Goal: Task Accomplishment & Management: Manage account settings

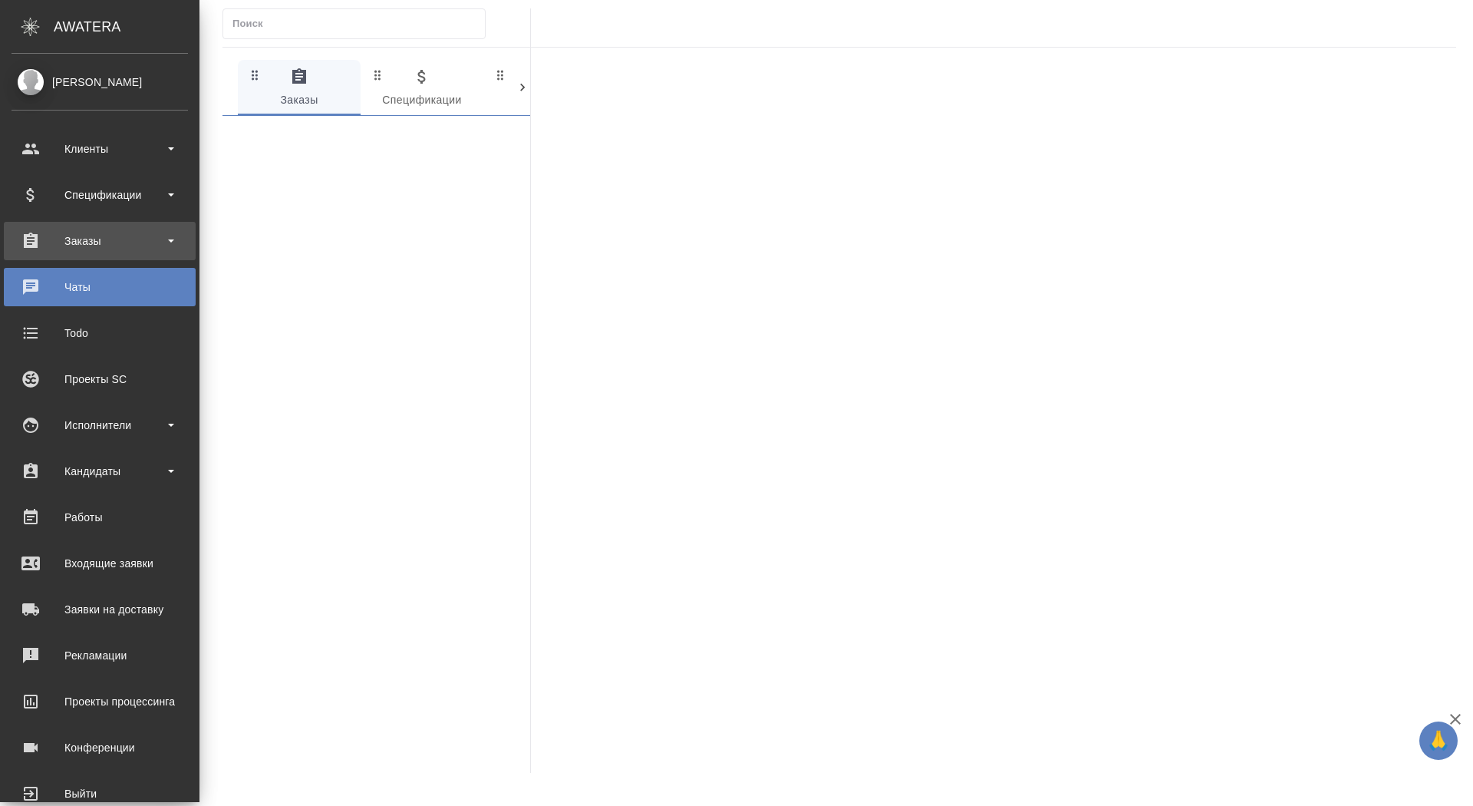
click at [87, 242] on div "Заказы" at bounding box center [100, 240] width 177 height 23
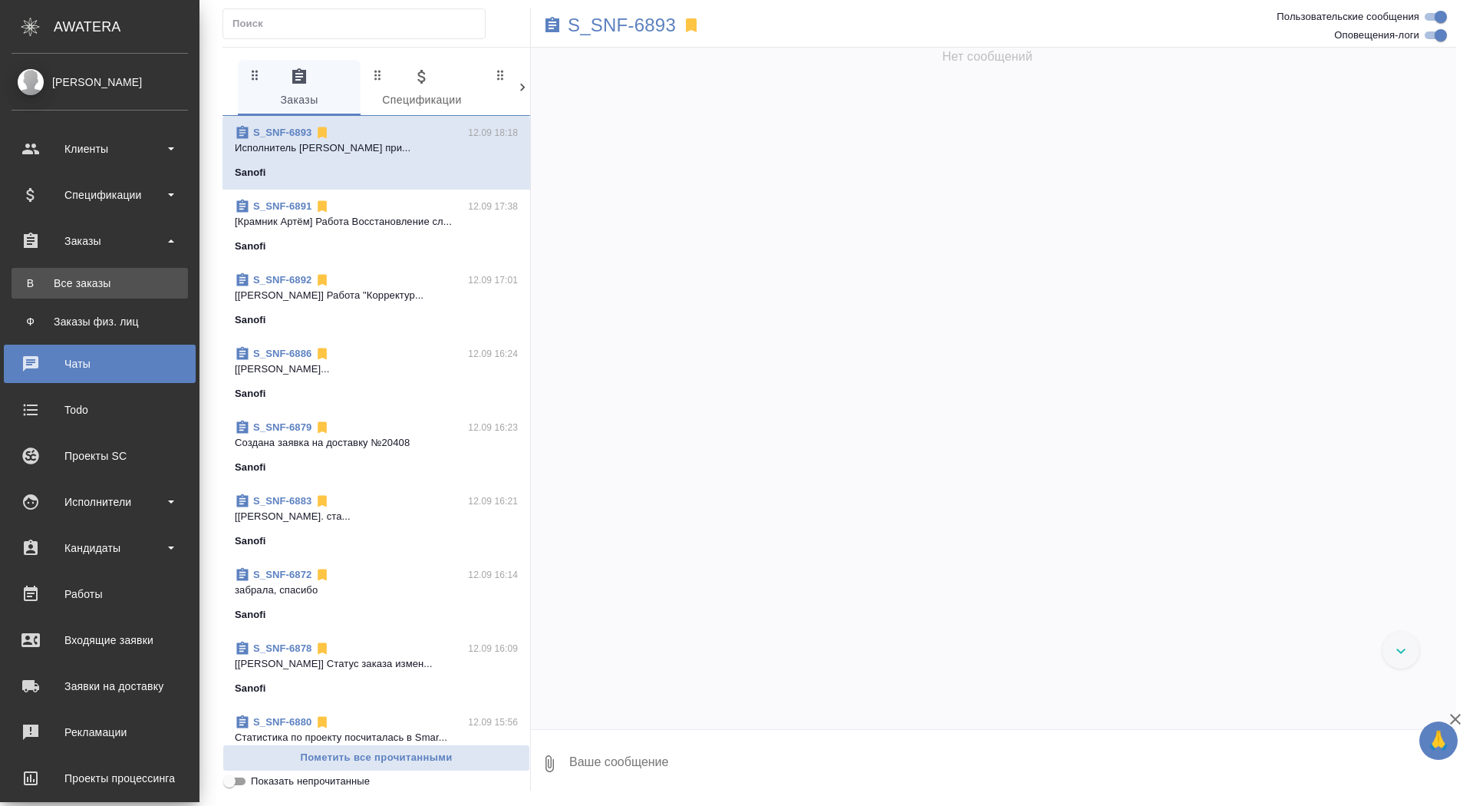
click at [84, 289] on div "Все заказы" at bounding box center [99, 283] width 161 height 15
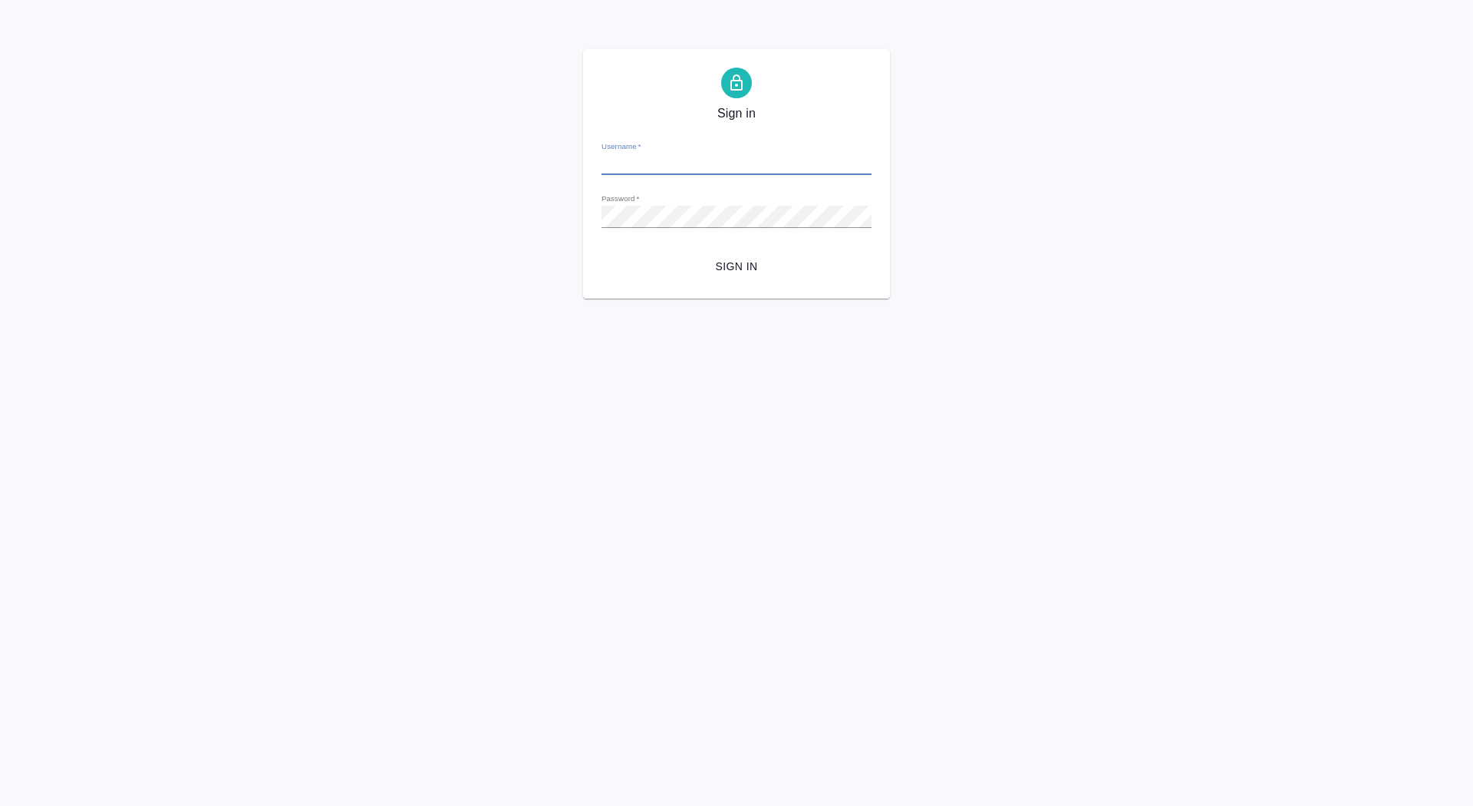
type input "d.saydasheva@awatera.com"
click at [734, 276] on button "Sign in" at bounding box center [737, 266] width 270 height 28
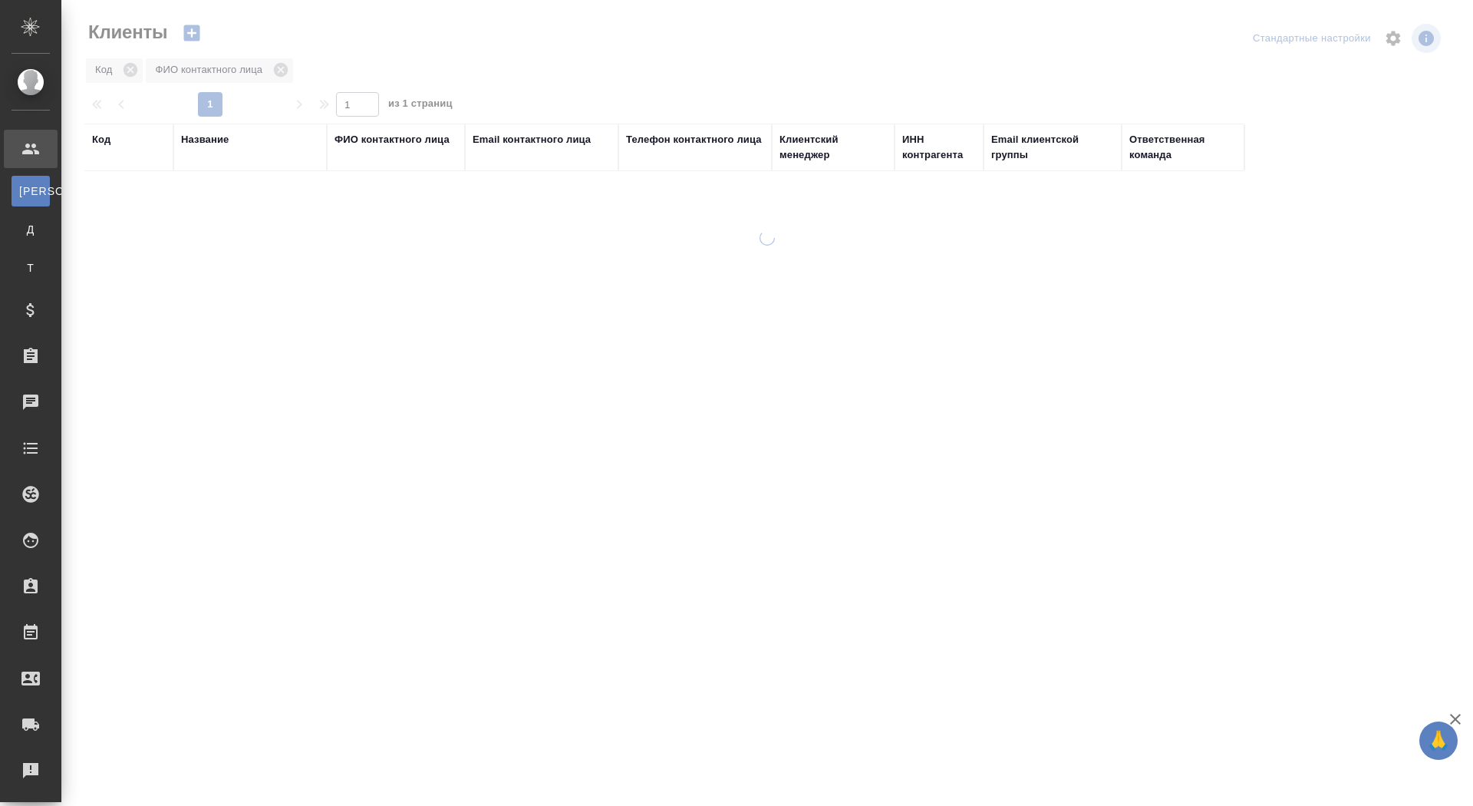
select select "RU"
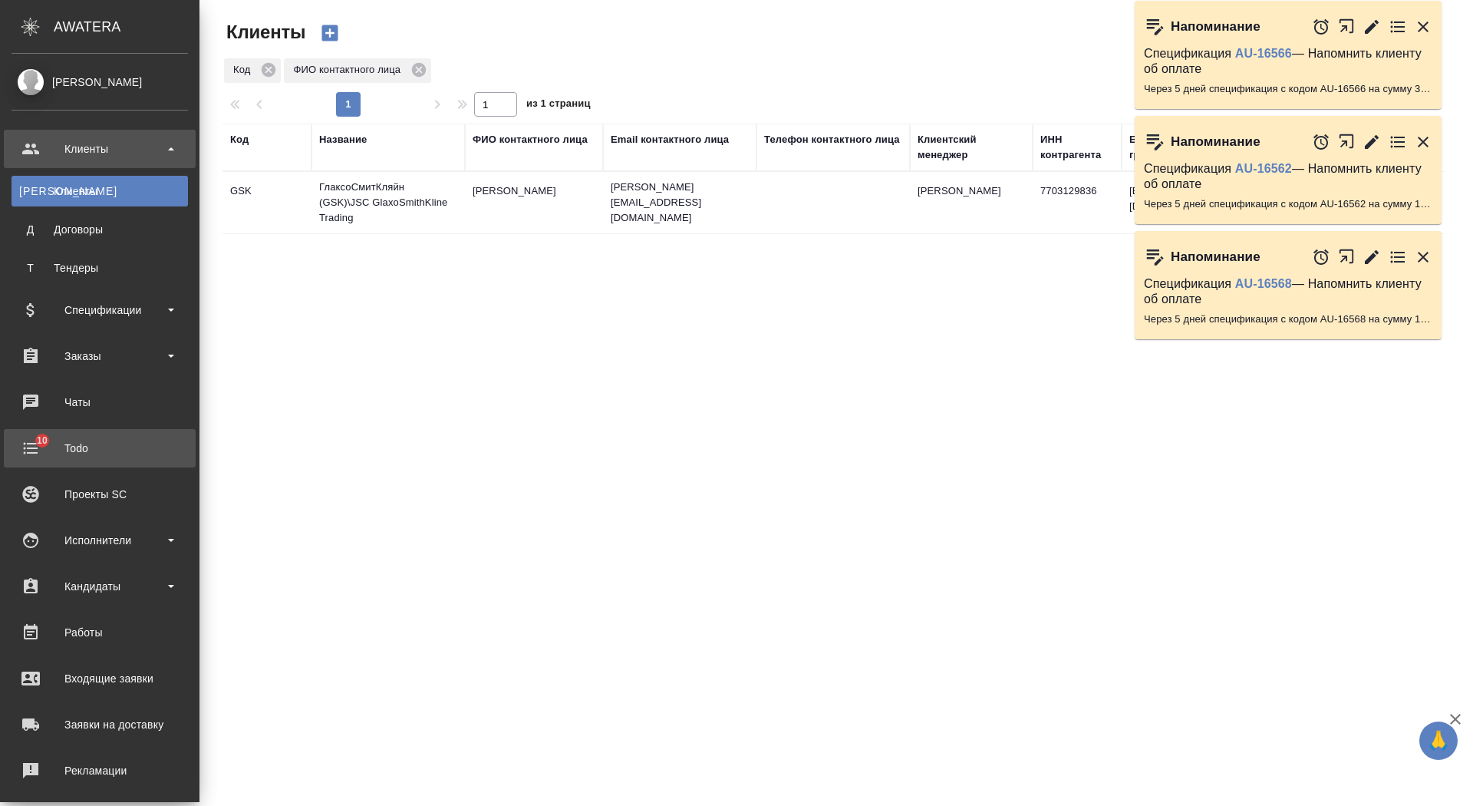
click at [41, 449] on div "Todo" at bounding box center [100, 448] width 177 height 23
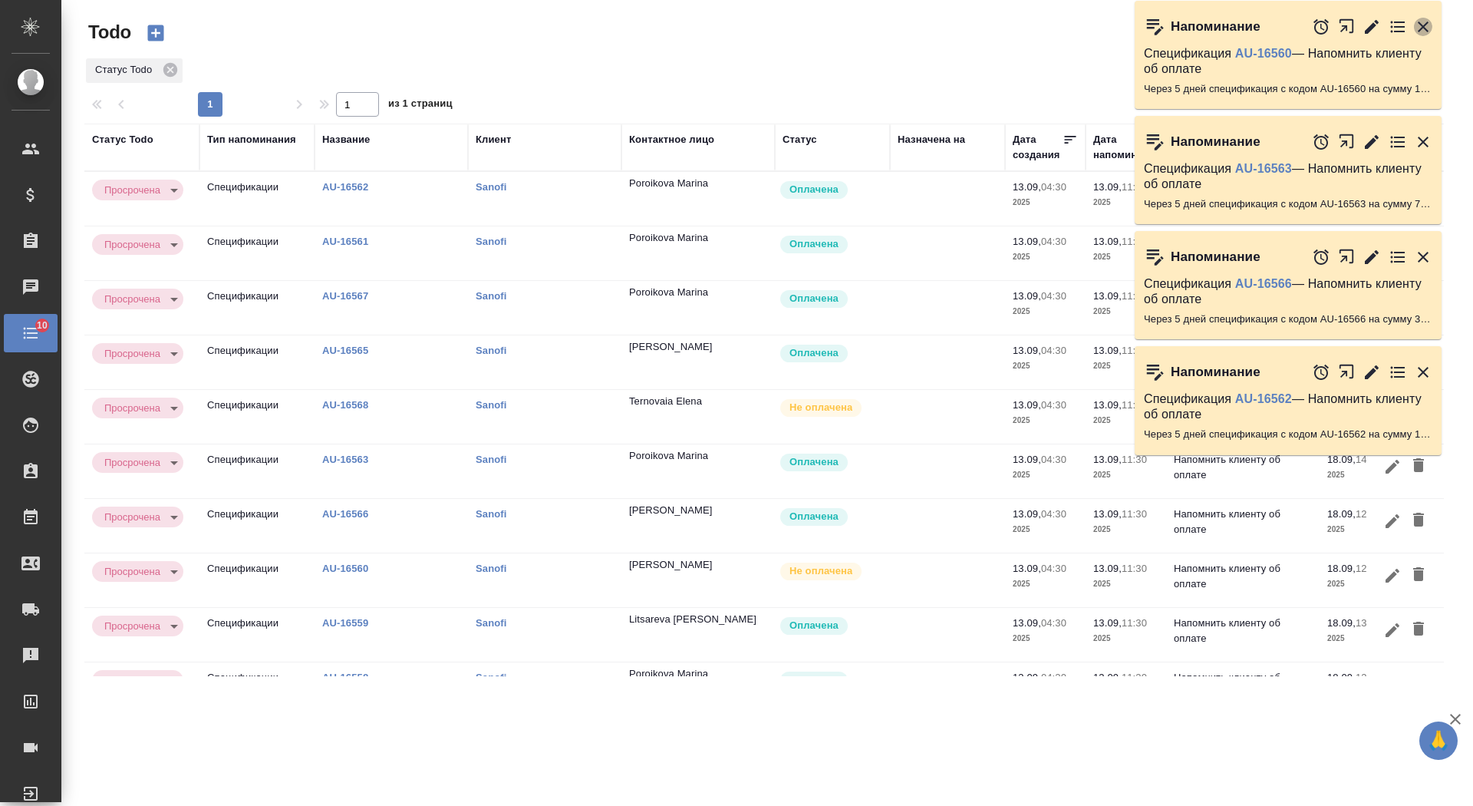
click at [1427, 19] on icon "button" at bounding box center [1423, 27] width 18 height 18
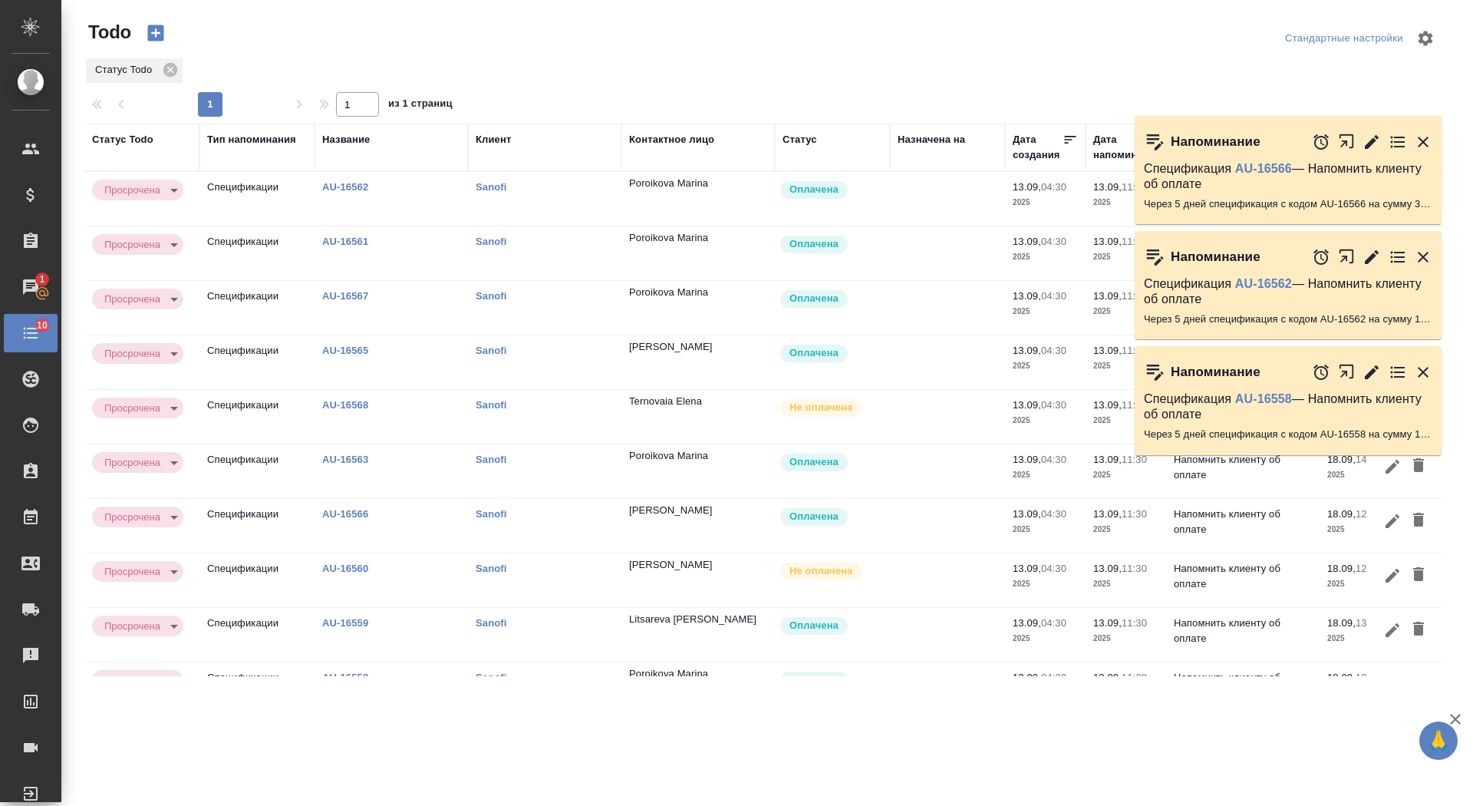
click at [1427, 20] on div "Напоминание Спецификация AU-16563 — Напомнить клиенту об оплате Через 5 дней сп…" at bounding box center [1296, 68] width 323 height 112
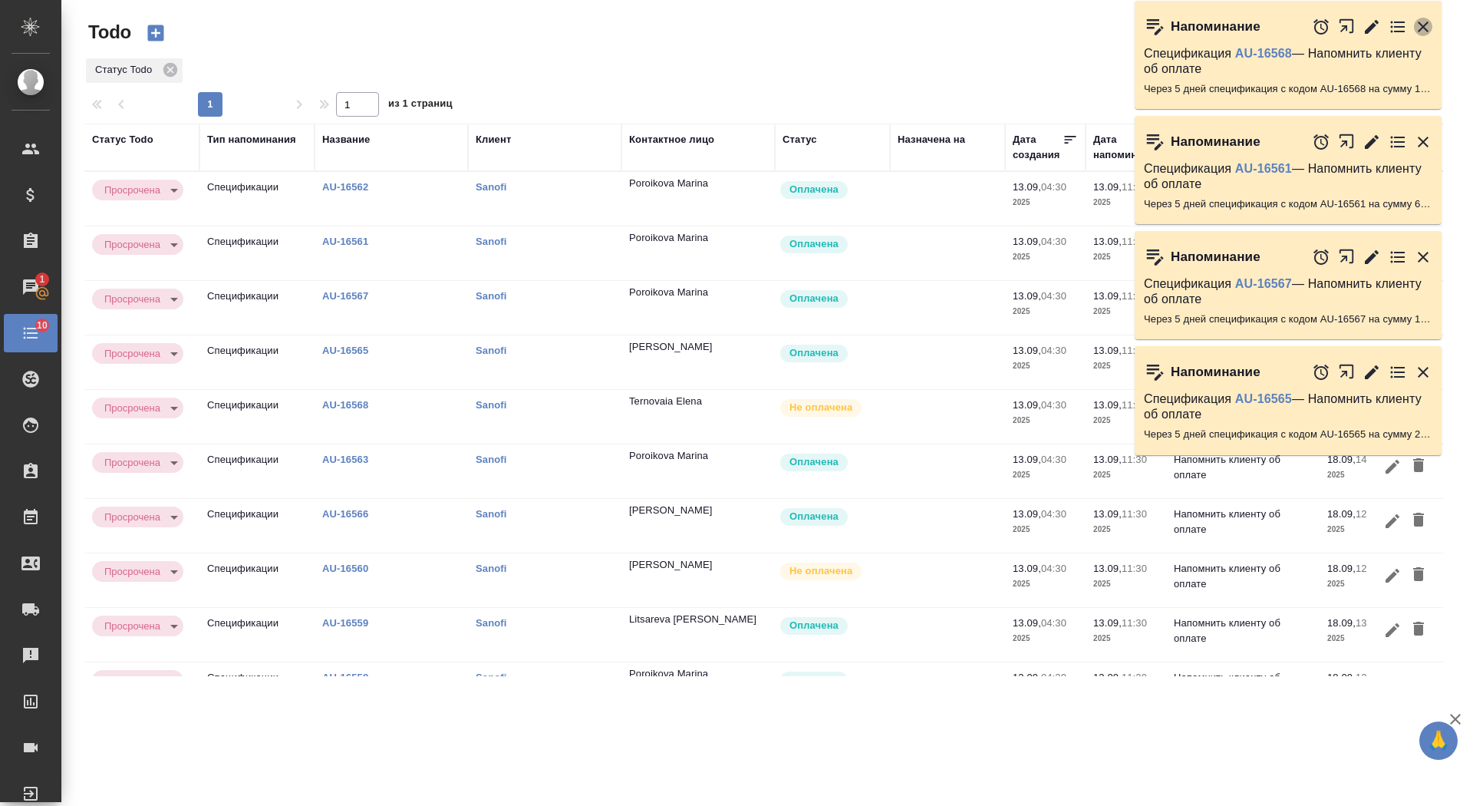
click at [1427, 22] on icon "button" at bounding box center [1423, 26] width 11 height 11
click at [1427, 25] on icon "button" at bounding box center [1423, 27] width 18 height 18
click at [1427, 29] on icon "button" at bounding box center [1423, 26] width 11 height 11
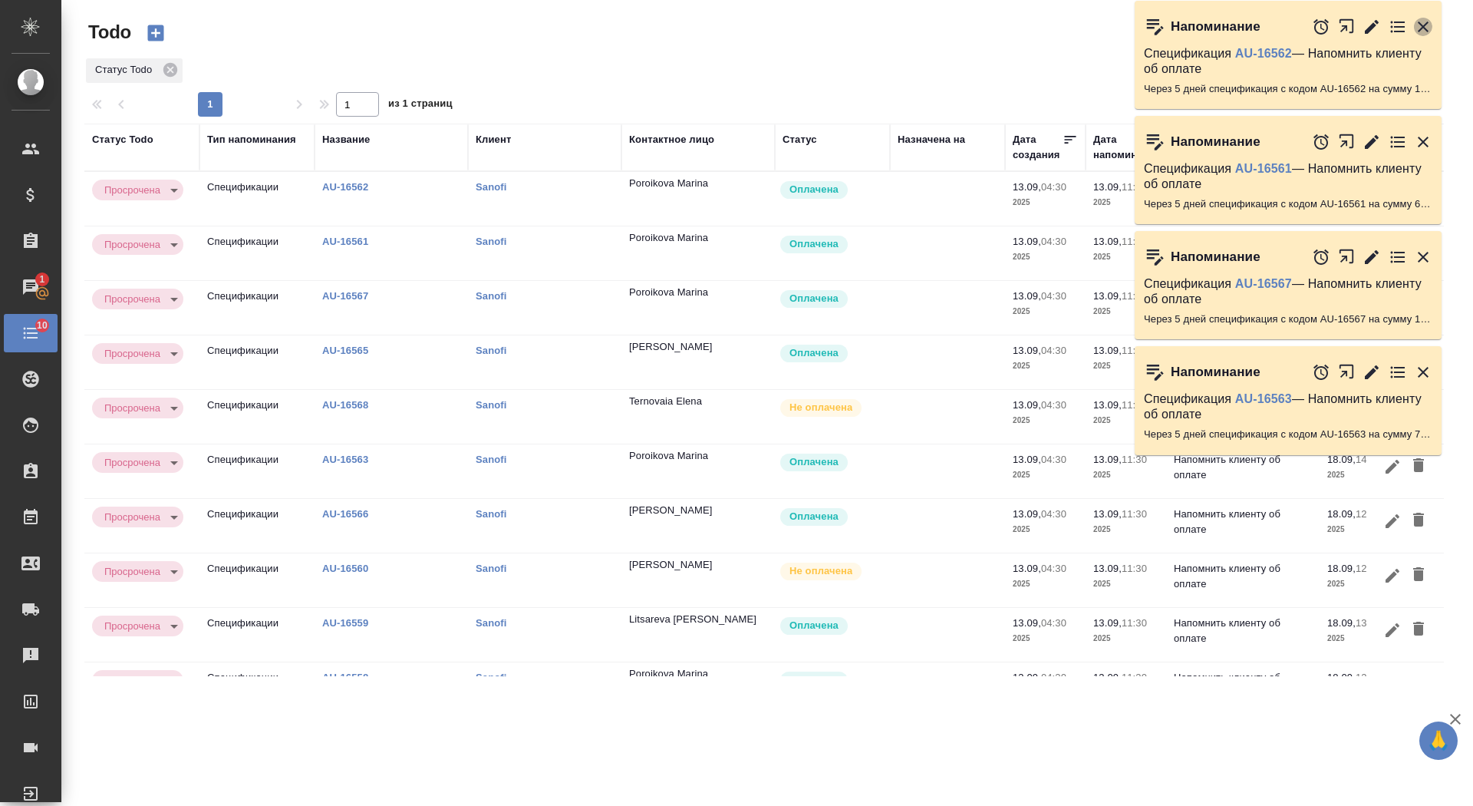
click at [1427, 29] on icon "button" at bounding box center [1423, 26] width 11 height 11
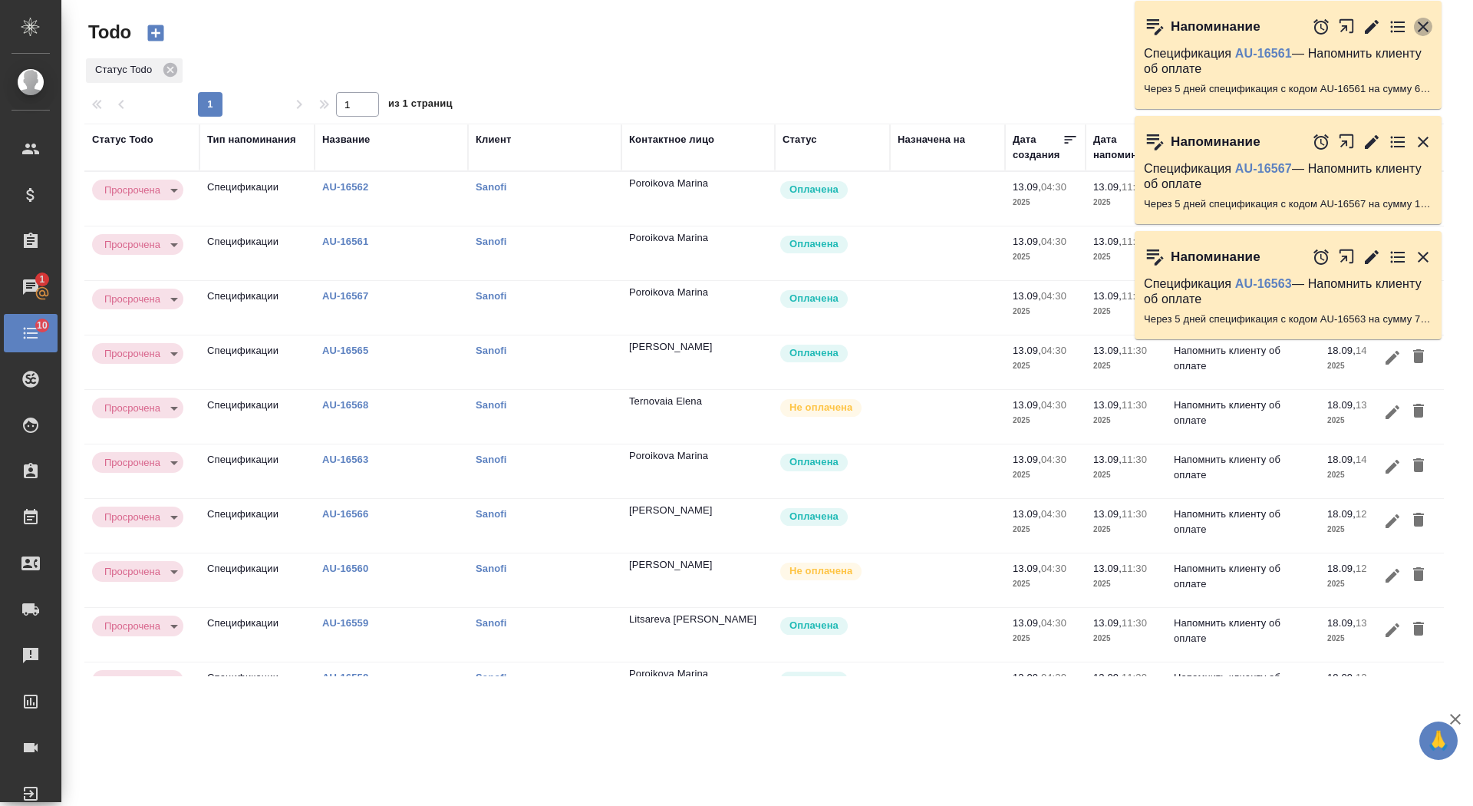
click at [1427, 29] on icon "button" at bounding box center [1423, 26] width 11 height 11
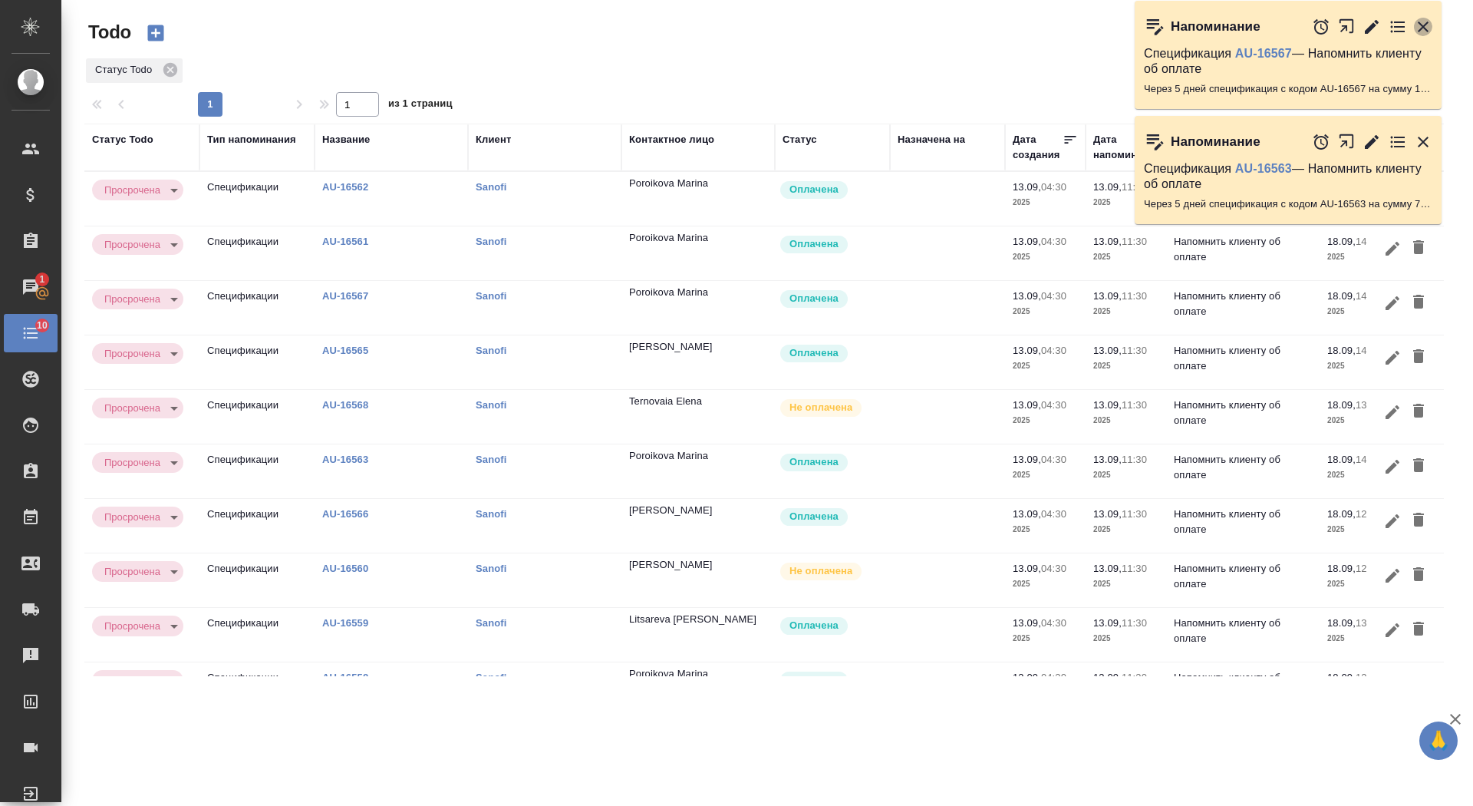
click at [1427, 29] on icon "button" at bounding box center [1423, 26] width 11 height 11
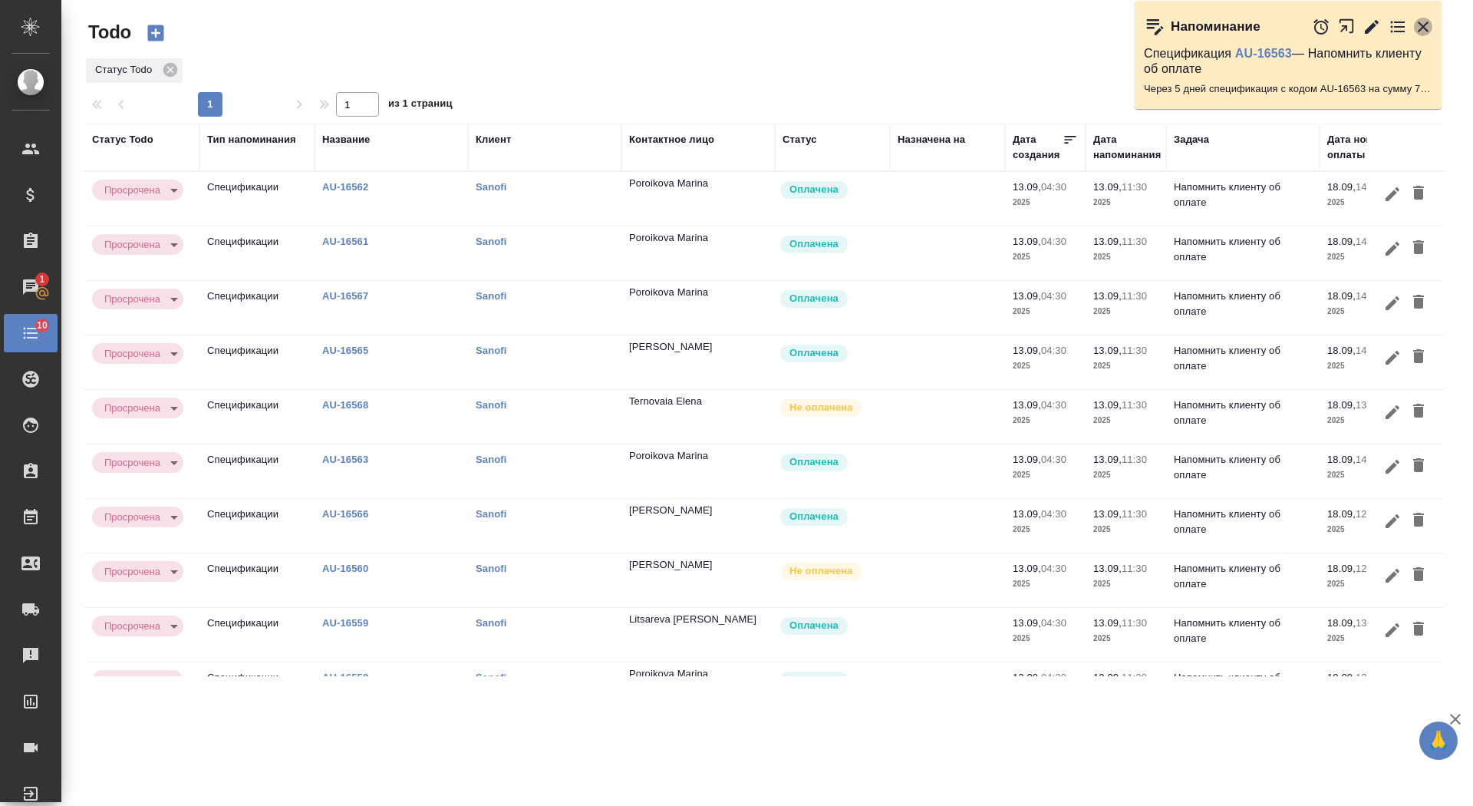
click at [1427, 29] on icon "button" at bounding box center [1423, 26] width 11 height 11
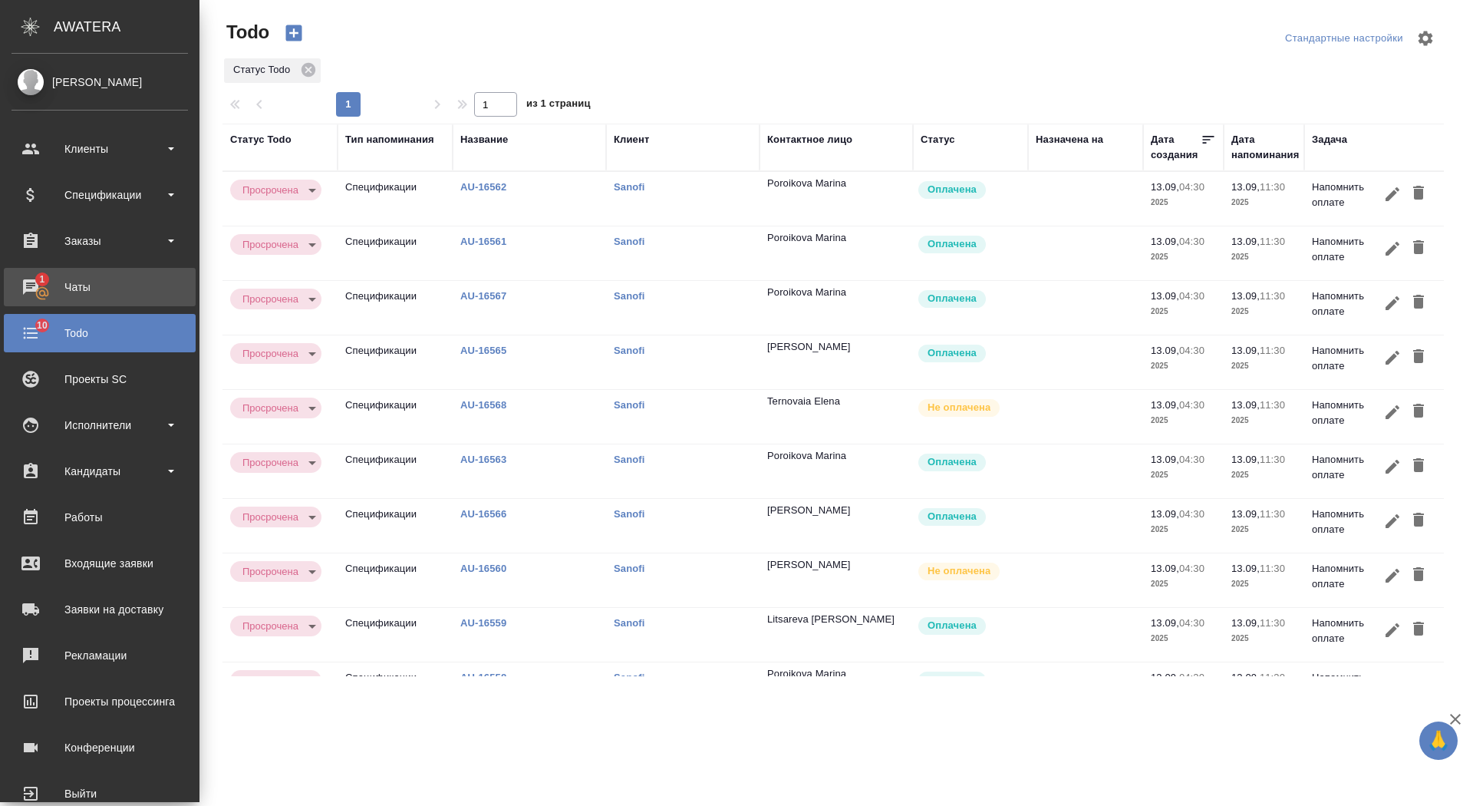
click at [40, 286] on div "Чаты" at bounding box center [100, 287] width 177 height 23
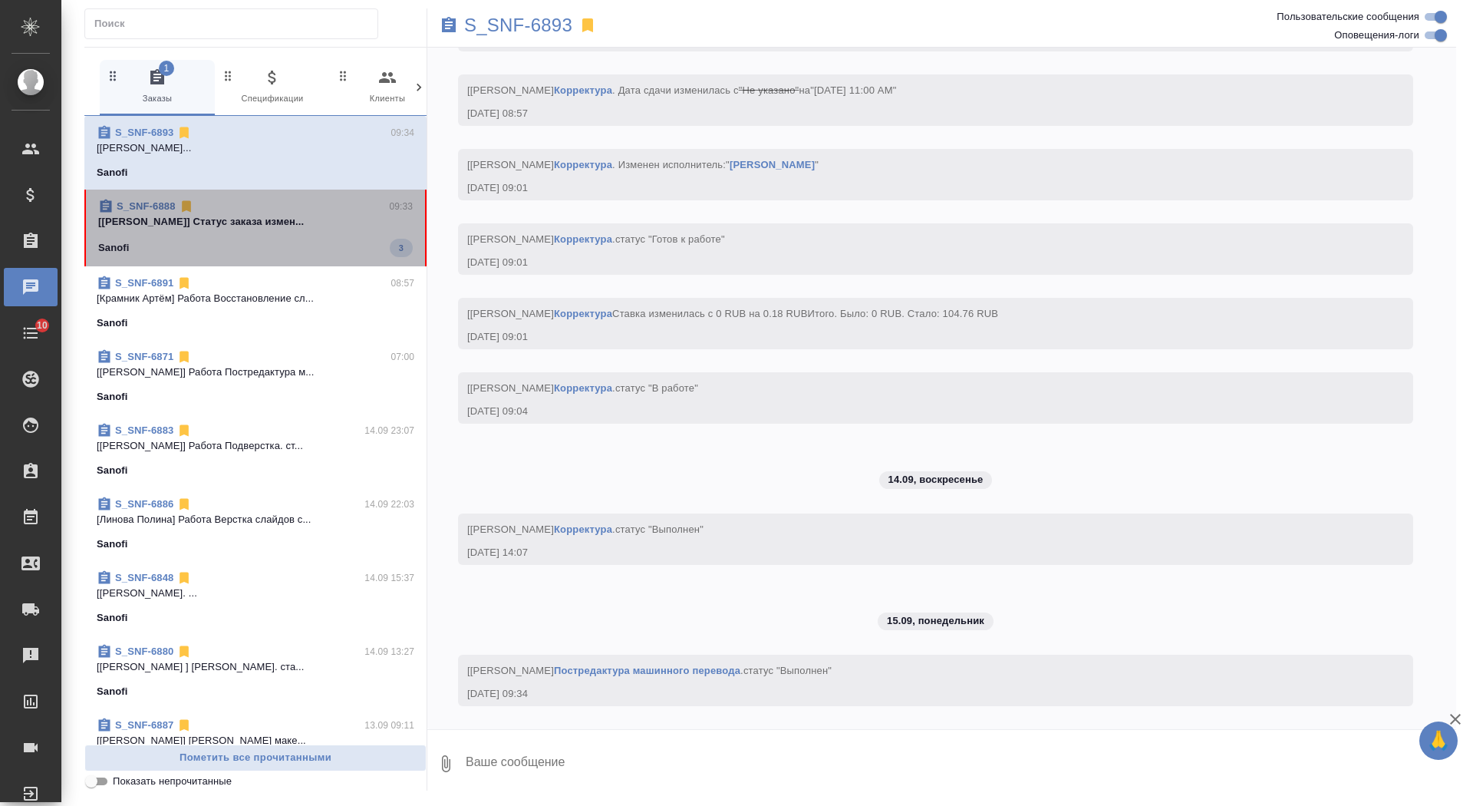
click at [311, 231] on span "S_SNF-6888 09:33 [Горшкова Валентина] Статус заказа измен... Sanofi 3" at bounding box center [255, 228] width 315 height 58
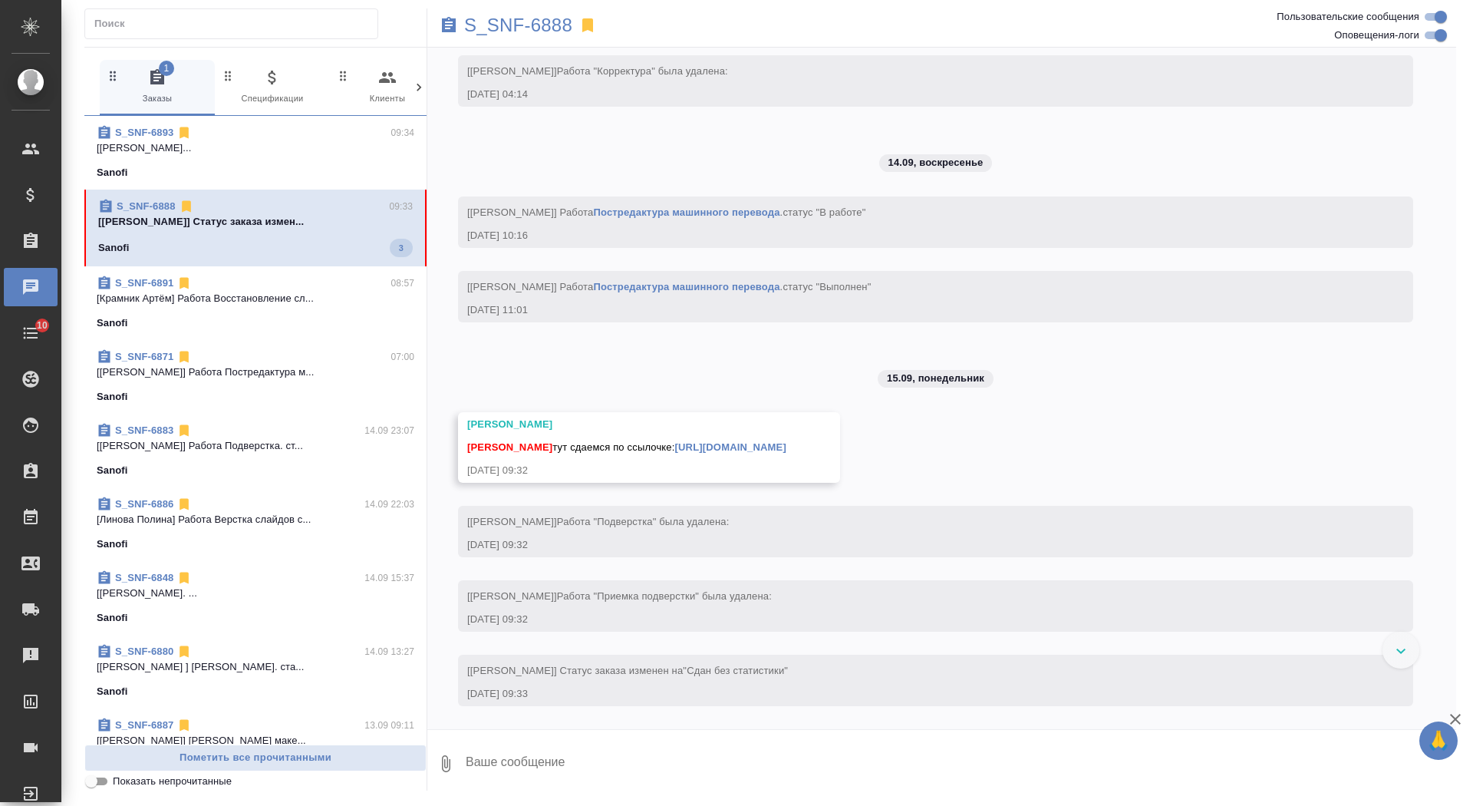
scroll to position [3884, 0]
click at [784, 760] on textarea at bounding box center [960, 763] width 992 height 52
type textarea "забрала, спасибо"
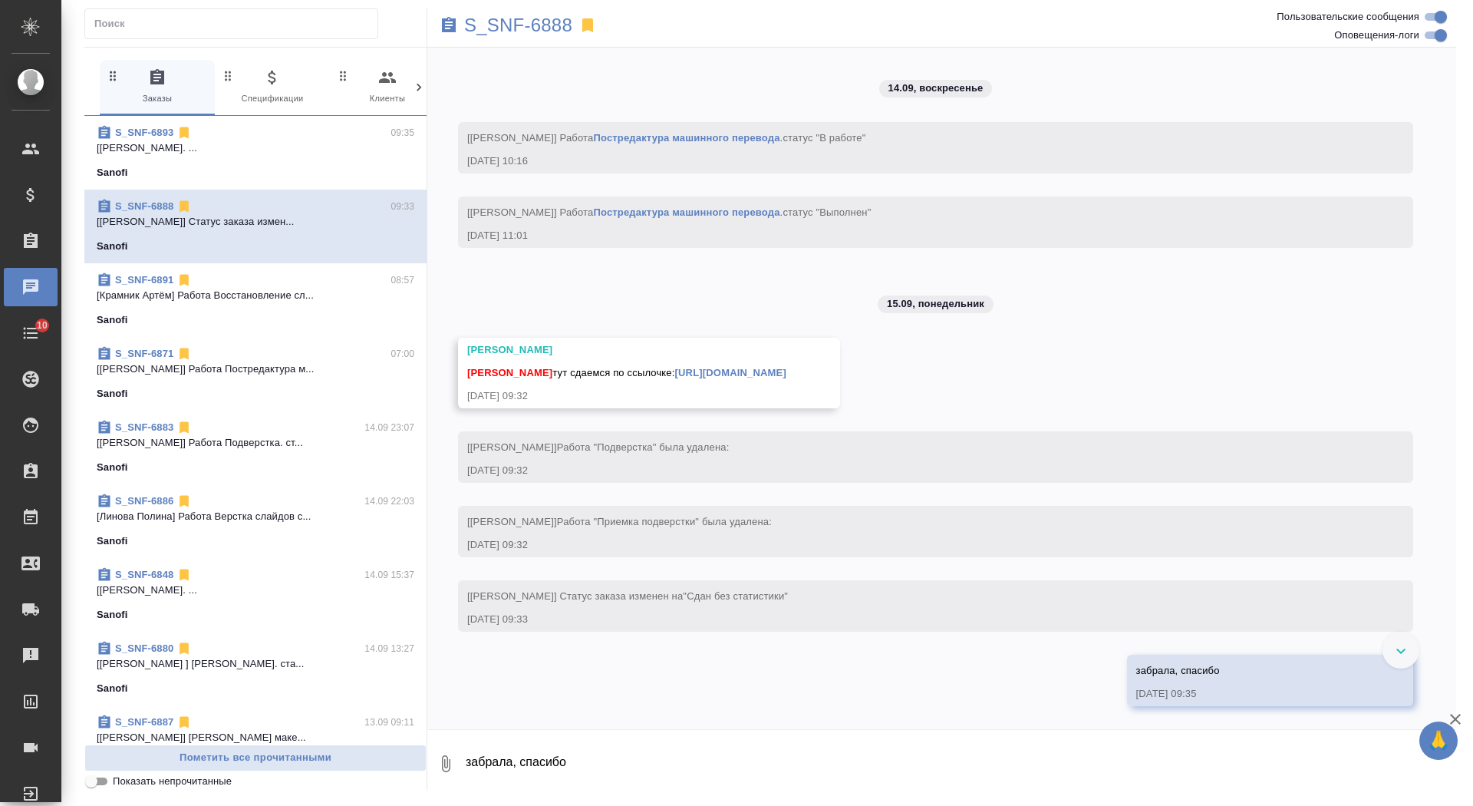
scroll to position [3958, 0]
click at [787, 361] on div "Сайдашева Диляра тут сдаемся по ссылочке: https://drive.awatera.com/apps/files/…" at bounding box center [626, 370] width 319 height 19
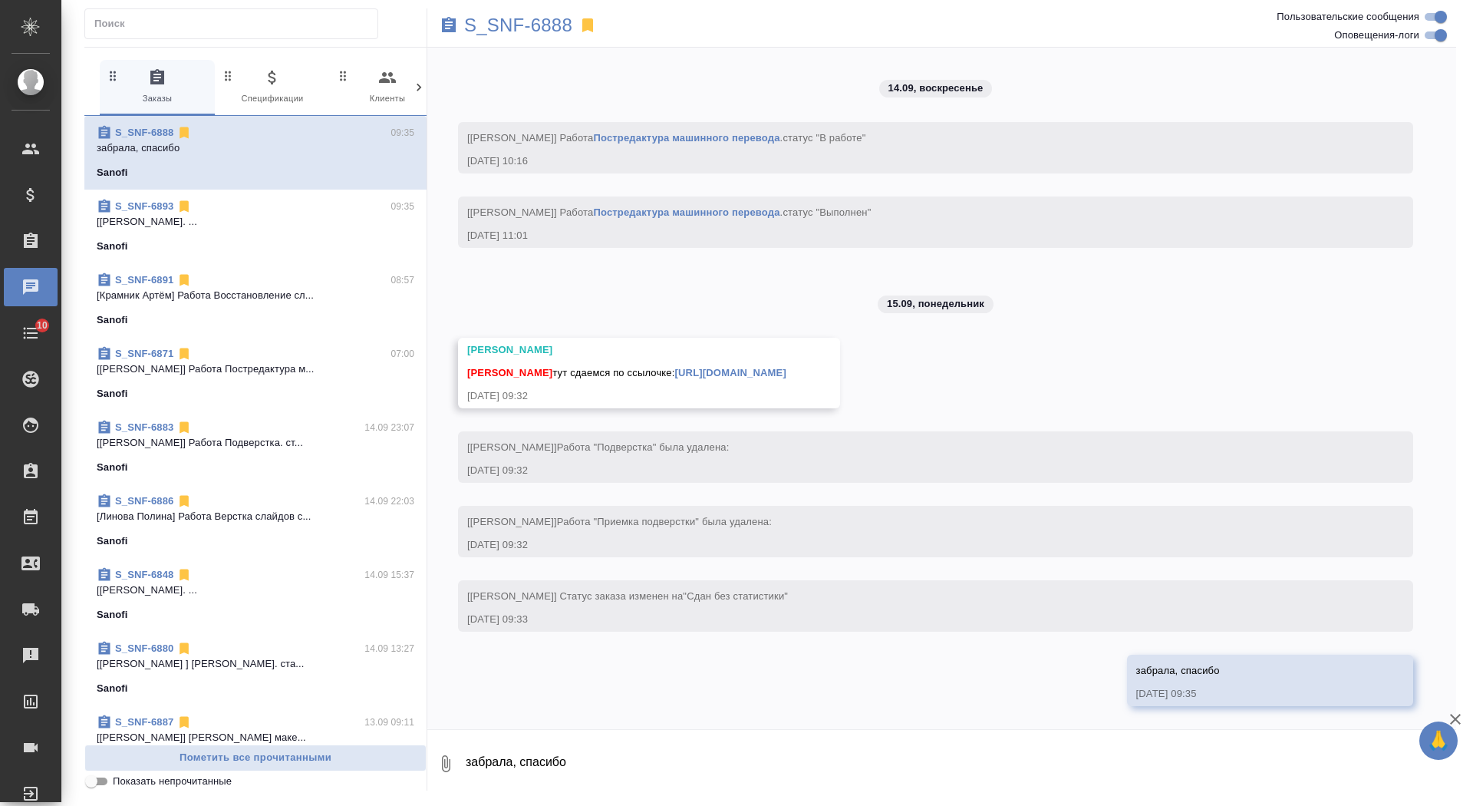
click at [787, 367] on link "[URL][DOMAIN_NAME]" at bounding box center [730, 373] width 111 height 12
click at [513, 33] on p "S_SNF-6888" at bounding box center [518, 25] width 108 height 15
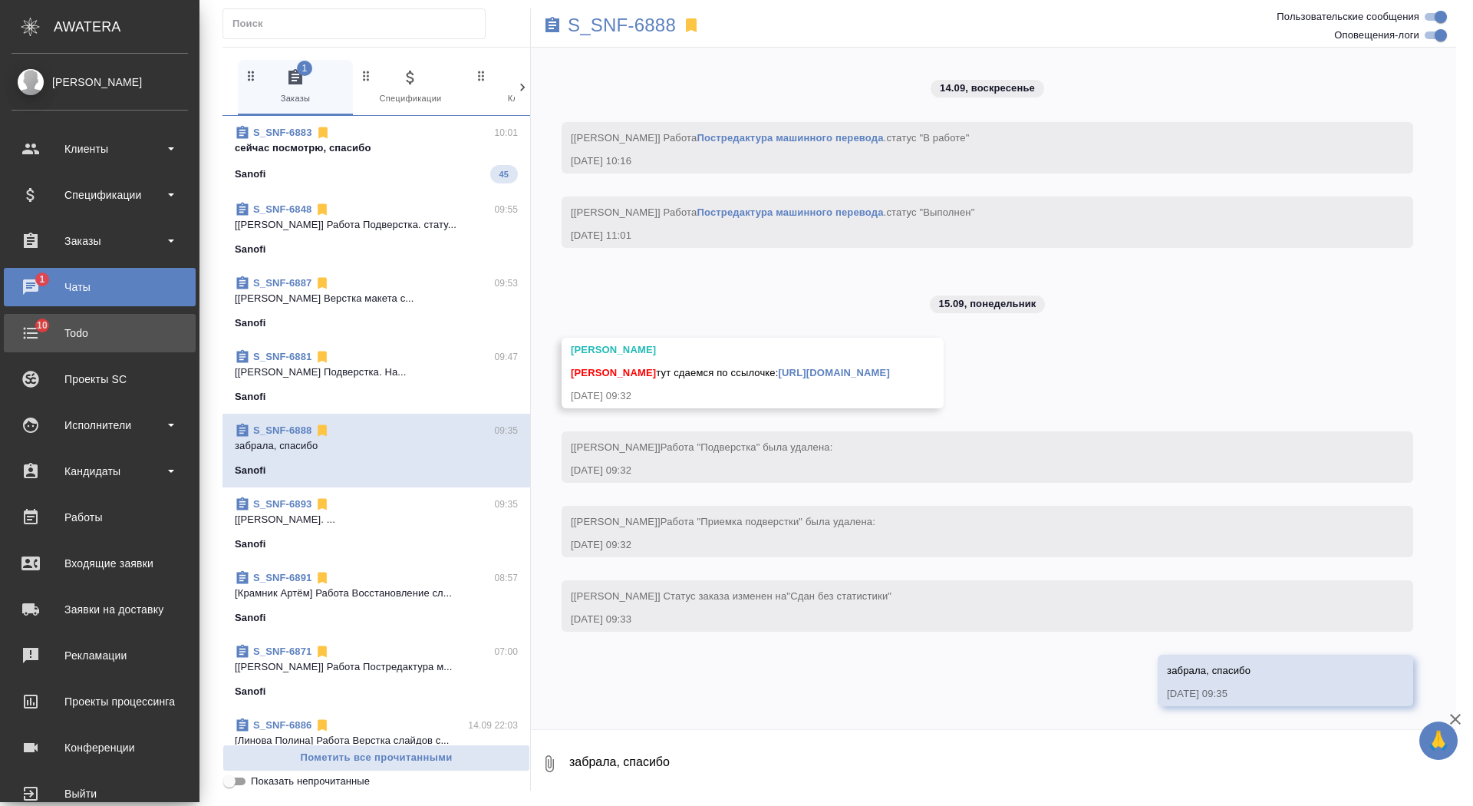
click at [75, 328] on div "Todo" at bounding box center [100, 333] width 177 height 23
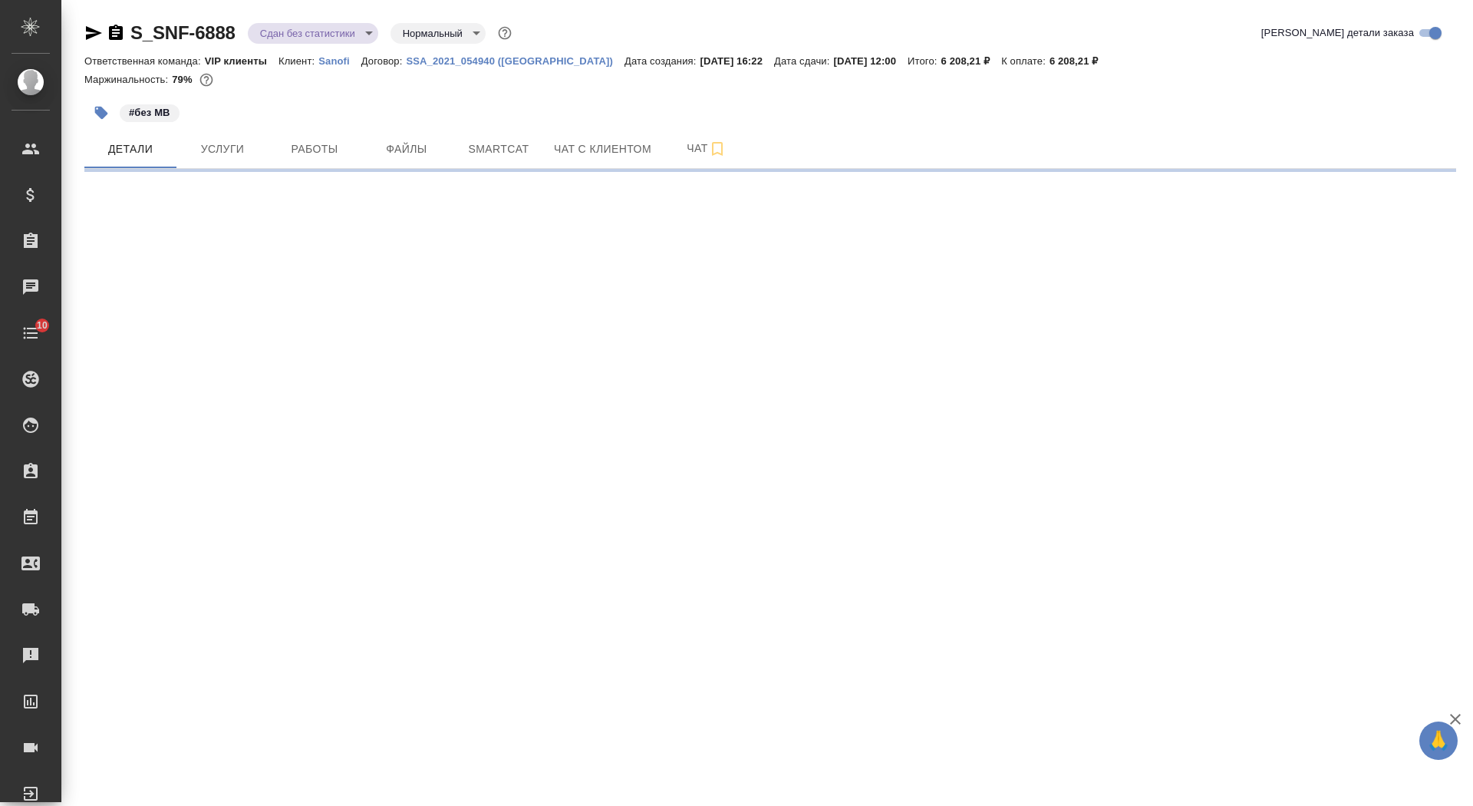
select select "RU"
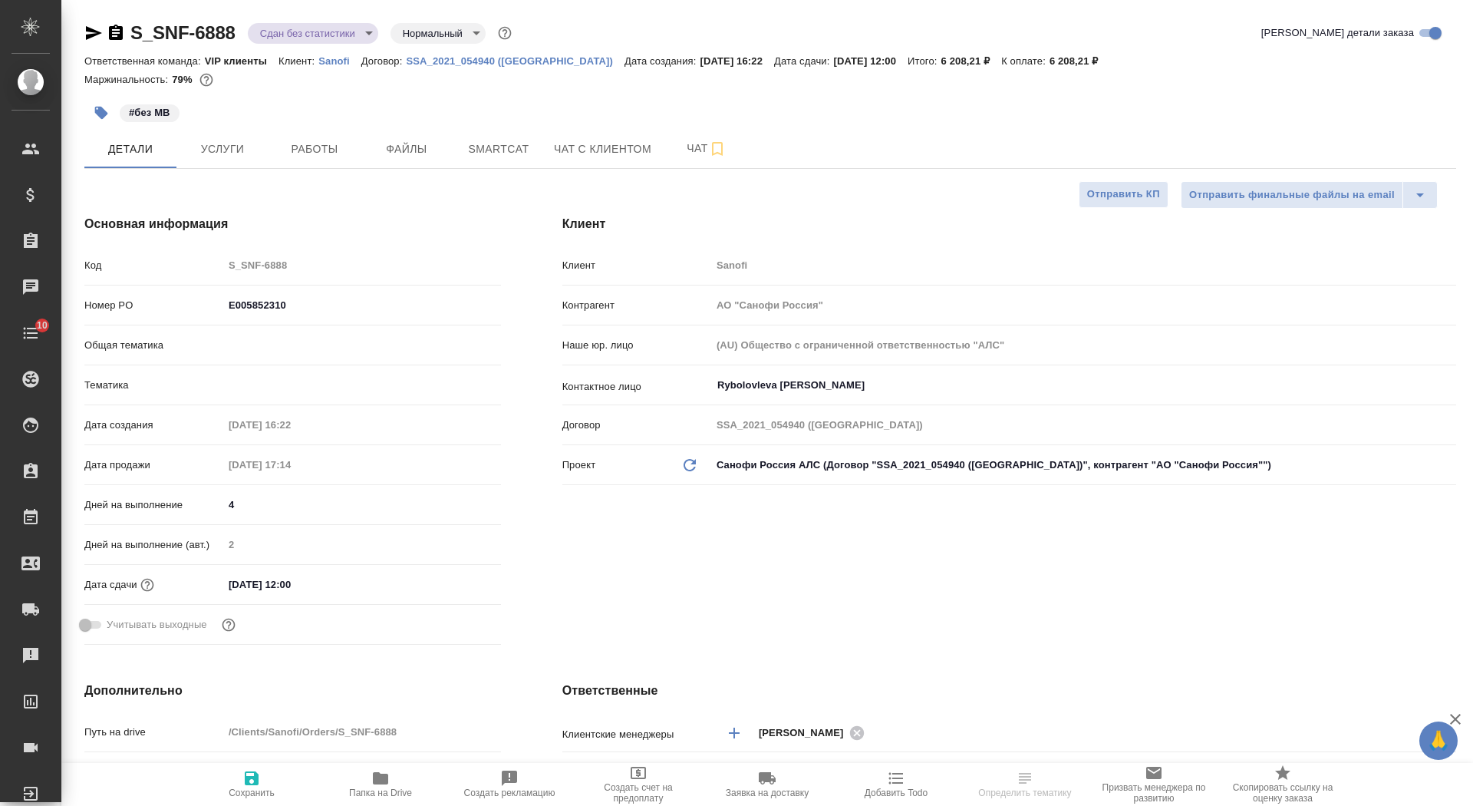
type textarea "x"
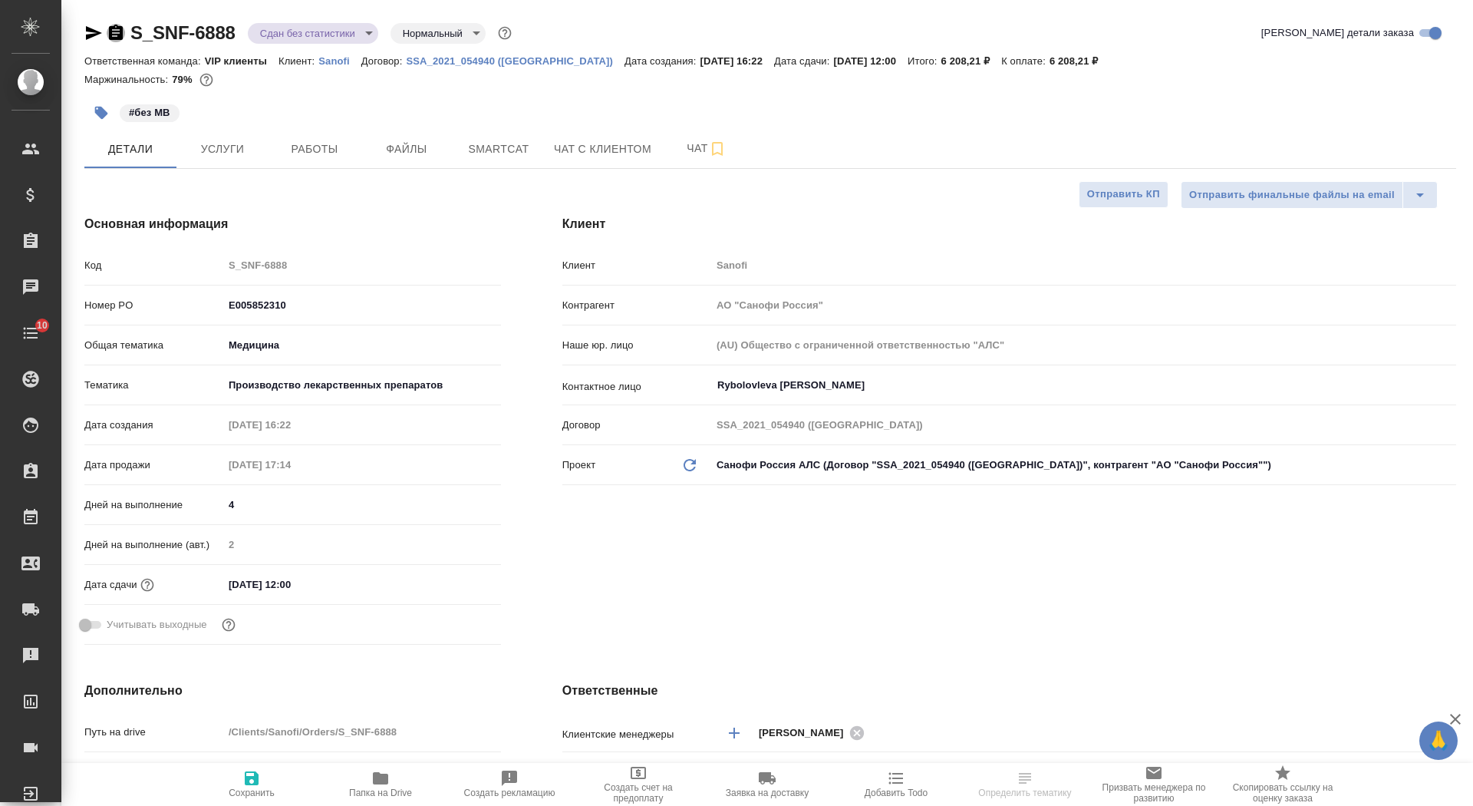
type textarea "x"
type input "Горшкова Валентина"
type input "Комаров Роман"
click at [114, 41] on icon "button" at bounding box center [116, 33] width 18 height 18
type textarea "x"
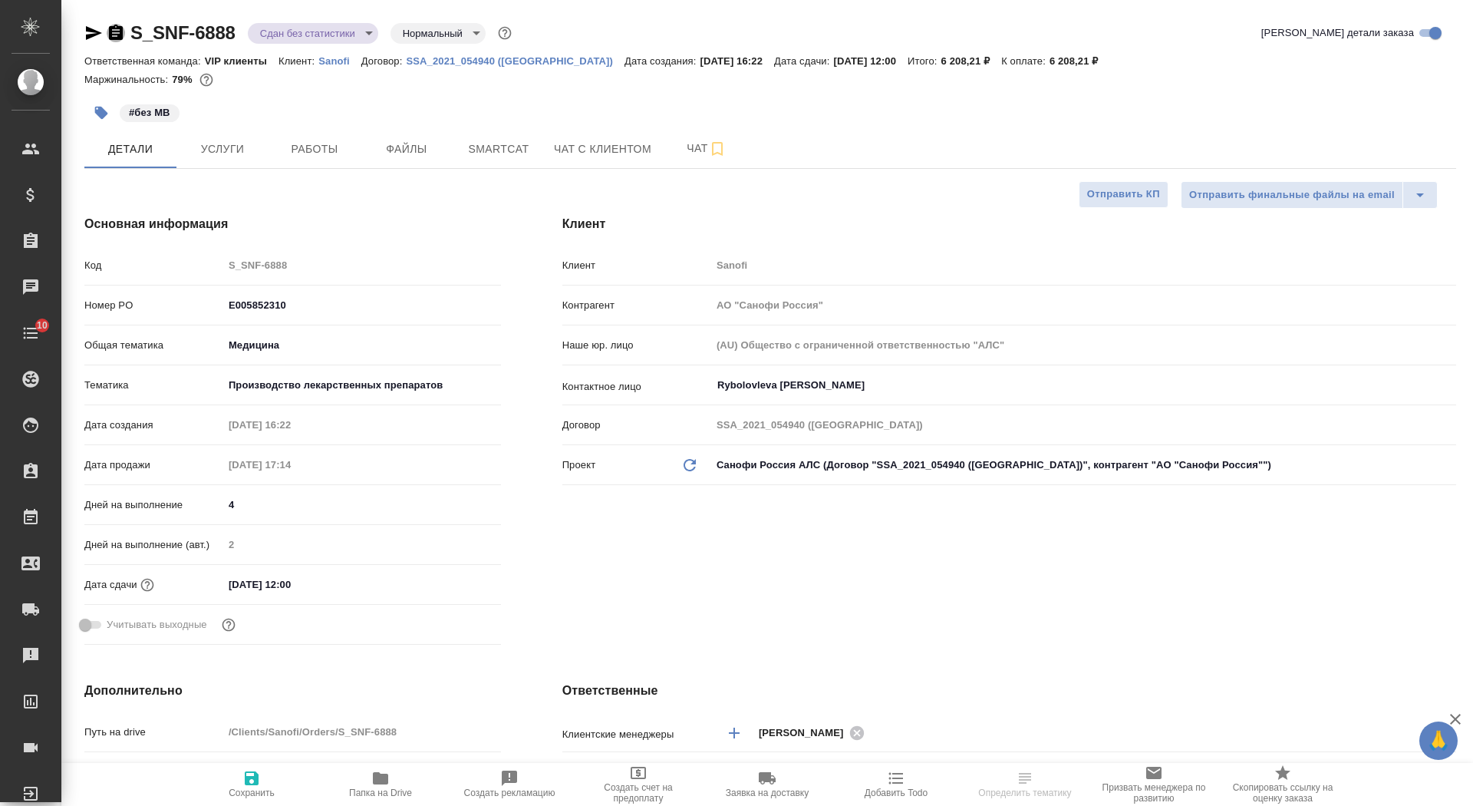
type textarea "x"
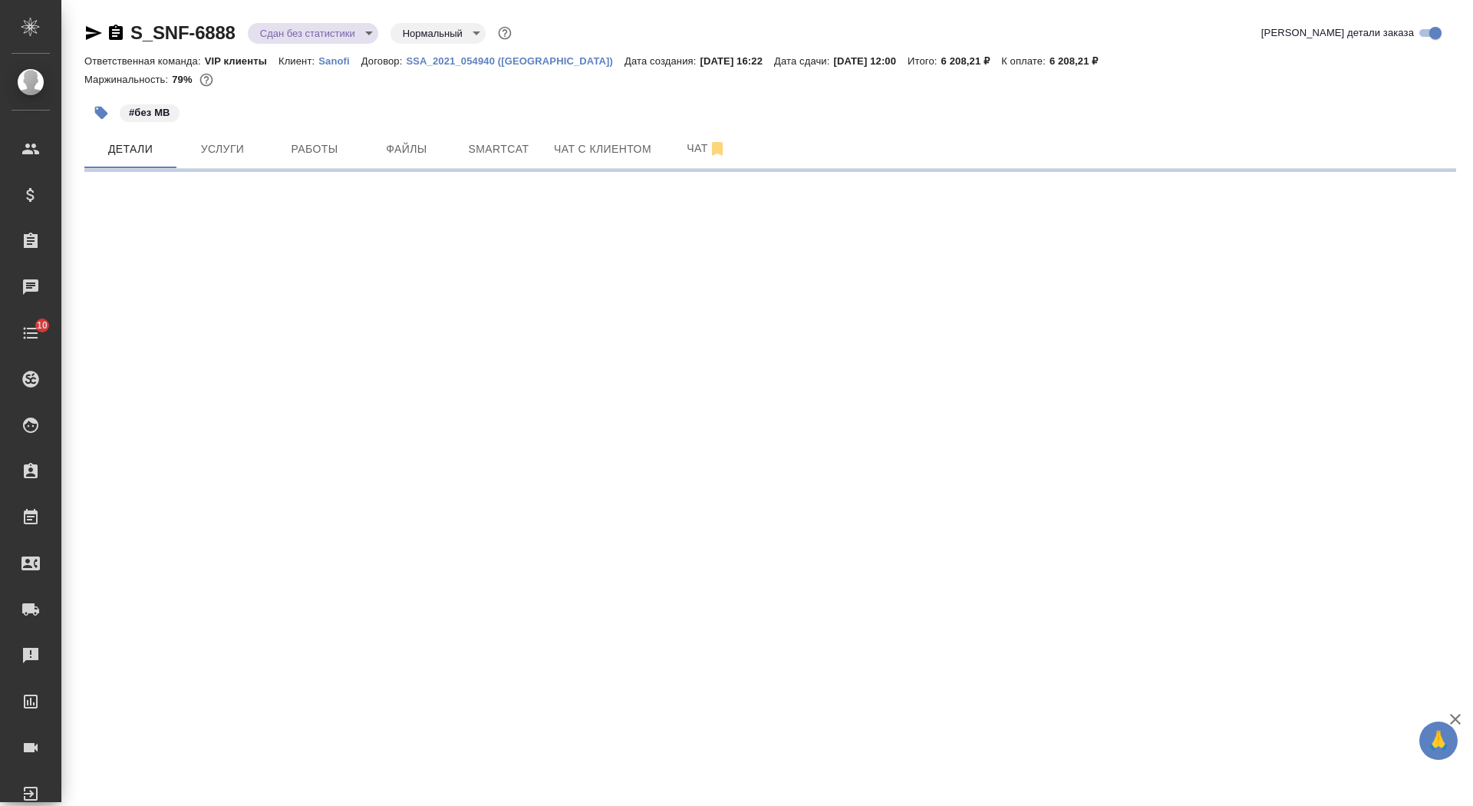
select select "RU"
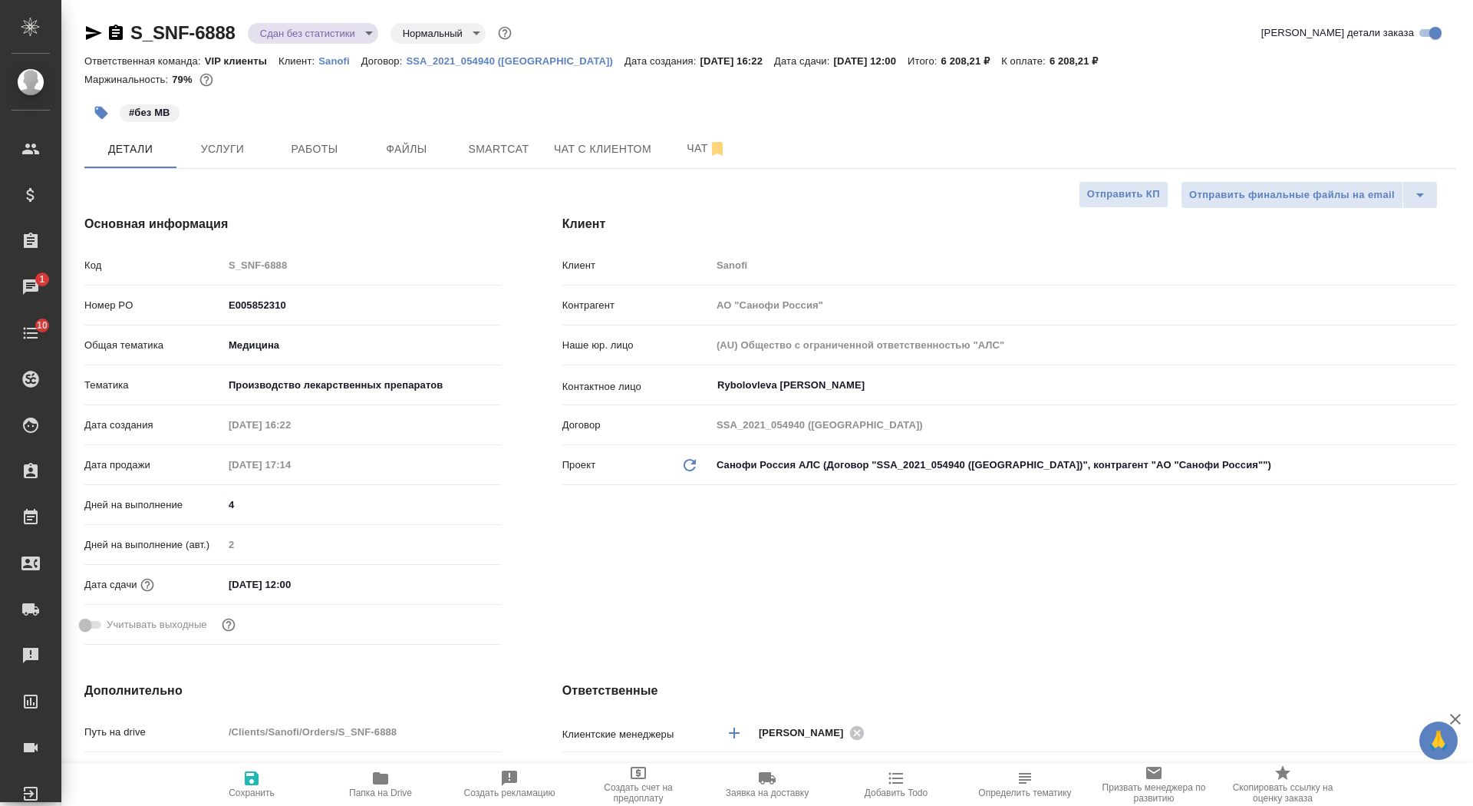
type textarea "x"
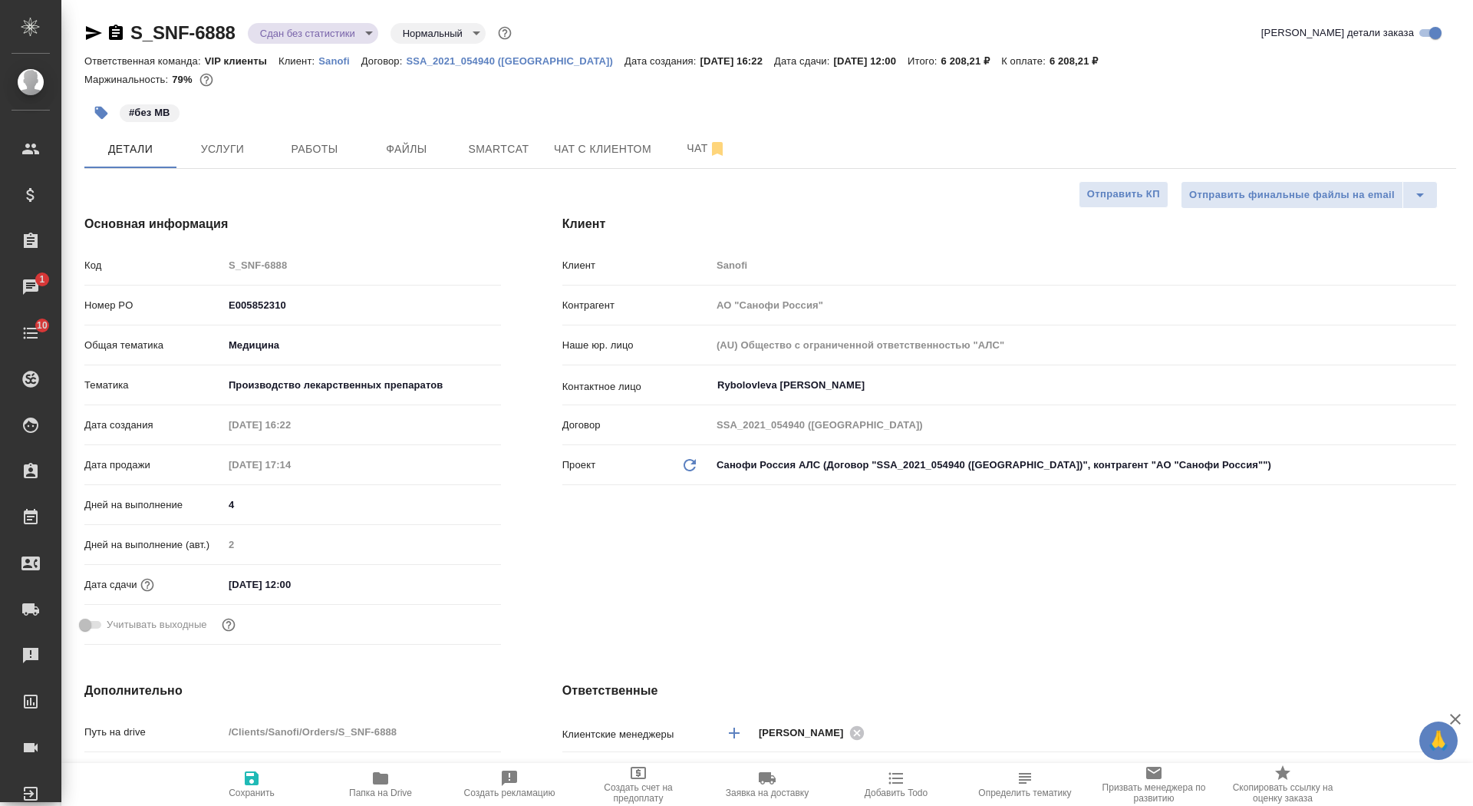
type textarea "x"
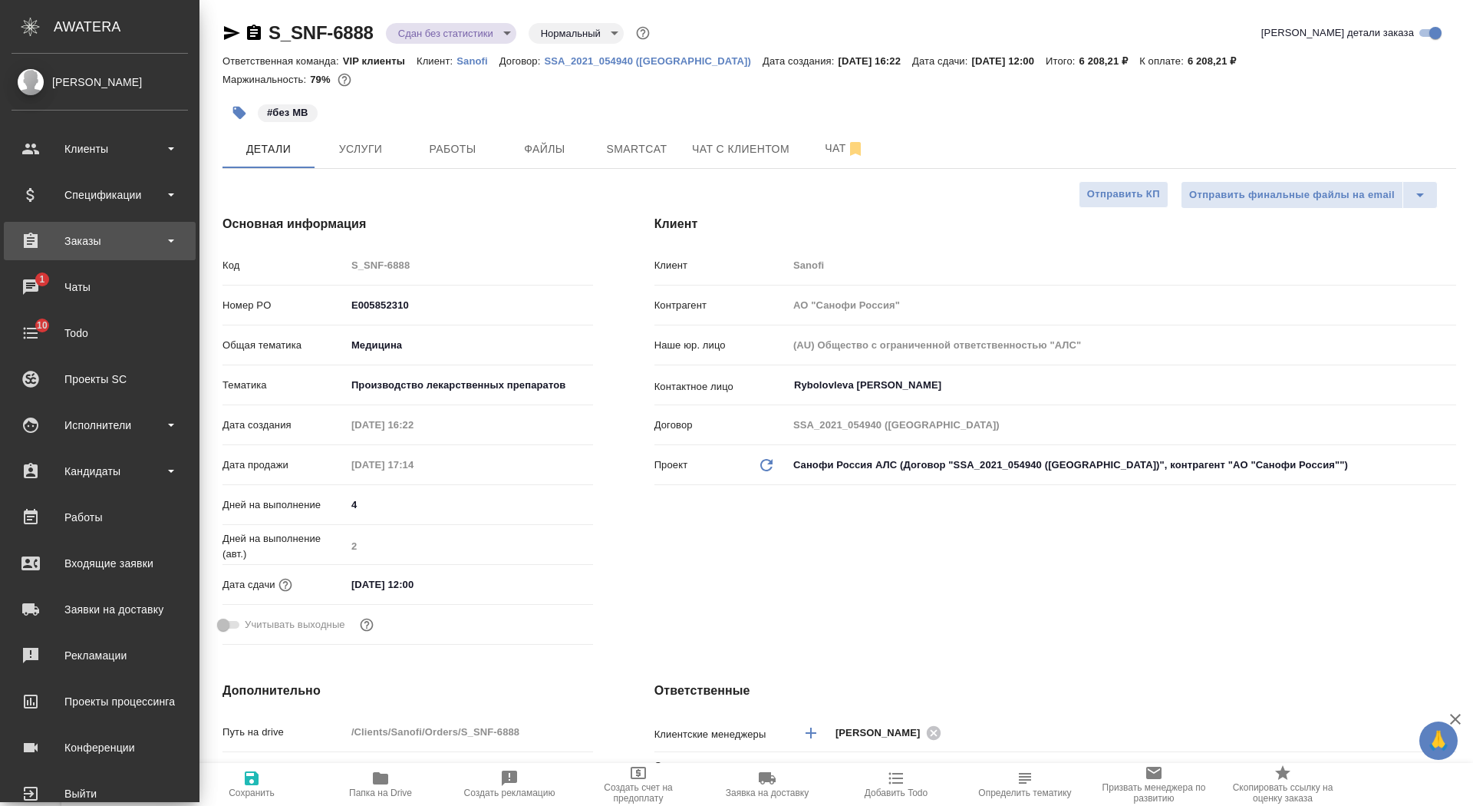
type textarea "x"
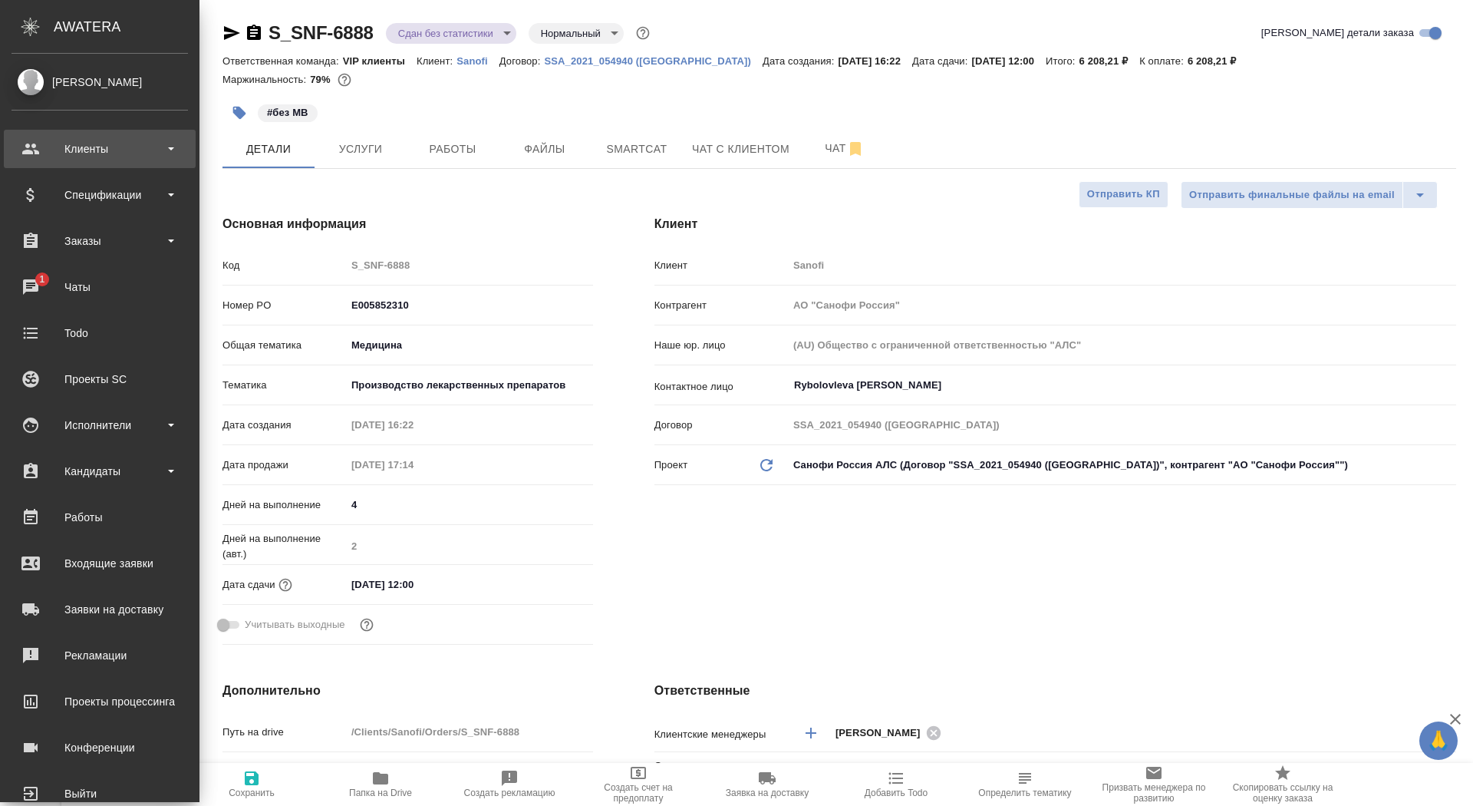
click at [48, 153] on div "Клиенты" at bounding box center [100, 148] width 177 height 23
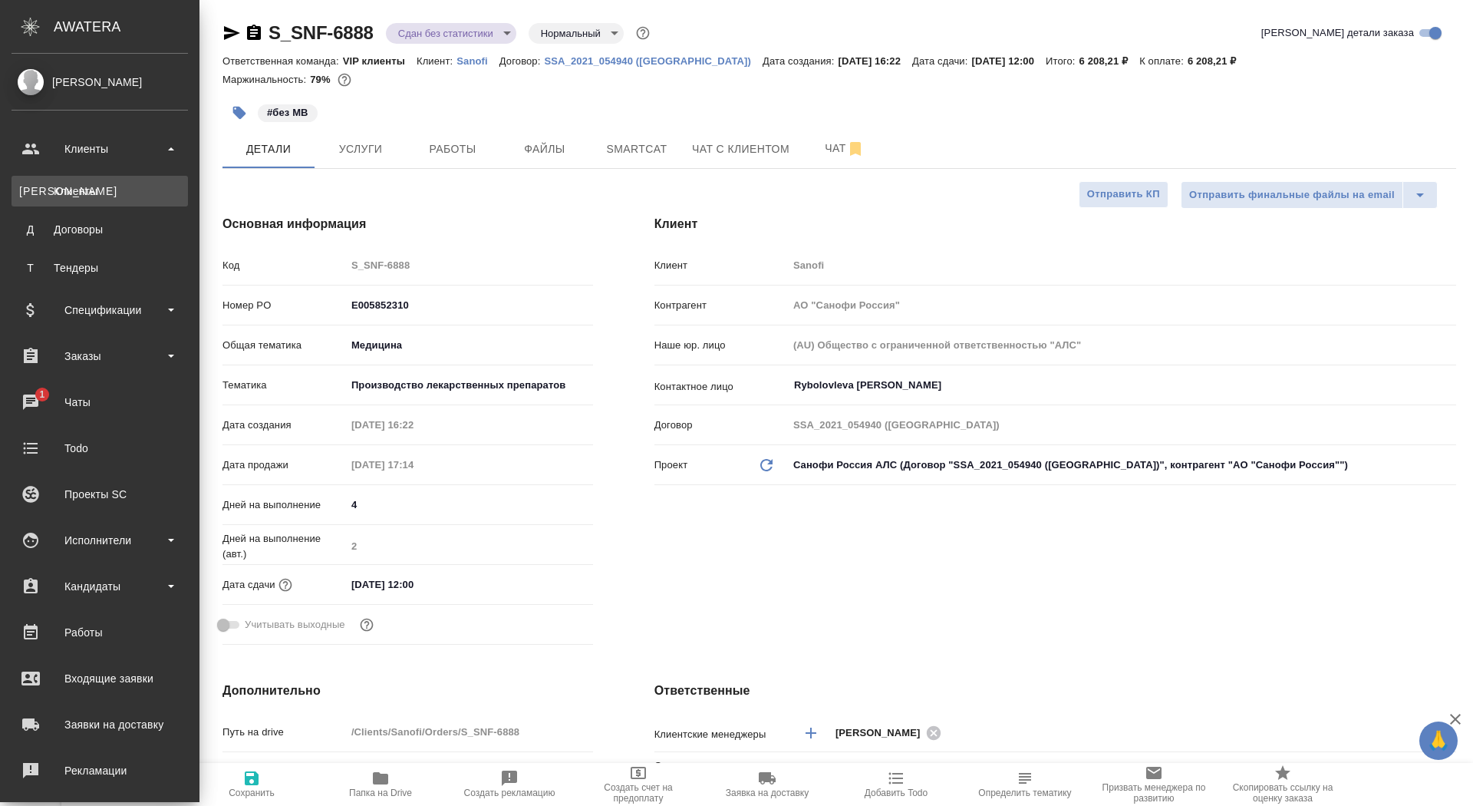
type textarea "x"
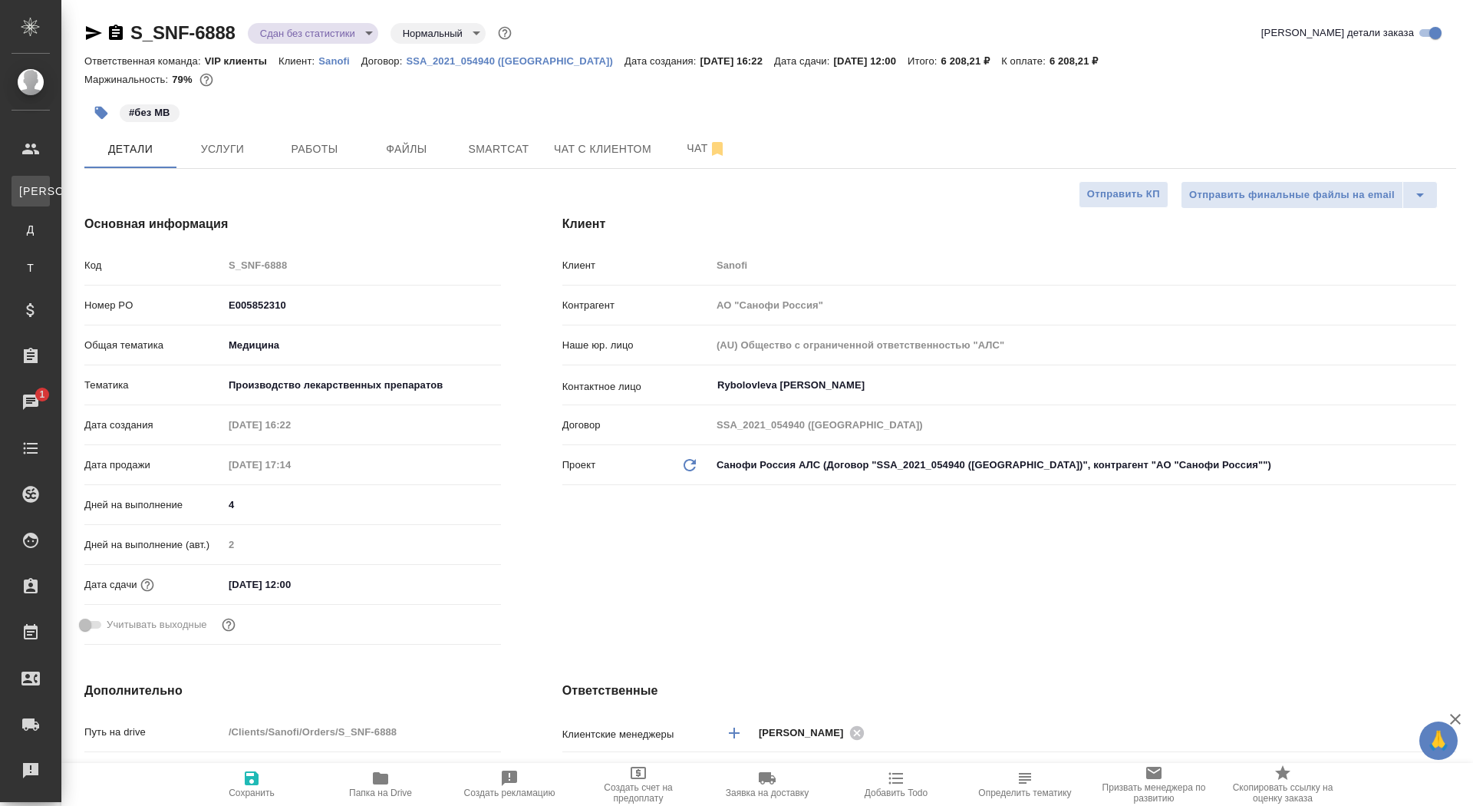
click at [23, 190] on div "Клиенты" at bounding box center [11, 190] width 23 height 15
select select "RU"
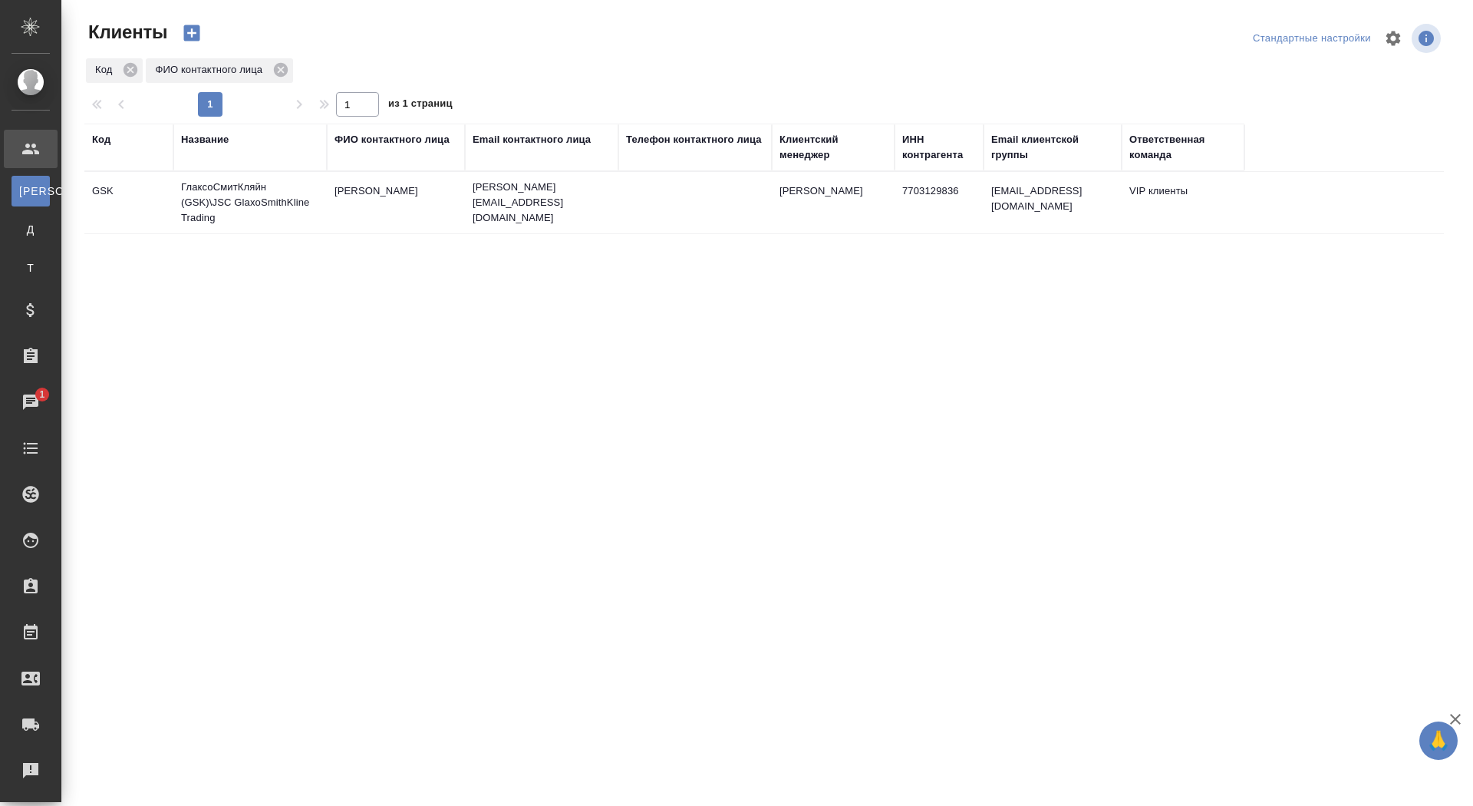
click at [104, 143] on div "Код" at bounding box center [101, 139] width 18 height 15
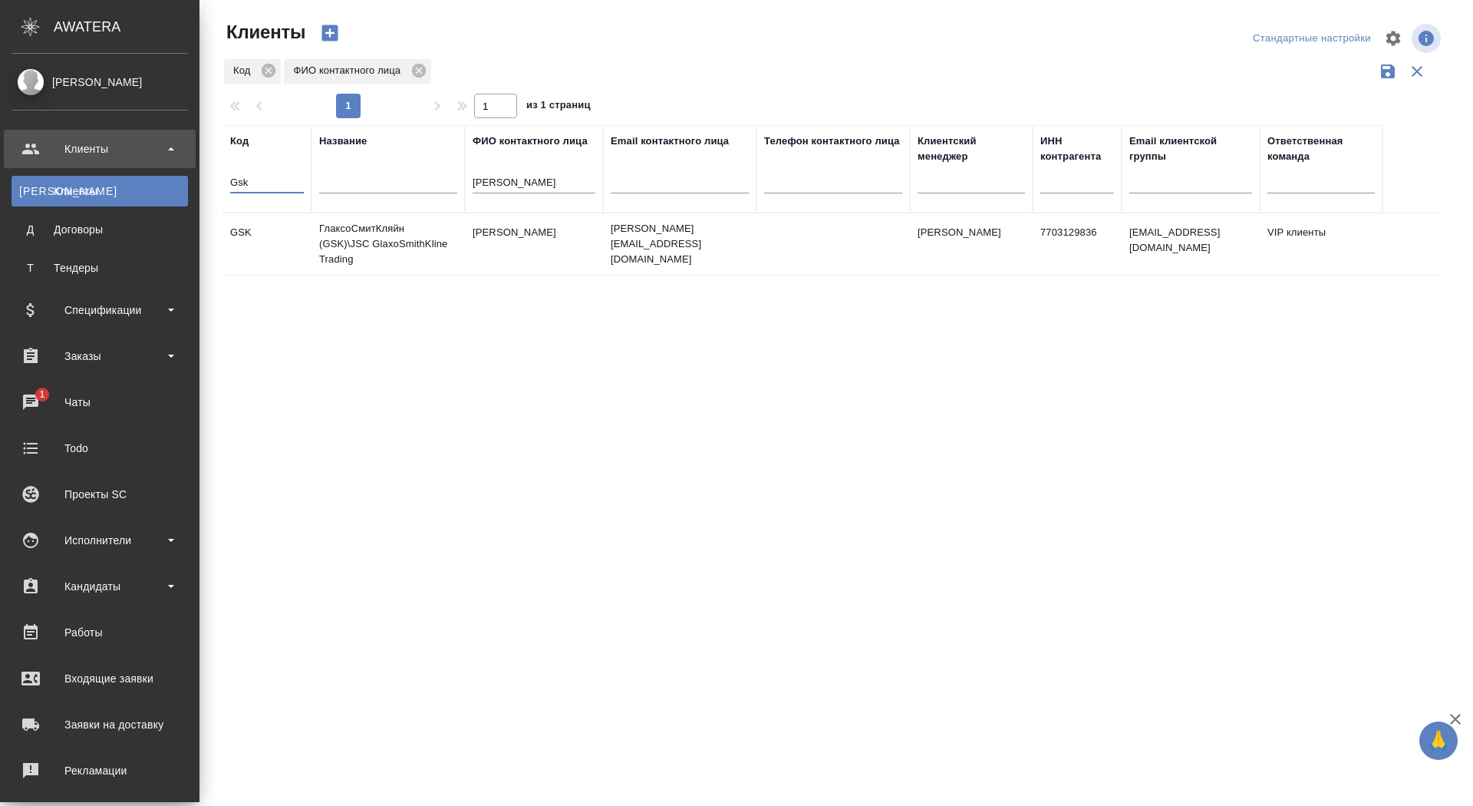
drag, startPoint x: 117, startPoint y: 180, endPoint x: 49, endPoint y: 176, distance: 67.6
click at [49, 177] on div ".cls-1 fill:#fff; AWATERA Saydasheva Dilyara Клиенты К Клиенты Д Договоры Т Тен…" at bounding box center [736, 403] width 1473 height 806
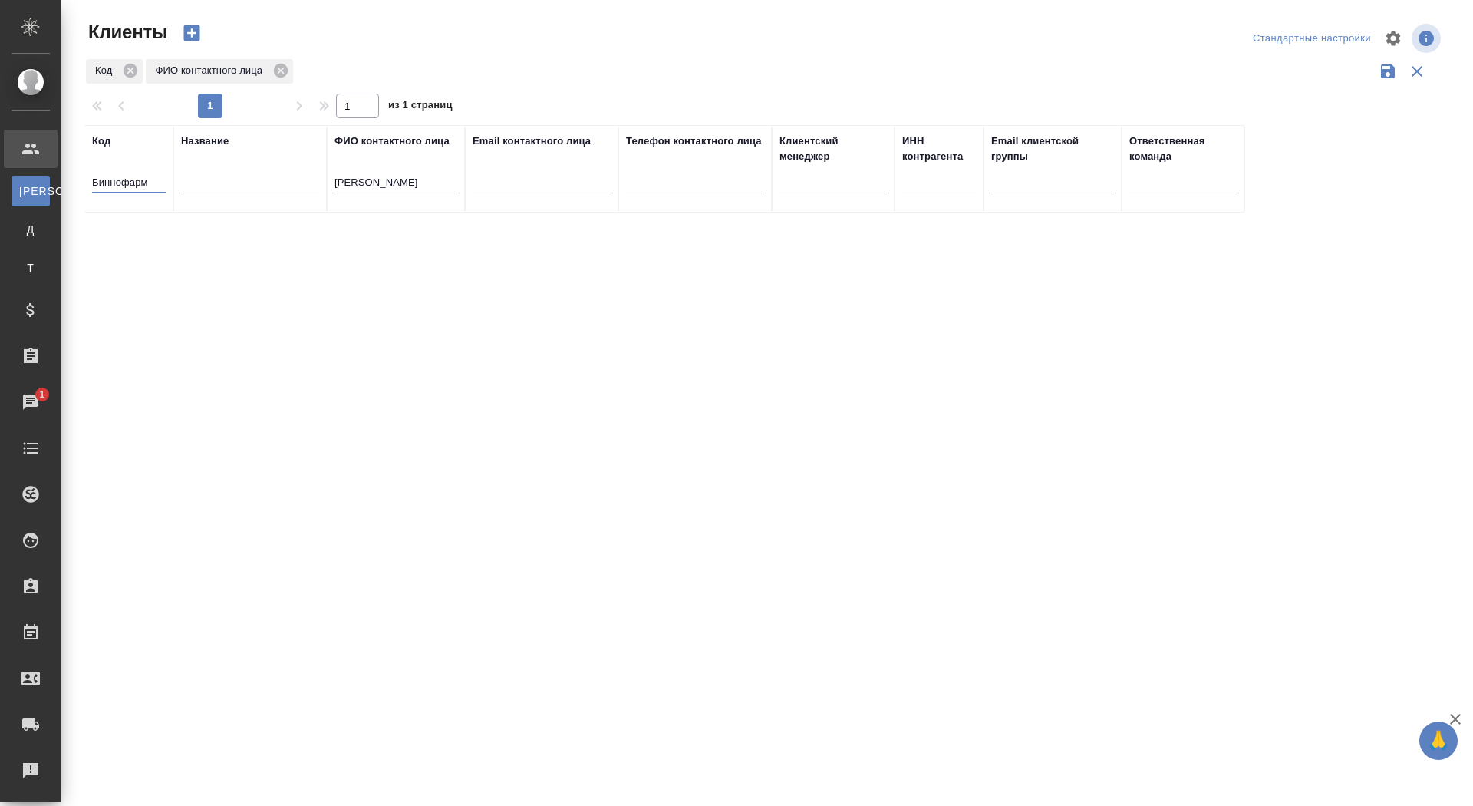
type input "Биннофарм"
drag, startPoint x: 408, startPoint y: 182, endPoint x: 318, endPoint y: 182, distance: 89.0
click at [318, 182] on tr "Код Биннофарм Название ФИО контактного лица топоркова Email контактного лица Те…" at bounding box center [664, 168] width 1160 height 87
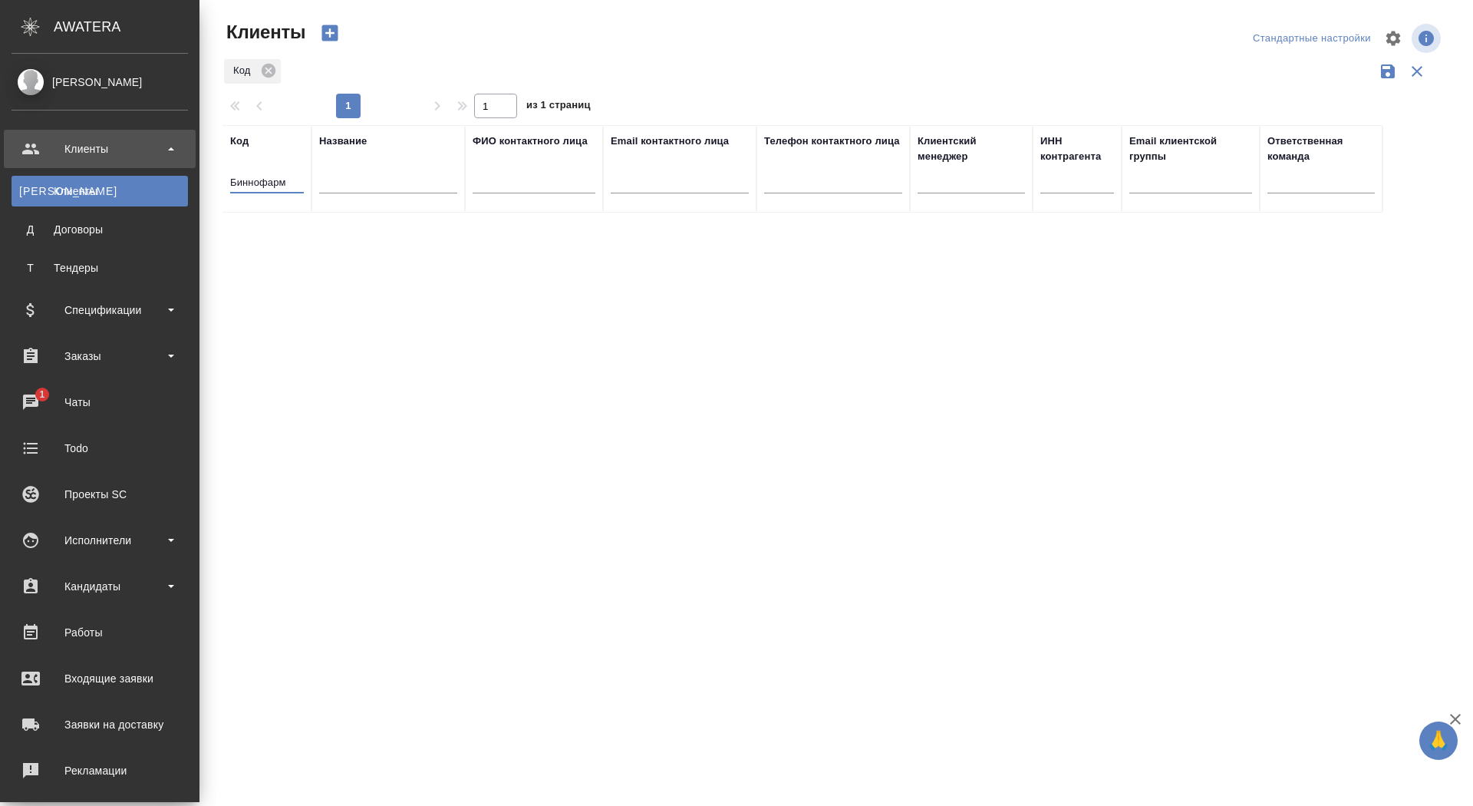
drag, startPoint x: 90, startPoint y: 183, endPoint x: 3, endPoint y: 181, distance: 86.7
click at [3, 181] on div ".cls-1 fill:#fff; AWATERA Saydasheva Dilyara Клиенты К Клиенты Д Договоры Т Тен…" at bounding box center [736, 403] width 1473 height 806
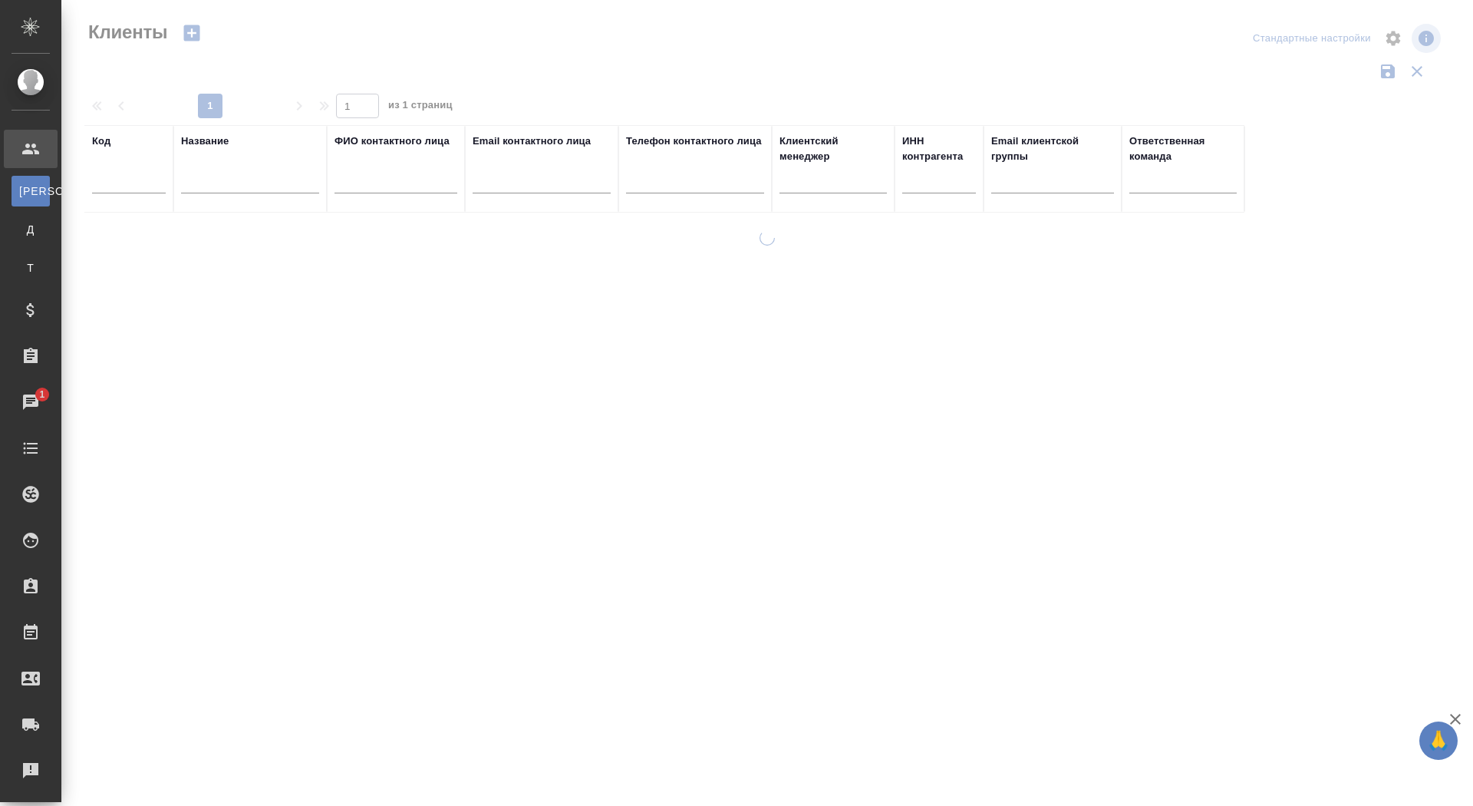
click at [297, 196] on div at bounding box center [250, 186] width 138 height 38
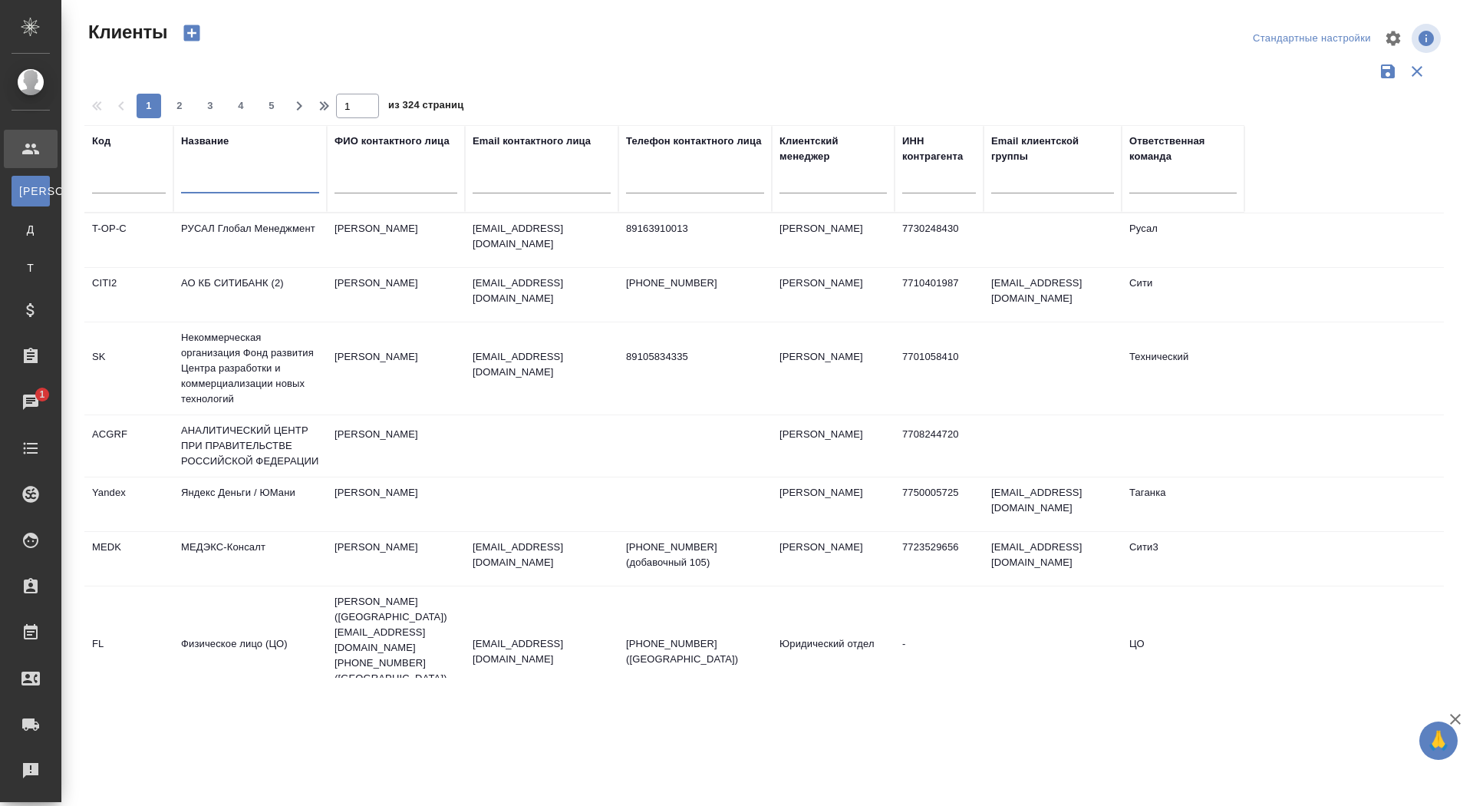
click at [297, 186] on input "text" at bounding box center [250, 183] width 138 height 19
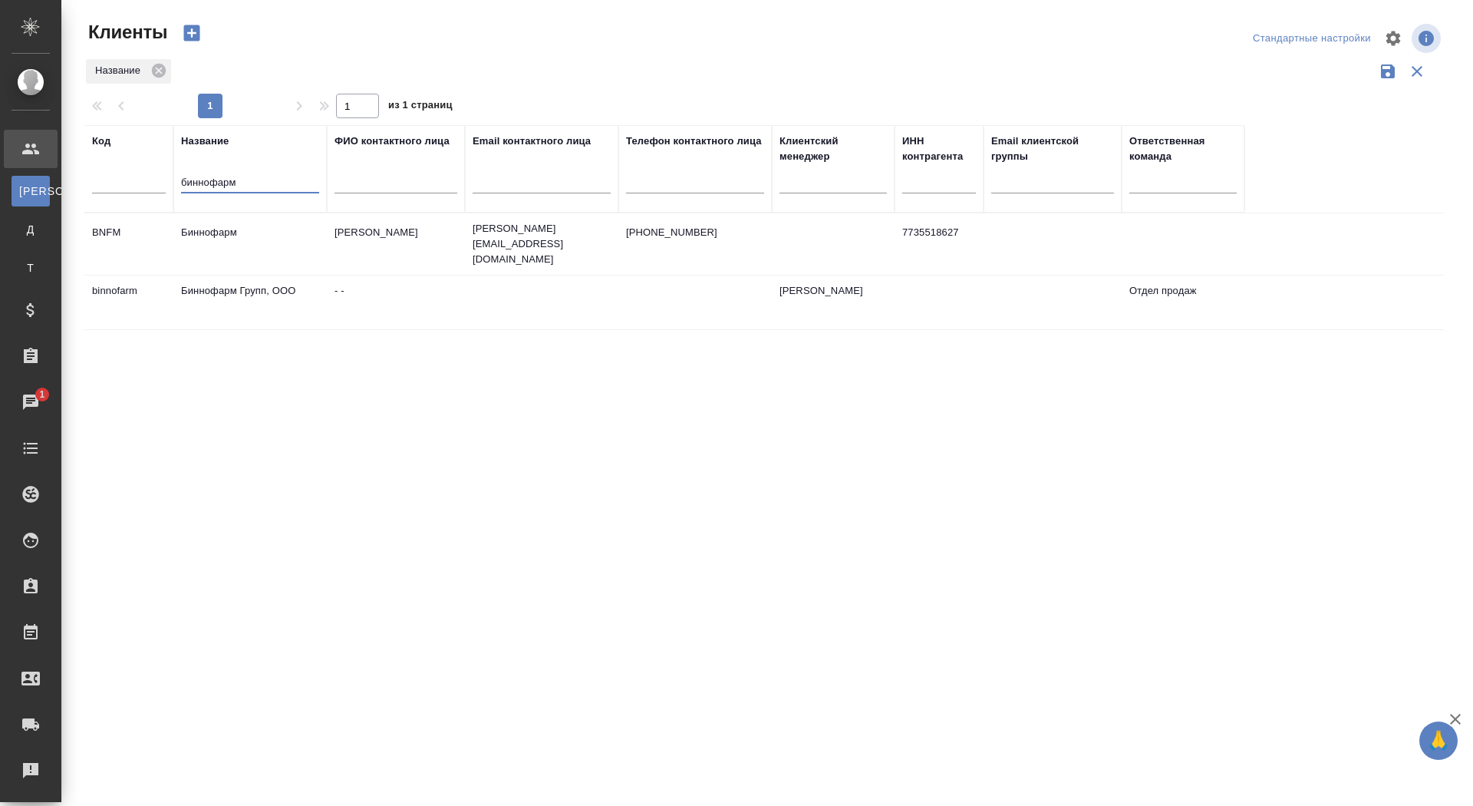
type input "биннофарм"
click at [256, 233] on td "Биннофарм" at bounding box center [249, 244] width 153 height 54
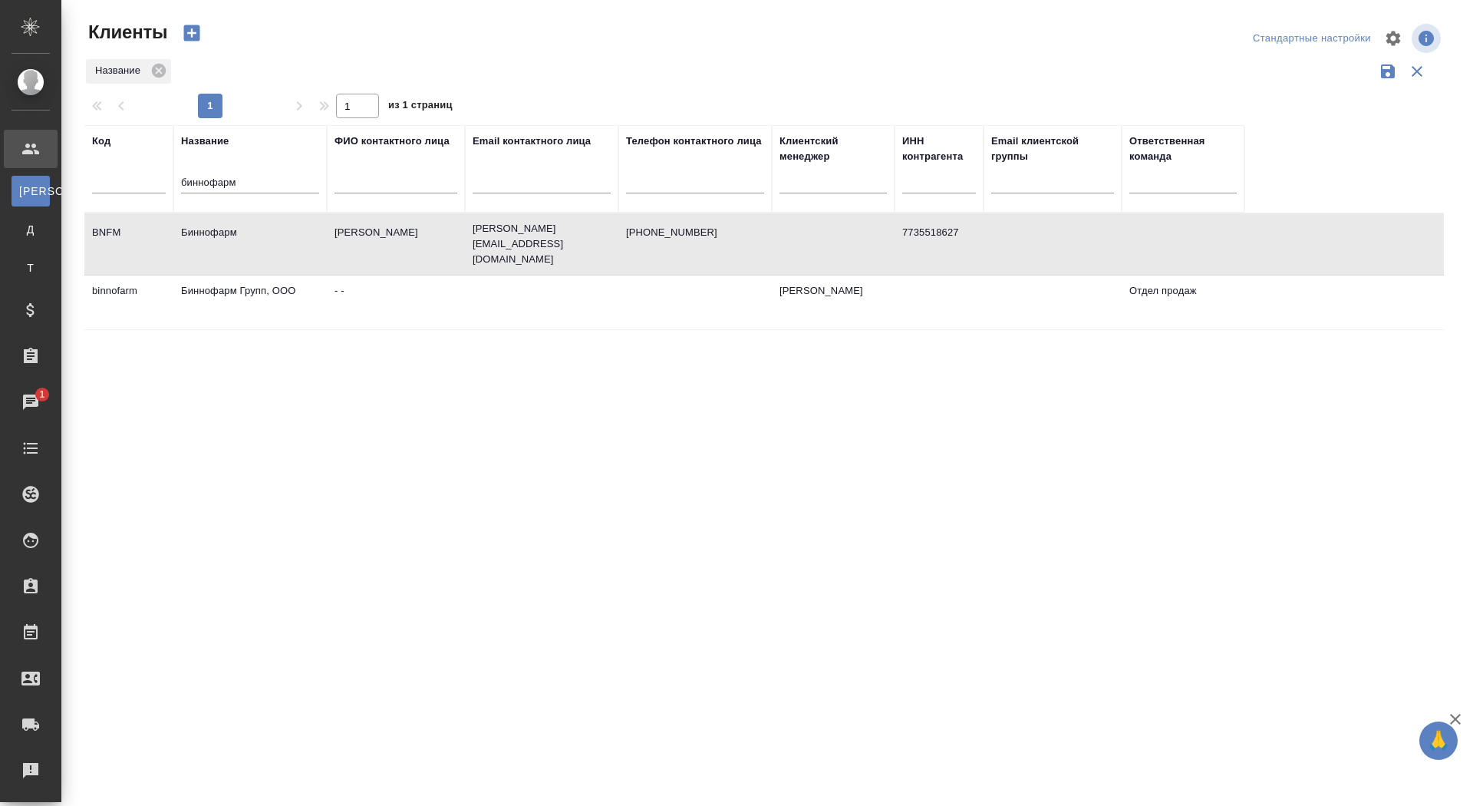
click at [256, 233] on td "Биннофарм" at bounding box center [249, 244] width 153 height 54
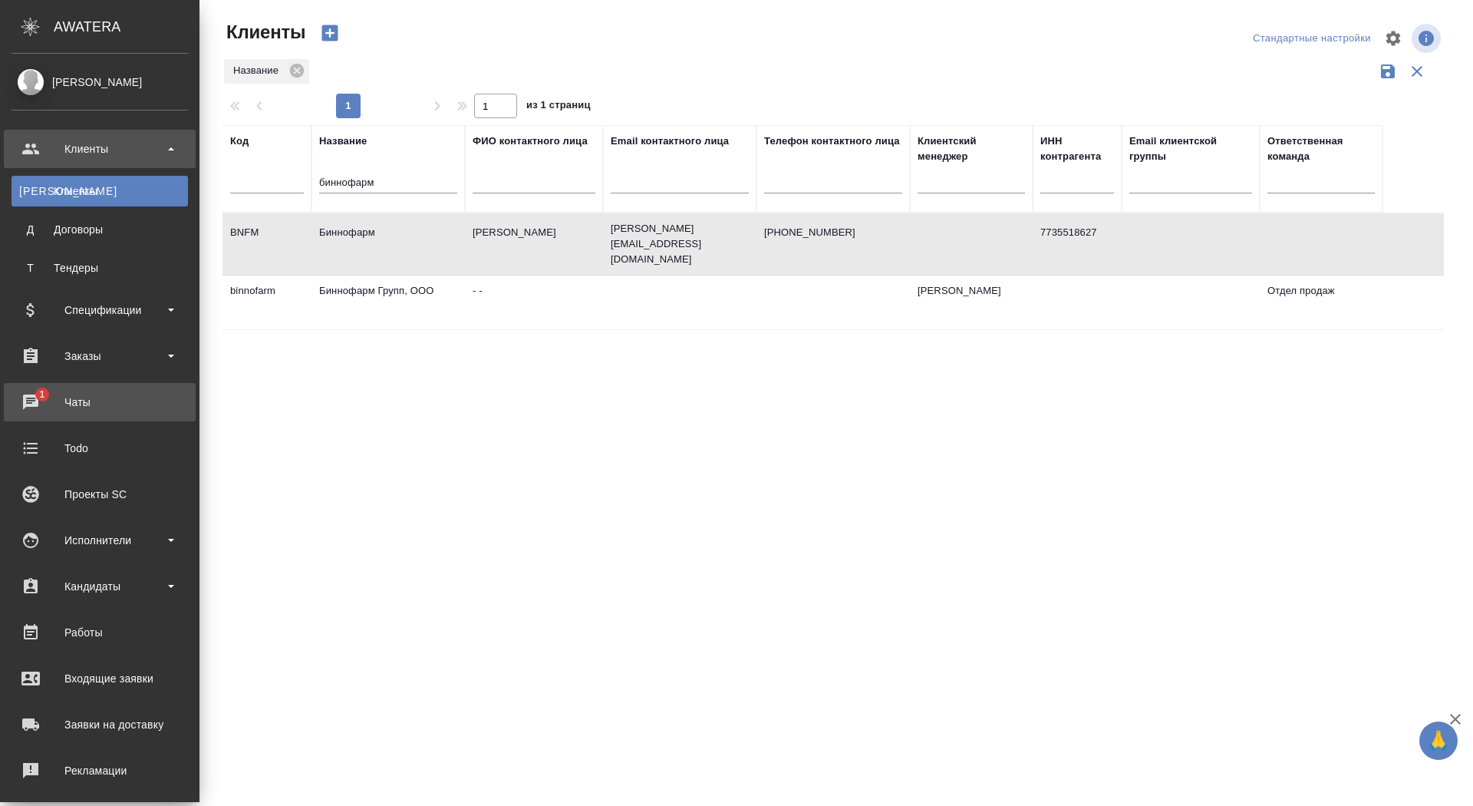
click at [26, 396] on div "Чаты" at bounding box center [100, 402] width 177 height 23
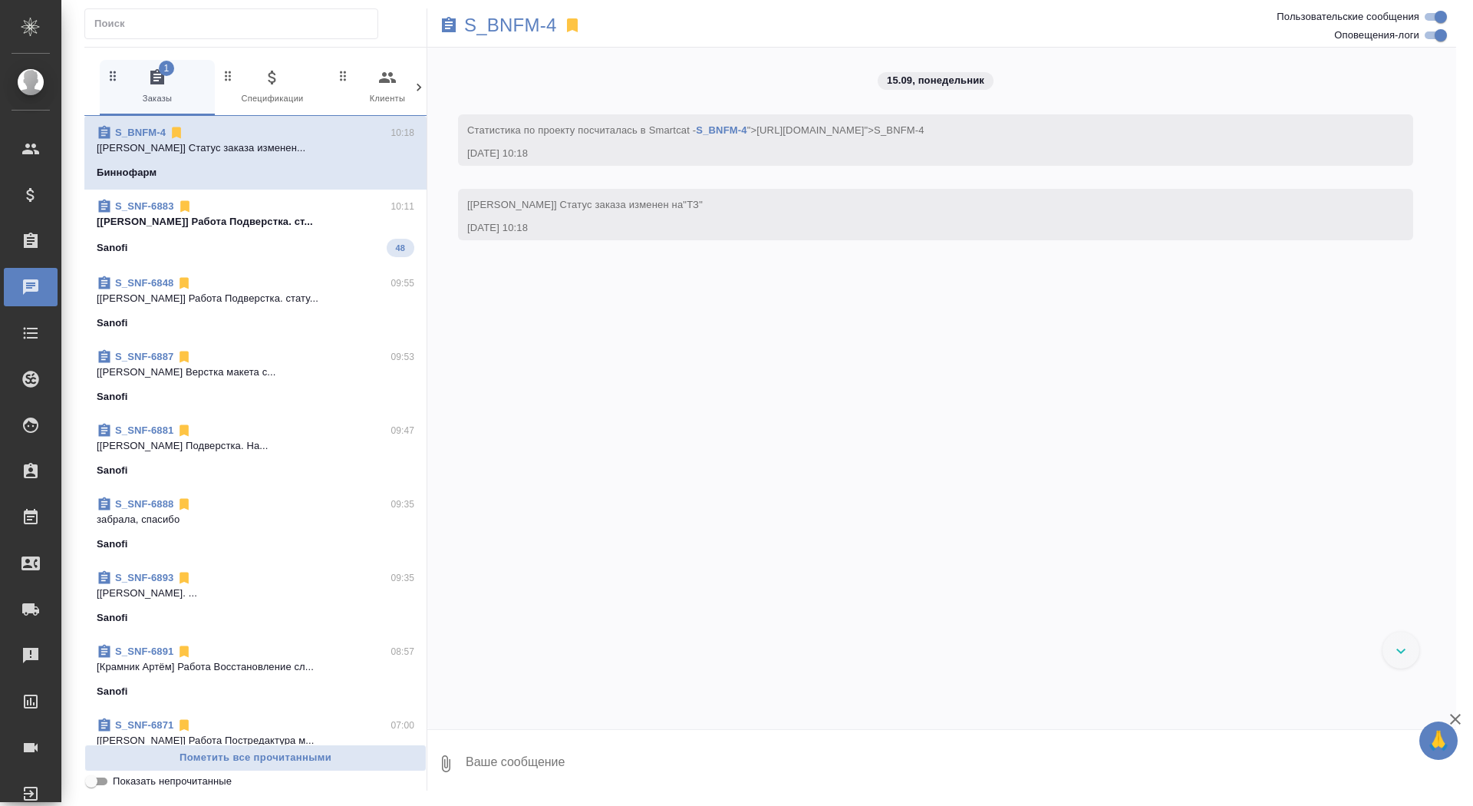
click at [250, 230] on span "S_SNF-6883 10:11 [Сархатов Руслан] Работа Подверстка. ст... Sanofi 48" at bounding box center [256, 228] width 318 height 58
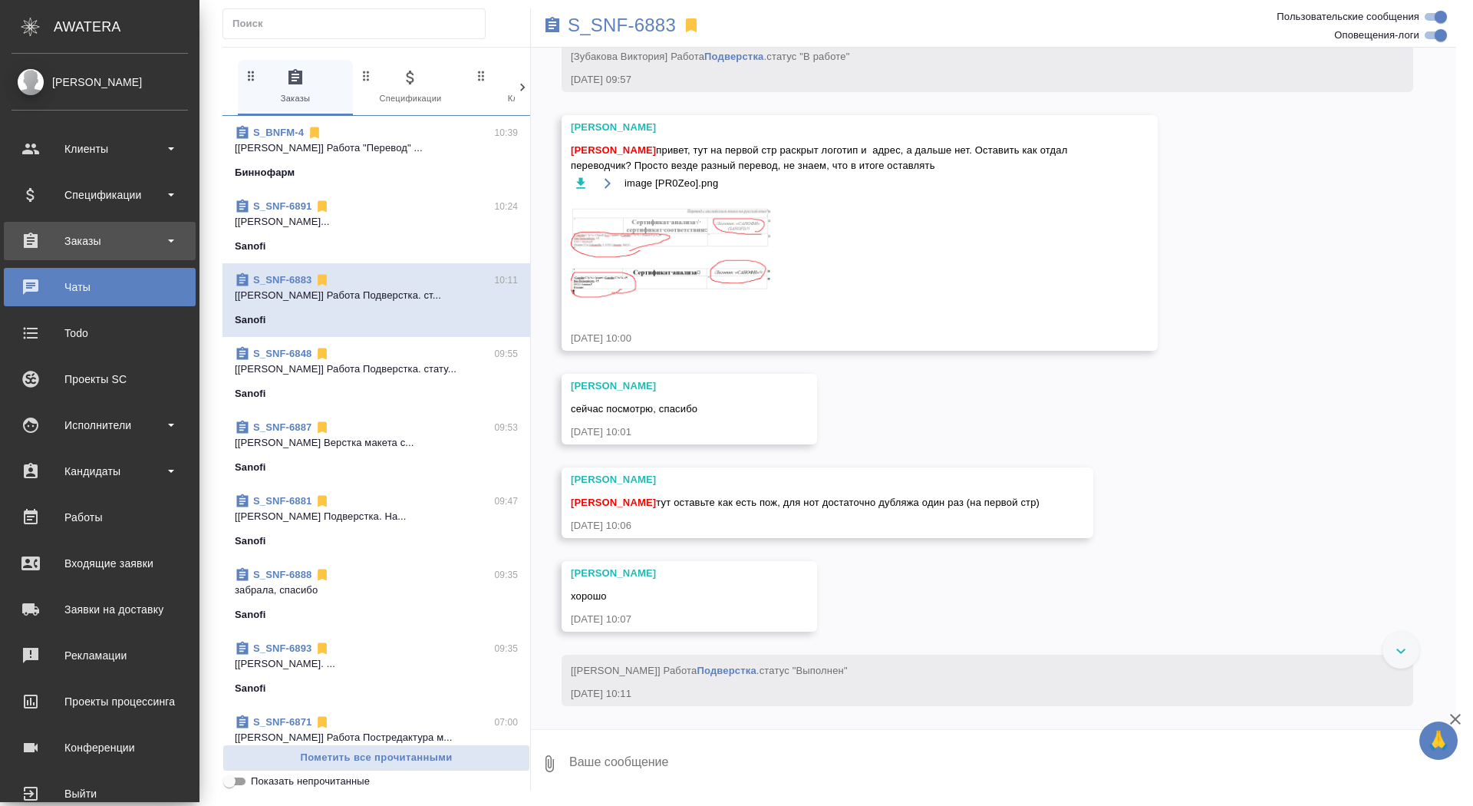
scroll to position [11373, 0]
click at [36, 252] on div "Заказы" at bounding box center [100, 240] width 177 height 23
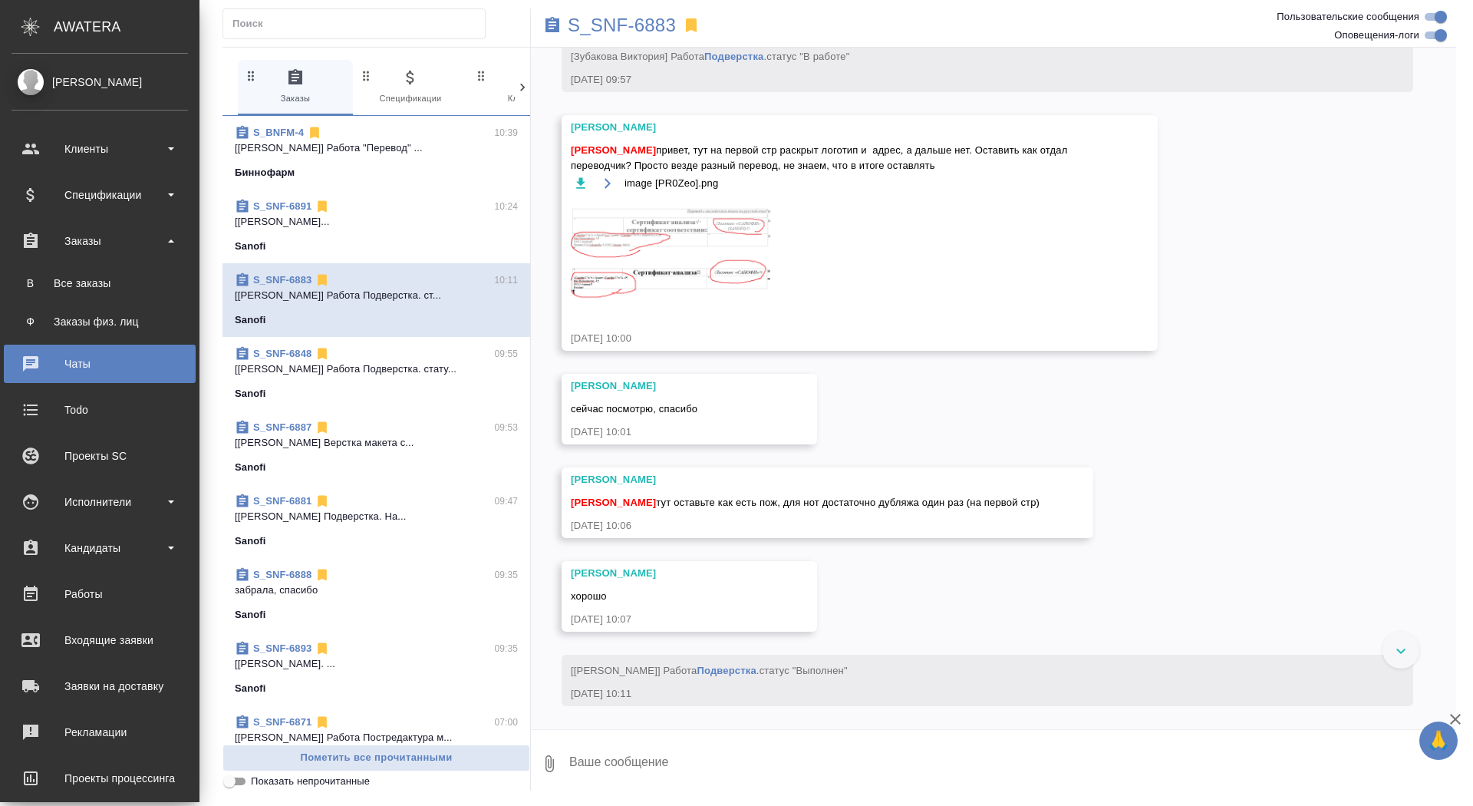
click at [36, 266] on ul "В Все заказы Ф Заказы физ. лиц" at bounding box center [100, 298] width 200 height 77
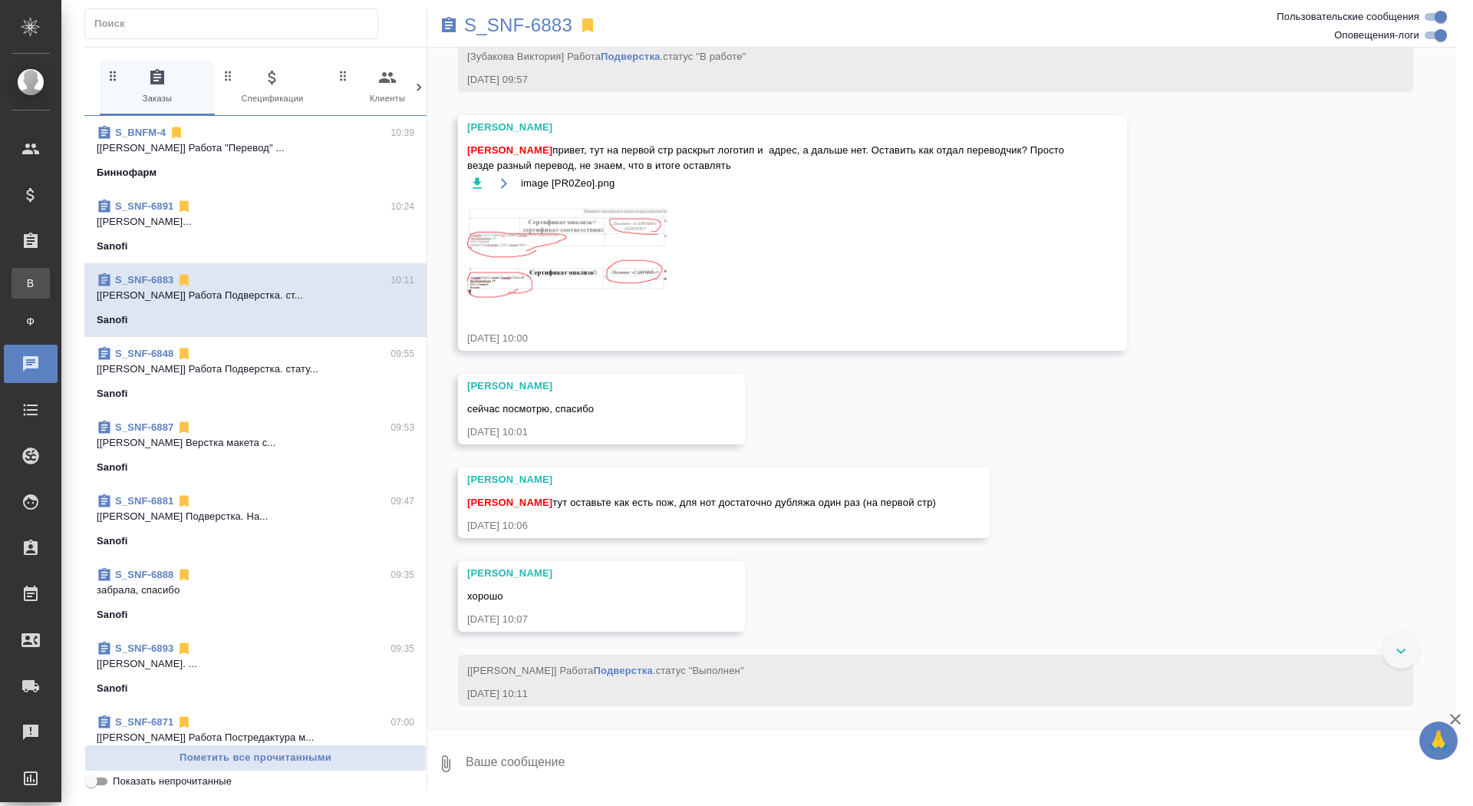
click at [23, 278] on div "Все заказы" at bounding box center [11, 283] width 23 height 15
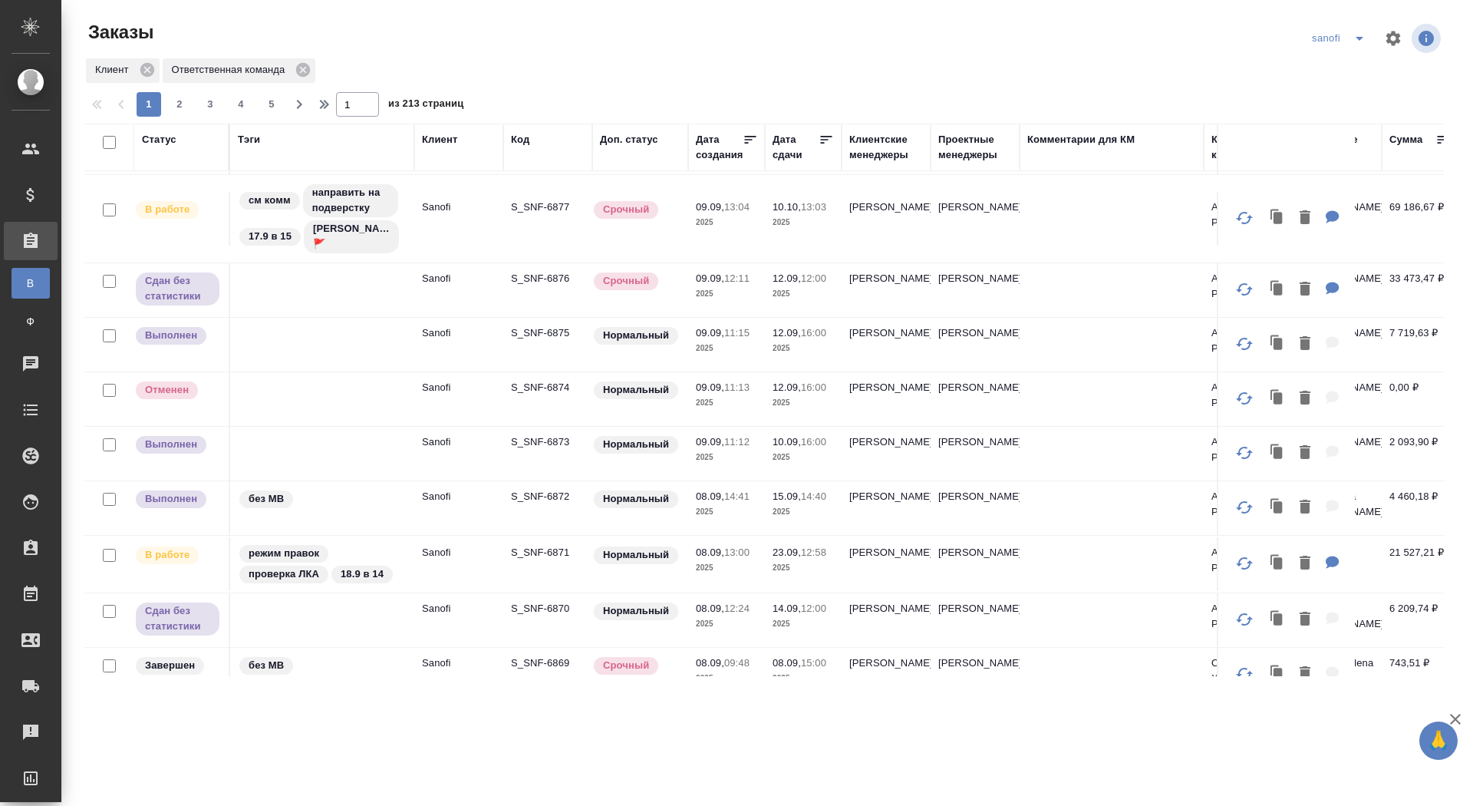
scroll to position [1001, 0]
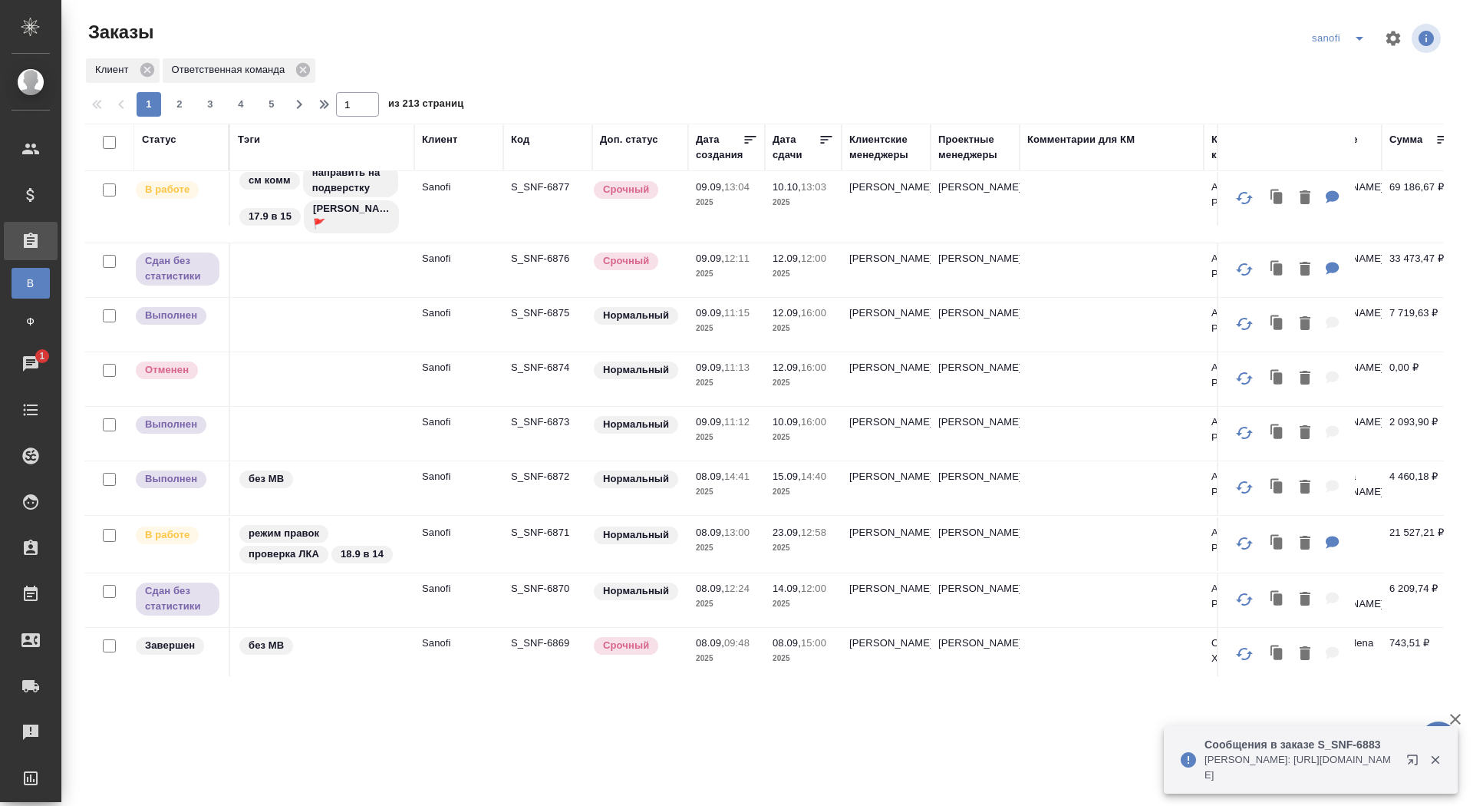
click at [163, 143] on div "Статус" at bounding box center [159, 139] width 35 height 15
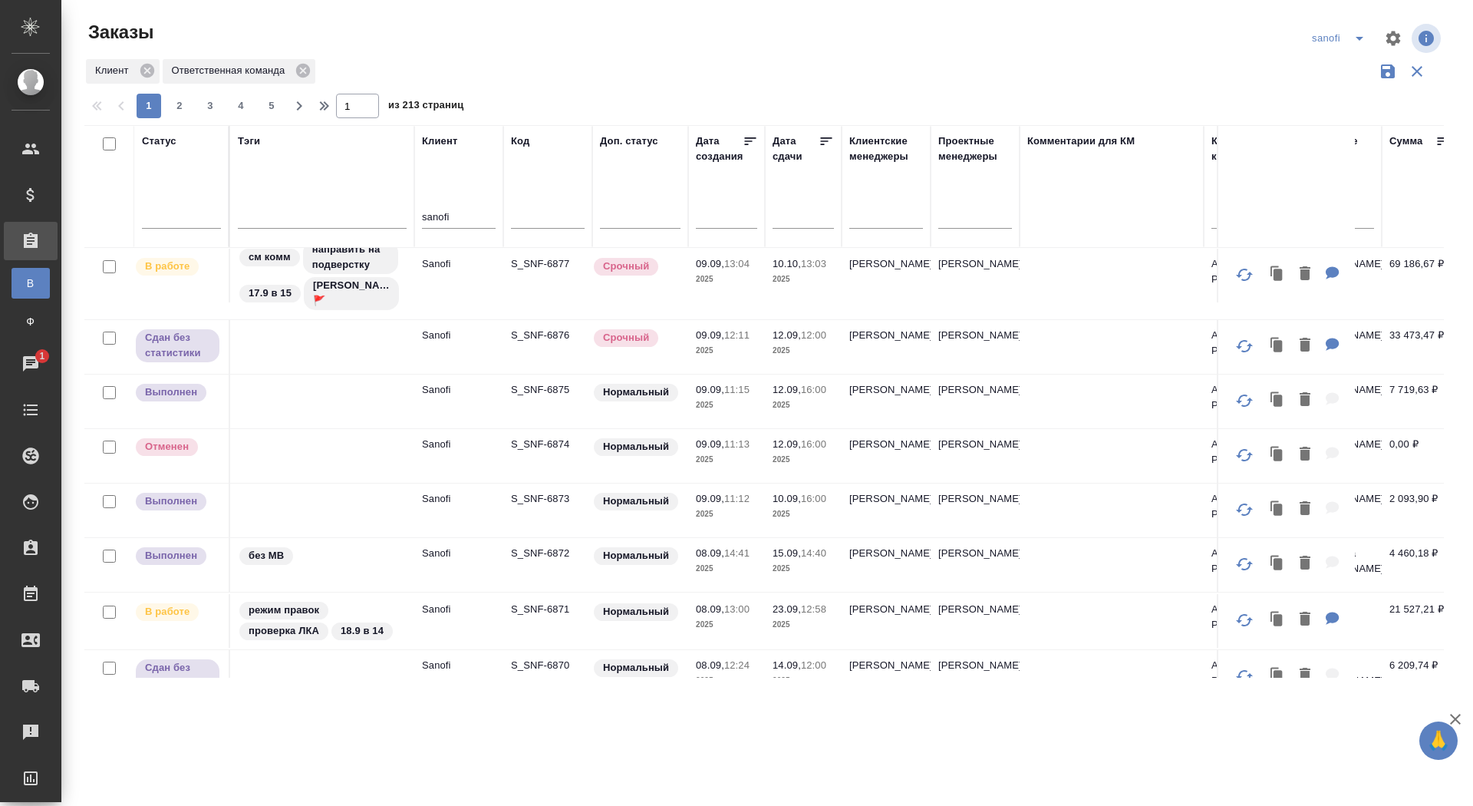
click at [167, 208] on div at bounding box center [181, 220] width 79 height 40
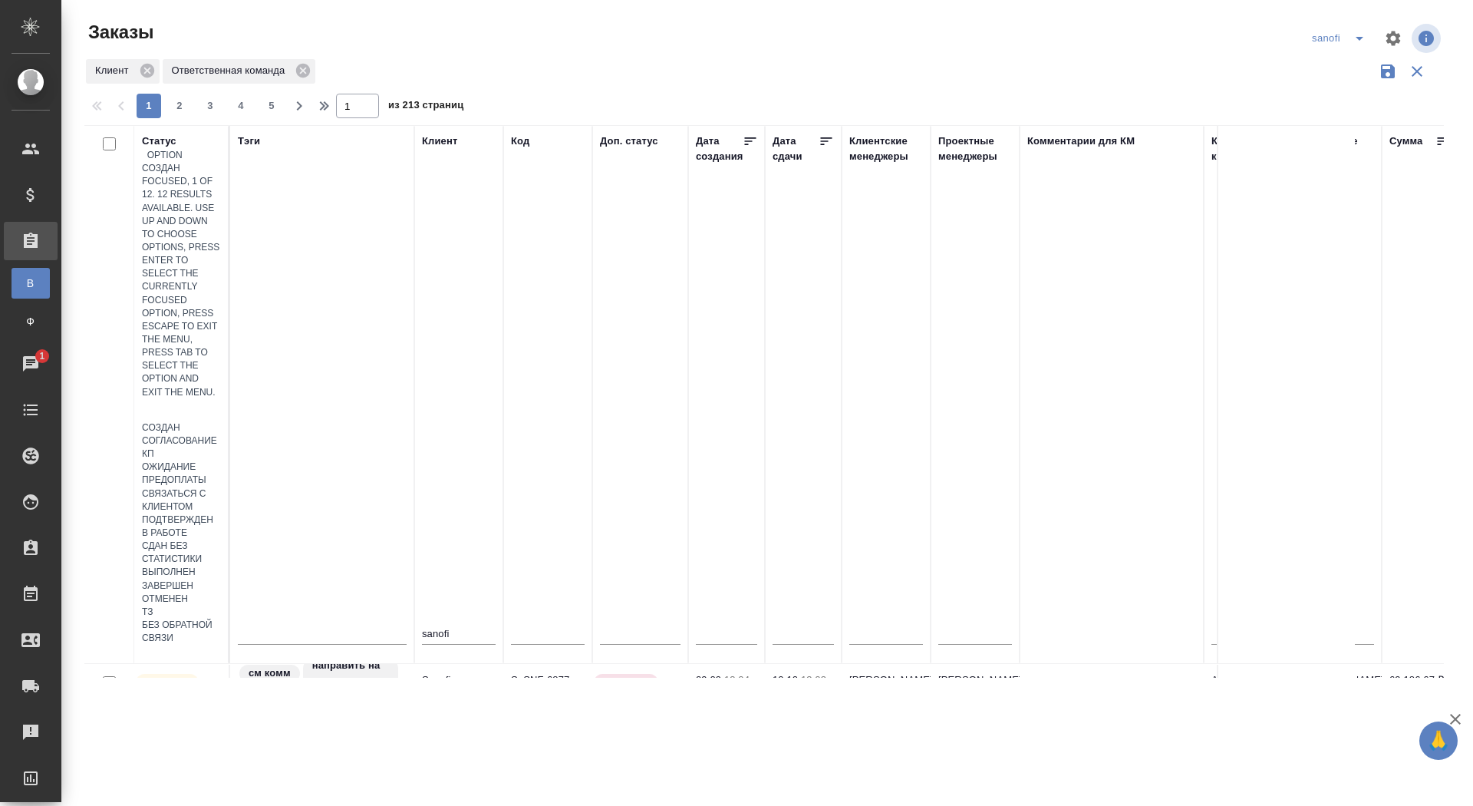
click at [167, 399] on div at bounding box center [181, 410] width 79 height 22
click at [221, 566] on div "Выполнен" at bounding box center [181, 572] width 79 height 13
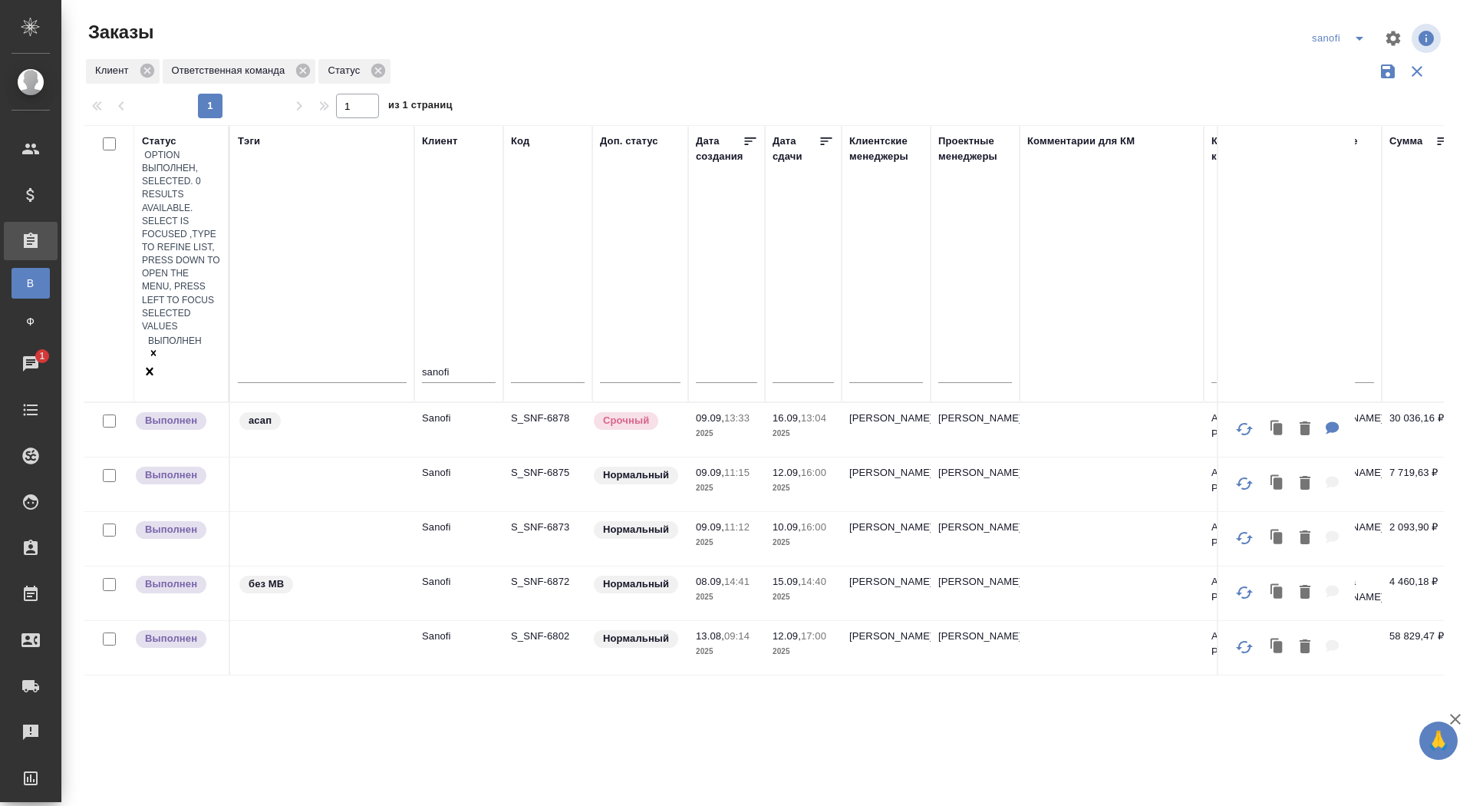
scroll to position [0, 0]
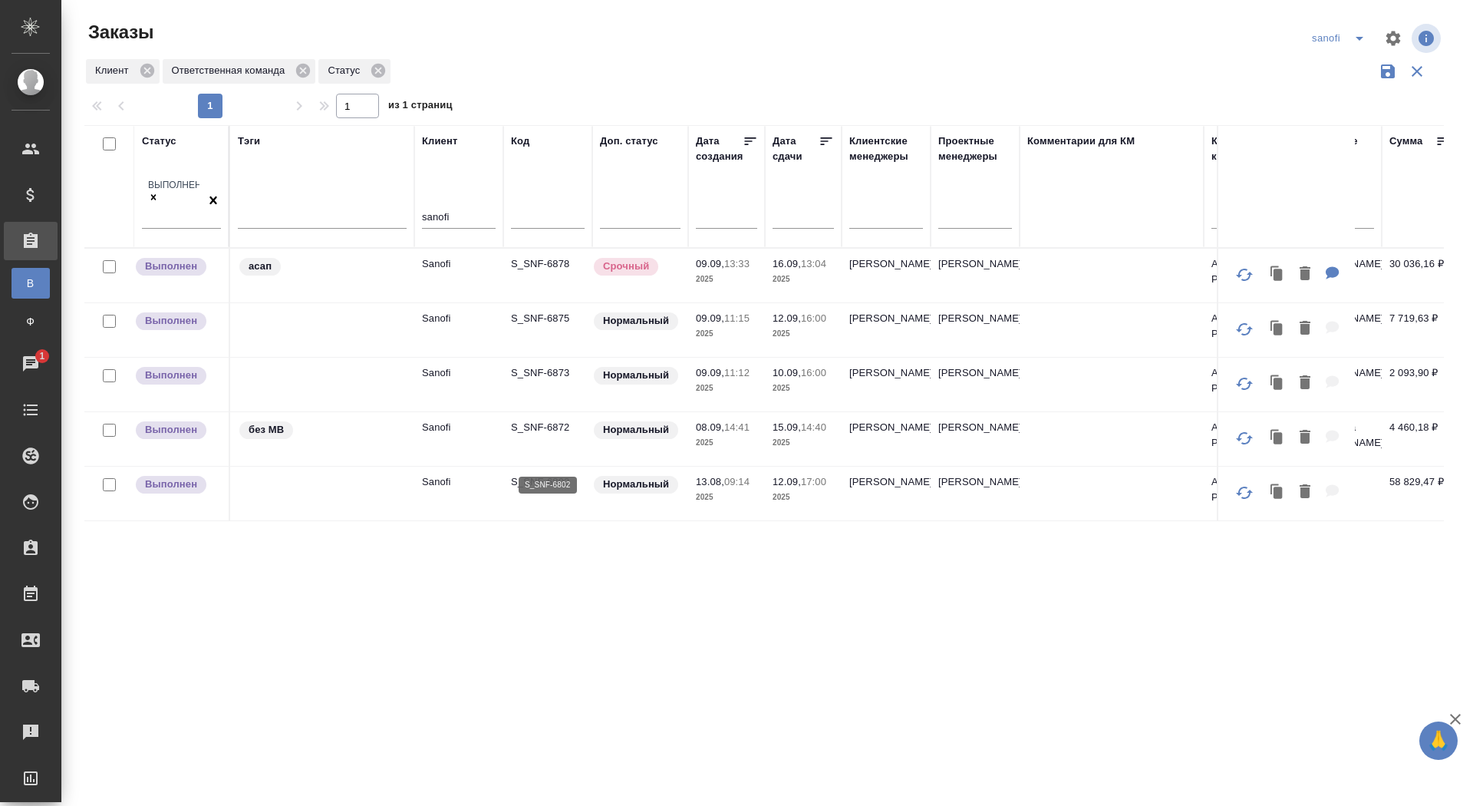
click at [549, 474] on p "S_SNF-6802" at bounding box center [548, 481] width 74 height 15
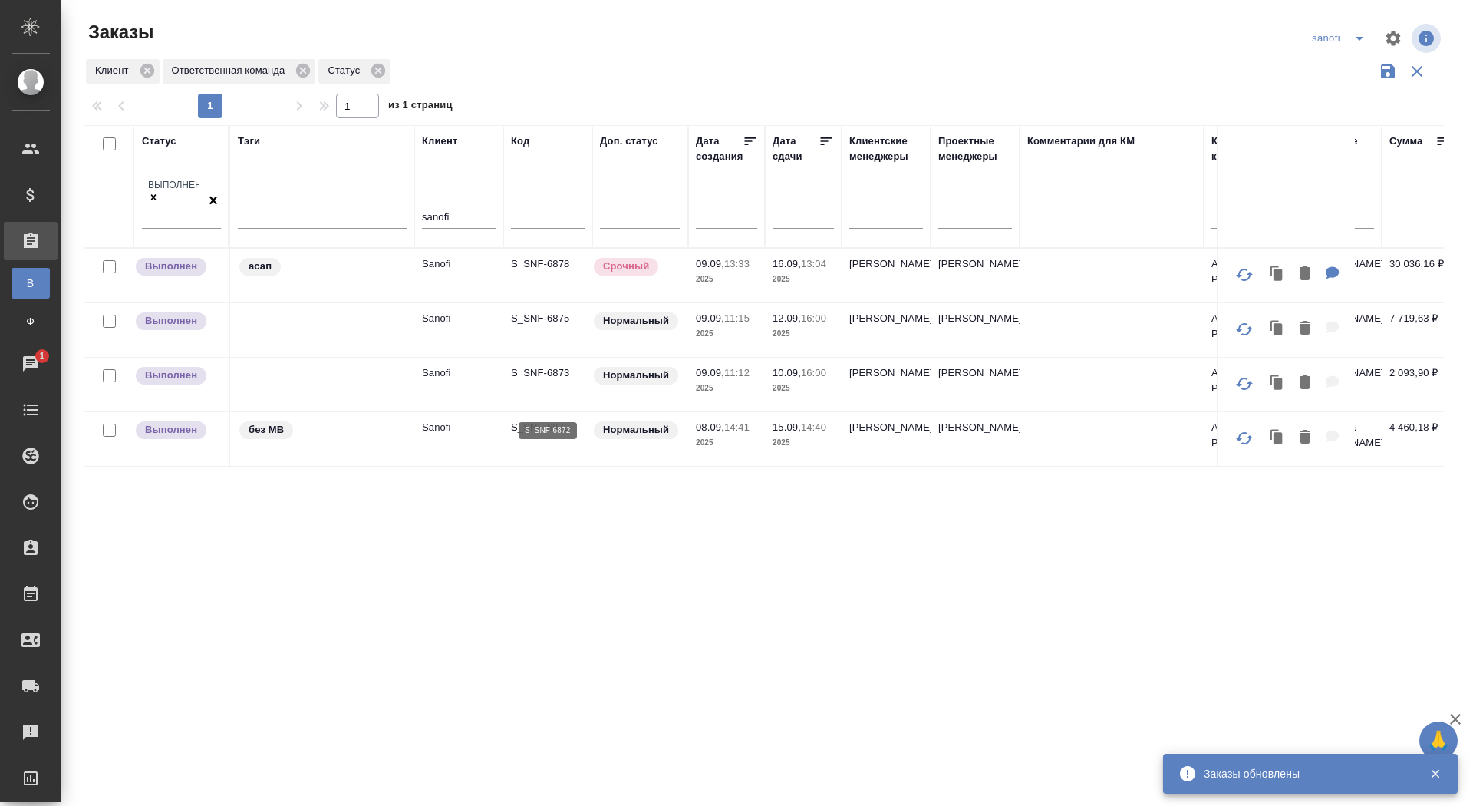
click at [544, 420] on p "S_SNF-6872" at bounding box center [548, 427] width 74 height 15
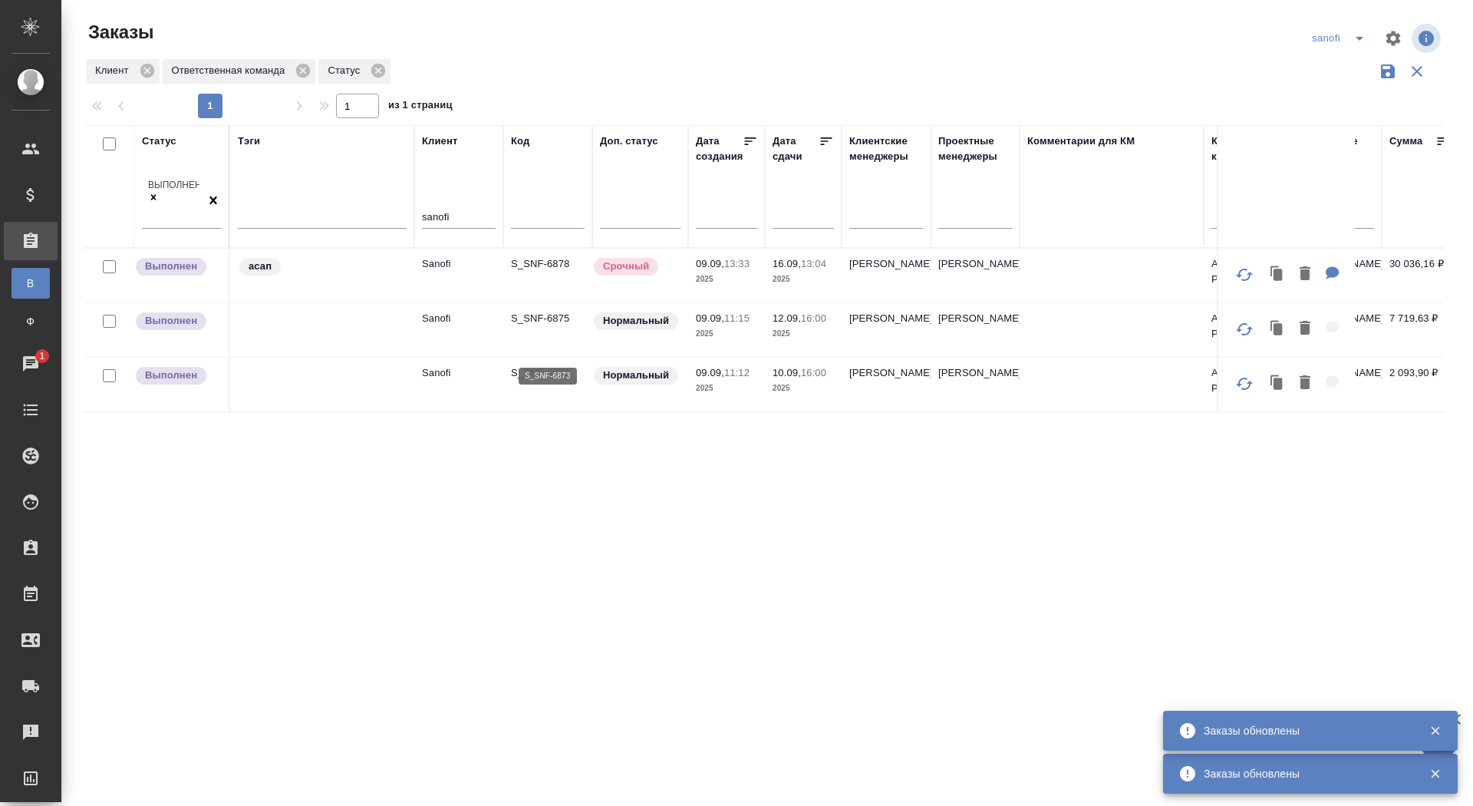
click at [547, 365] on p "S_SNF-6873" at bounding box center [548, 372] width 74 height 15
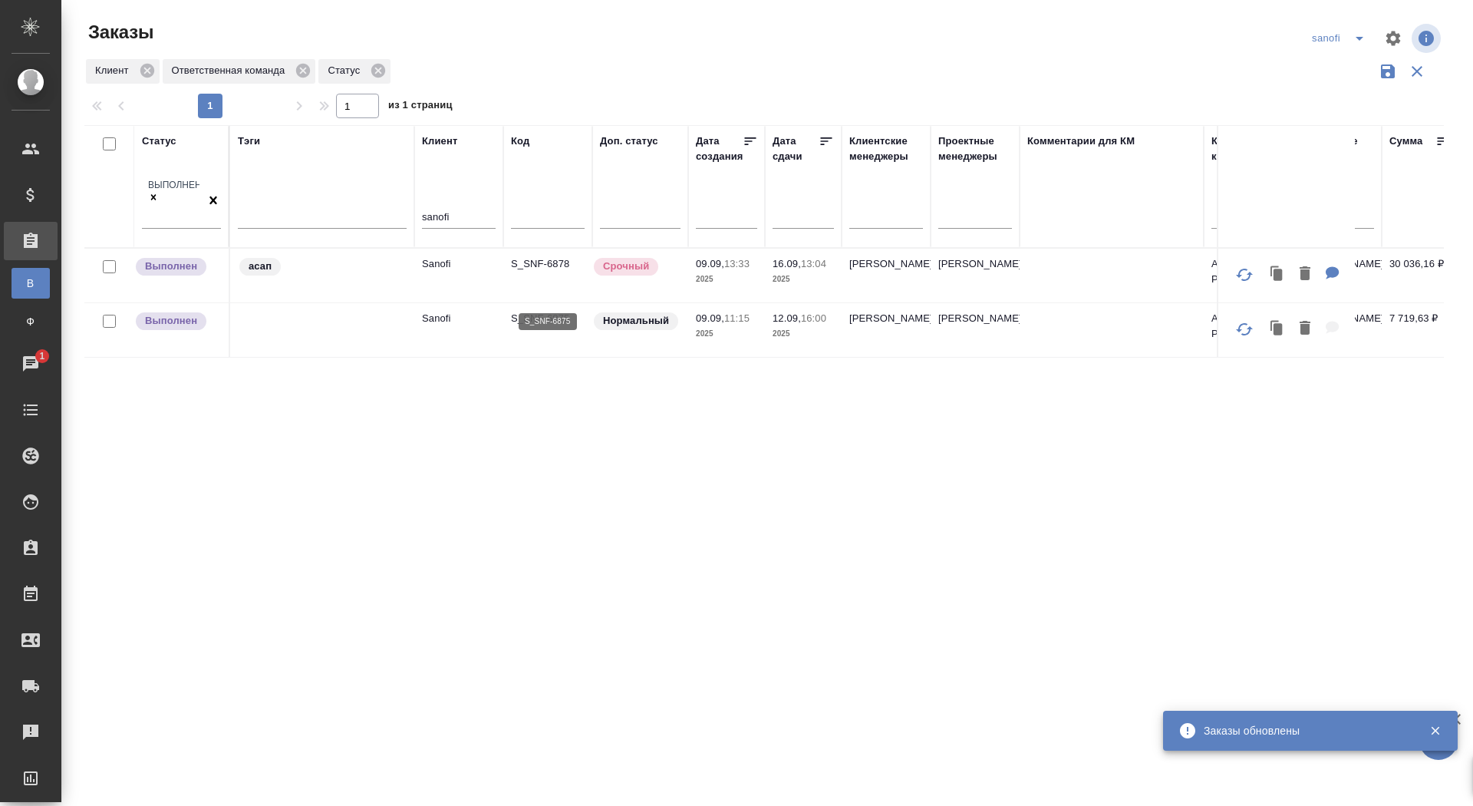
click at [559, 311] on p "S_SNF-6875" at bounding box center [548, 318] width 74 height 15
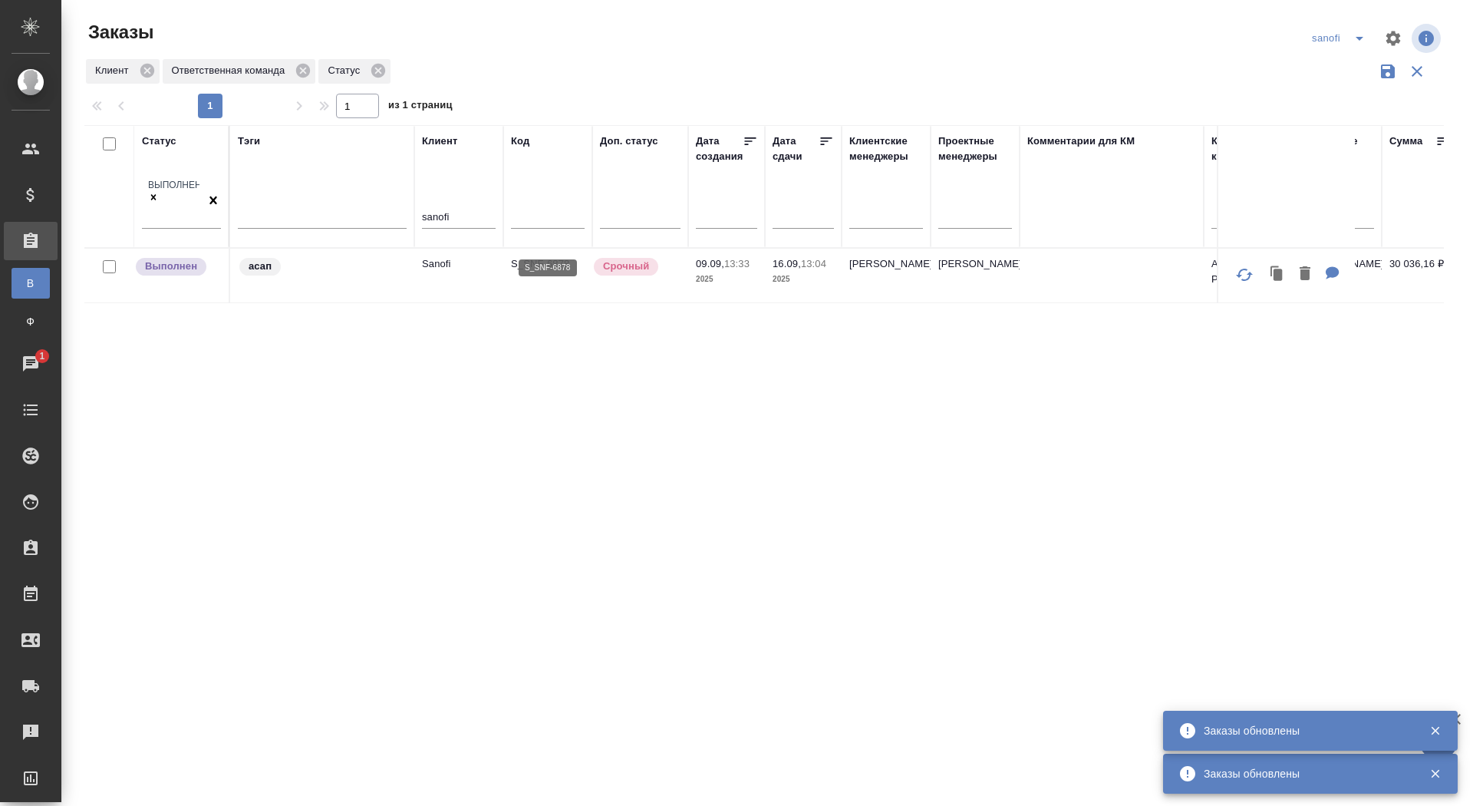
click at [540, 256] on p "S_SNF-6878" at bounding box center [548, 263] width 74 height 15
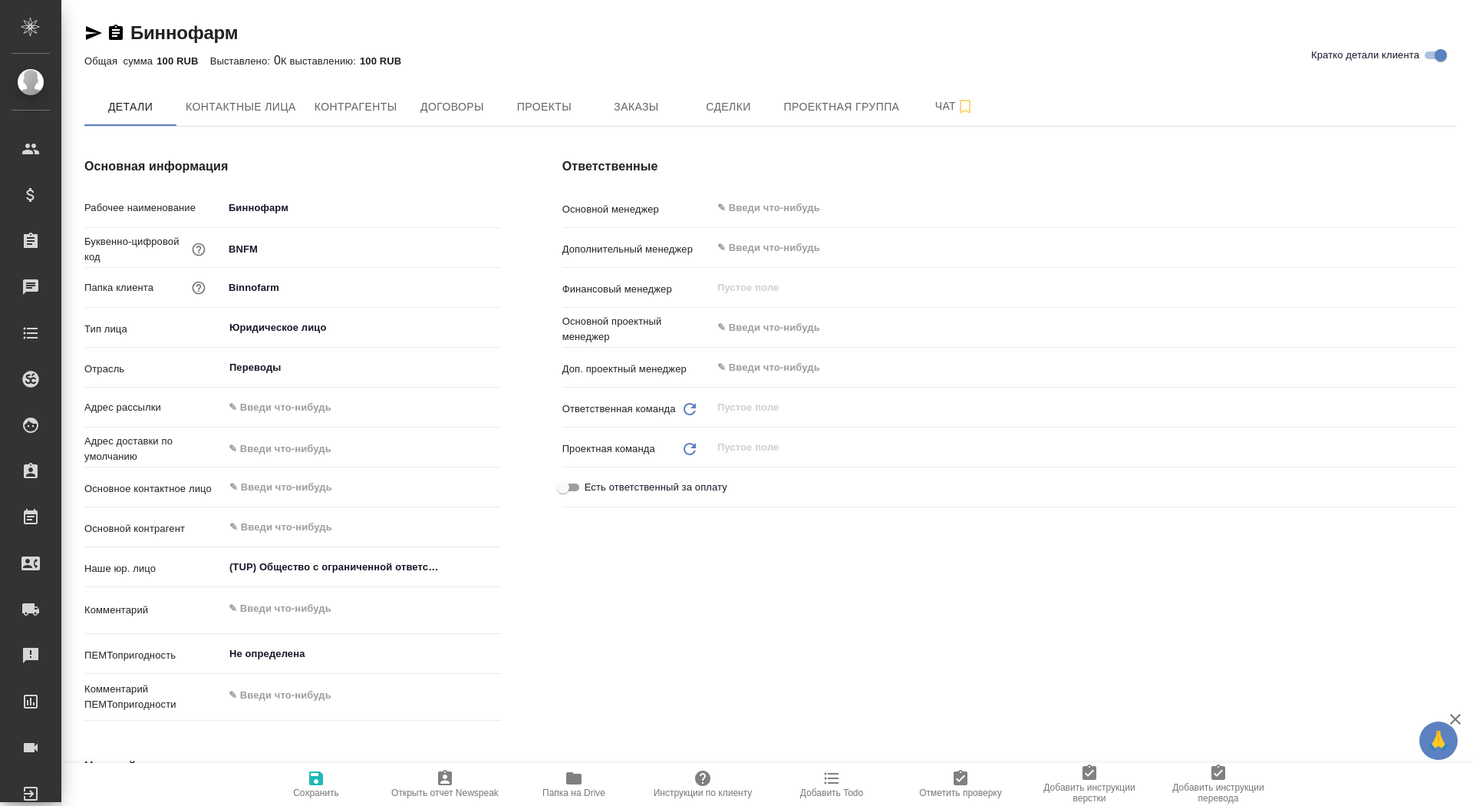
type textarea "x"
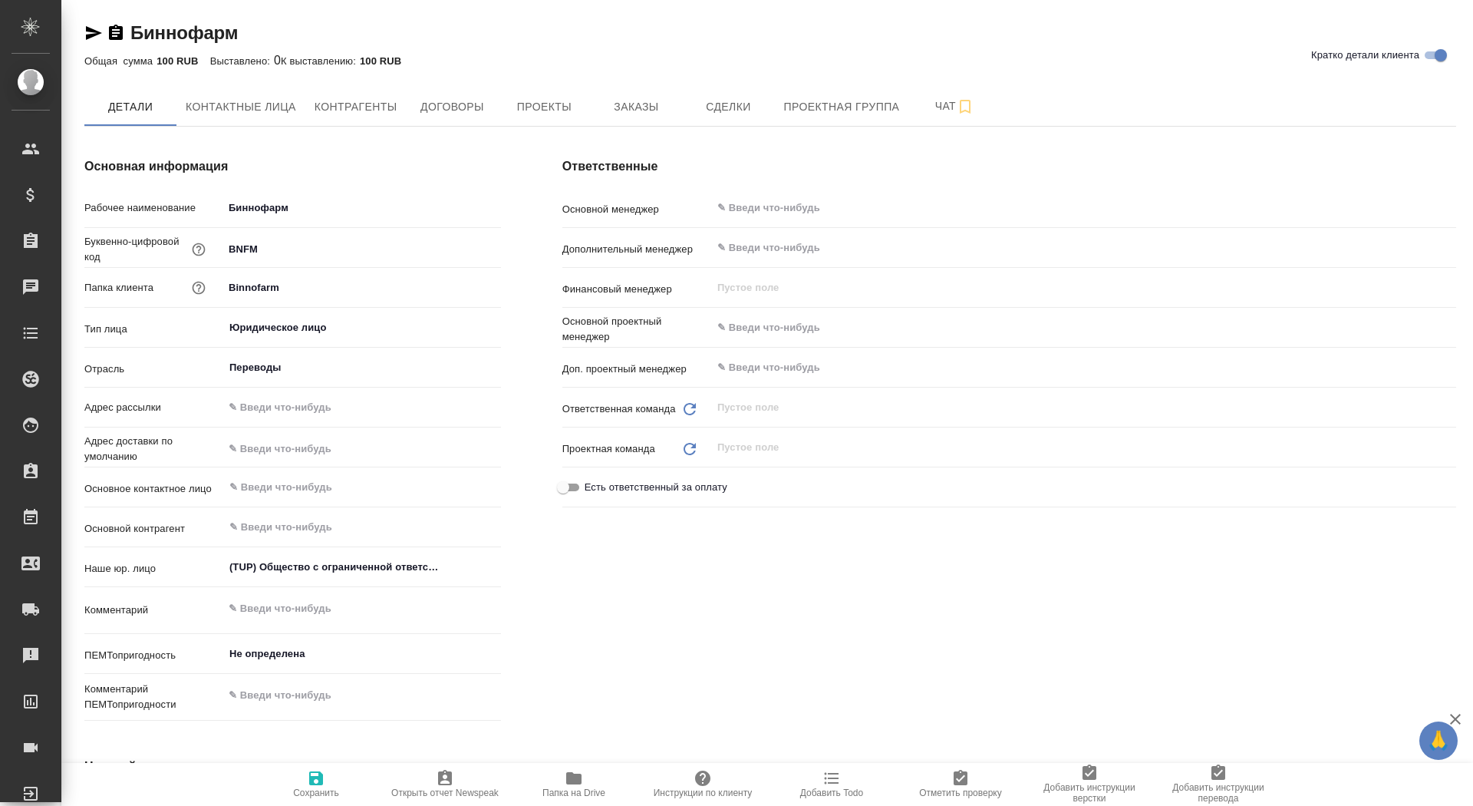
type textarea "x"
click at [622, 91] on button "Заказы" at bounding box center [636, 106] width 92 height 38
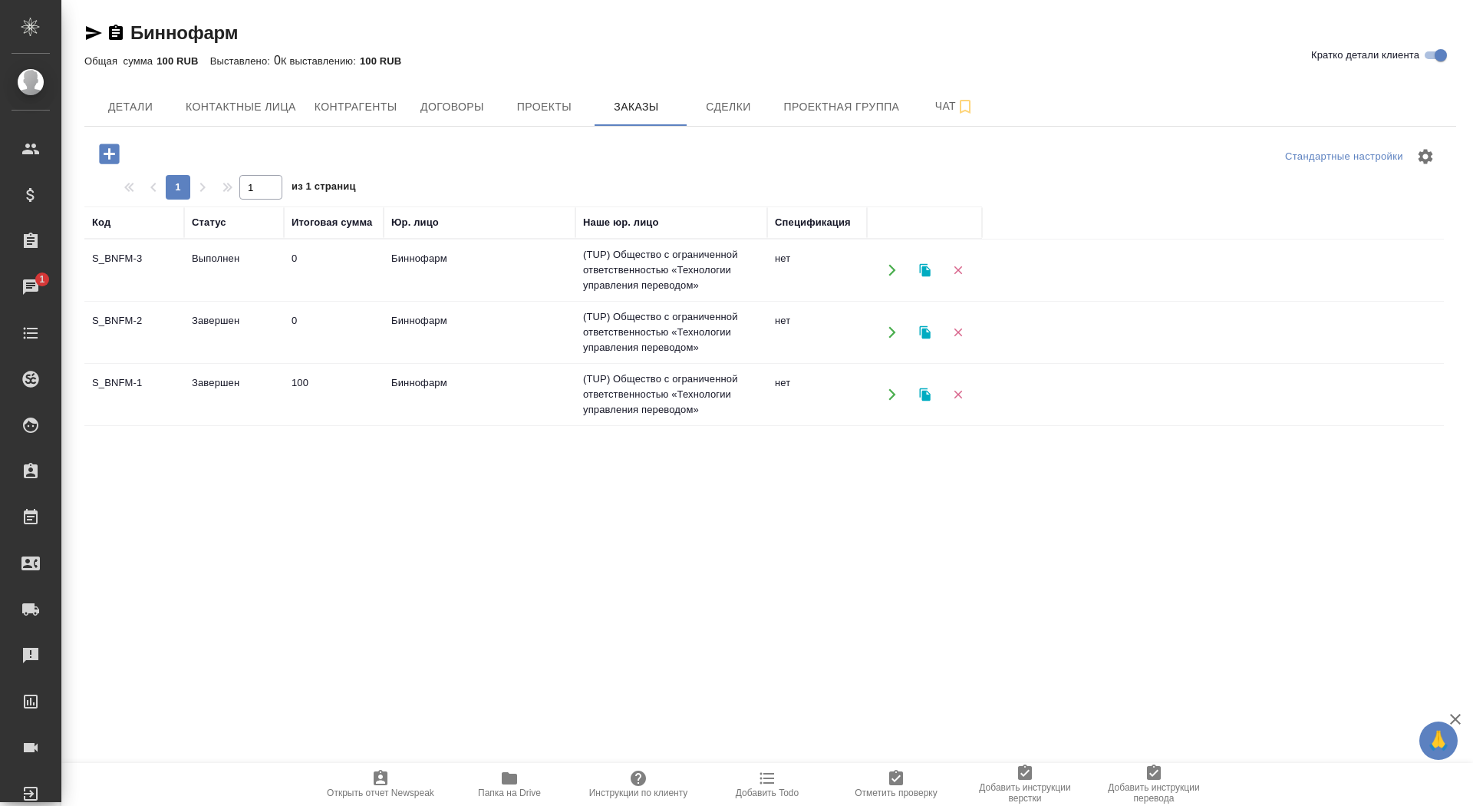
click at [112, 147] on icon "button" at bounding box center [109, 154] width 20 height 20
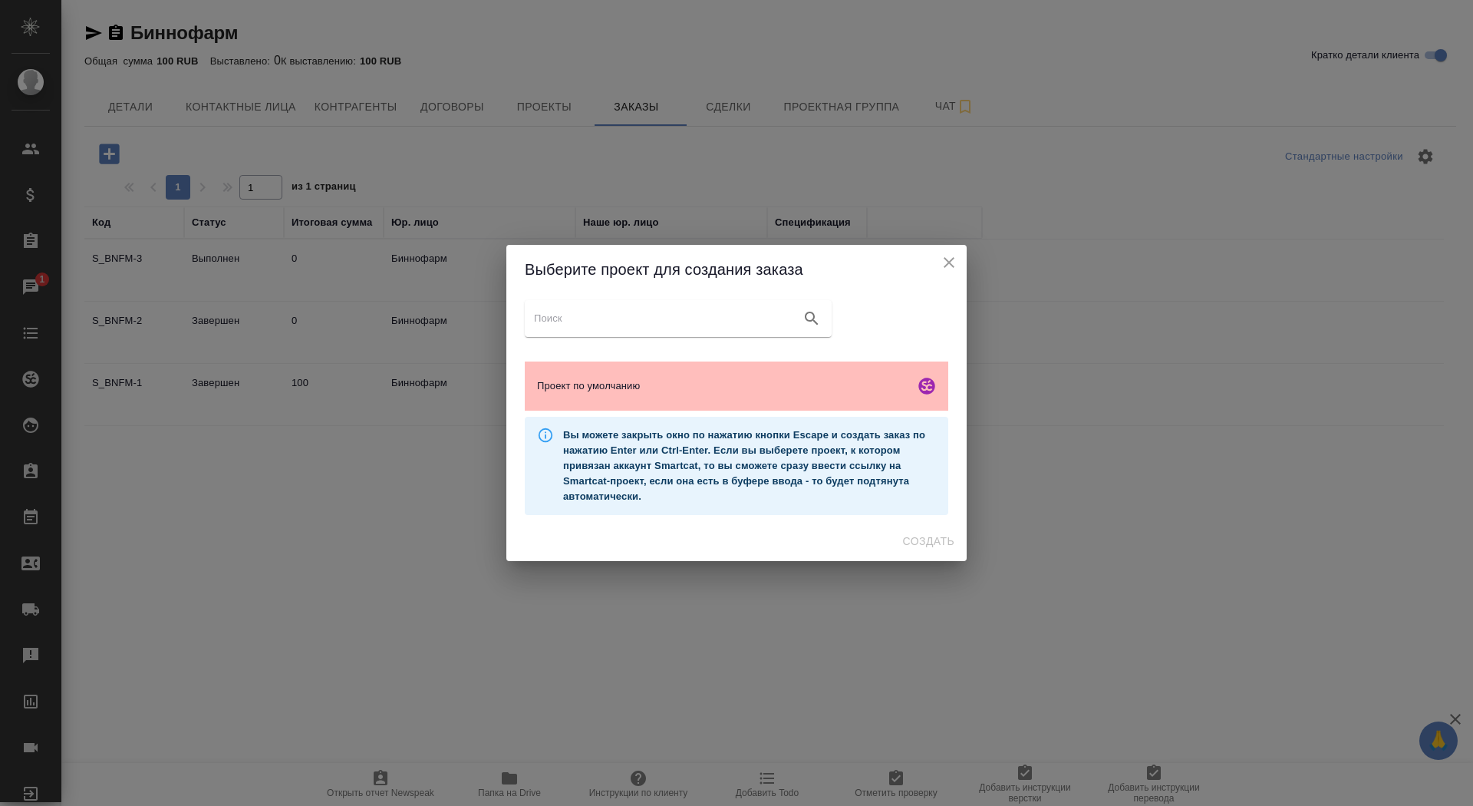
click at [744, 377] on div "Проект по умолчанию" at bounding box center [737, 385] width 424 height 49
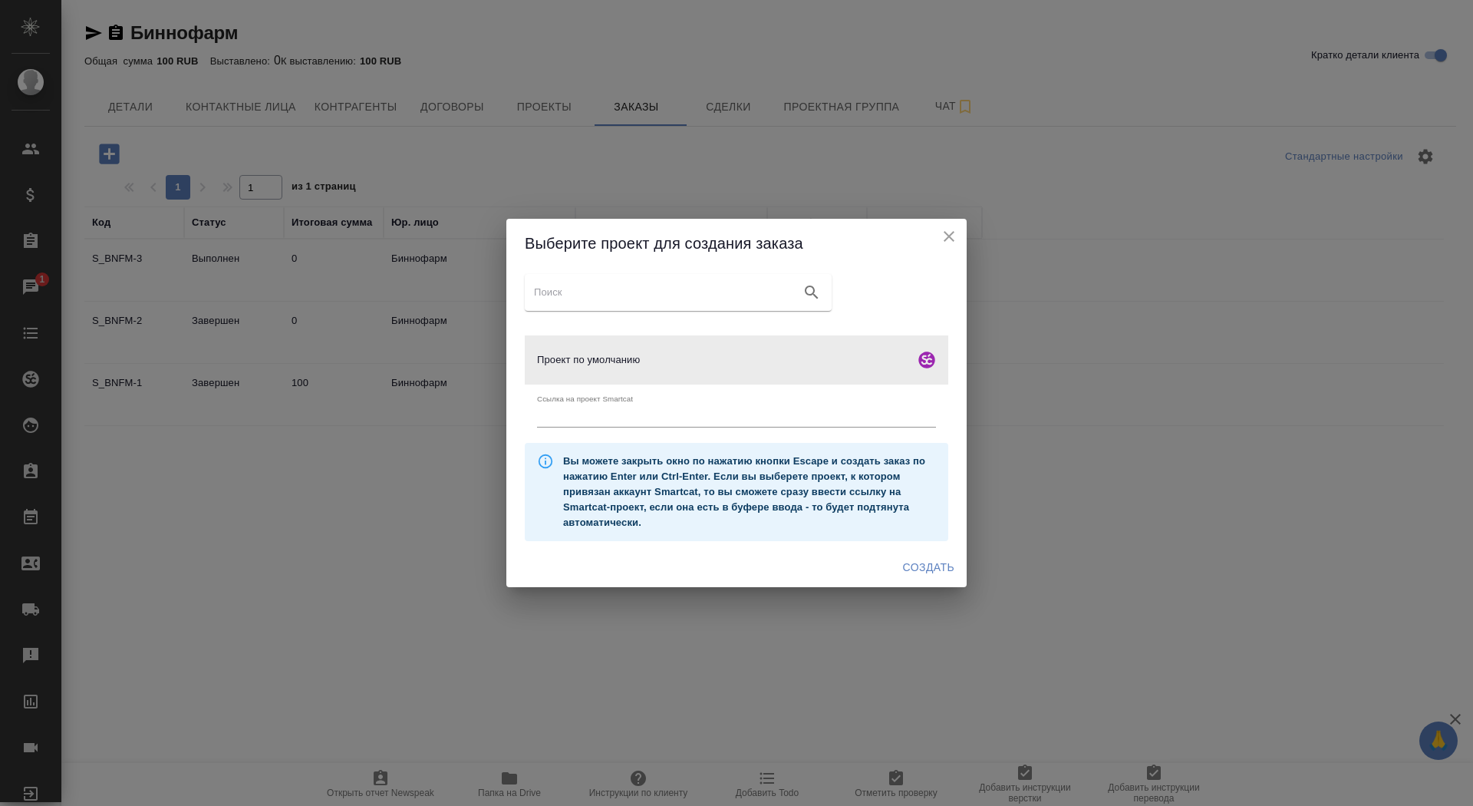
click at [931, 571] on span "Создать" at bounding box center [928, 567] width 51 height 19
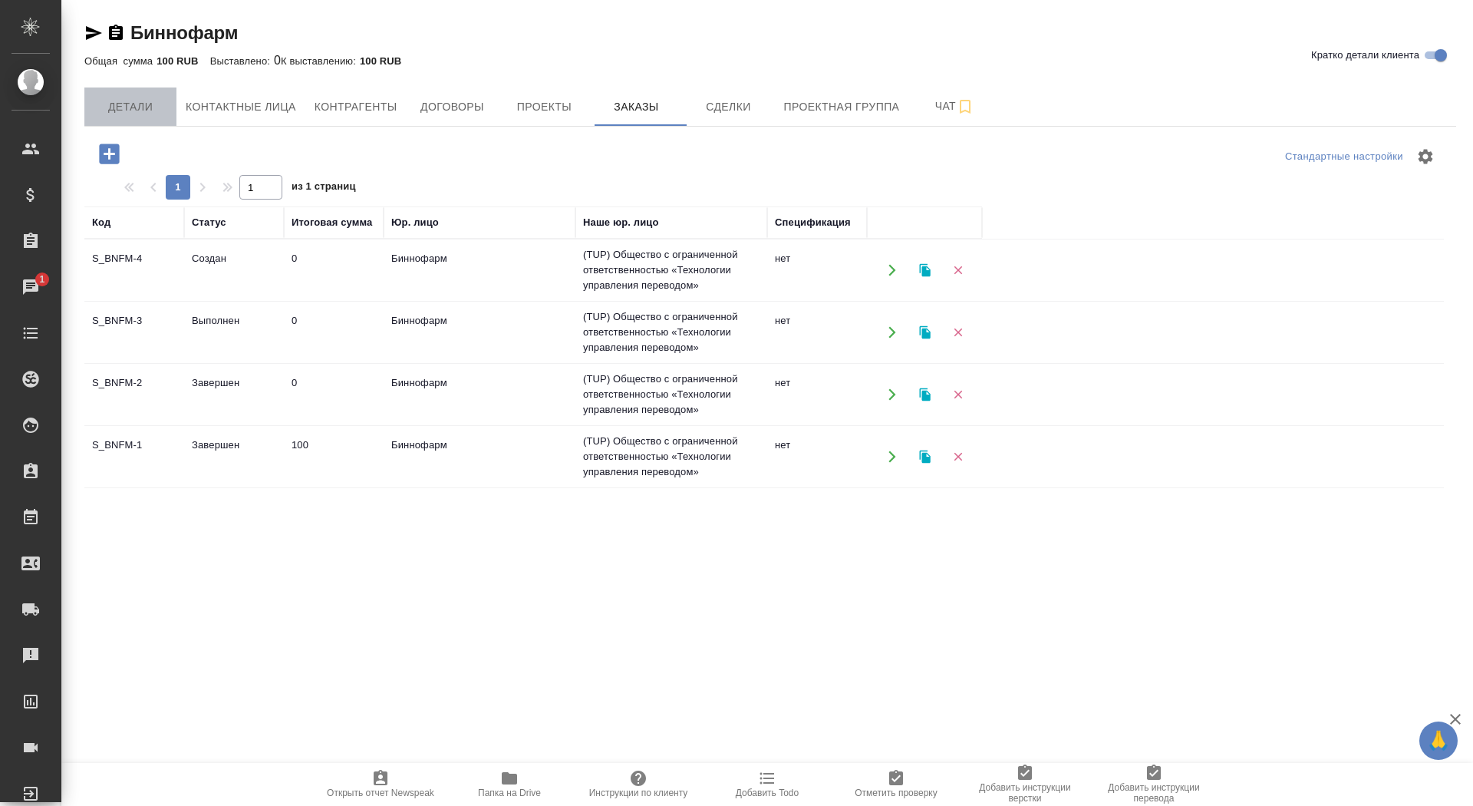
click at [144, 123] on button "Детали" at bounding box center [130, 106] width 92 height 38
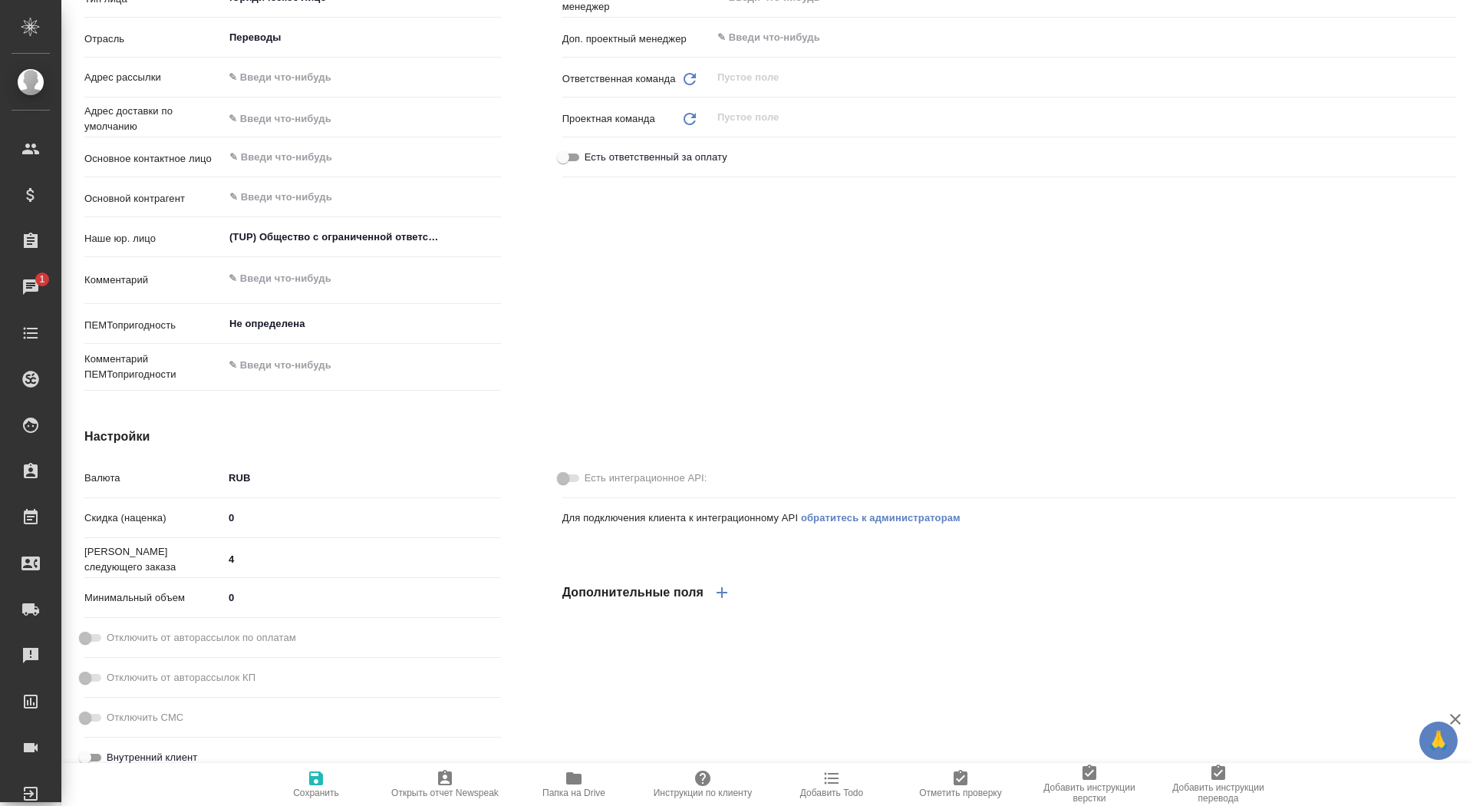
type textarea "x"
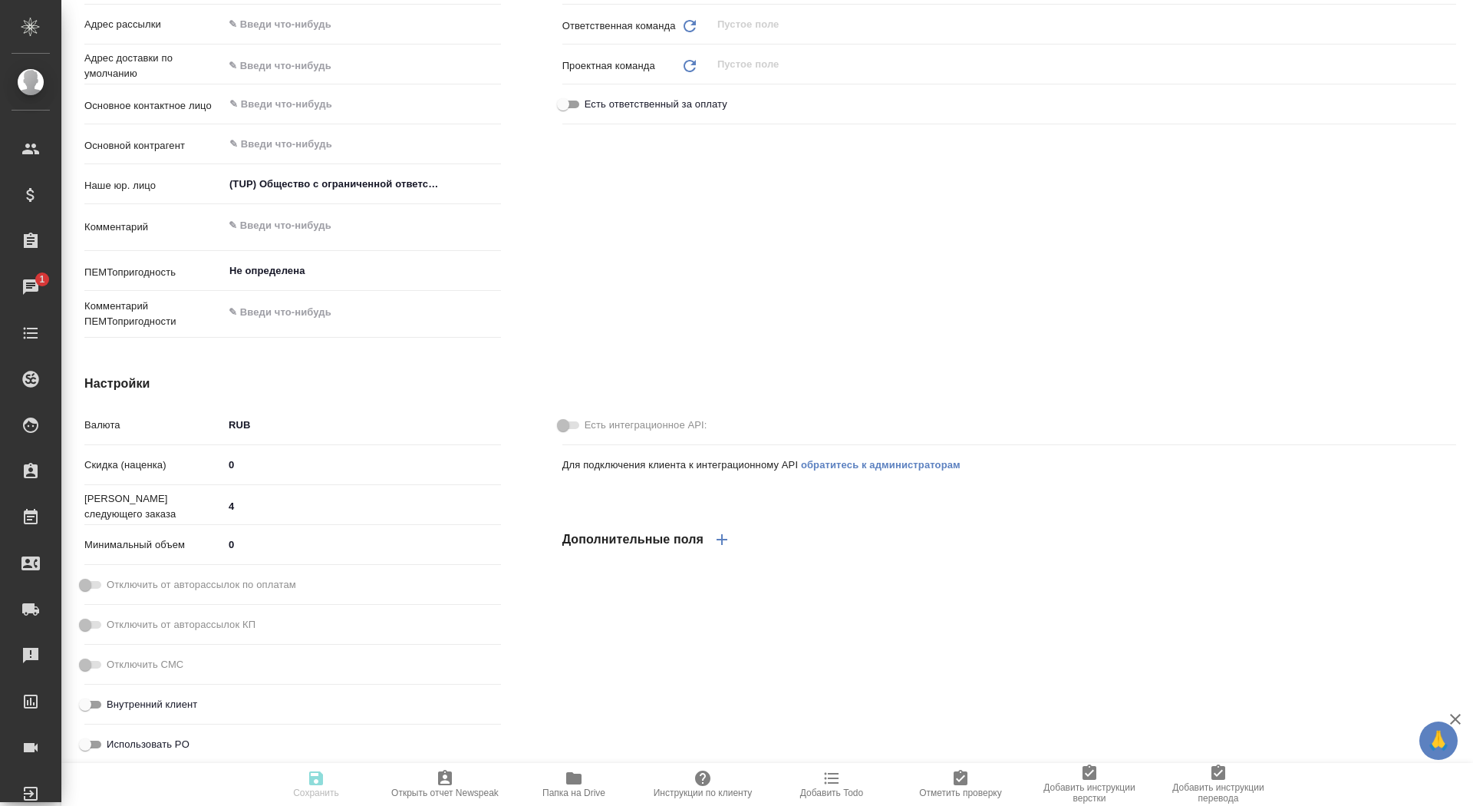
type textarea "x"
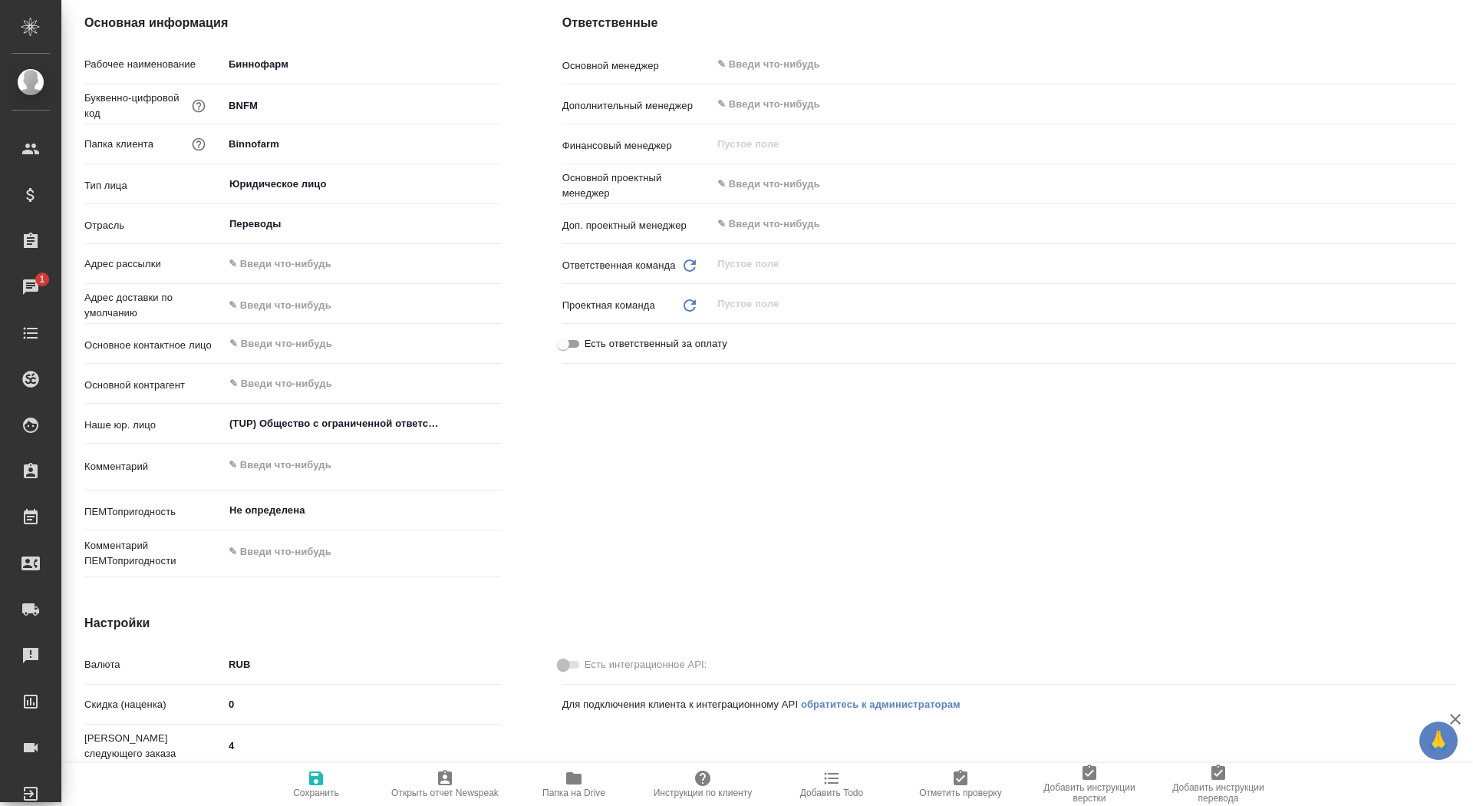
scroll to position [101, 0]
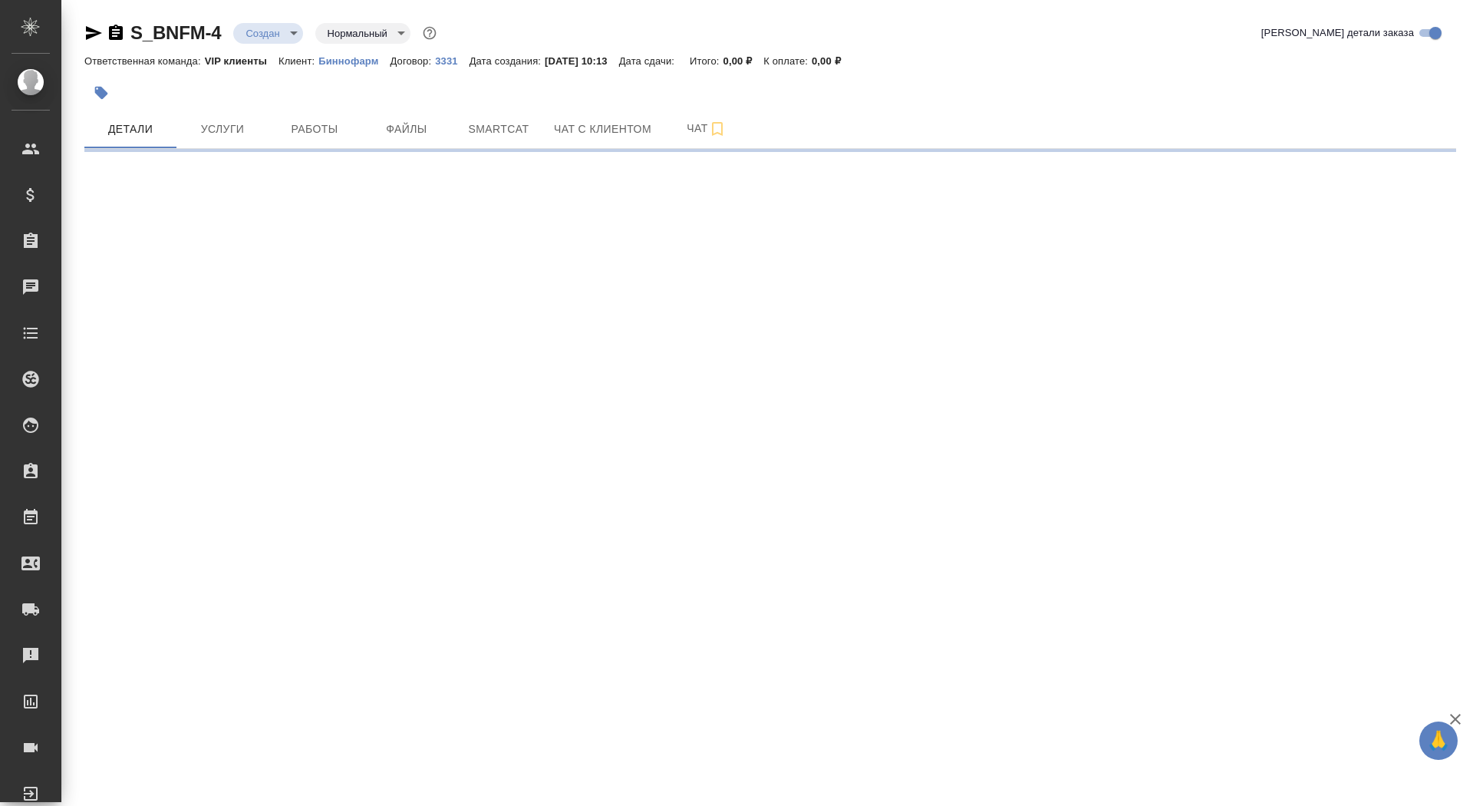
select select "RU"
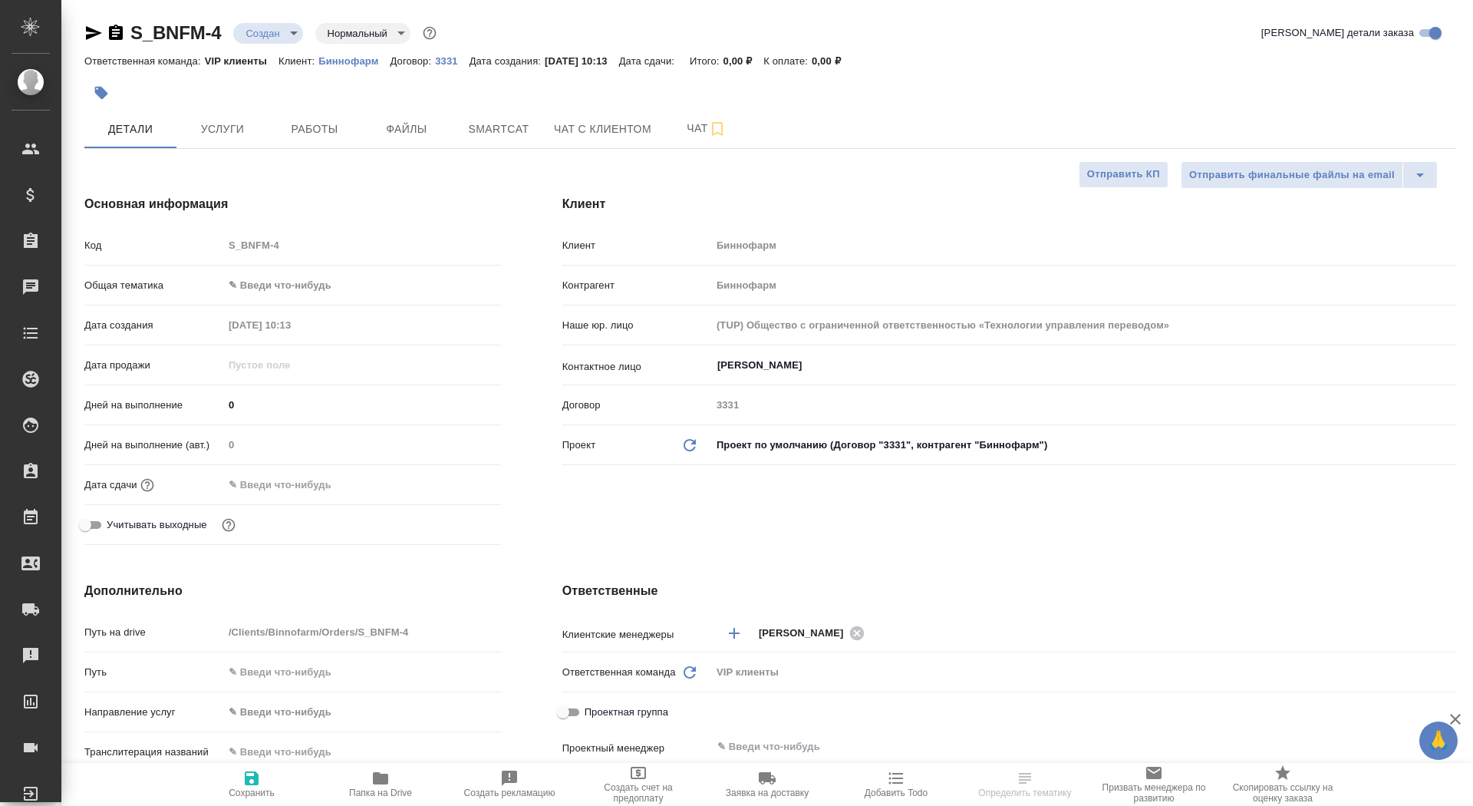
type textarea "x"
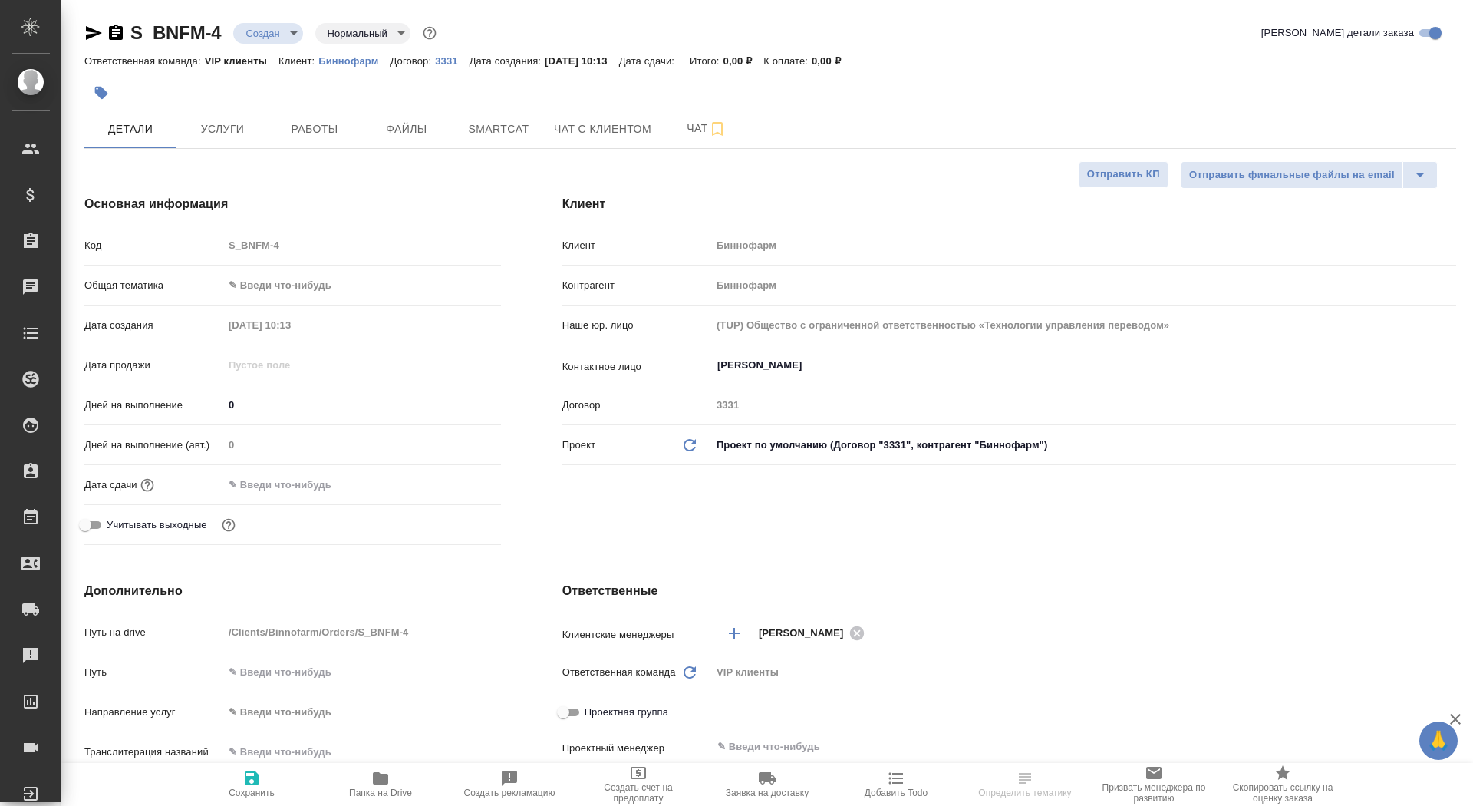
type textarea "x"
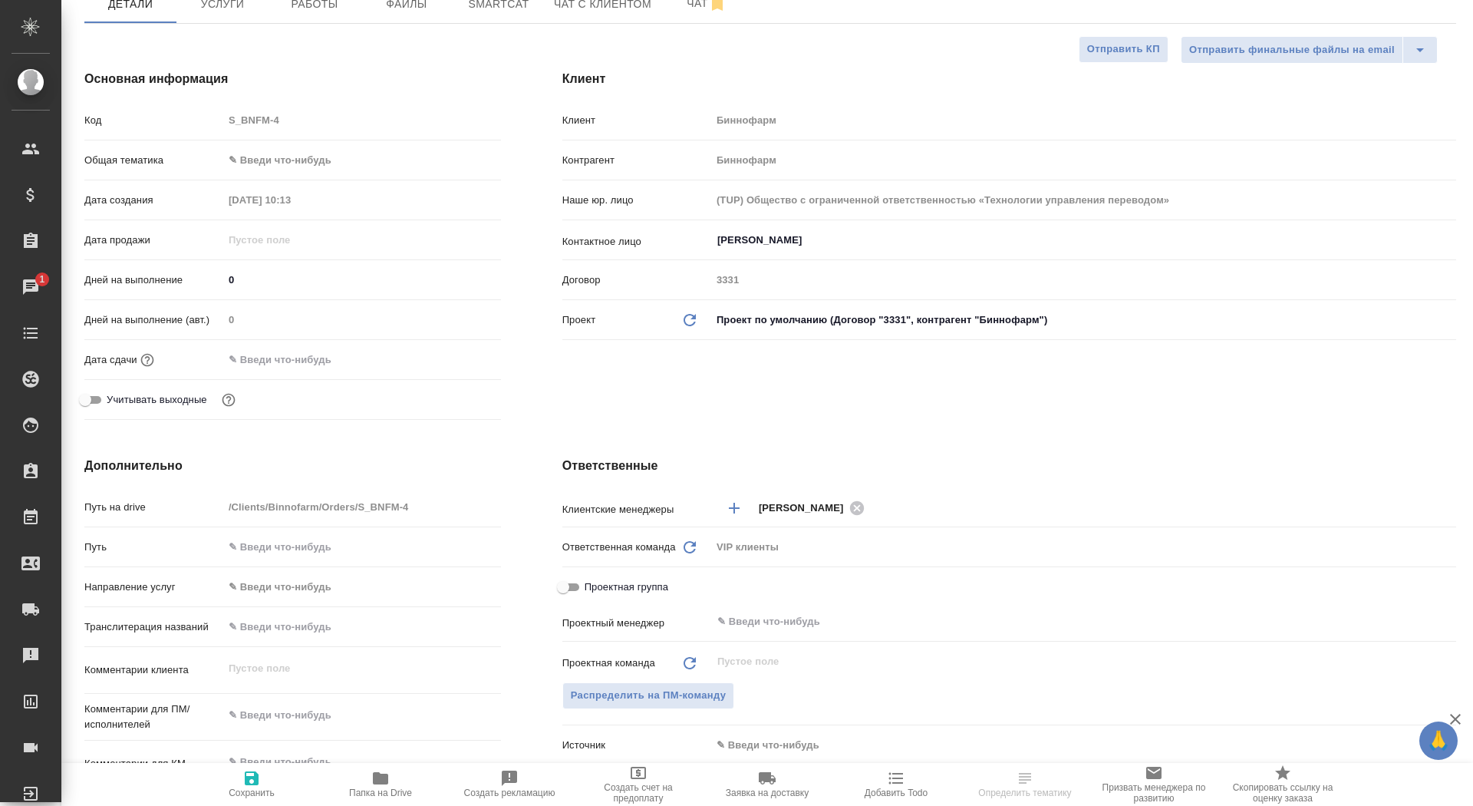
click at [289, 368] on input "text" at bounding box center [290, 359] width 134 height 22
click at [456, 356] on icon "button" at bounding box center [456, 359] width 18 height 18
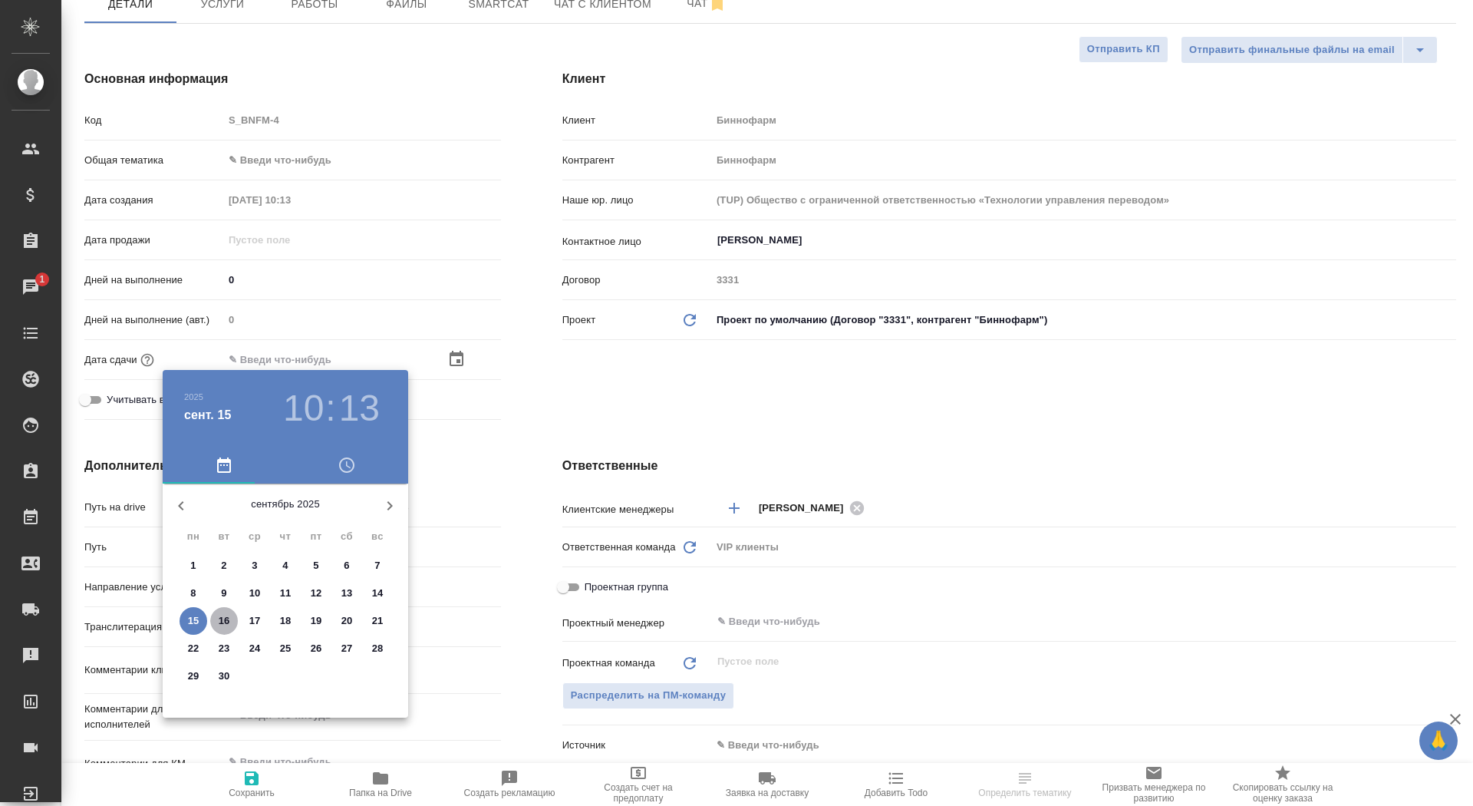
click at [228, 615] on p "16" at bounding box center [225, 620] width 12 height 15
type input "16.09.2025 10:13"
type textarea "x"
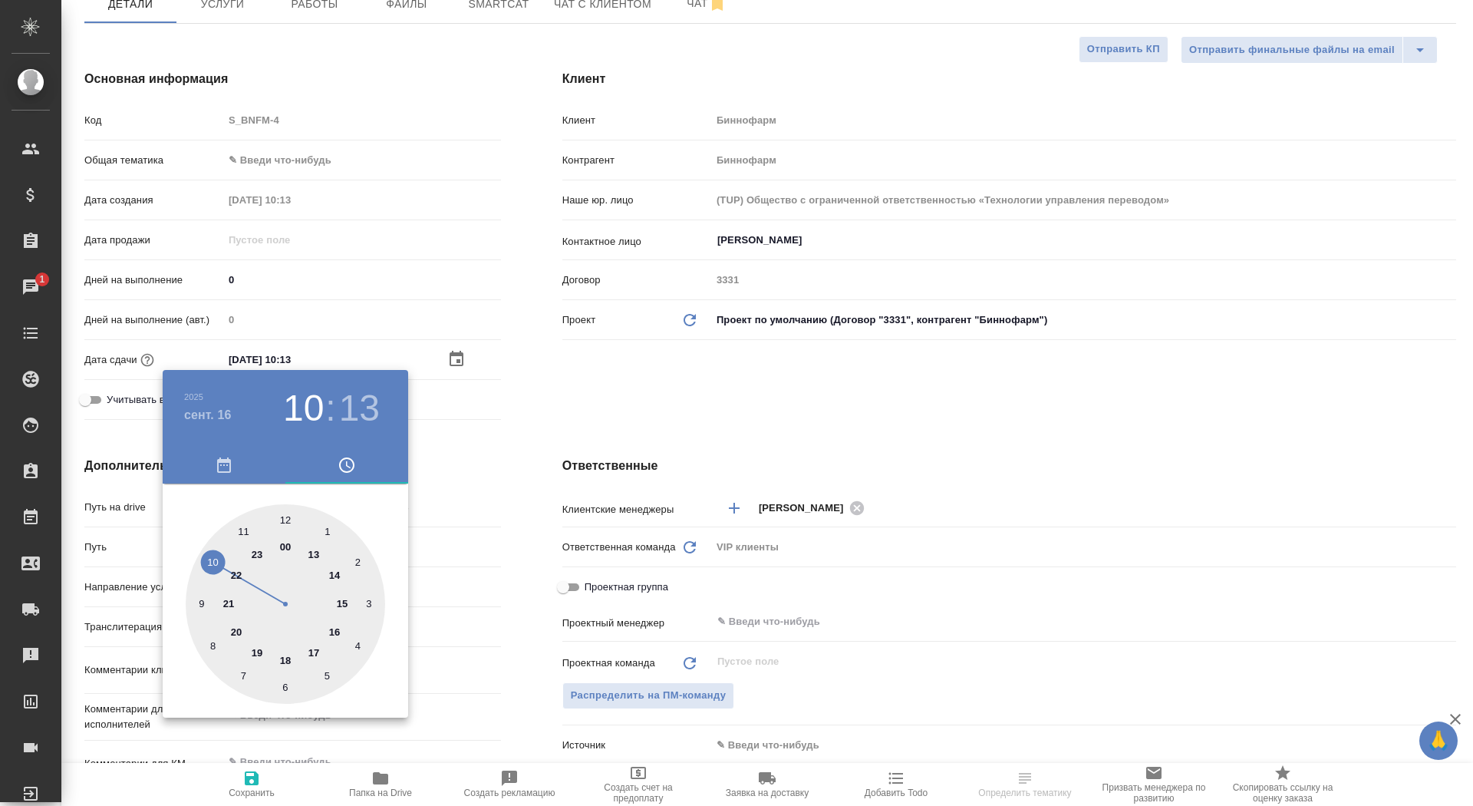
click at [240, 533] on div at bounding box center [286, 604] width 200 height 200
type input "16.09.2025 11:13"
type textarea "x"
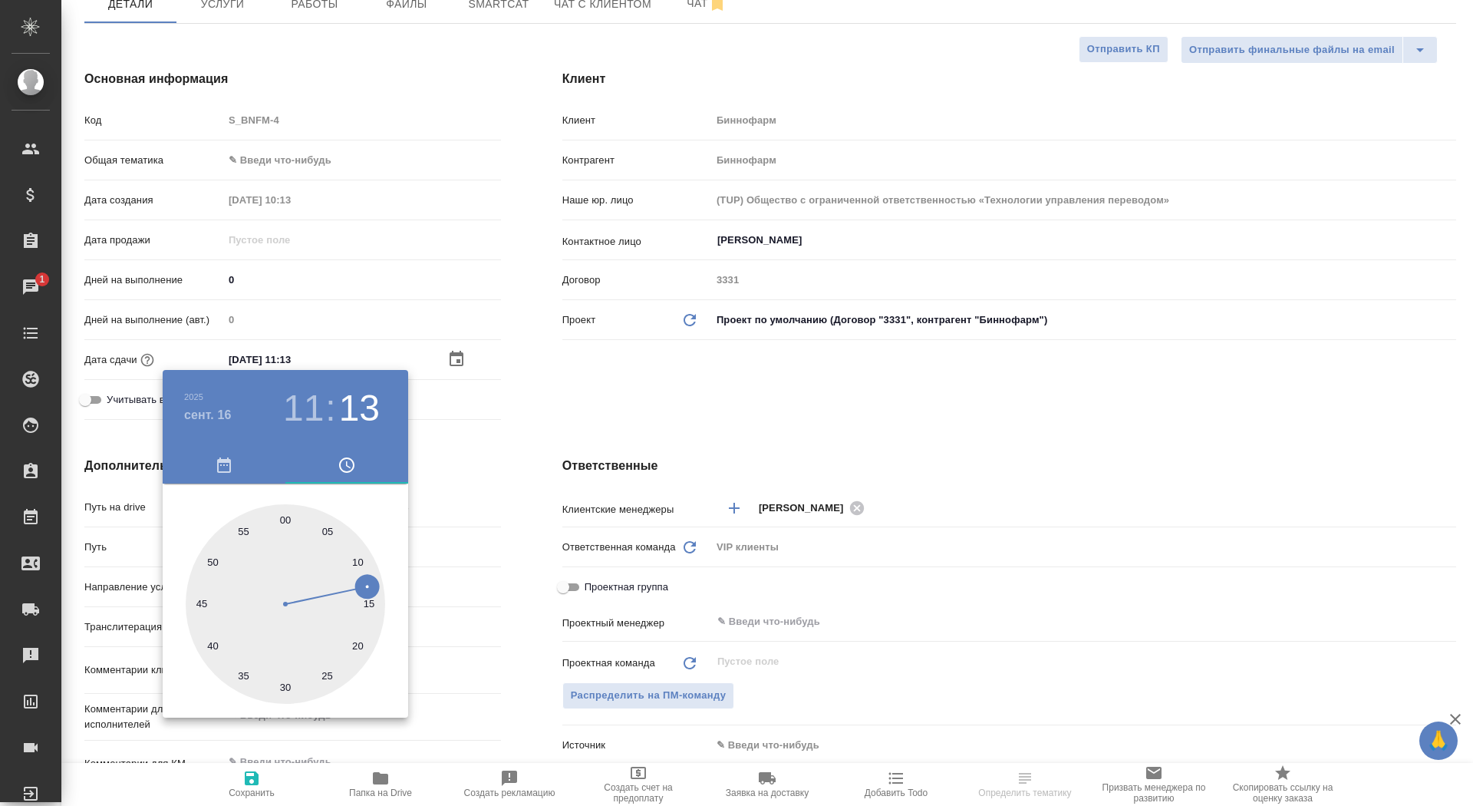
click at [278, 520] on div at bounding box center [286, 604] width 200 height 200
type input "16.09.2025 11:59"
type textarea "x"
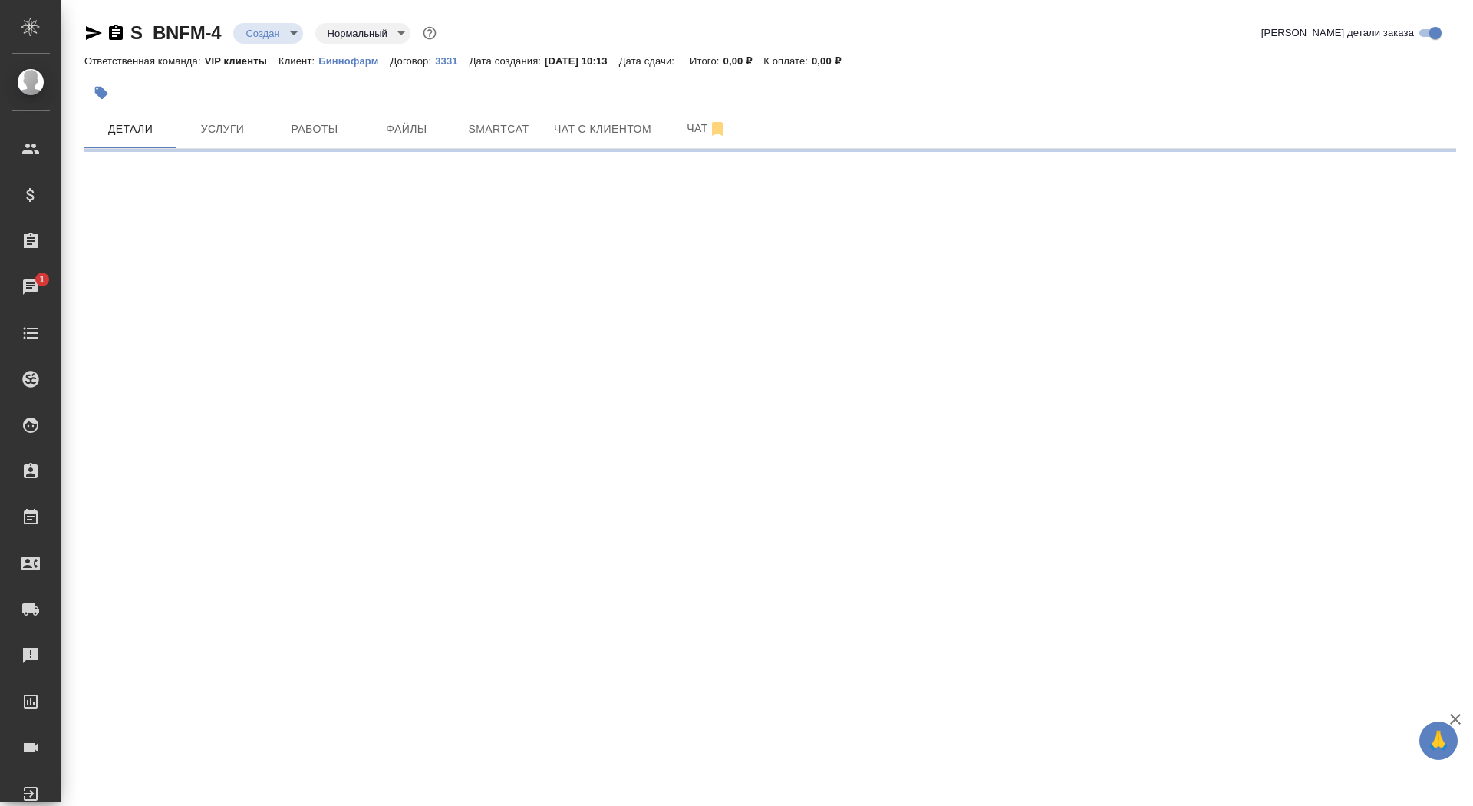
scroll to position [0, 0]
click at [286, 518] on div ".cls-1 fill:#fff; AWATERA Saydasheva Dilyara Клиенты Спецификации Заказы 1 Чаты…" at bounding box center [736, 403] width 1473 height 806
select select "RU"
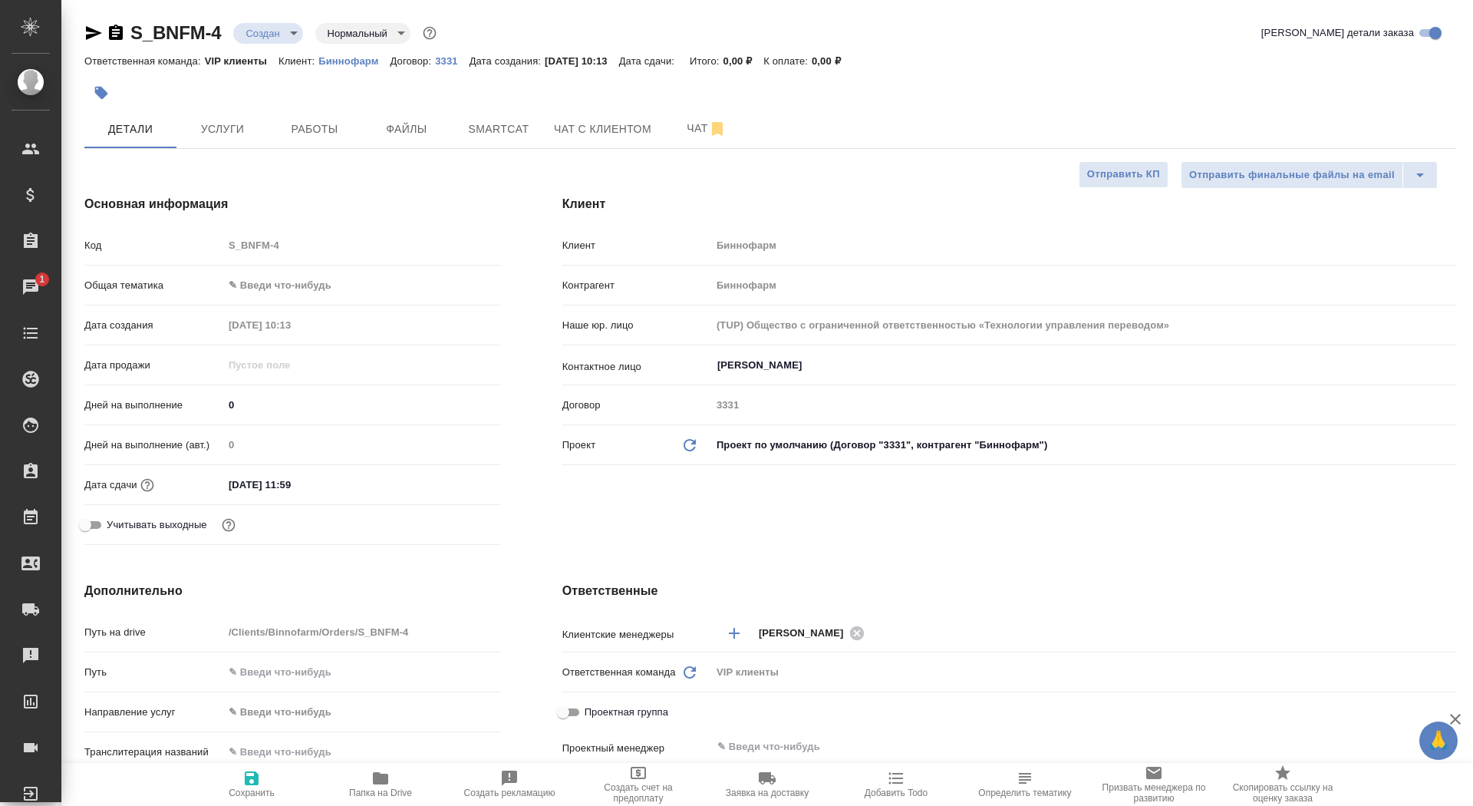
type textarea "x"
click at [312, 488] on input "16.09.2025 11:59" at bounding box center [290, 484] width 134 height 22
type input "16.09.2025 11:5_"
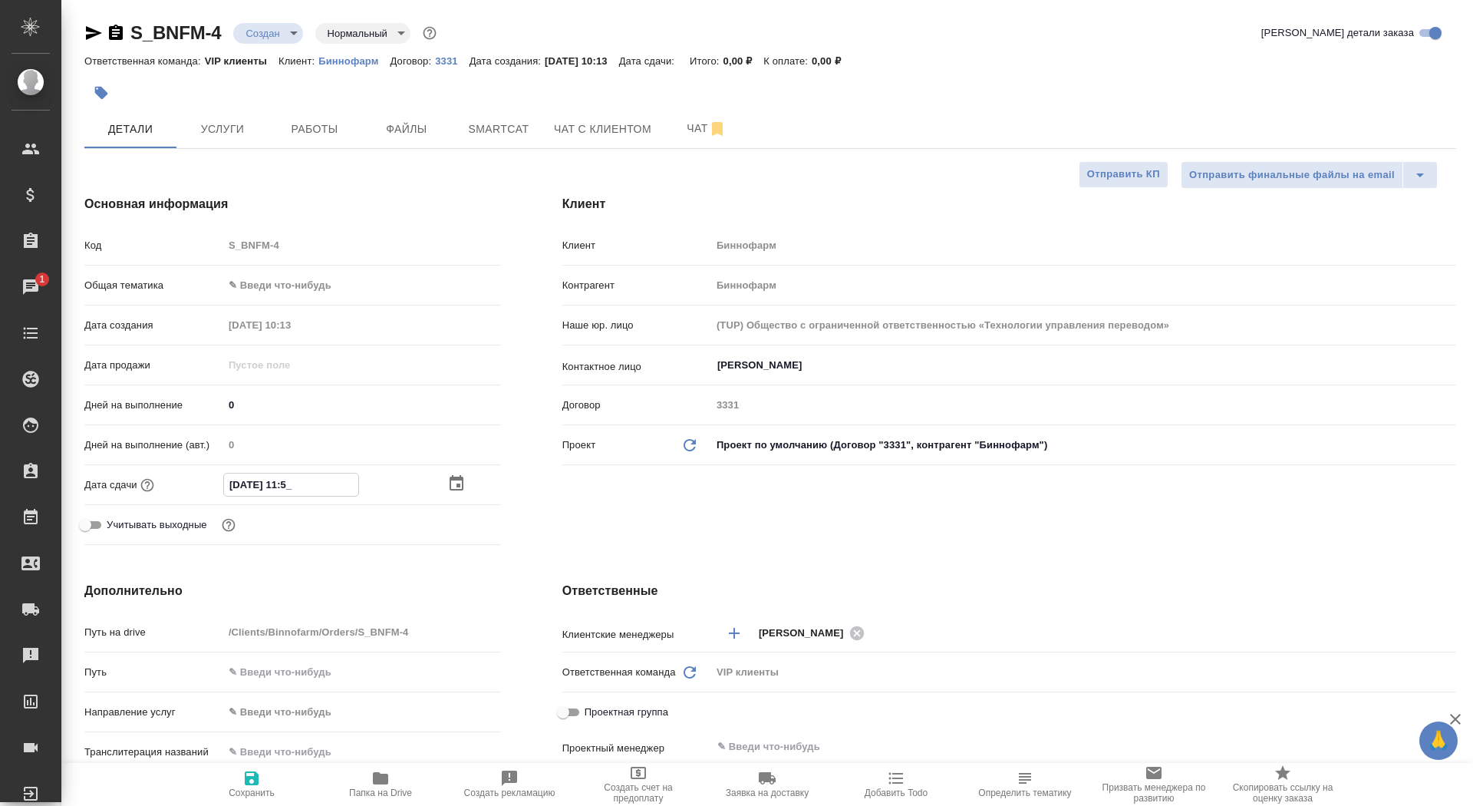
type textarea "x"
type input "16.09.2025 11:__"
type textarea "x"
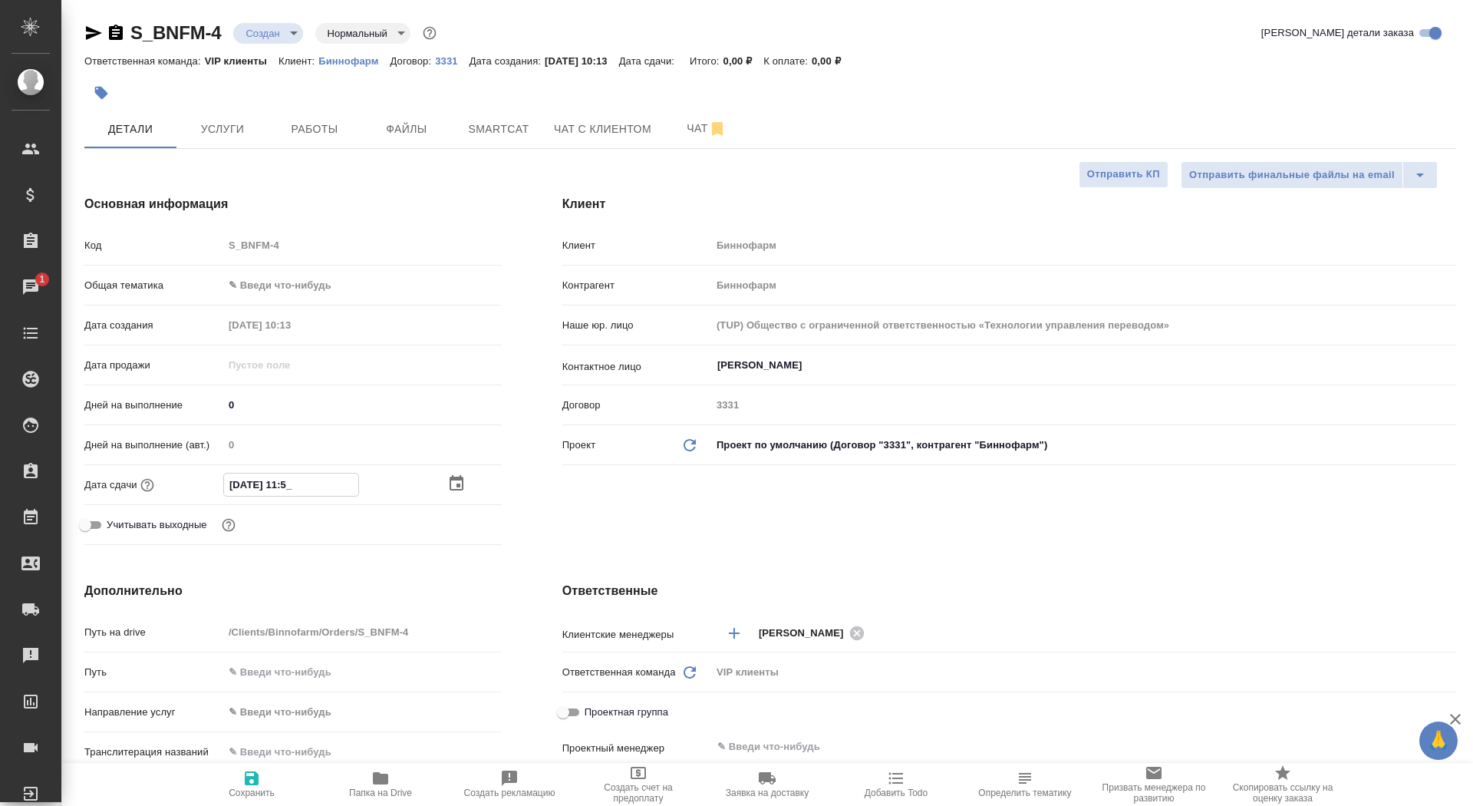
type textarea "x"
type input "16.09.2025 11:0_"
type textarea "x"
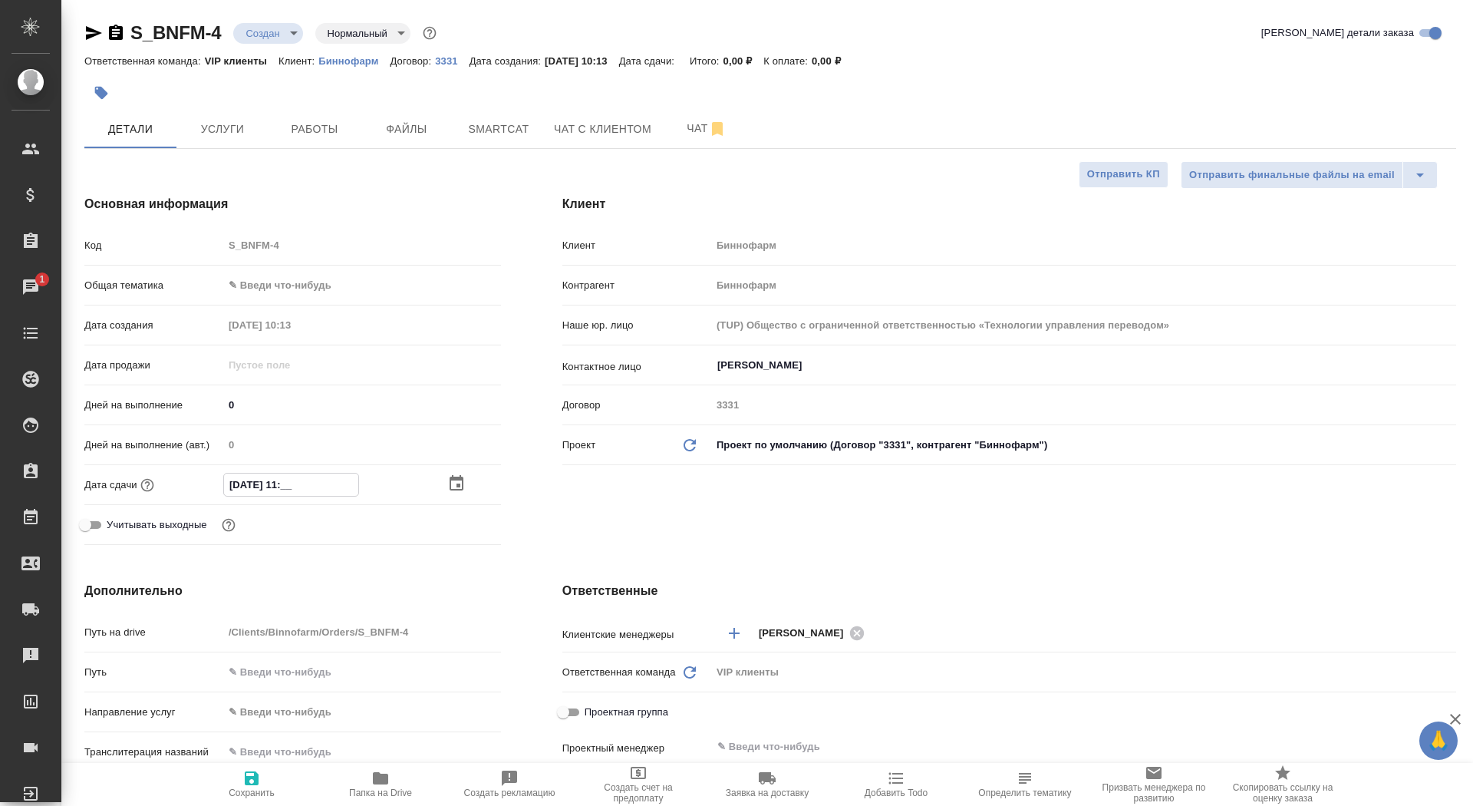
type textarea "x"
type input "16.09.2025 11:00"
type textarea "x"
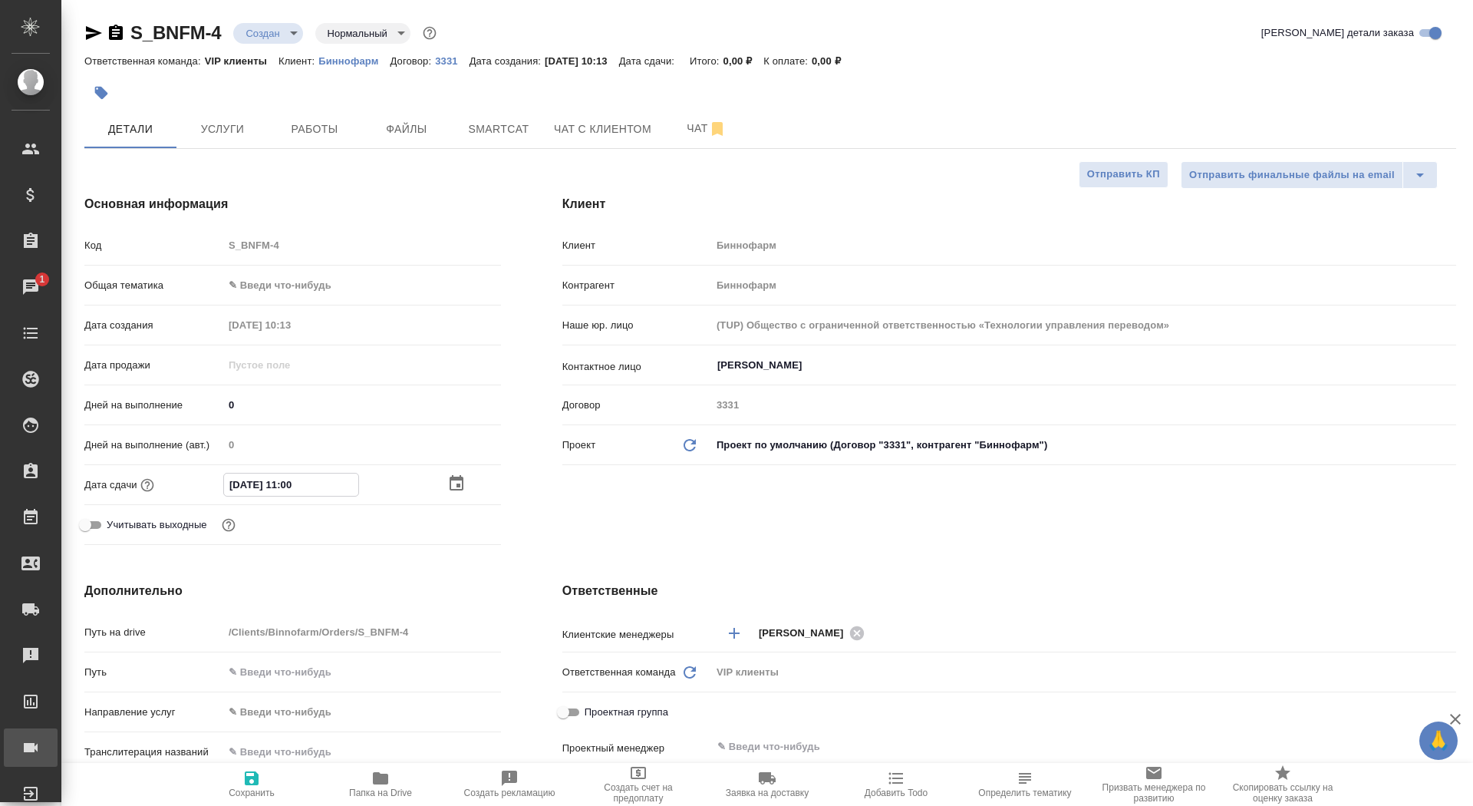
type textarea "x"
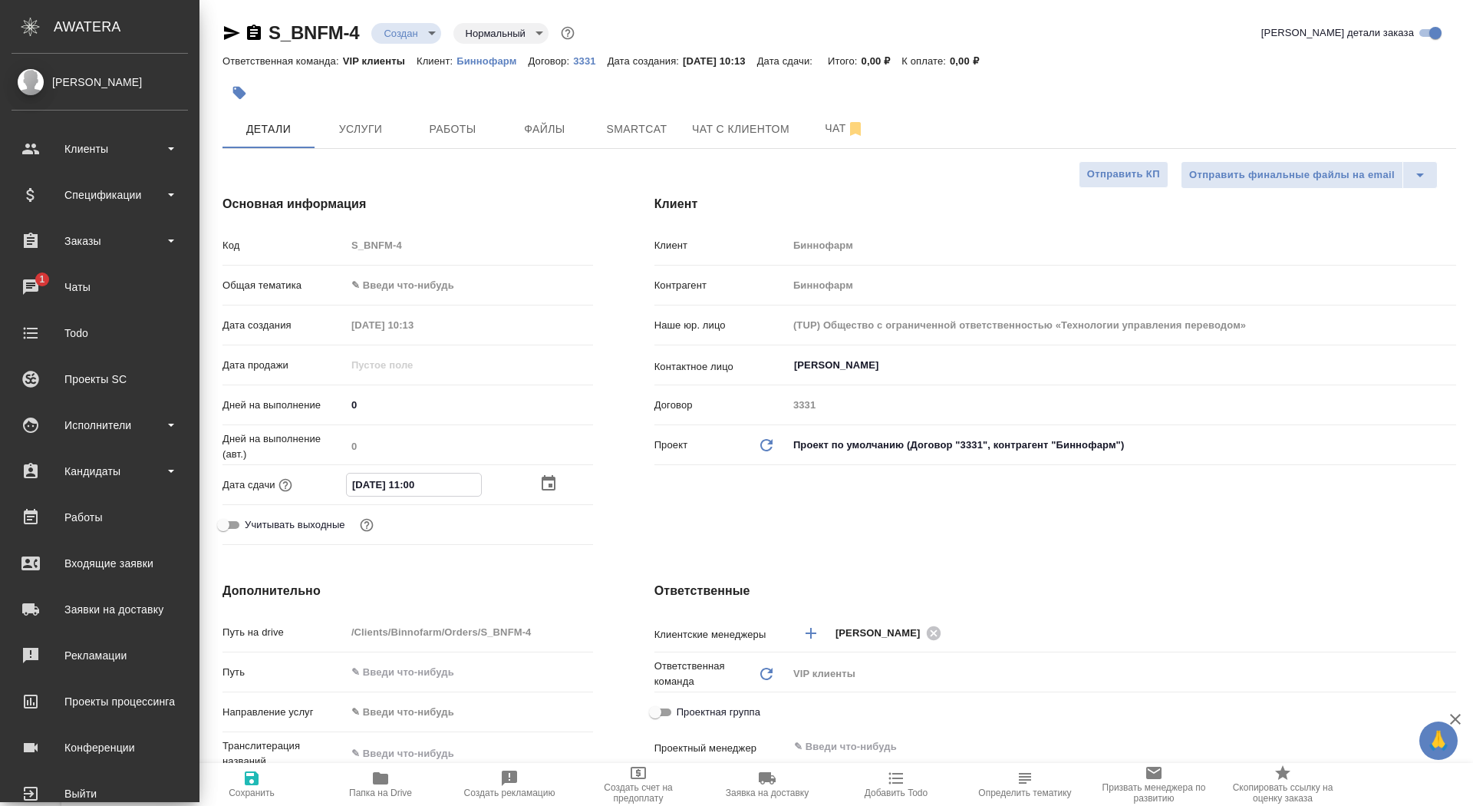
type textarea "x"
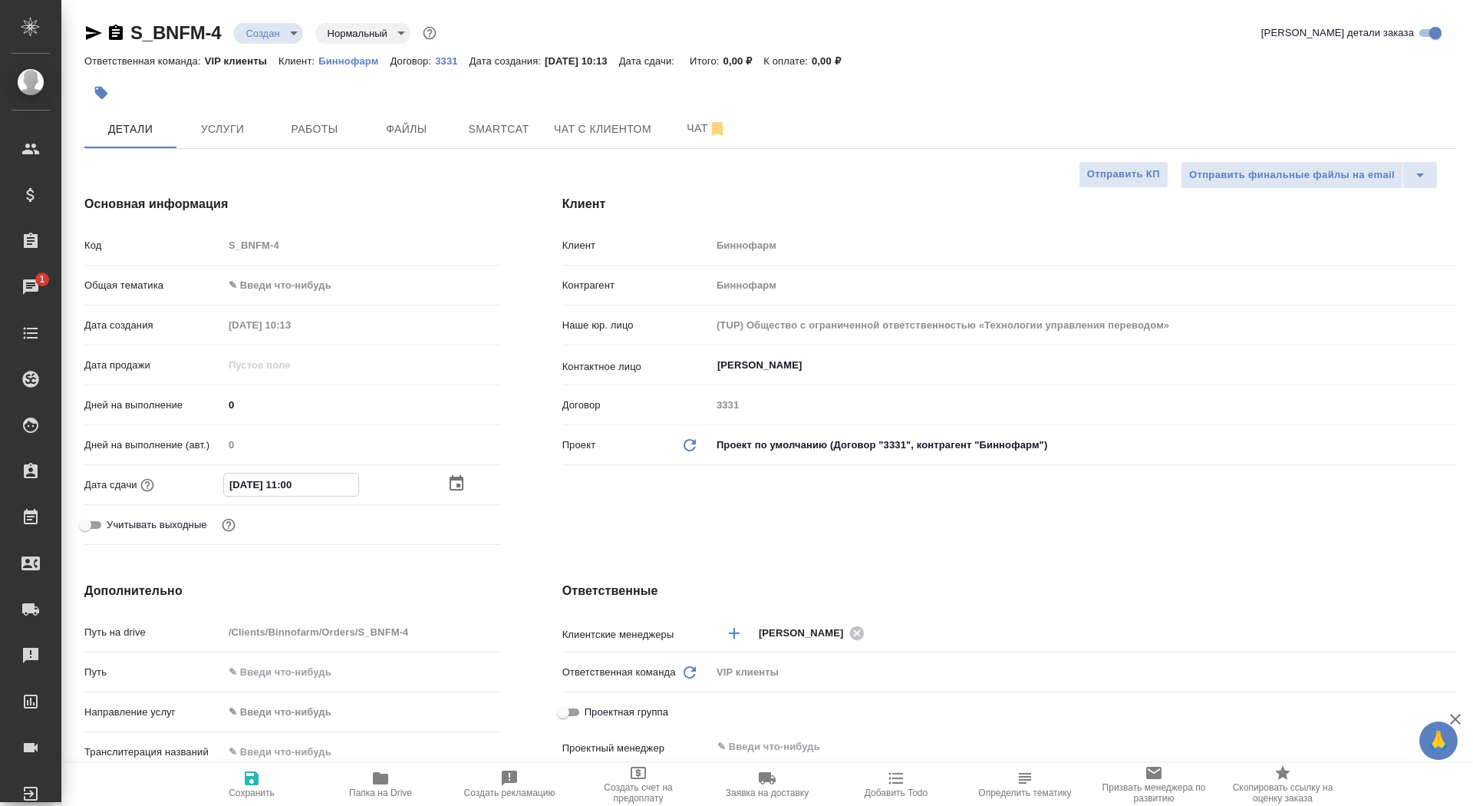
type input "16.09.2025 11:00"
click at [244, 794] on span "Сохранить" at bounding box center [252, 792] width 46 height 11
type textarea "x"
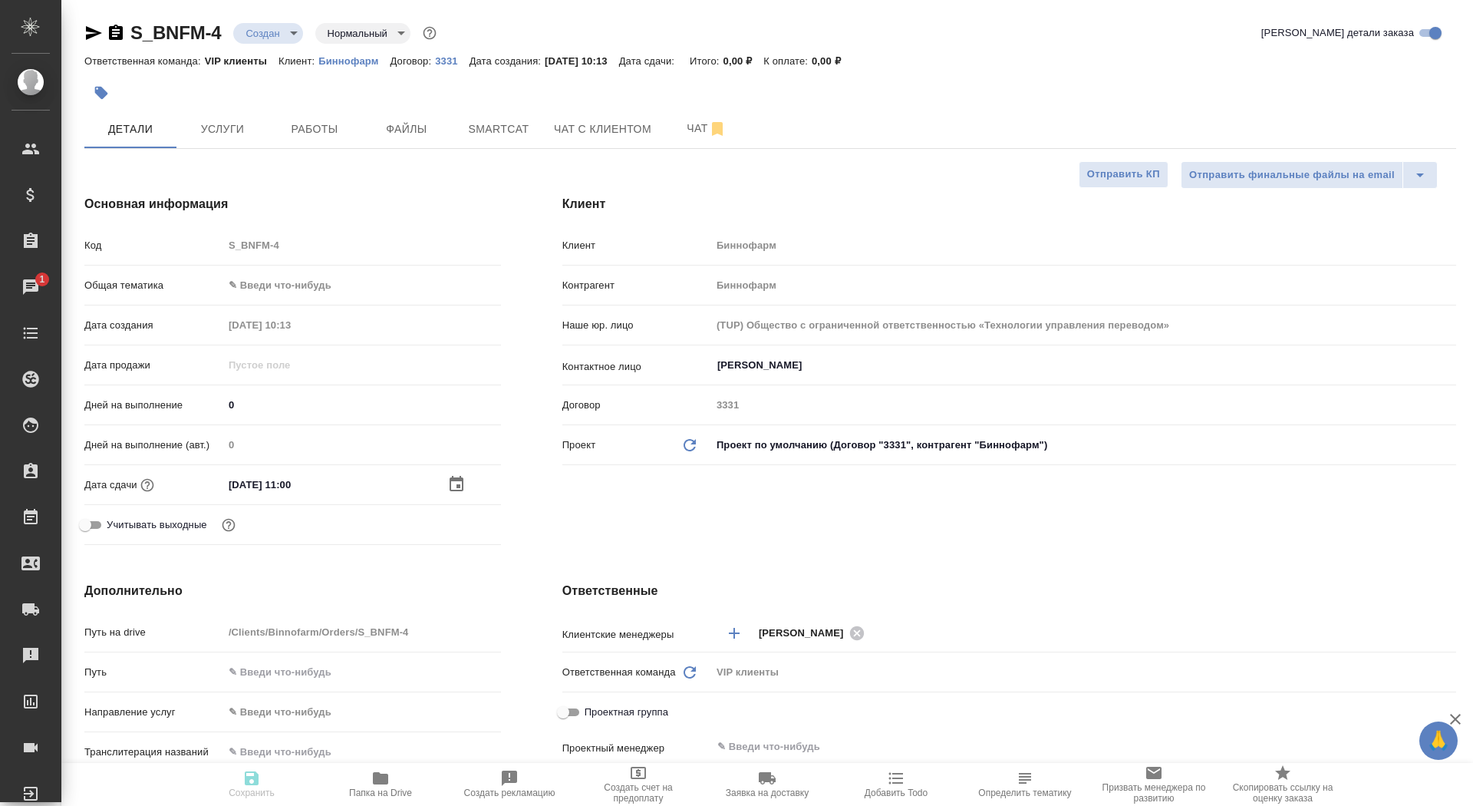
type textarea "x"
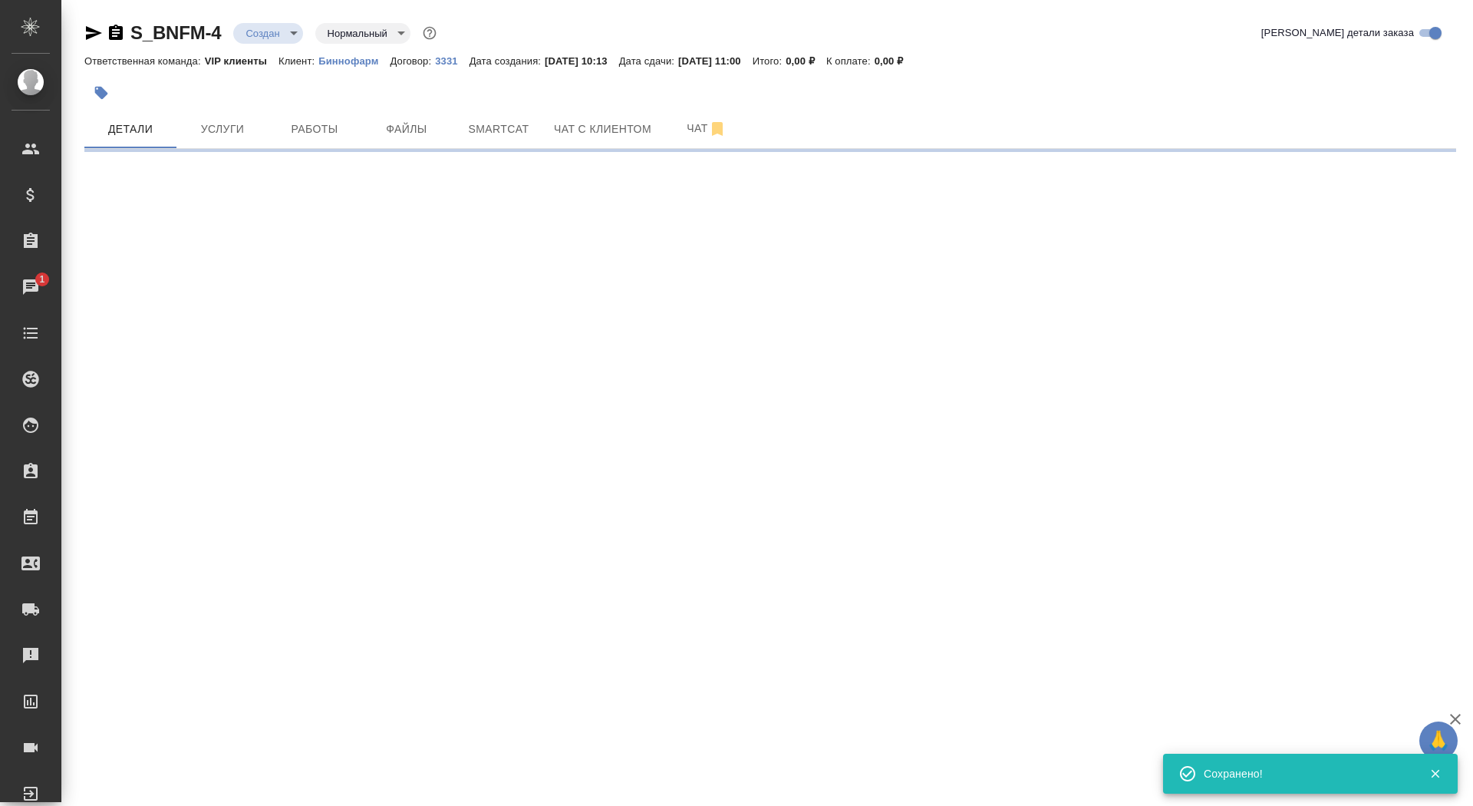
select select "RU"
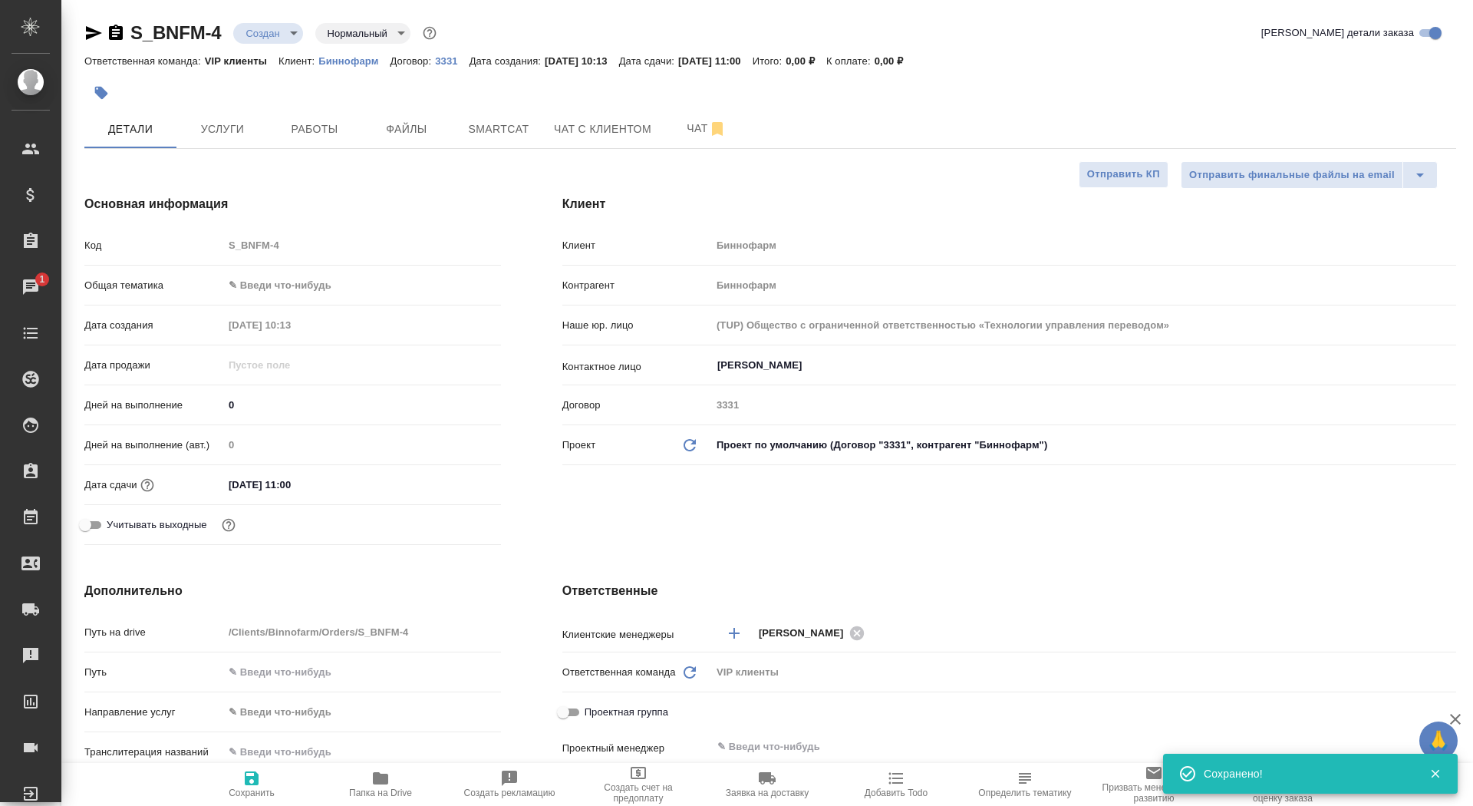
type textarea "x"
click at [391, 780] on span "Папка на Drive" at bounding box center [380, 783] width 111 height 29
type textarea "x"
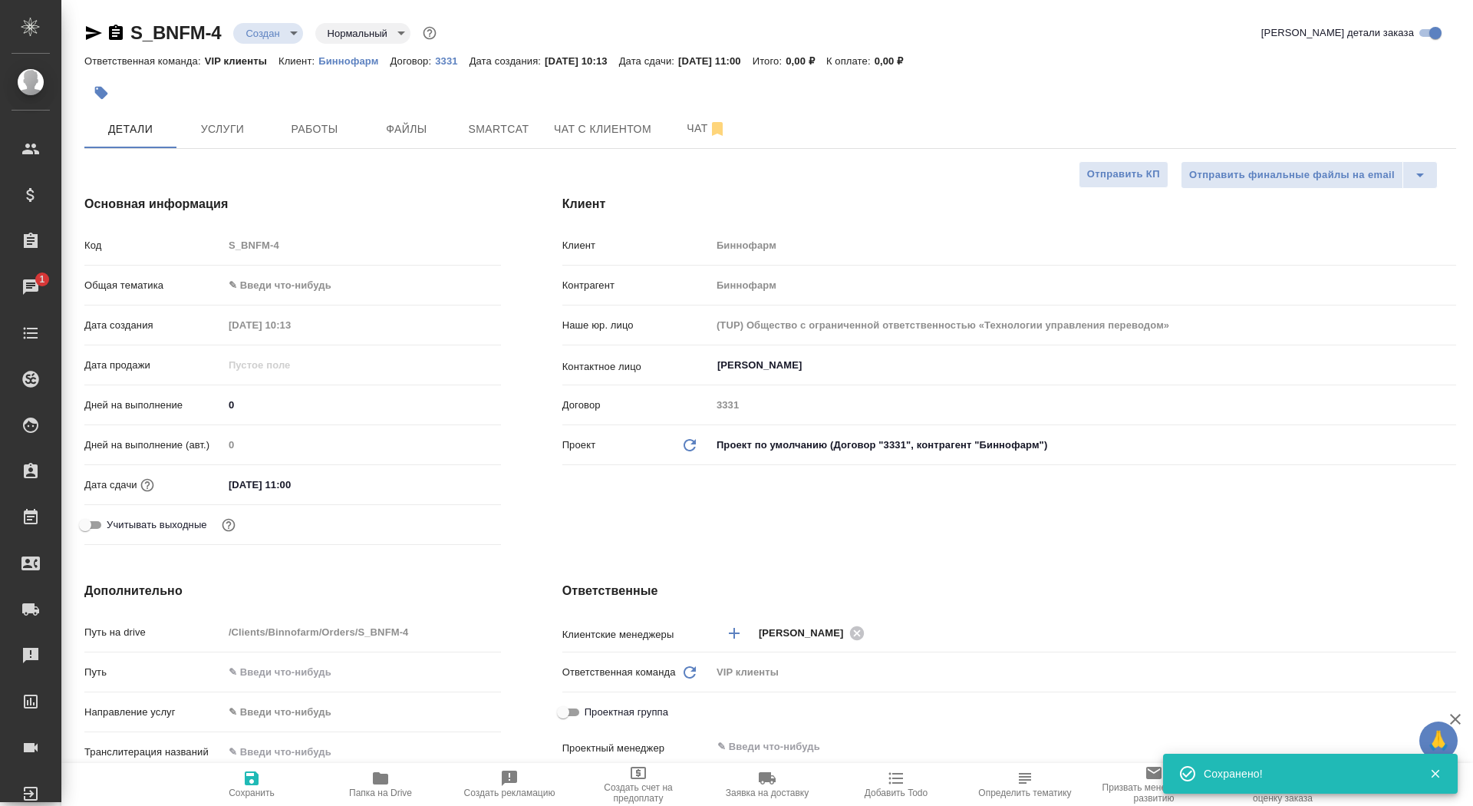
type textarea "x"
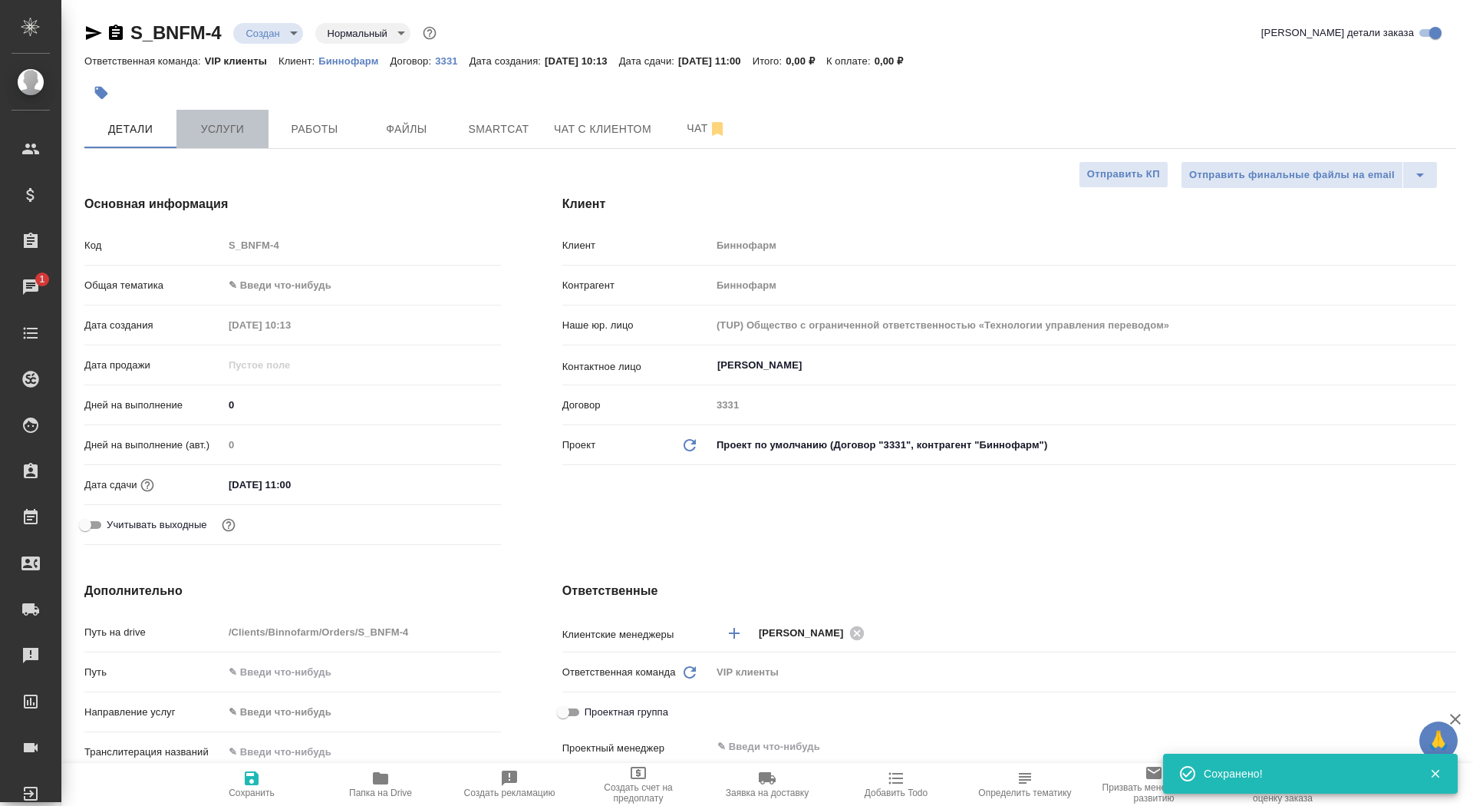
click at [237, 122] on span "Услуги" at bounding box center [223, 129] width 74 height 19
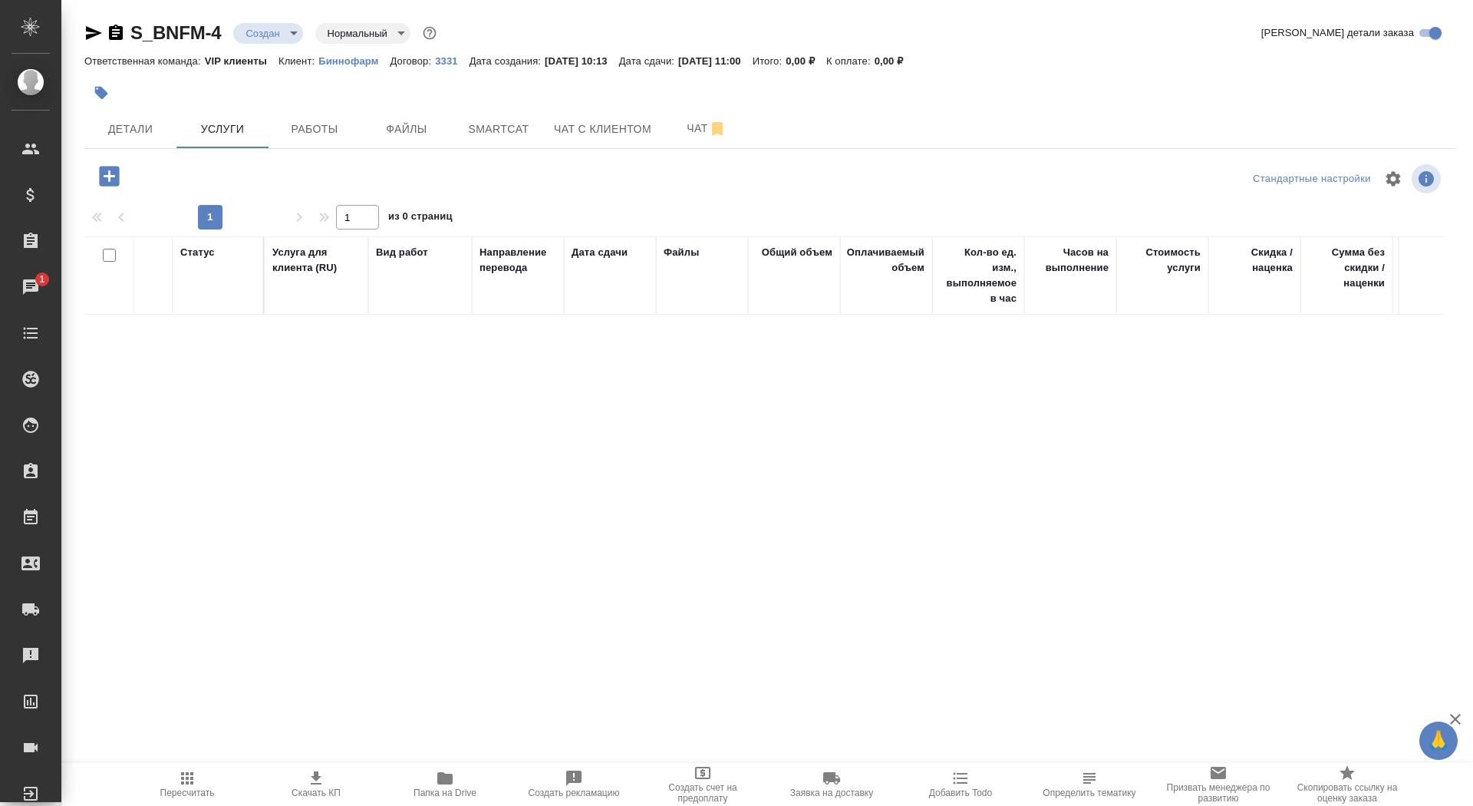
click at [111, 171] on icon "button" at bounding box center [109, 176] width 20 height 20
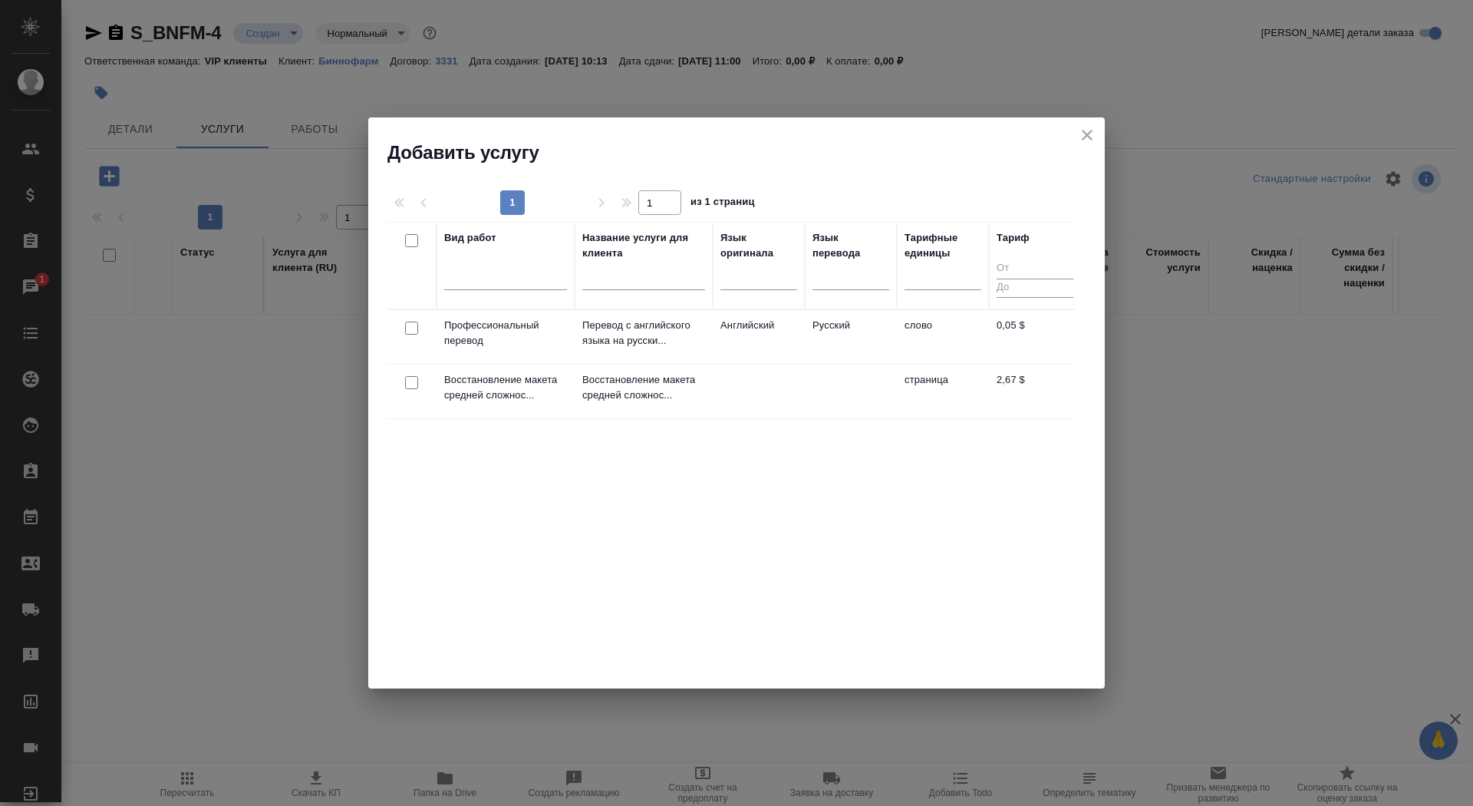
click at [407, 332] on input "checkbox" at bounding box center [411, 328] width 13 height 13
checkbox input "true"
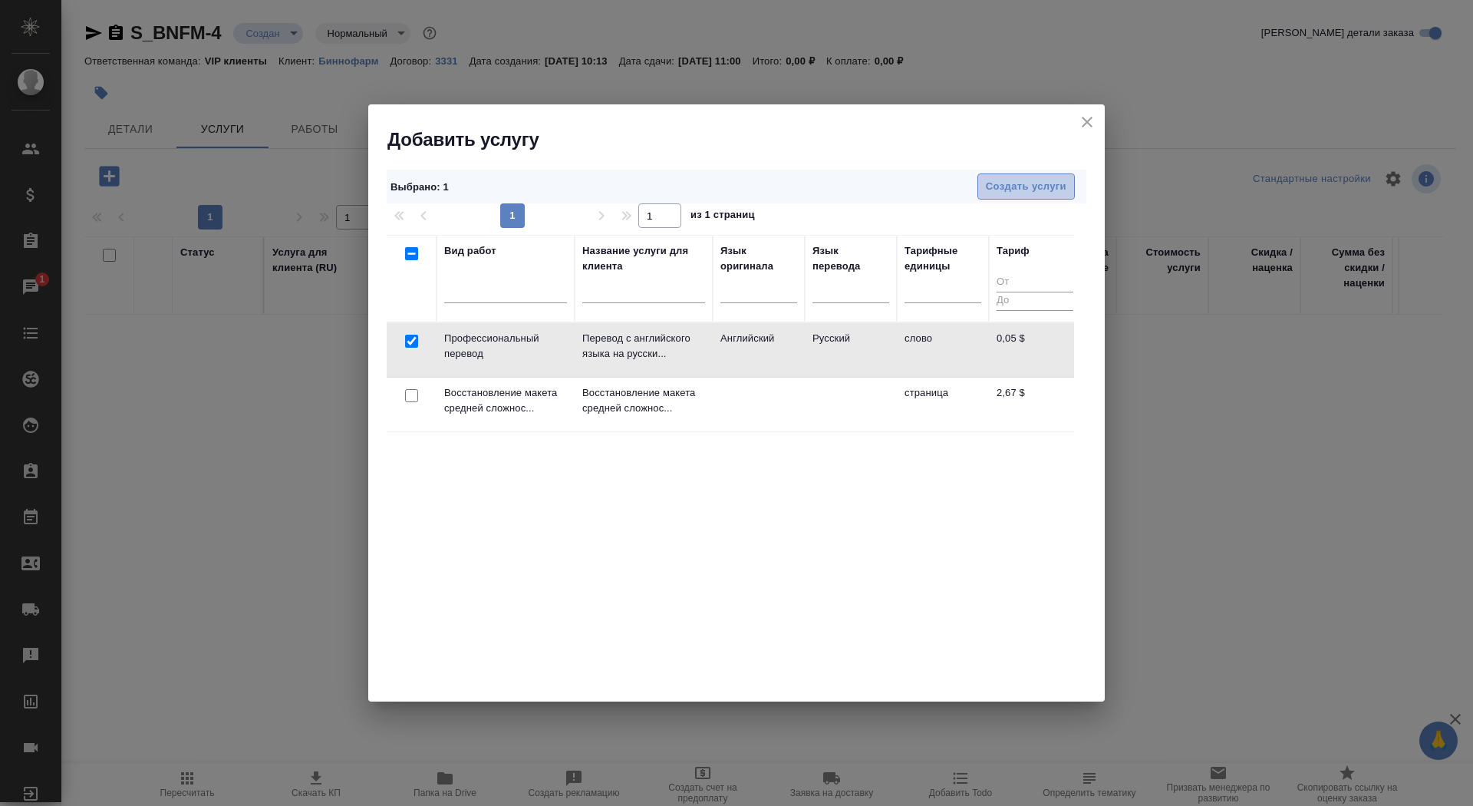
click at [1029, 182] on span "Создать услуги" at bounding box center [1026, 187] width 81 height 18
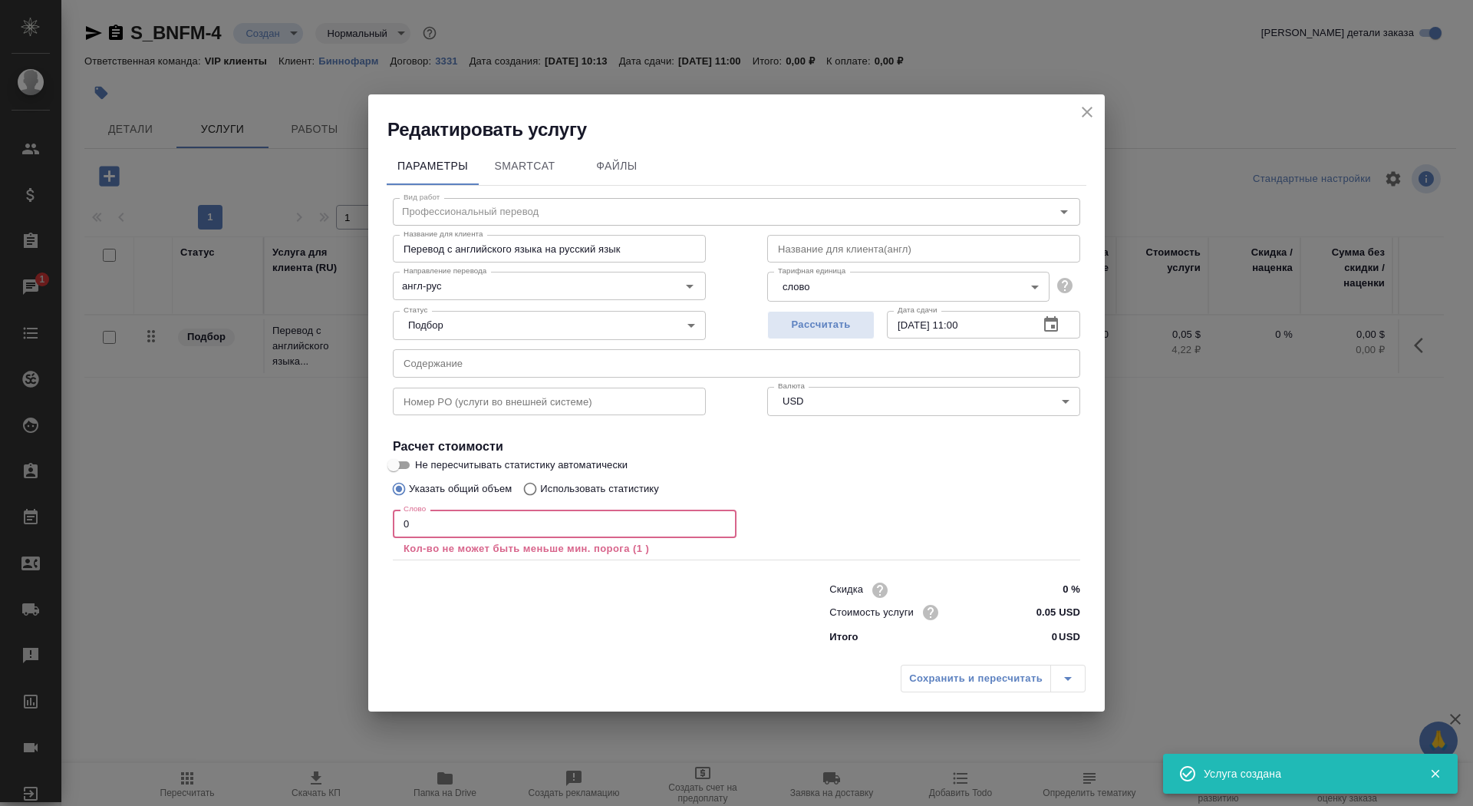
click at [454, 525] on input "0" at bounding box center [565, 524] width 344 height 28
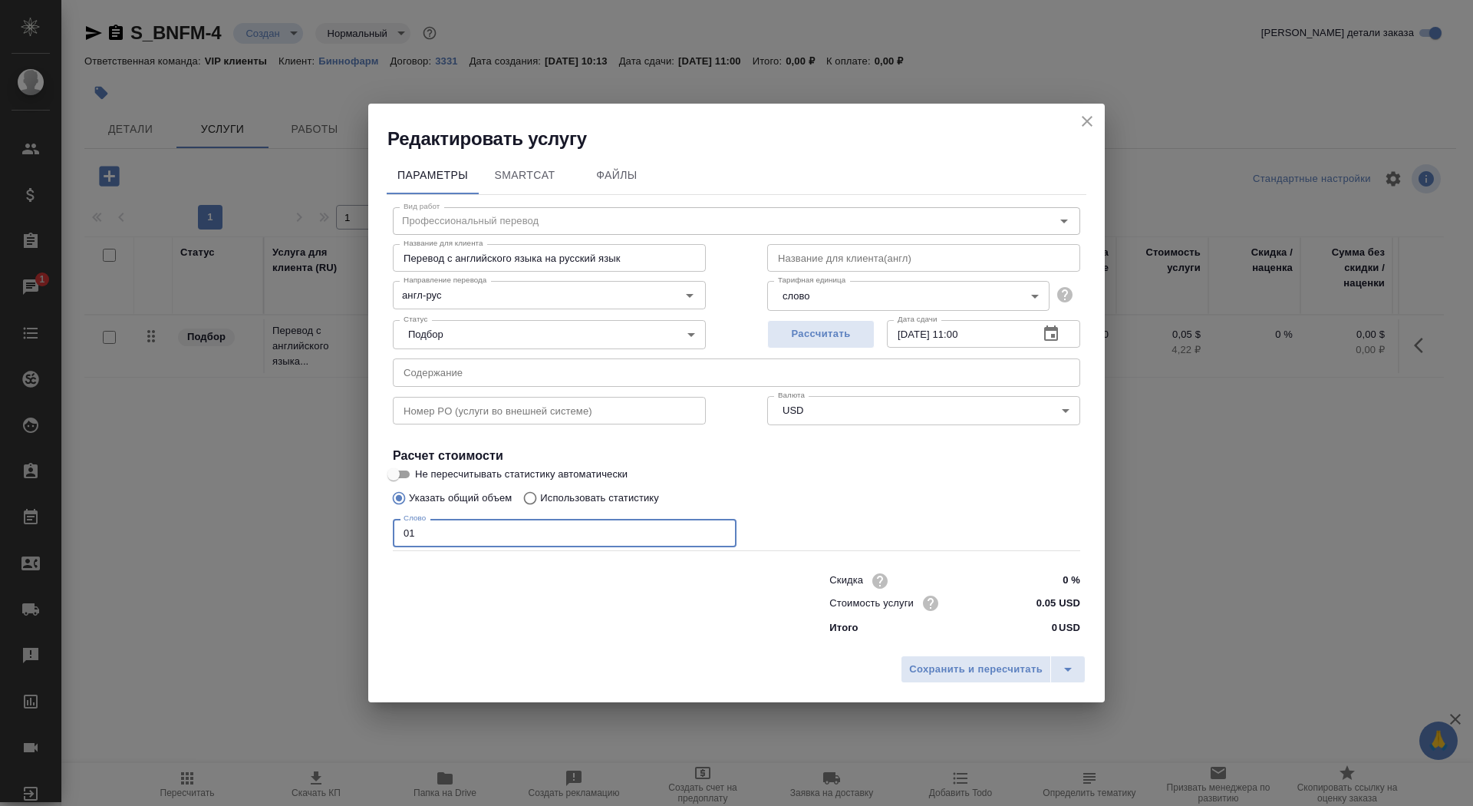
type input "01"
click at [401, 467] on input "Не пересчитывать статистику автоматически" at bounding box center [393, 474] width 55 height 18
checkbox input "true"
click at [975, 662] on span "Сохранить и пересчитать" at bounding box center [976, 670] width 134 height 18
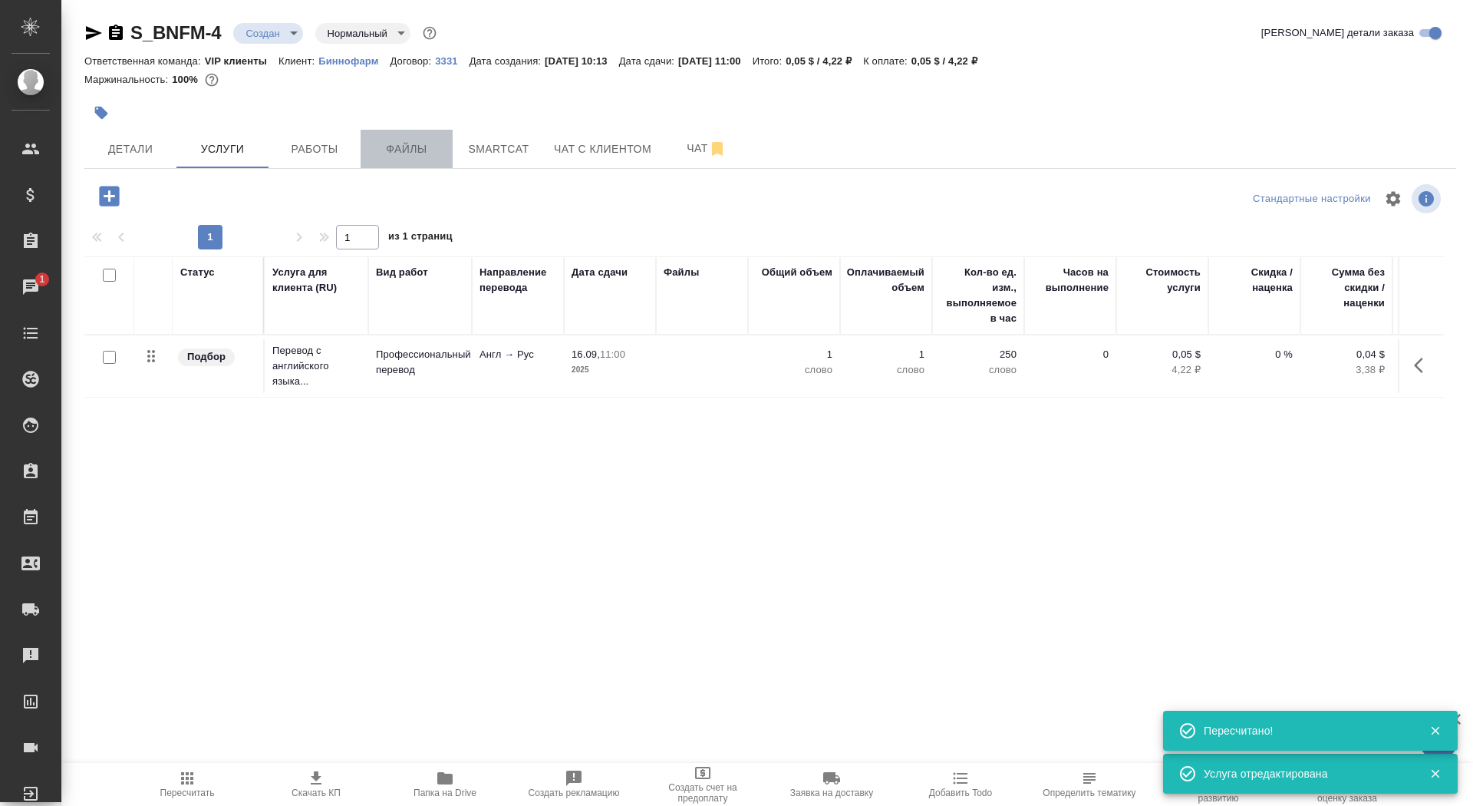
click at [404, 141] on span "Файлы" at bounding box center [407, 149] width 74 height 19
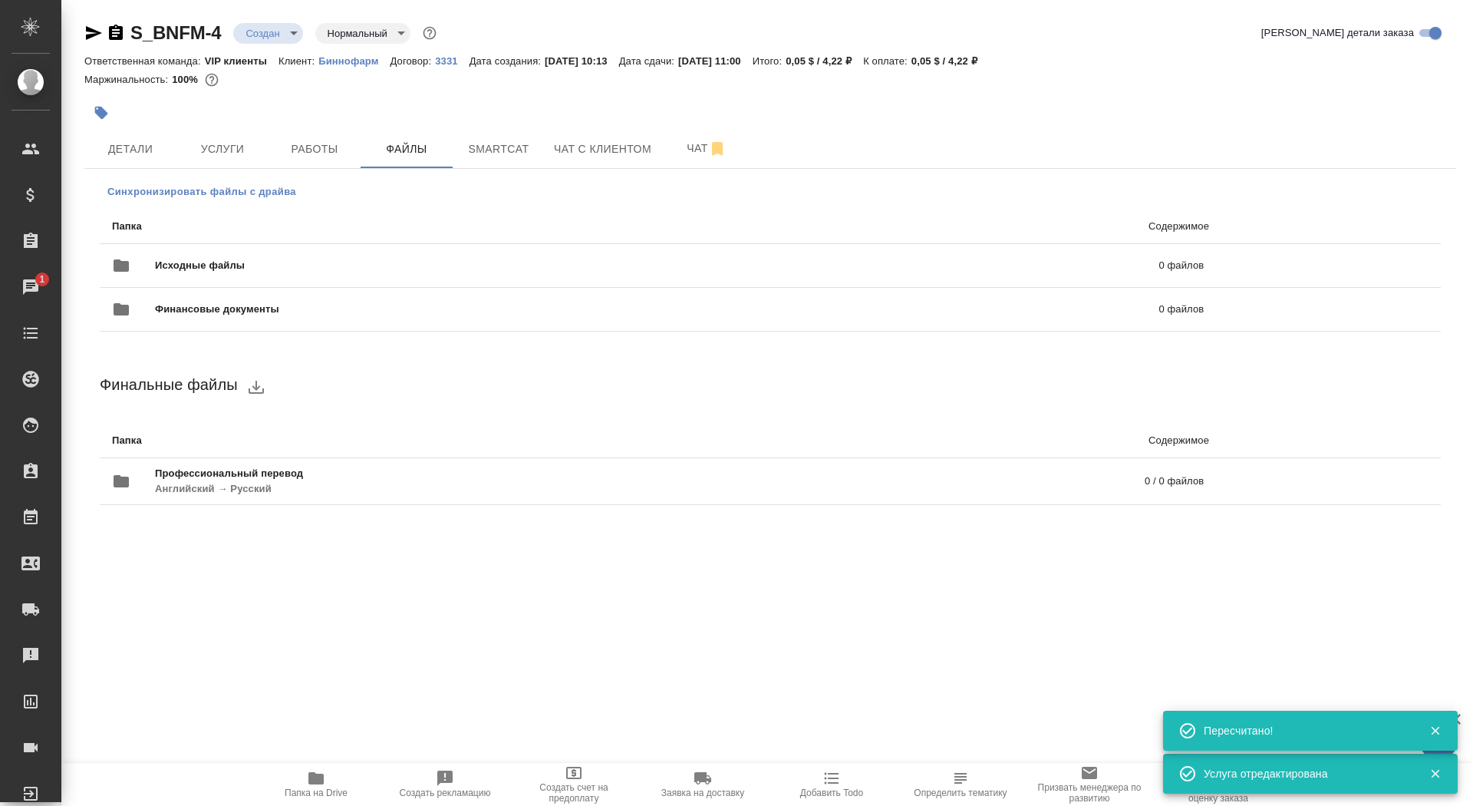
click at [239, 190] on span "Синхронизировать файлы с драйва" at bounding box center [201, 191] width 189 height 15
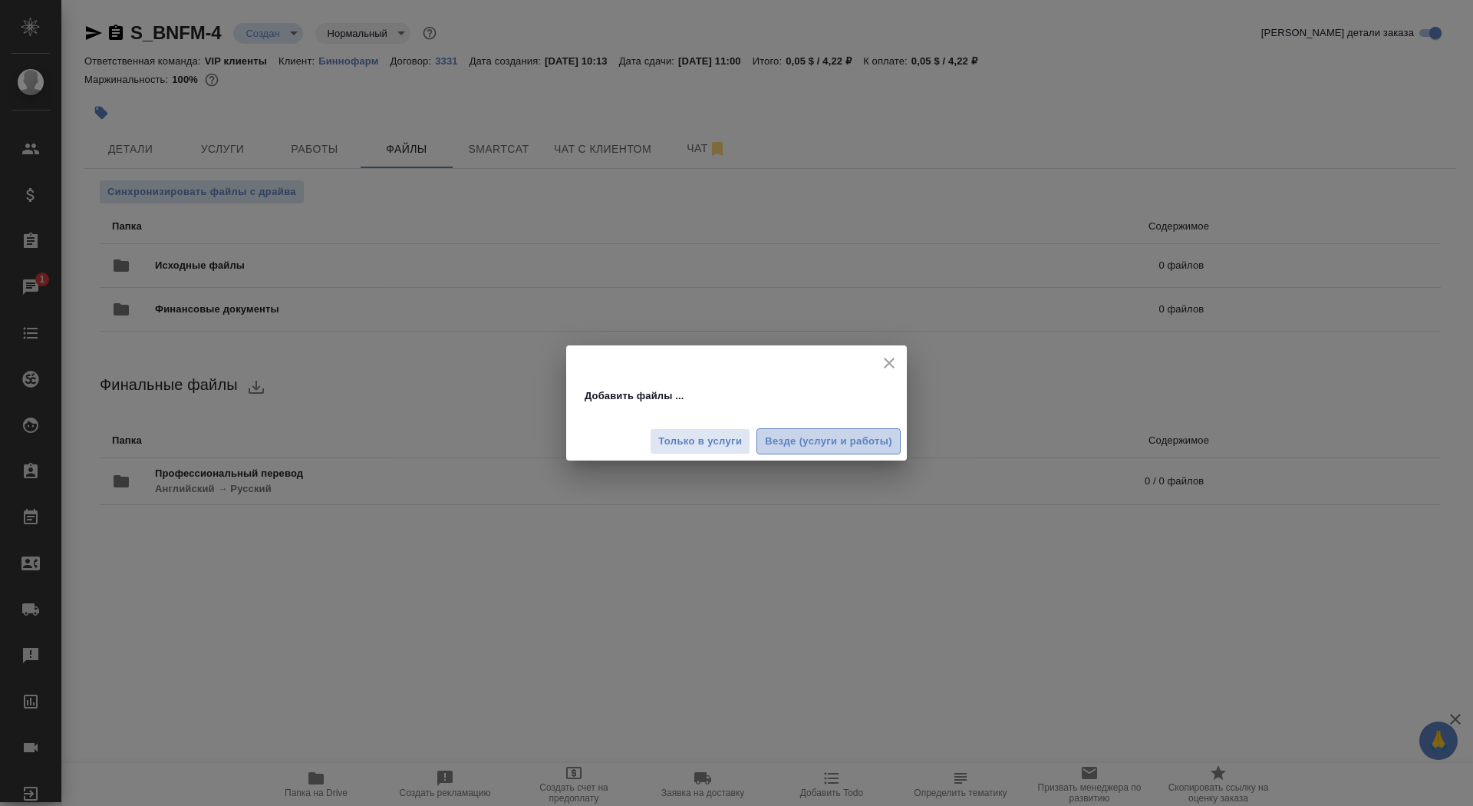
click at [853, 431] on button "Везде (услуги и работы)" at bounding box center [829, 441] width 144 height 27
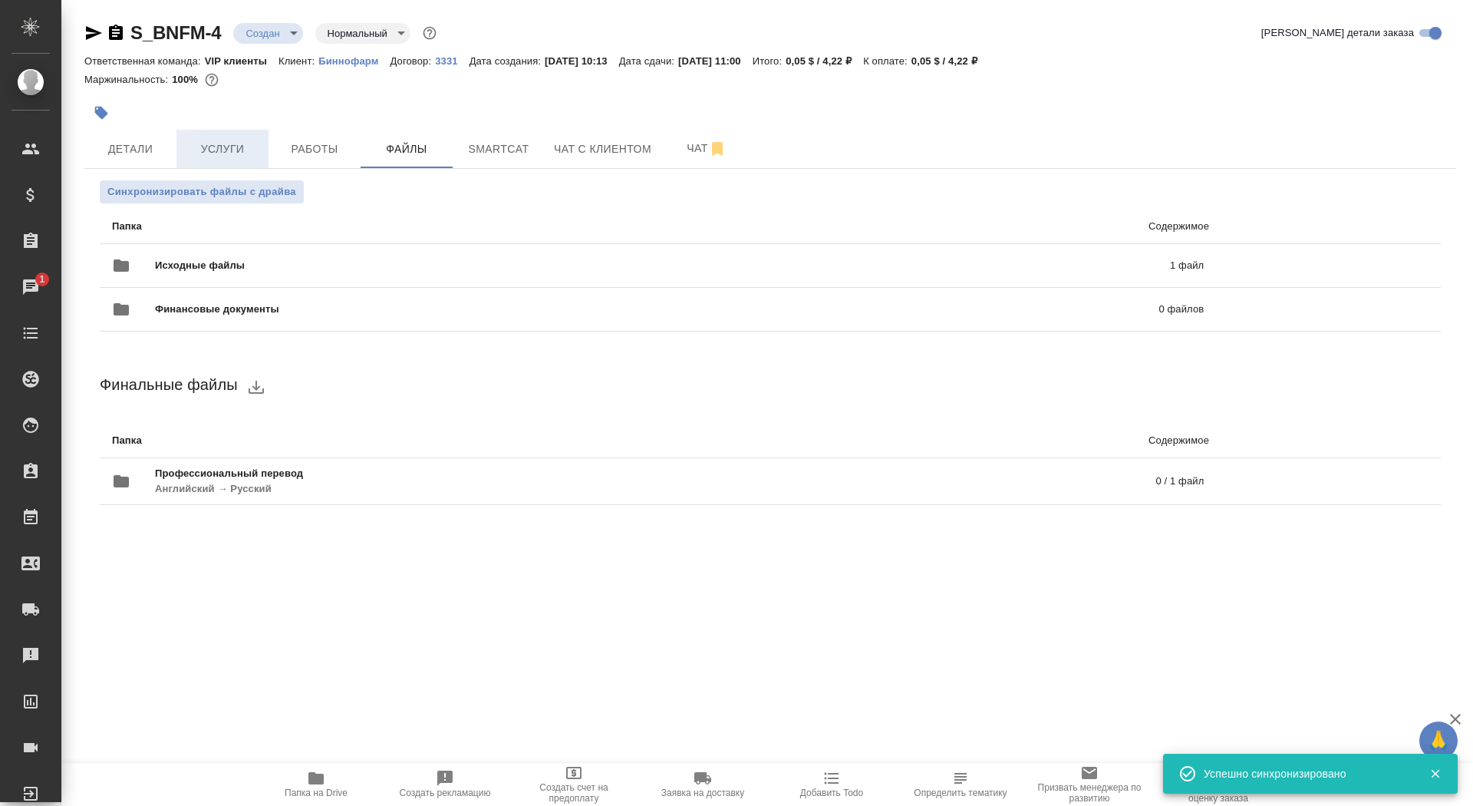
click at [208, 150] on span "Услуги" at bounding box center [223, 149] width 74 height 19
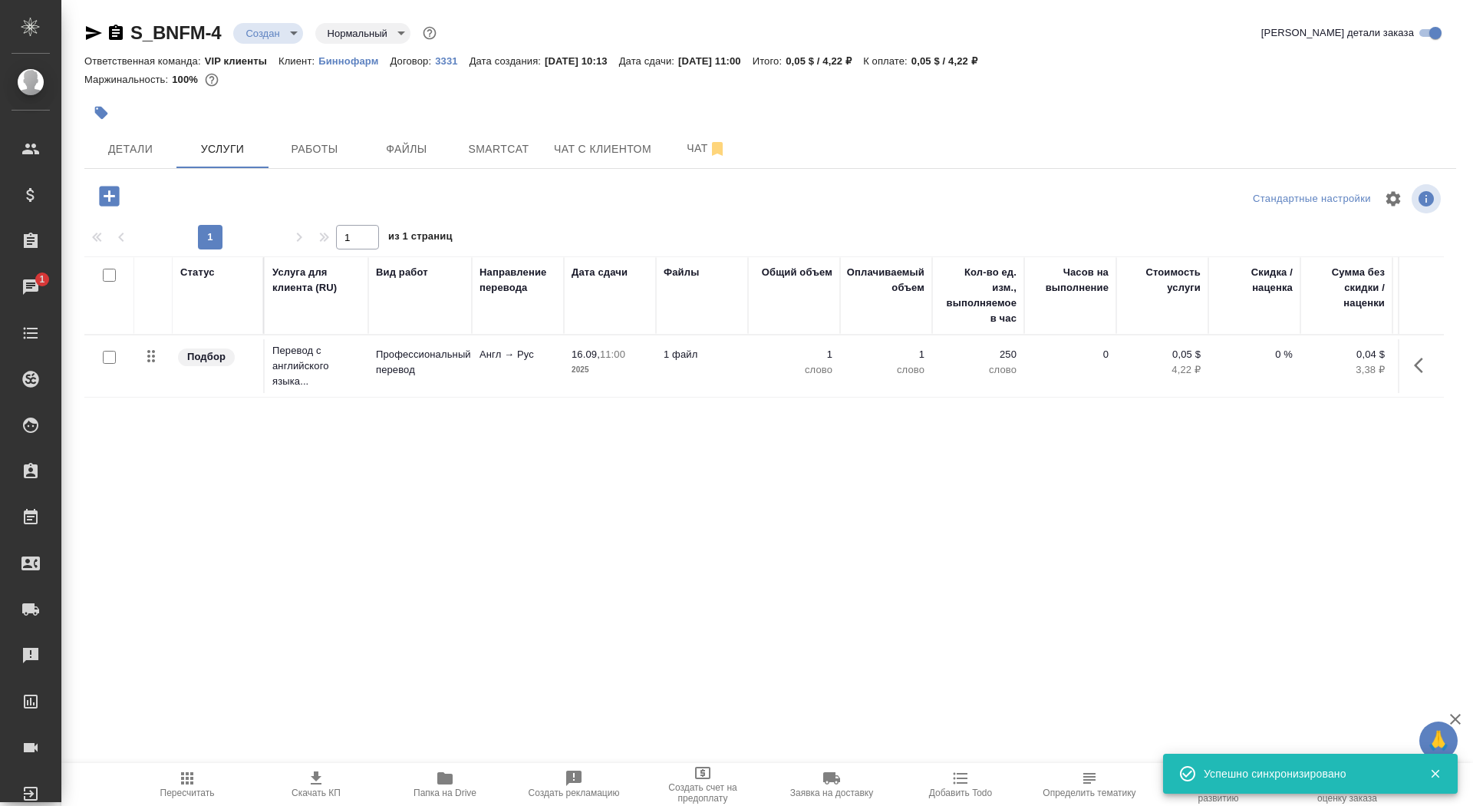
click at [107, 355] on input "checkbox" at bounding box center [109, 357] width 13 height 13
checkbox input "true"
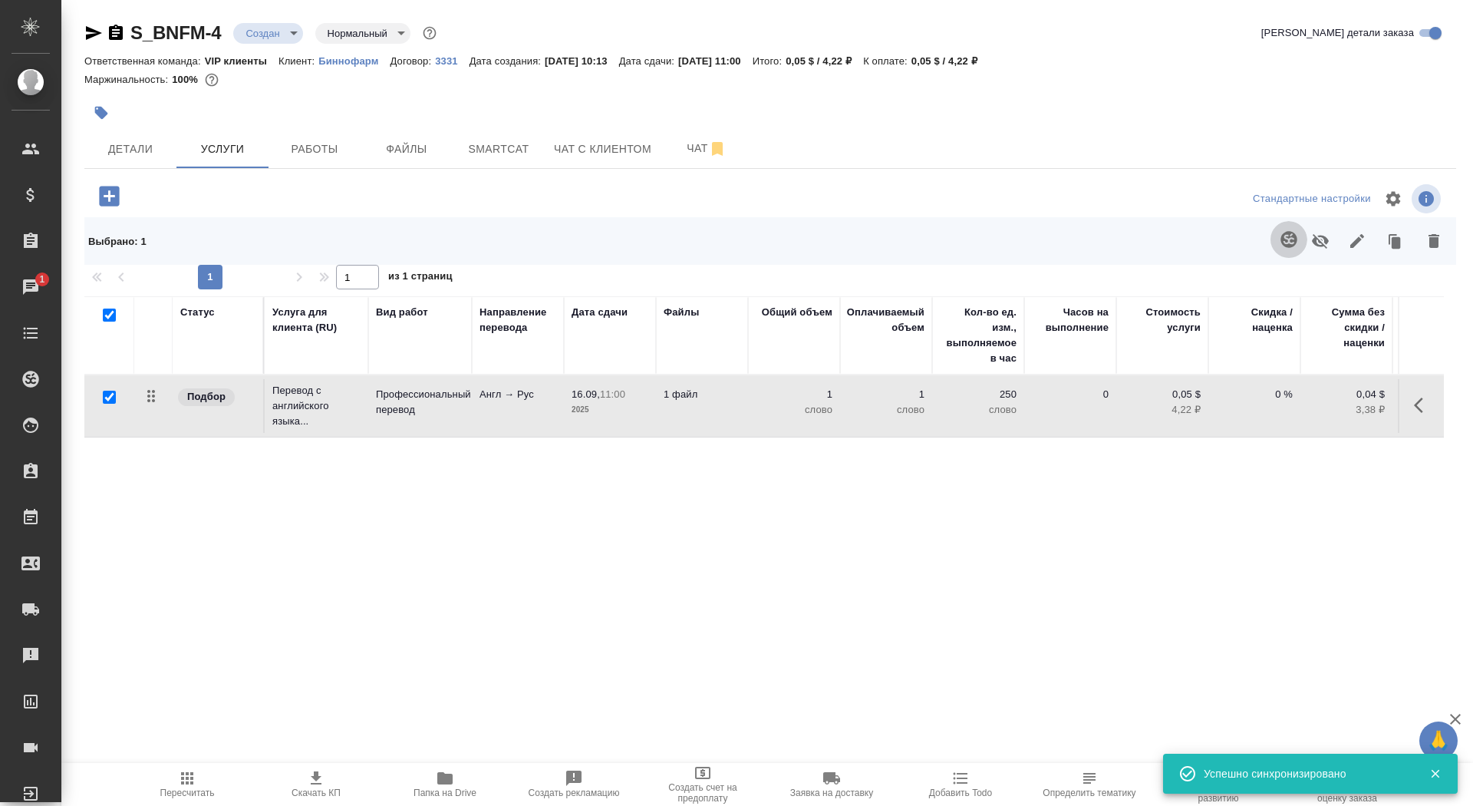
click at [1277, 239] on button "button" at bounding box center [1289, 239] width 37 height 37
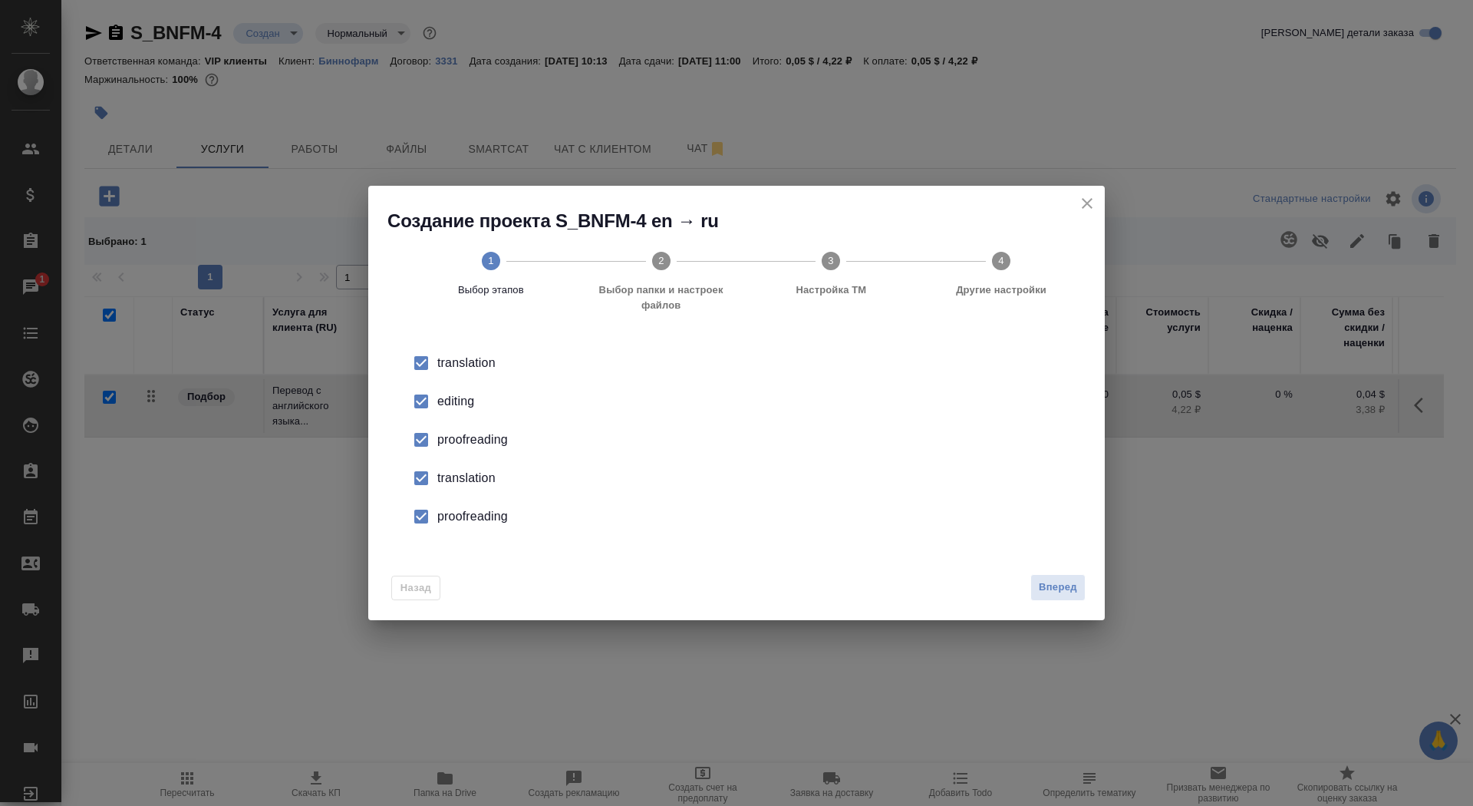
click at [463, 406] on div "editing" at bounding box center [752, 401] width 631 height 18
click at [463, 483] on div "translation" at bounding box center [752, 478] width 631 height 18
click at [463, 517] on div "proofreading" at bounding box center [752, 516] width 631 height 18
click at [1068, 582] on span "Вперед" at bounding box center [1058, 588] width 38 height 18
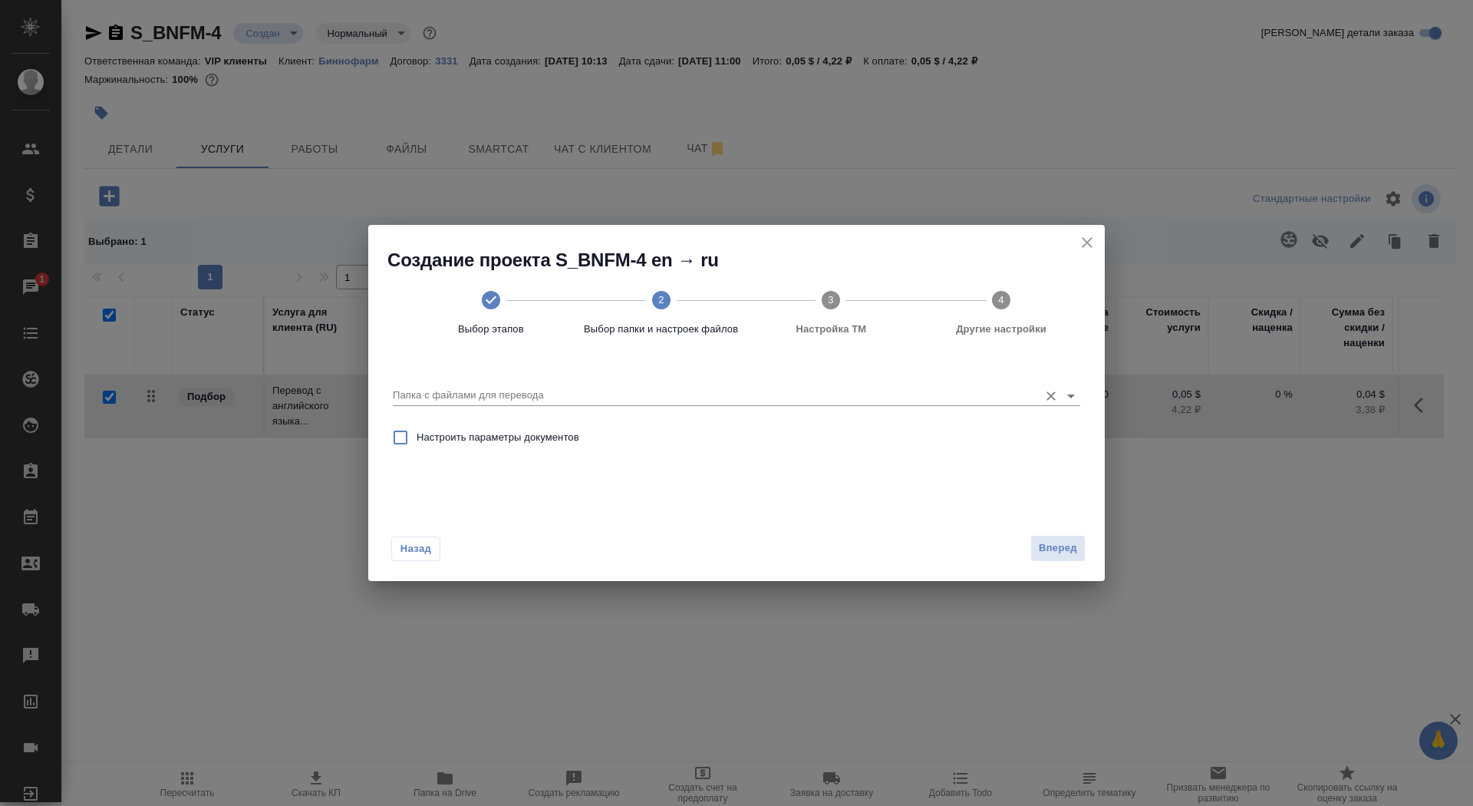
click at [880, 401] on input "Папка с файлами для перевода" at bounding box center [712, 395] width 638 height 18
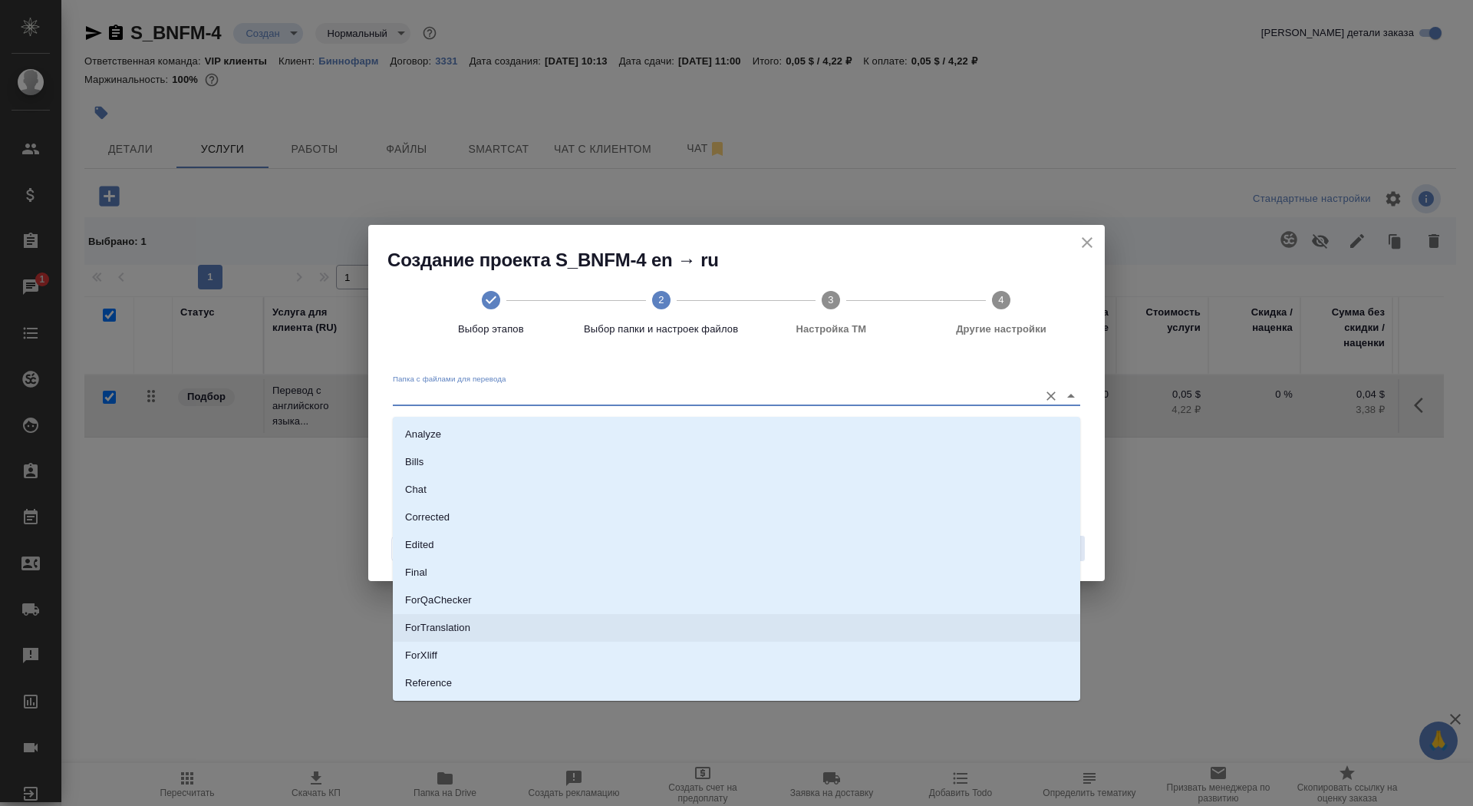
scroll to position [74, 0]
click at [863, 635] on li "Source" at bounding box center [737, 636] width 688 height 28
type input "Source"
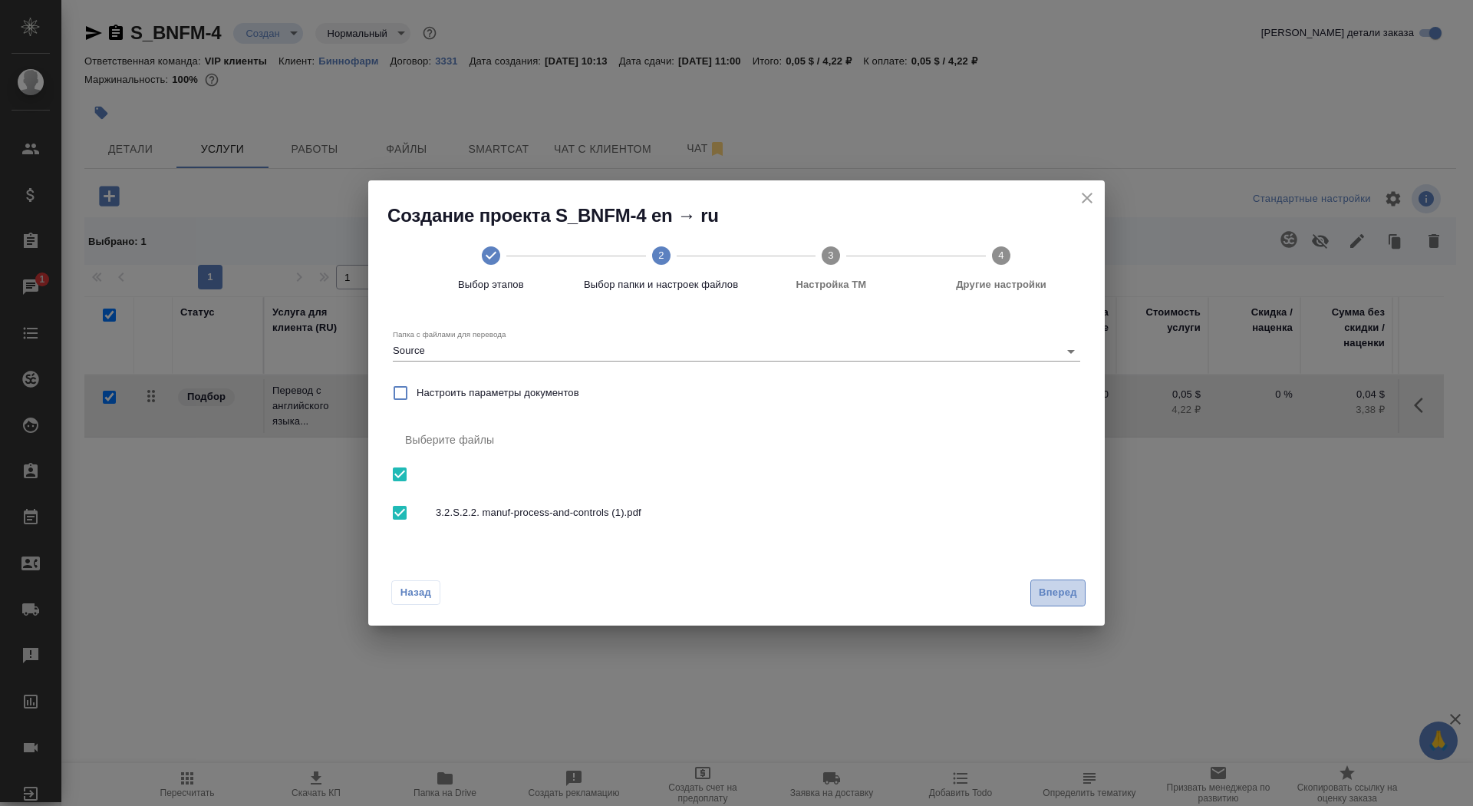
click at [1044, 596] on span "Вперед" at bounding box center [1058, 593] width 38 height 18
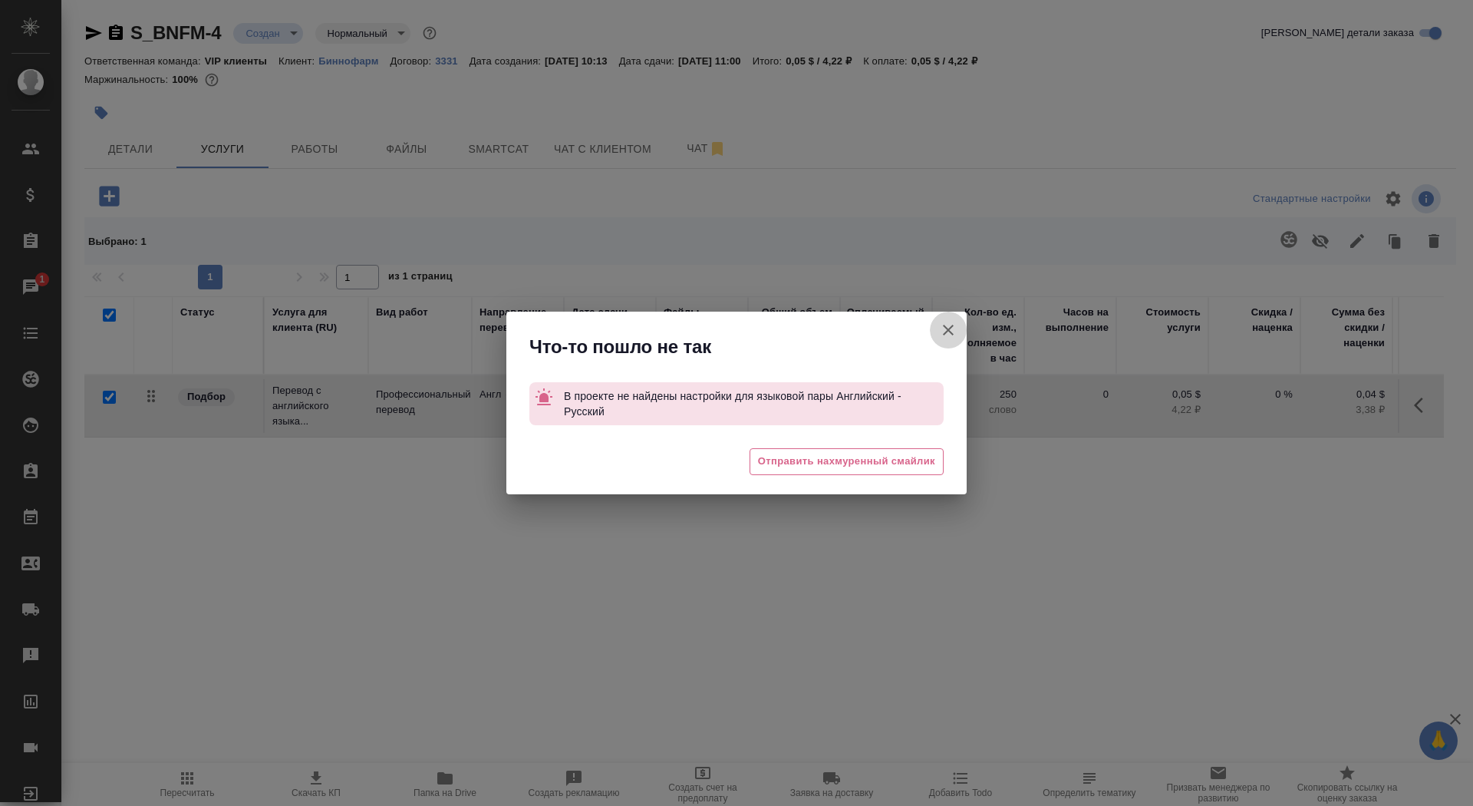
click at [943, 329] on icon "button" at bounding box center [948, 330] width 18 height 18
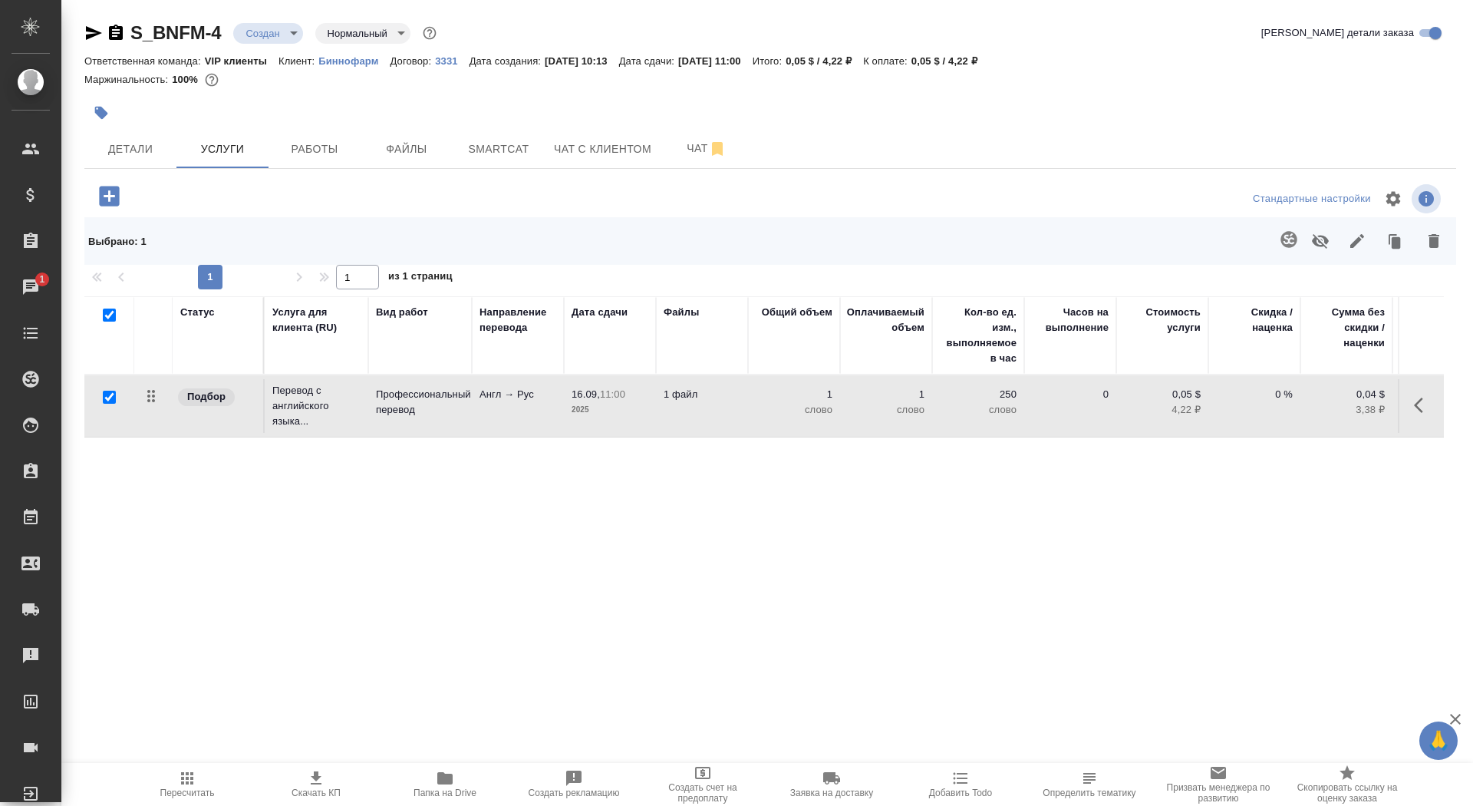
click at [111, 36] on icon "button" at bounding box center [116, 32] width 14 height 15
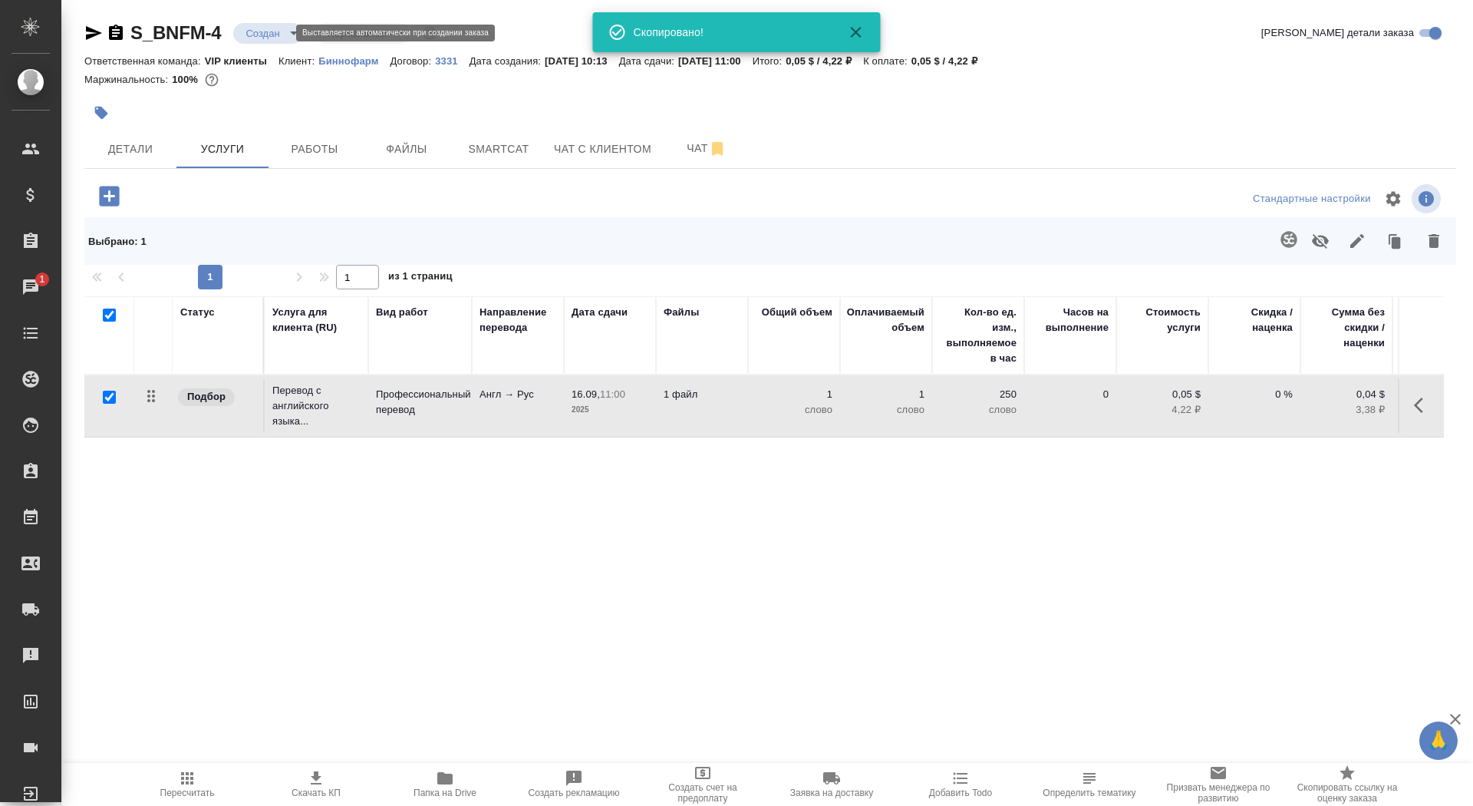
click at [263, 38] on body "🙏 .cls-1 fill:#fff; AWATERA Saydasheva Dilyara Клиенты Спецификации Заказы 1 Ча…" at bounding box center [736, 403] width 1473 height 806
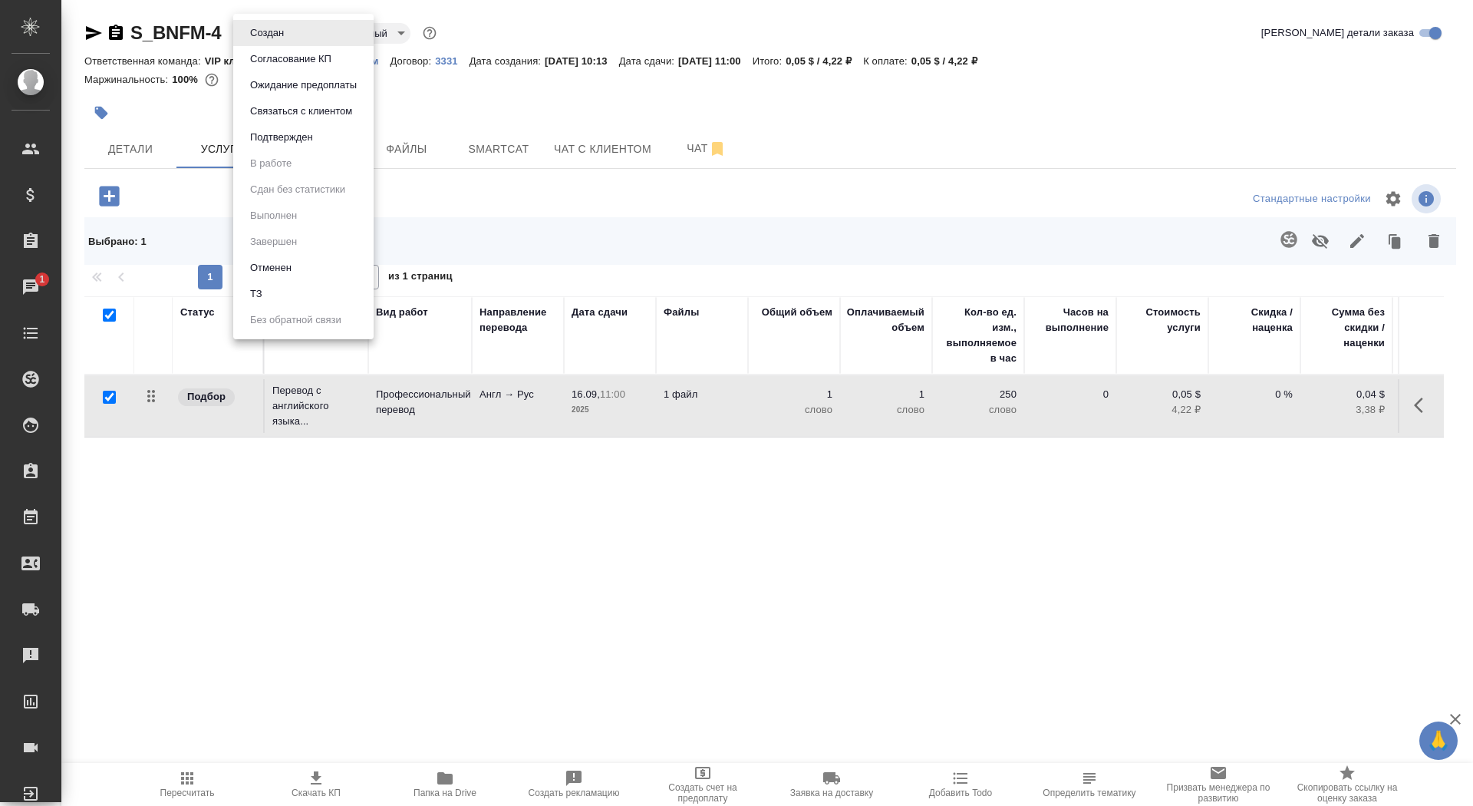
click at [294, 297] on li "ТЗ" at bounding box center [303, 294] width 140 height 26
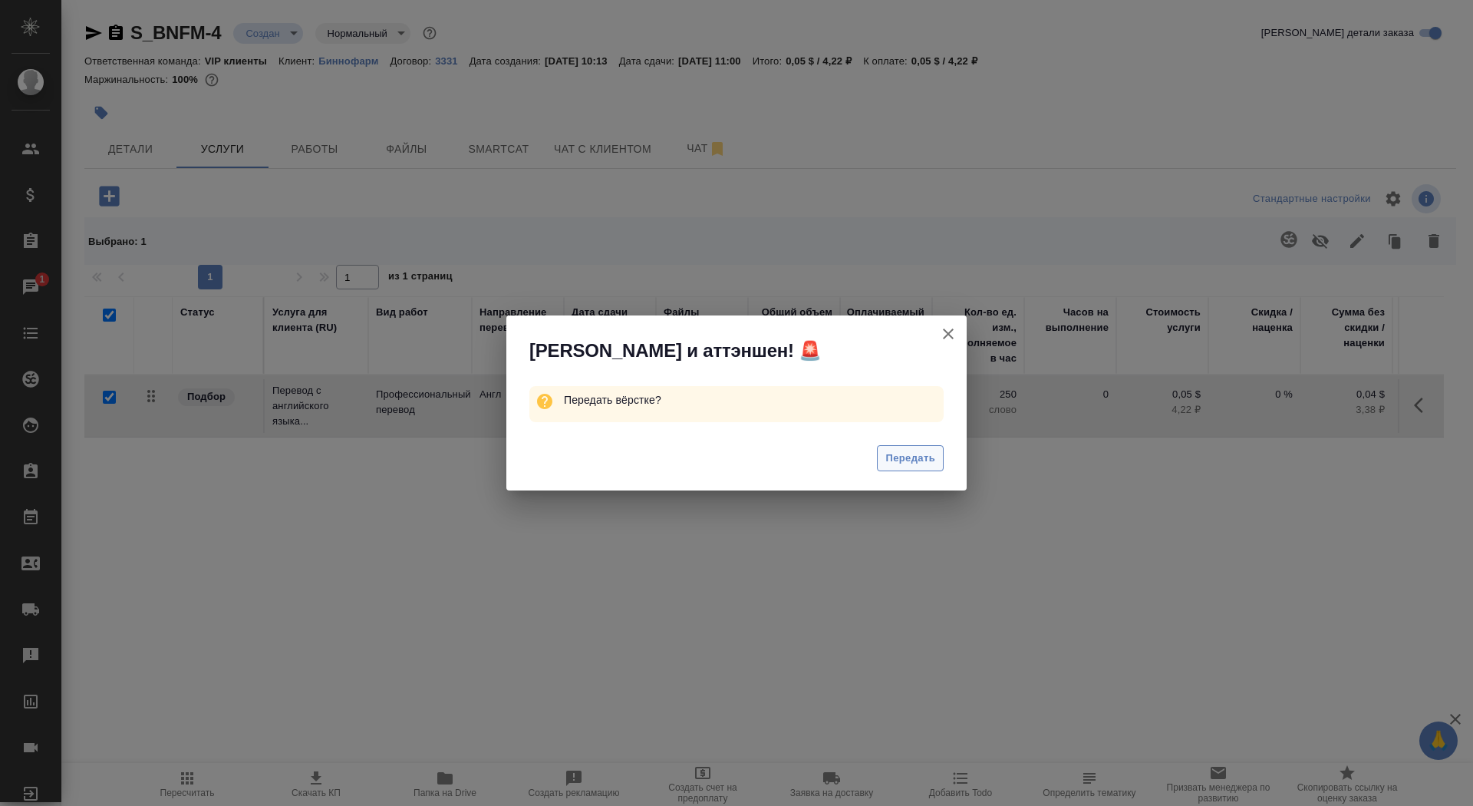
click at [921, 463] on span "Передать" at bounding box center [911, 459] width 50 height 18
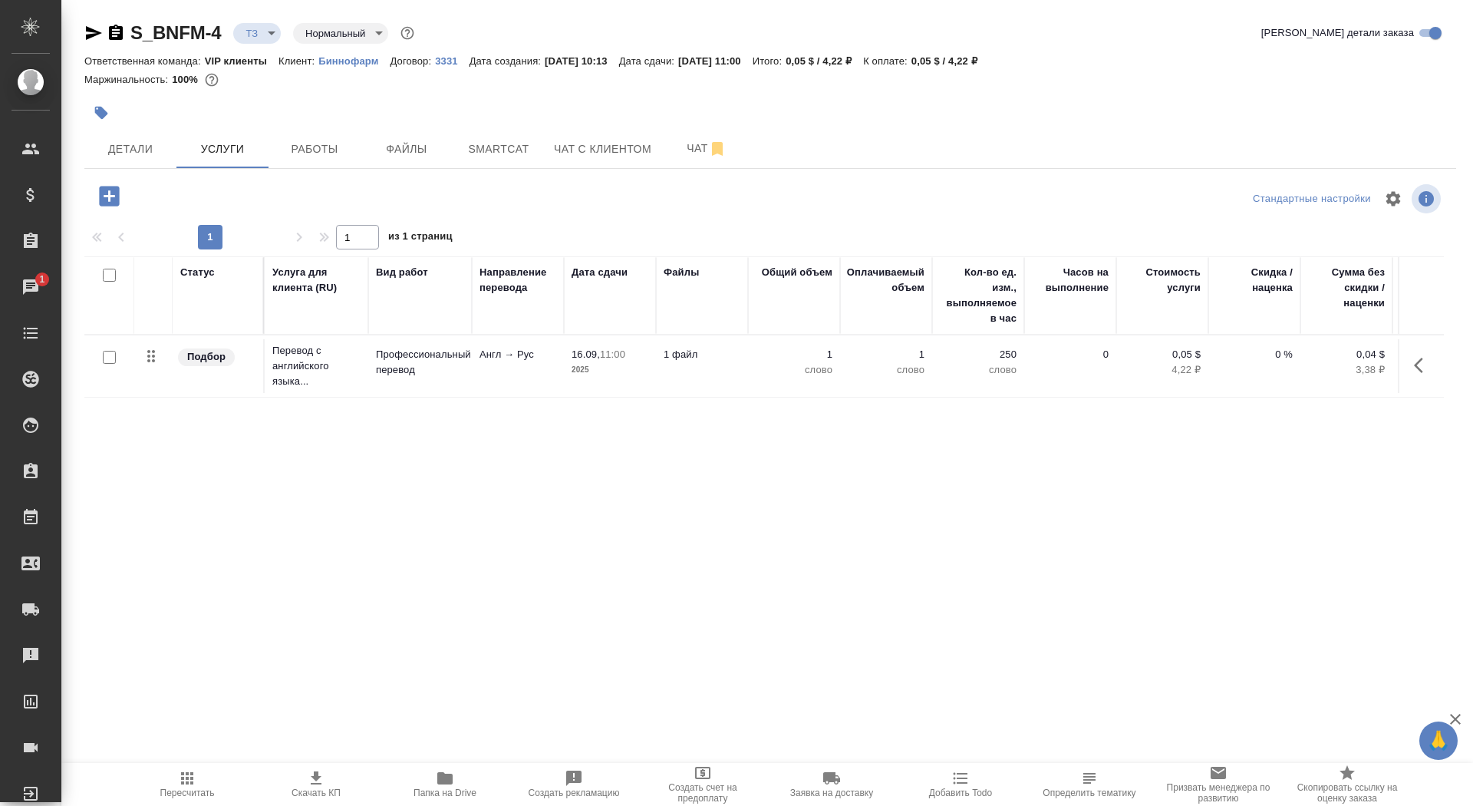
click at [730, 355] on p "1 файл" at bounding box center [702, 354] width 77 height 15
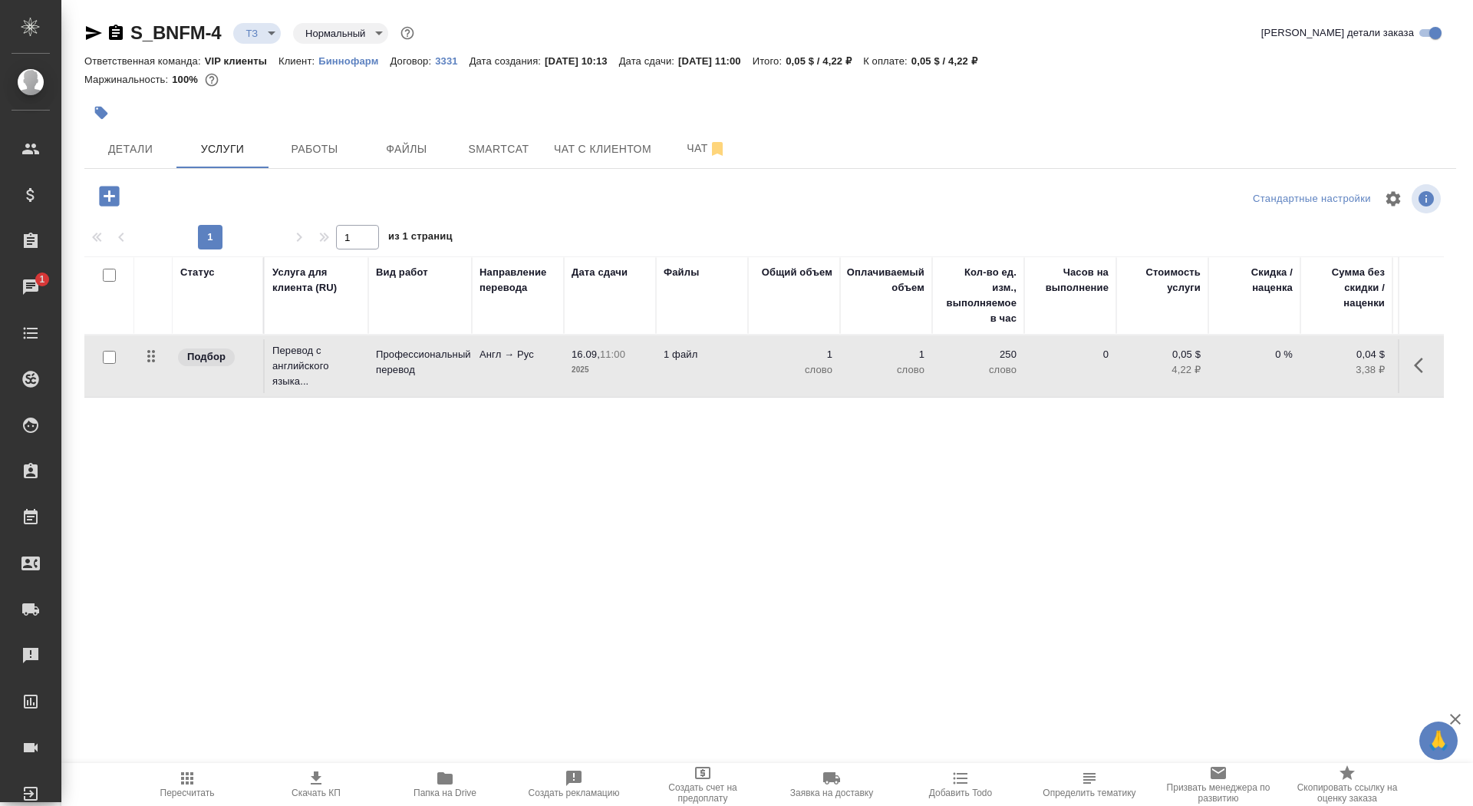
click at [730, 355] on p "1 файл" at bounding box center [702, 354] width 77 height 15
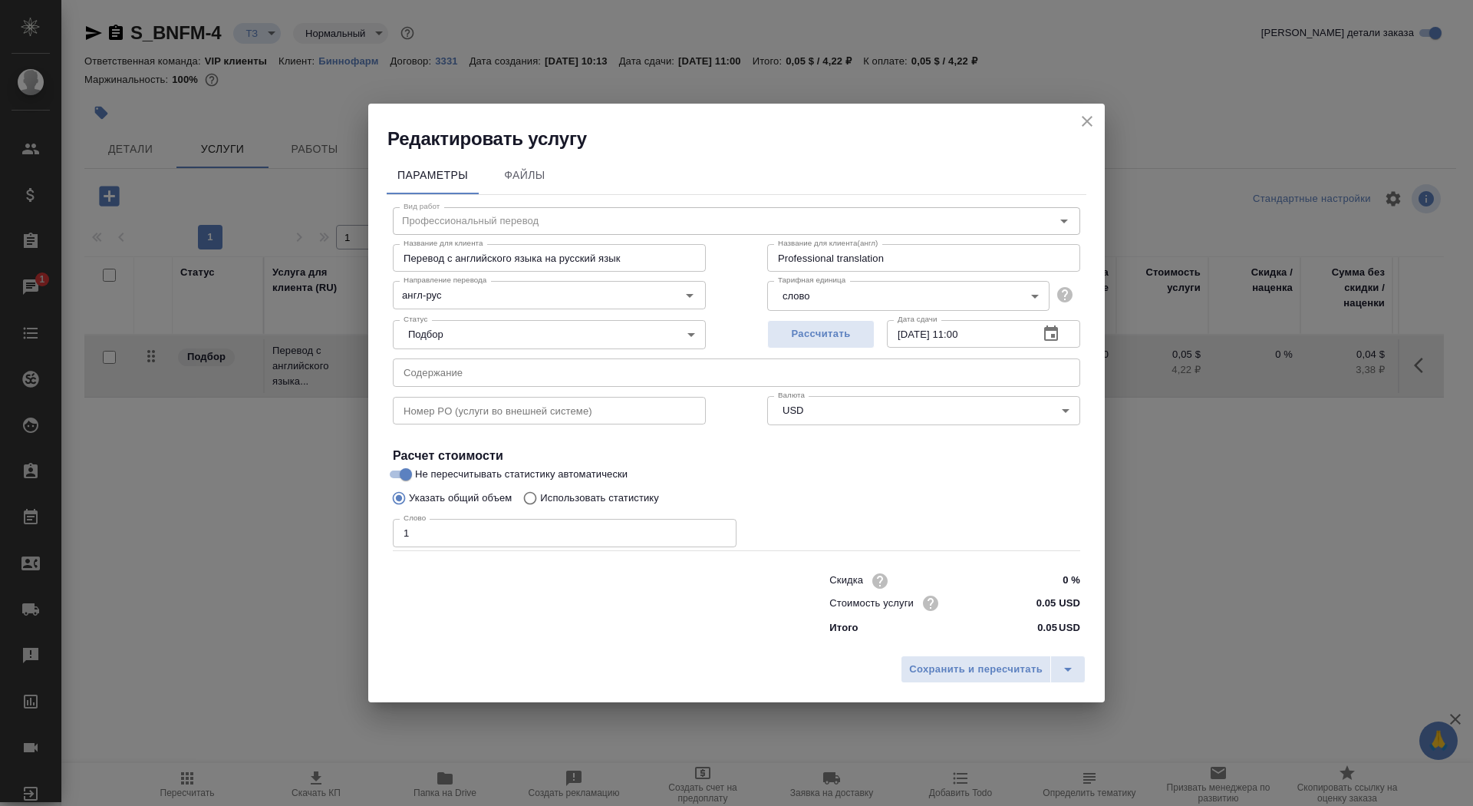
click at [652, 494] on p "Использовать статистику" at bounding box center [599, 497] width 119 height 15
click at [540, 494] on input "Использовать статистику" at bounding box center [528, 497] width 25 height 29
radio input "true"
radio input "false"
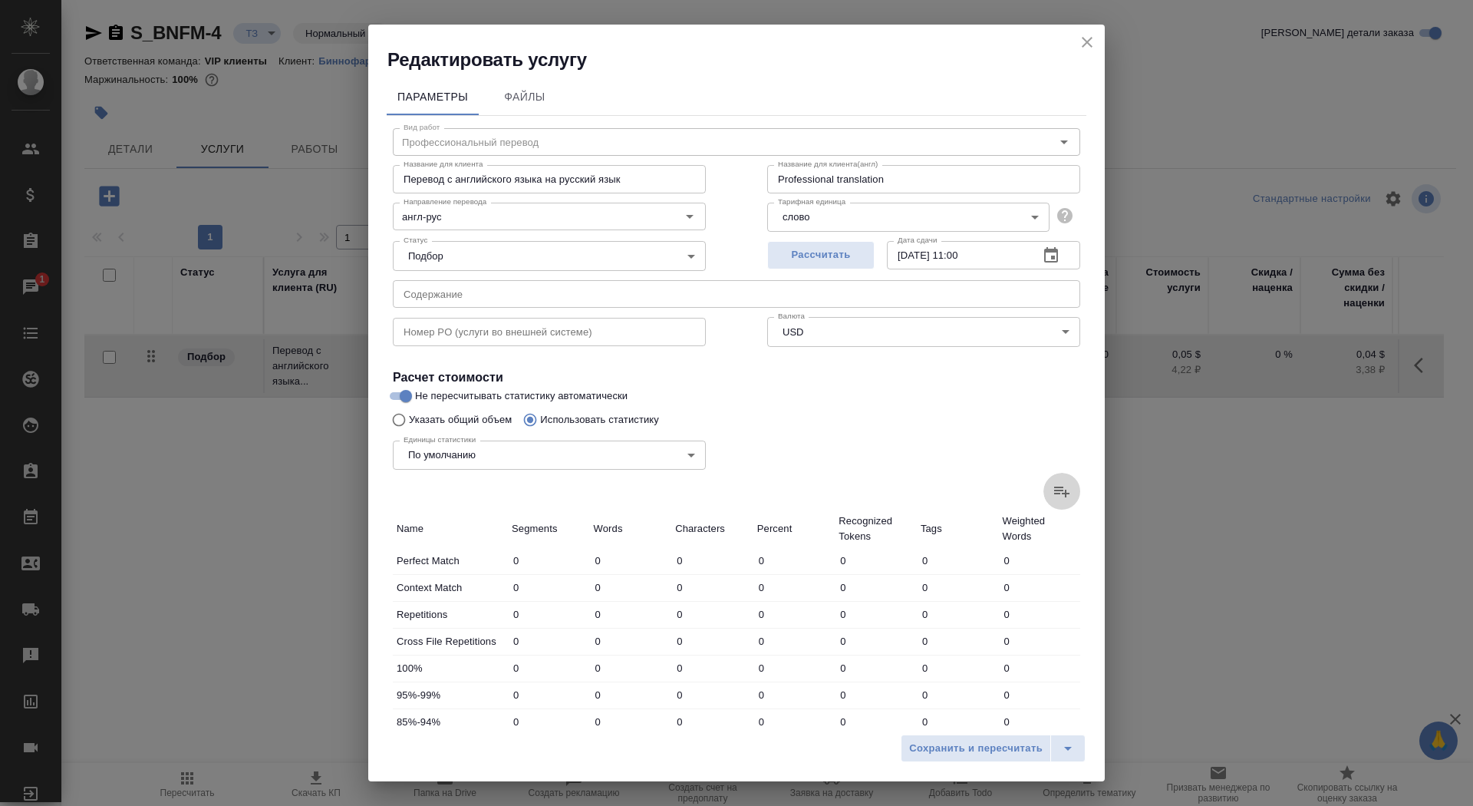
click at [1067, 495] on icon at bounding box center [1062, 491] width 18 height 18
click at [0, 0] on input "file" at bounding box center [0, 0] width 0 height 0
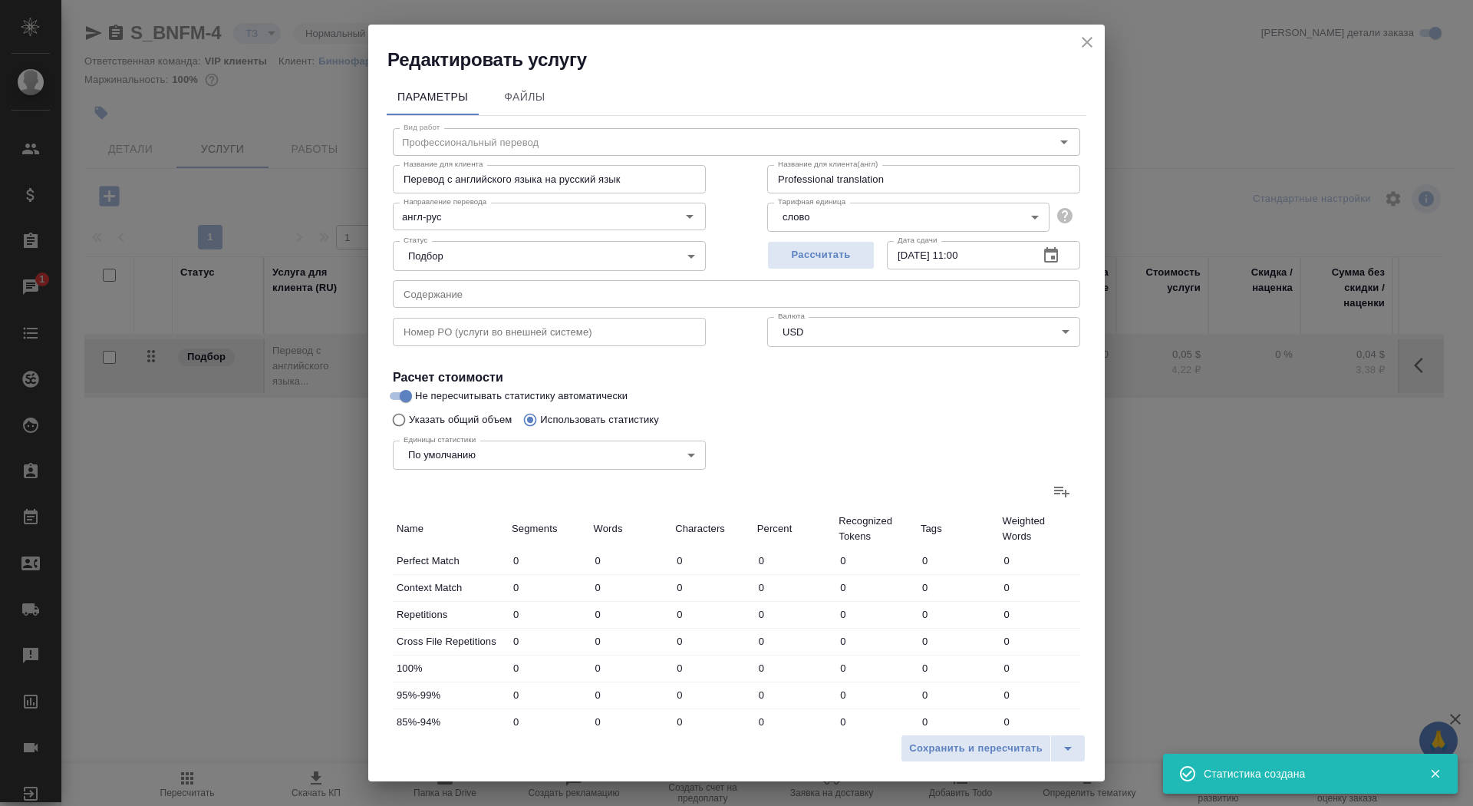
type input "17"
type input "68"
type input "430"
type input "23"
type input "30"
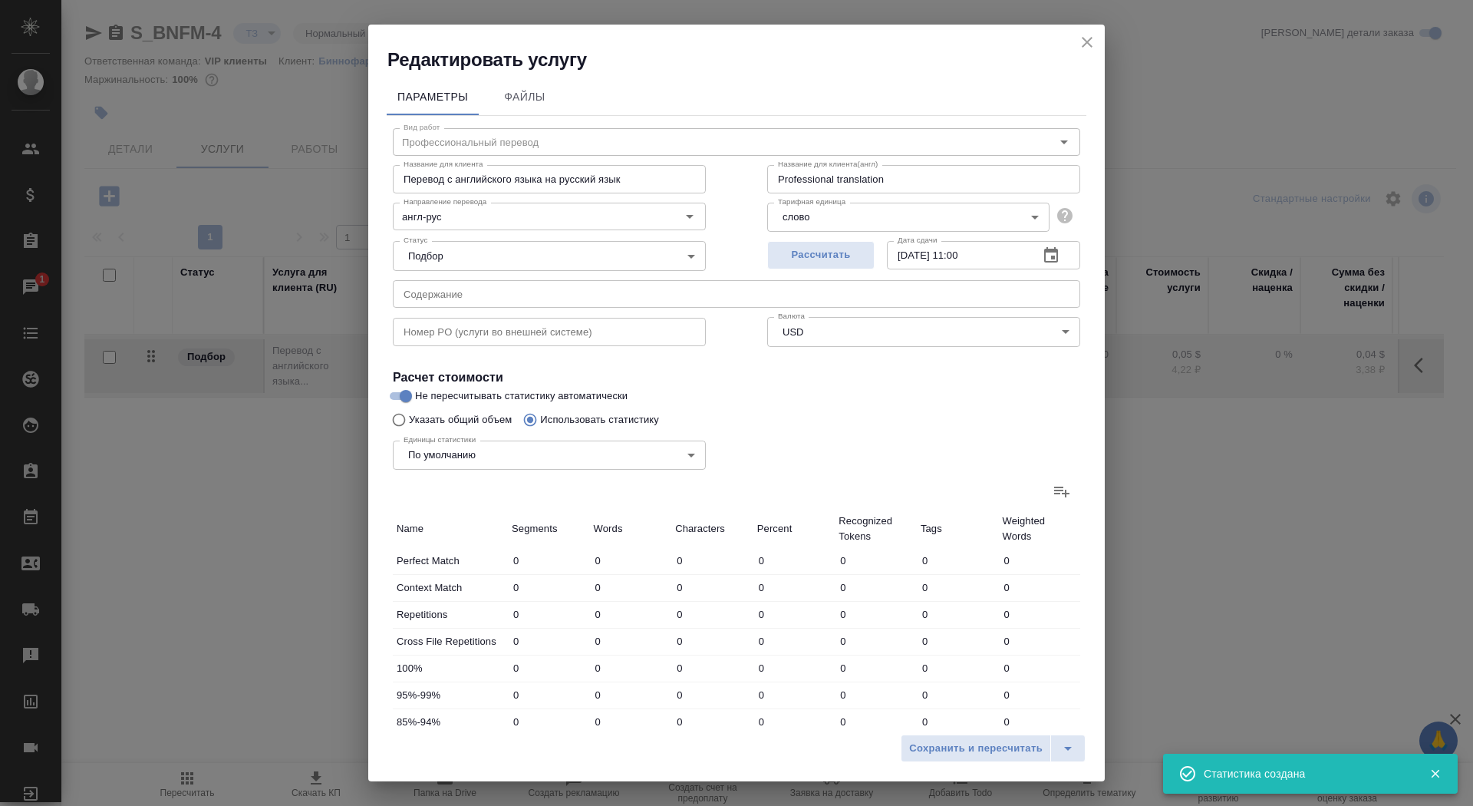
type input "205"
type input "6"
type input "7"
type input "50"
type input "2"
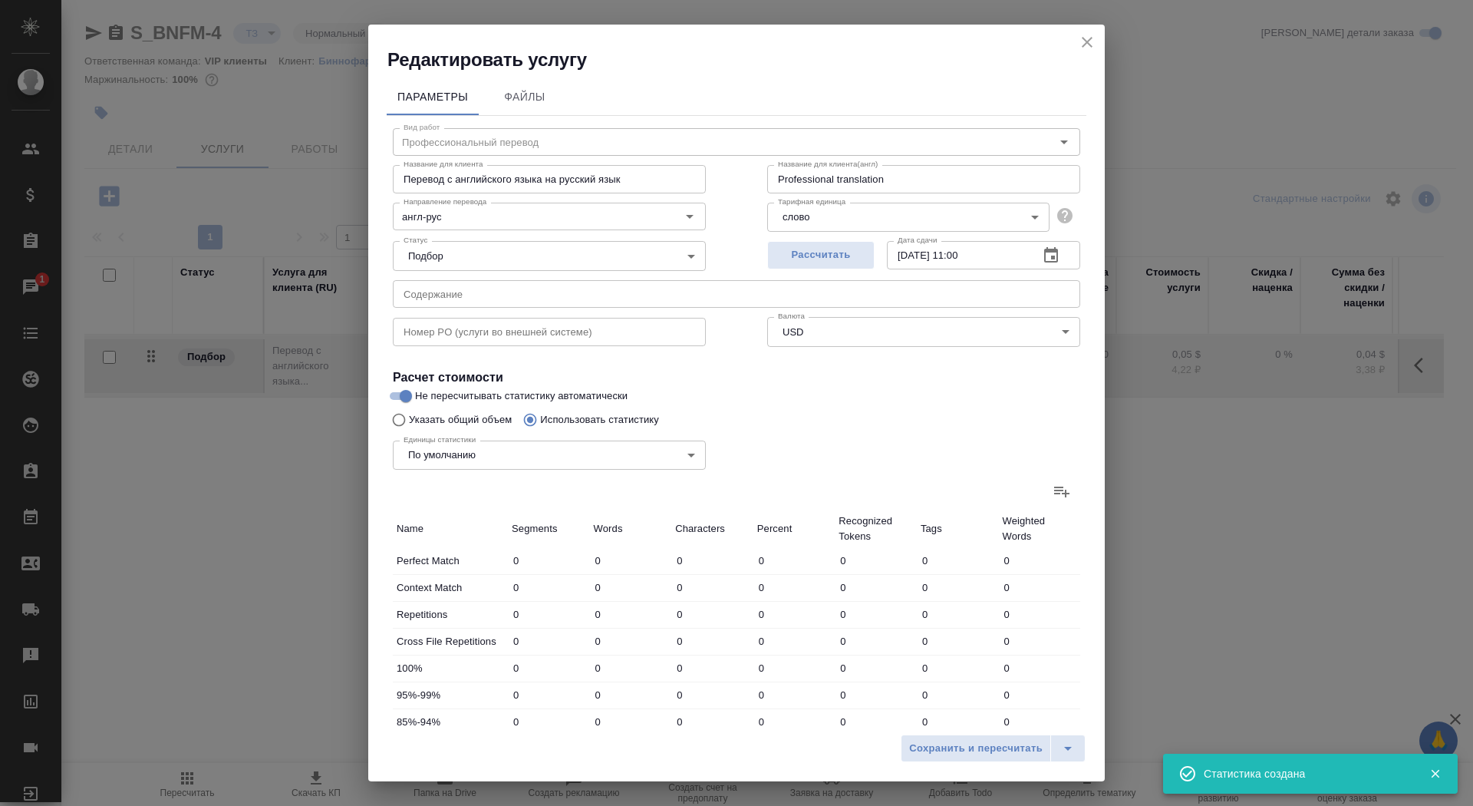
type input "5"
type input "31"
type input "4"
type input "8"
type input "57"
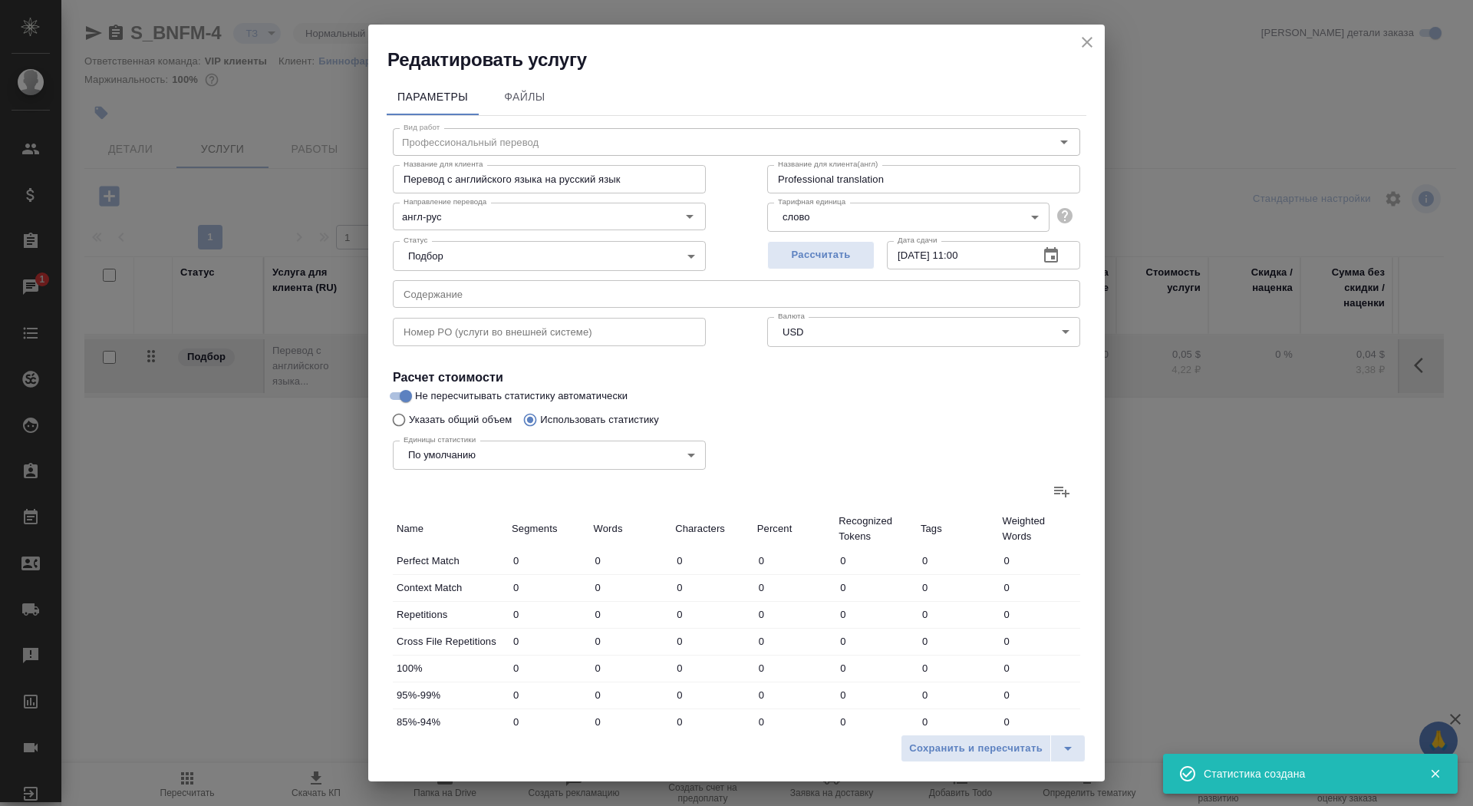
type input "176"
type input "1774"
type input "11197"
type input "211"
type input "1824"
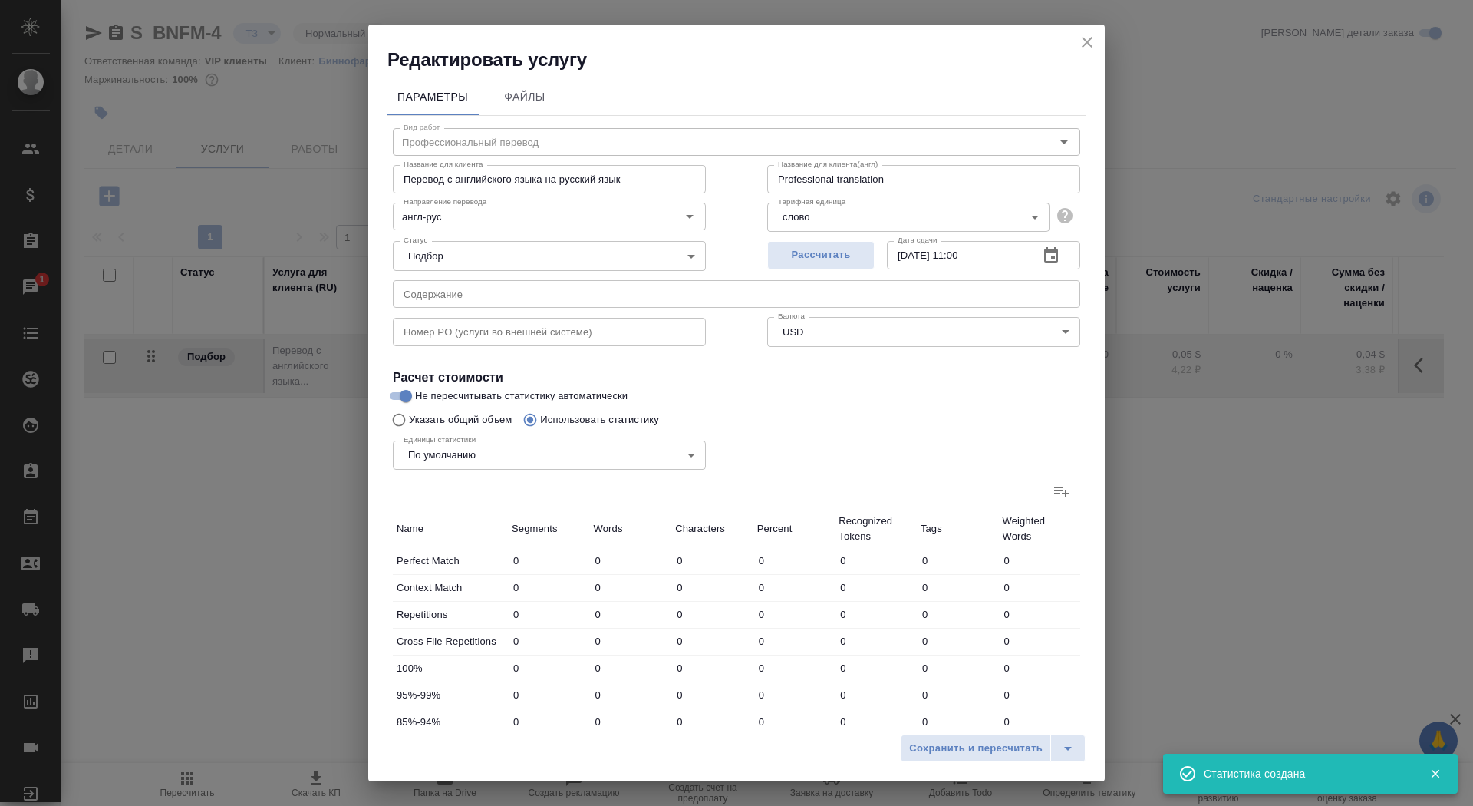
type input "11540"
type input "228"
type input "1892"
type input "11970"
click at [940, 744] on span "Сохранить и пересчитать" at bounding box center [976, 749] width 134 height 18
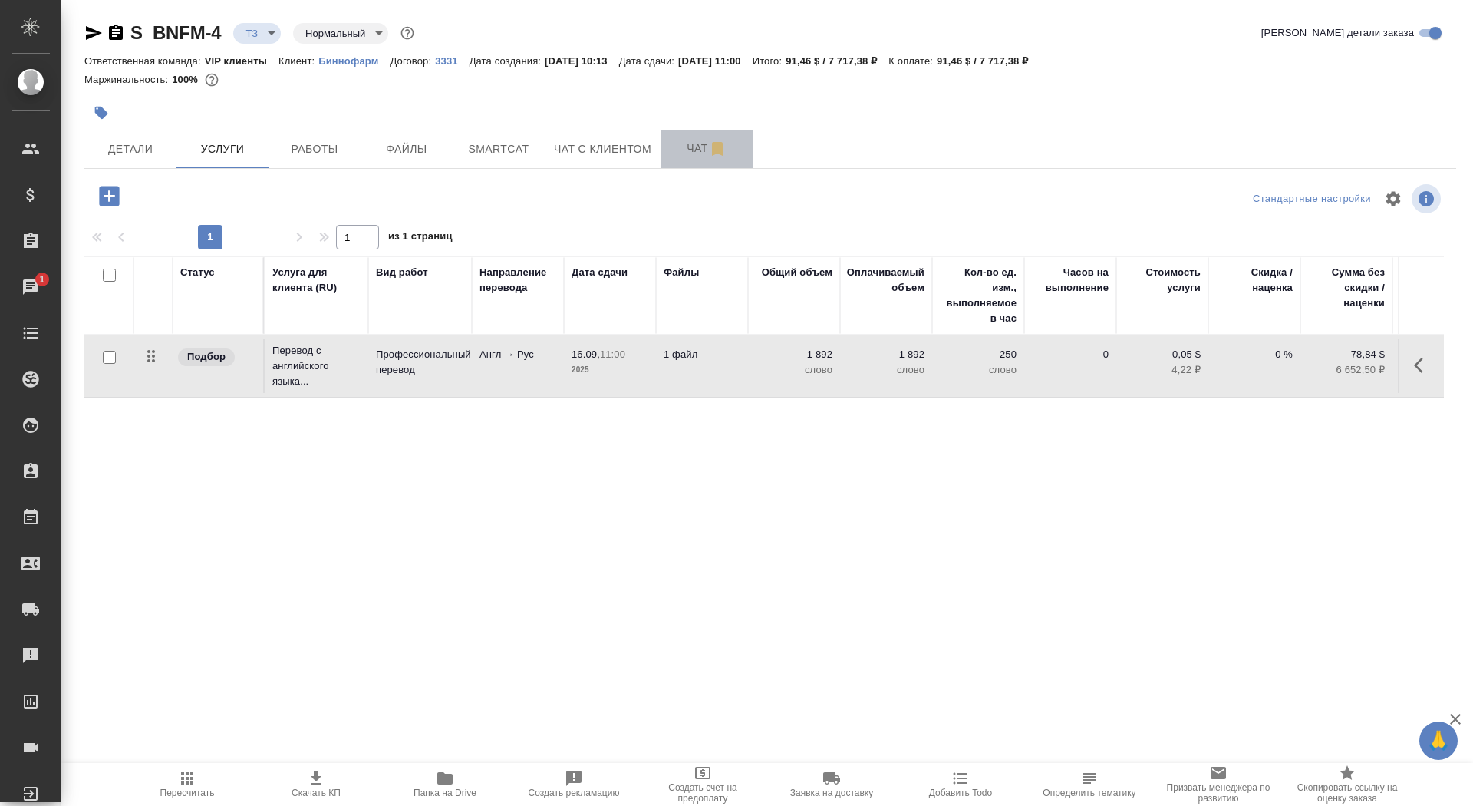
click at [691, 140] on span "Чат" at bounding box center [707, 148] width 74 height 19
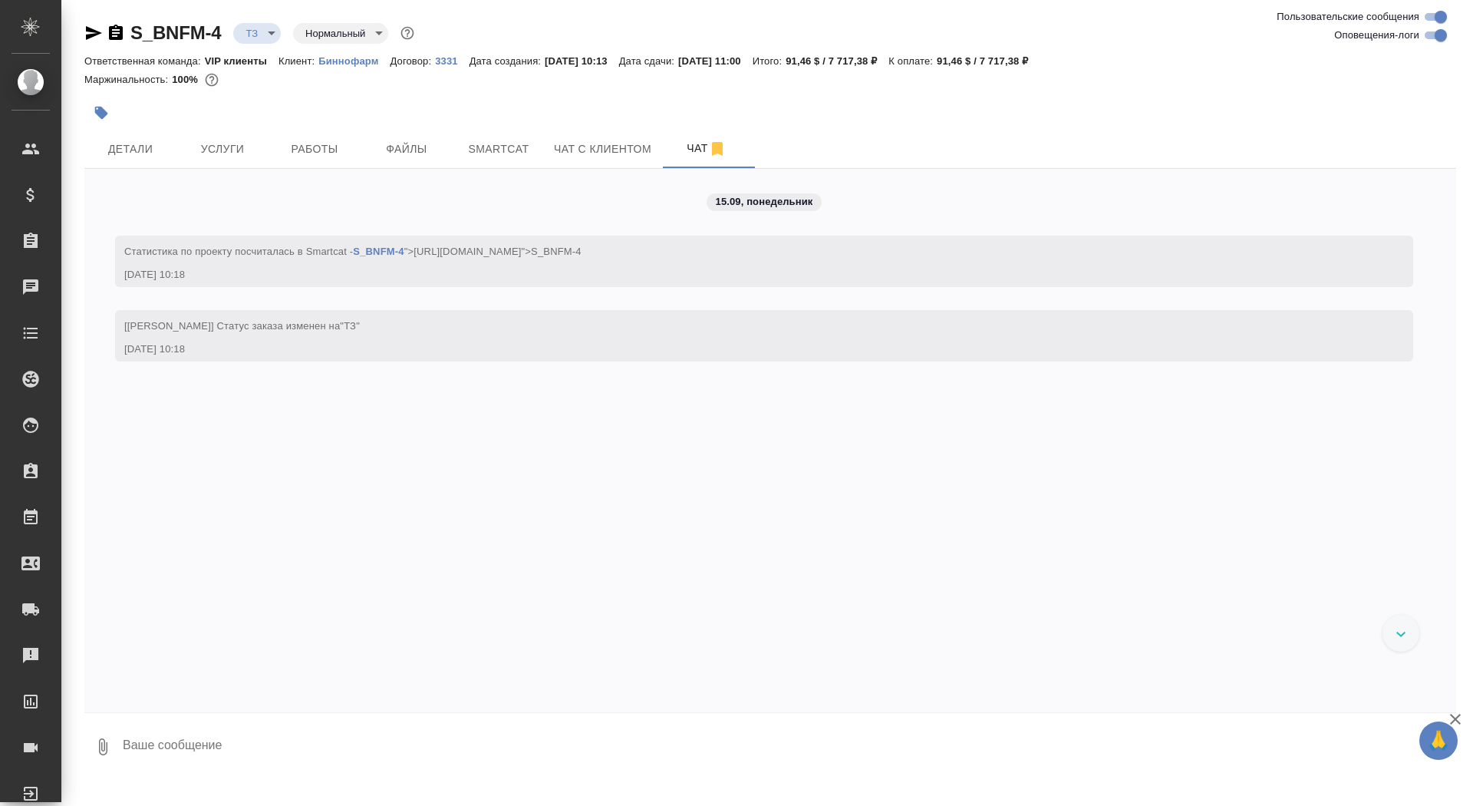
click at [356, 60] on p "Биннофарм" at bounding box center [353, 61] width 71 height 12
click at [147, 150] on span "Детали" at bounding box center [131, 149] width 74 height 19
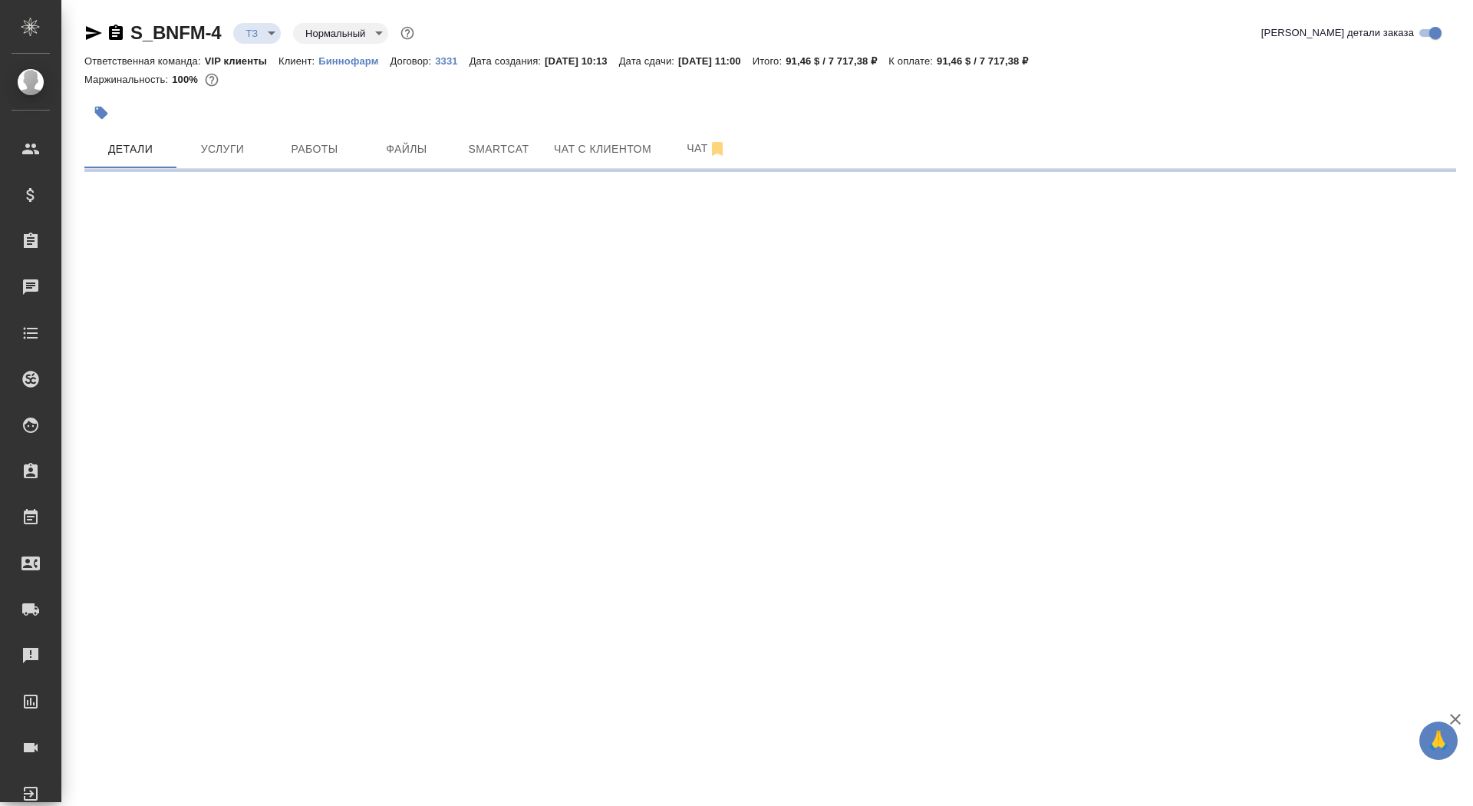
select select "RU"
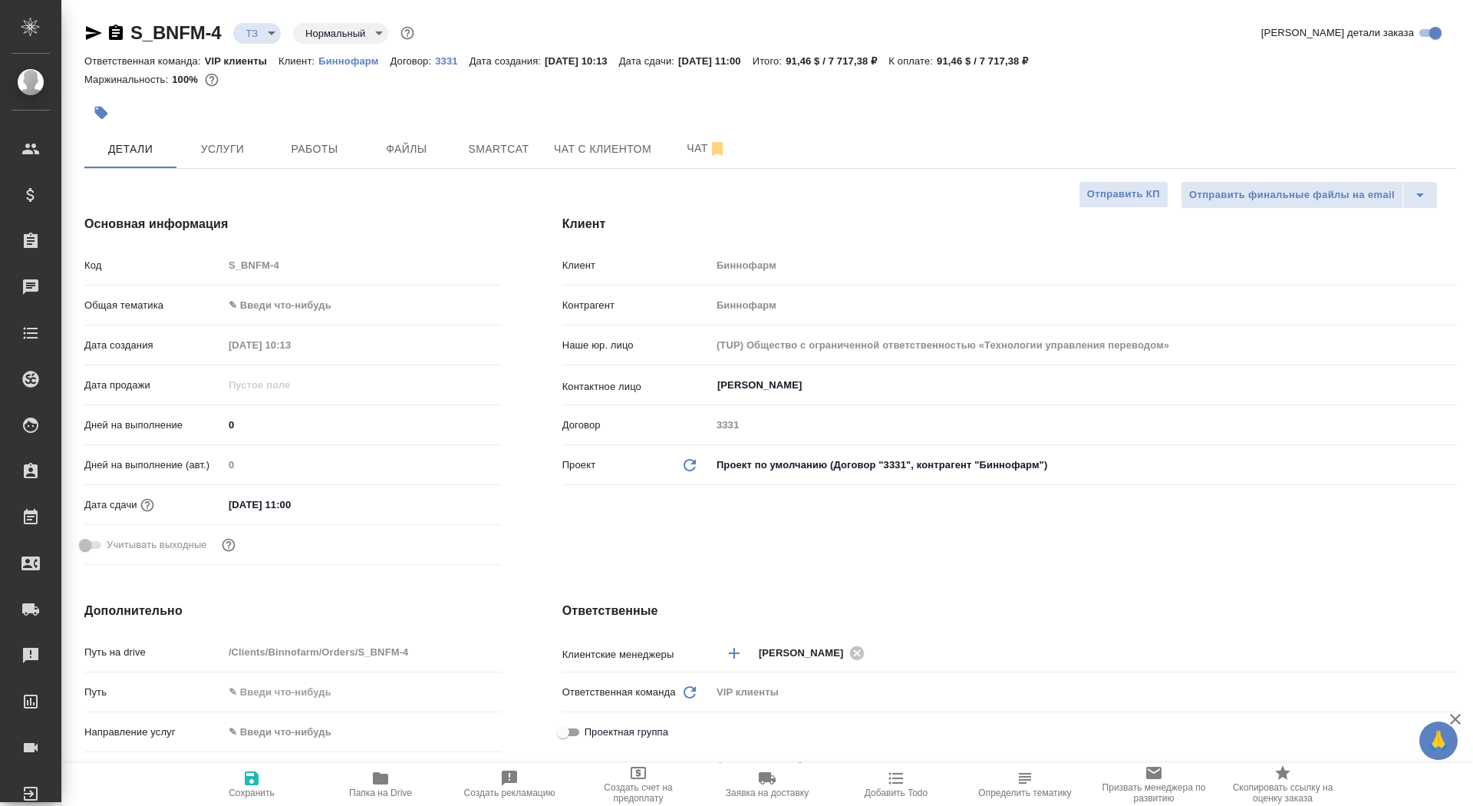
type textarea "x"
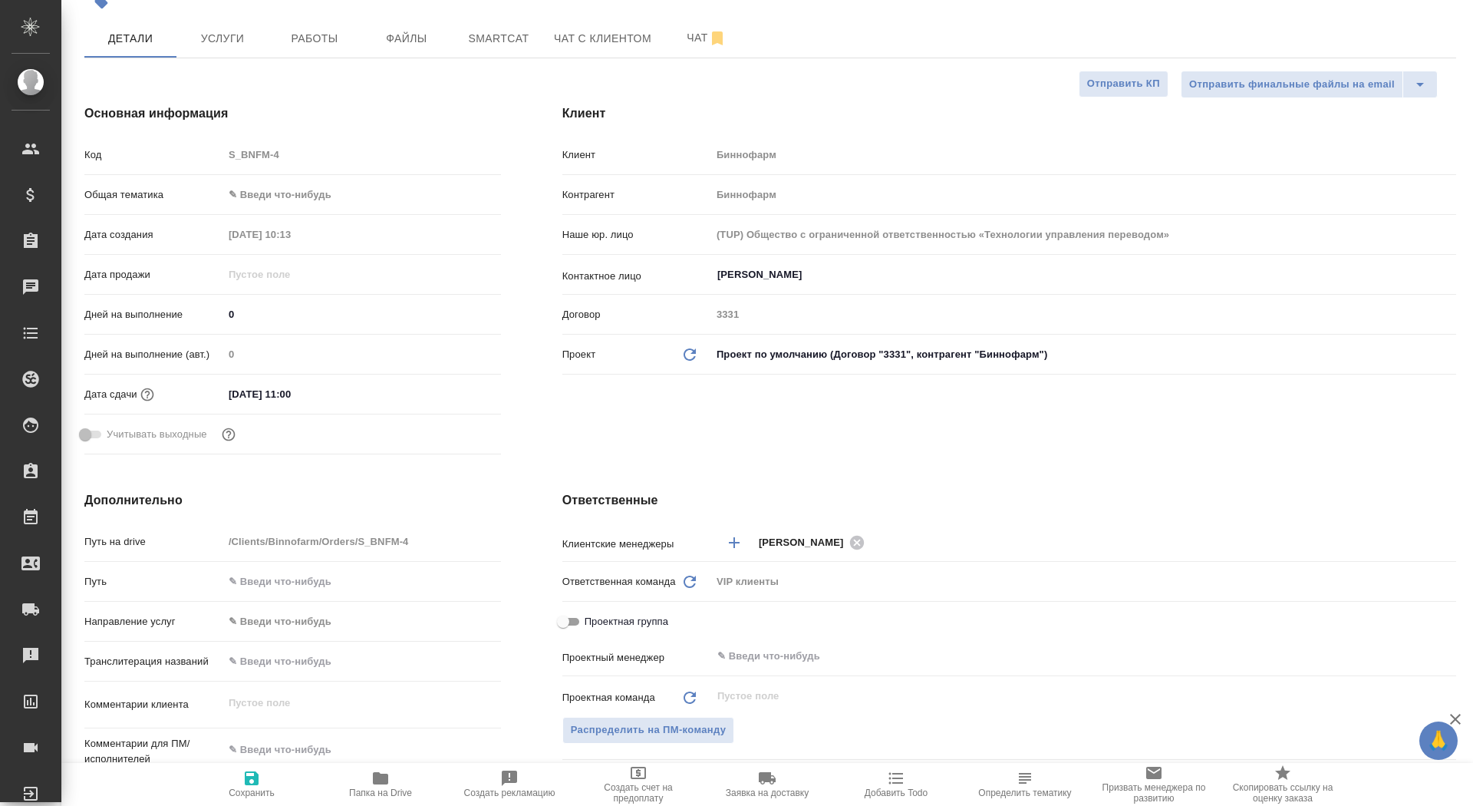
scroll to position [313, 0]
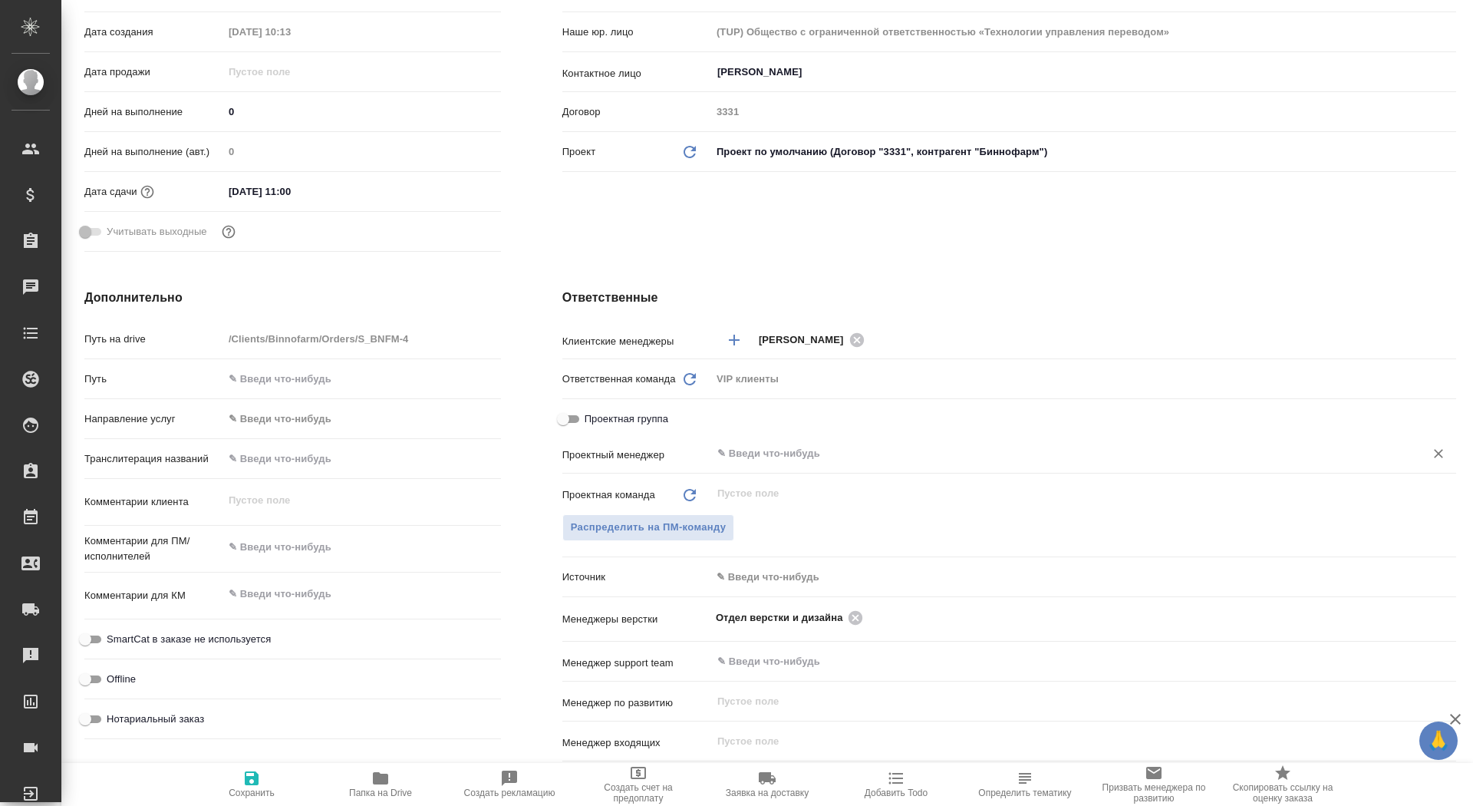
click at [750, 457] on input "text" at bounding box center [1058, 453] width 685 height 18
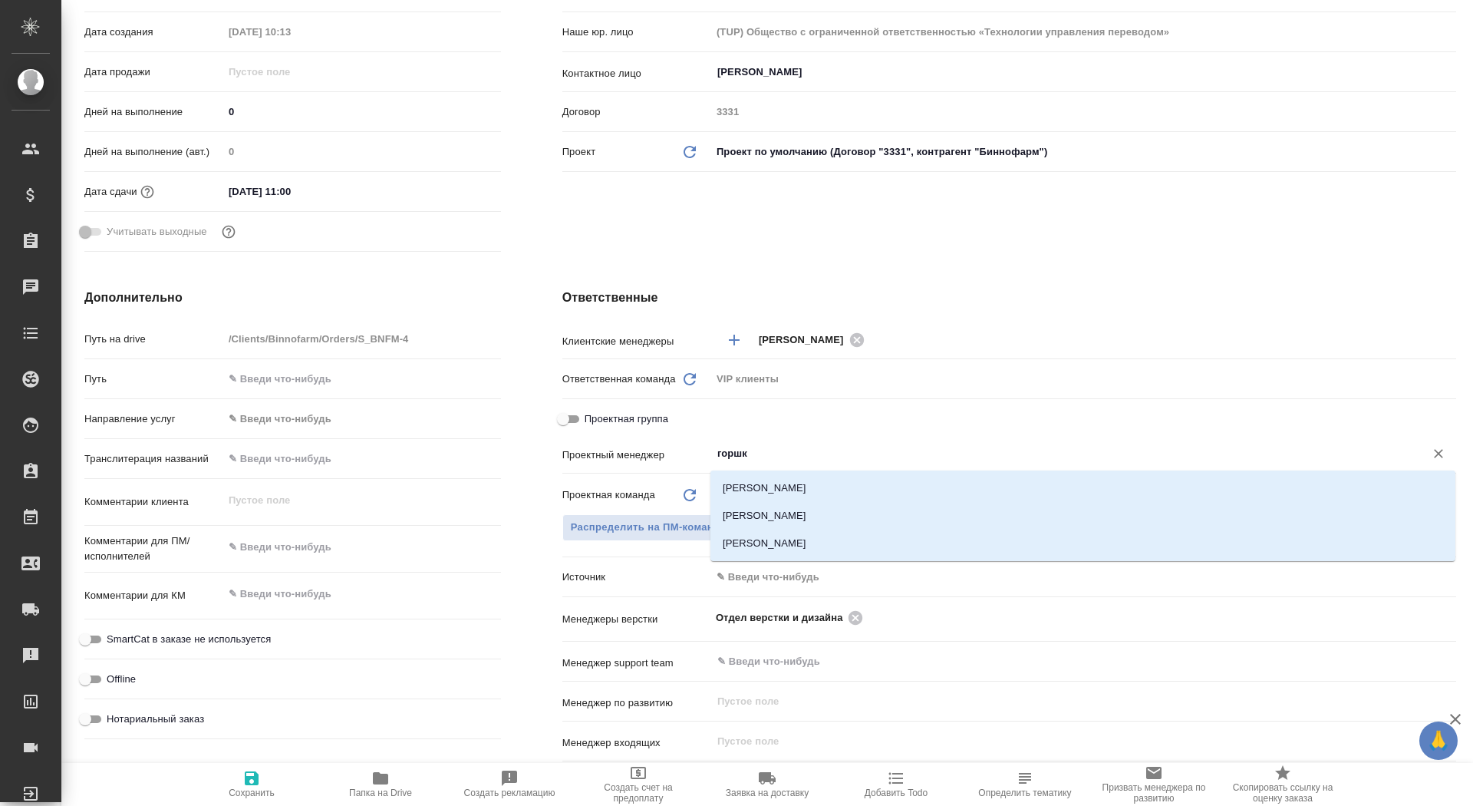
type input "горшко"
click at [857, 519] on li "Горшкова Валентина" at bounding box center [1083, 516] width 745 height 28
type textarea "x"
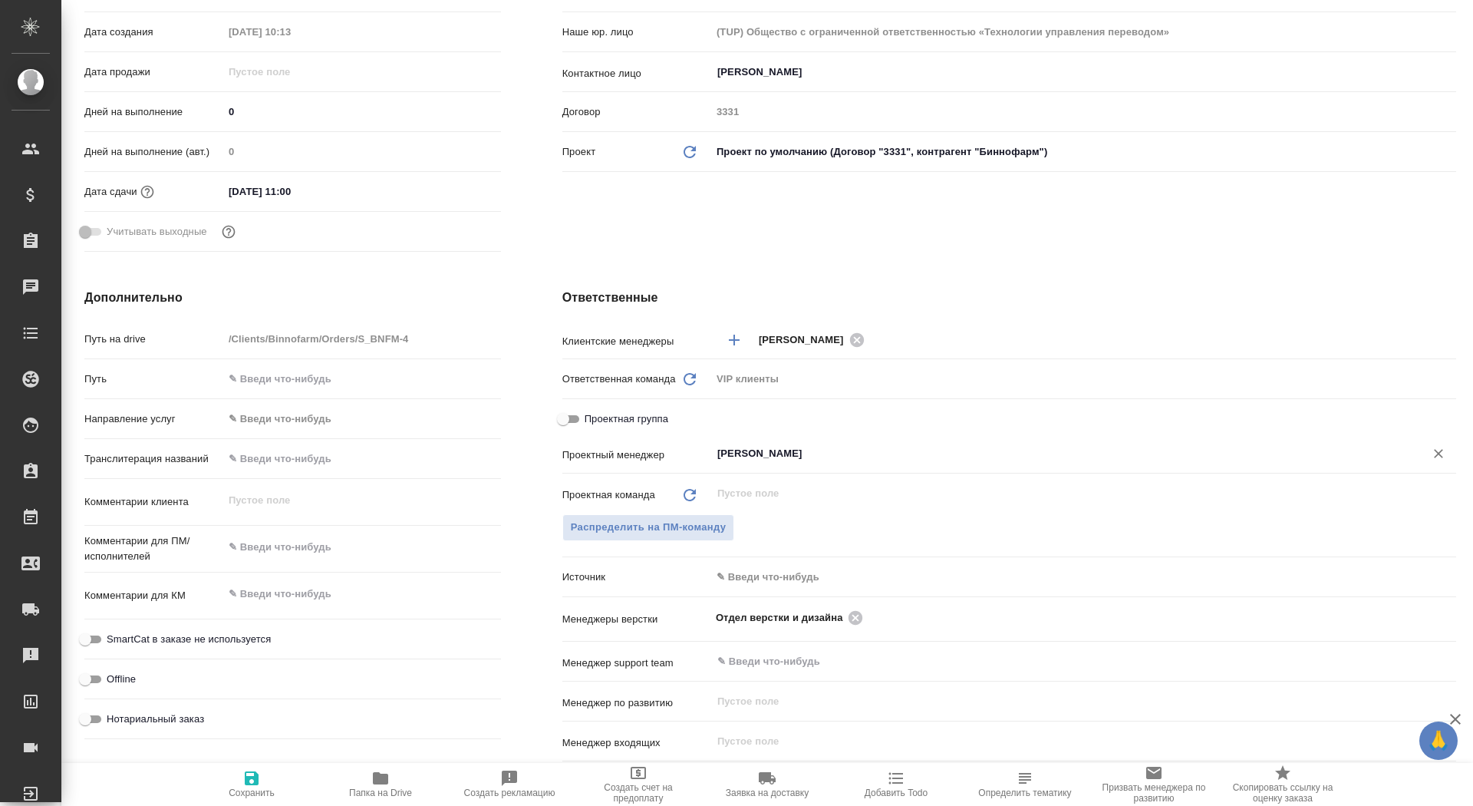
type input "Горшкова Валентина"
click at [244, 784] on icon "button" at bounding box center [252, 778] width 18 height 18
type textarea "x"
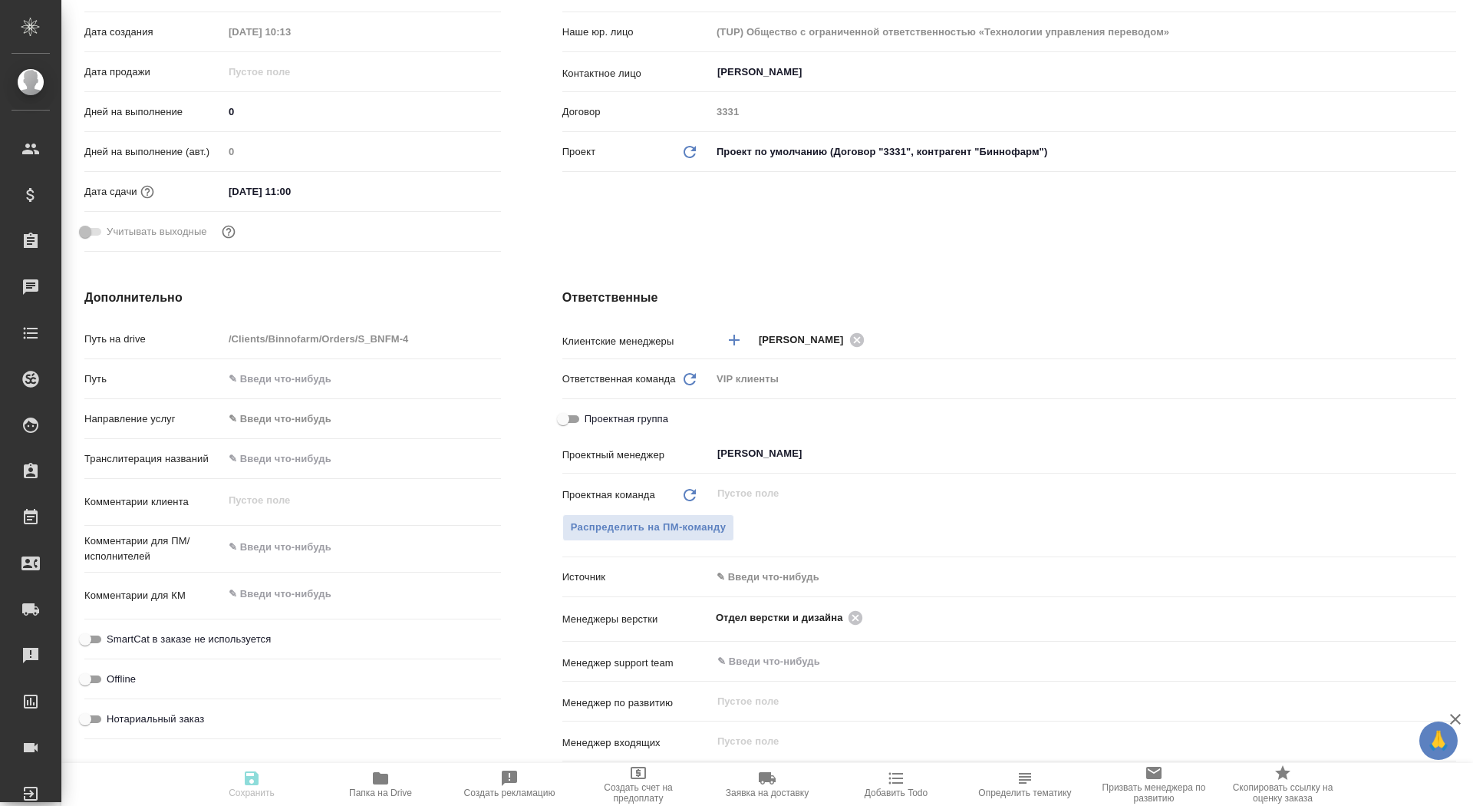
type textarea "x"
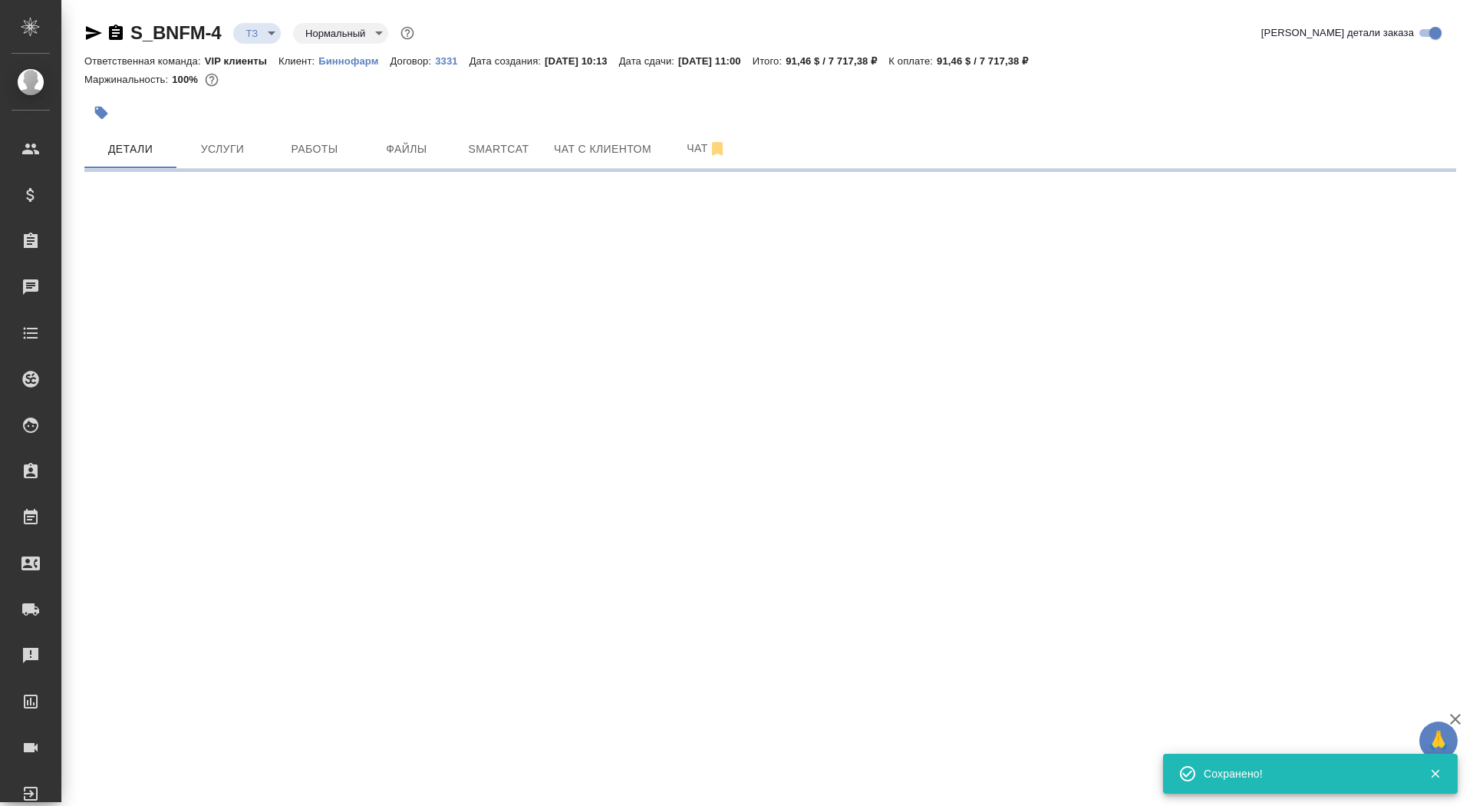
scroll to position [0, 0]
select select "RU"
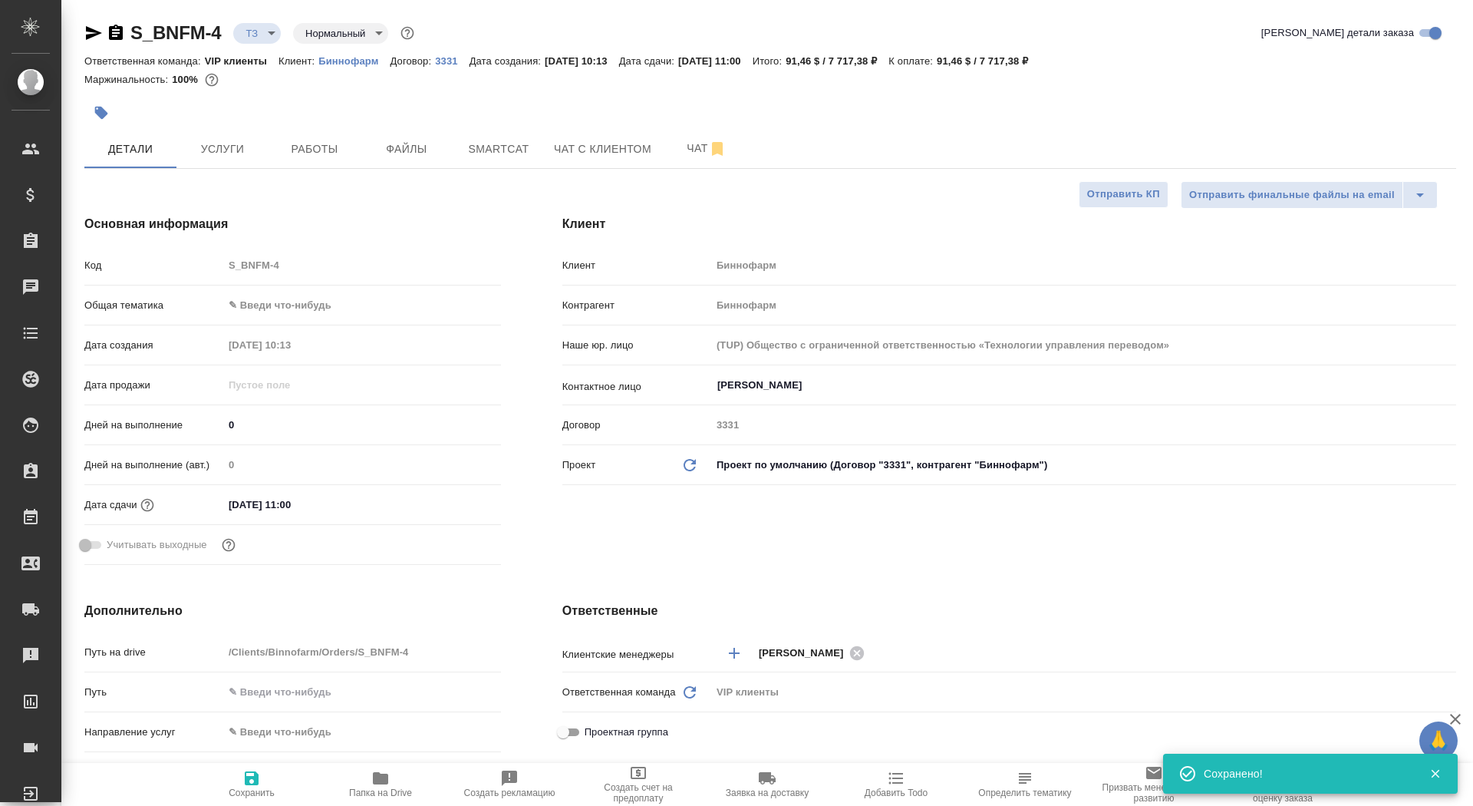
type textarea "x"
click at [244, 786] on icon "button" at bounding box center [252, 778] width 18 height 18
type textarea "x"
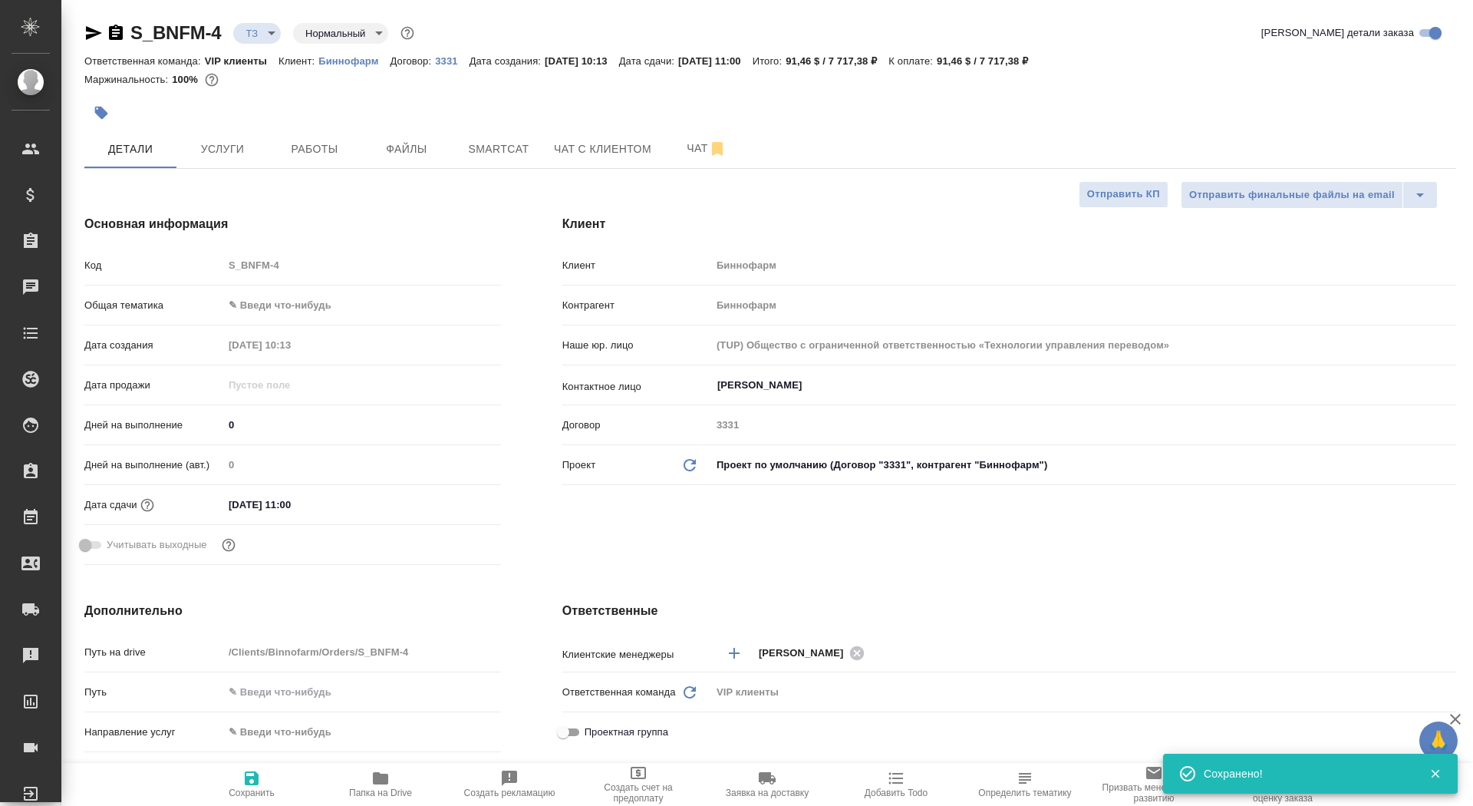
type textarea "x"
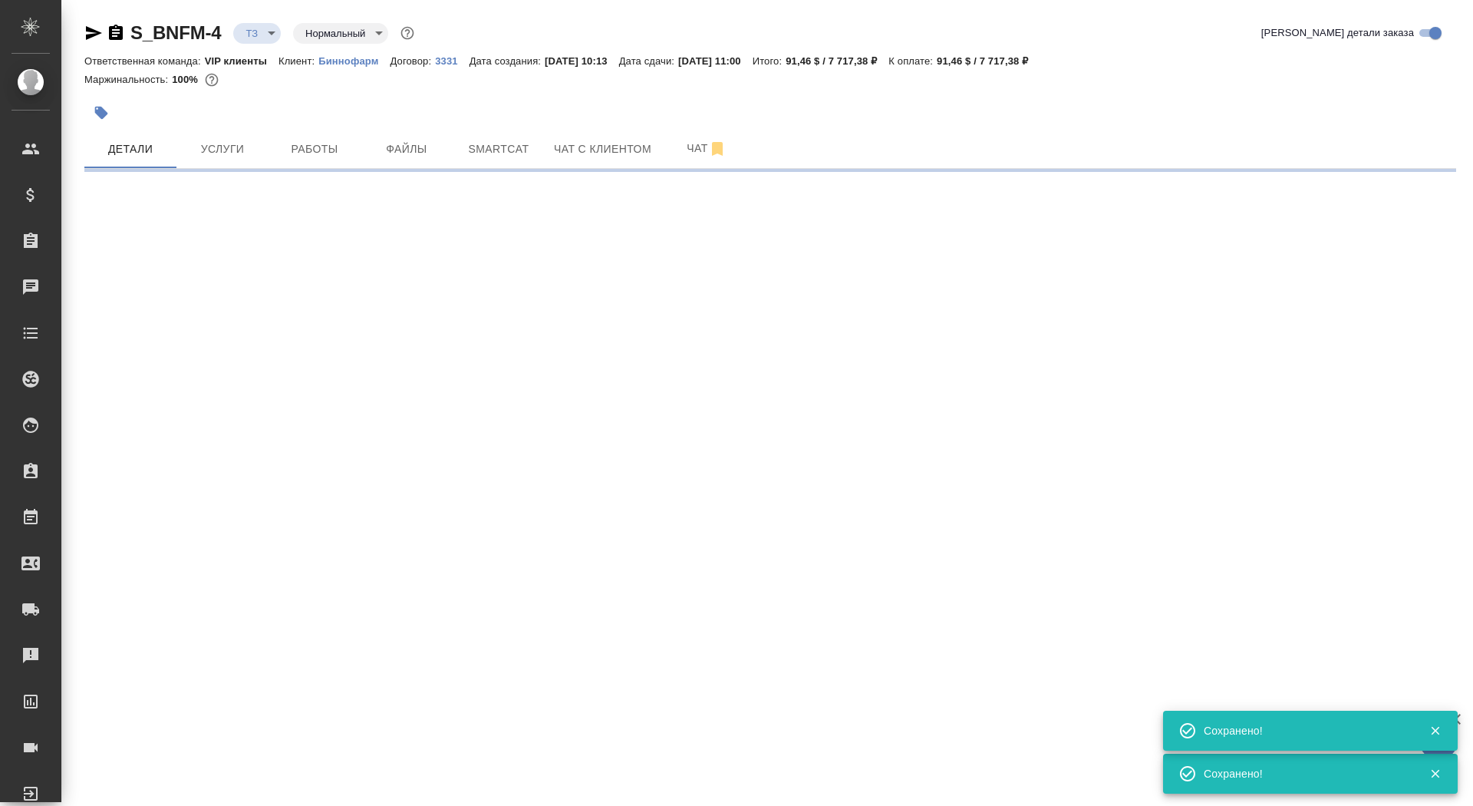
select select "RU"
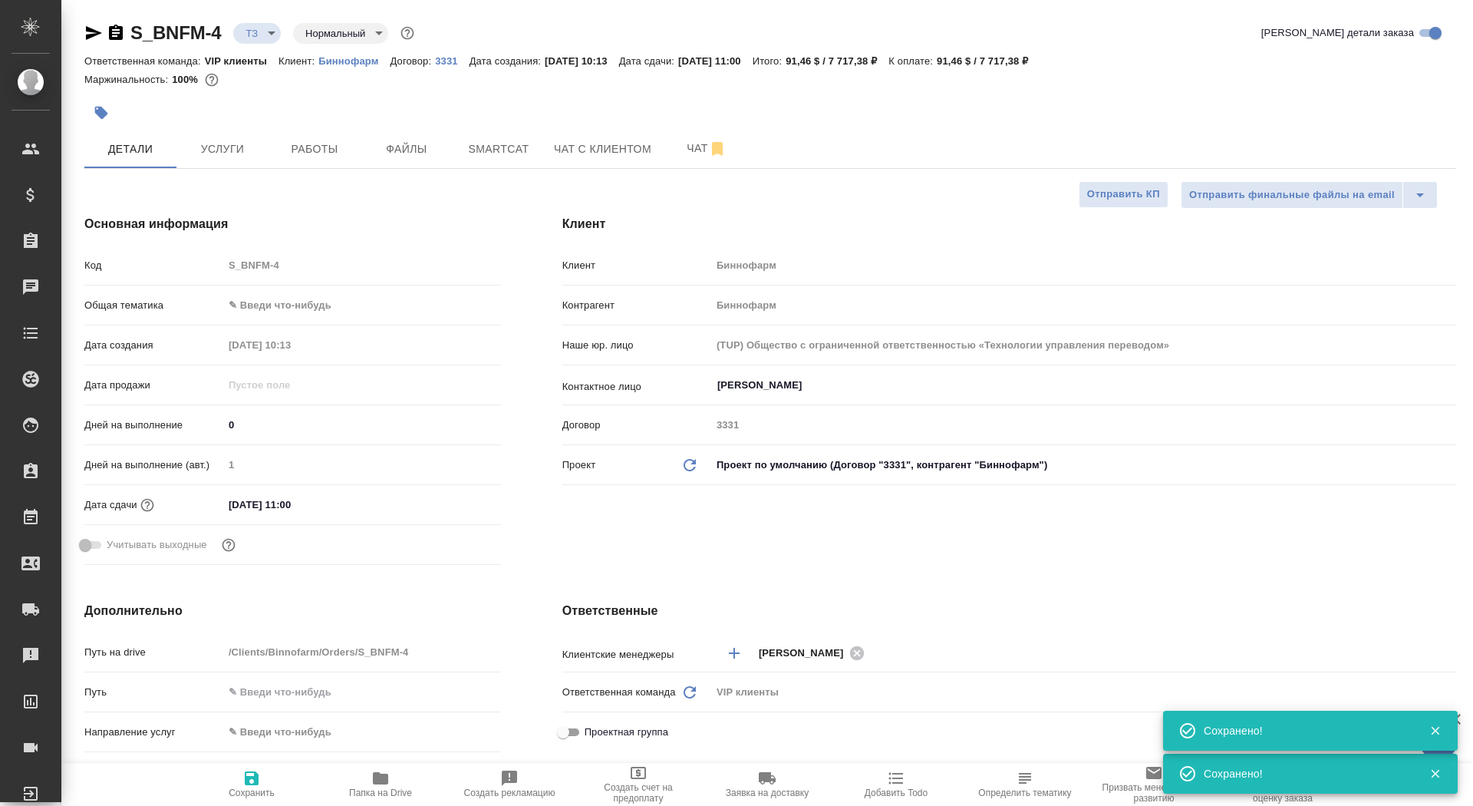
type textarea "x"
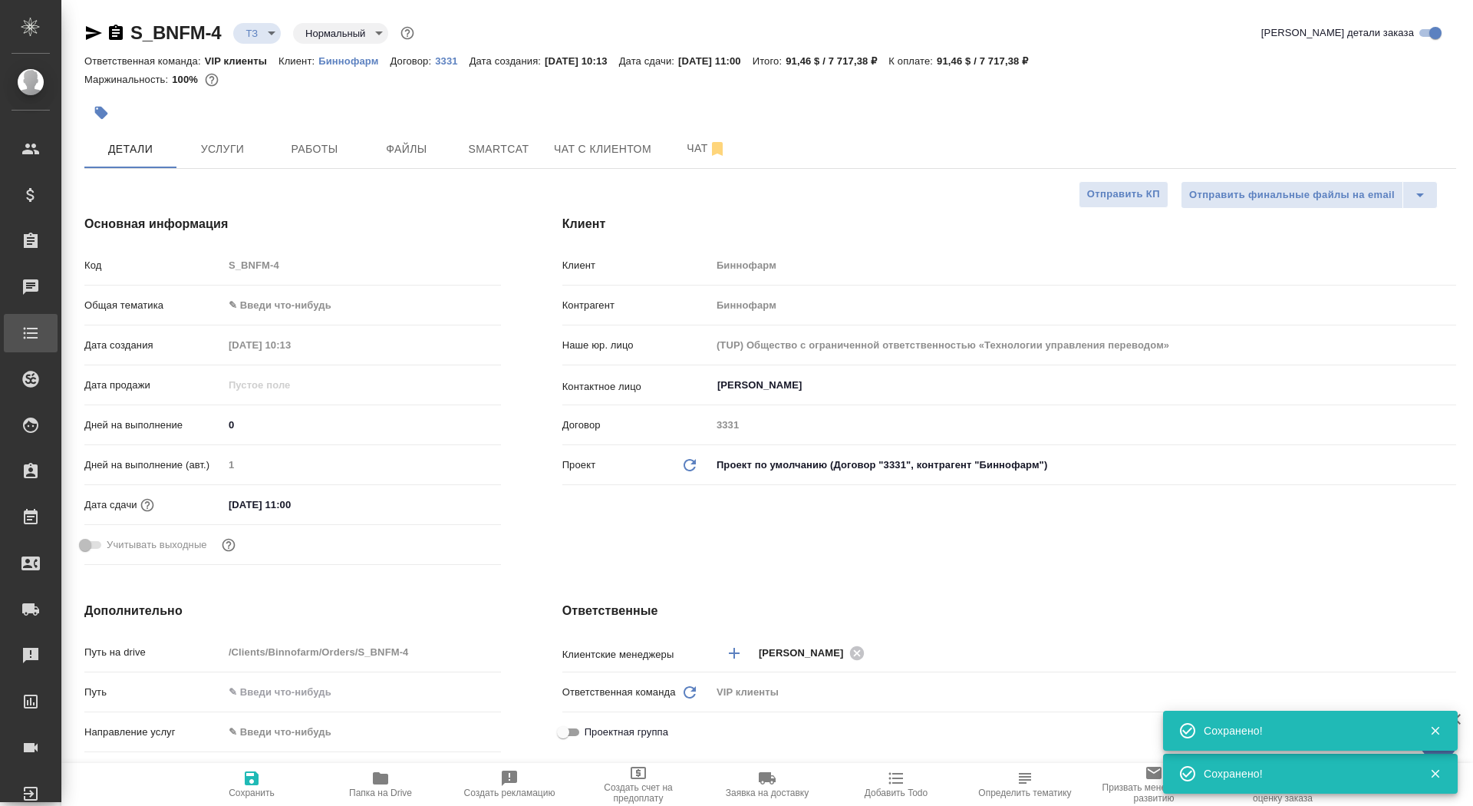
type textarea "x"
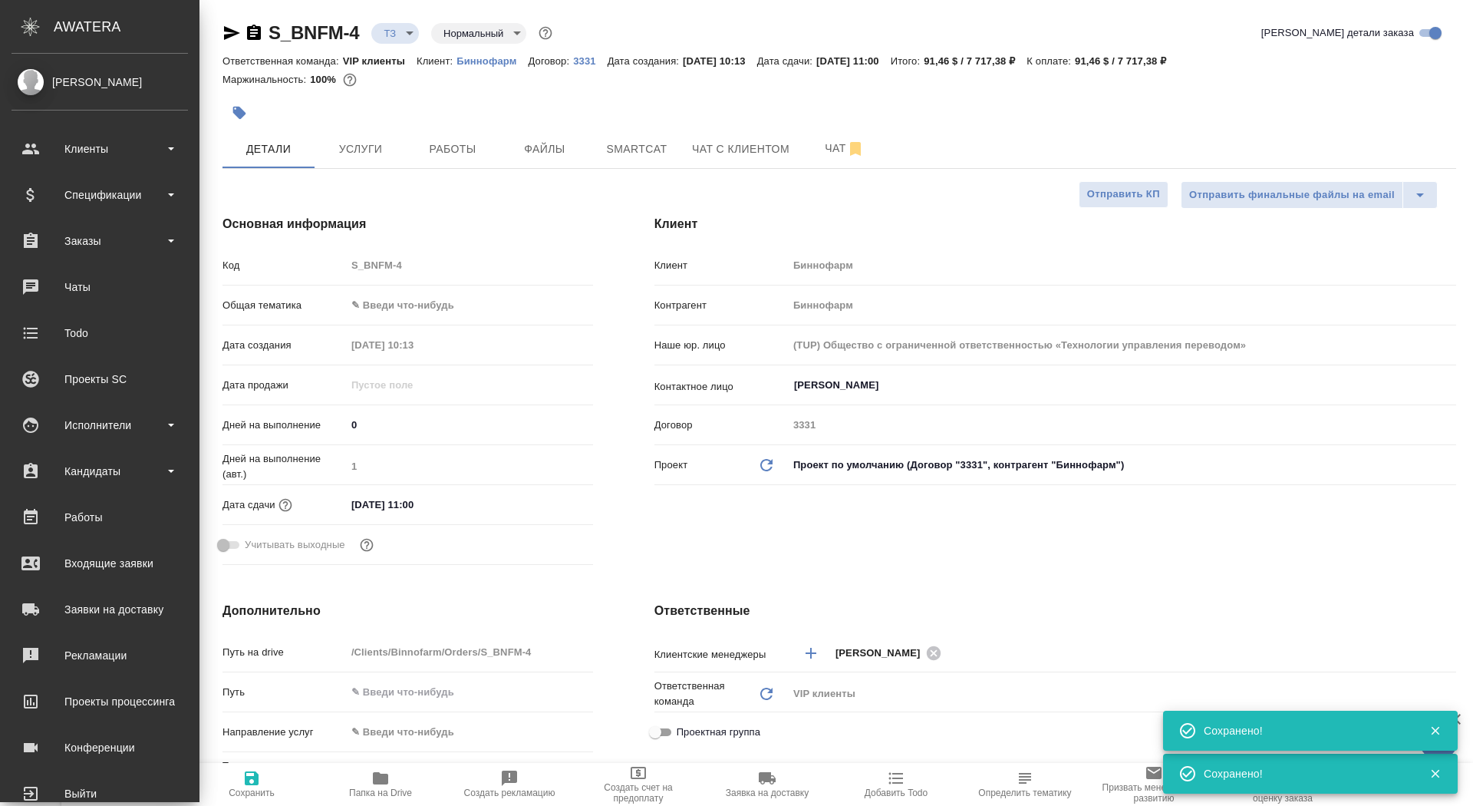
type textarea "x"
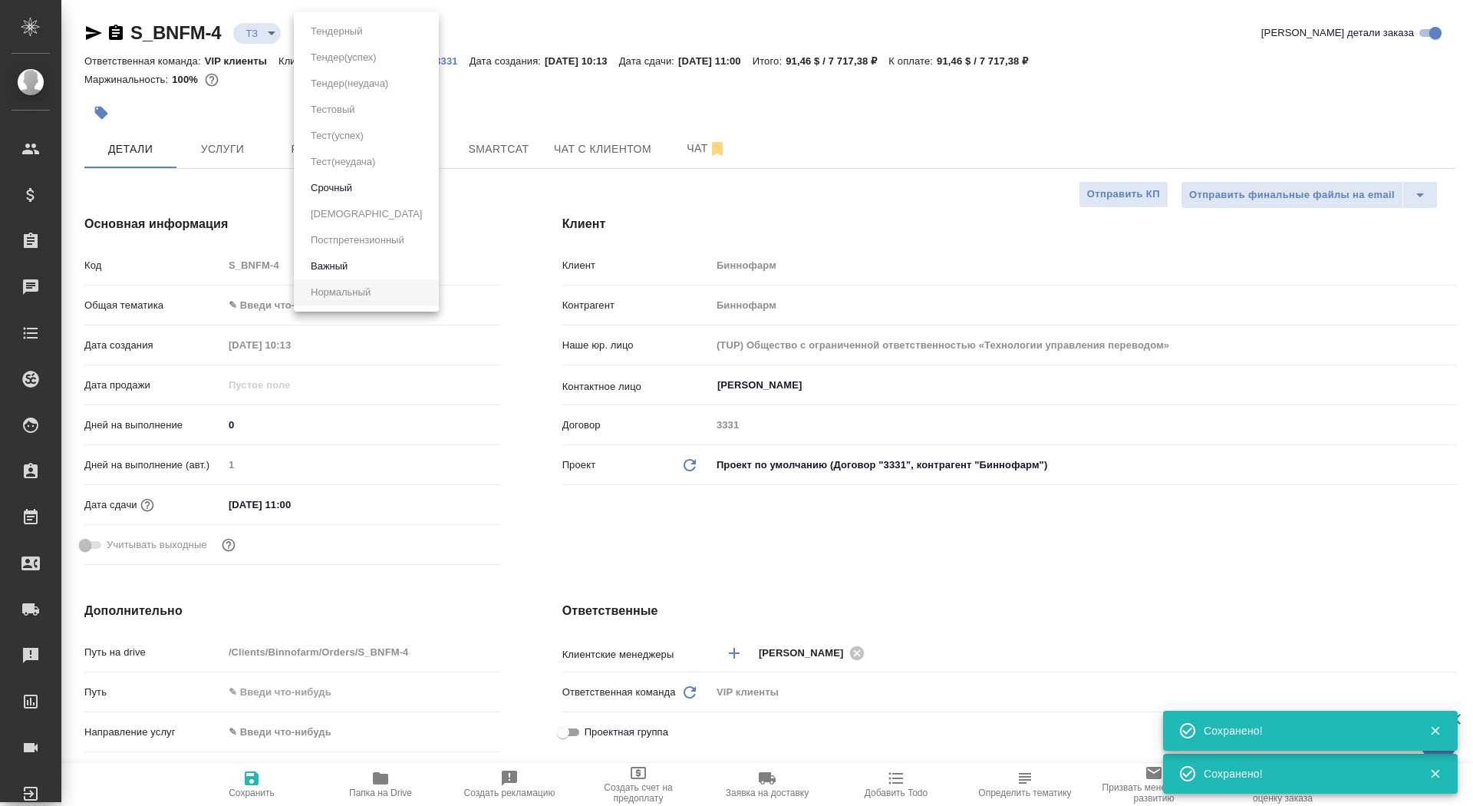
click at [346, 33] on body "🙏 .cls-1 fill:#fff; AWATERA Saydasheva Dilyara Клиенты Спецификации Заказы 0 Ча…" at bounding box center [736, 403] width 1473 height 806
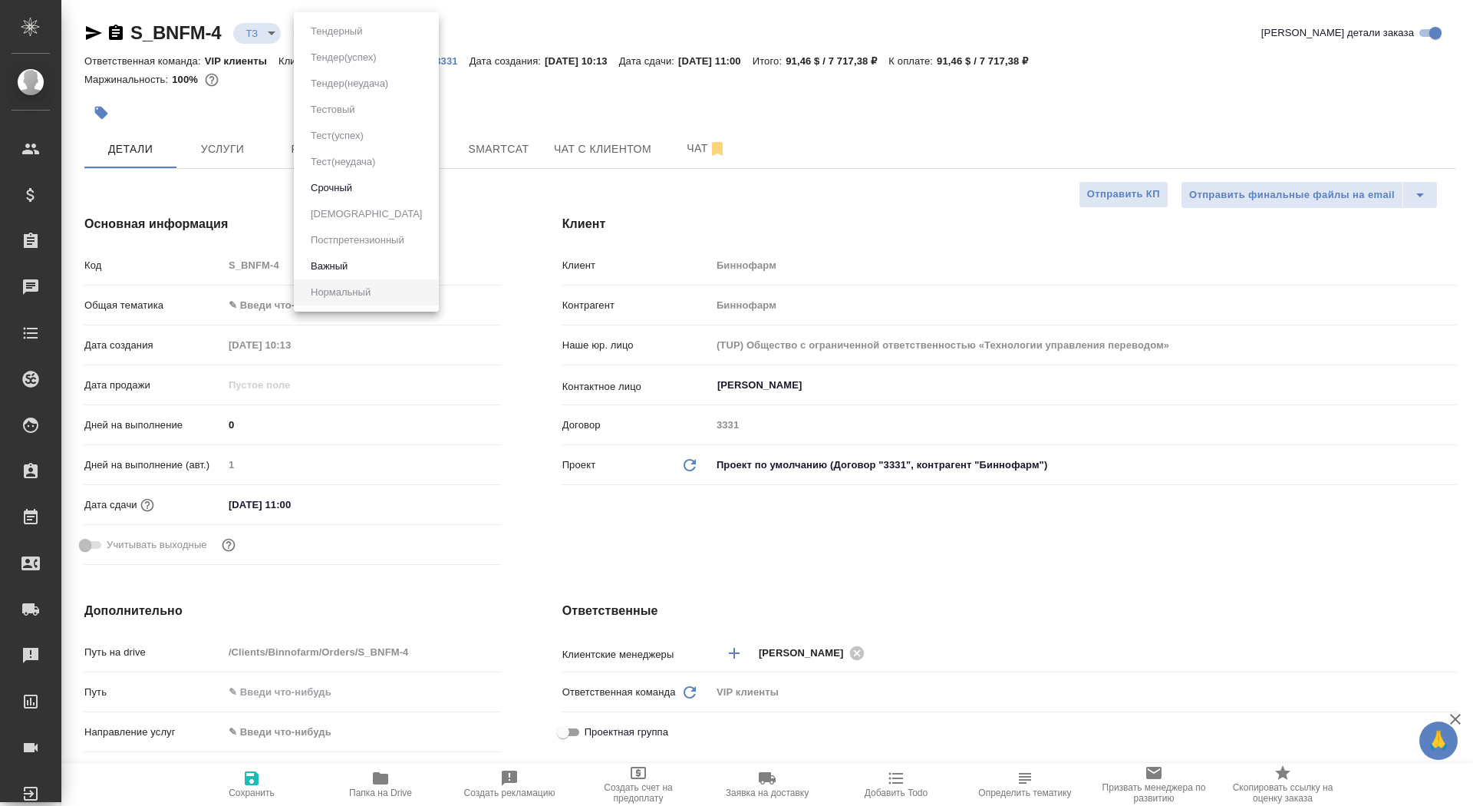
click at [497, 78] on div at bounding box center [736, 403] width 1473 height 806
click at [266, 23] on div "S_BNFM-4 ТЗ tz Нормальный normal" at bounding box center [250, 33] width 333 height 25
click at [262, 31] on body "🙏 .cls-1 fill:#fff; AWATERA Saydasheva Dilyara Клиенты Спецификации Заказы 0 Ча…" at bounding box center [736, 403] width 1473 height 806
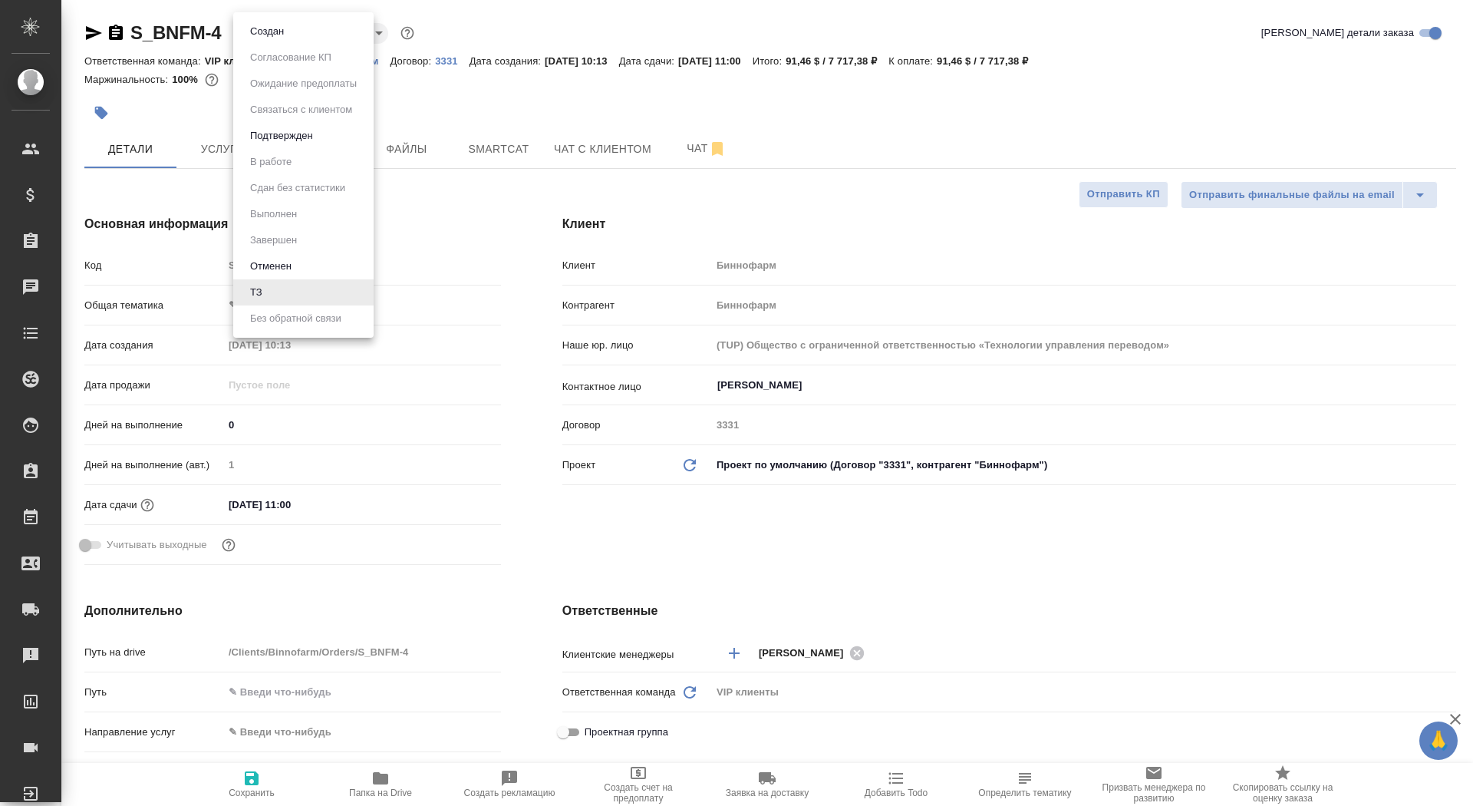
click at [525, 81] on div at bounding box center [736, 403] width 1473 height 806
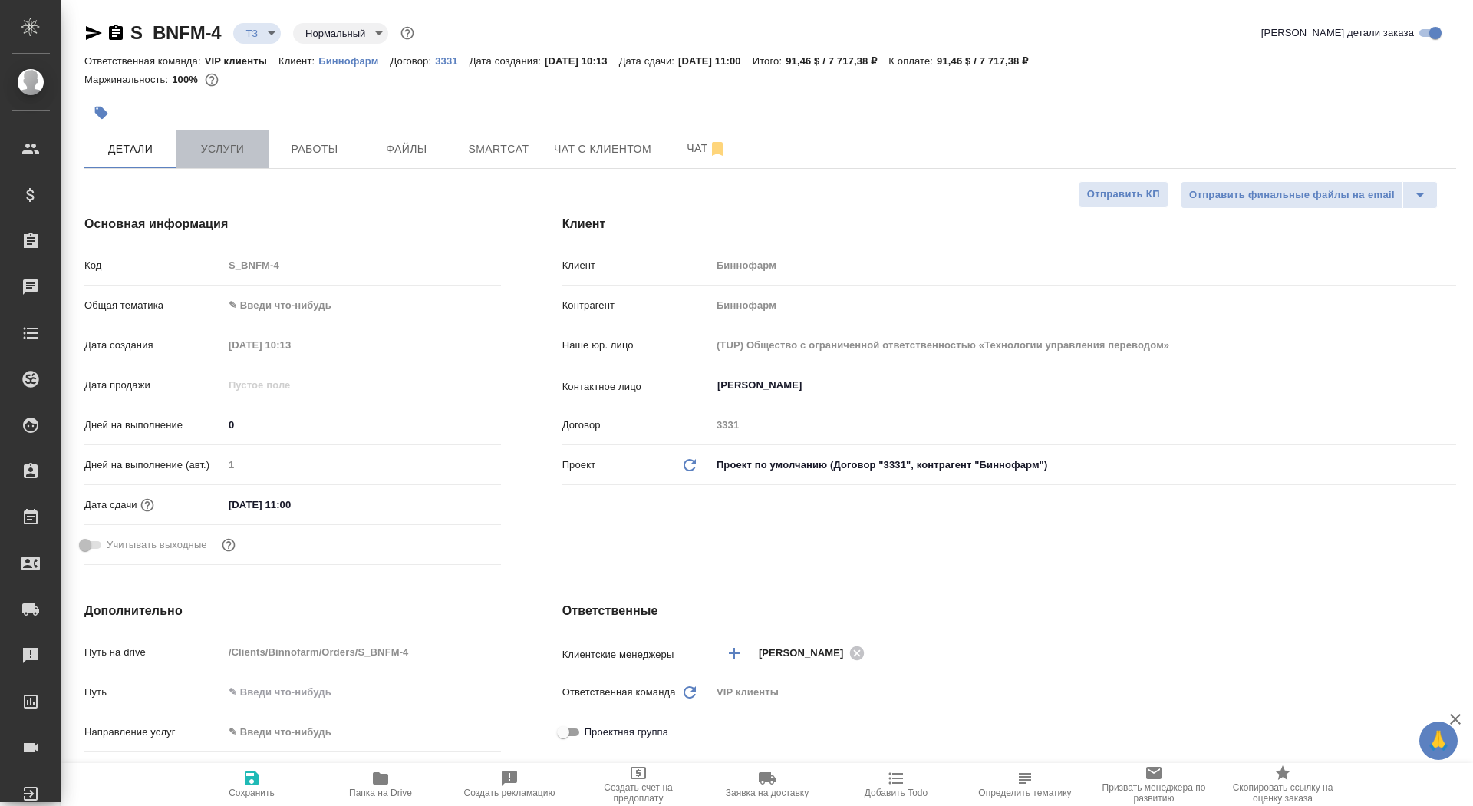
click at [229, 140] on span "Услуги" at bounding box center [223, 149] width 74 height 19
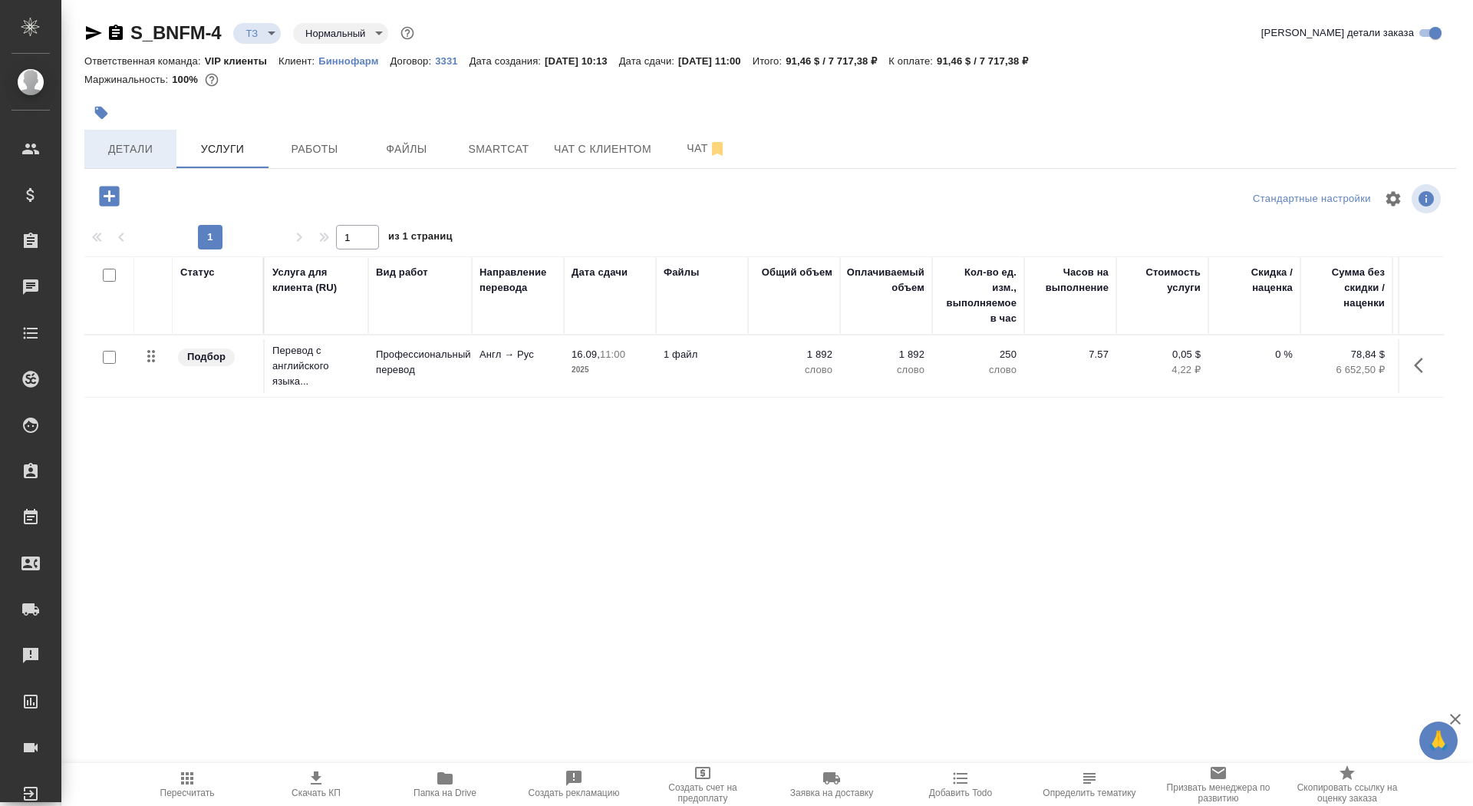
click at [107, 163] on button "Детали" at bounding box center [130, 149] width 92 height 38
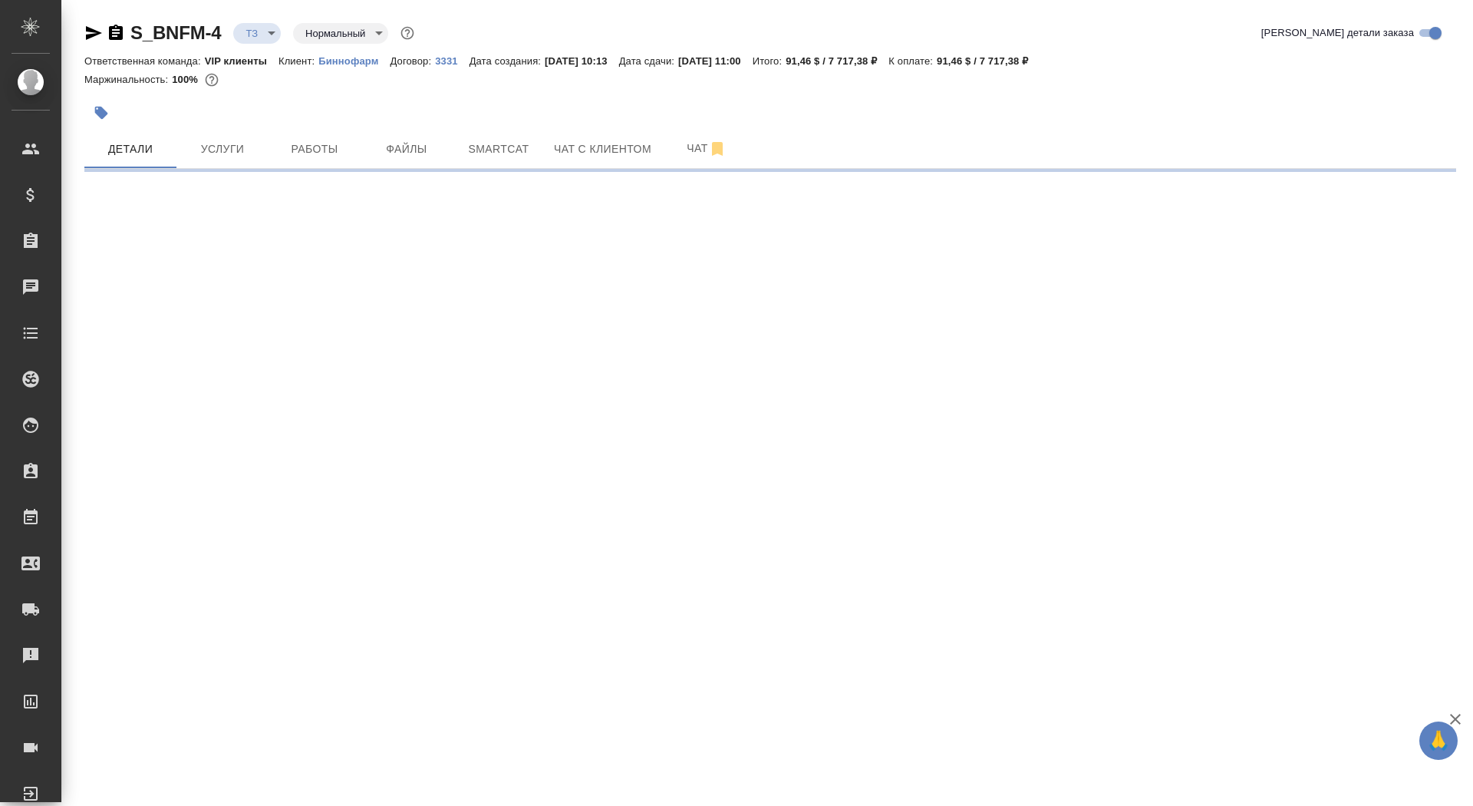
select select "RU"
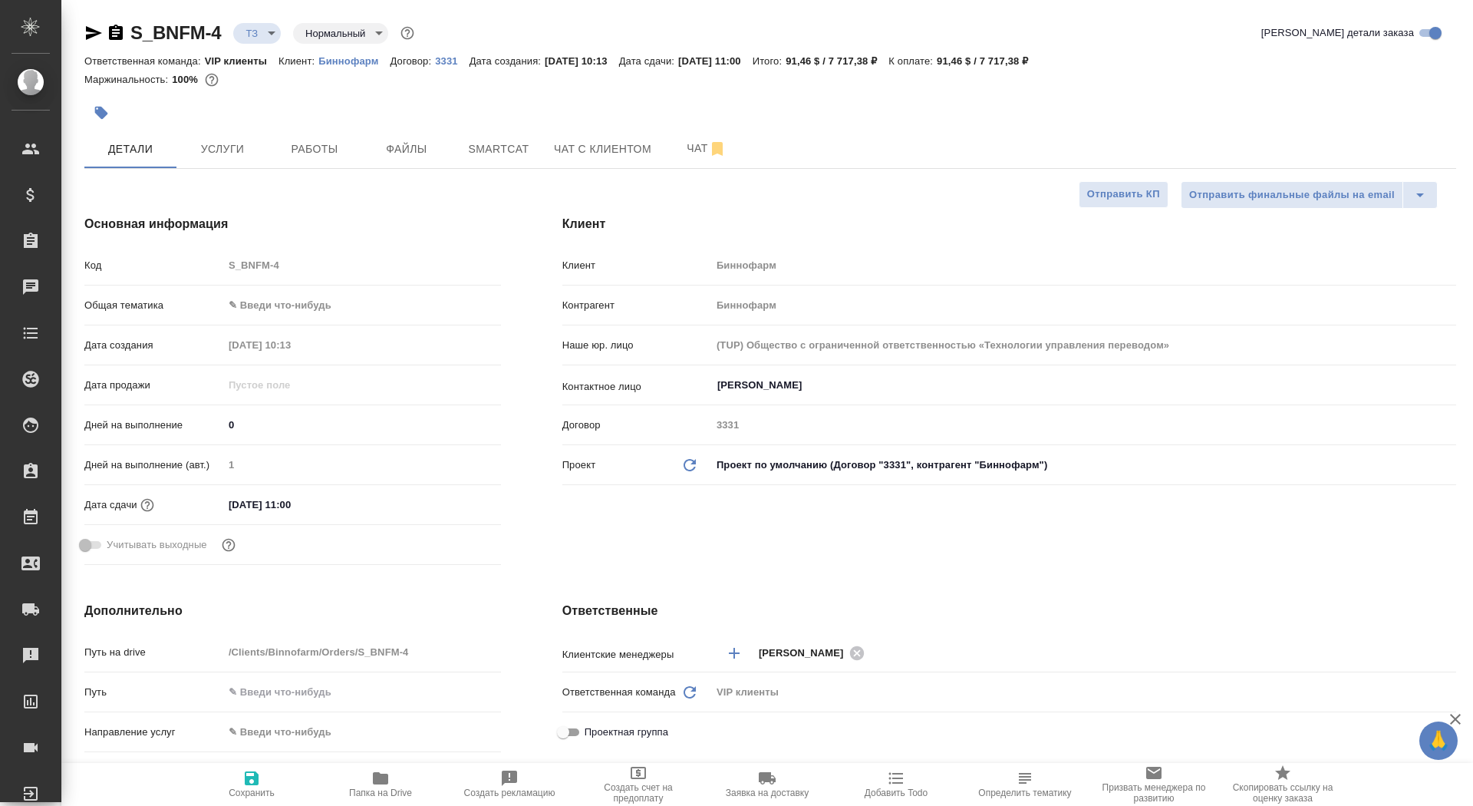
type textarea "x"
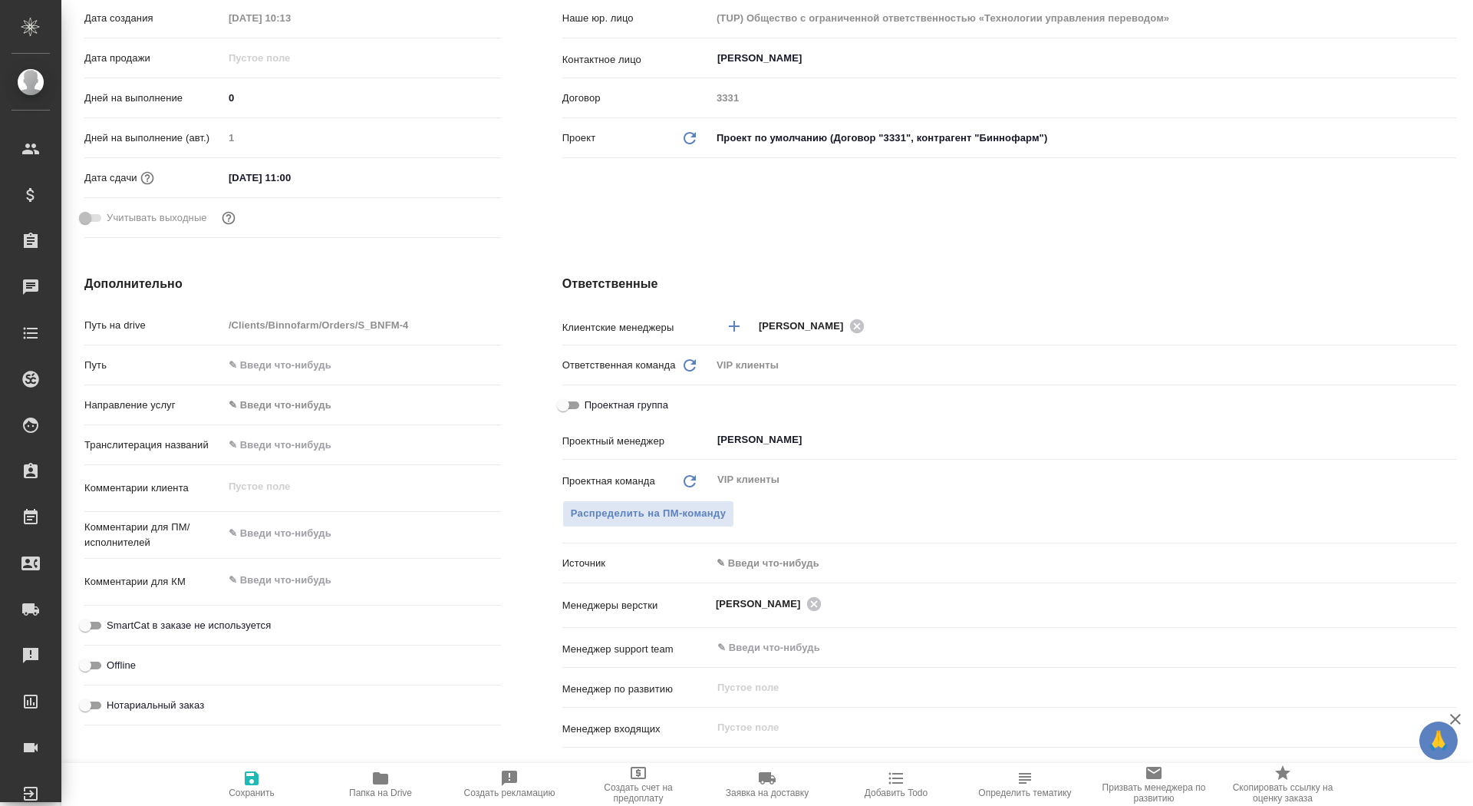
type textarea "x"
click at [262, 530] on textarea at bounding box center [362, 534] width 276 height 26
paste textarea "Необходимо перевести на русский язык, включая колонтитул и сохраняя структуру д…"
type textarea "x"
type textarea "Необходимо перевести на русский язык, включая колонтитул и сохраняя структуру д…"
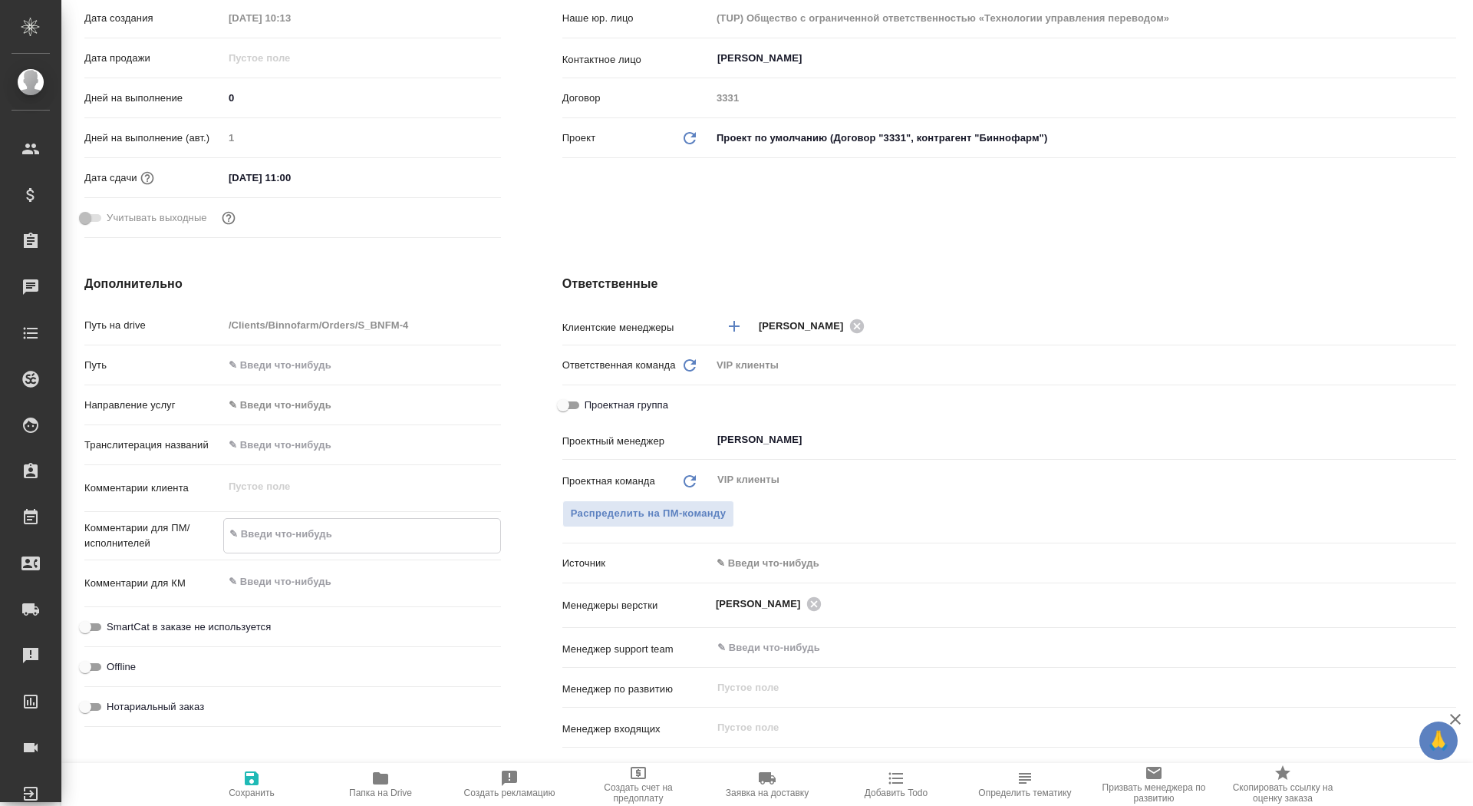
type textarea "x"
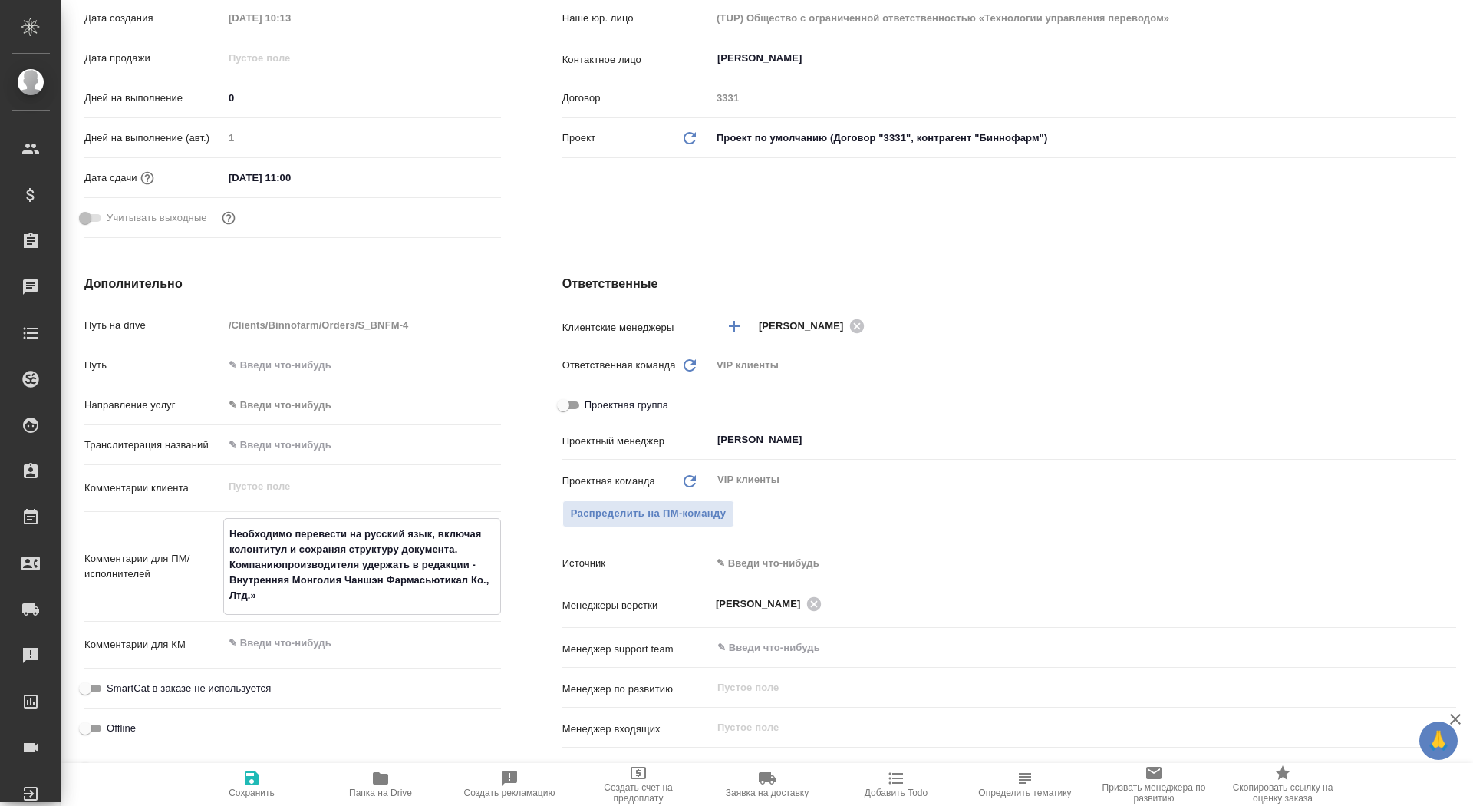
type textarea "Необходимо перевести на русский язык, включая колонтитул и сохраняя структуру д…"
type textarea "x"
click at [265, 789] on span "Сохранить" at bounding box center [252, 792] width 46 height 11
type textarea "x"
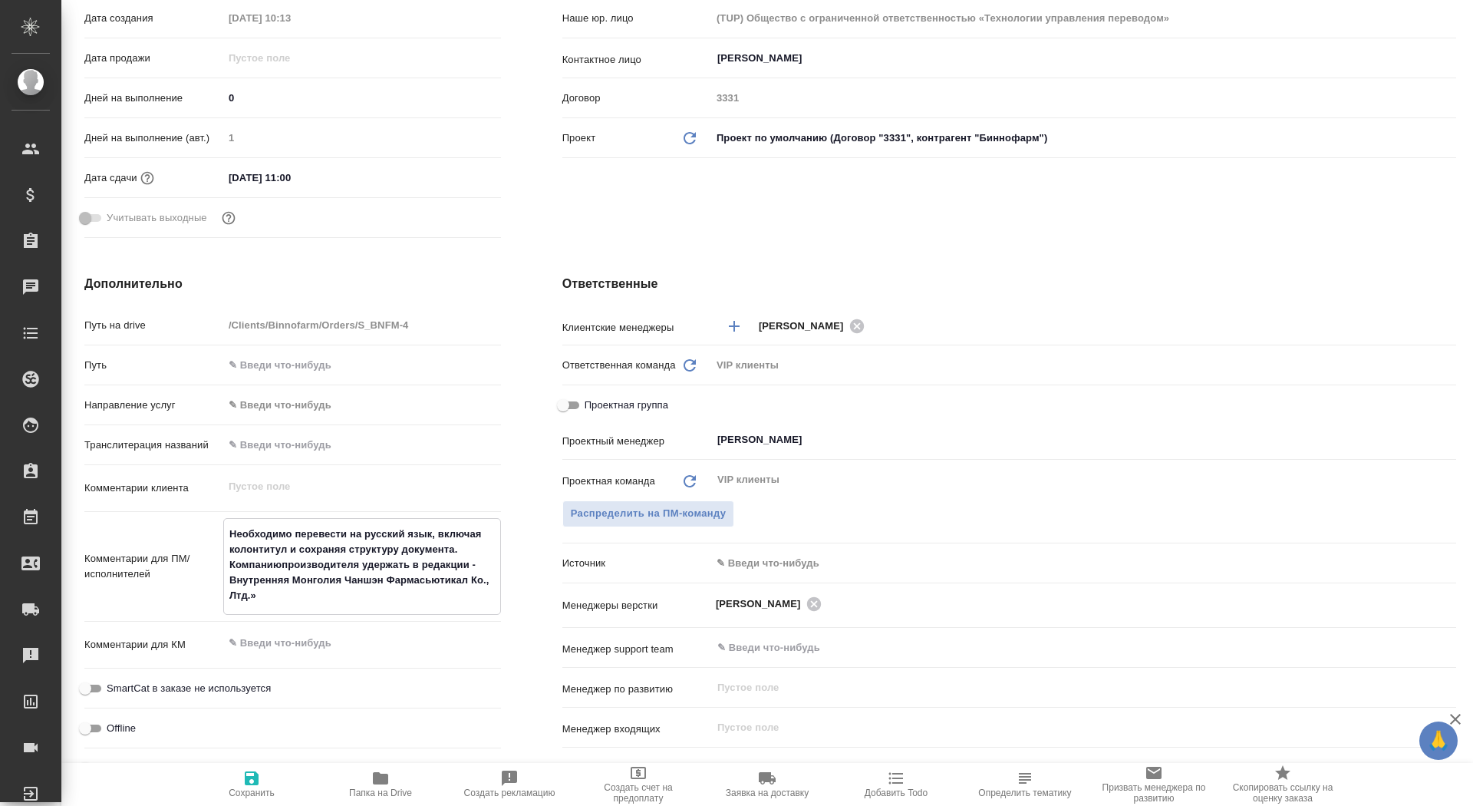
type textarea "x"
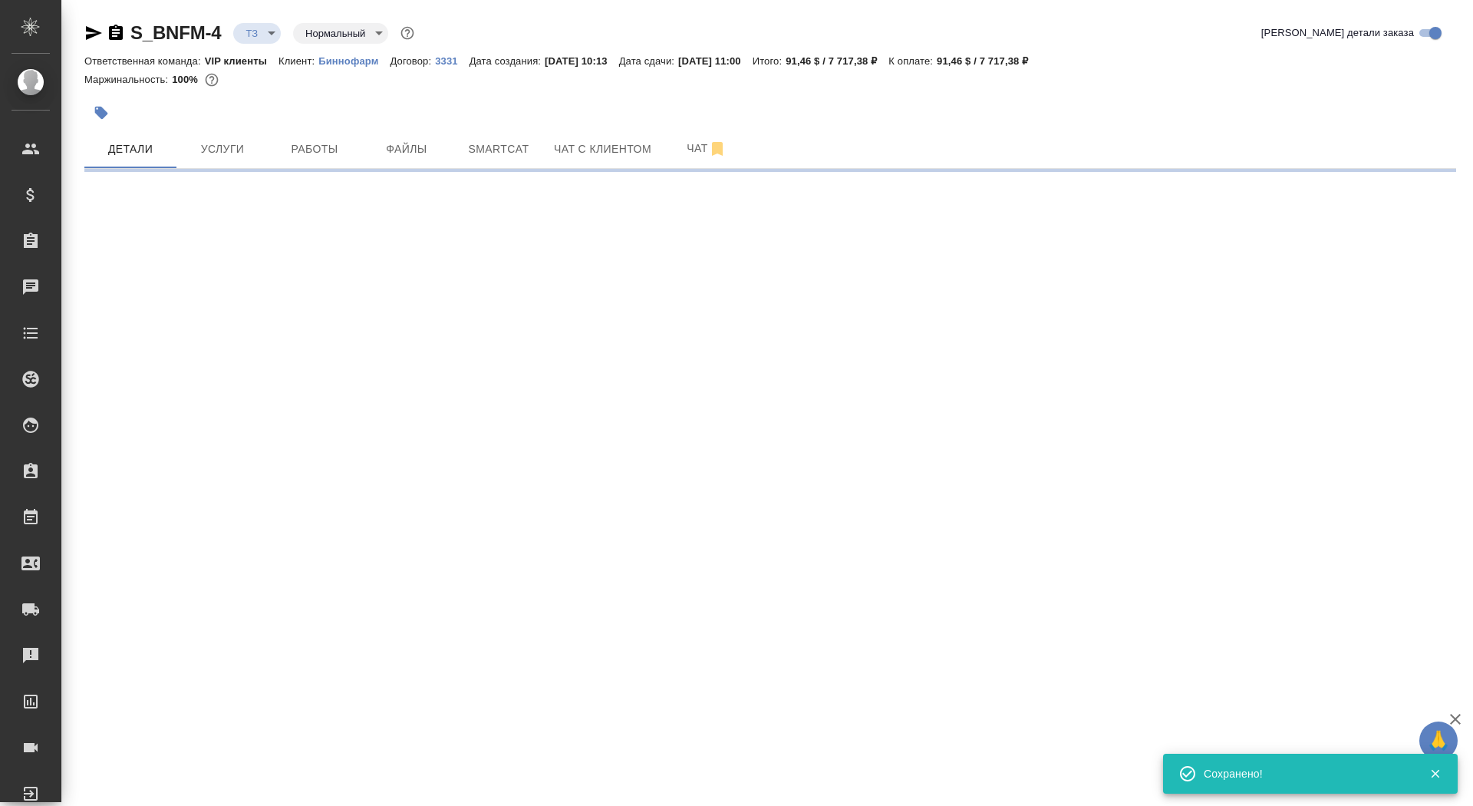
scroll to position [0, 0]
select select "RU"
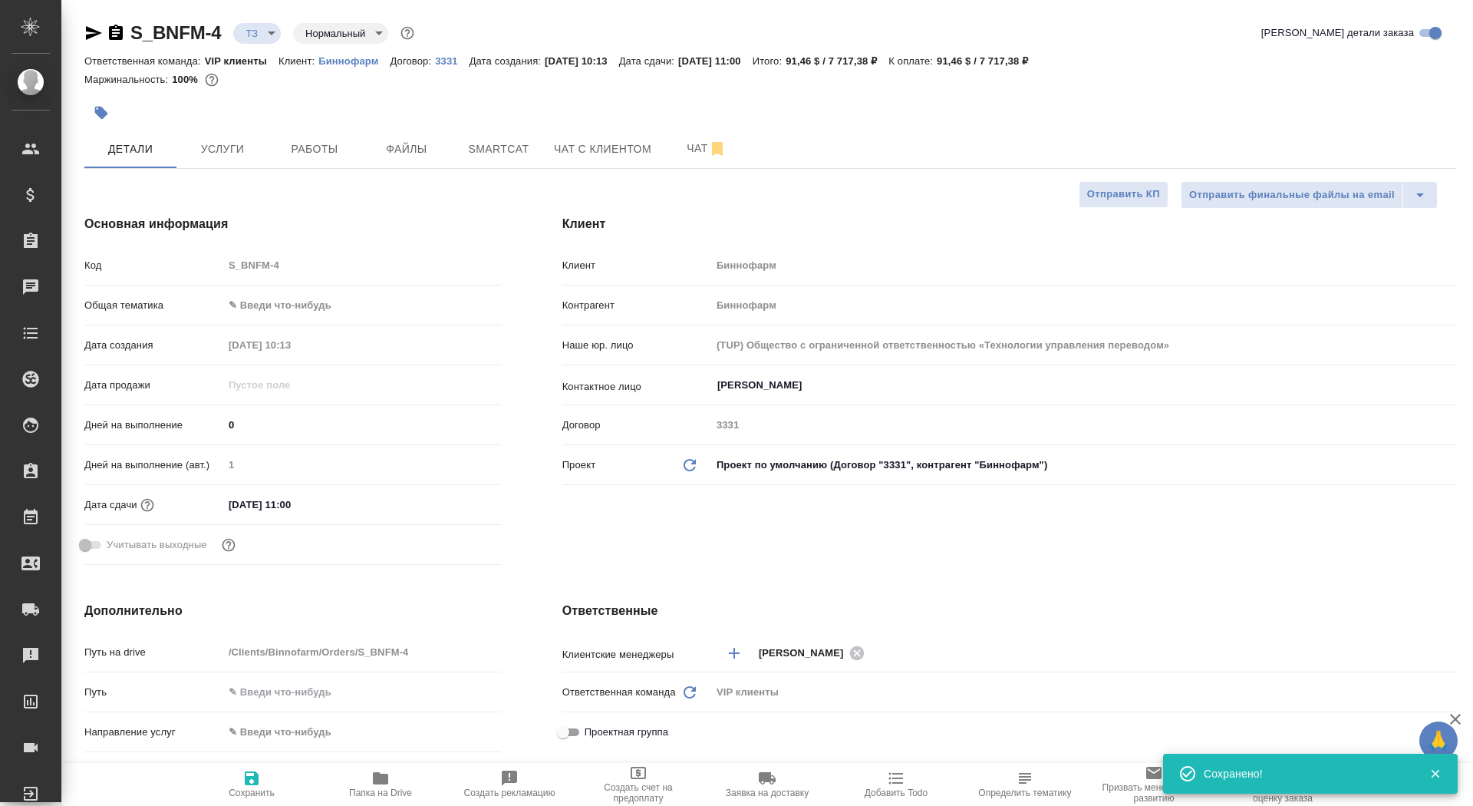
type textarea "x"
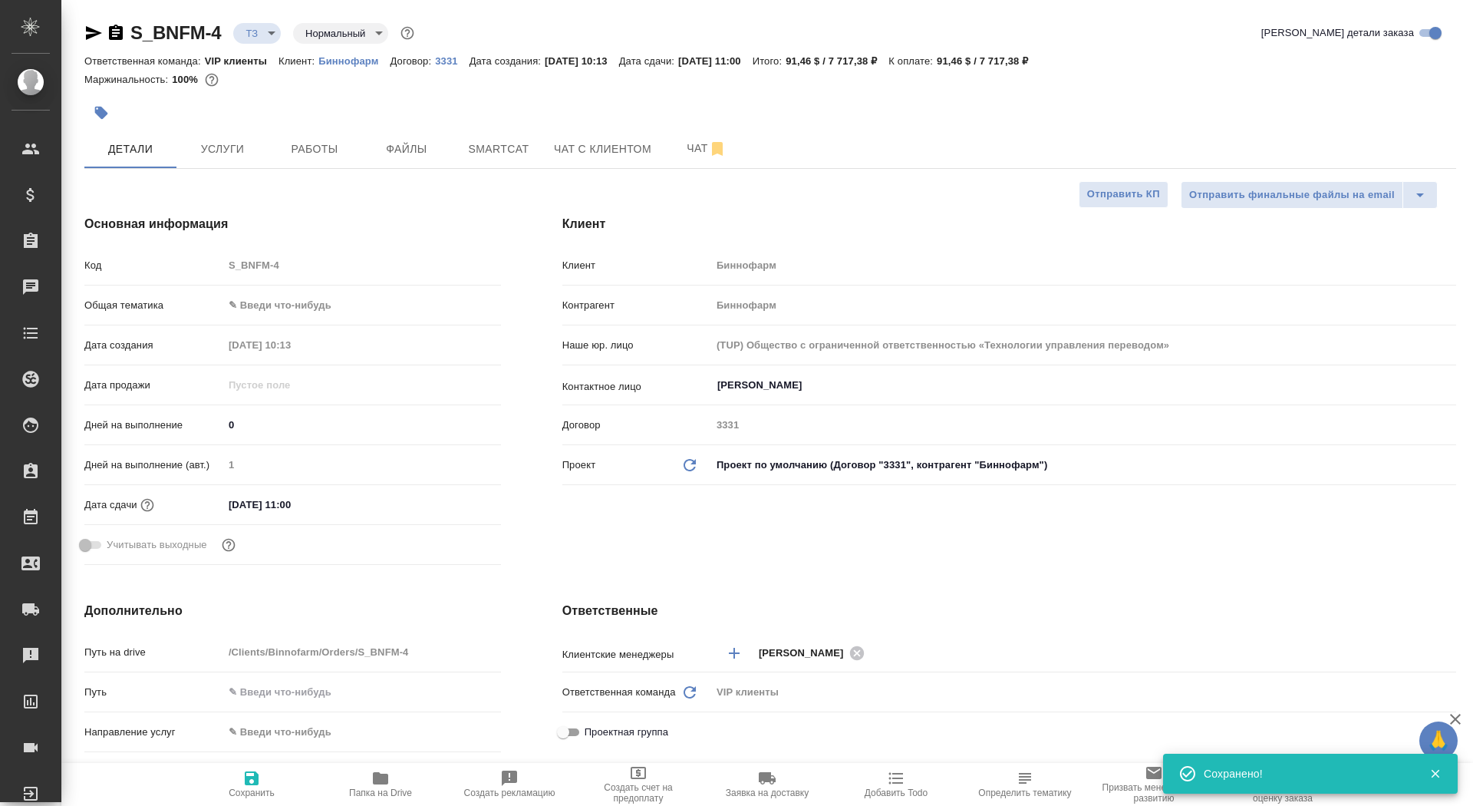
type textarea "x"
click at [97, 111] on icon "button" at bounding box center [101, 113] width 13 height 13
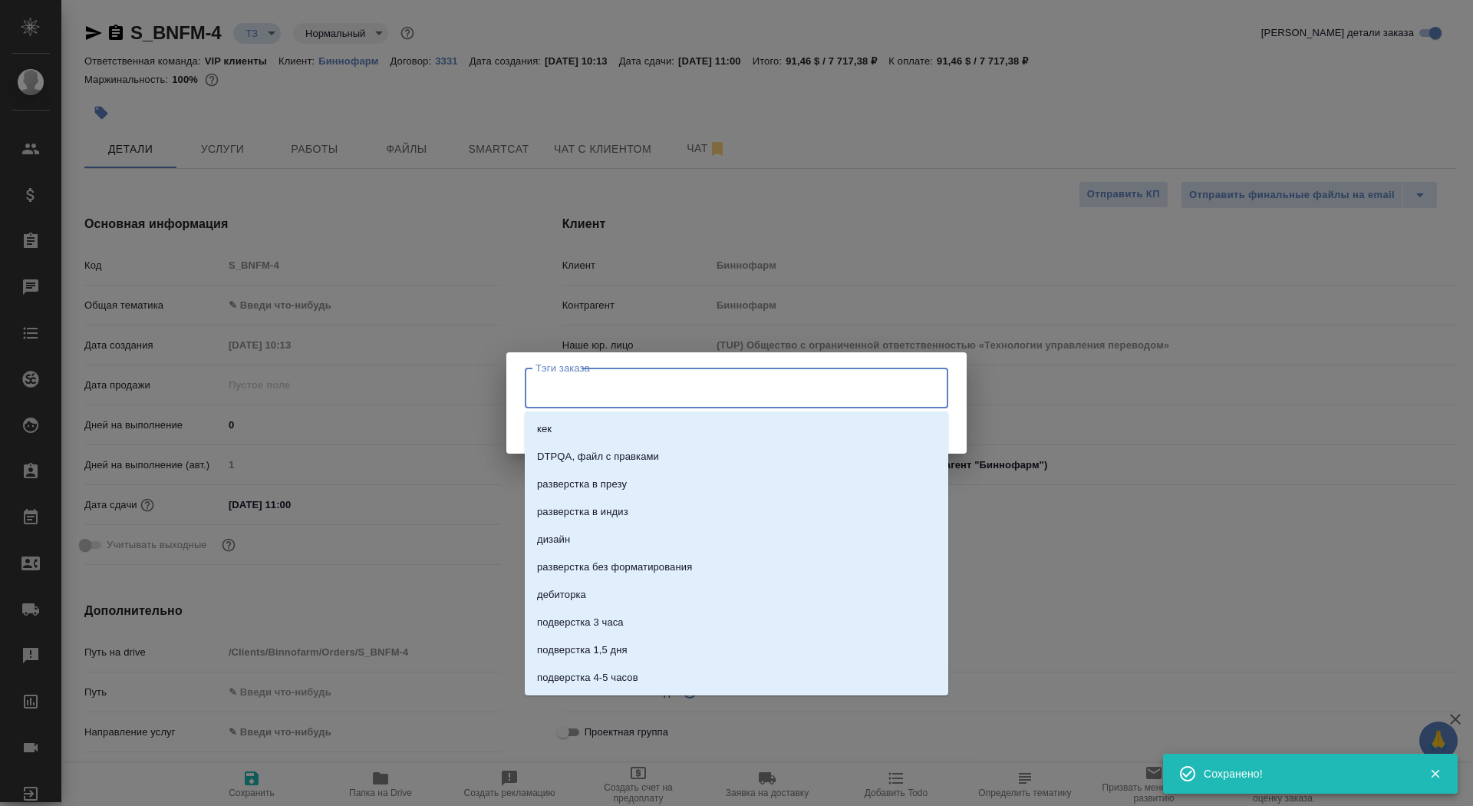
click at [559, 391] on input "Тэги заказа" at bounding box center [722, 388] width 381 height 26
type input "см комм"
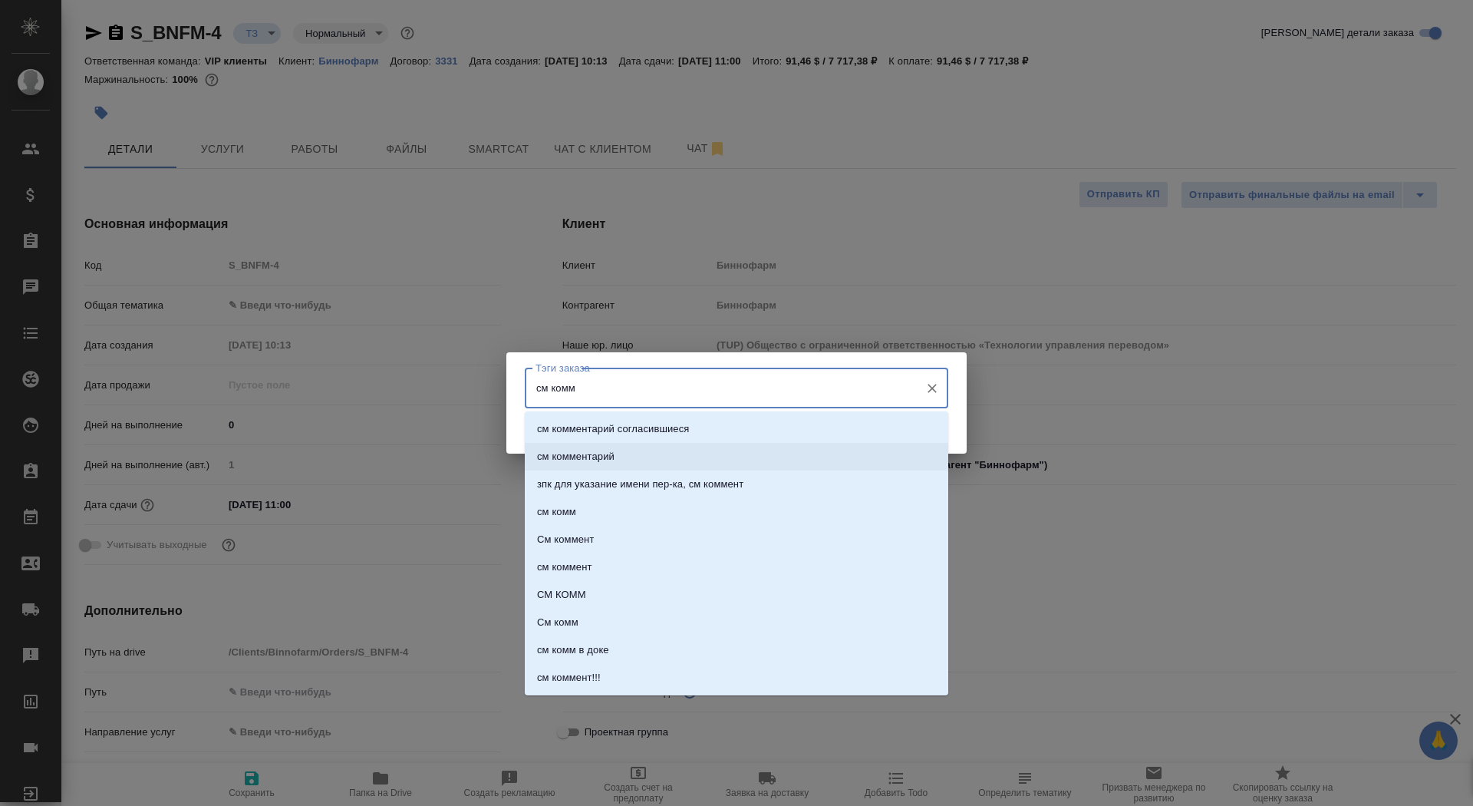
click at [616, 456] on li "см комментарий" at bounding box center [737, 457] width 424 height 28
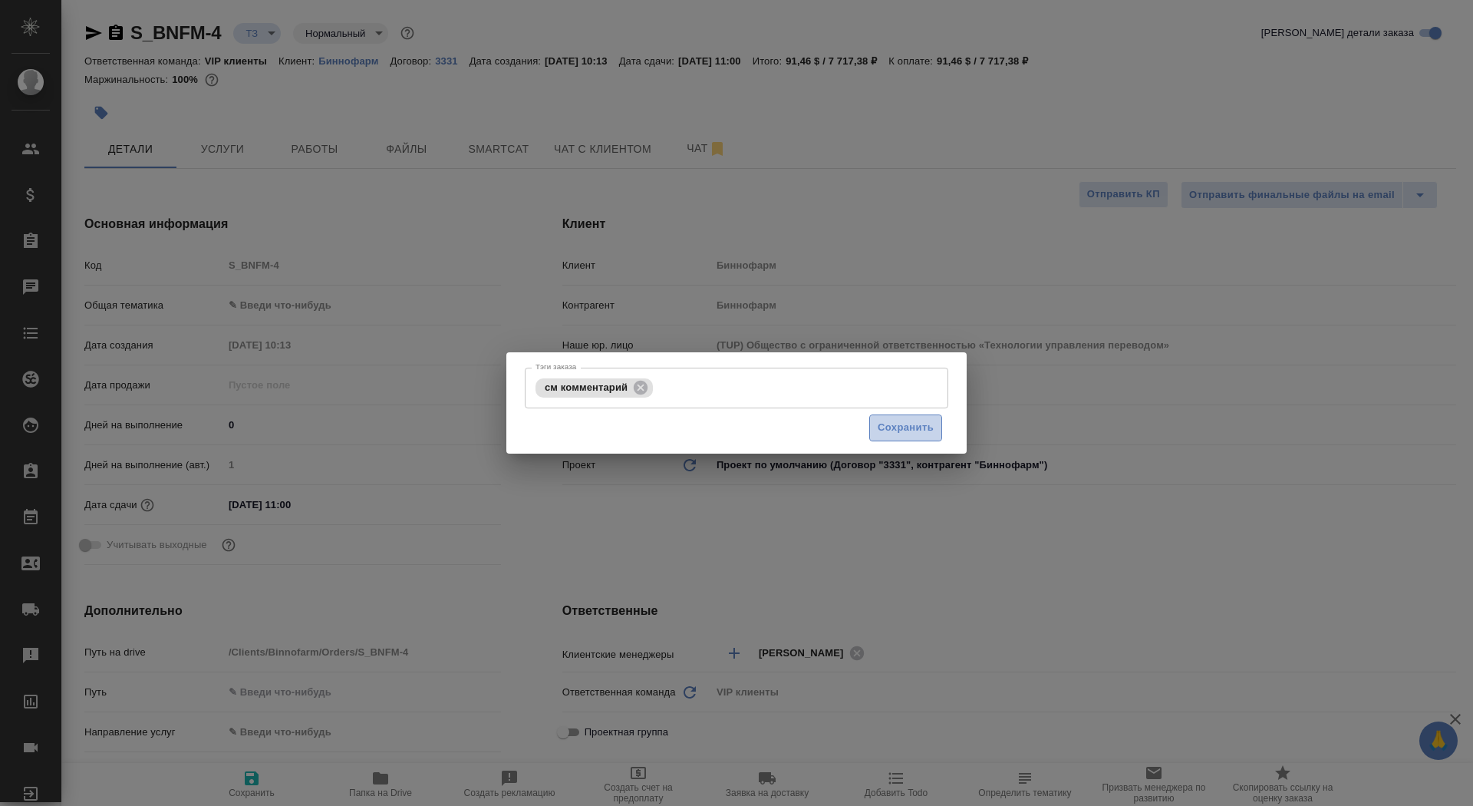
click at [930, 424] on span "Сохранить" at bounding box center [906, 428] width 56 height 18
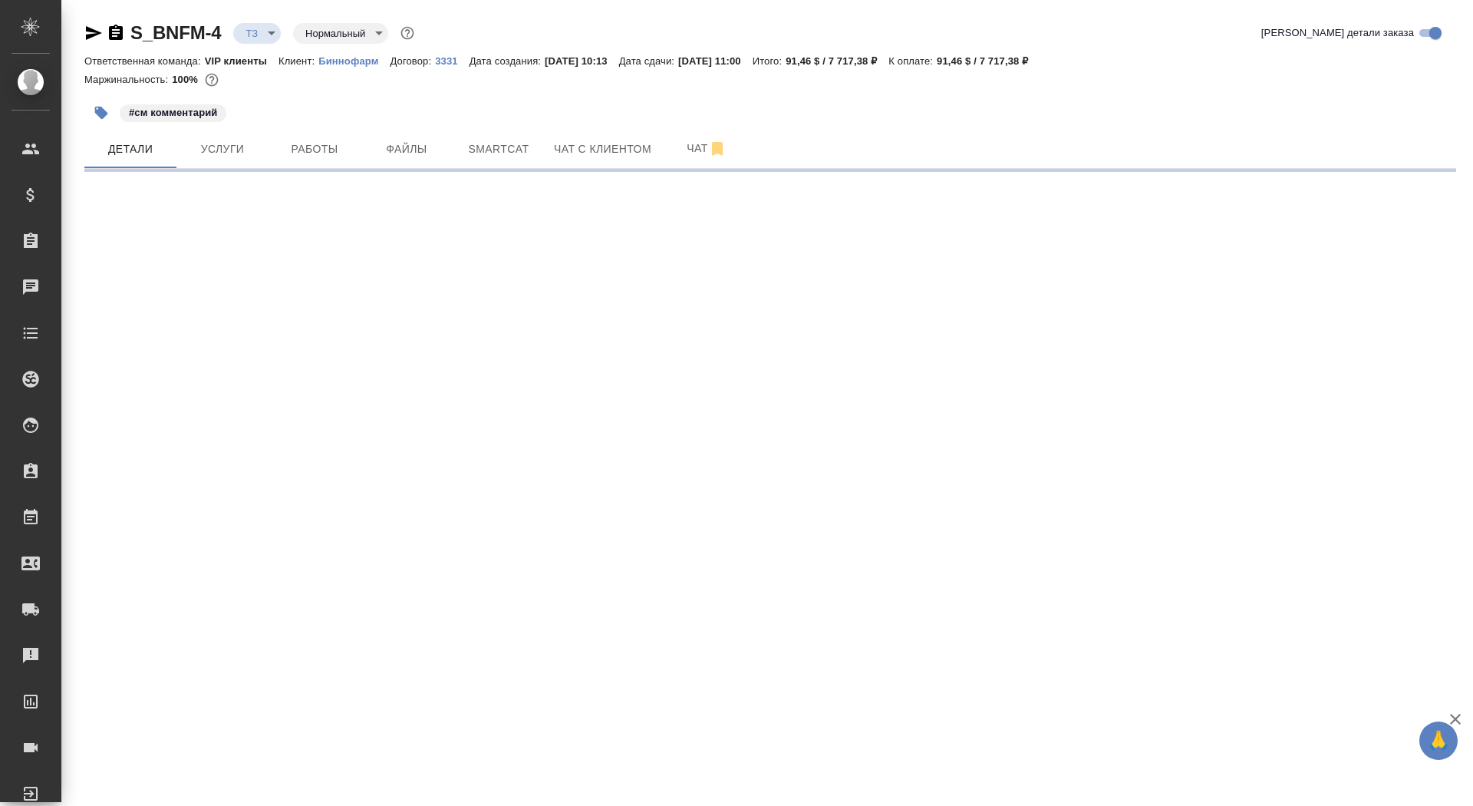
select select "RU"
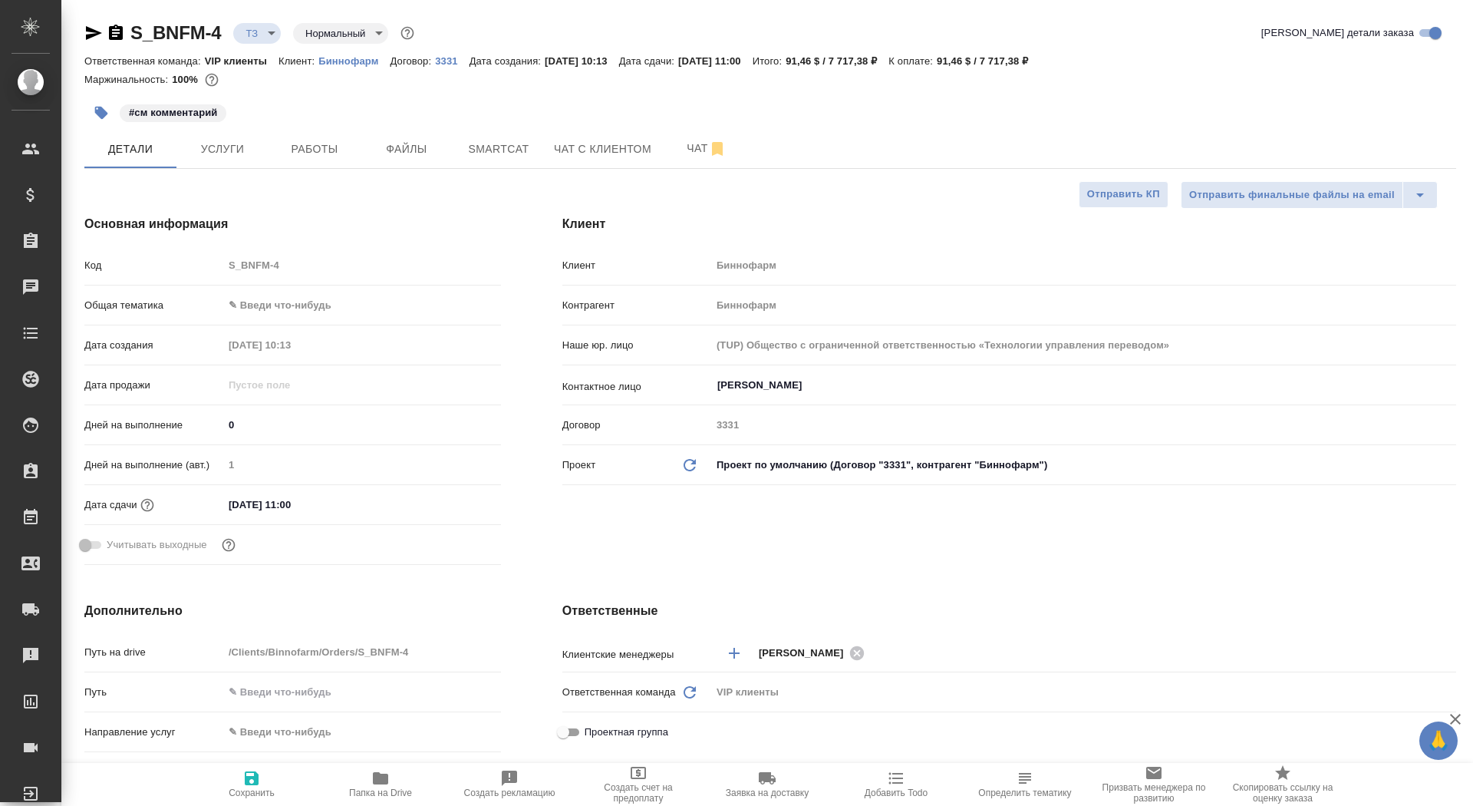
type textarea "x"
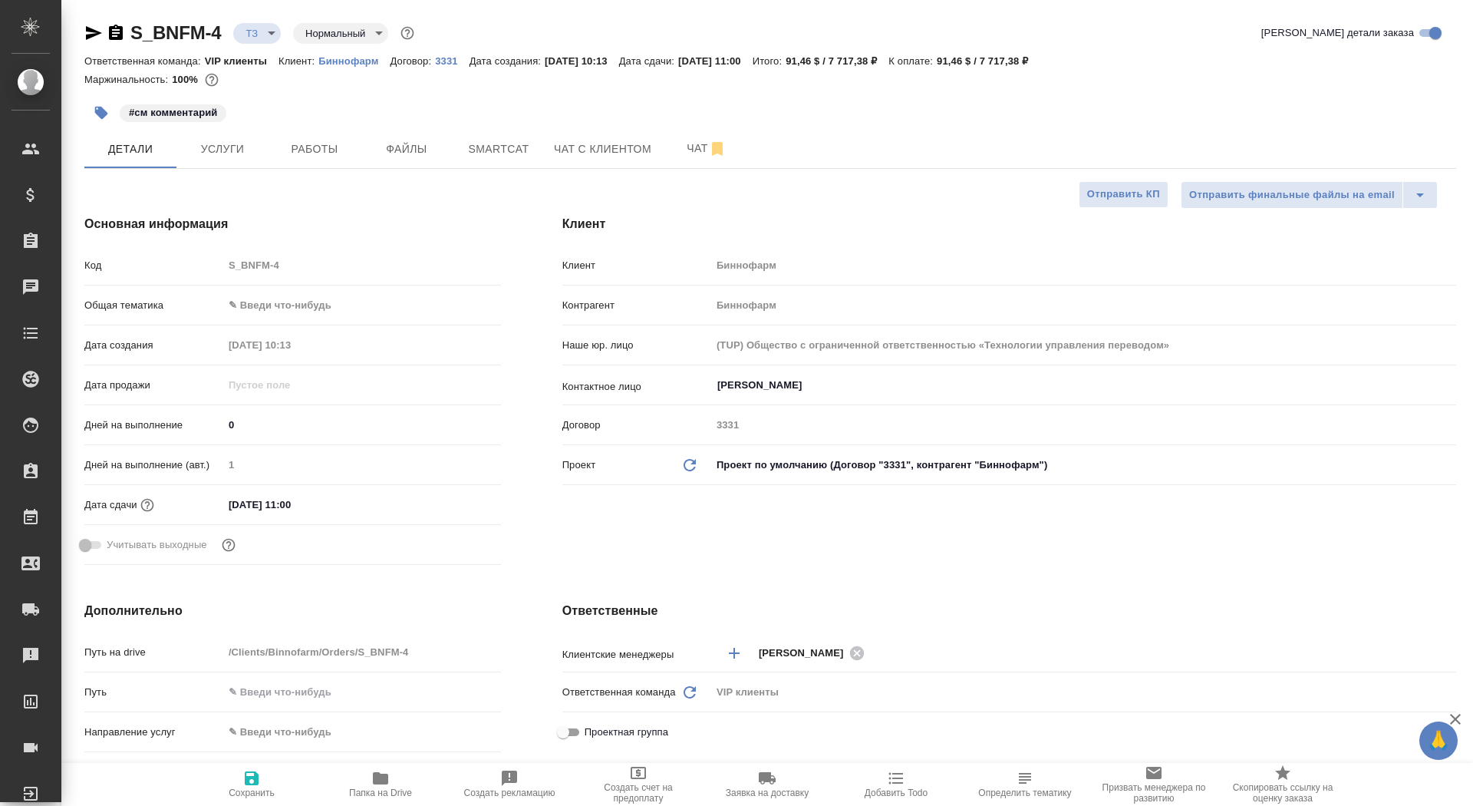
type textarea "x"
click at [689, 149] on span "Чат" at bounding box center [707, 148] width 74 height 19
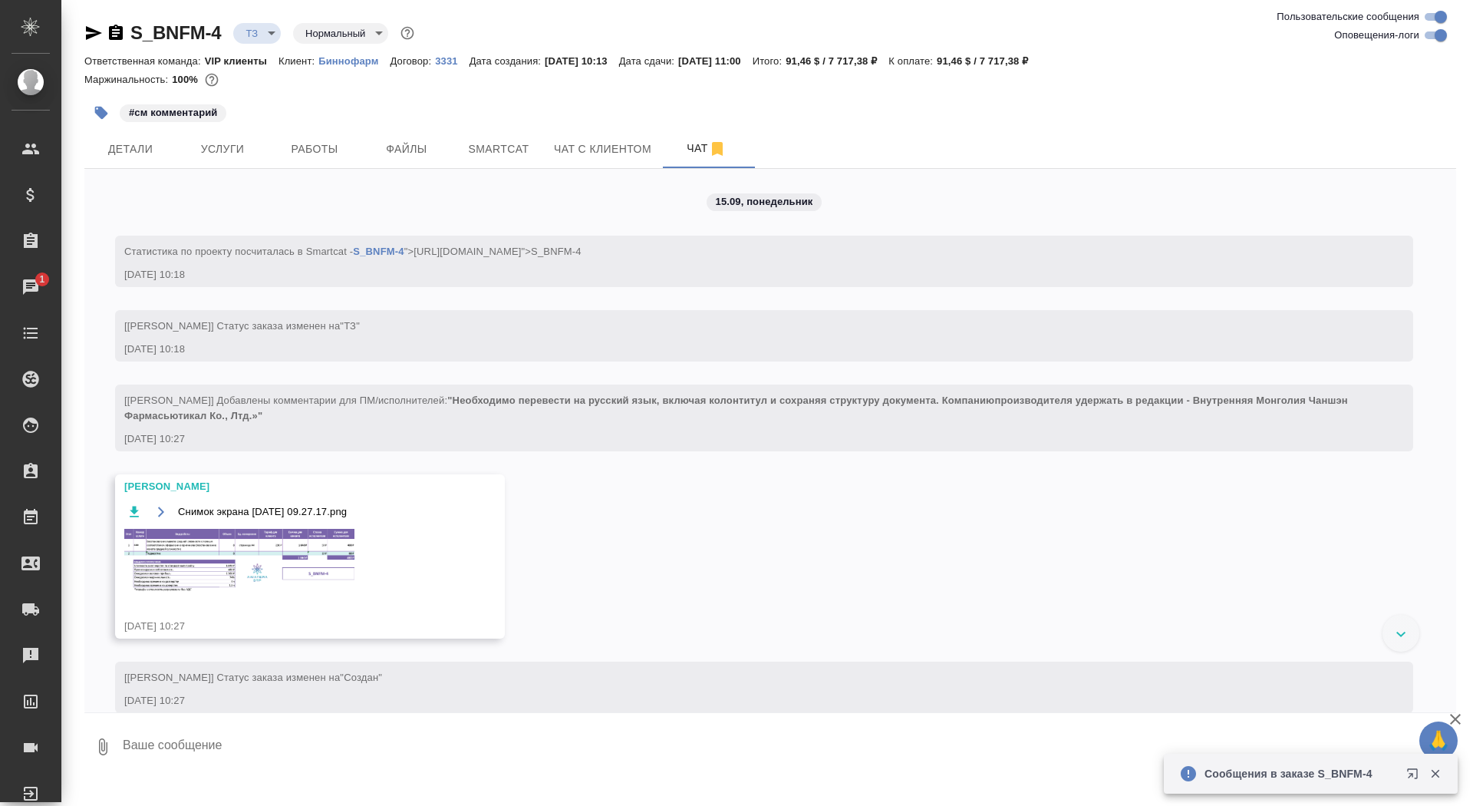
click at [254, 568] on img at bounding box center [239, 560] width 230 height 63
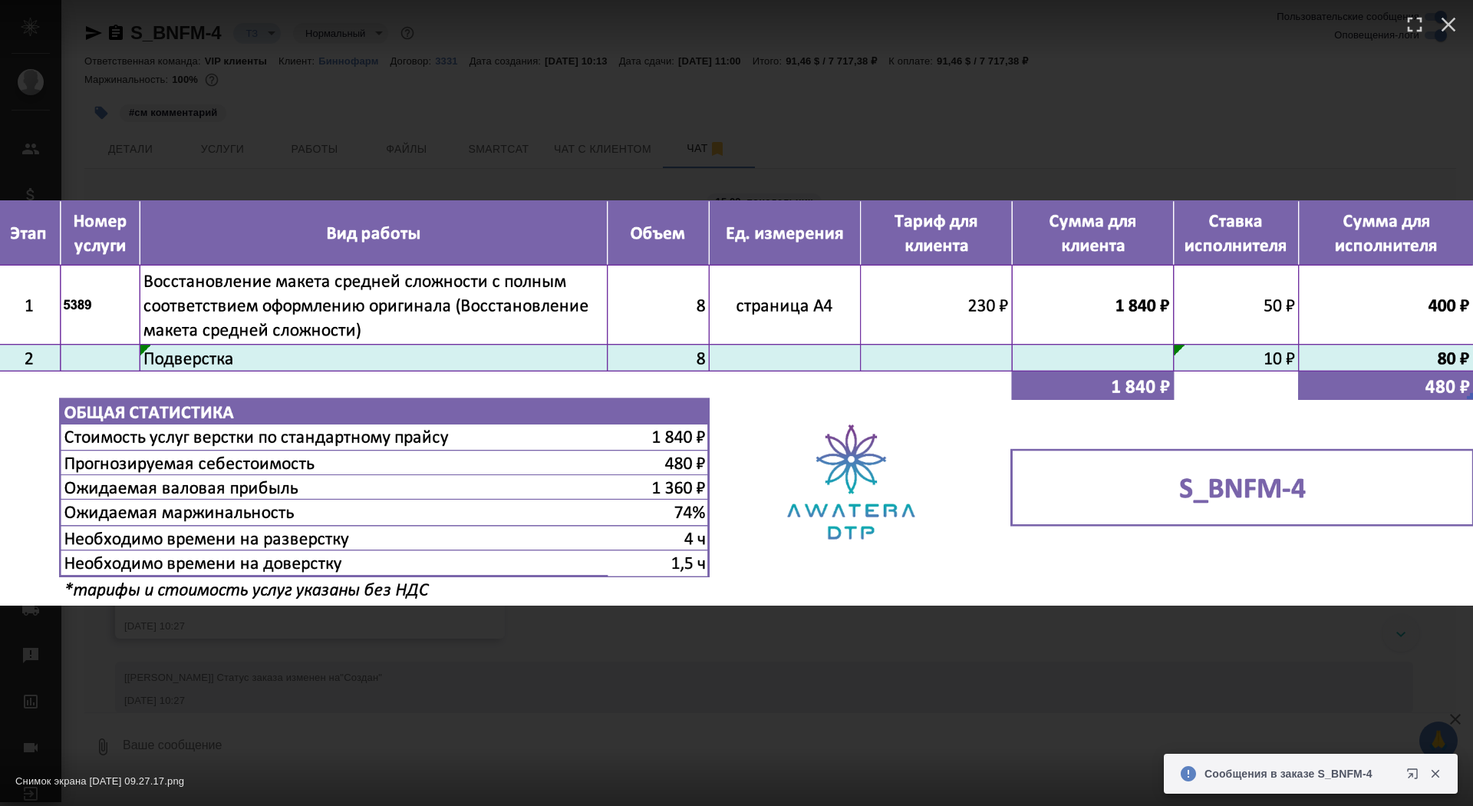
click at [252, 624] on div "Снимок экрана 2025-09-15 в 09.27.17.png 1 of 1" at bounding box center [736, 403] width 1473 height 806
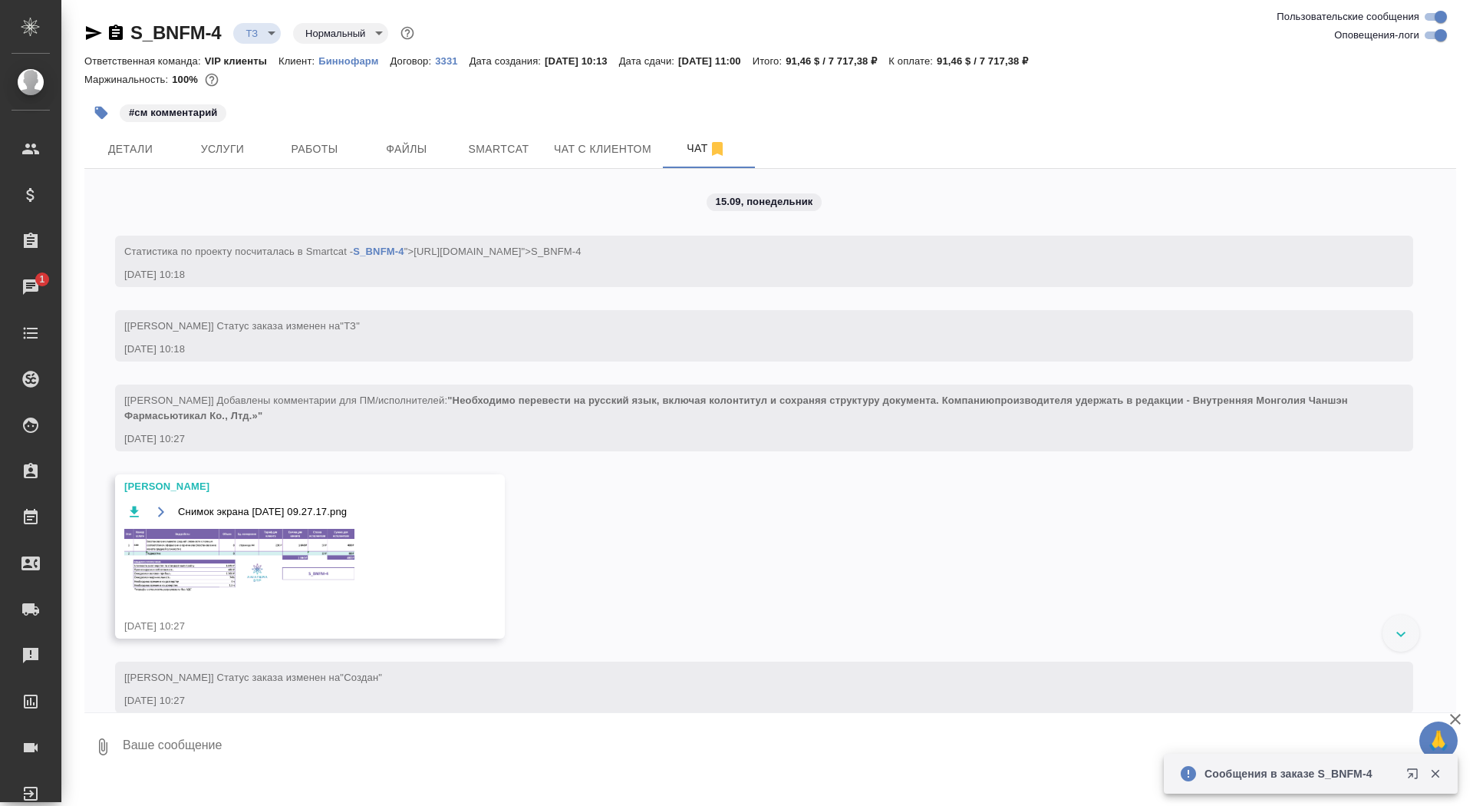
click at [261, 750] on textarea at bounding box center [788, 747] width 1335 height 52
type textarea "спасибо!"
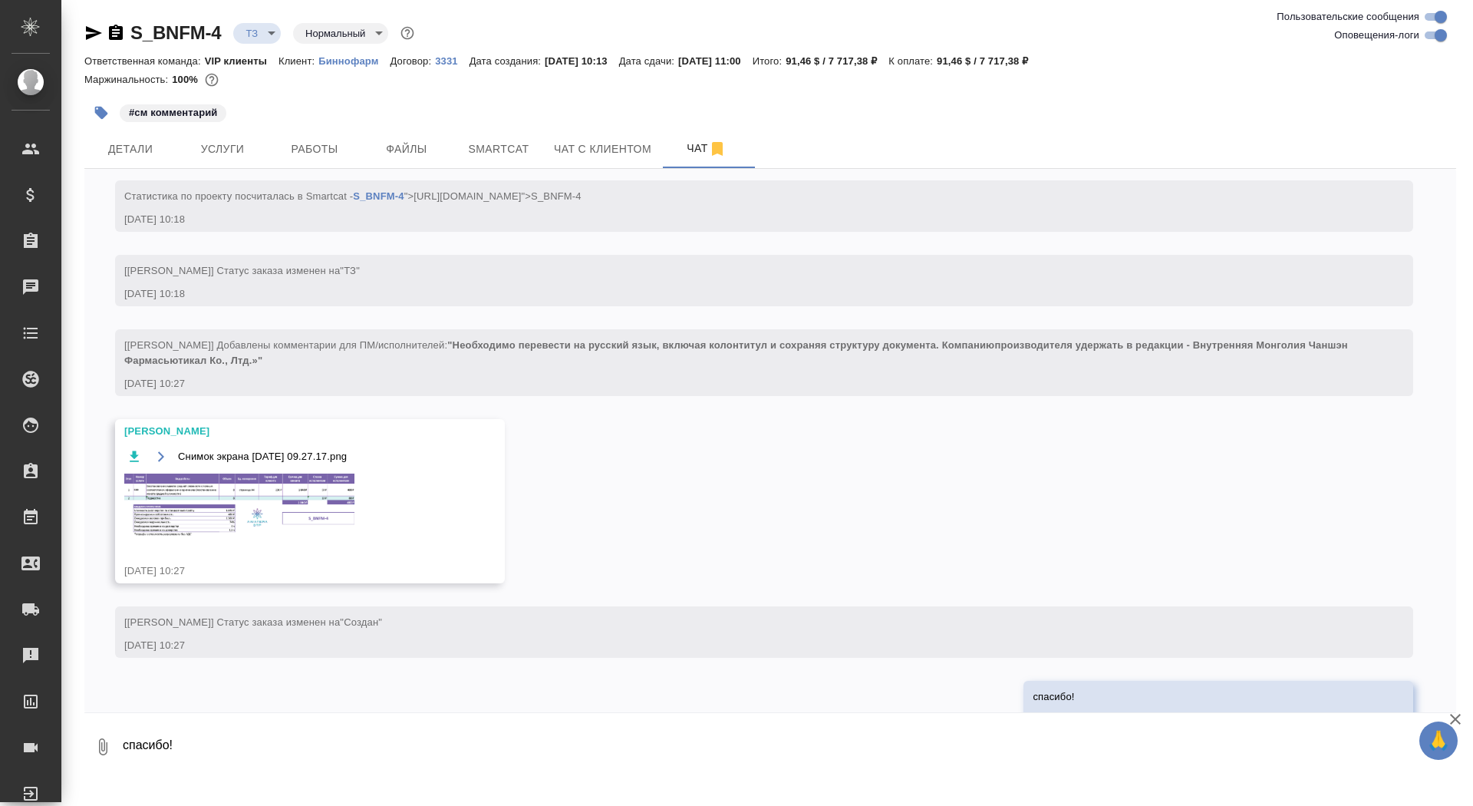
scroll to position [99, 0]
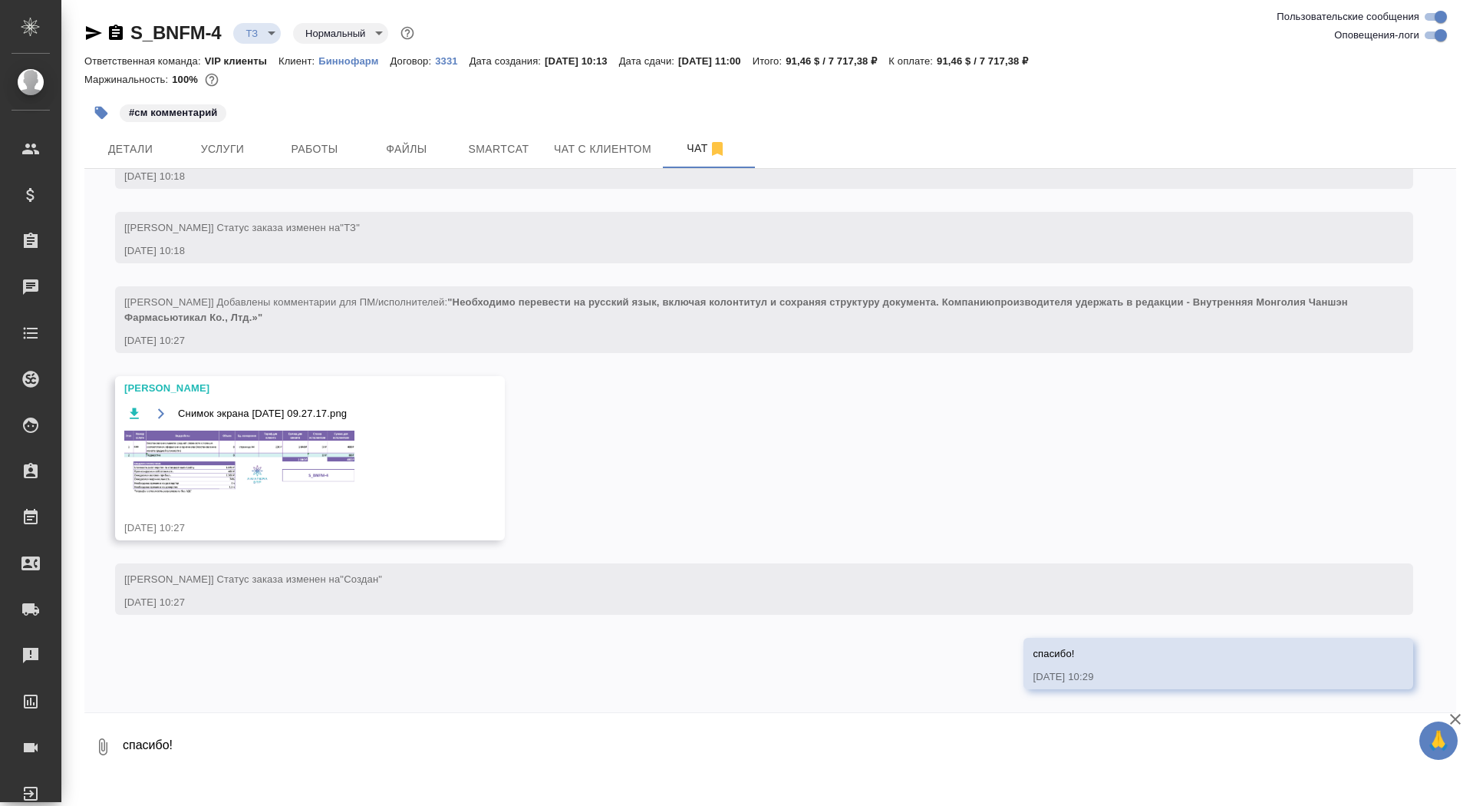
click at [286, 450] on img at bounding box center [239, 462] width 230 height 63
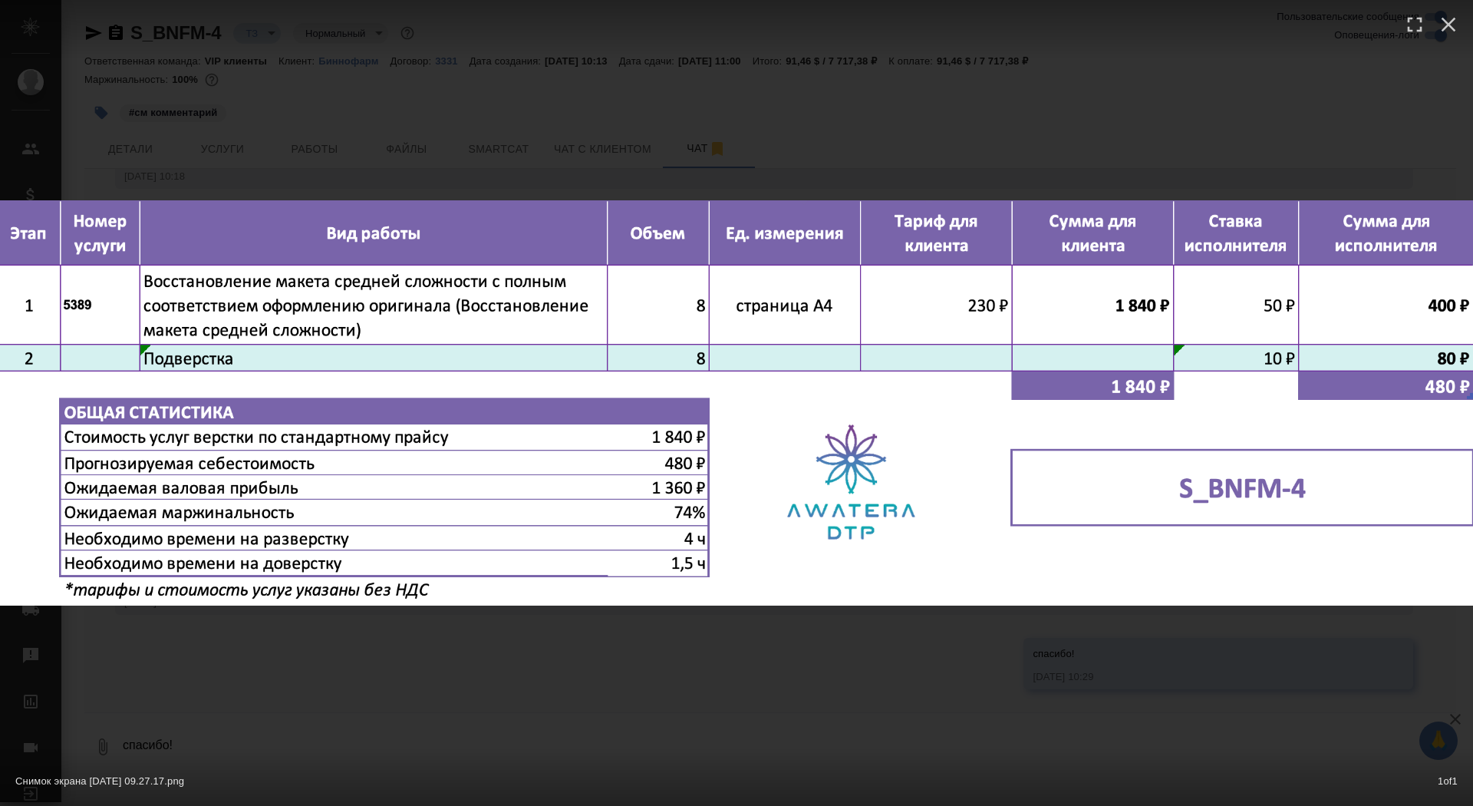
click at [259, 695] on div "Снимок экрана 2025-09-15 в 09.27.17.png 1 of 1" at bounding box center [736, 403] width 1473 height 806
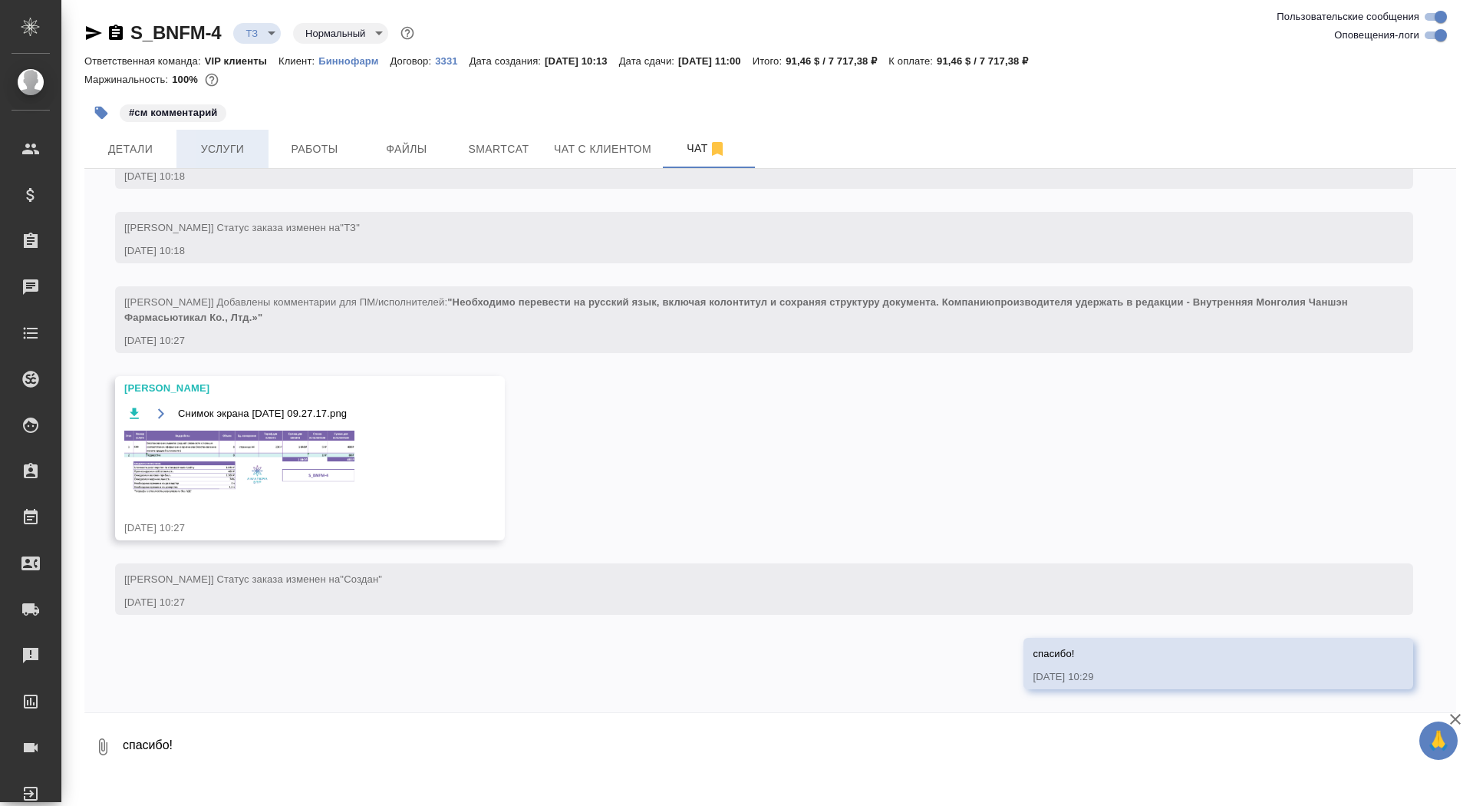
click at [241, 150] on span "Услуги" at bounding box center [223, 149] width 74 height 19
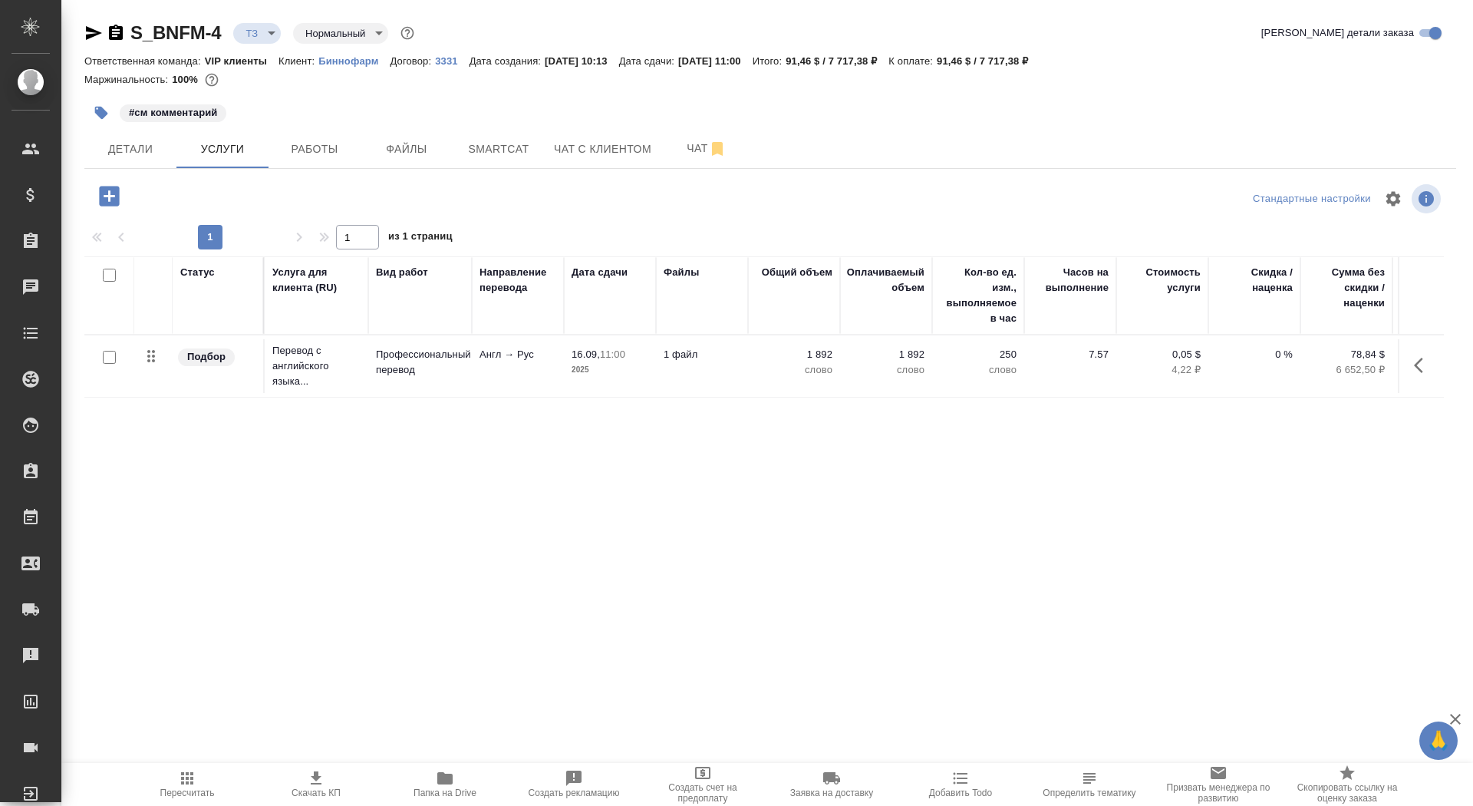
click at [117, 199] on icon "button" at bounding box center [109, 196] width 20 height 20
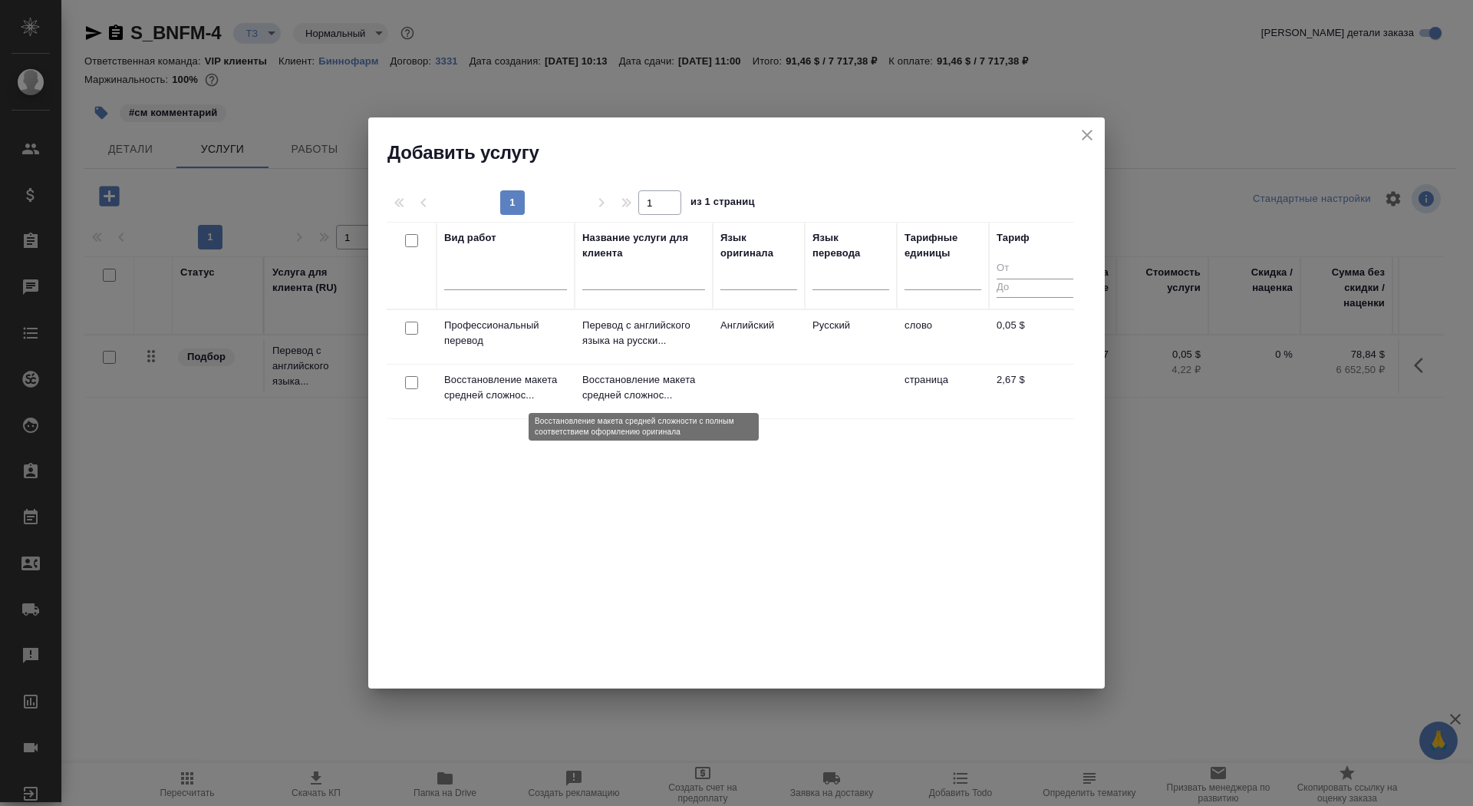
click at [598, 383] on p "Восстановление макета средней сложнос..." at bounding box center [643, 387] width 123 height 31
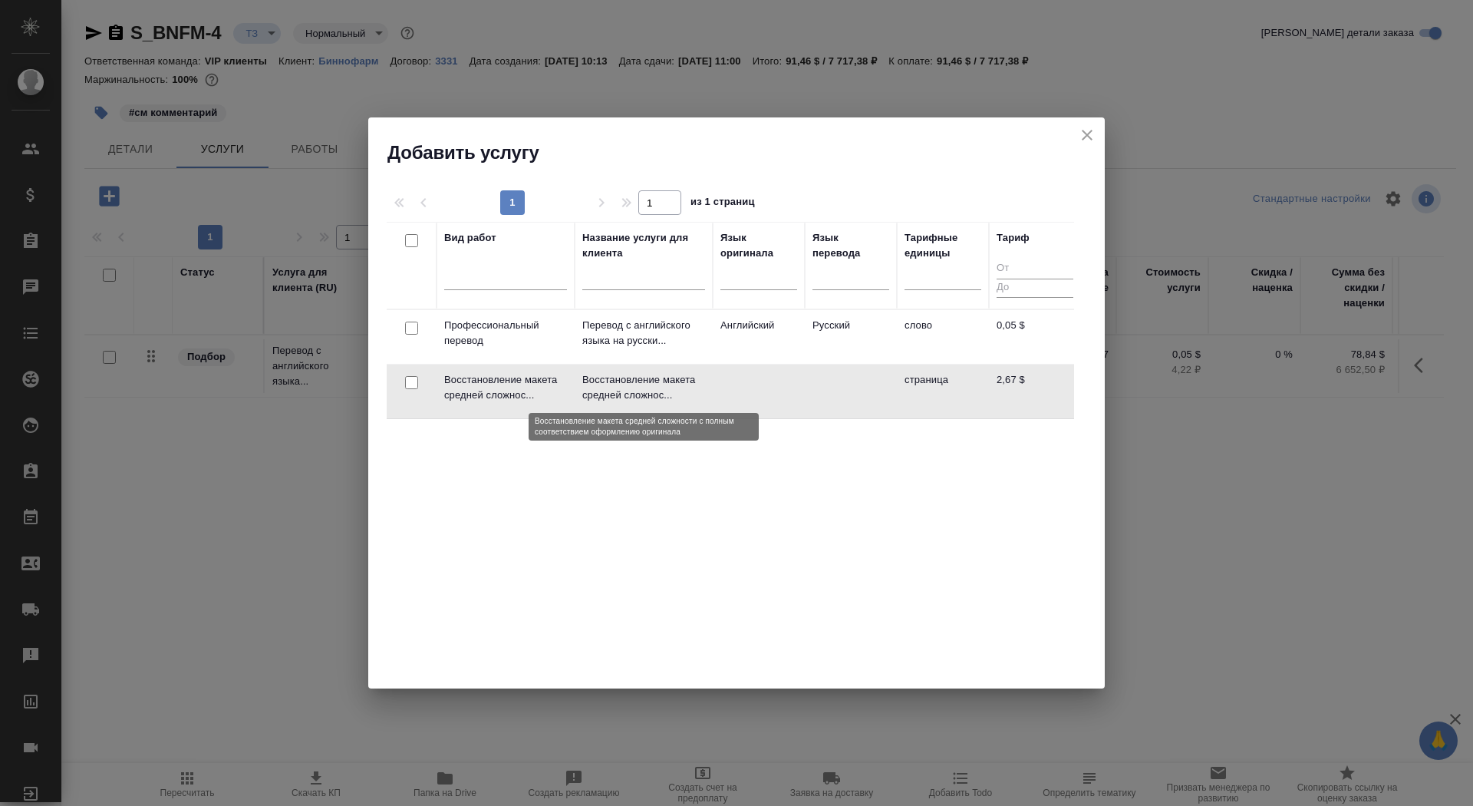
click at [598, 383] on p "Восстановление макета средней сложнос..." at bounding box center [643, 387] width 123 height 31
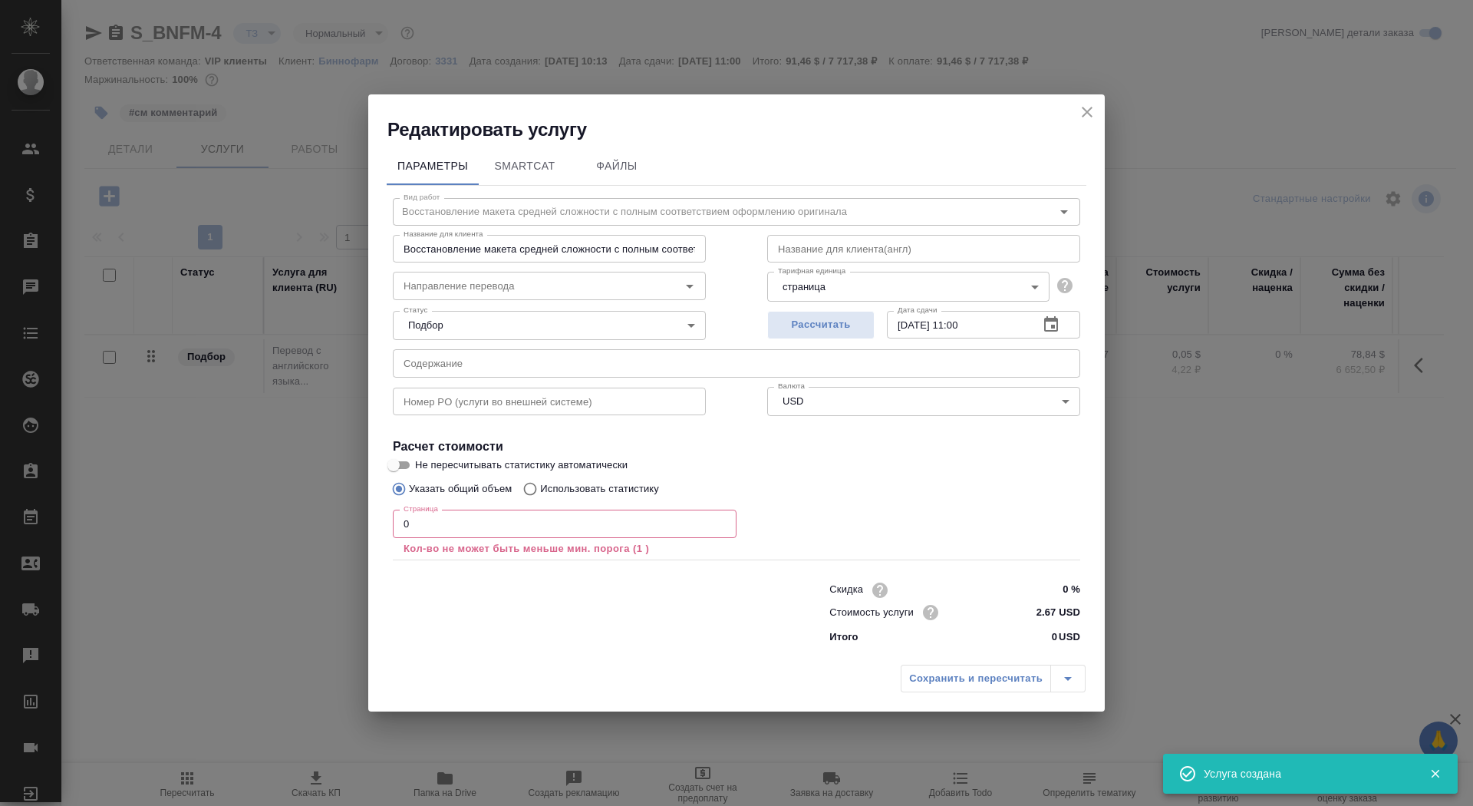
click at [533, 531] on input "0" at bounding box center [565, 524] width 344 height 28
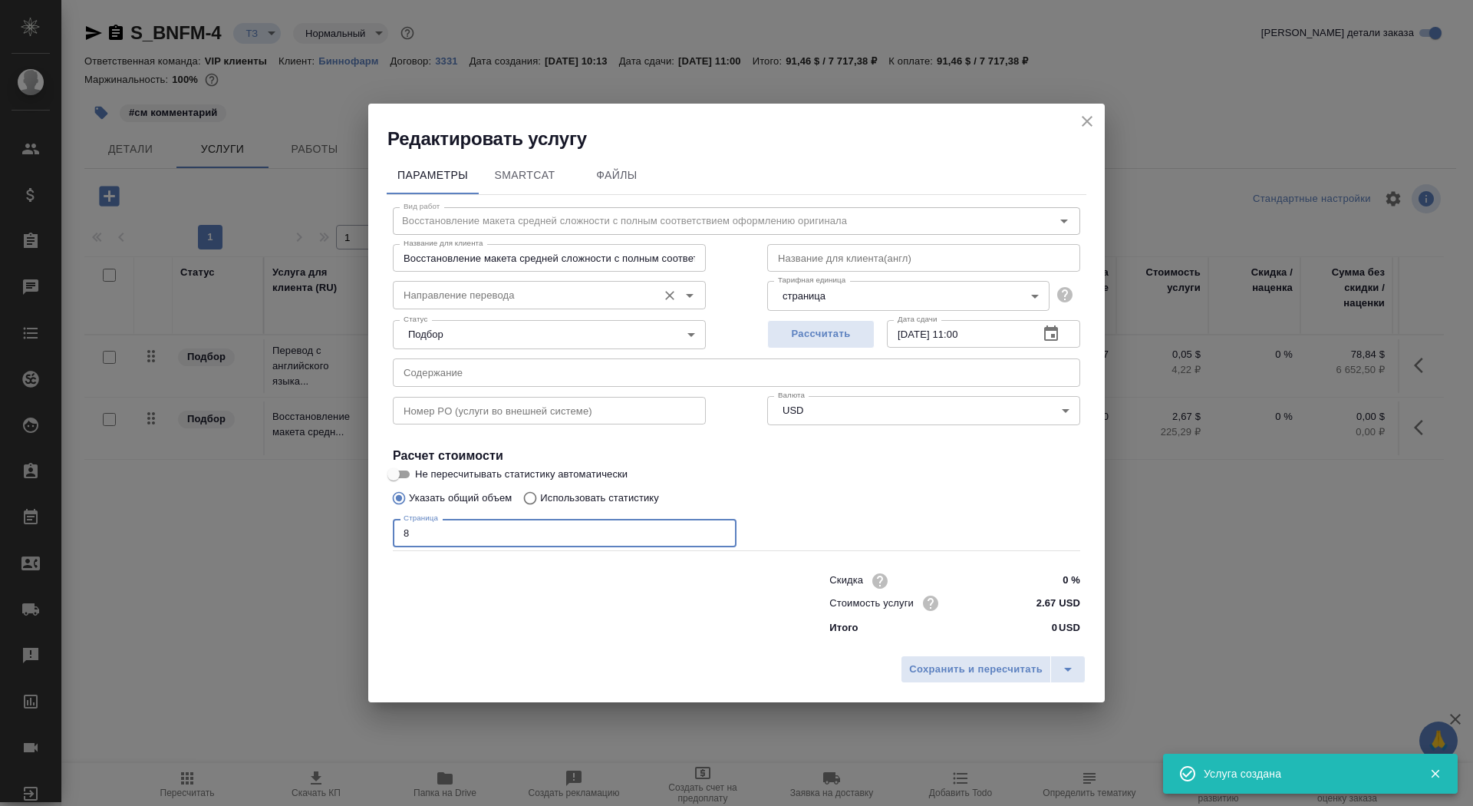
type input "8"
click at [513, 294] on input "Направление перевода" at bounding box center [524, 294] width 252 height 18
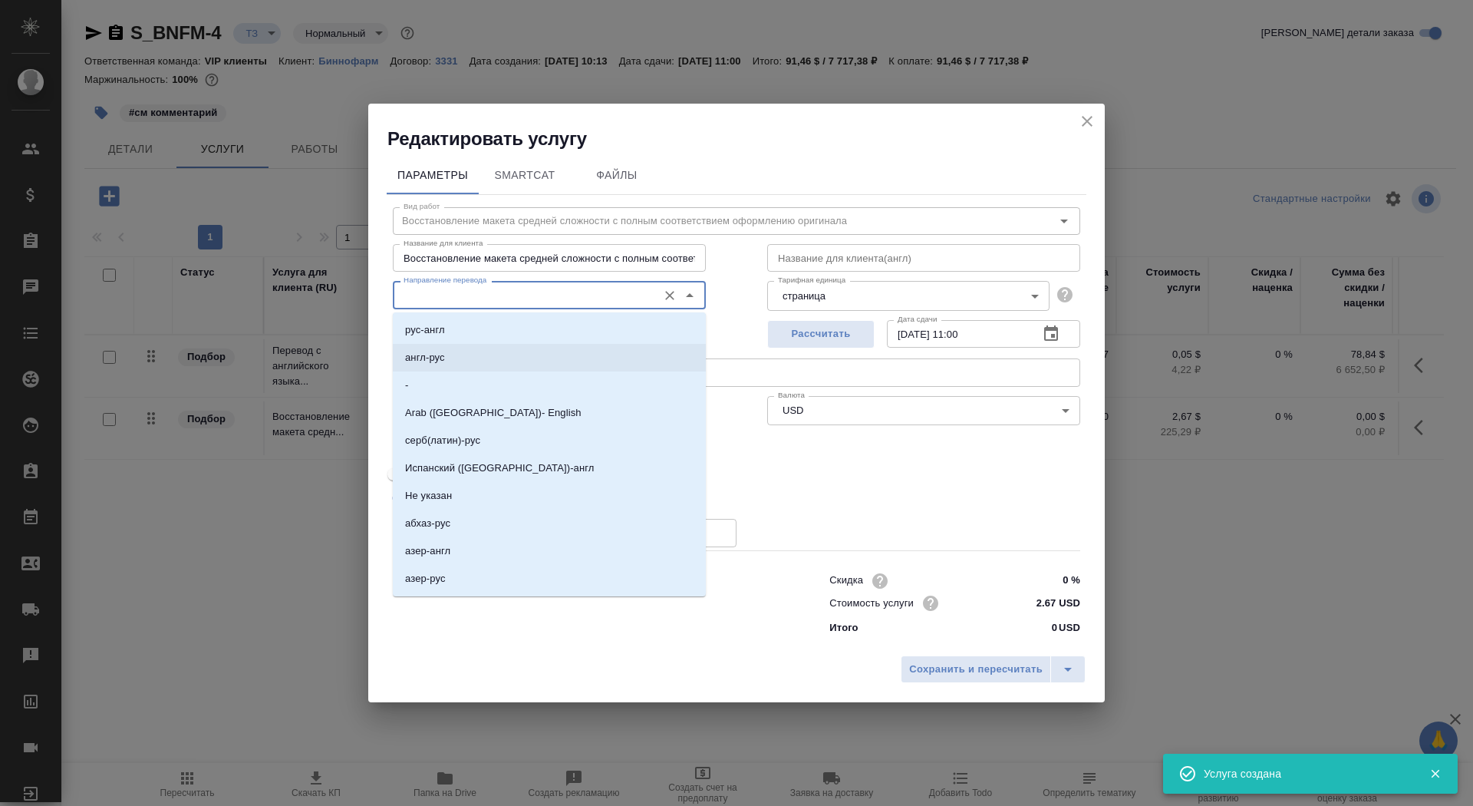
click at [497, 356] on li "англ-рус" at bounding box center [549, 358] width 313 height 28
type input "англ-рус"
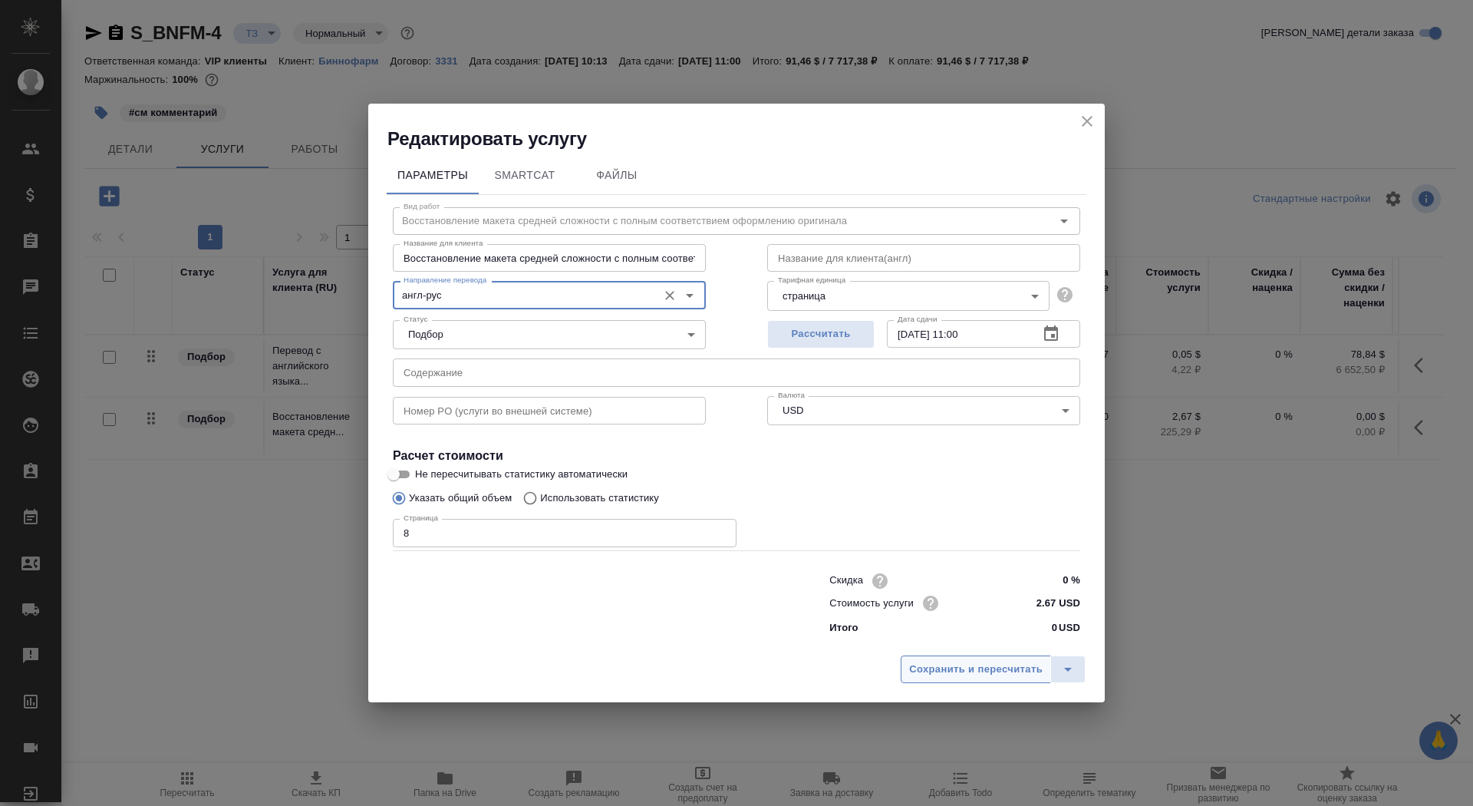
click at [977, 664] on span "Сохранить и пересчитать" at bounding box center [976, 670] width 134 height 18
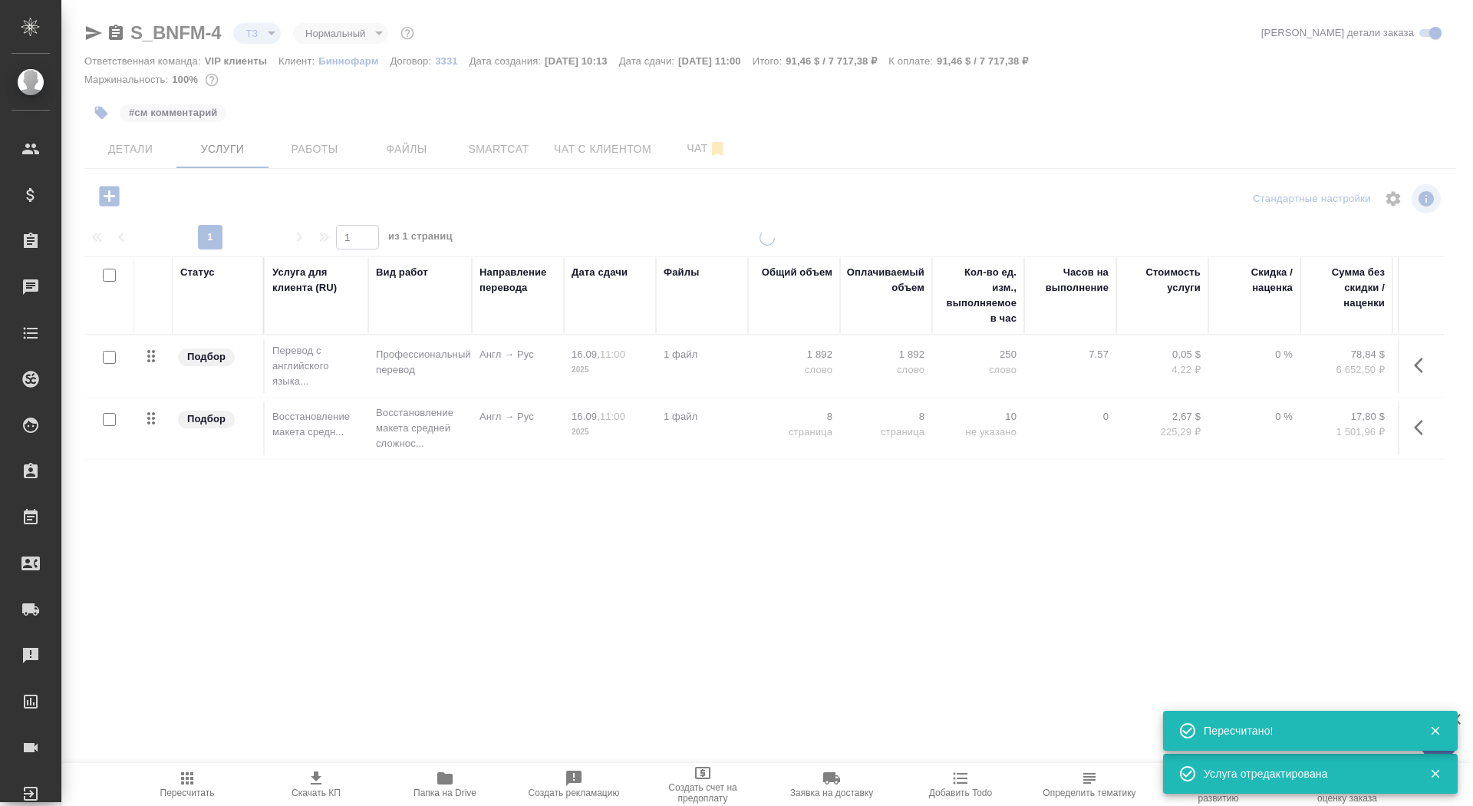
type input "new"
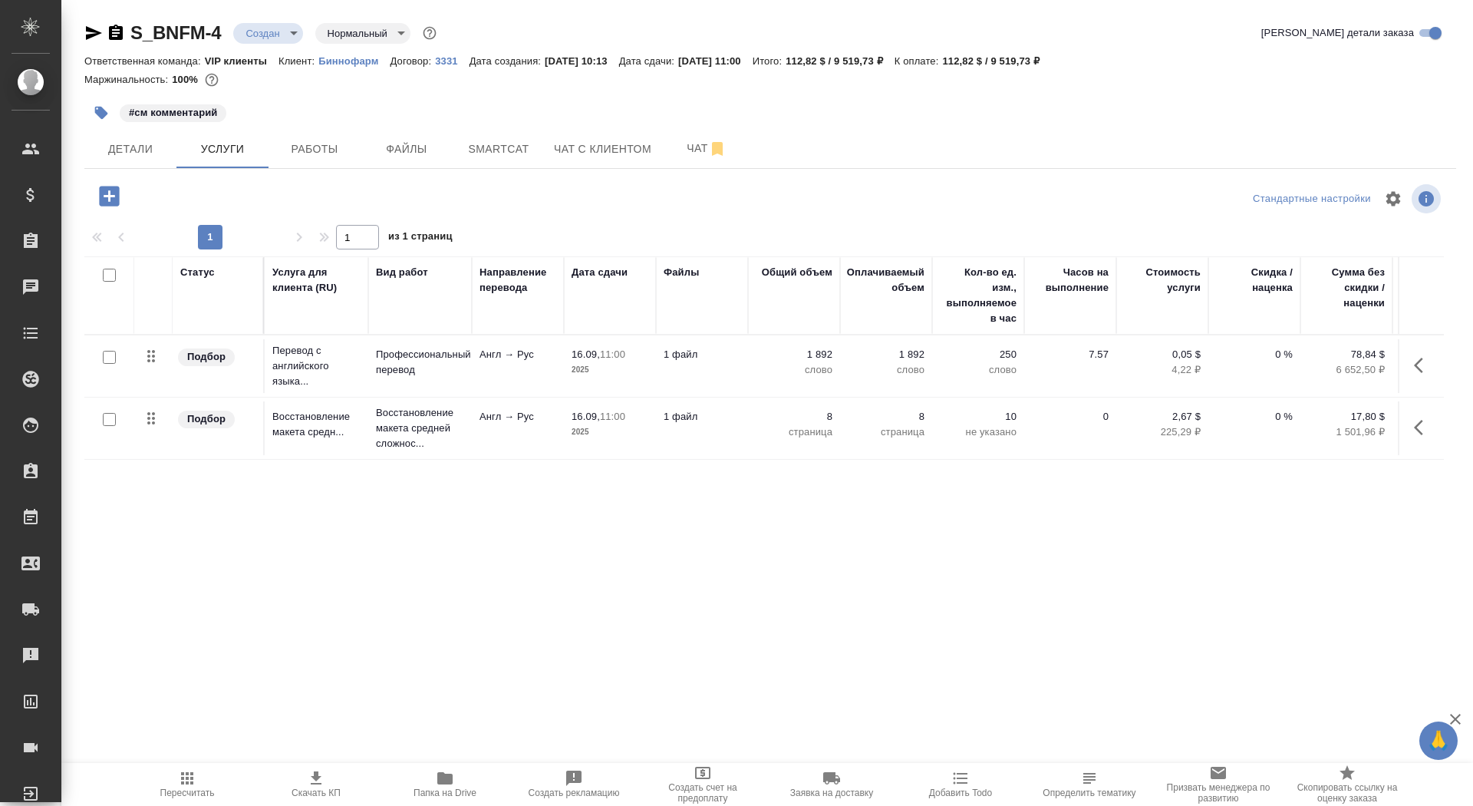
click at [704, 350] on p "1 файл" at bounding box center [702, 354] width 77 height 15
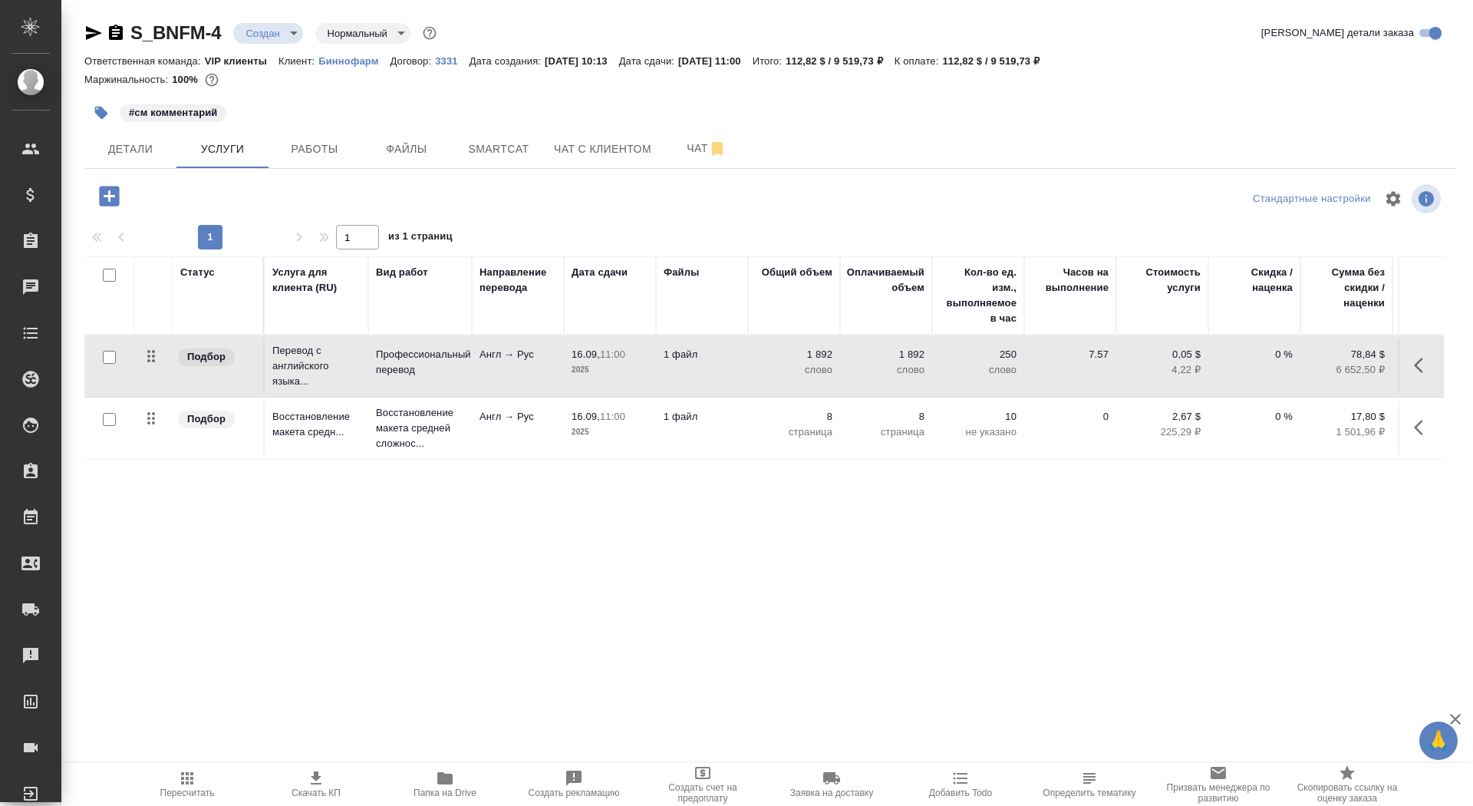
click at [704, 350] on p "1 файл" at bounding box center [702, 354] width 77 height 15
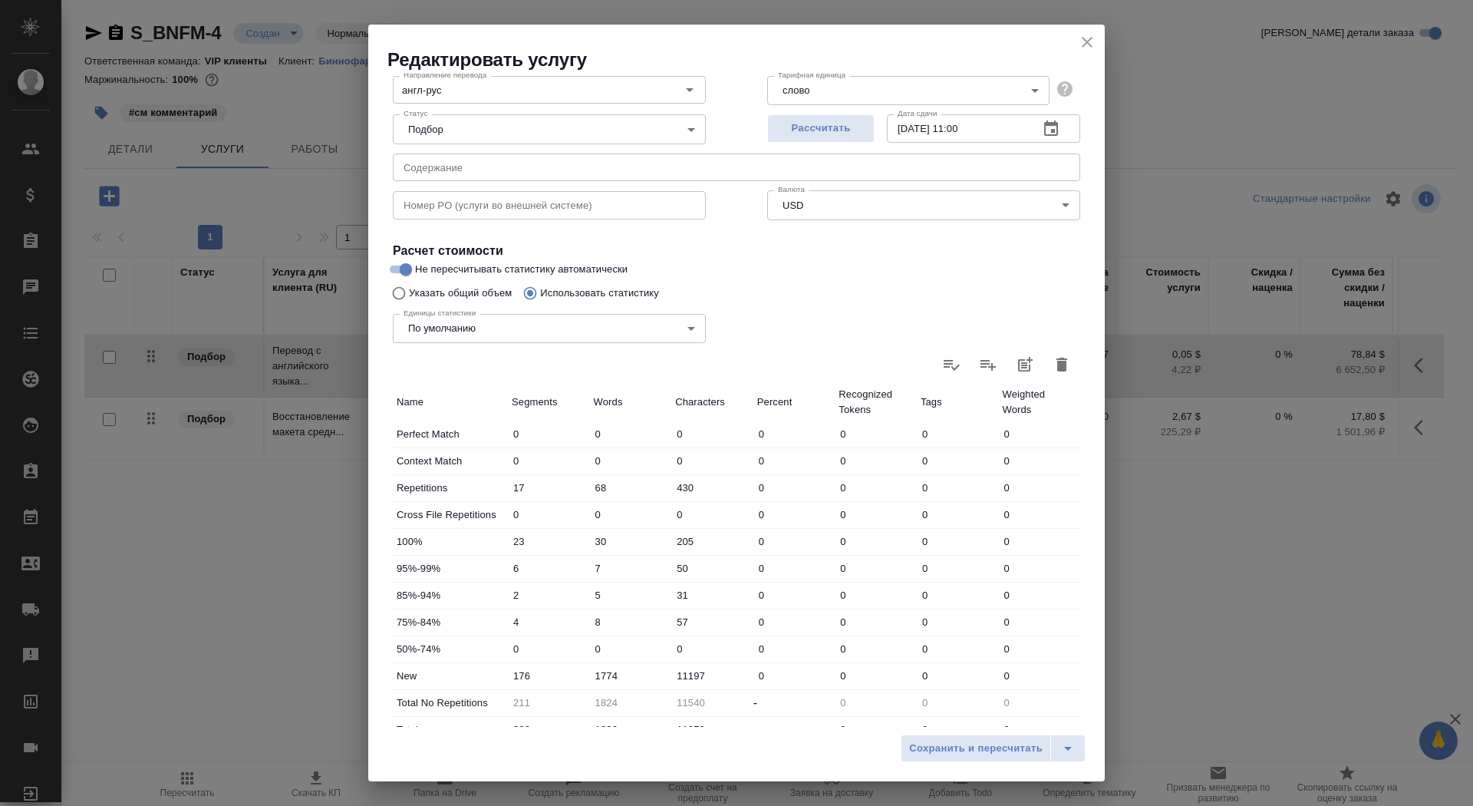
scroll to position [238, 0]
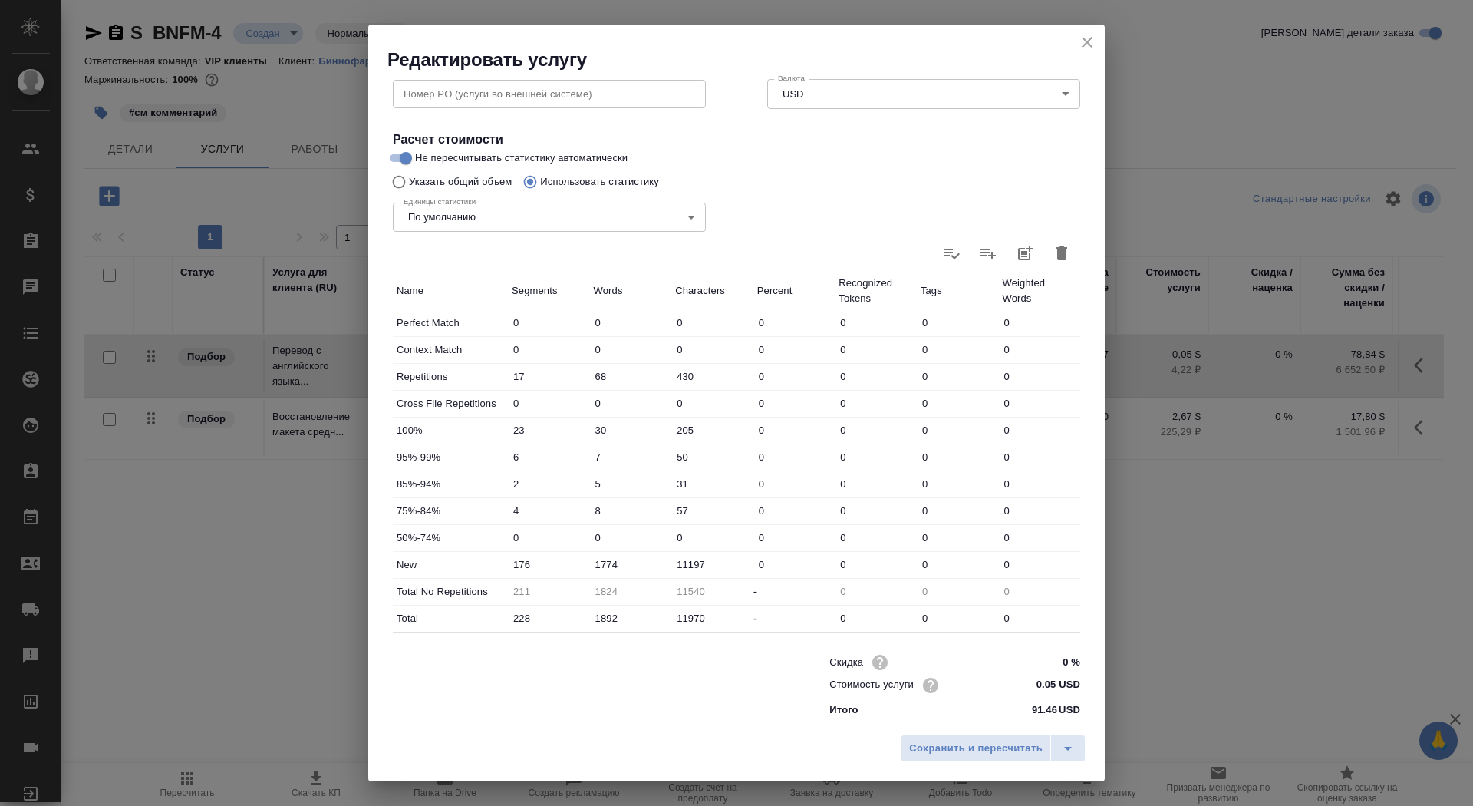
click at [1087, 40] on icon "close" at bounding box center [1087, 42] width 18 height 18
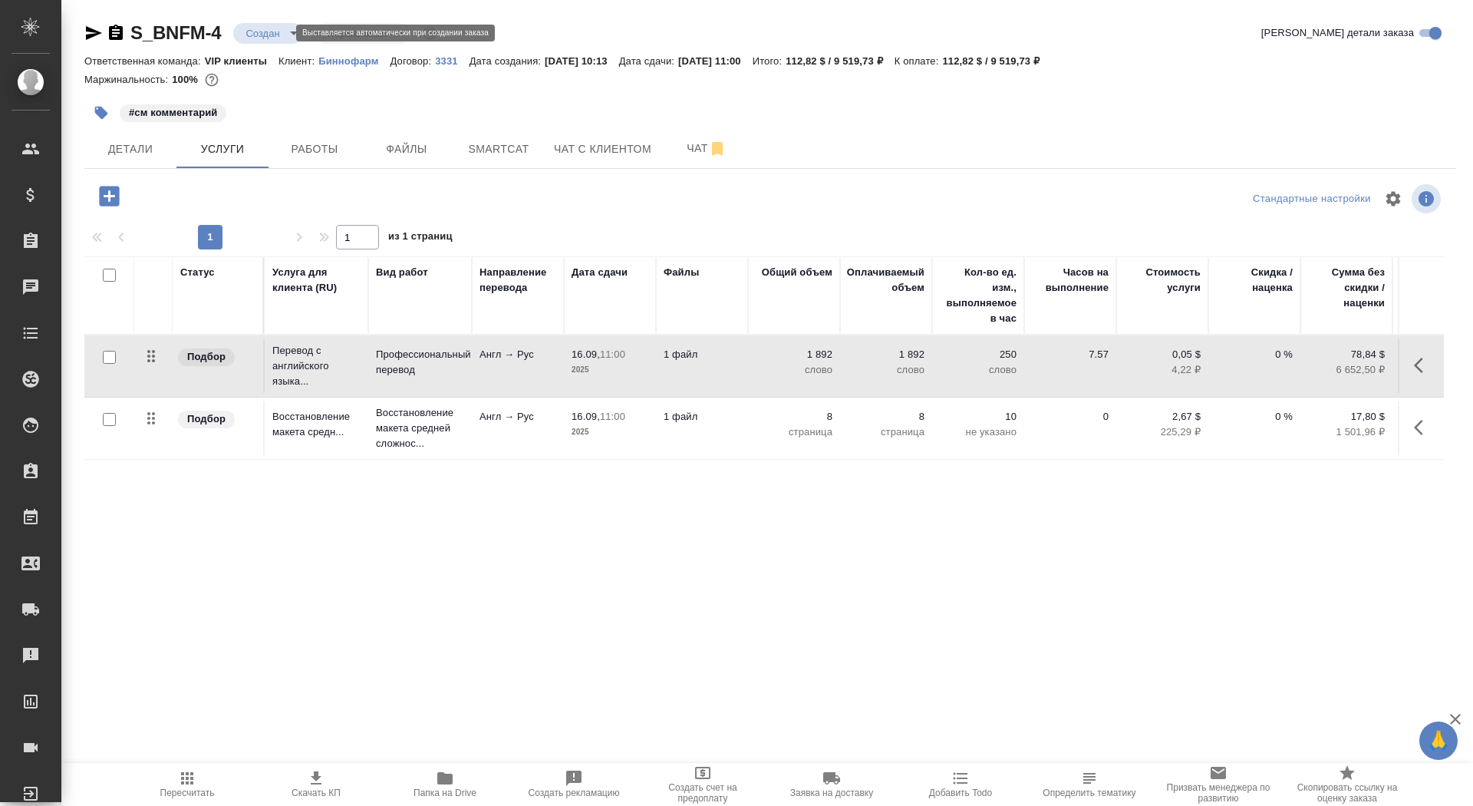
click at [279, 33] on body "🙏 .cls-1 fill:#fff; AWATERA Saydasheva Dilyara Клиенты Спецификации Заказы 0 Ча…" at bounding box center [736, 403] width 1473 height 806
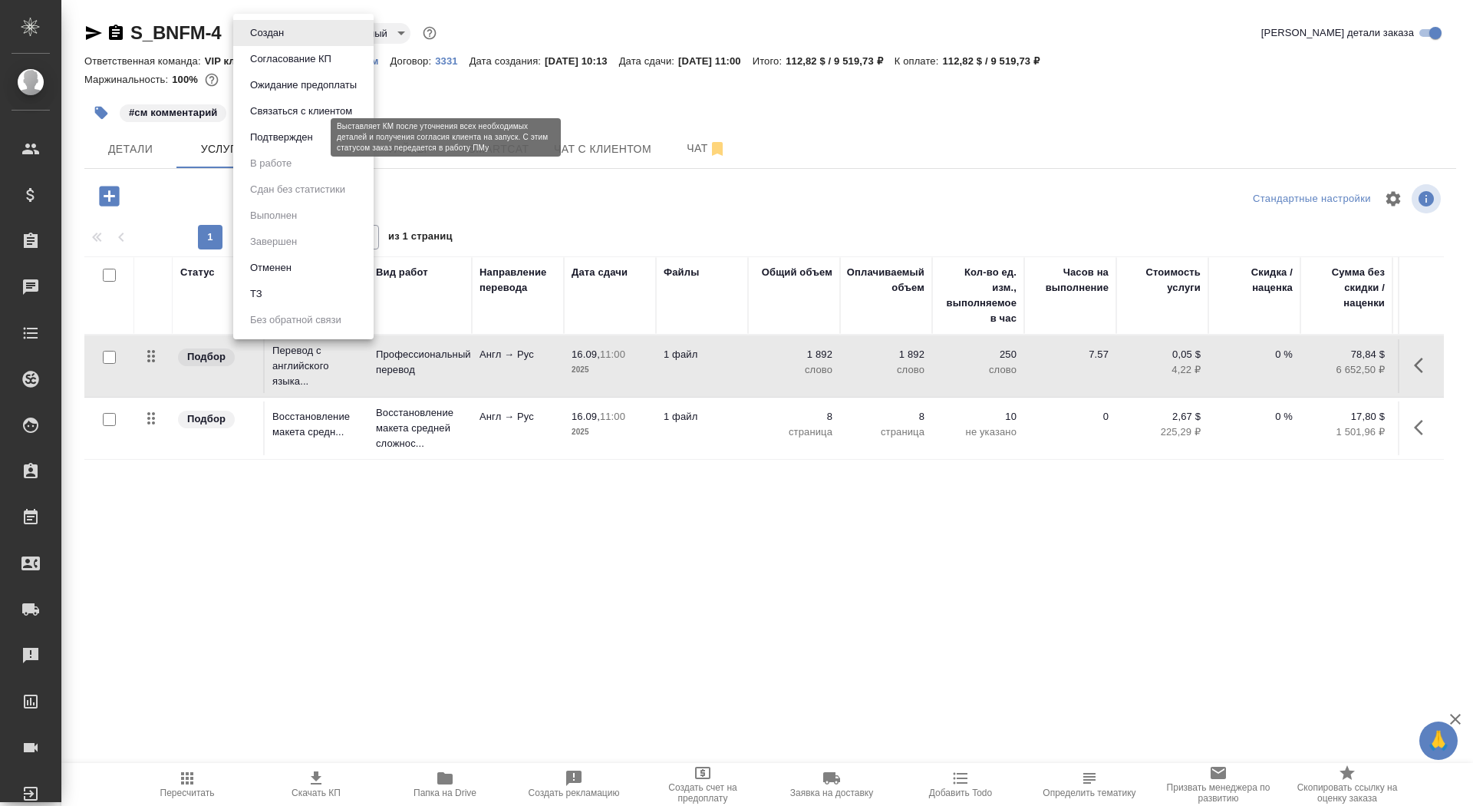
click at [291, 134] on button "Подтвержден" at bounding box center [282, 137] width 72 height 17
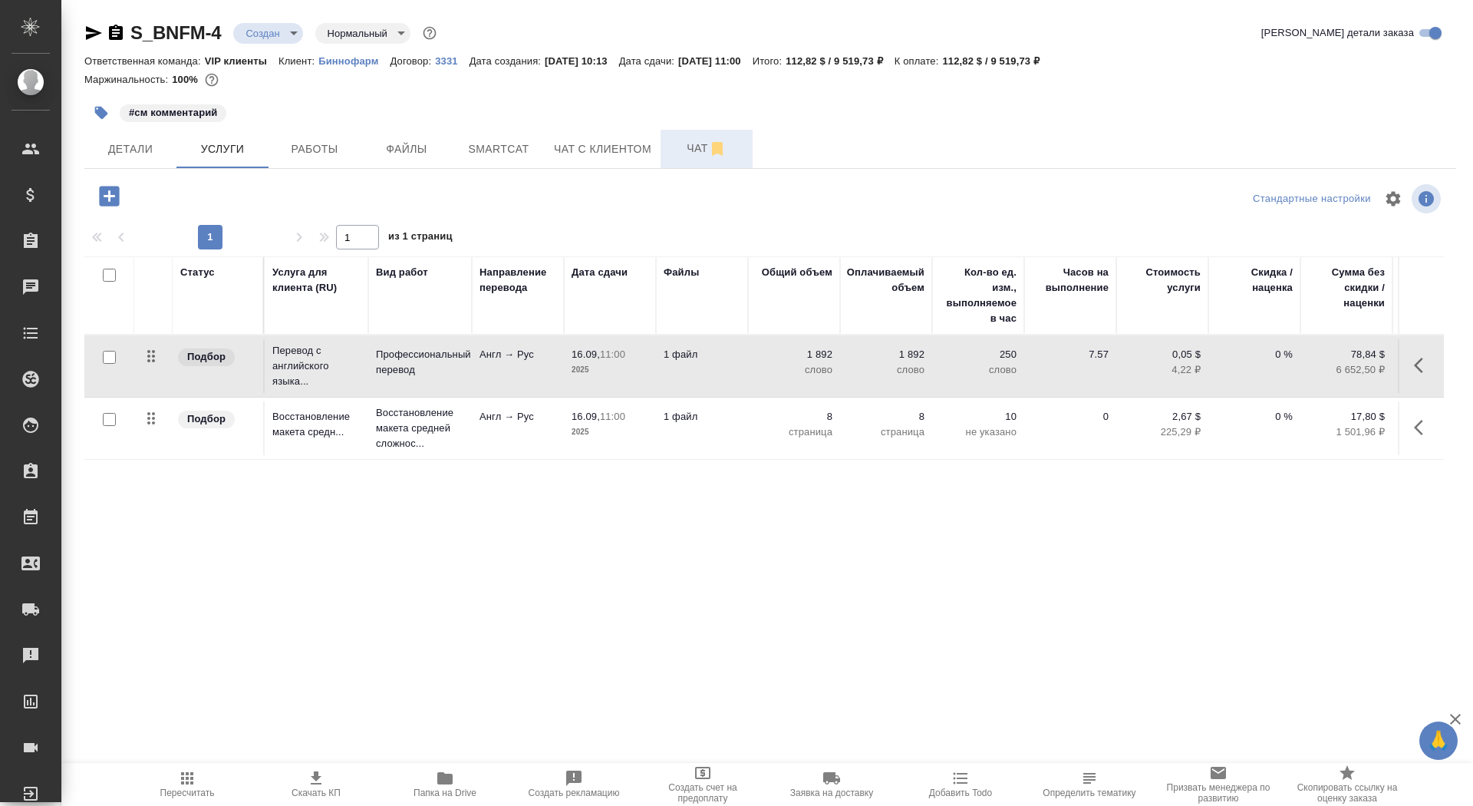
click at [679, 142] on span "Чат" at bounding box center [707, 148] width 74 height 19
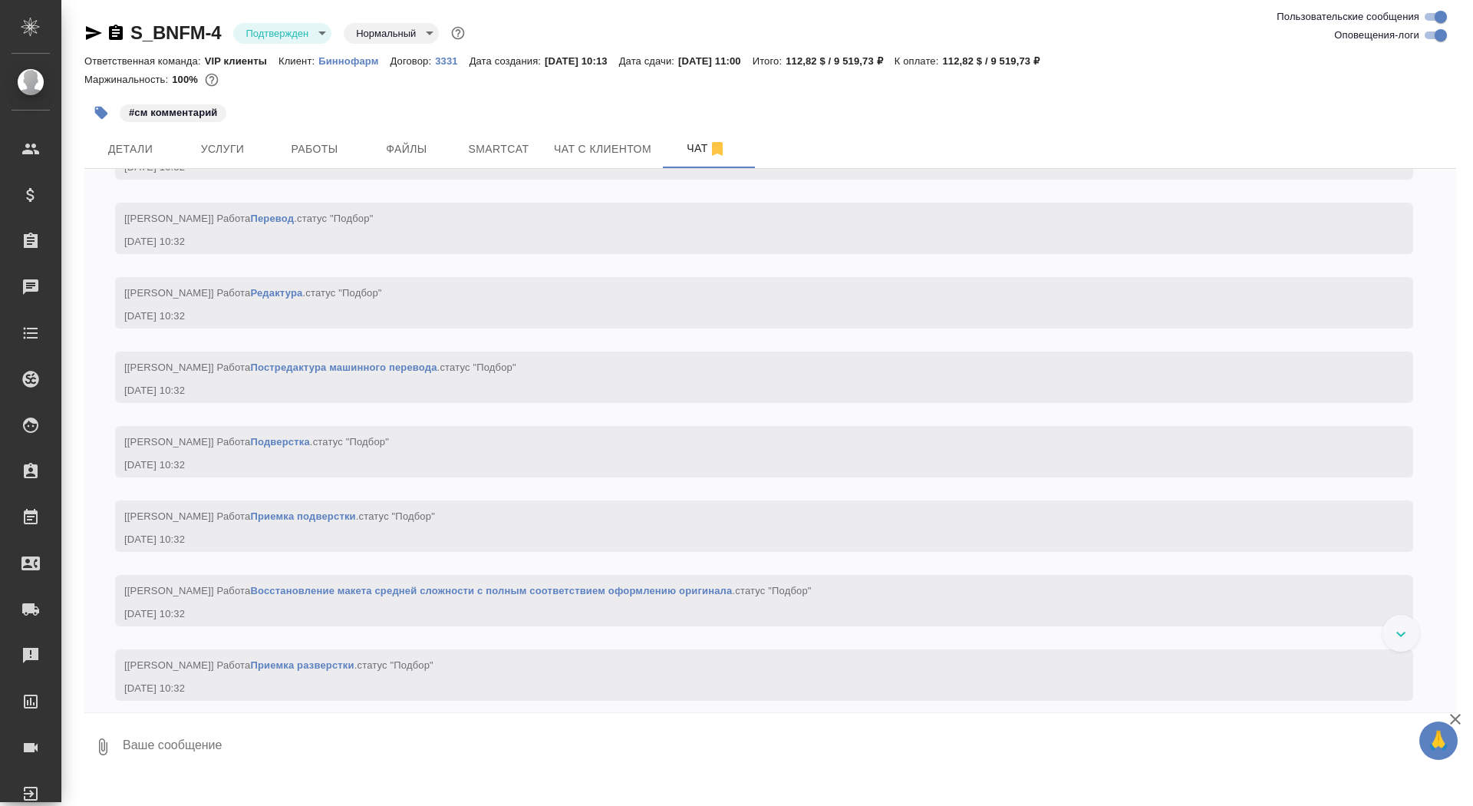
scroll to position [843, 0]
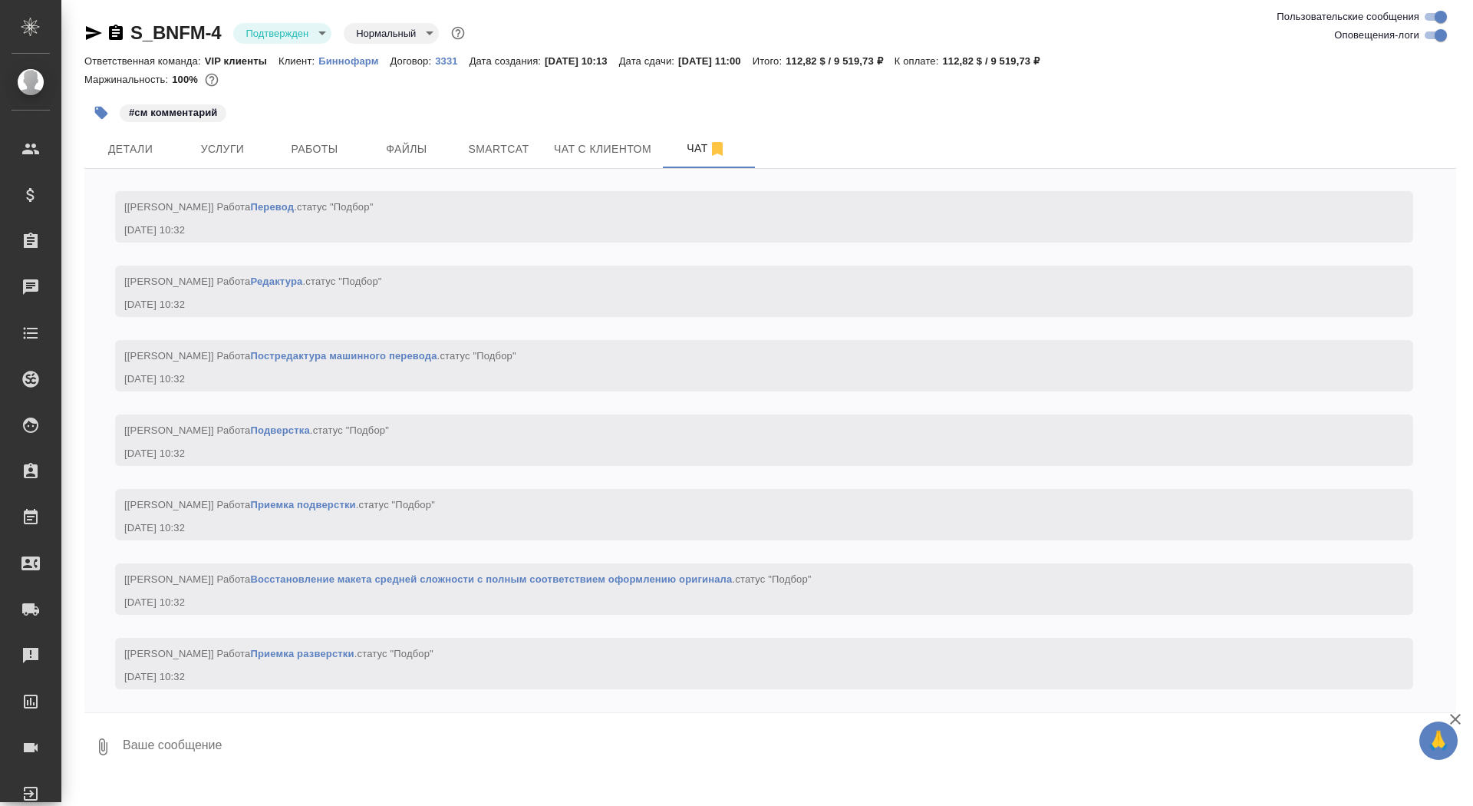
click at [91, 113] on button "button" at bounding box center [101, 113] width 34 height 34
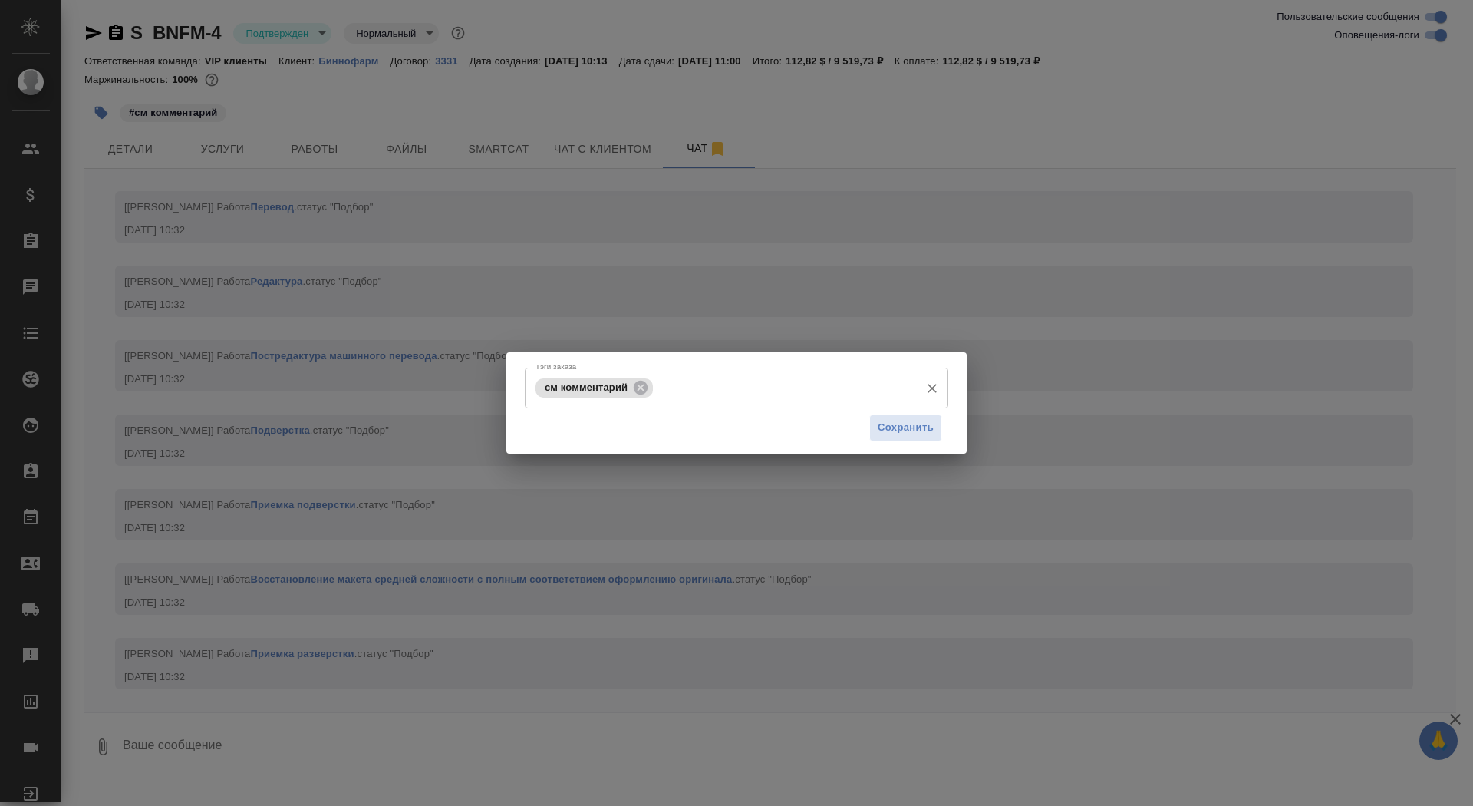
click at [734, 394] on input "Тэги заказа" at bounding box center [785, 388] width 256 height 26
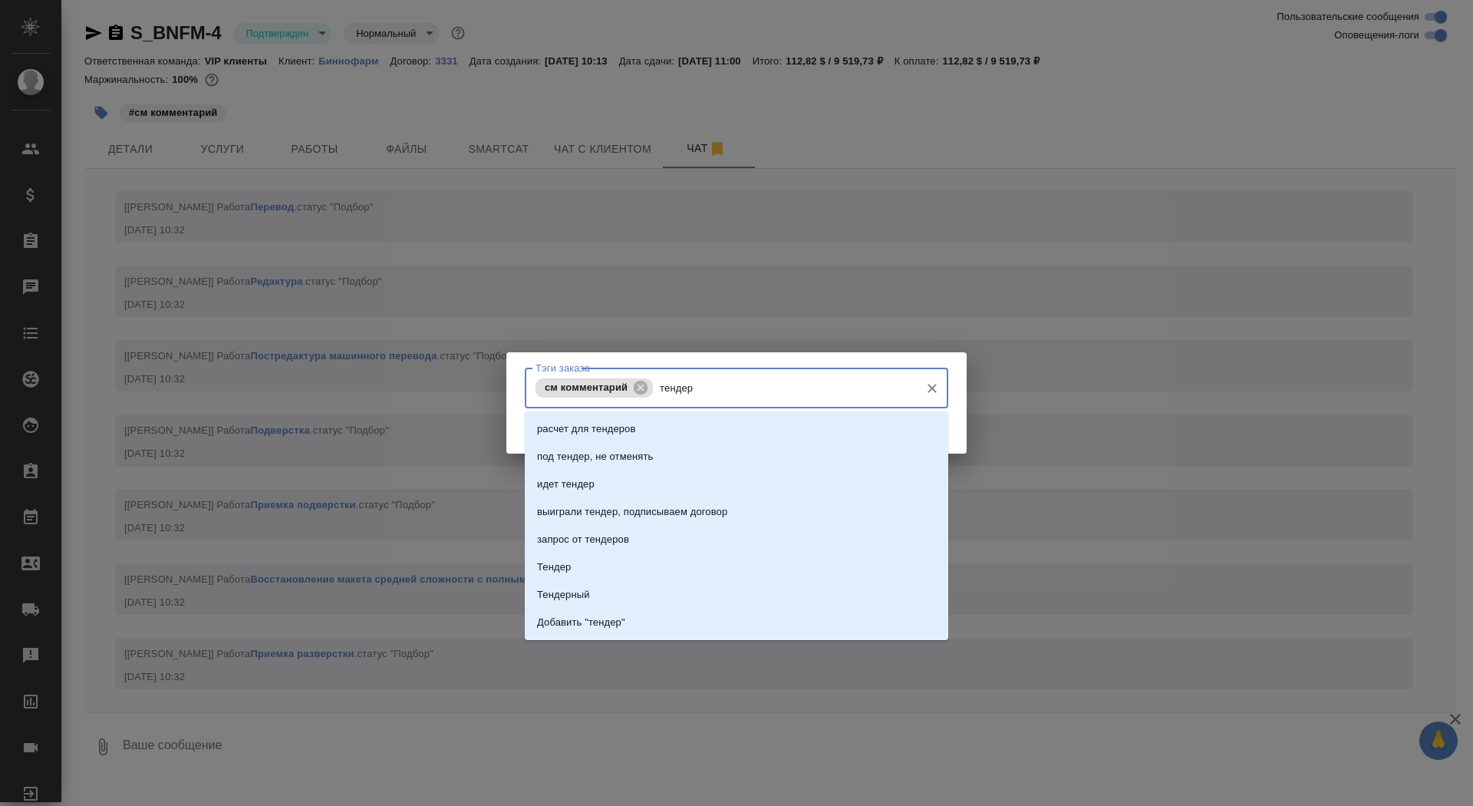
type input "тендерн"
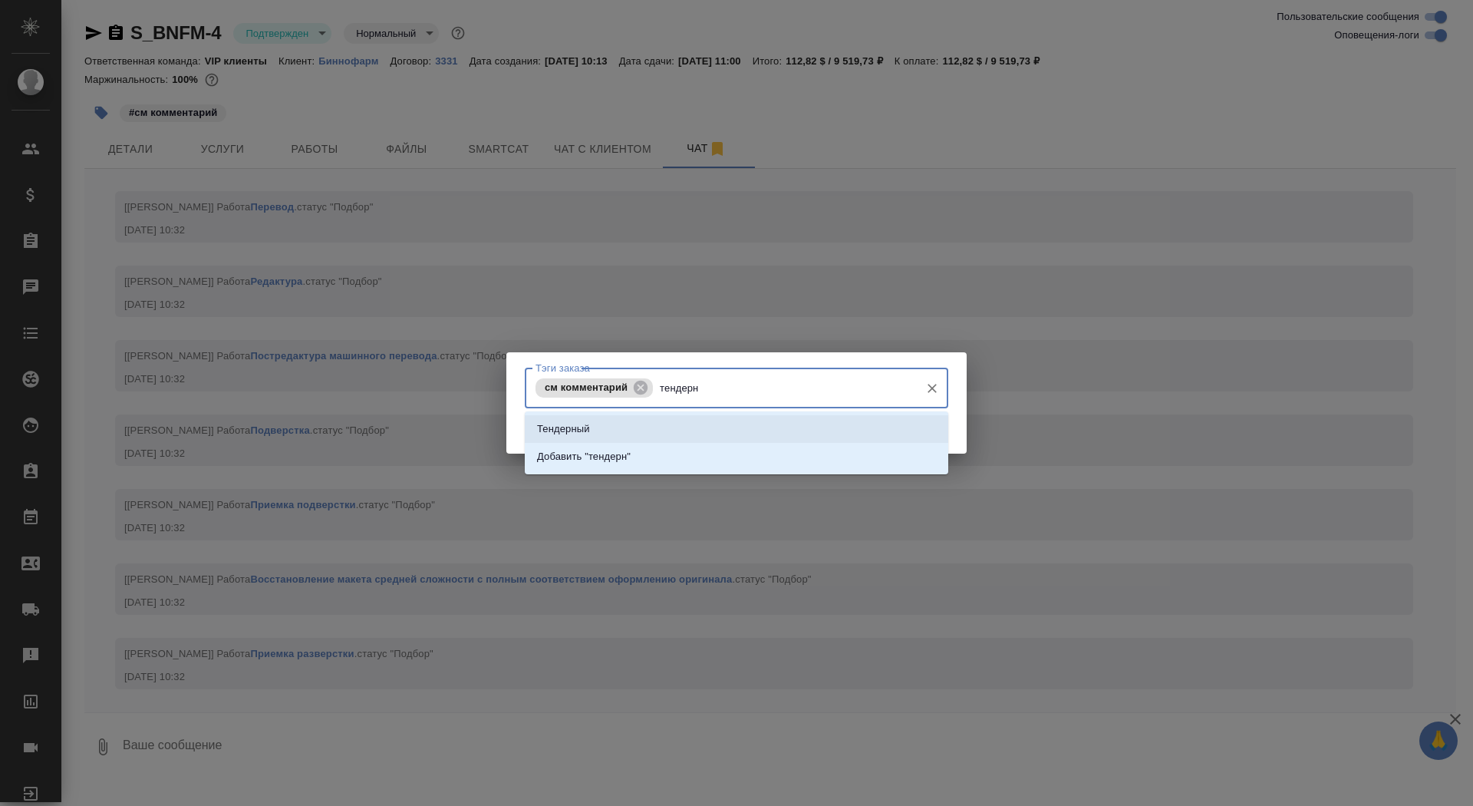
click at [660, 427] on li "Тендерный" at bounding box center [737, 429] width 424 height 28
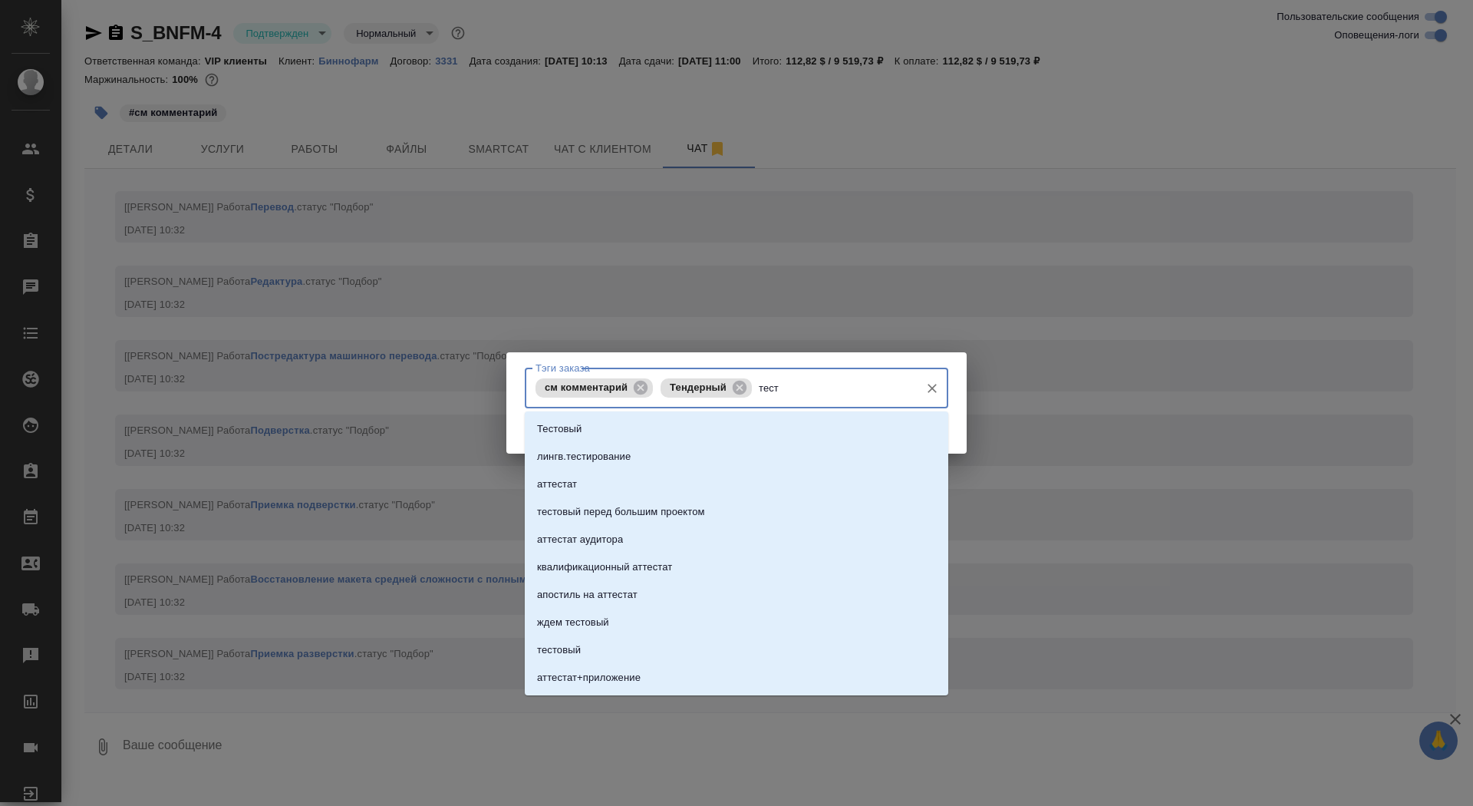
type input "тесто"
click at [681, 426] on li "Тестовый" at bounding box center [737, 429] width 424 height 28
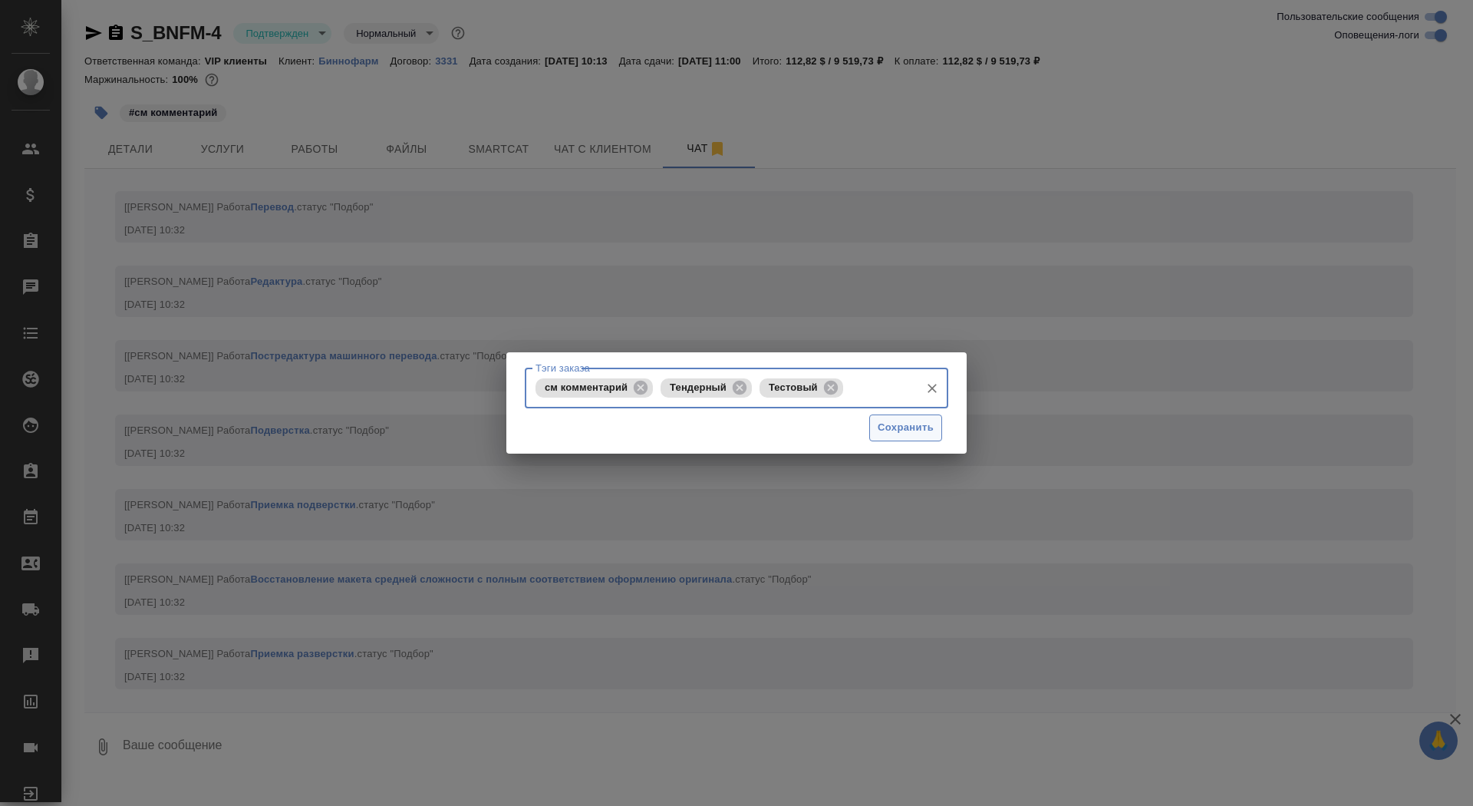
click at [929, 420] on span "Сохранить" at bounding box center [906, 428] width 56 height 18
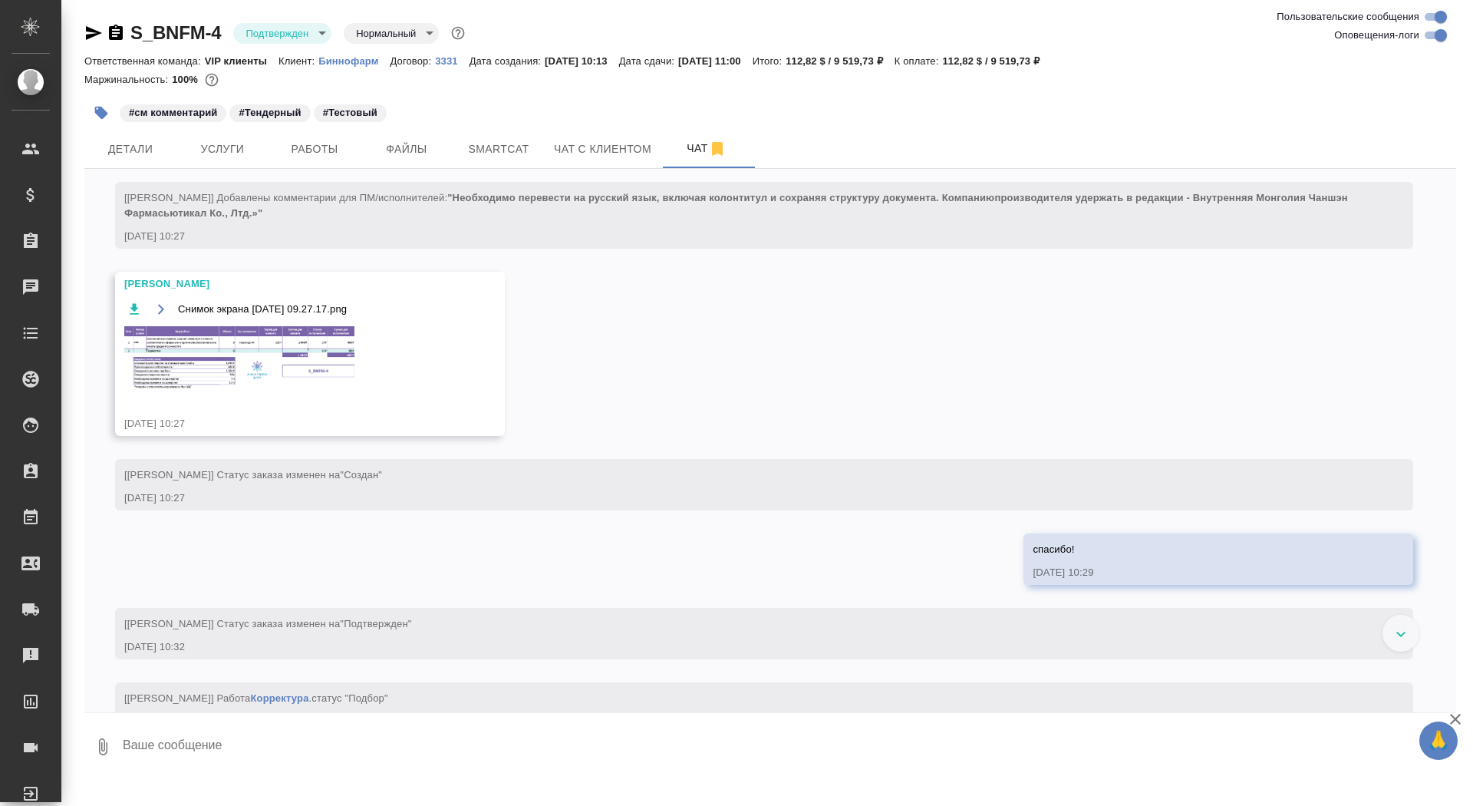
click at [337, 751] on textarea at bounding box center [788, 747] width 1335 height 52
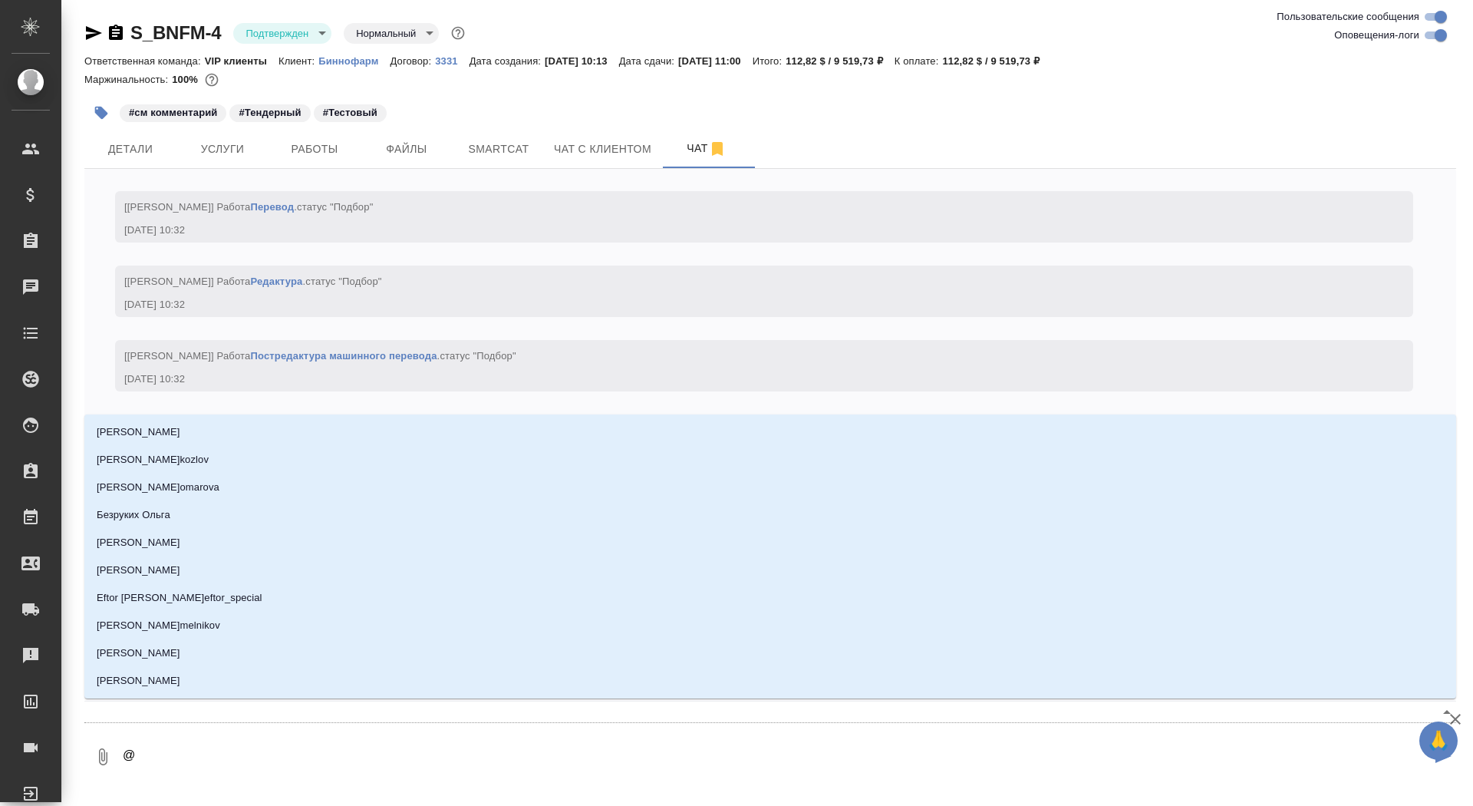
type textarea "@г"
type input "г"
type textarea "@го"
type input "го"
type textarea "@гор"
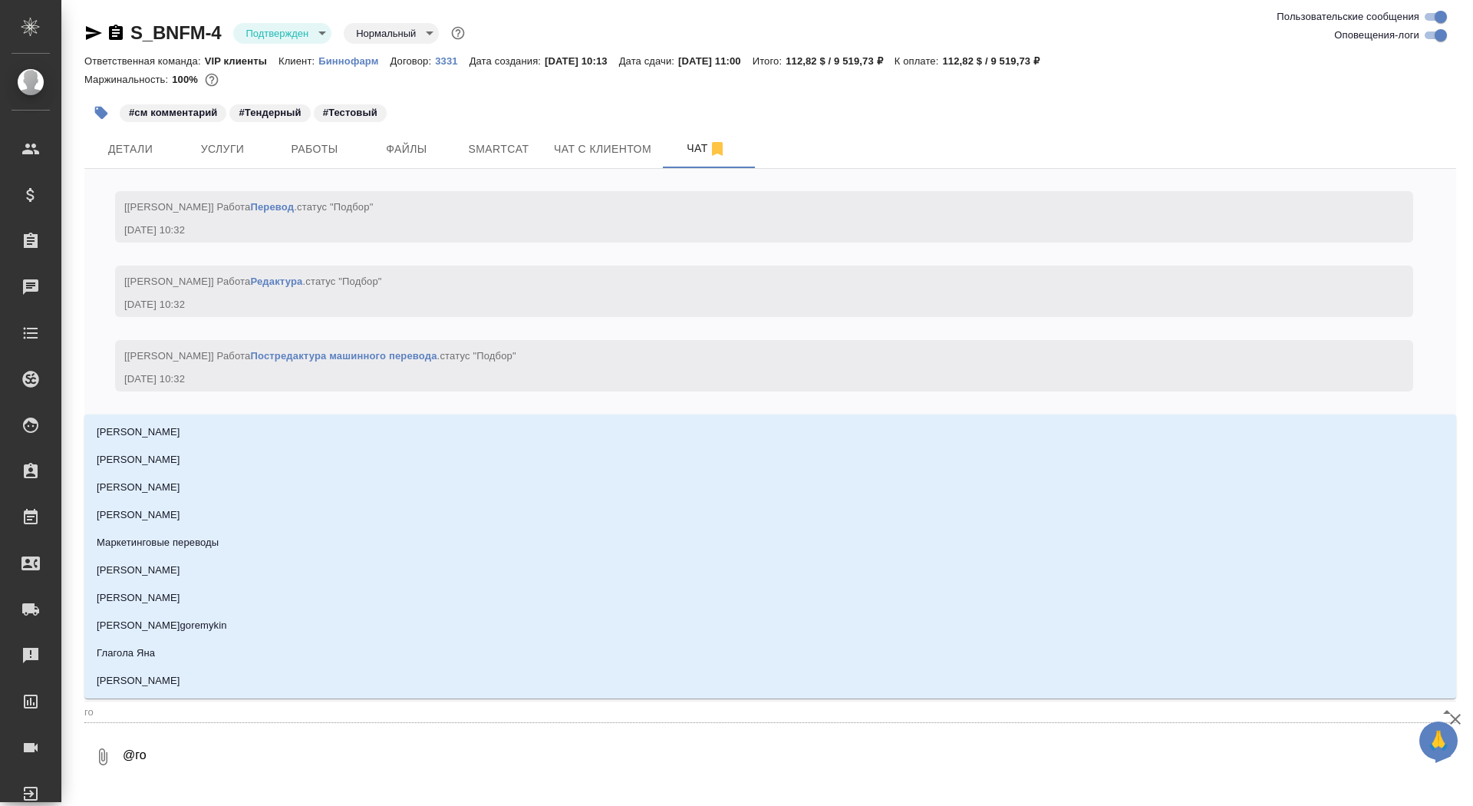
type input "гор"
type textarea "@горш"
type input "горш"
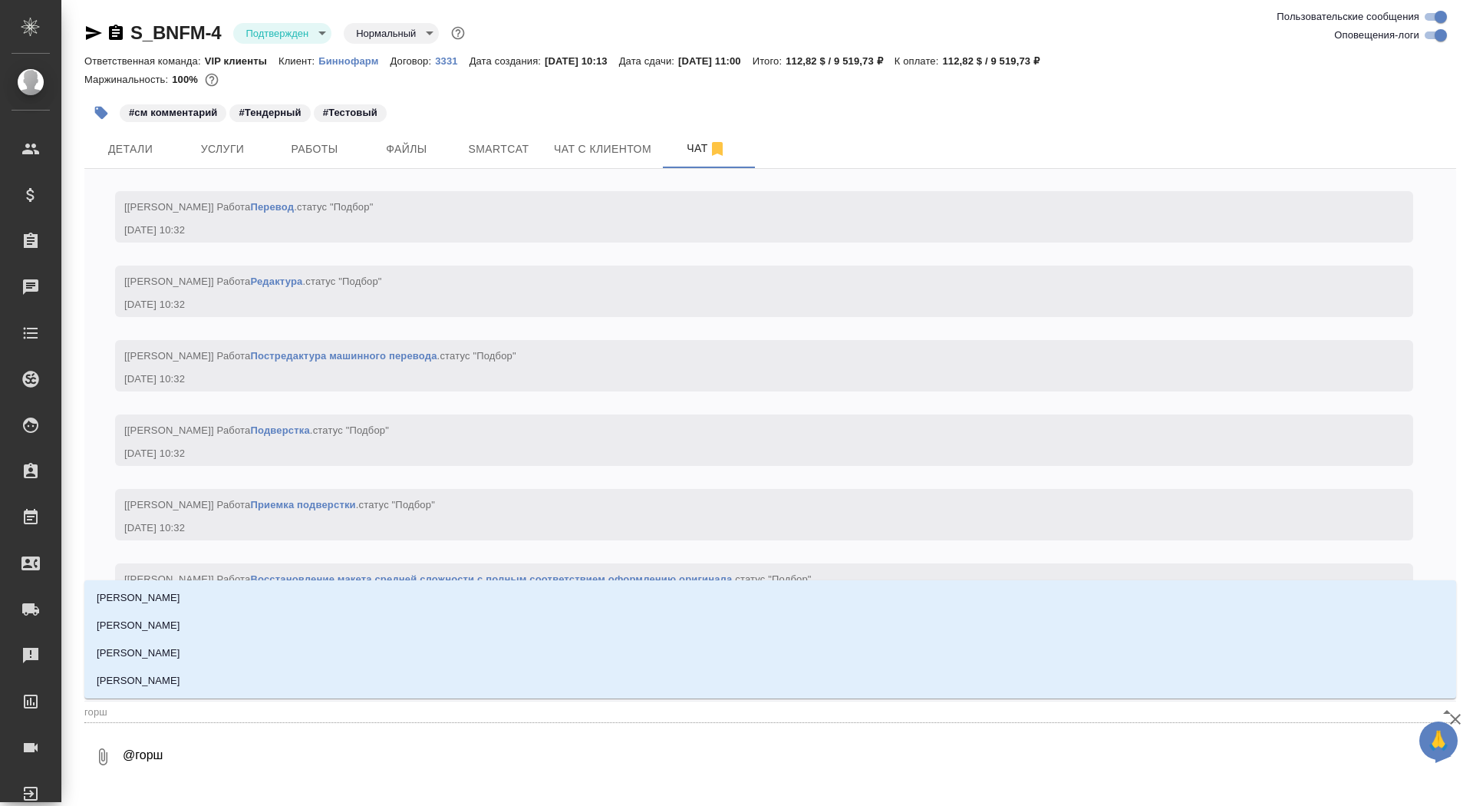
type textarea "@горшк"
type input "горшк"
type textarea "@горшко"
type input "горшко"
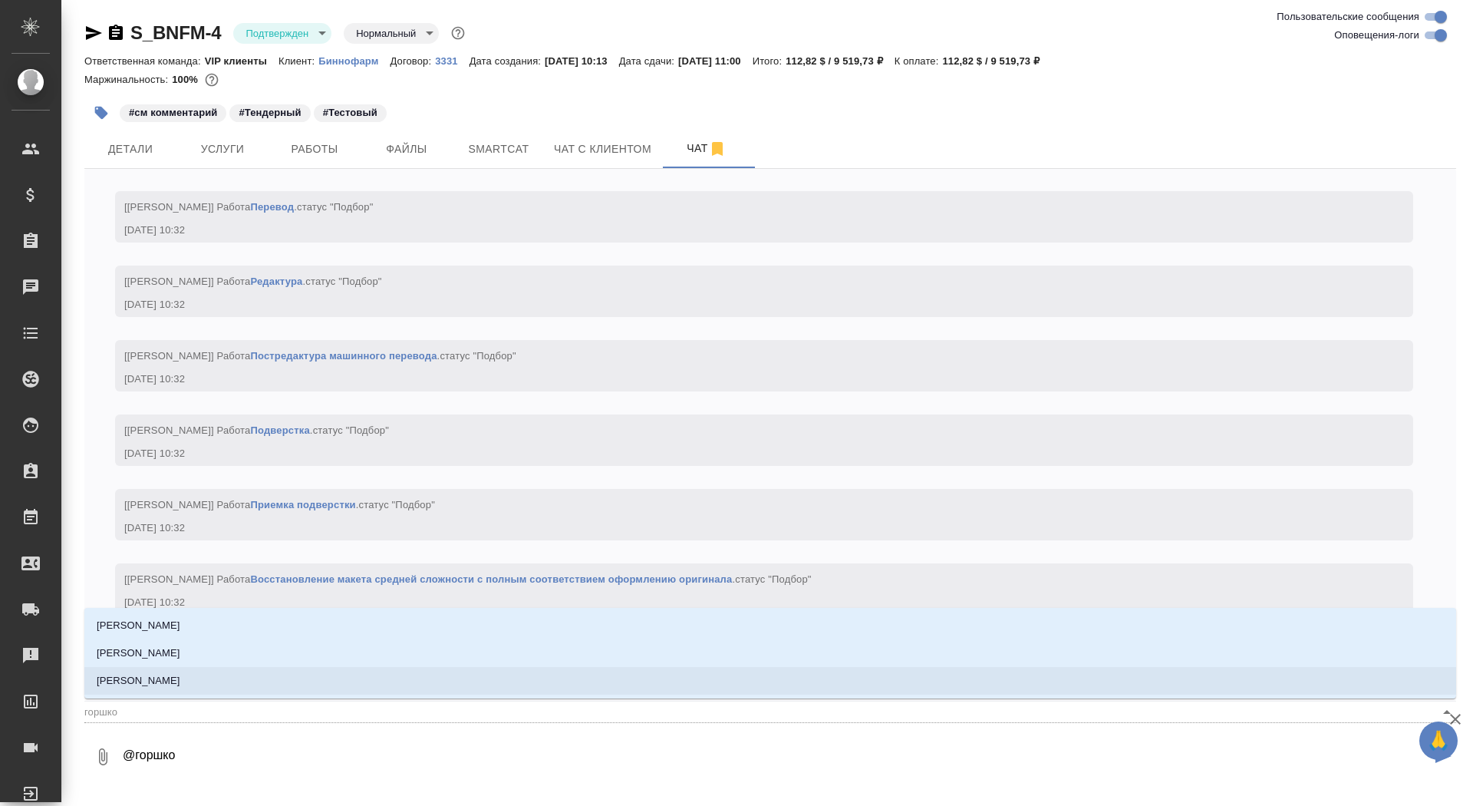
click at [423, 675] on li "[PERSON_NAME]" at bounding box center [770, 681] width 1372 height 28
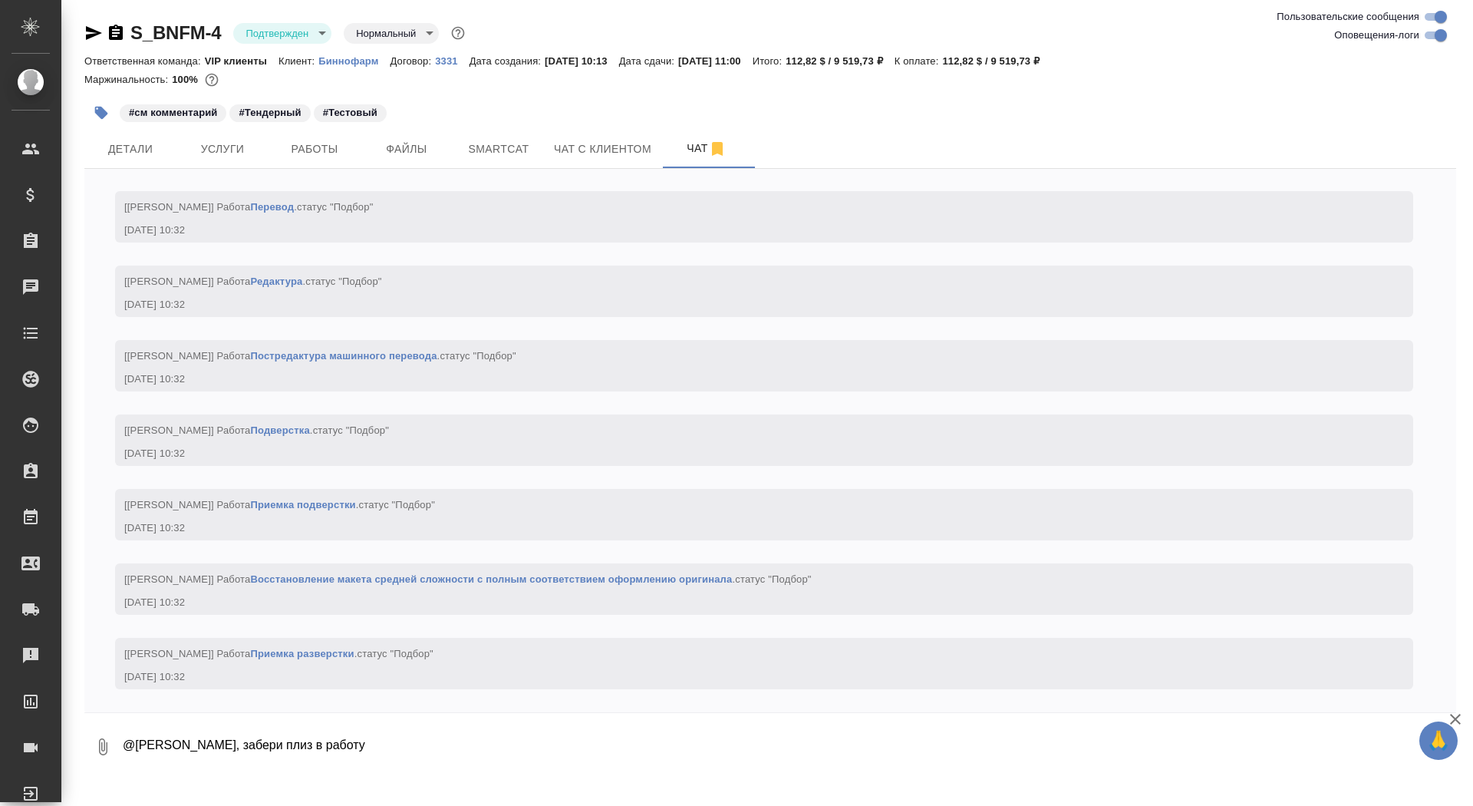
type textarea "@Горшкова Валентина Валечка, забери плиз в работу"
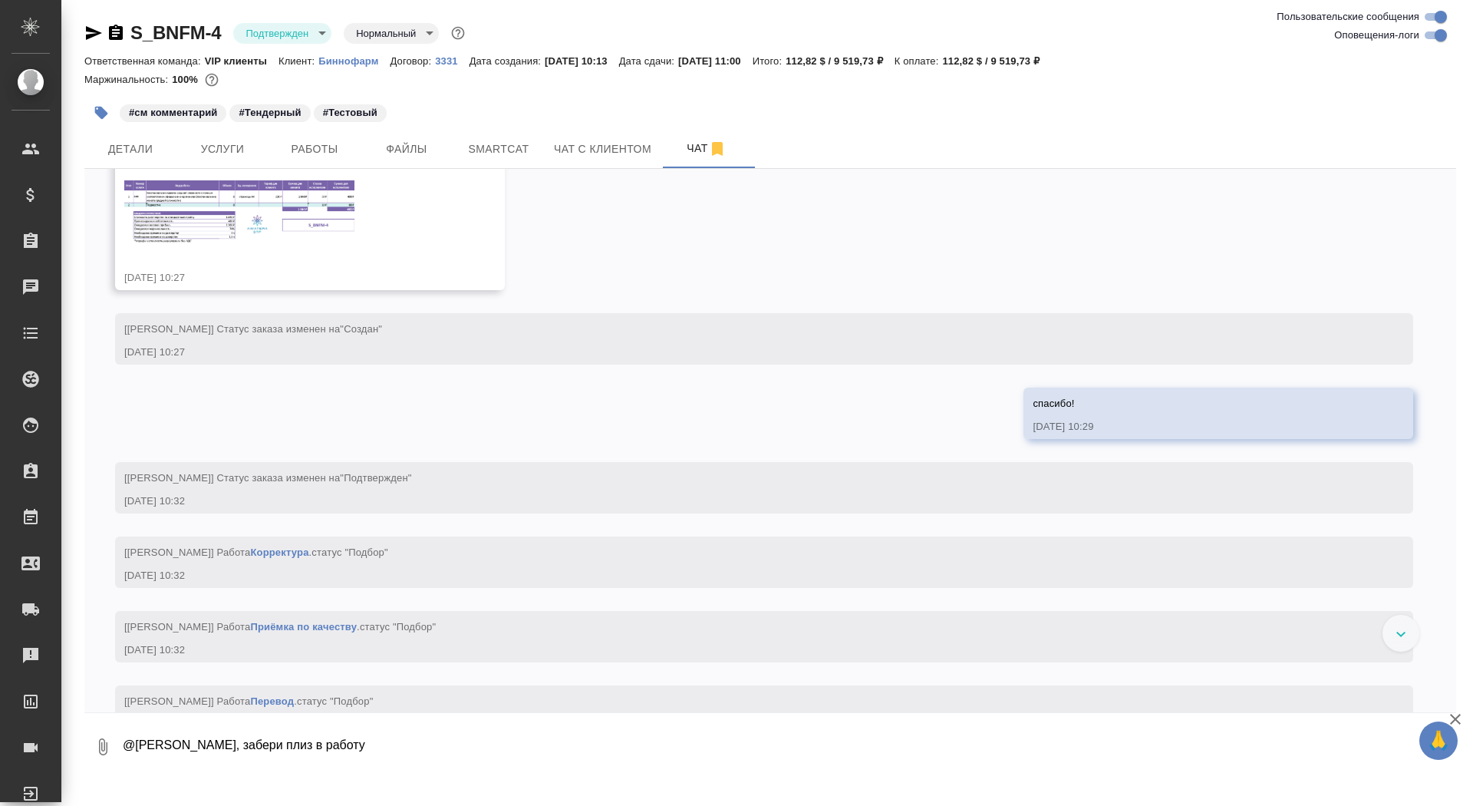
scroll to position [272, 0]
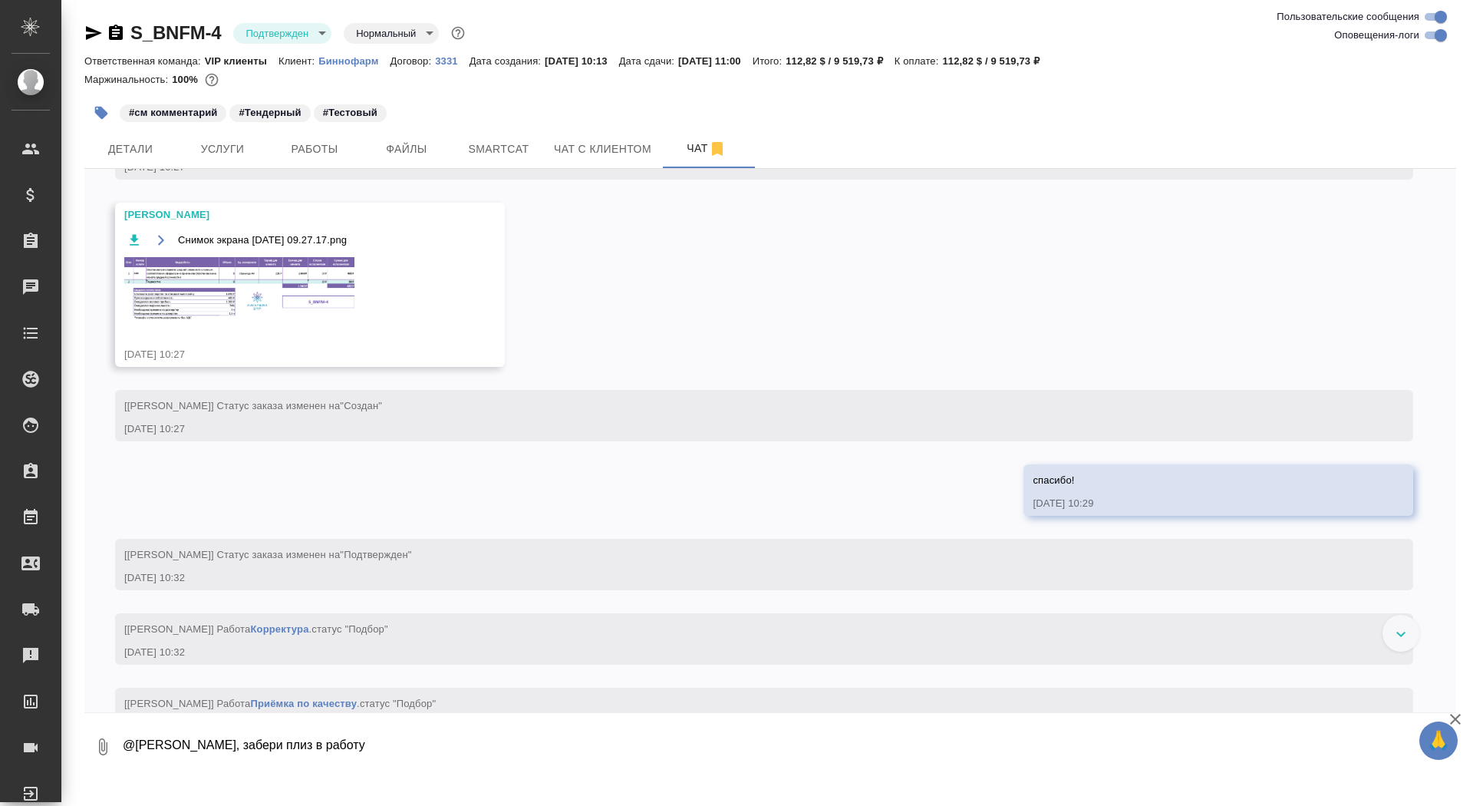
click at [274, 294] on img at bounding box center [239, 288] width 230 height 63
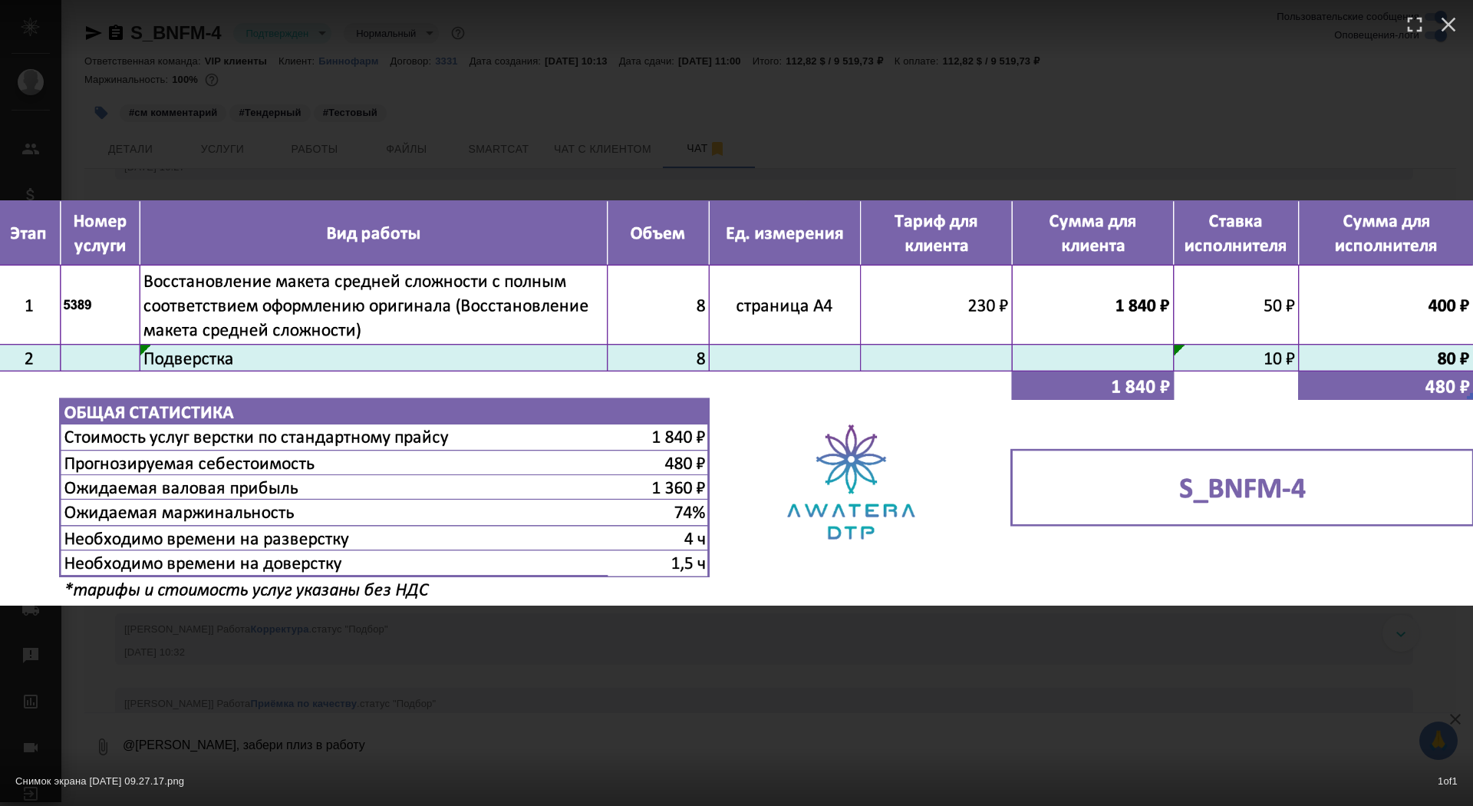
click at [369, 111] on div "Снимок экрана 2025-09-15 в 09.27.17.png 1 of 1" at bounding box center [736, 403] width 1473 height 806
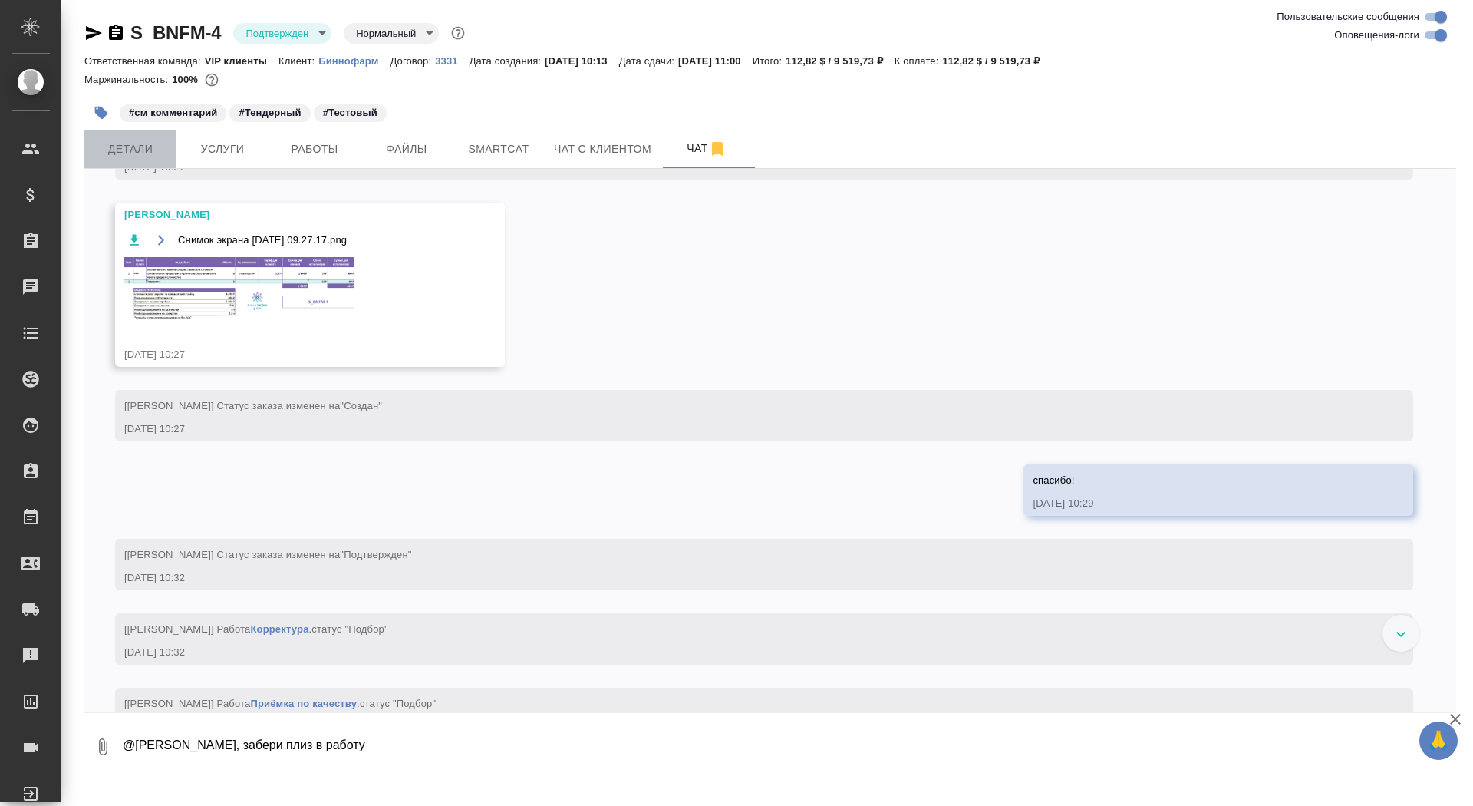
click at [152, 147] on span "Детали" at bounding box center [131, 149] width 74 height 19
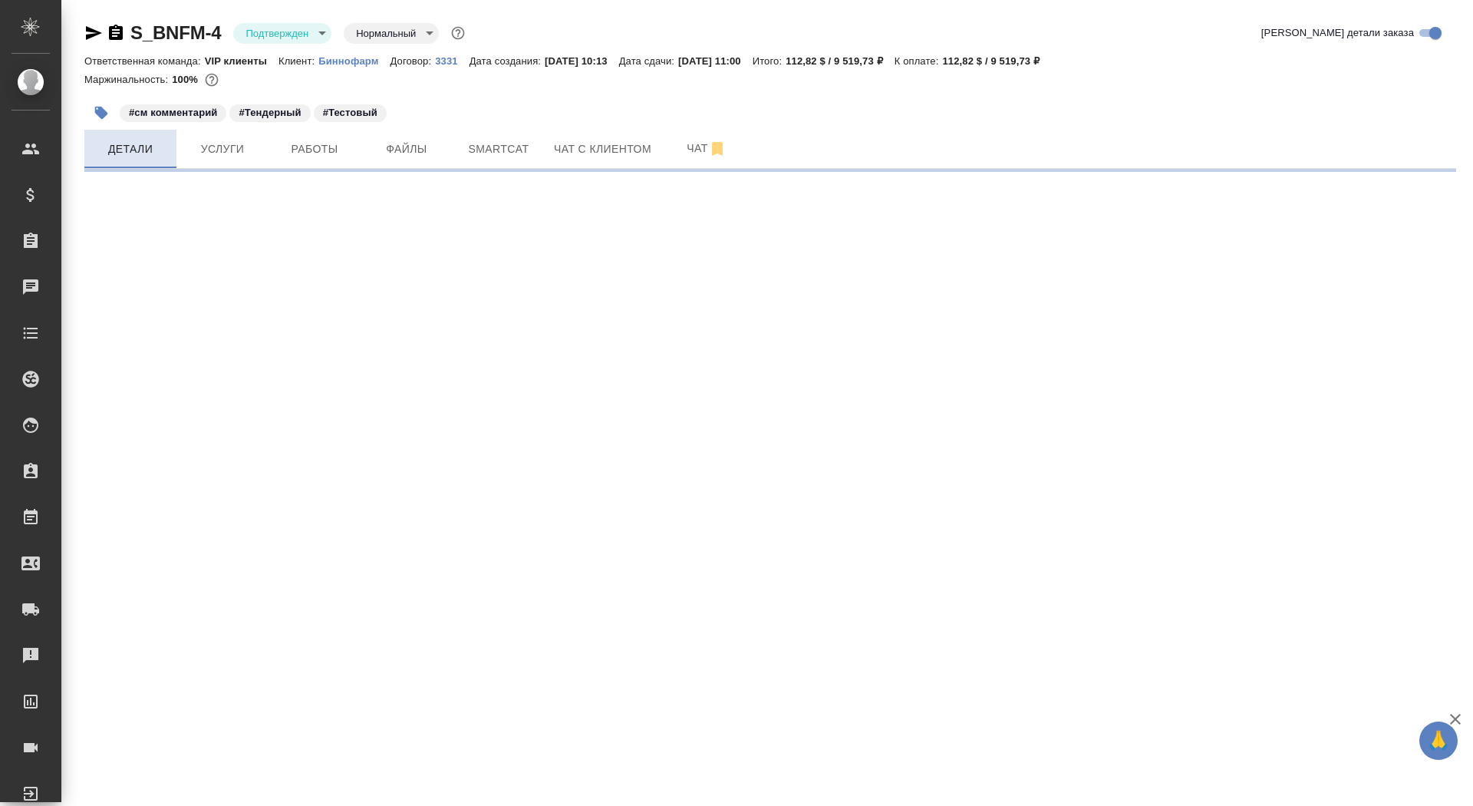
select select "RU"
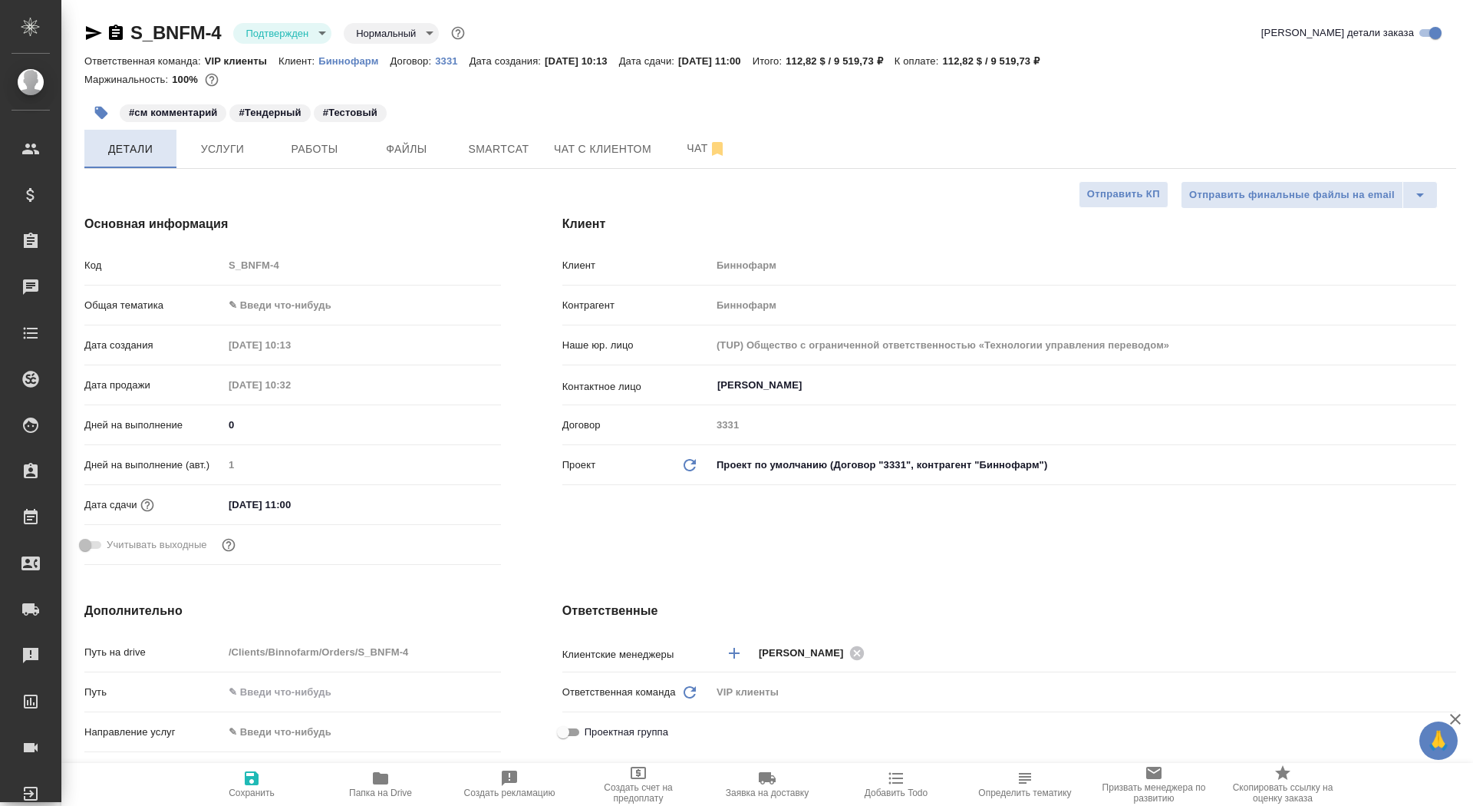
type textarea "x"
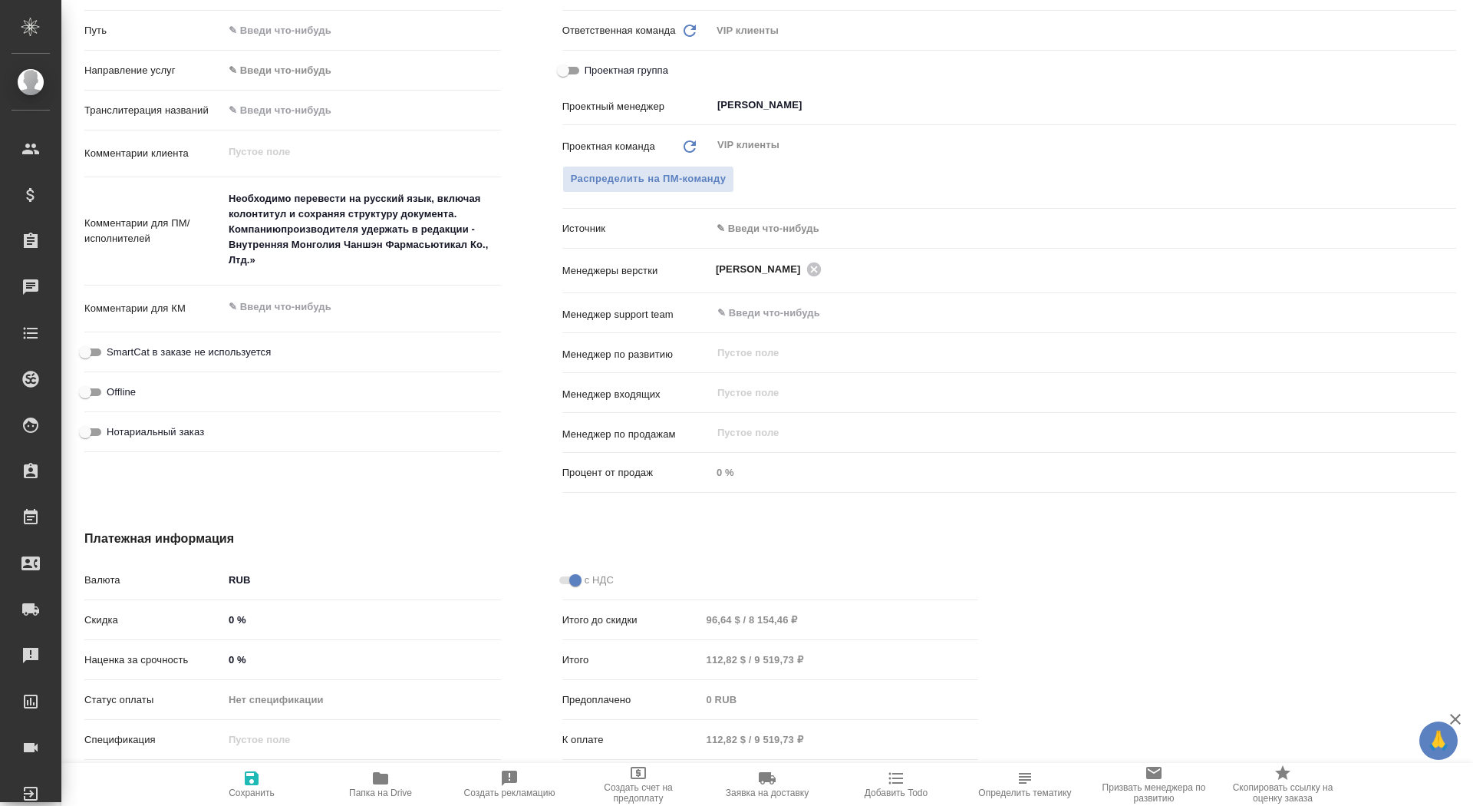
scroll to position [700, 0]
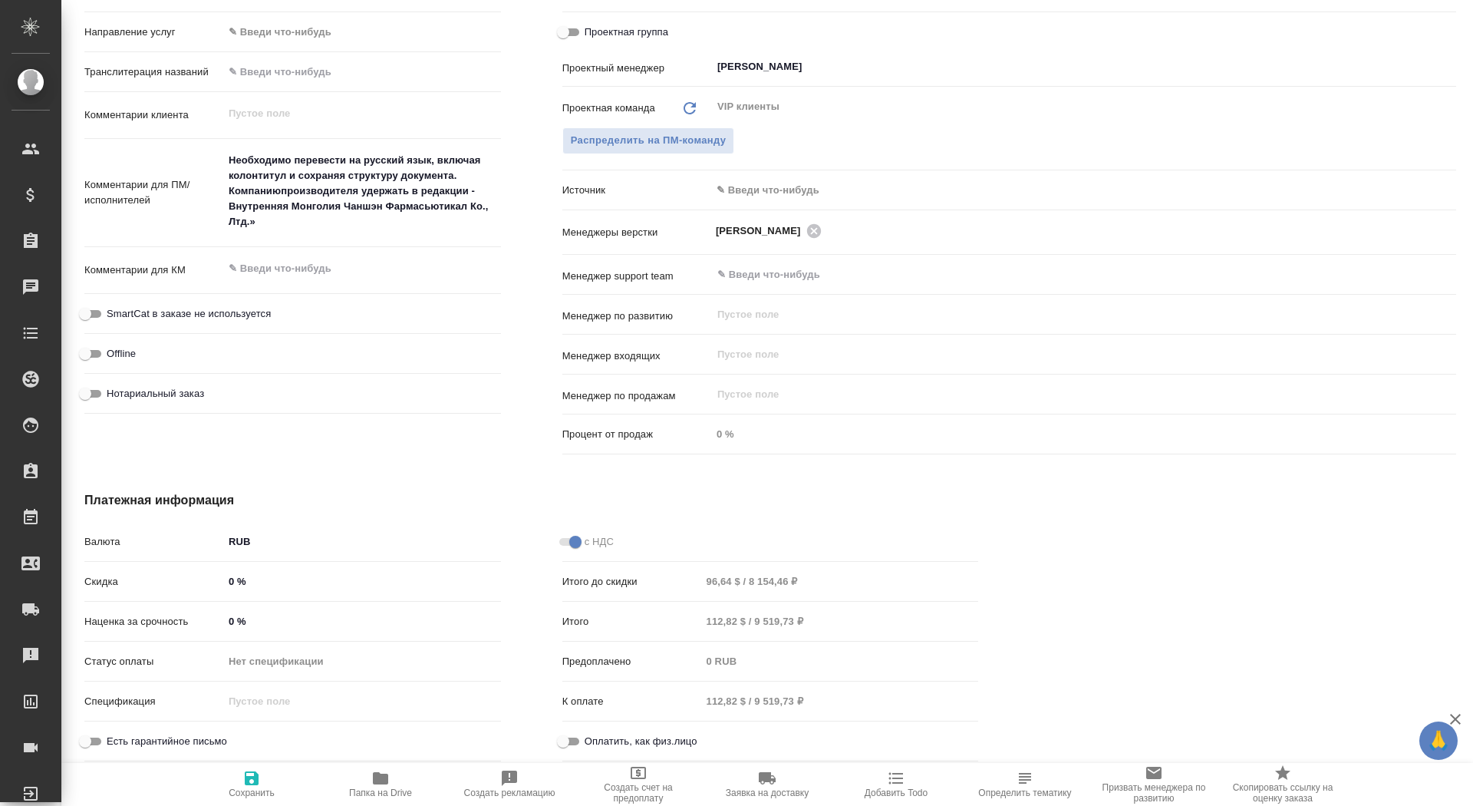
type textarea "x"
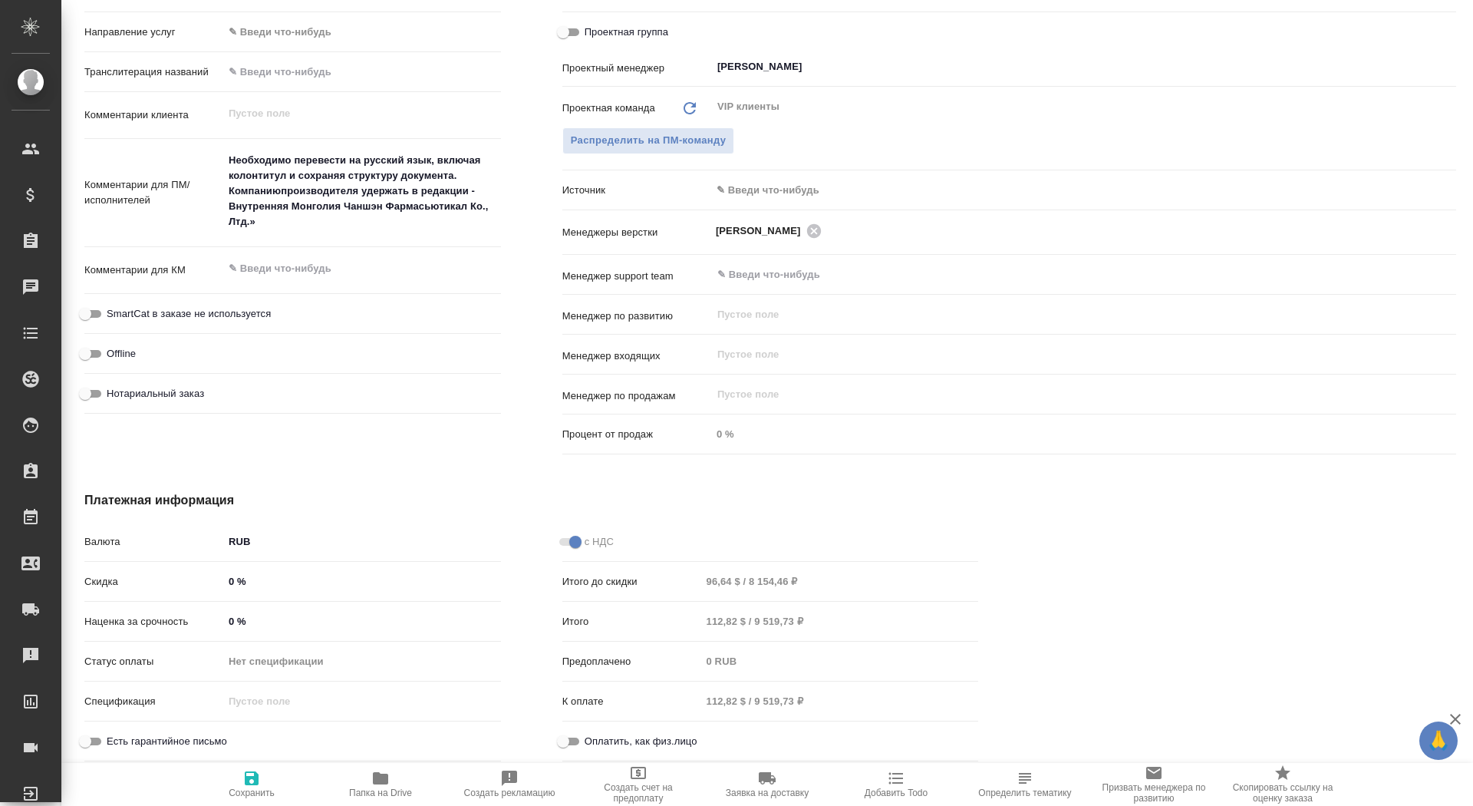
type textarea "x"
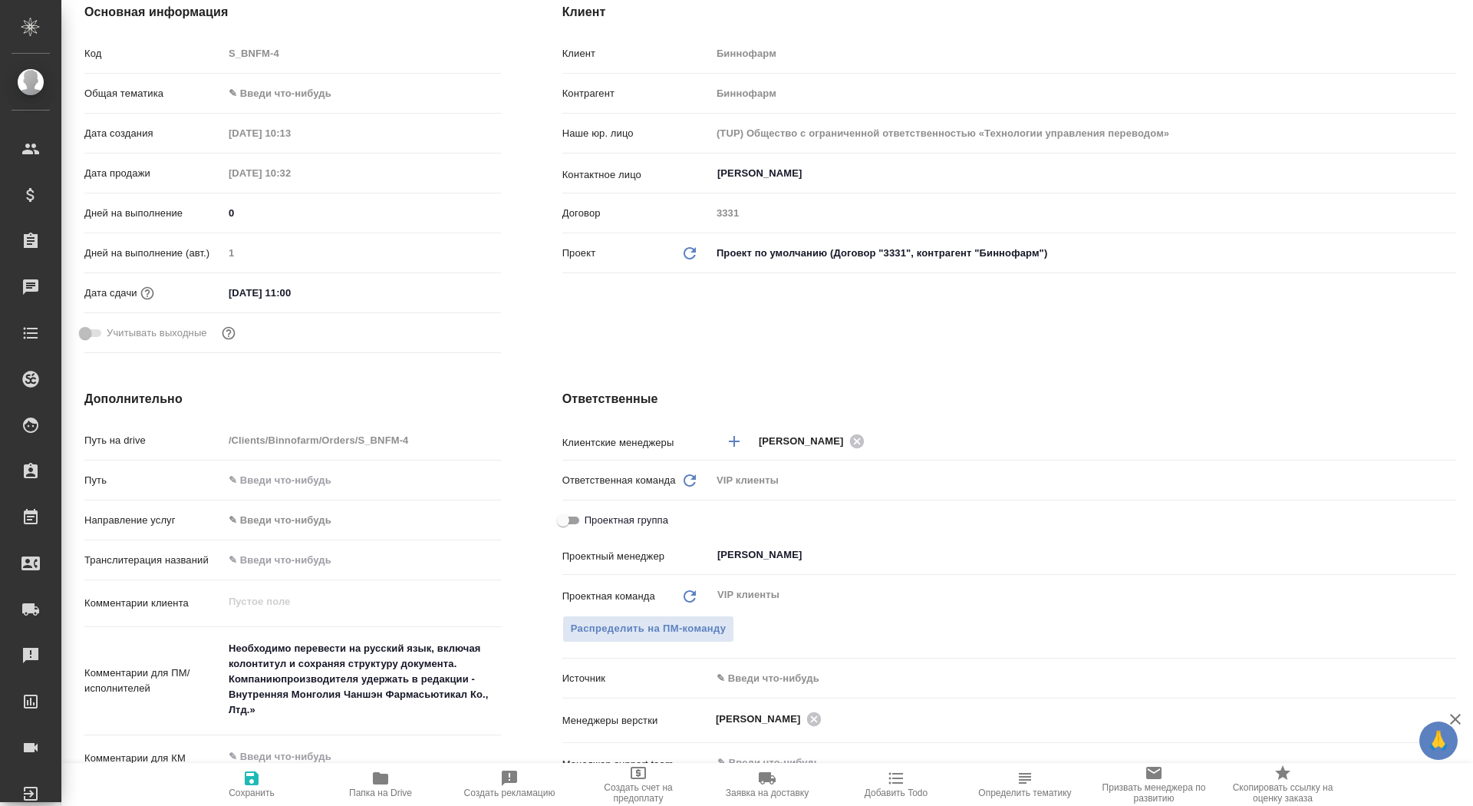
scroll to position [0, 0]
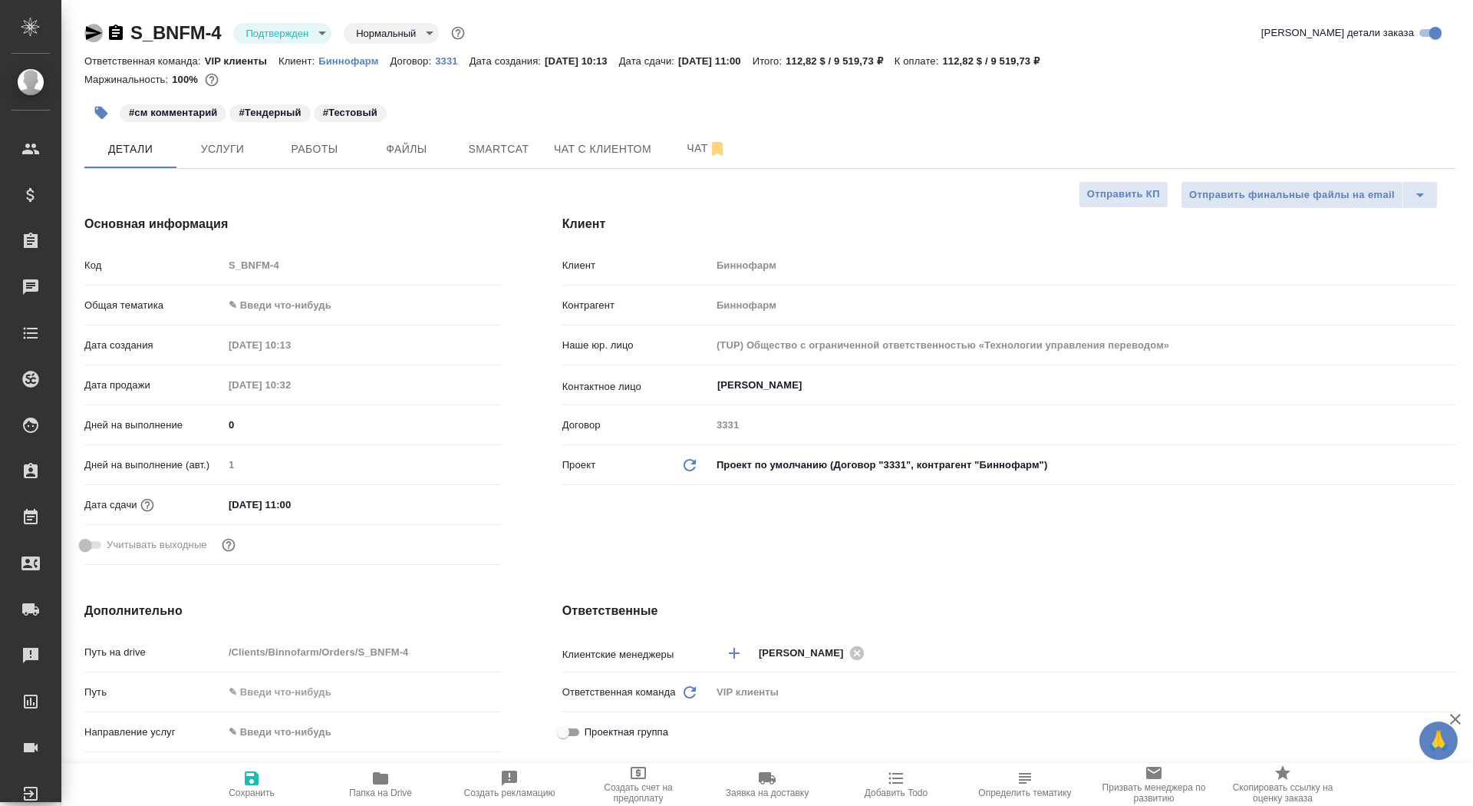
click at [91, 25] on icon "button" at bounding box center [93, 33] width 18 height 18
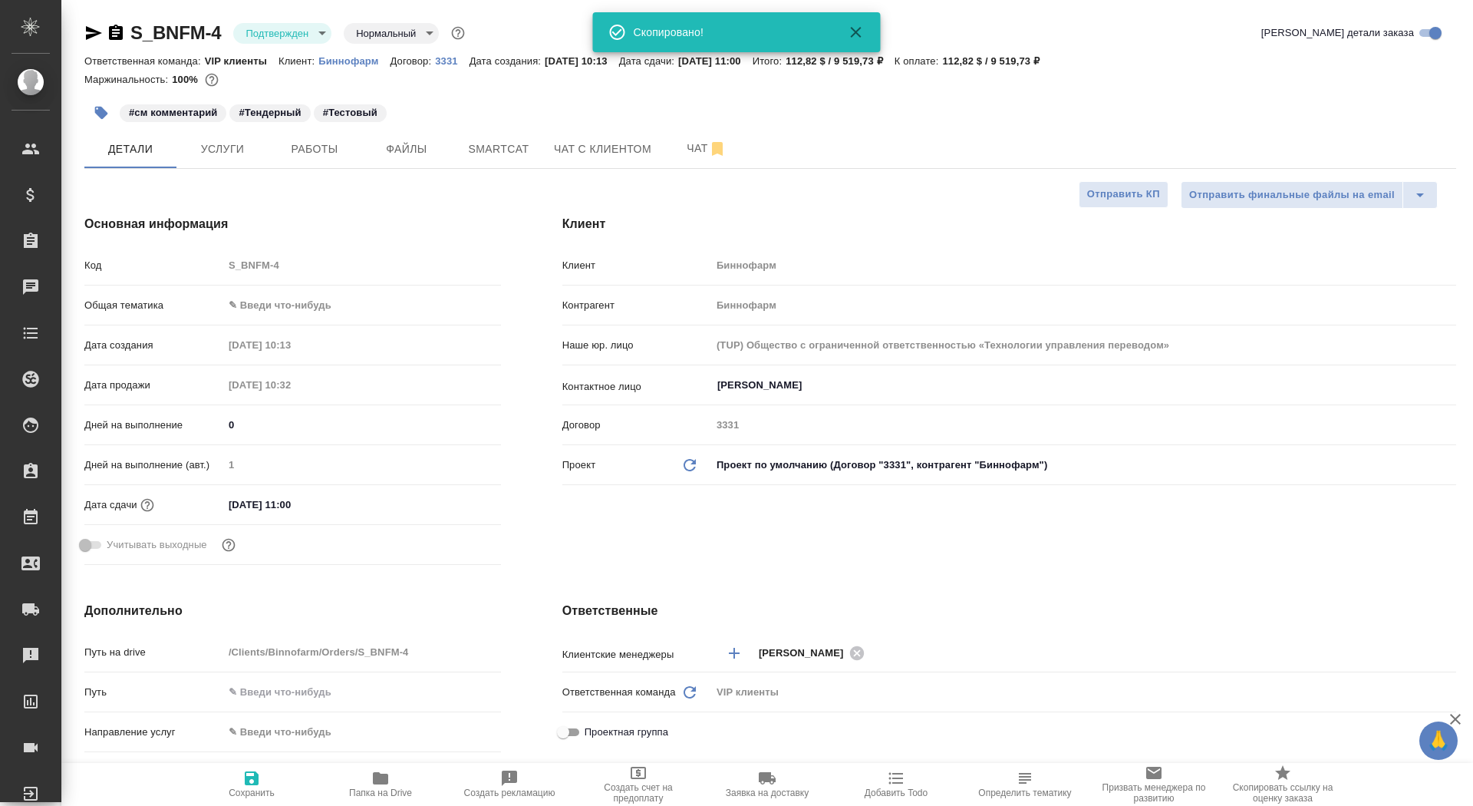
type textarea "x"
click at [460, 145] on button "Smartcat" at bounding box center [499, 149] width 92 height 38
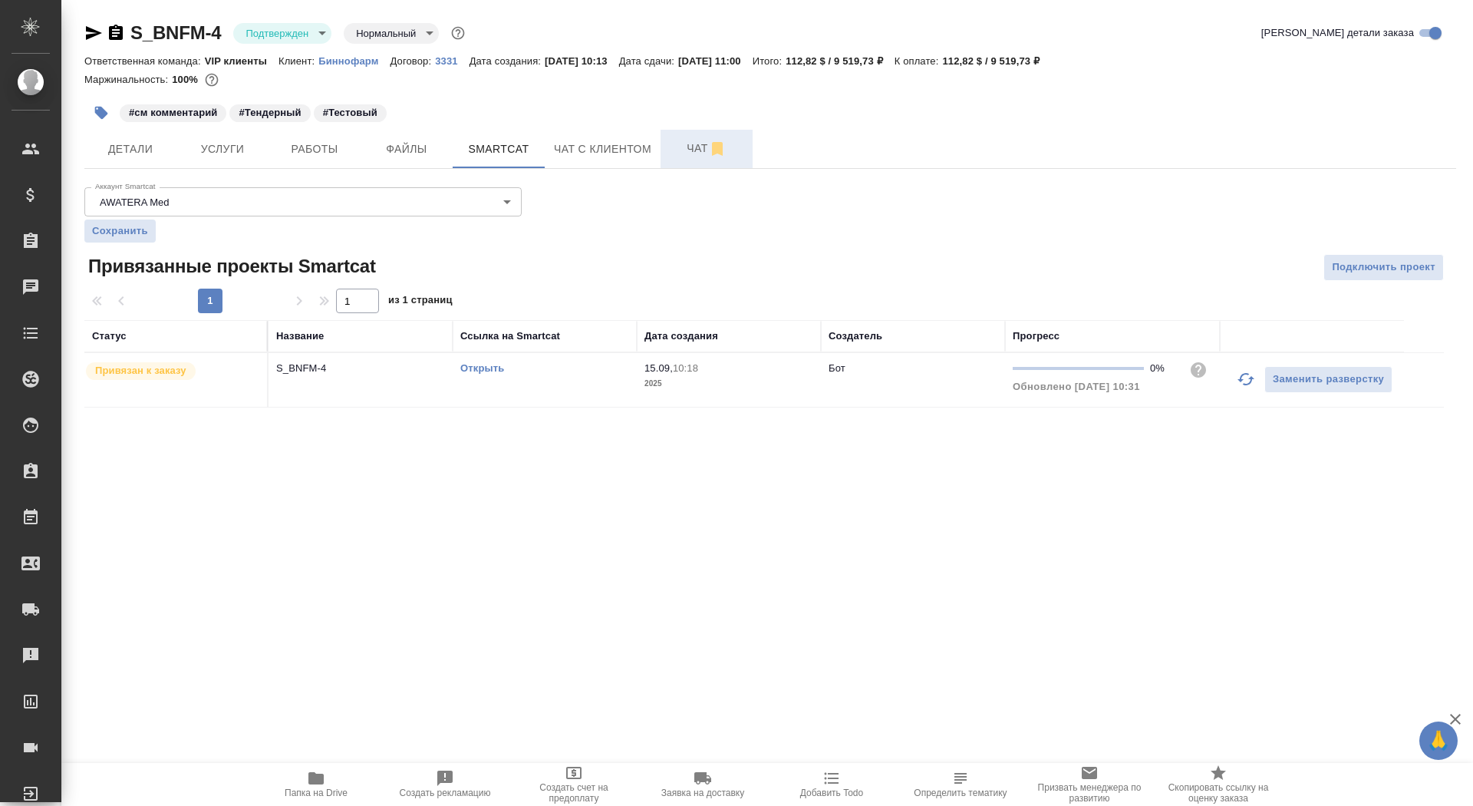
click at [691, 155] on span "Чат" at bounding box center [707, 148] width 74 height 19
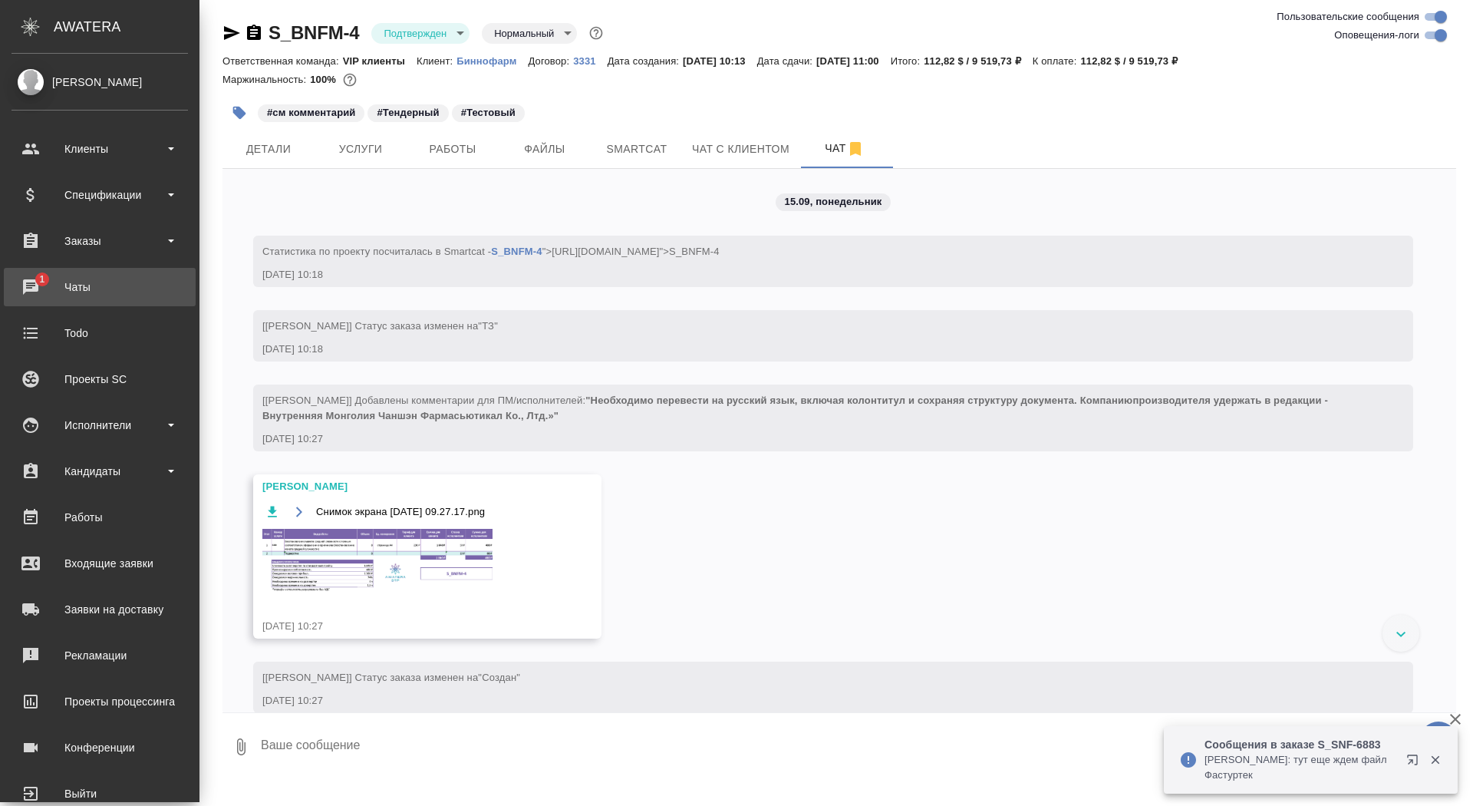
click at [18, 285] on div "Чаты" at bounding box center [100, 287] width 177 height 23
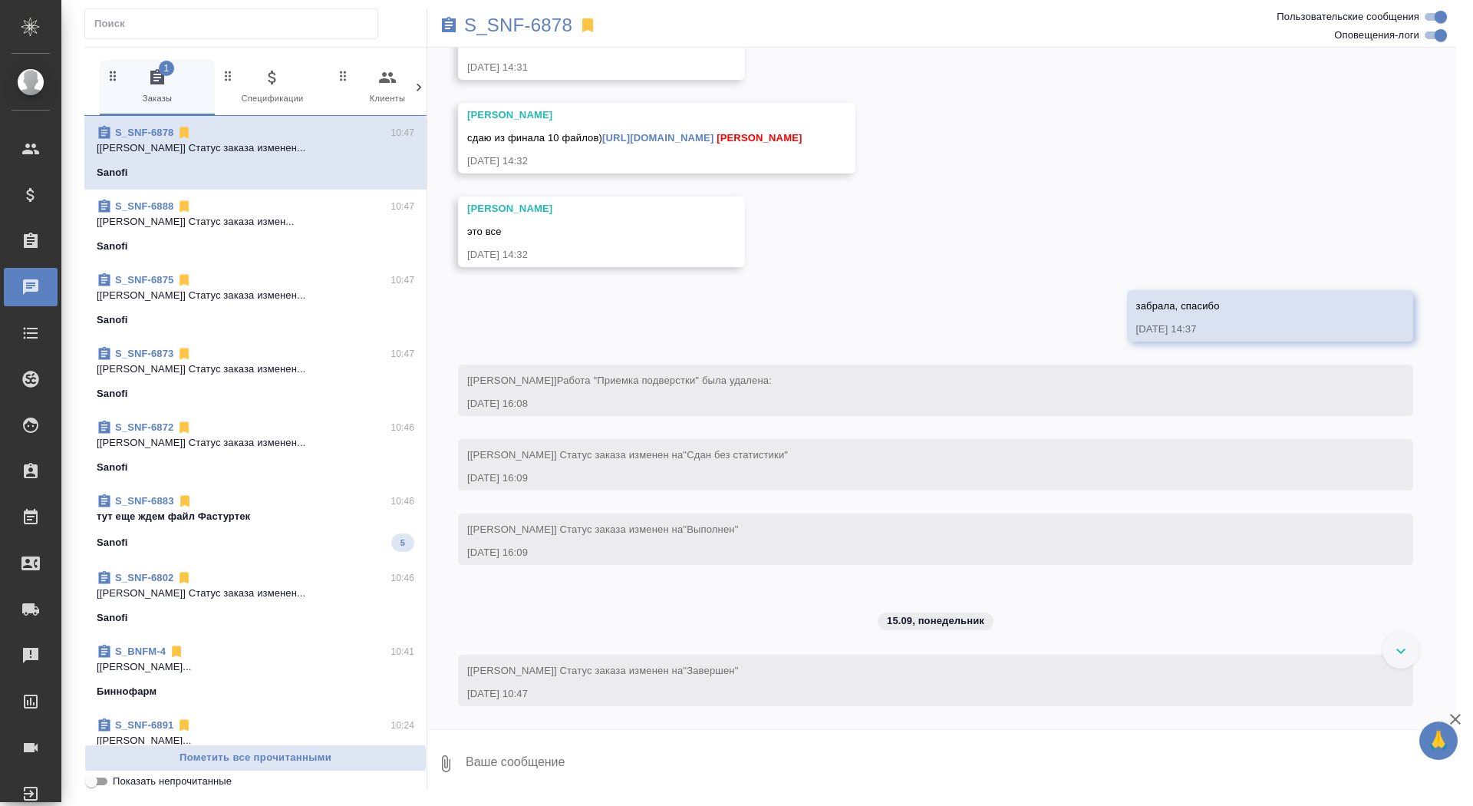
scroll to position [8535, 0]
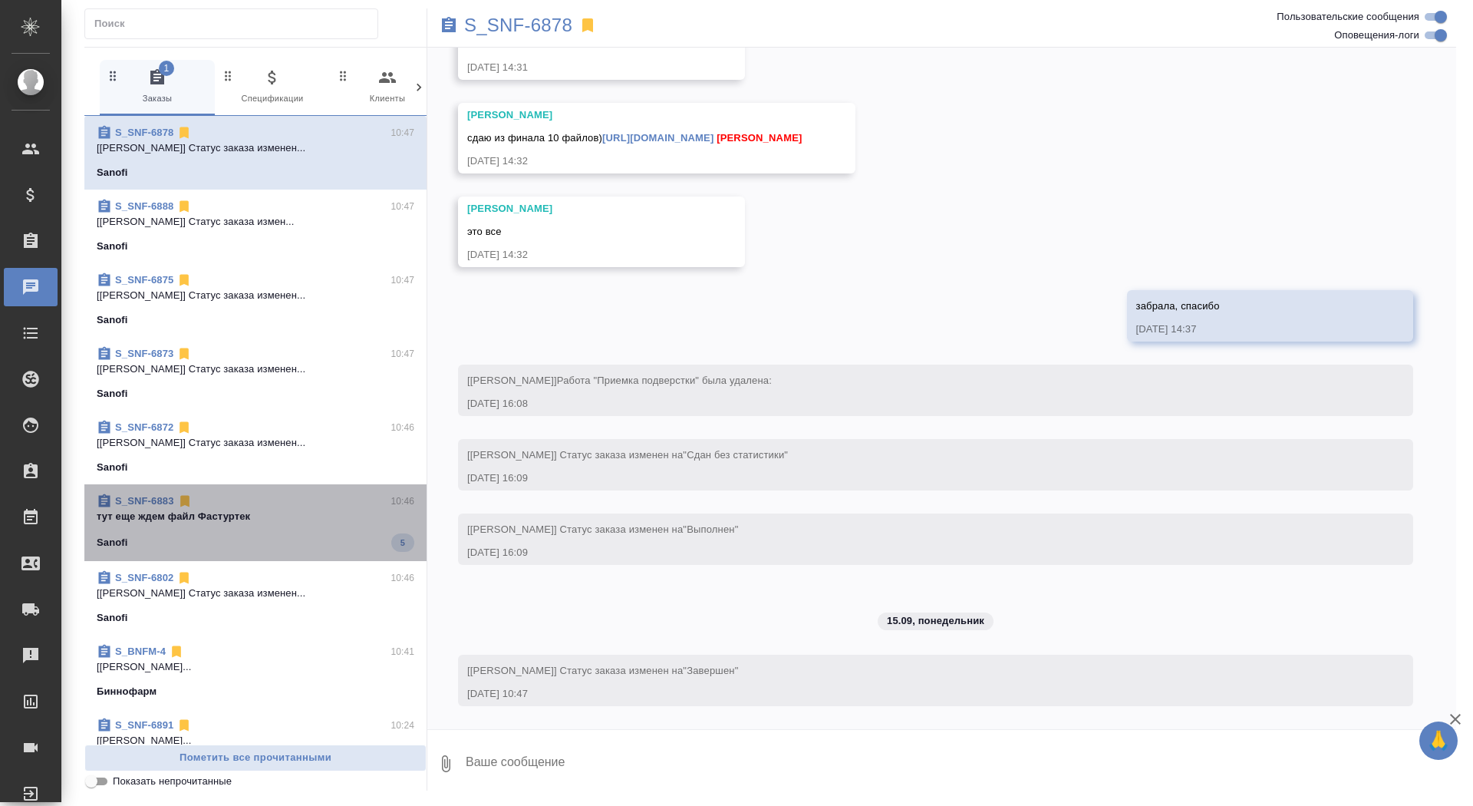
click at [193, 519] on p "тут еще ждем файл Фастуртек" at bounding box center [256, 516] width 318 height 15
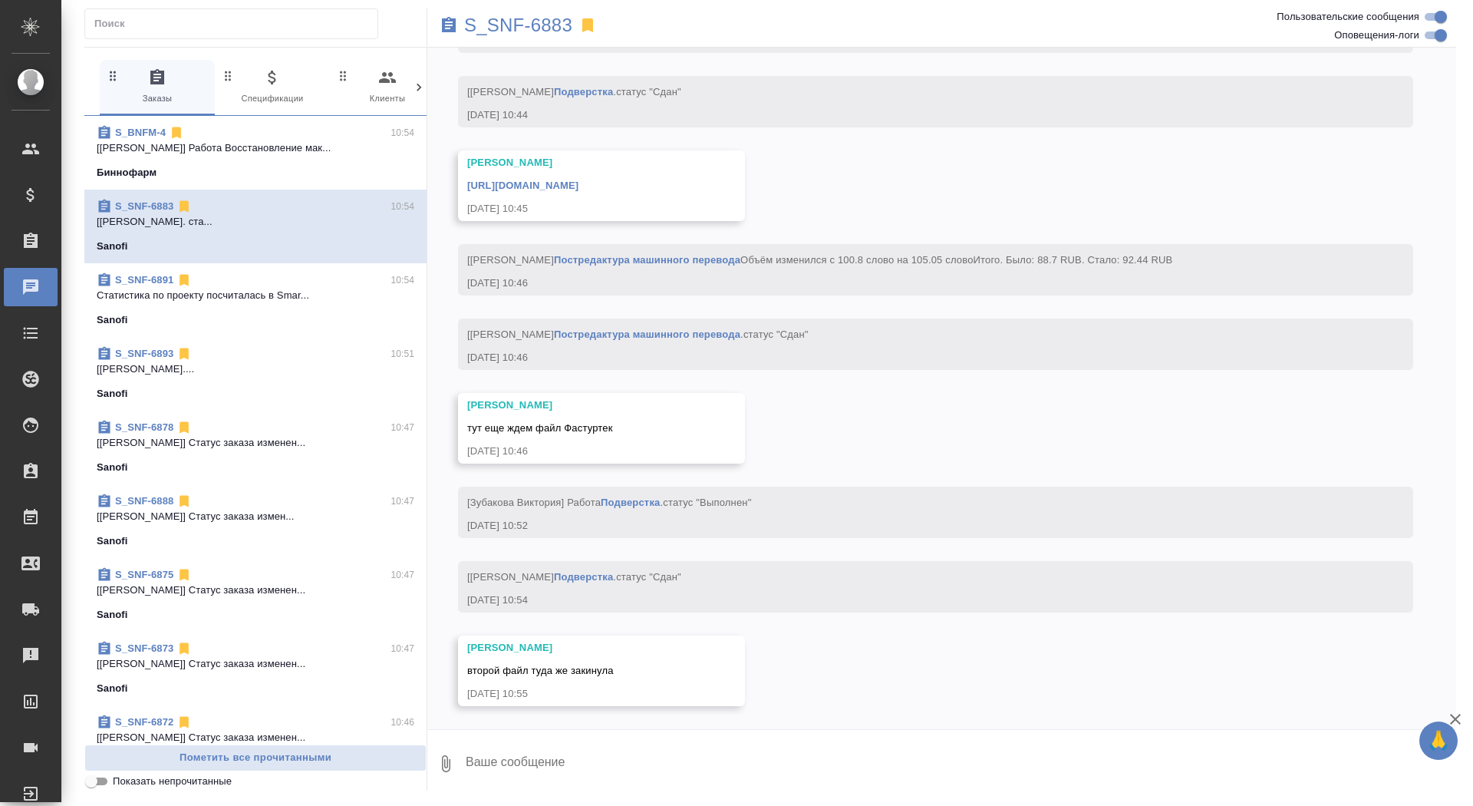
scroll to position [12122, 0]
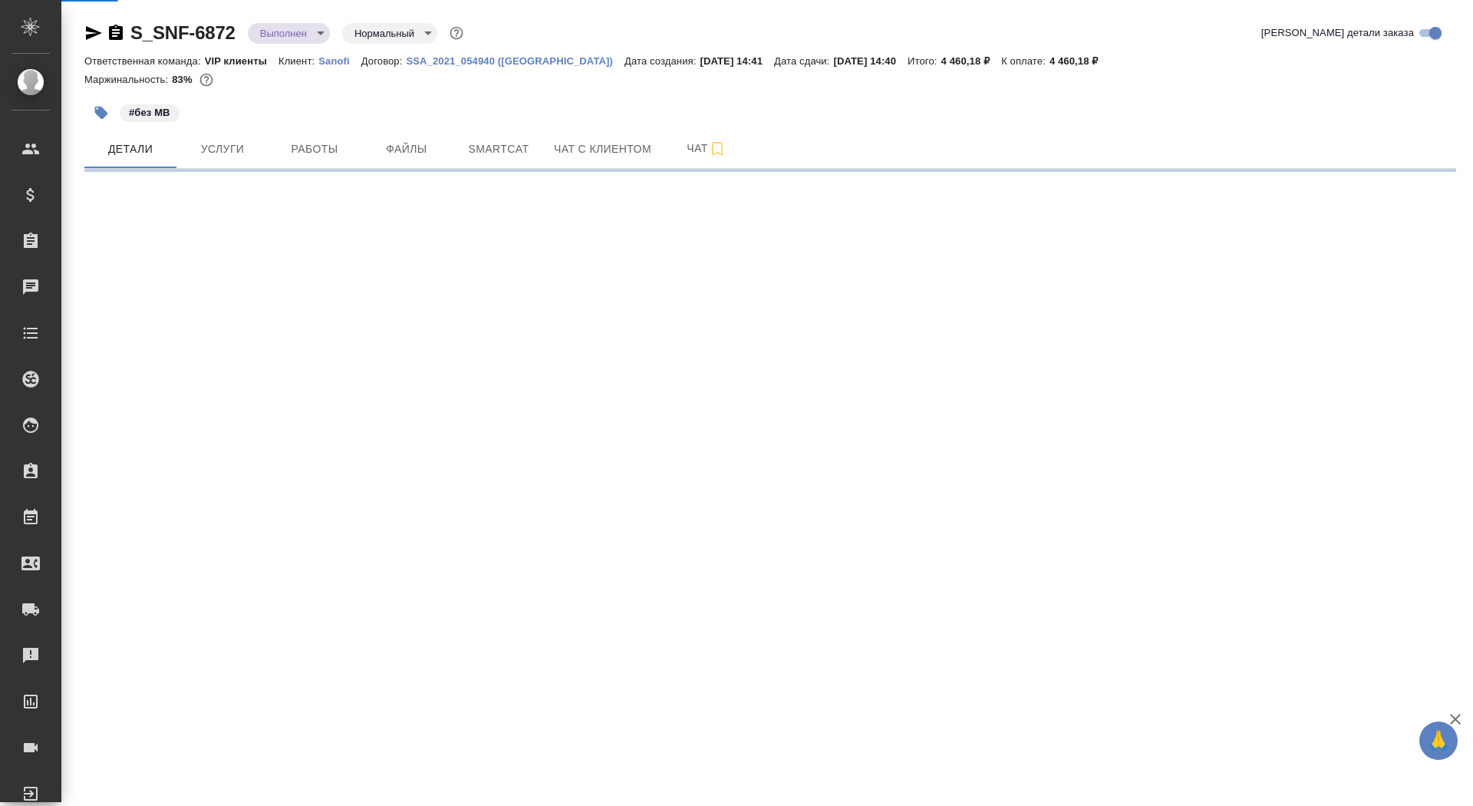
select select "RU"
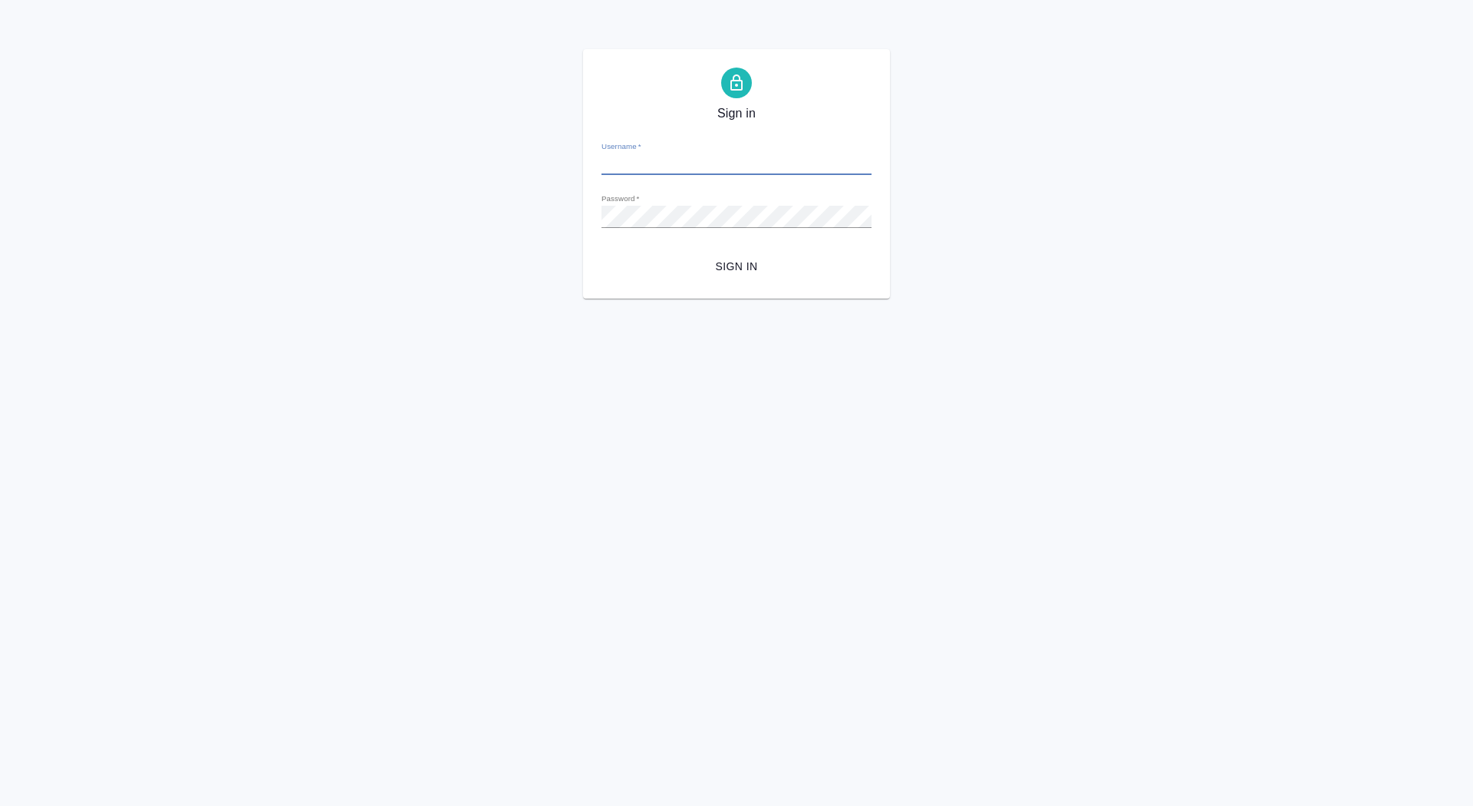
type input "[EMAIL_ADDRESS][DOMAIN_NAME]"
click at [739, 274] on span "Sign in" at bounding box center [737, 266] width 246 height 19
type input "[EMAIL_ADDRESS][DOMAIN_NAME]"
click at [737, 262] on span "Sign in" at bounding box center [737, 266] width 246 height 19
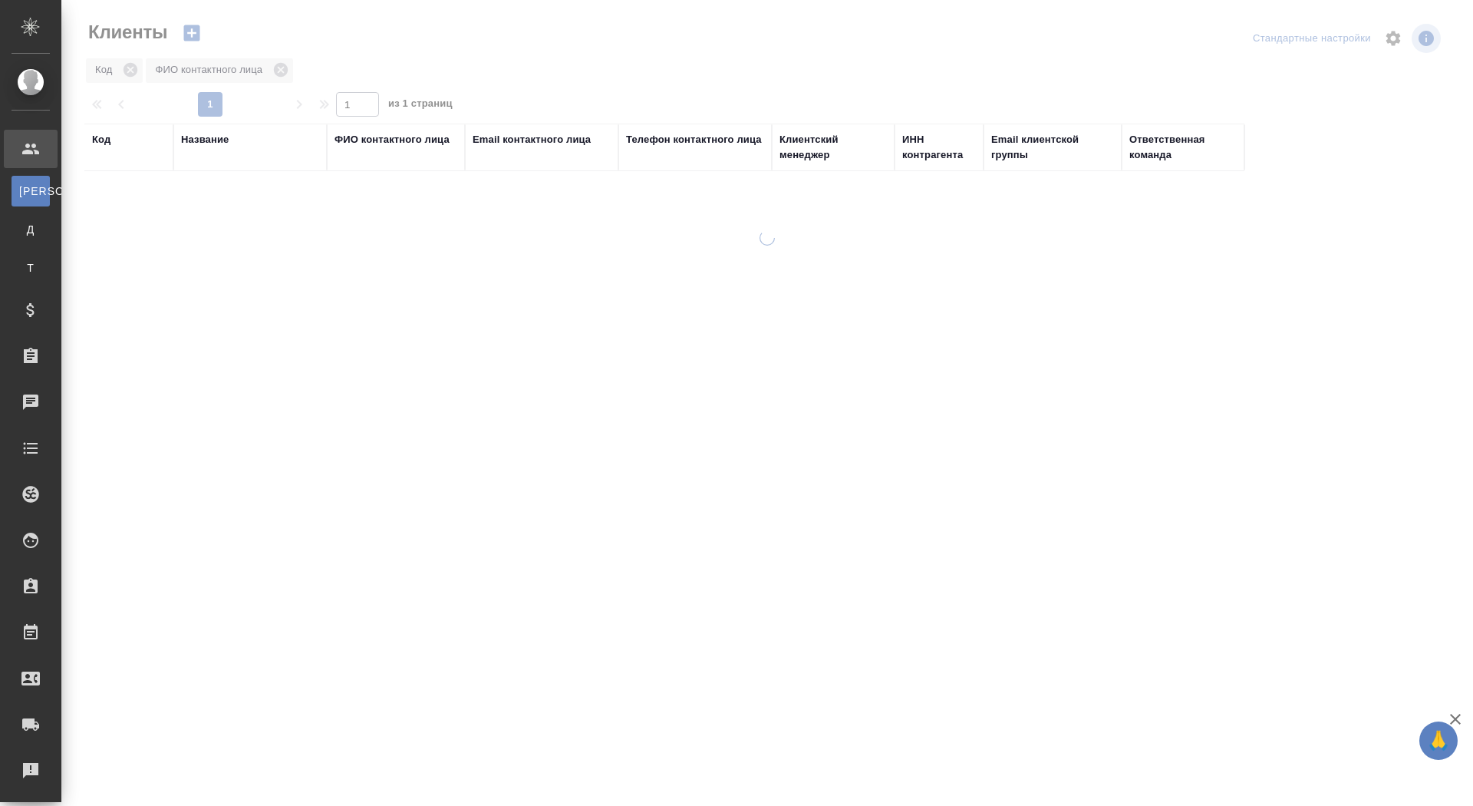
select select "RU"
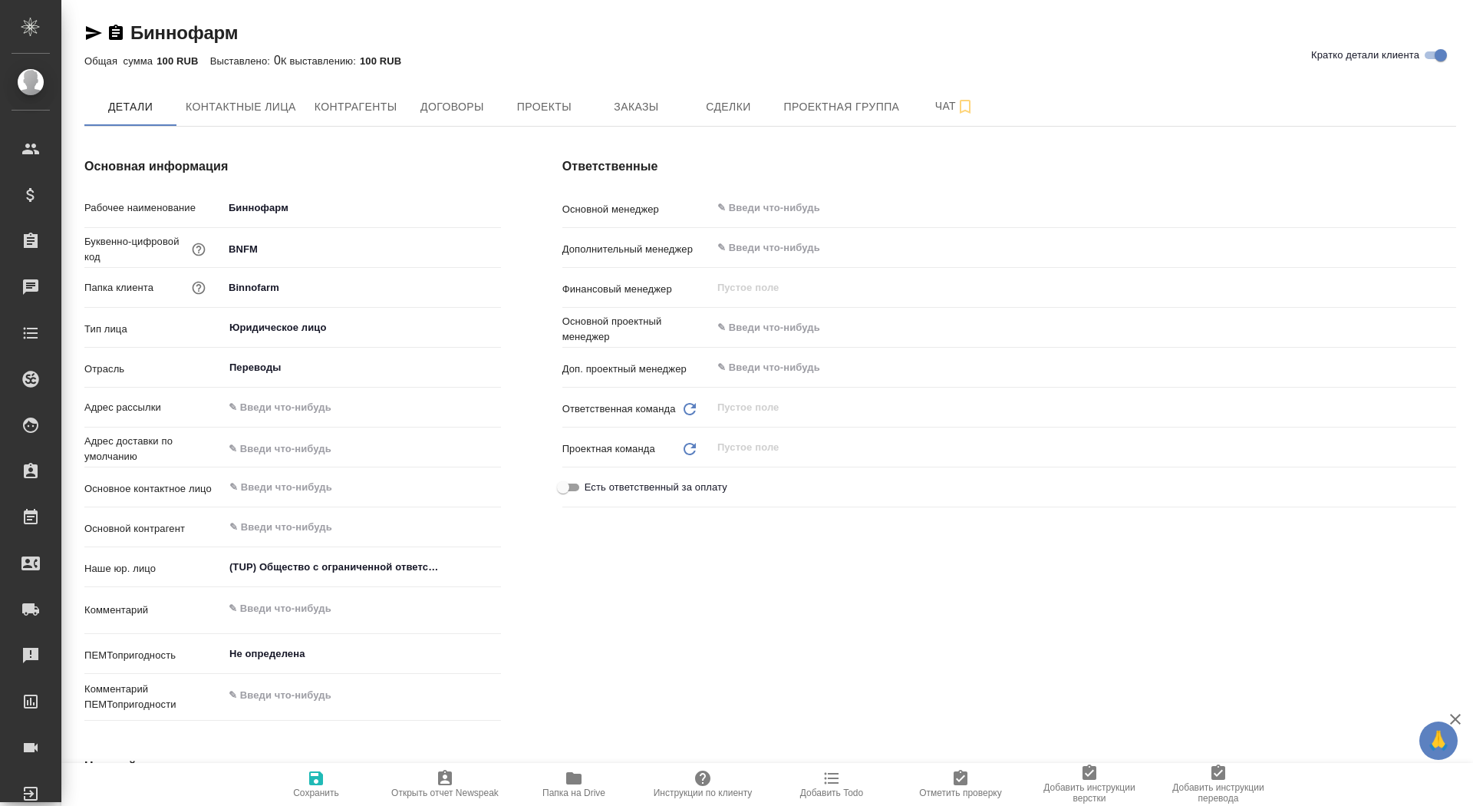
type textarea "x"
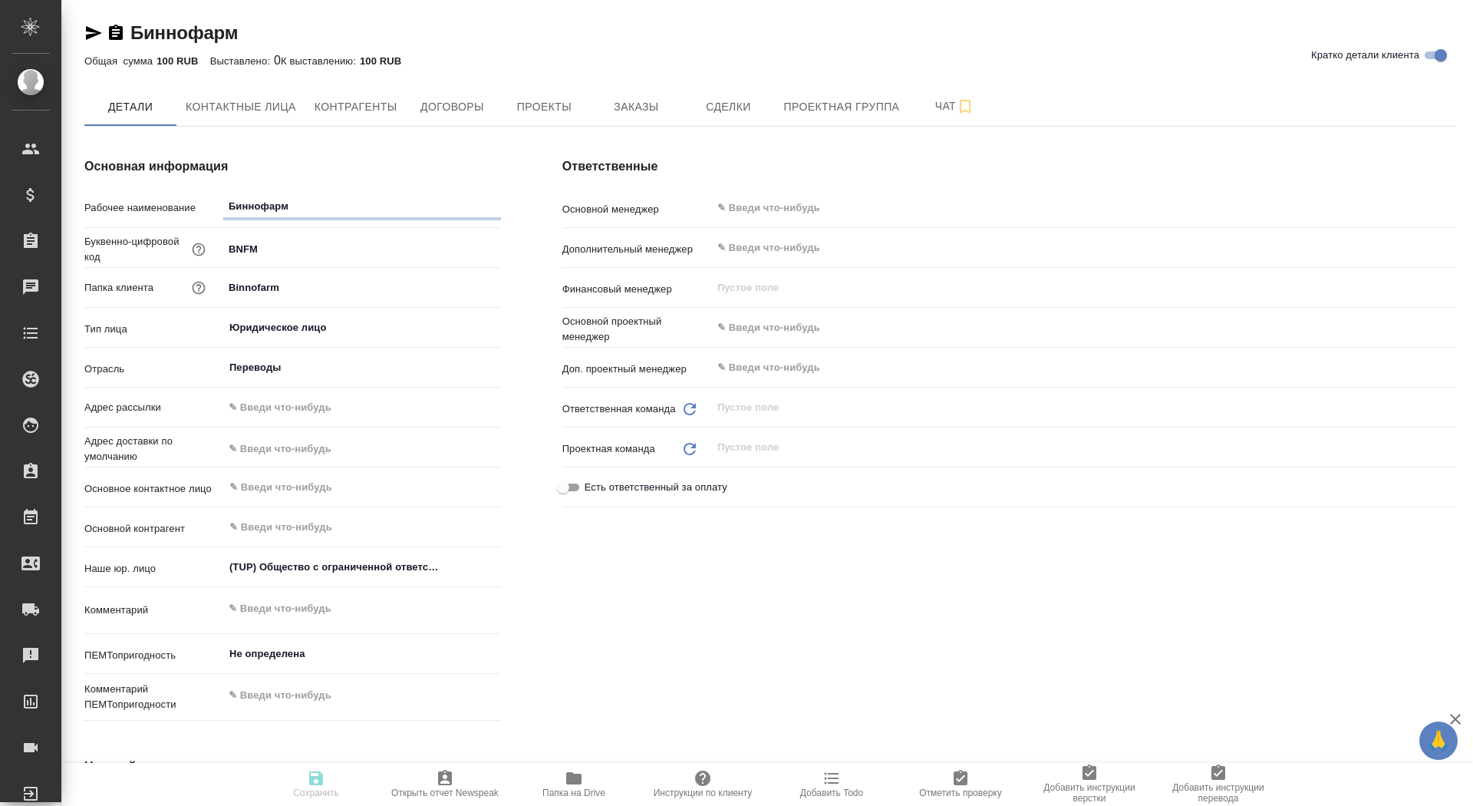
type textarea "x"
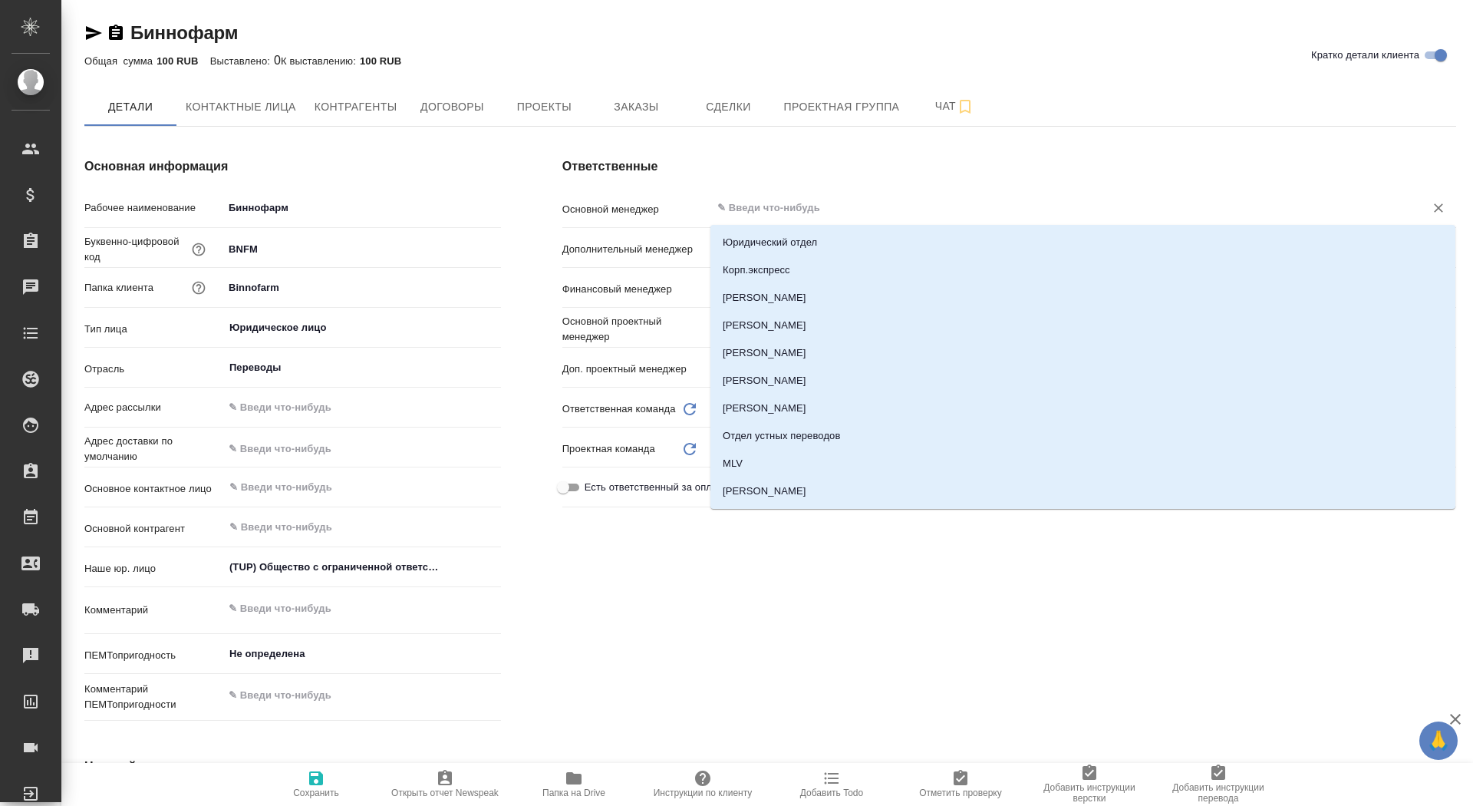
click at [767, 216] on input "text" at bounding box center [1058, 208] width 685 height 18
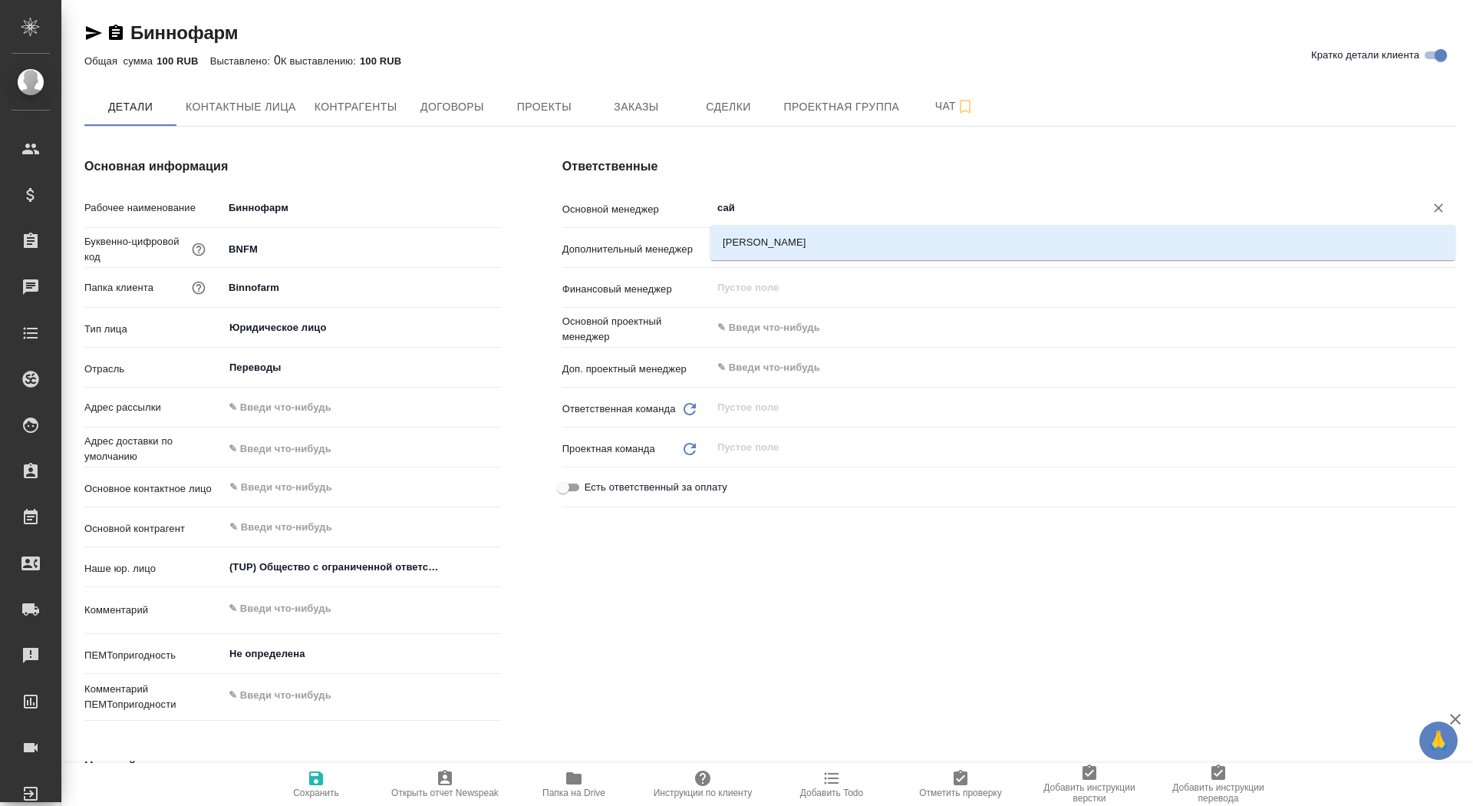
type input "сайд"
click at [853, 243] on li "[PERSON_NAME]" at bounding box center [1083, 243] width 745 height 28
type textarea "x"
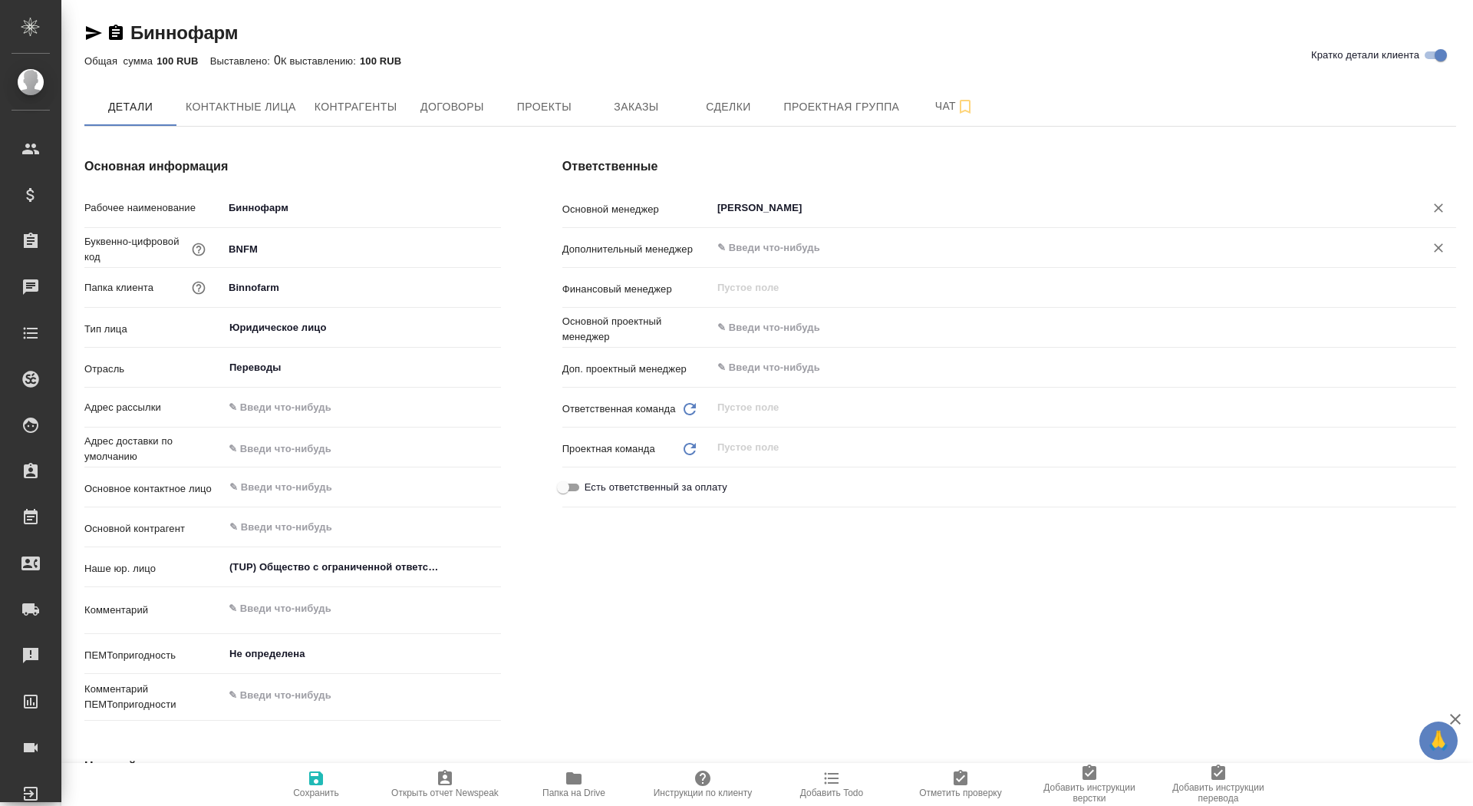
click at [820, 260] on div "​" at bounding box center [1083, 248] width 745 height 28
type input "[PERSON_NAME]"
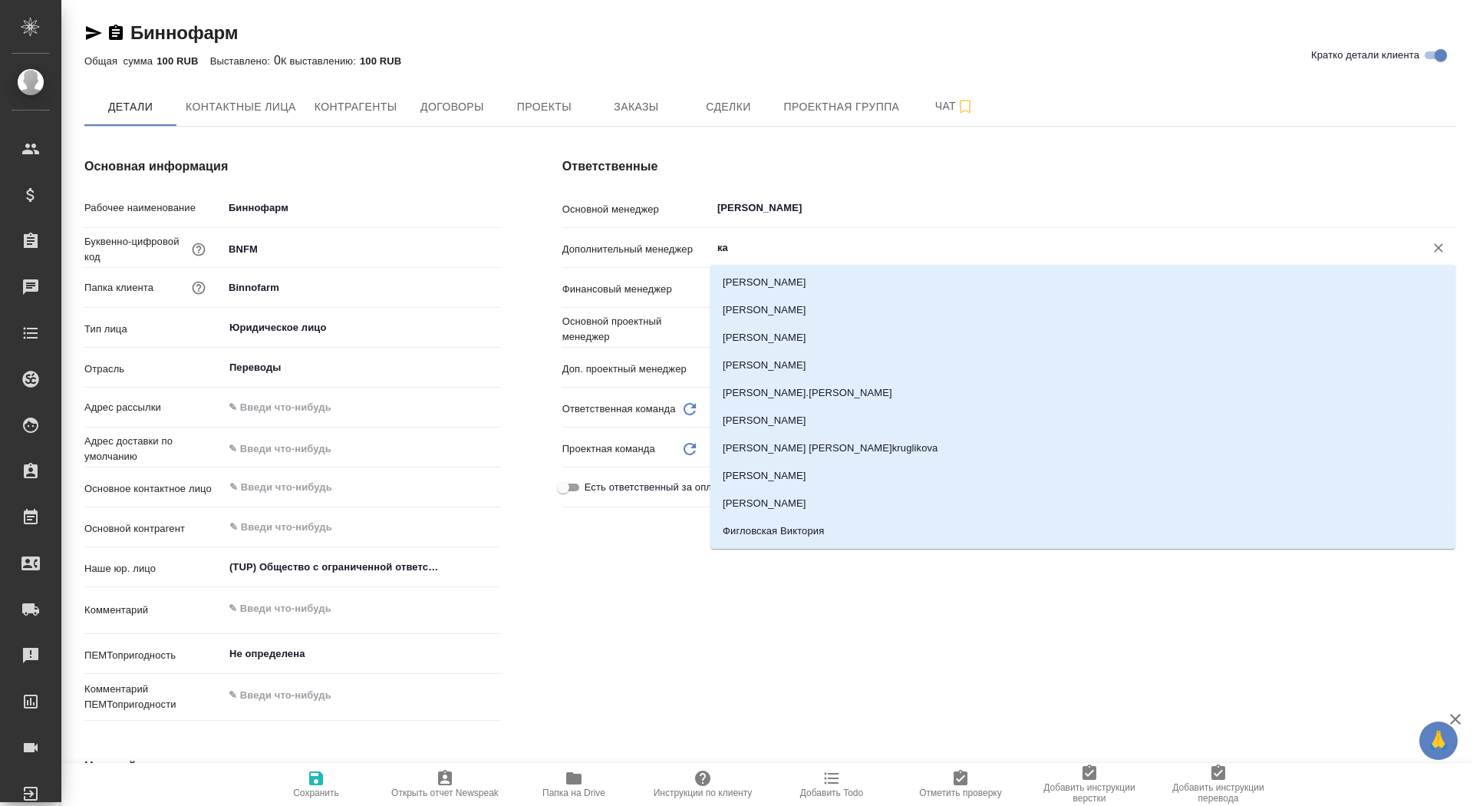
type input "каб"
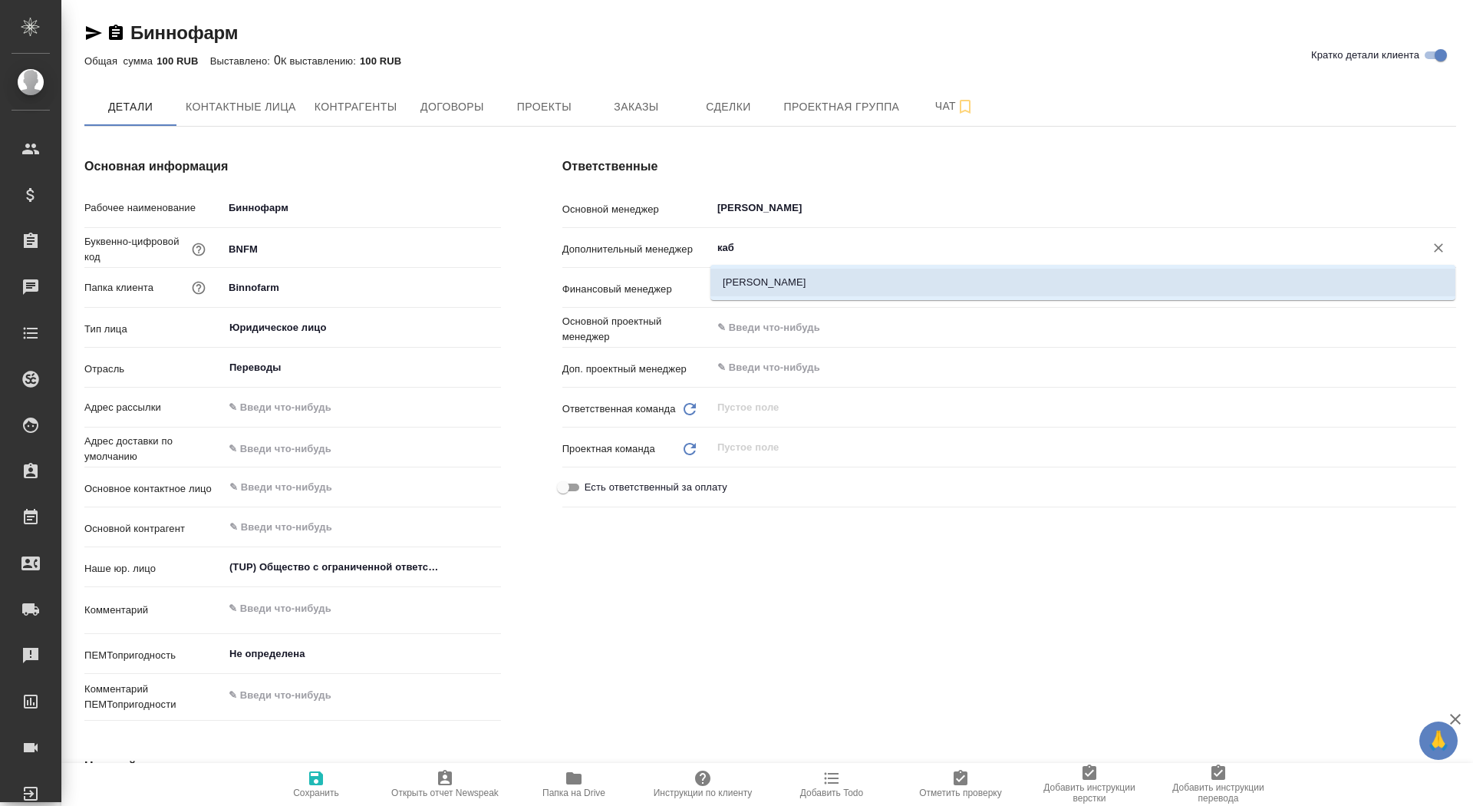
click at [837, 283] on li "[PERSON_NAME]" at bounding box center [1083, 283] width 745 height 28
type textarea "x"
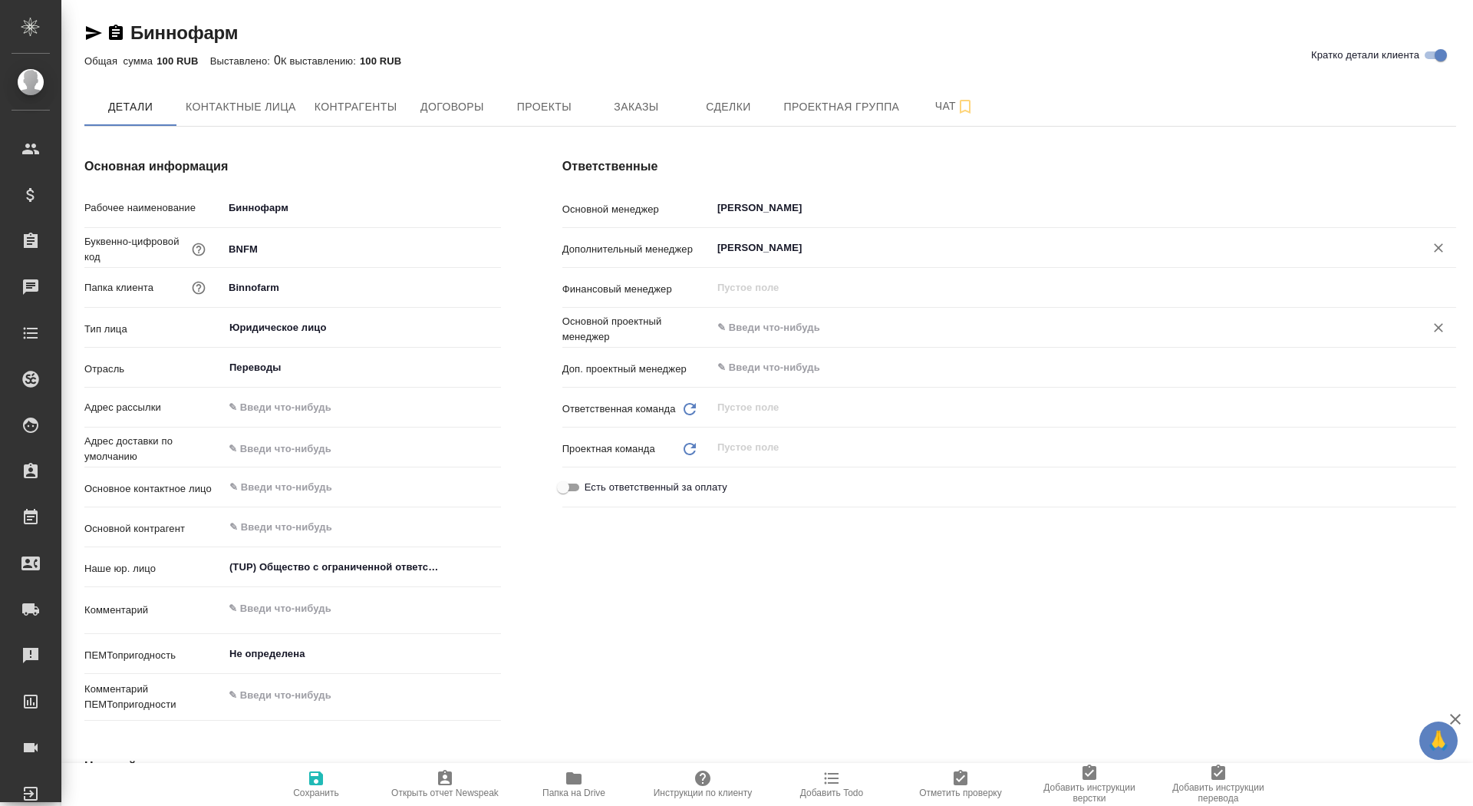
type input "[PERSON_NAME]"
click at [755, 332] on input "text" at bounding box center [1058, 327] width 685 height 18
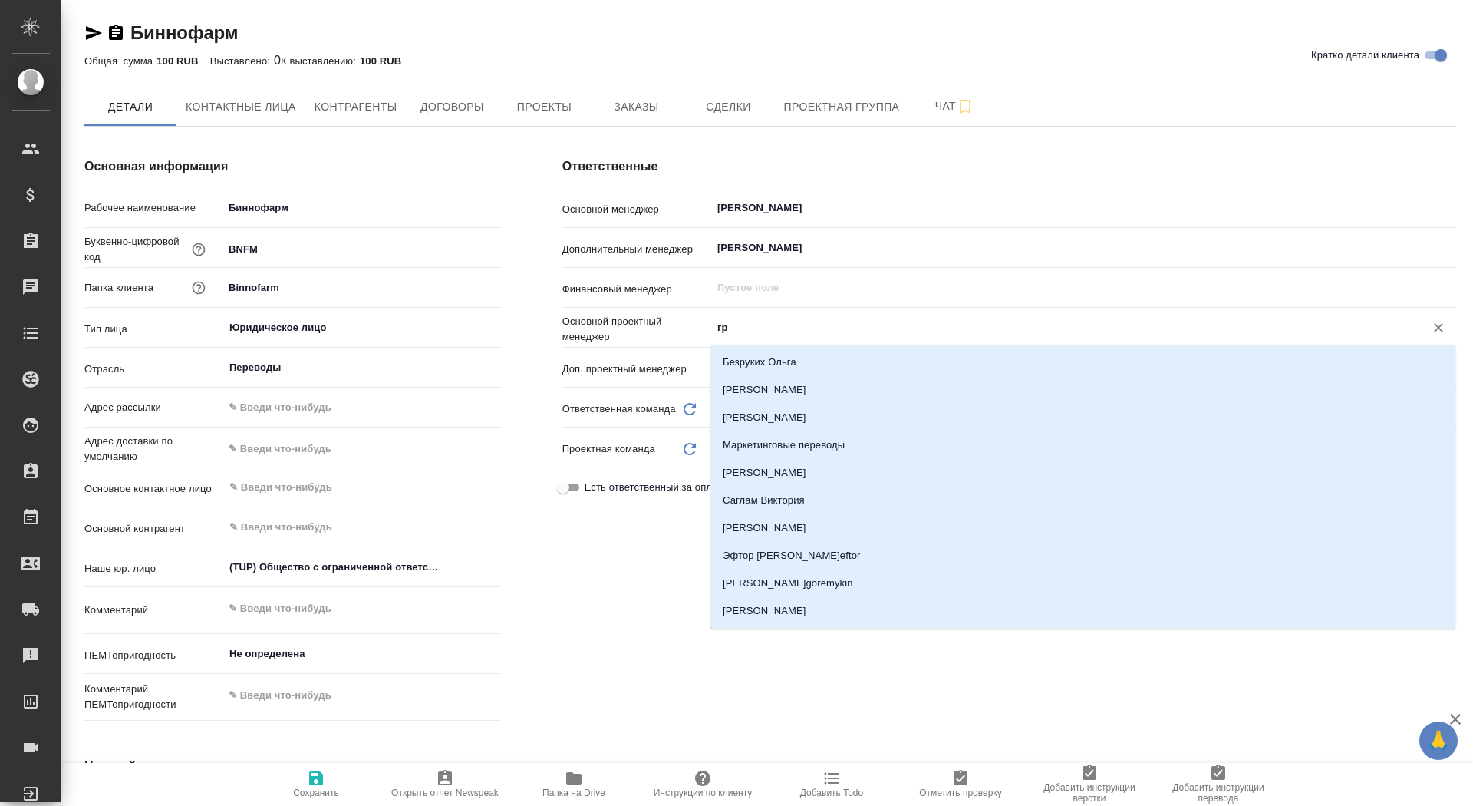
type input "гра"
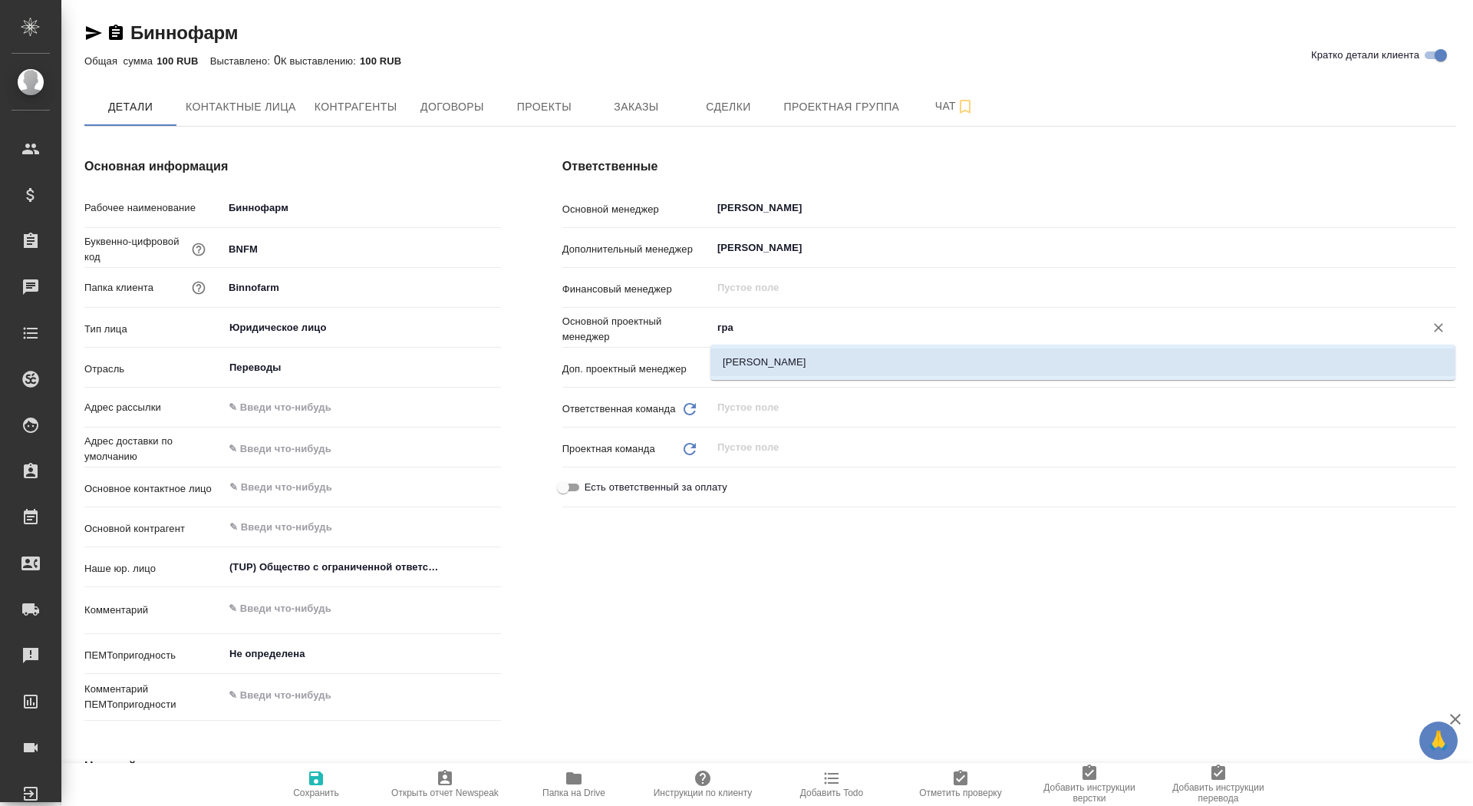
click at [774, 361] on li "[PERSON_NAME]" at bounding box center [1083, 362] width 745 height 28
type textarea "x"
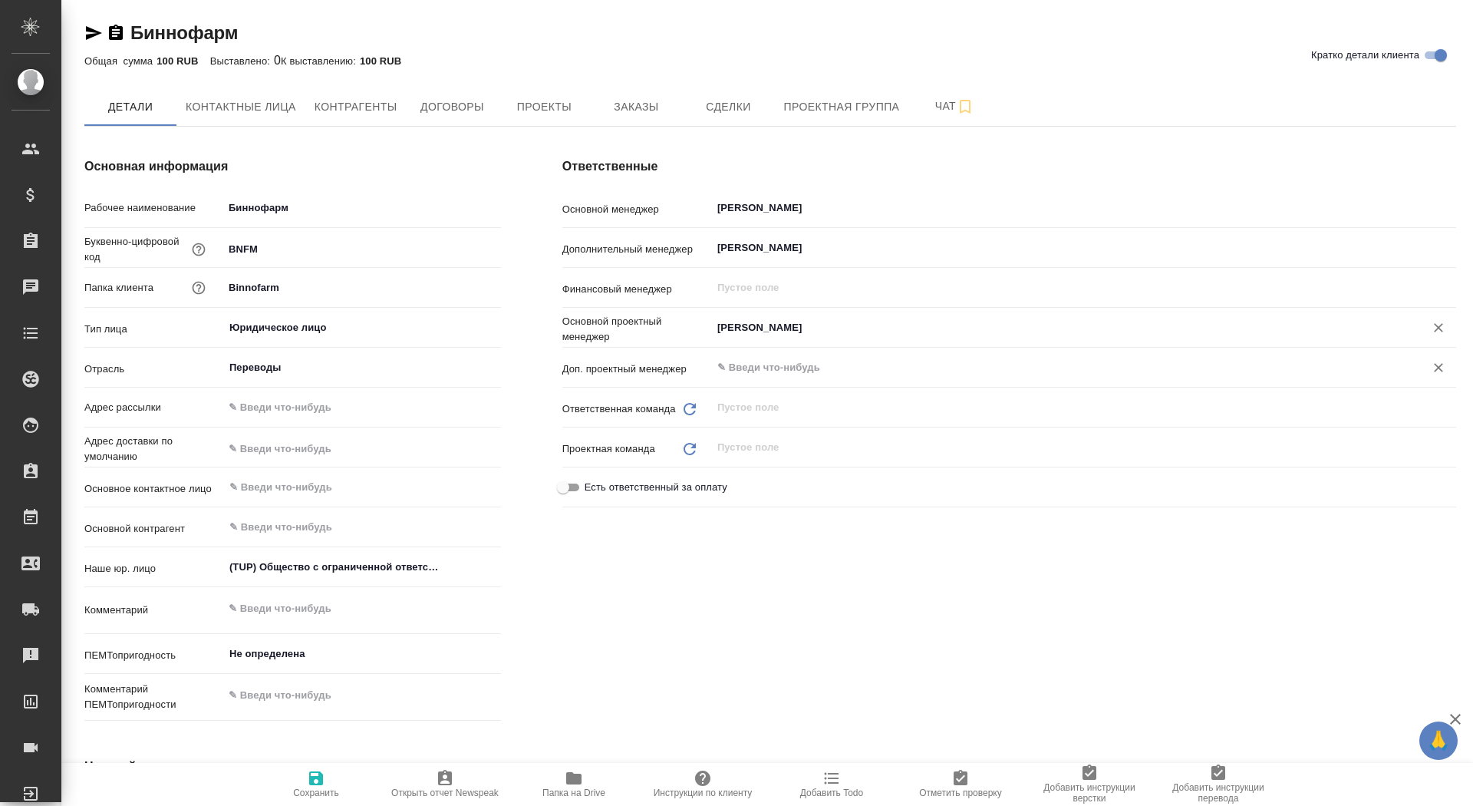
type input "[PERSON_NAME]"
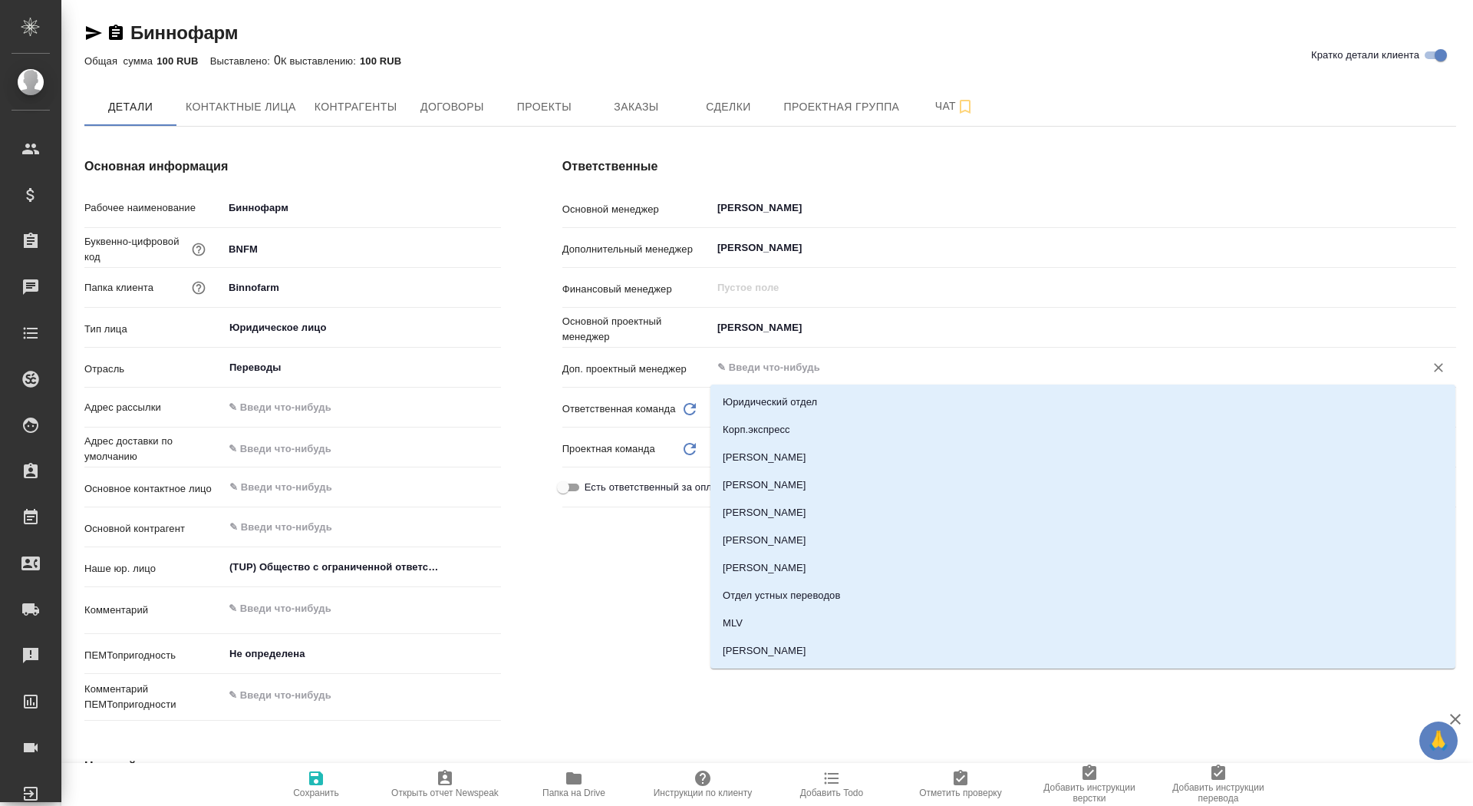
click at [767, 361] on input "text" at bounding box center [1058, 367] width 685 height 18
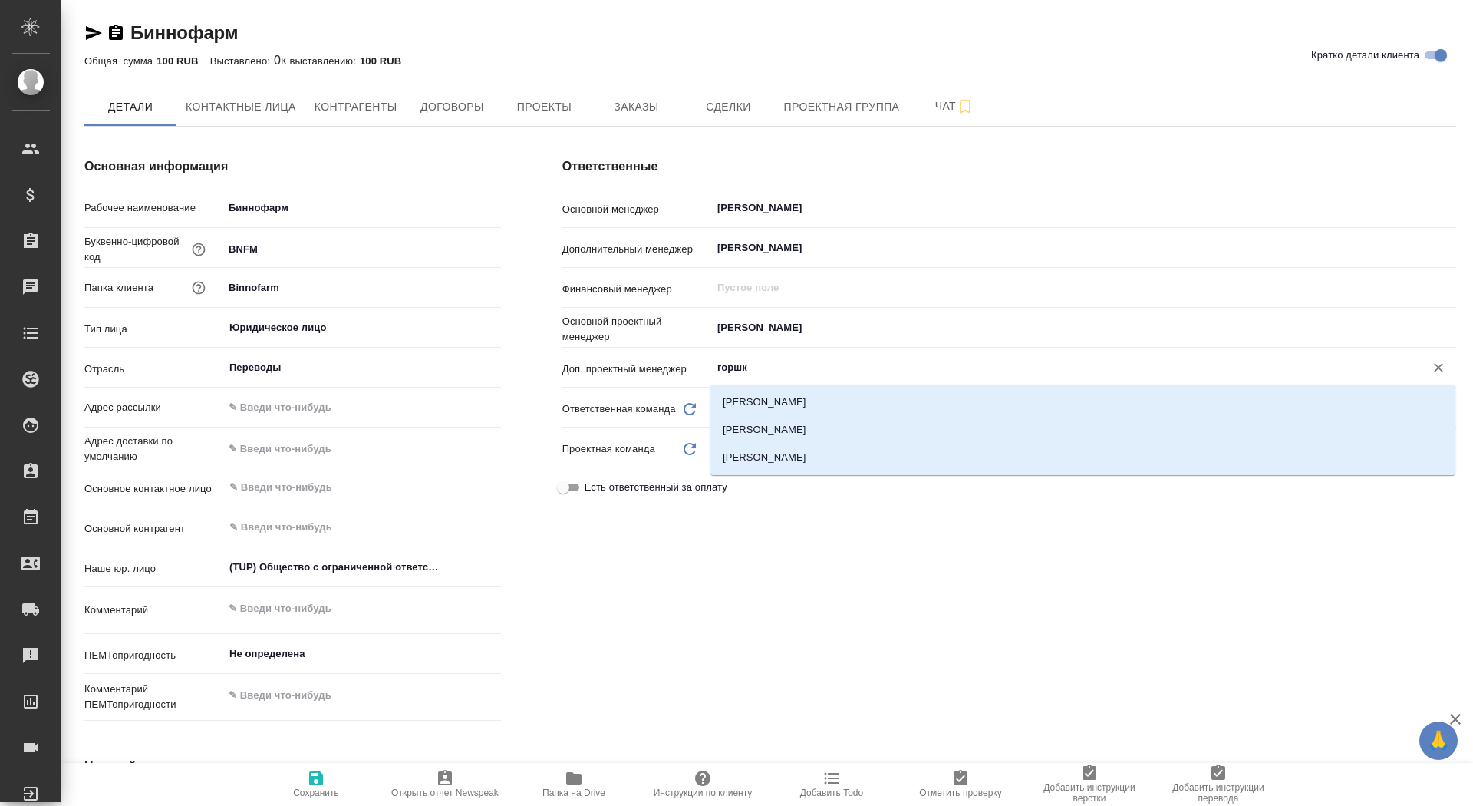
type input "горшко"
click at [793, 460] on li "[PERSON_NAME]" at bounding box center [1083, 458] width 745 height 28
type textarea "x"
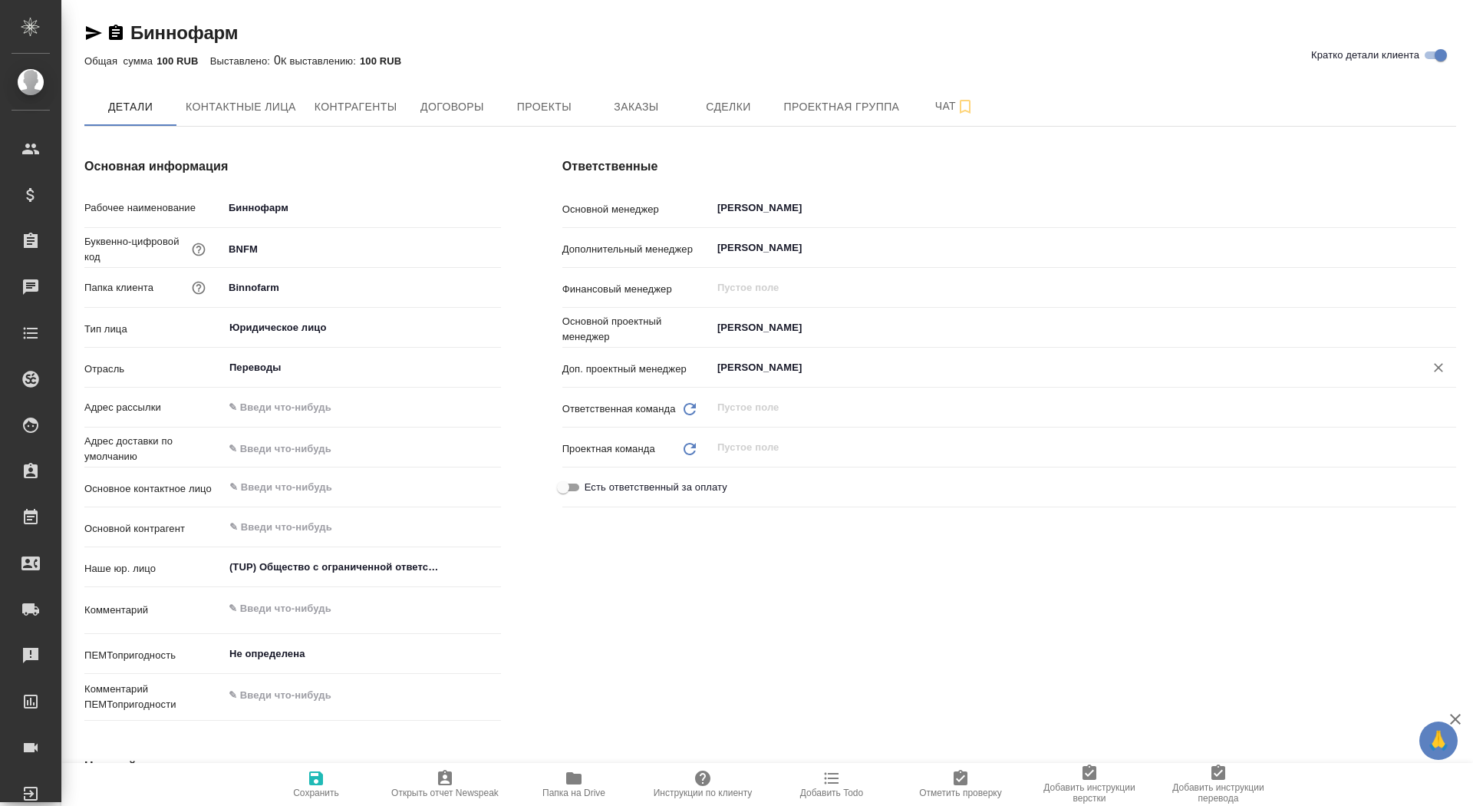
type input "[PERSON_NAME]"
click at [319, 782] on icon "button" at bounding box center [316, 778] width 14 height 14
type textarea "x"
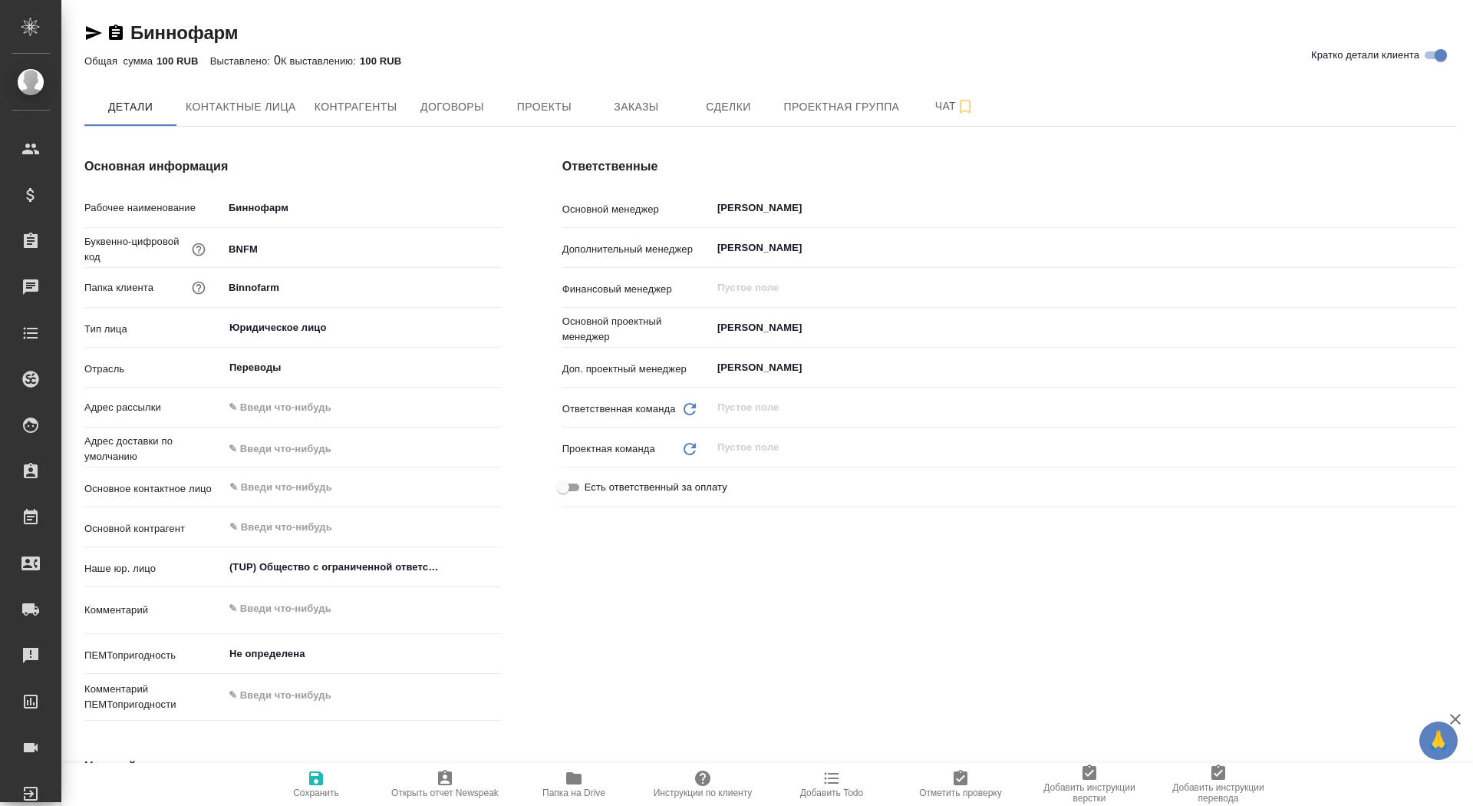
type textarea "x"
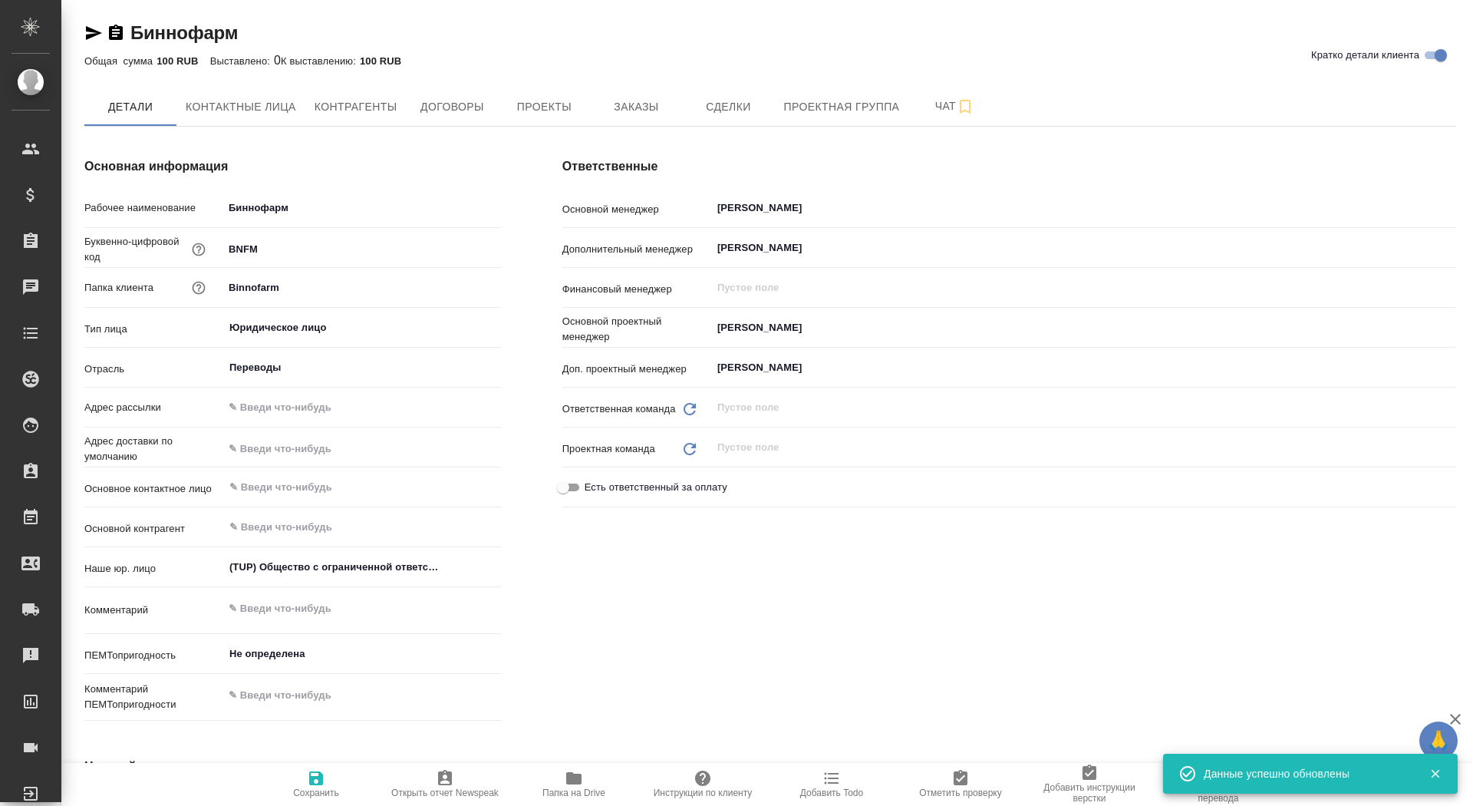
type textarea "x"
type input "[PERSON_NAME]"
type input "VIP клиенты"
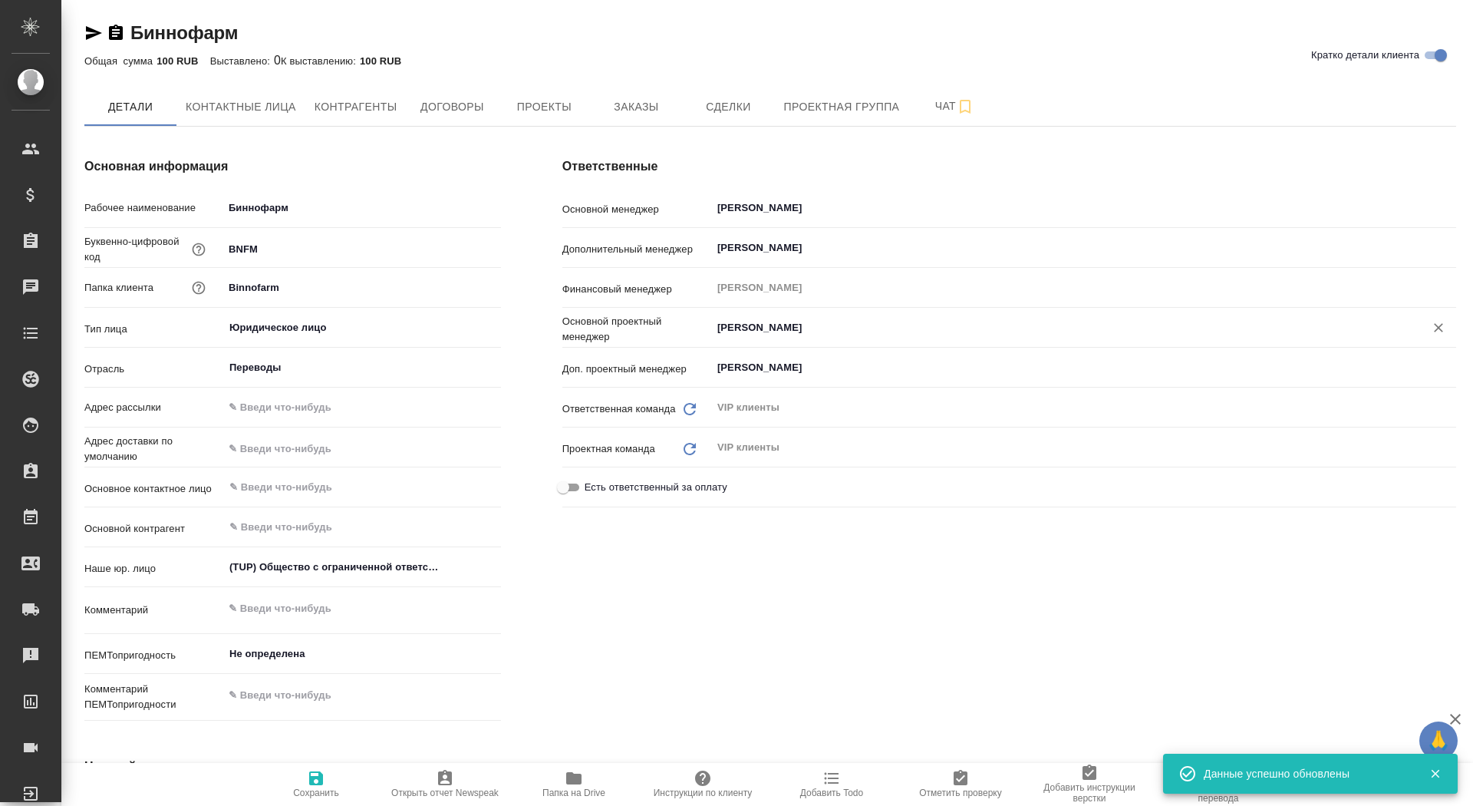
click at [793, 329] on input "Грабко Мария" at bounding box center [1058, 327] width 685 height 18
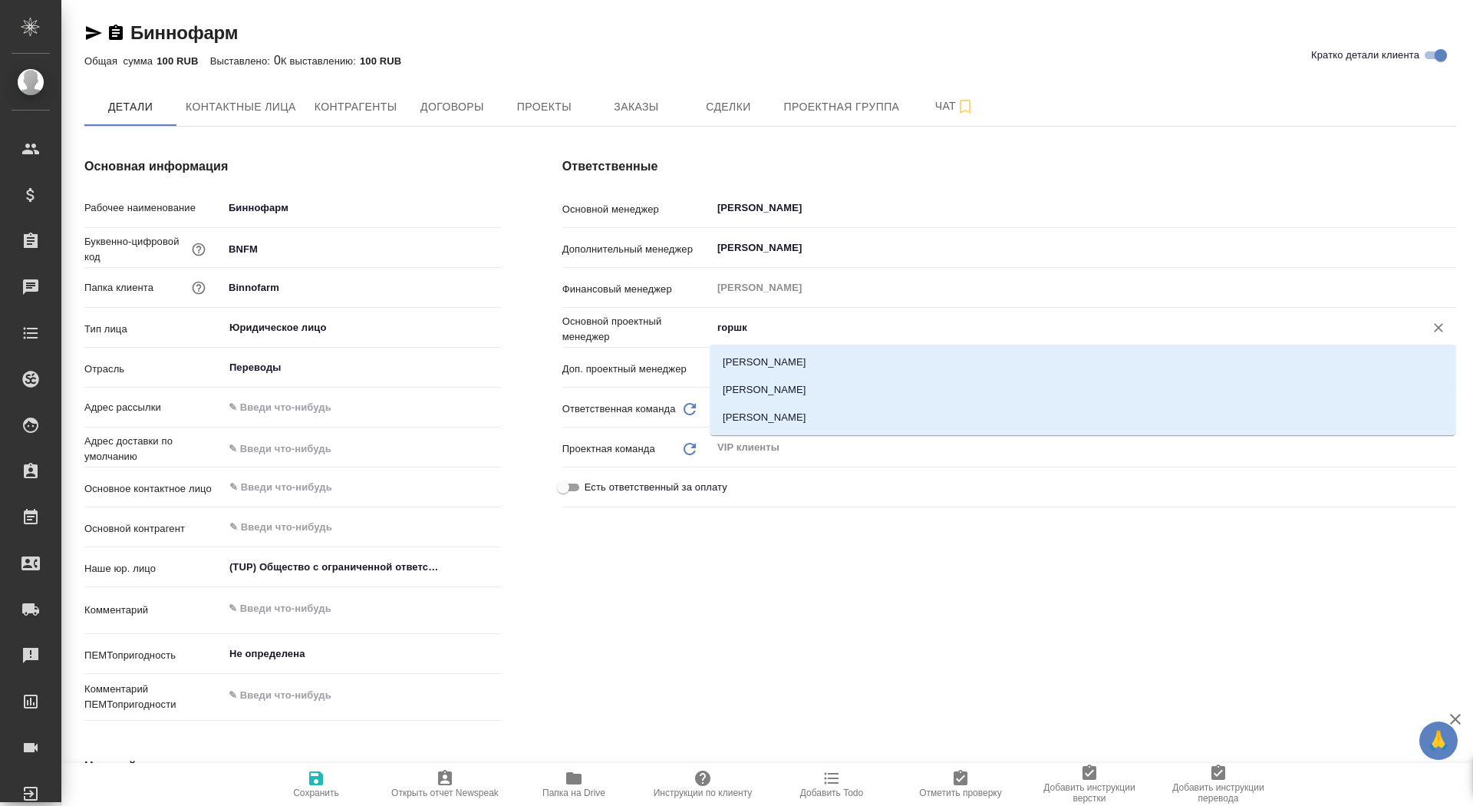
type input "горшко"
click at [841, 410] on li "[PERSON_NAME]" at bounding box center [1083, 418] width 745 height 28
type textarea "x"
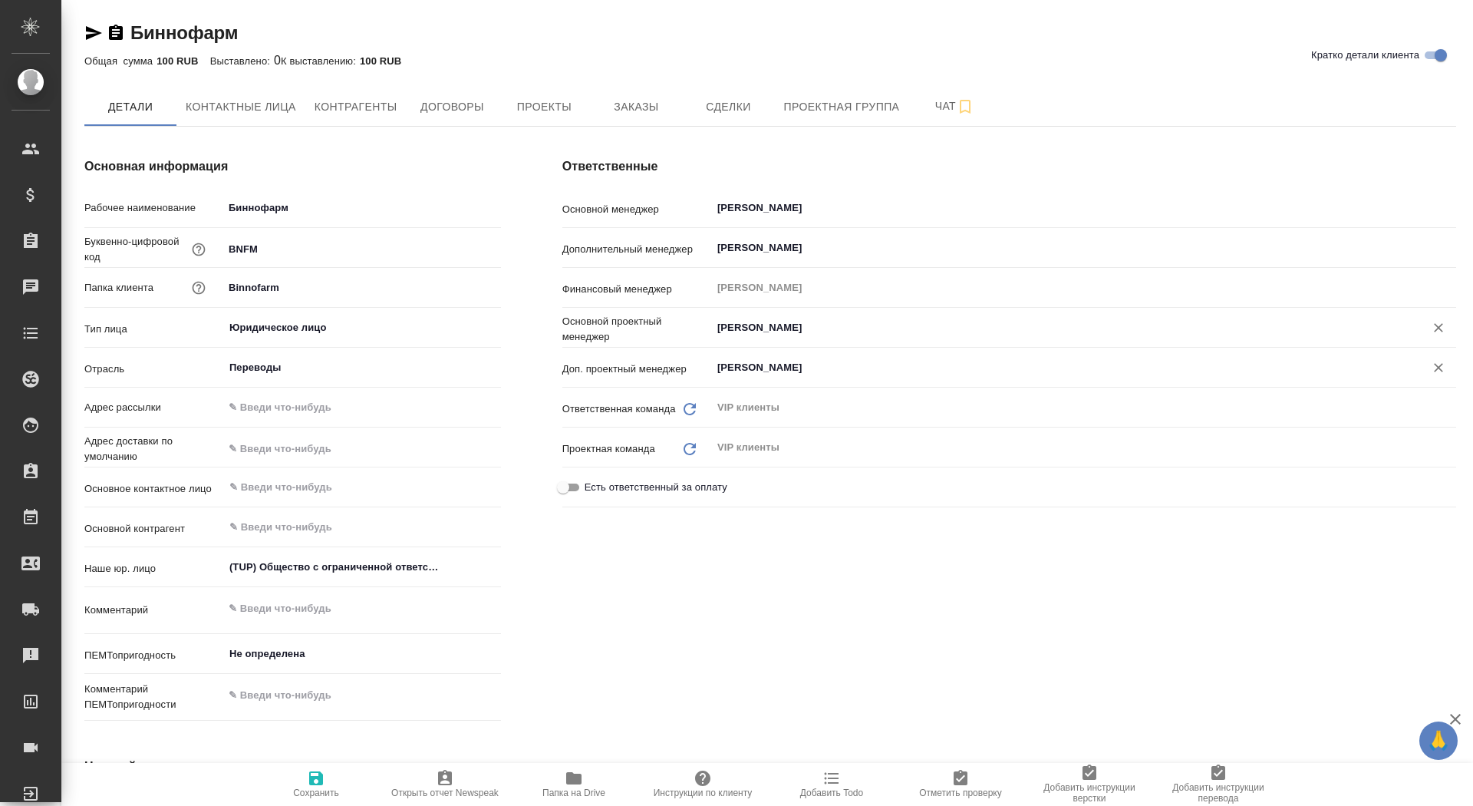
click at [820, 378] on div "Горшкова Валентина ​" at bounding box center [1083, 368] width 745 height 28
type input "[PERSON_NAME]"
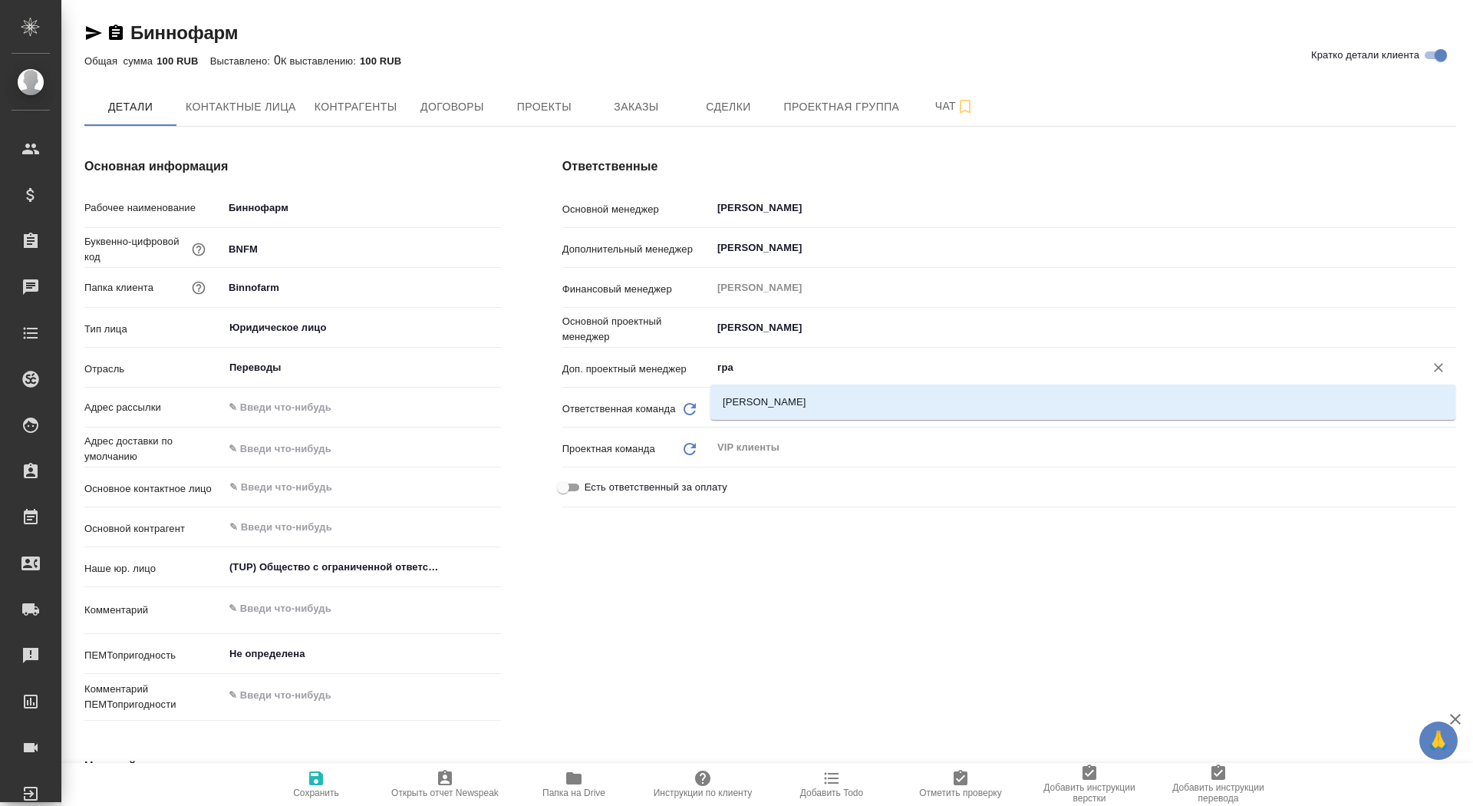
type input "граб"
click at [836, 402] on li "Грабко Мария" at bounding box center [1083, 402] width 745 height 28
type textarea "x"
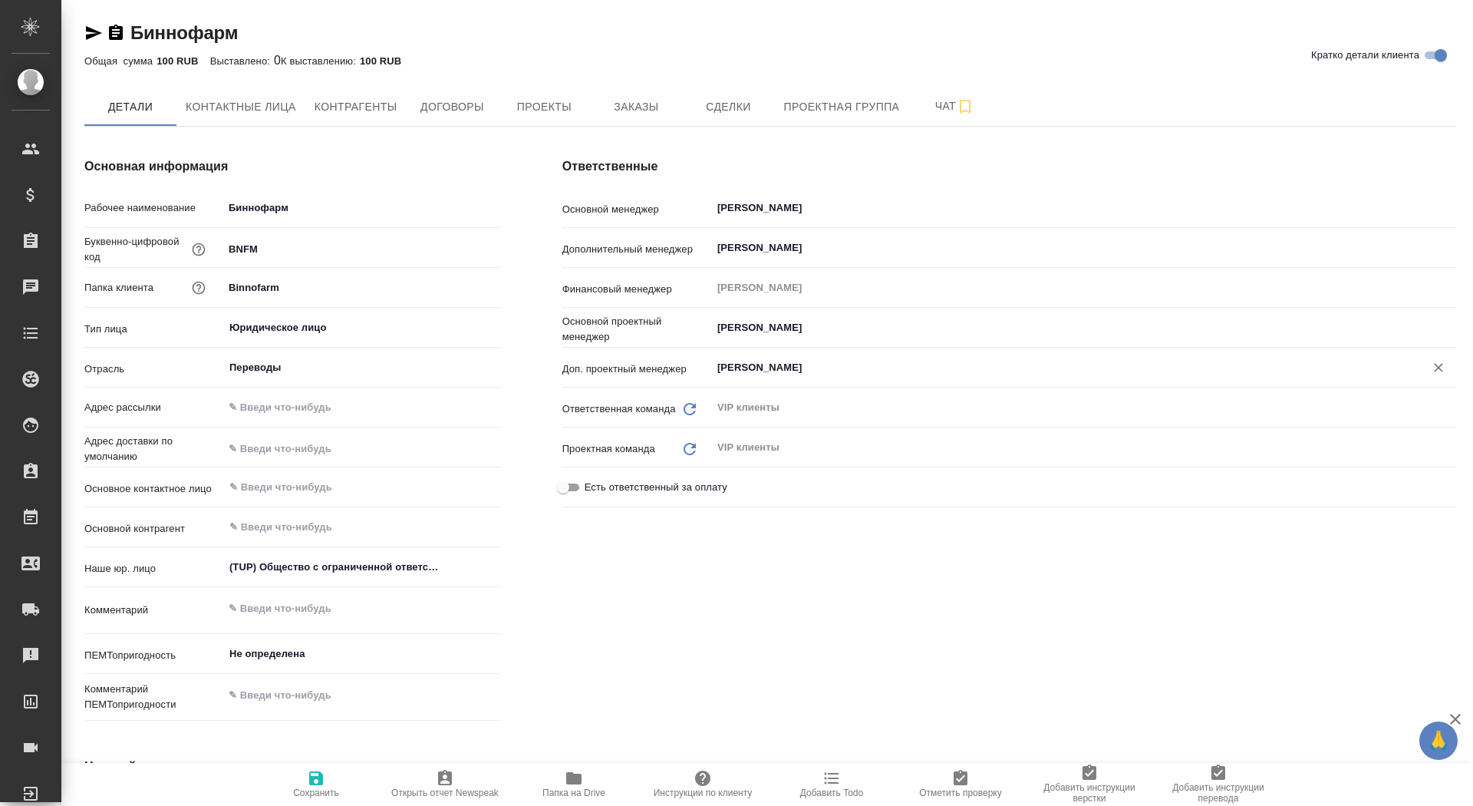
type input "Грабко Мария"
click at [305, 793] on span "Сохранить" at bounding box center [316, 792] width 46 height 11
type textarea "x"
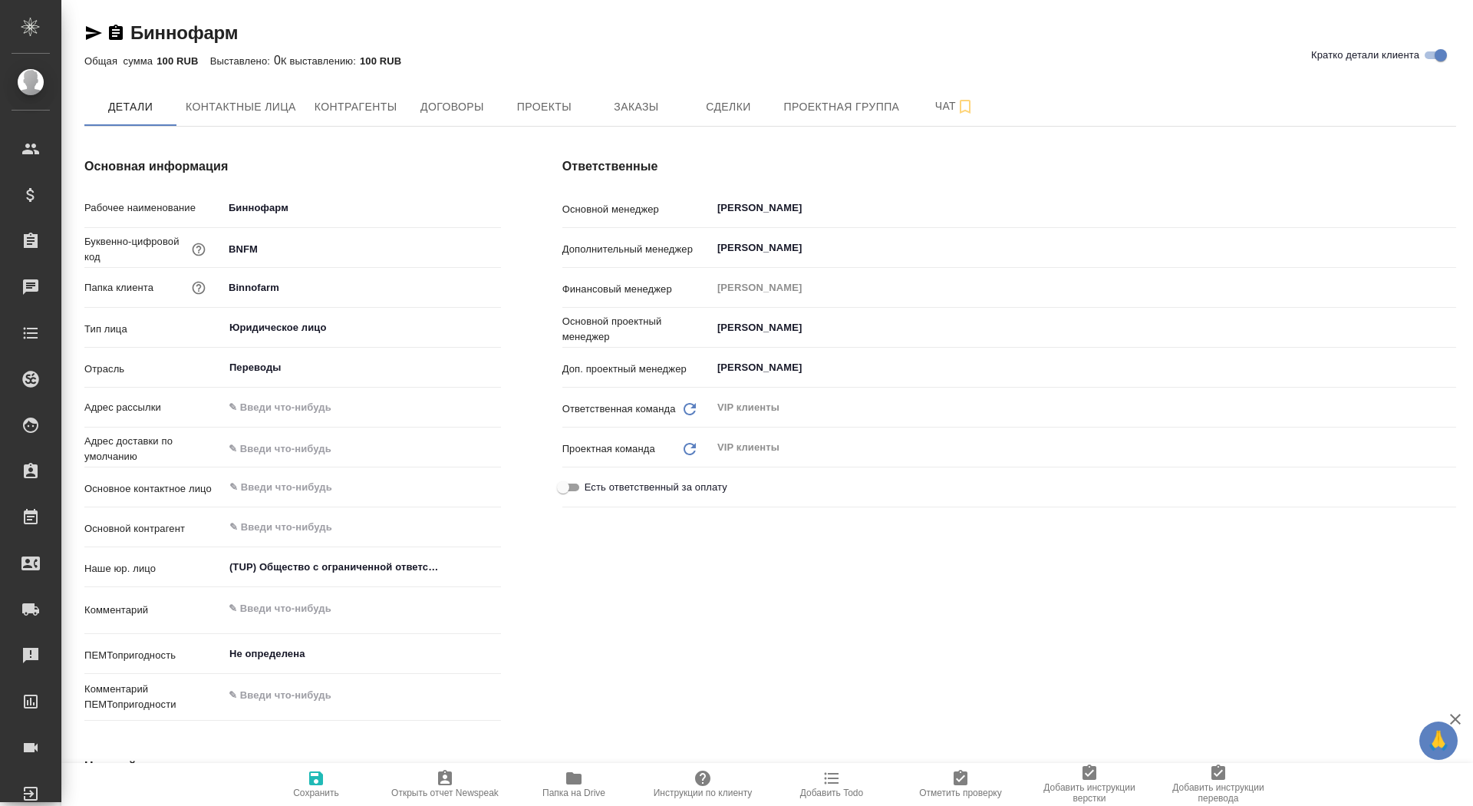
type textarea "x"
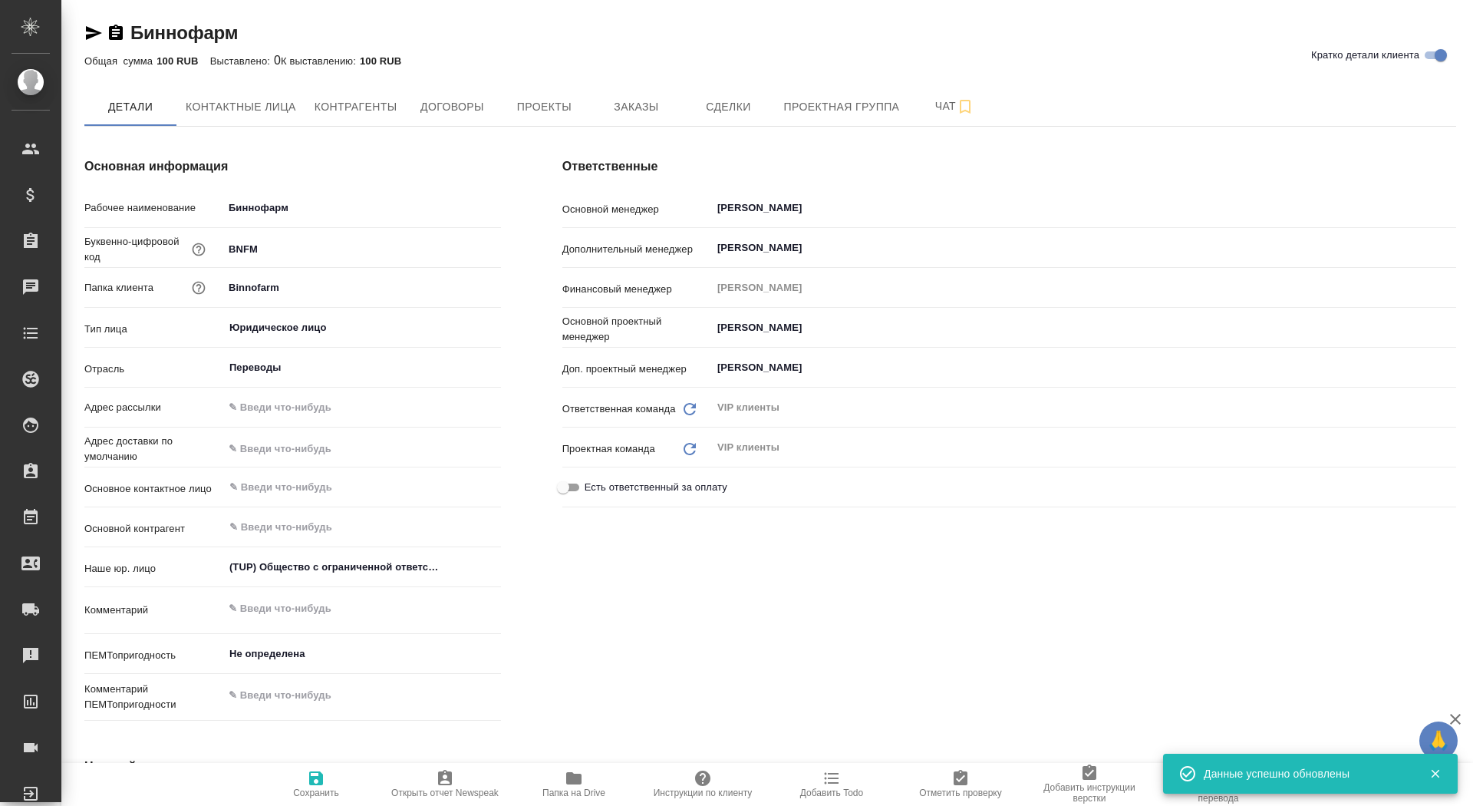
type textarea "x"
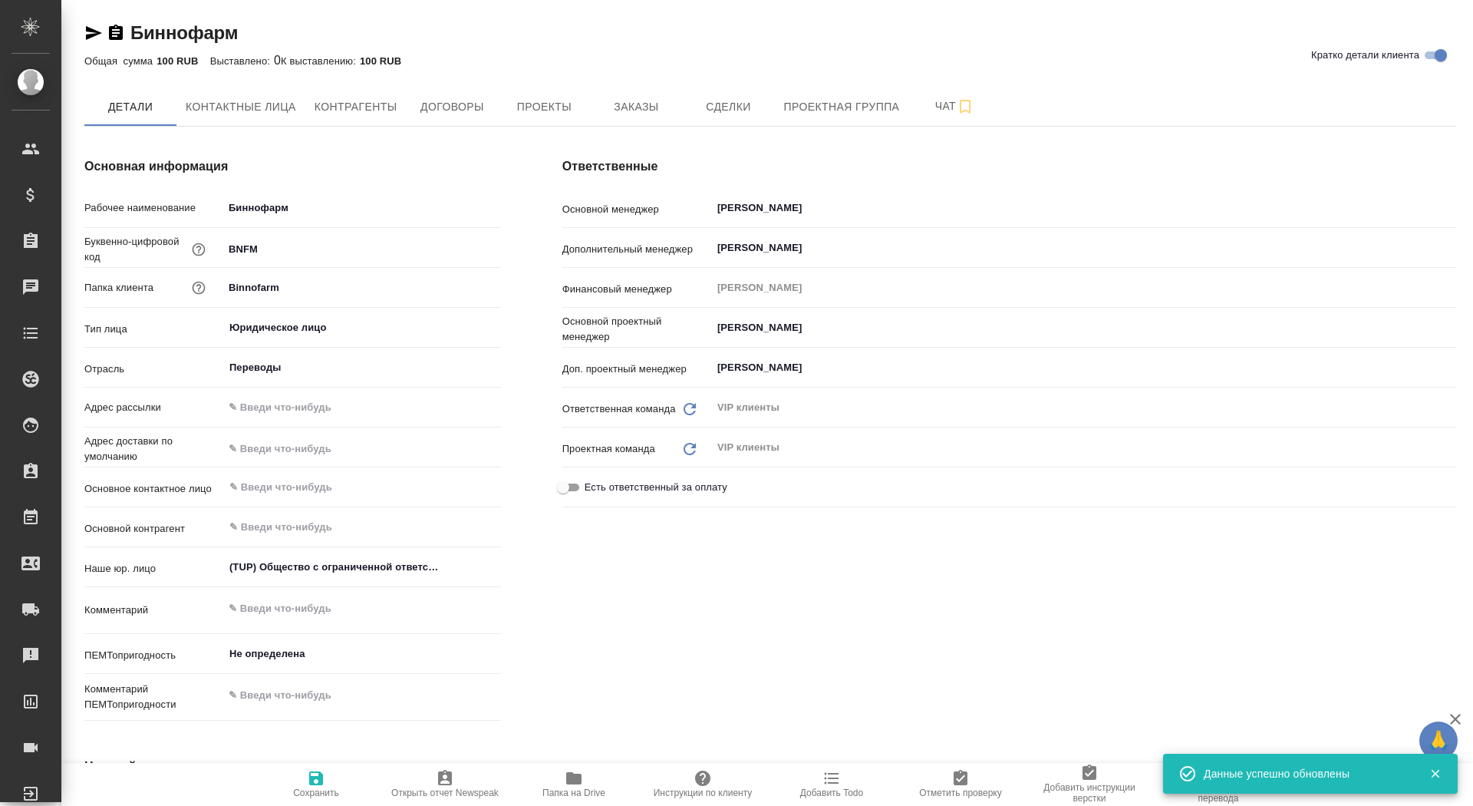
type textarea "x"
click at [305, 793] on span "Сохранить" at bounding box center [316, 792] width 46 height 11
type textarea "x"
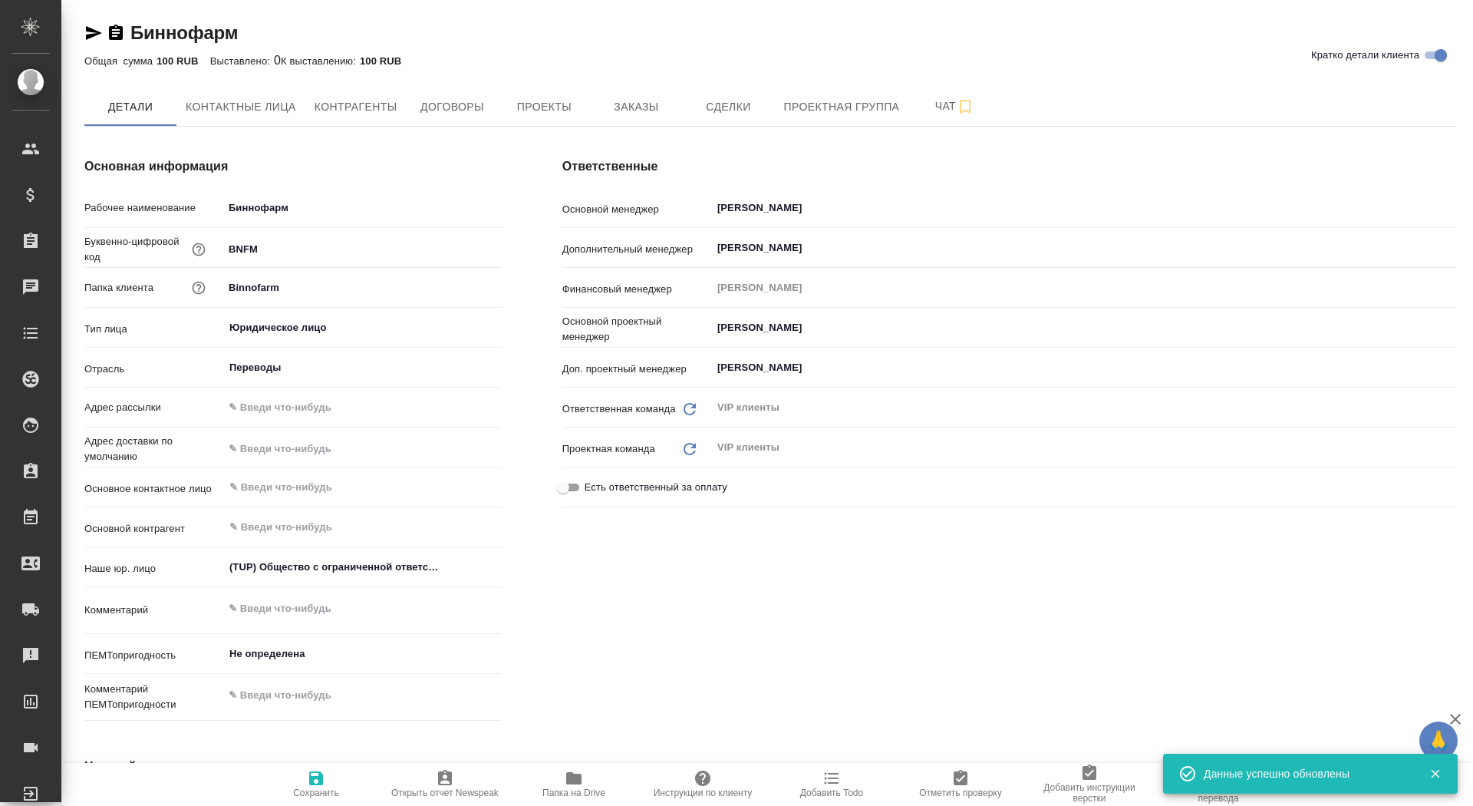
type textarea "x"
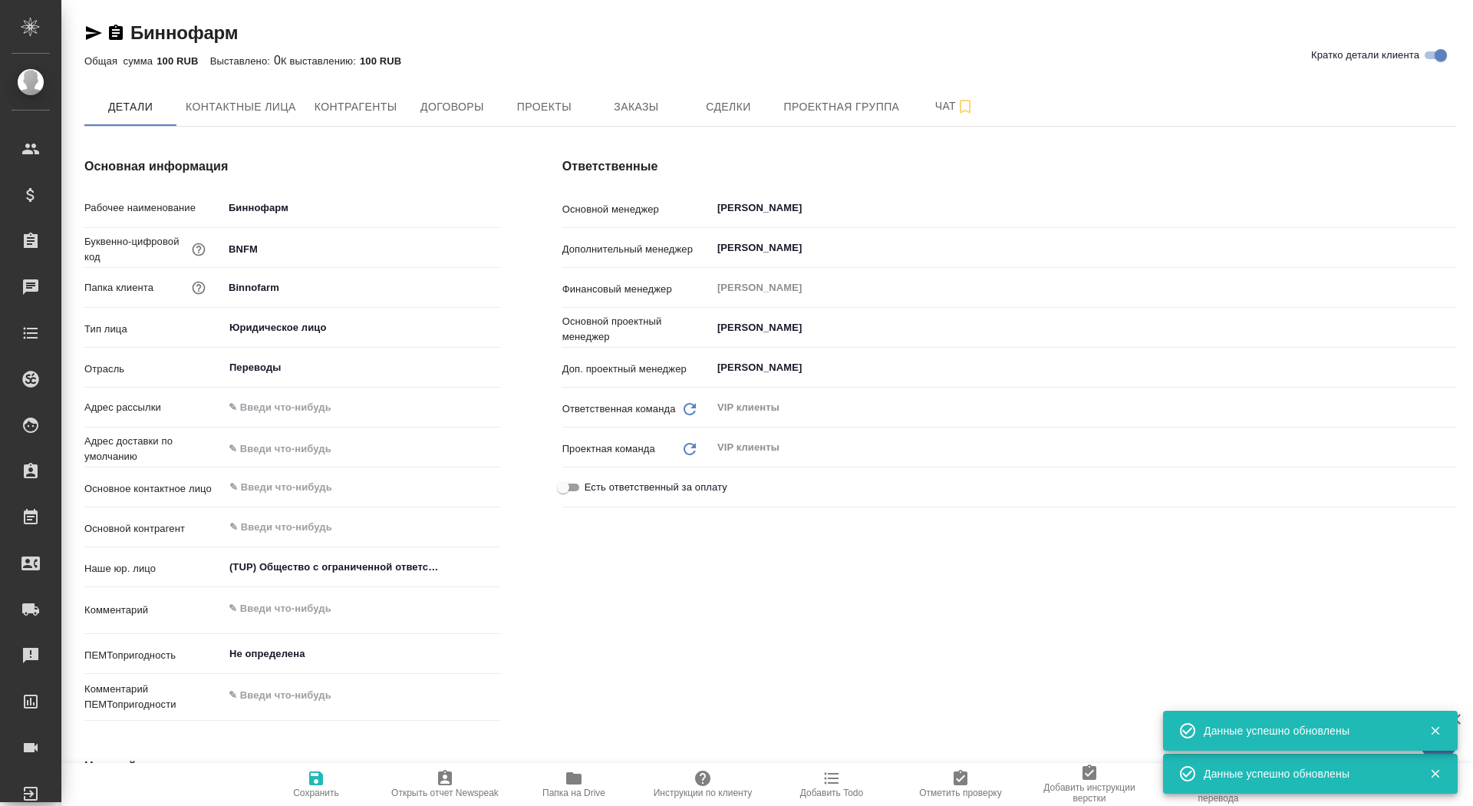
type textarea "x"
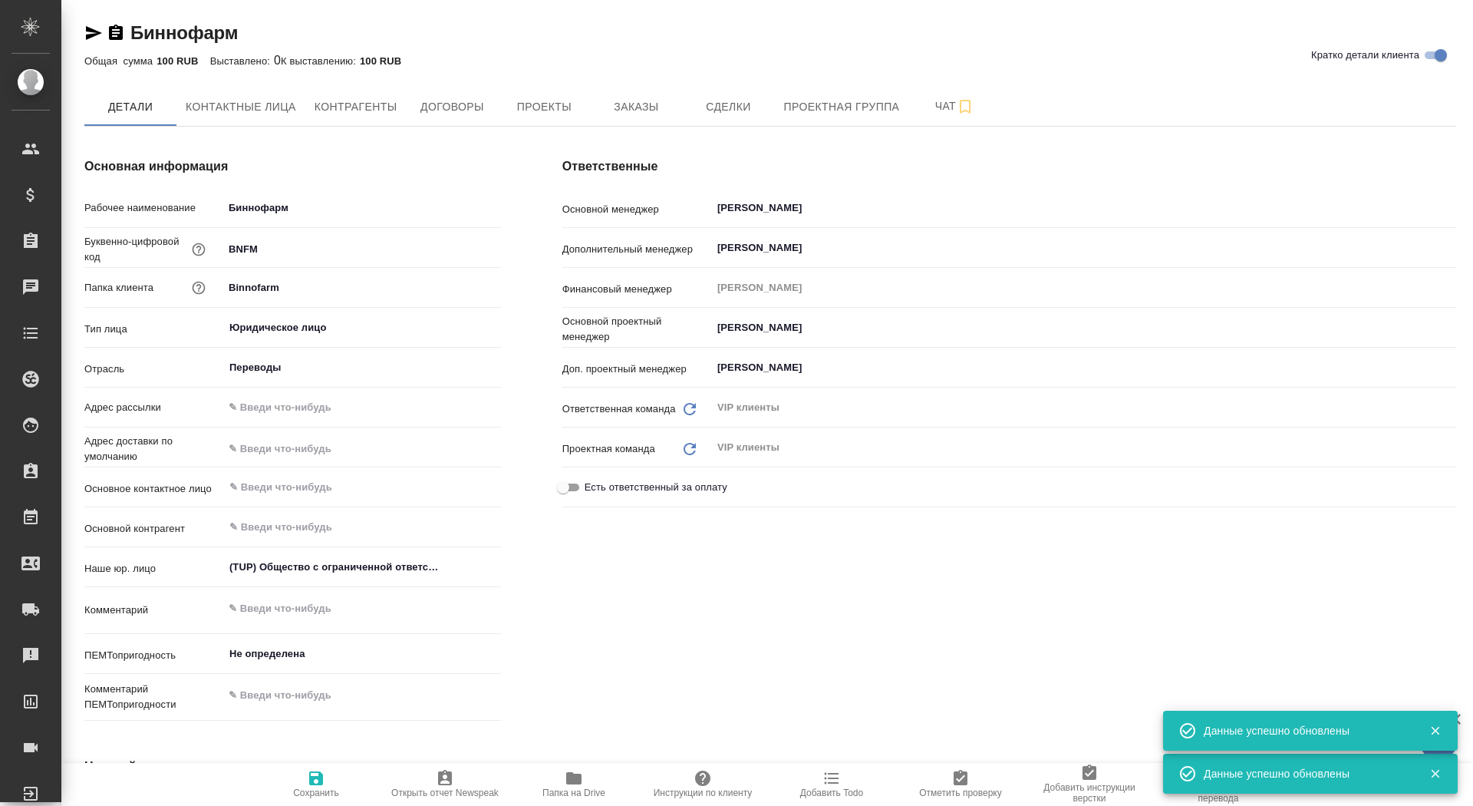
type textarea "x"
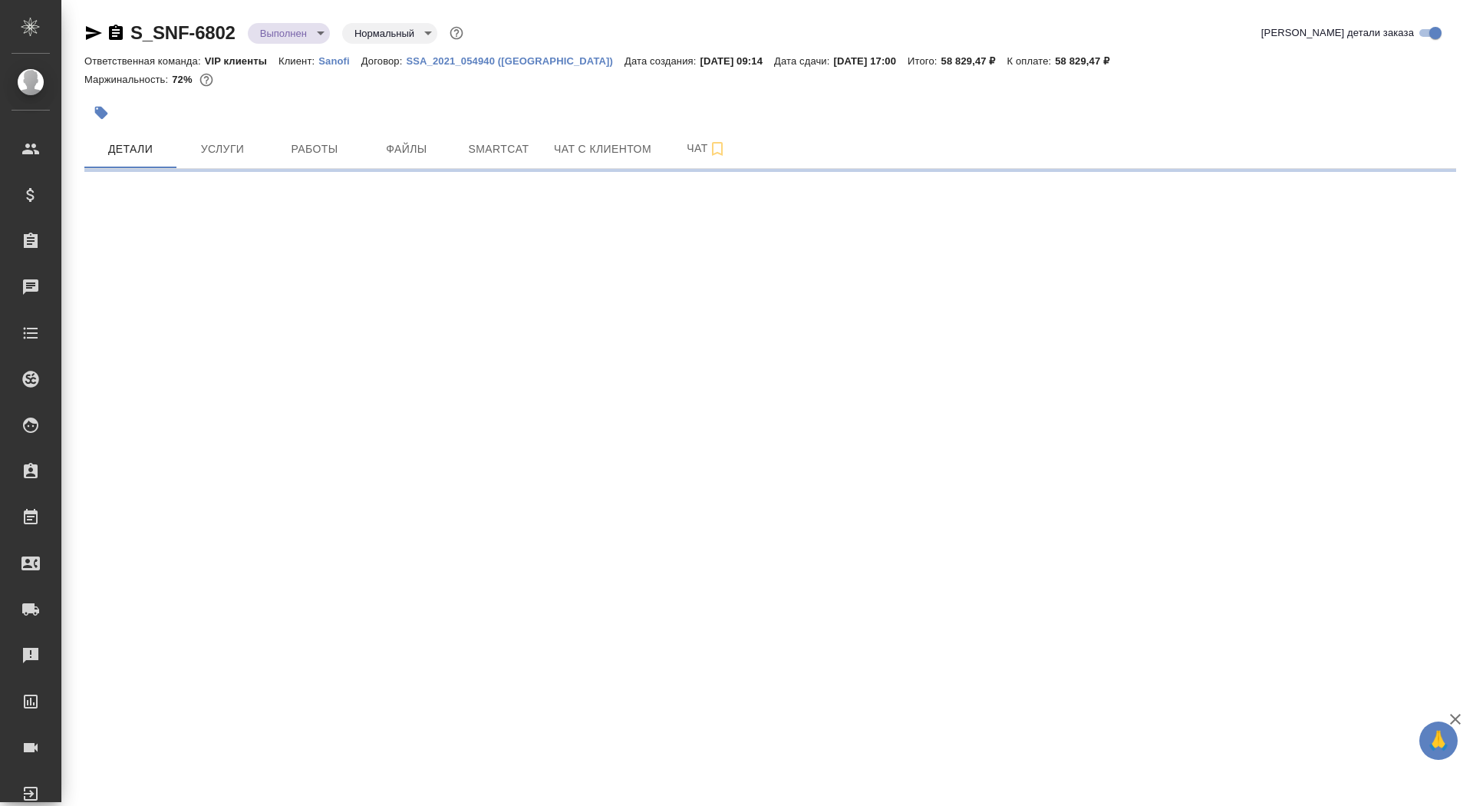
select select "RU"
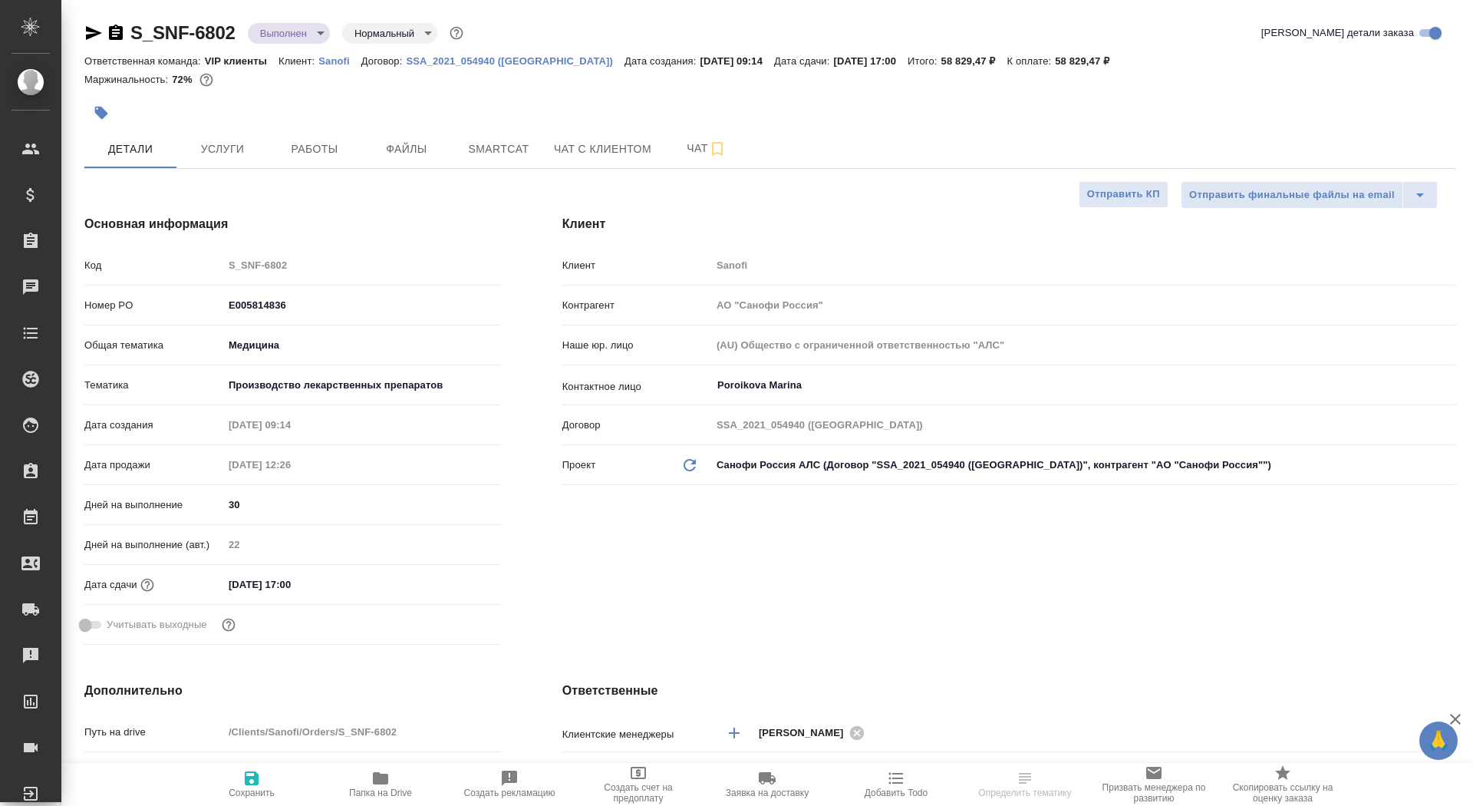
type textarea "x"
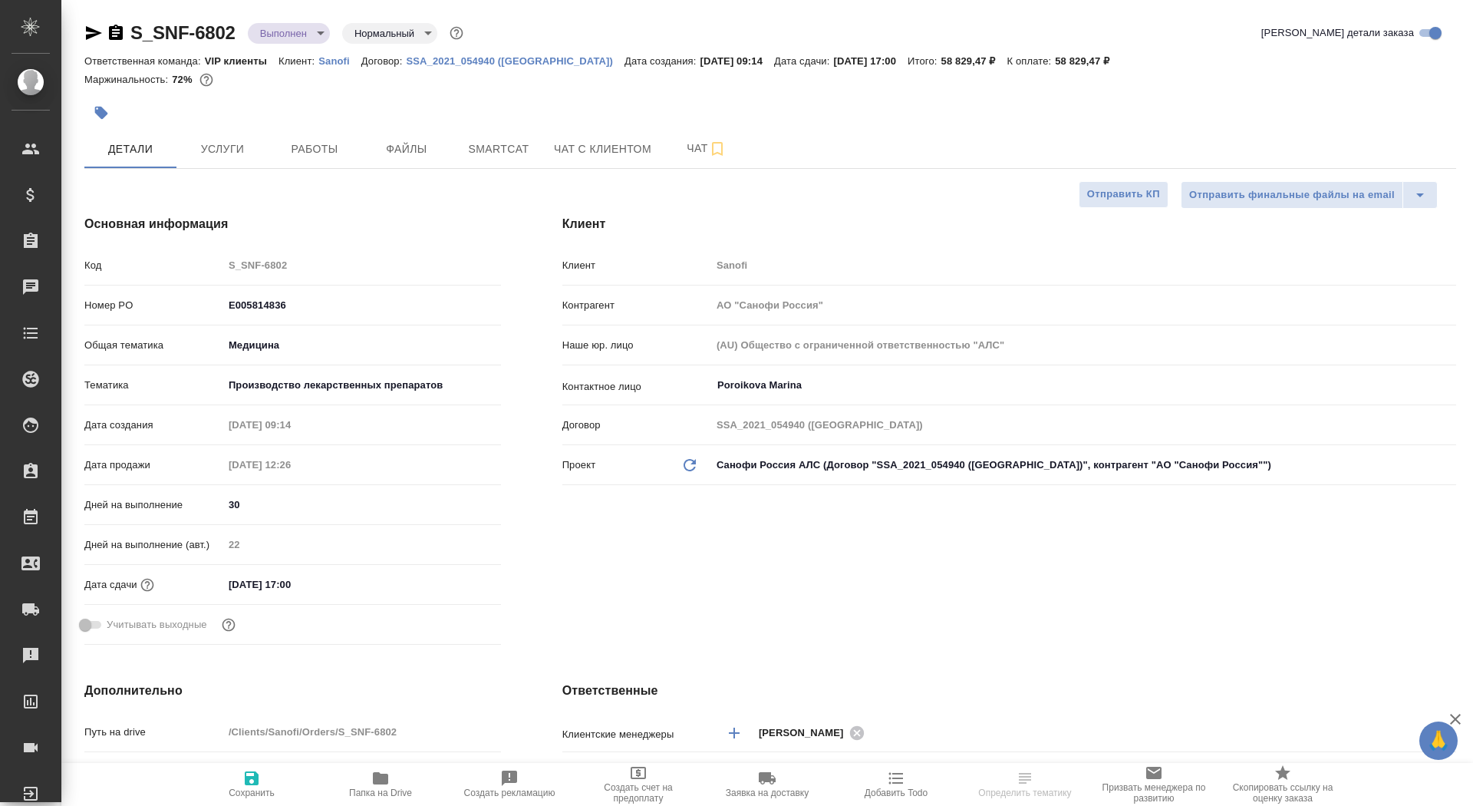
type textarea "x"
click at [691, 151] on span "Чат" at bounding box center [707, 148] width 74 height 19
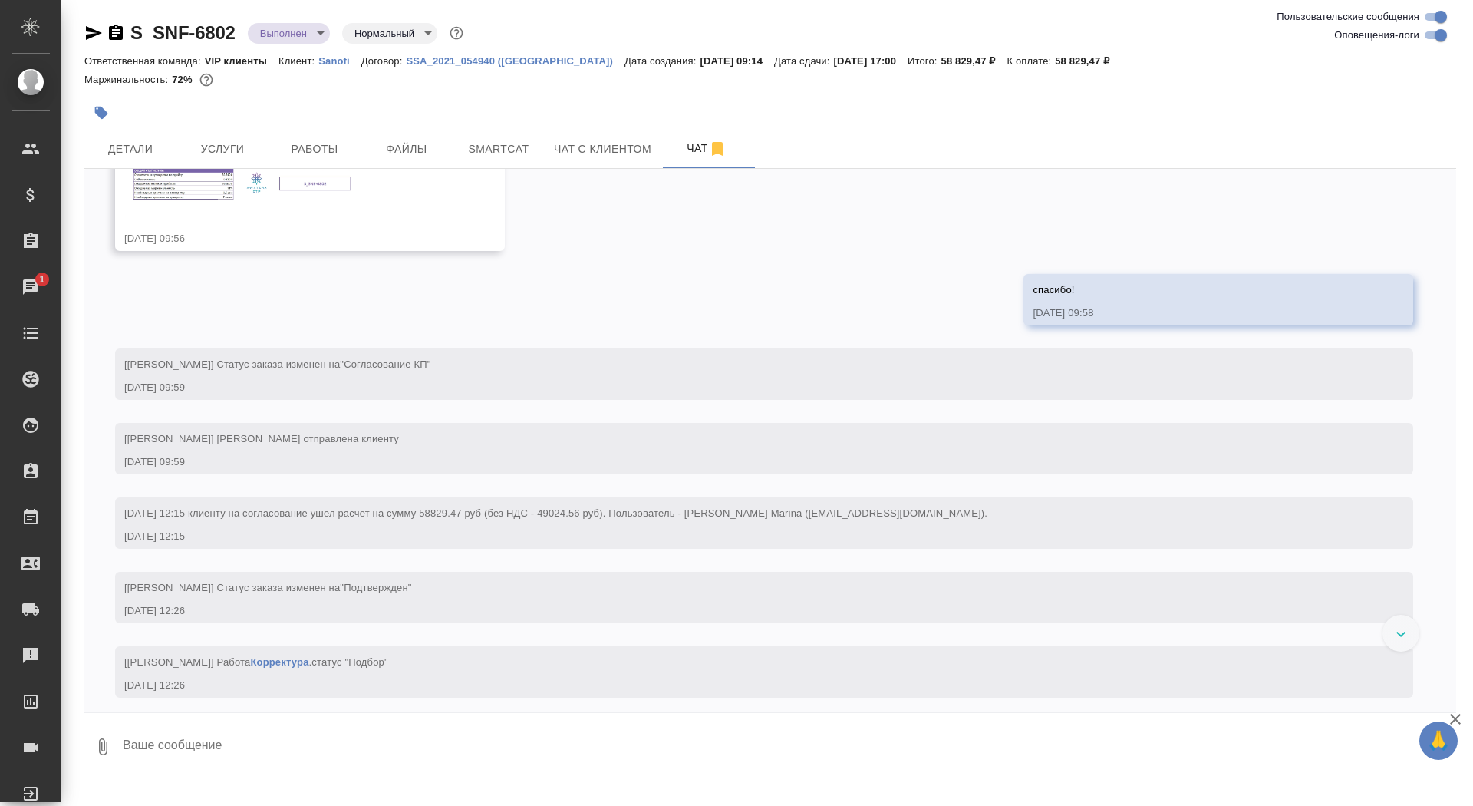
scroll to position [847, 0]
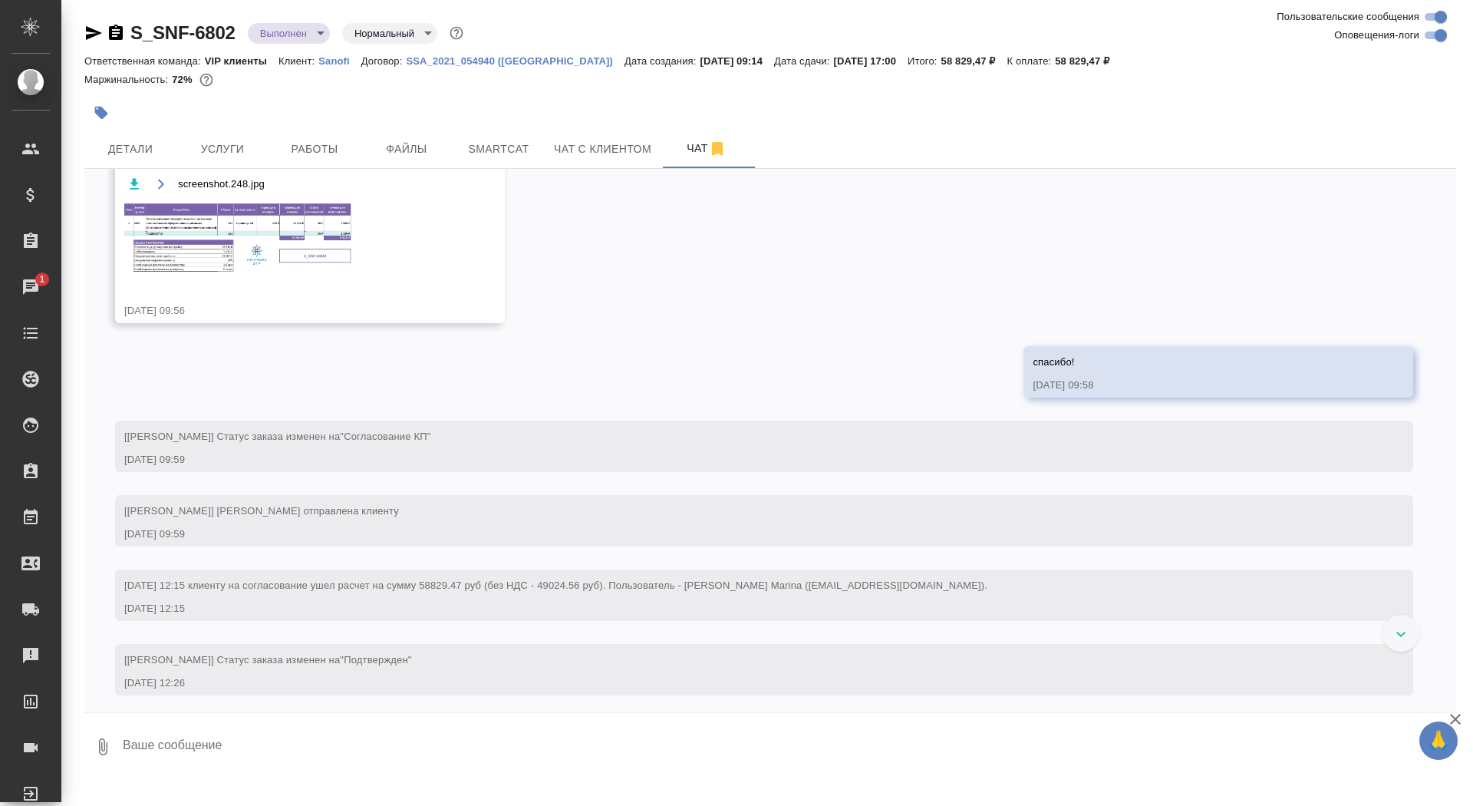
click at [282, 276] on img at bounding box center [239, 238] width 230 height 75
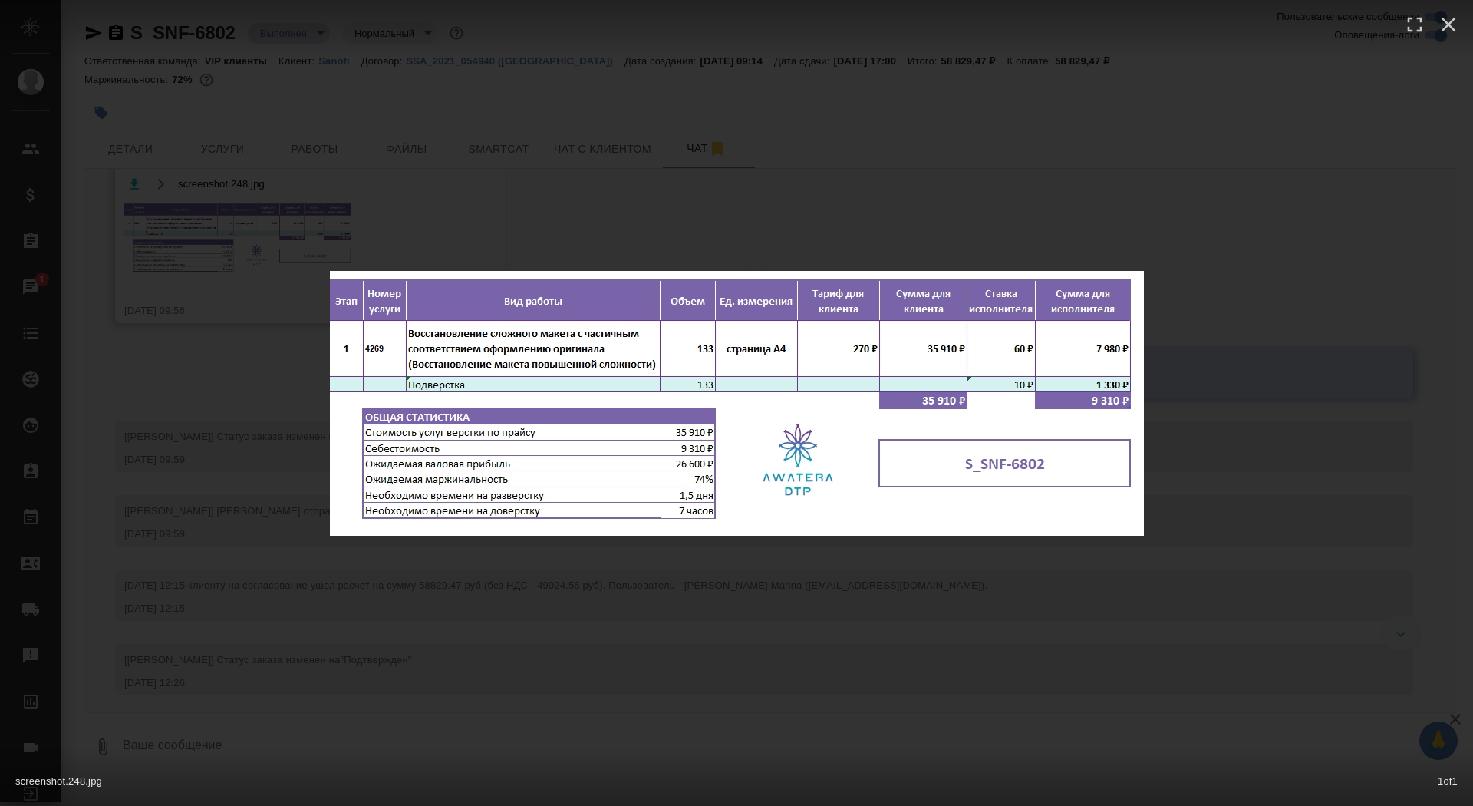
click at [190, 295] on div "screenshot.248.jpg 1 of 1" at bounding box center [736, 403] width 1473 height 806
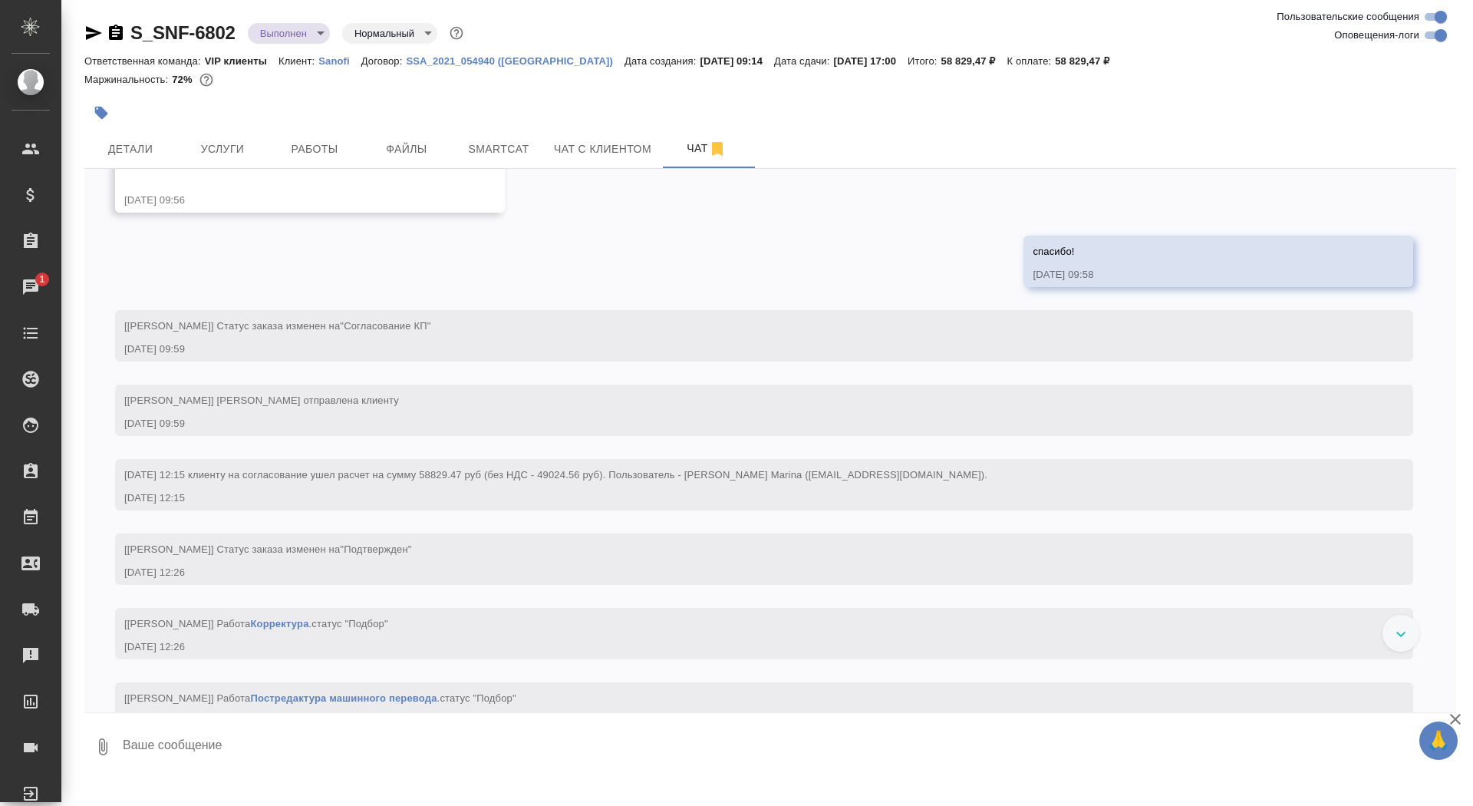
scroll to position [967, 0]
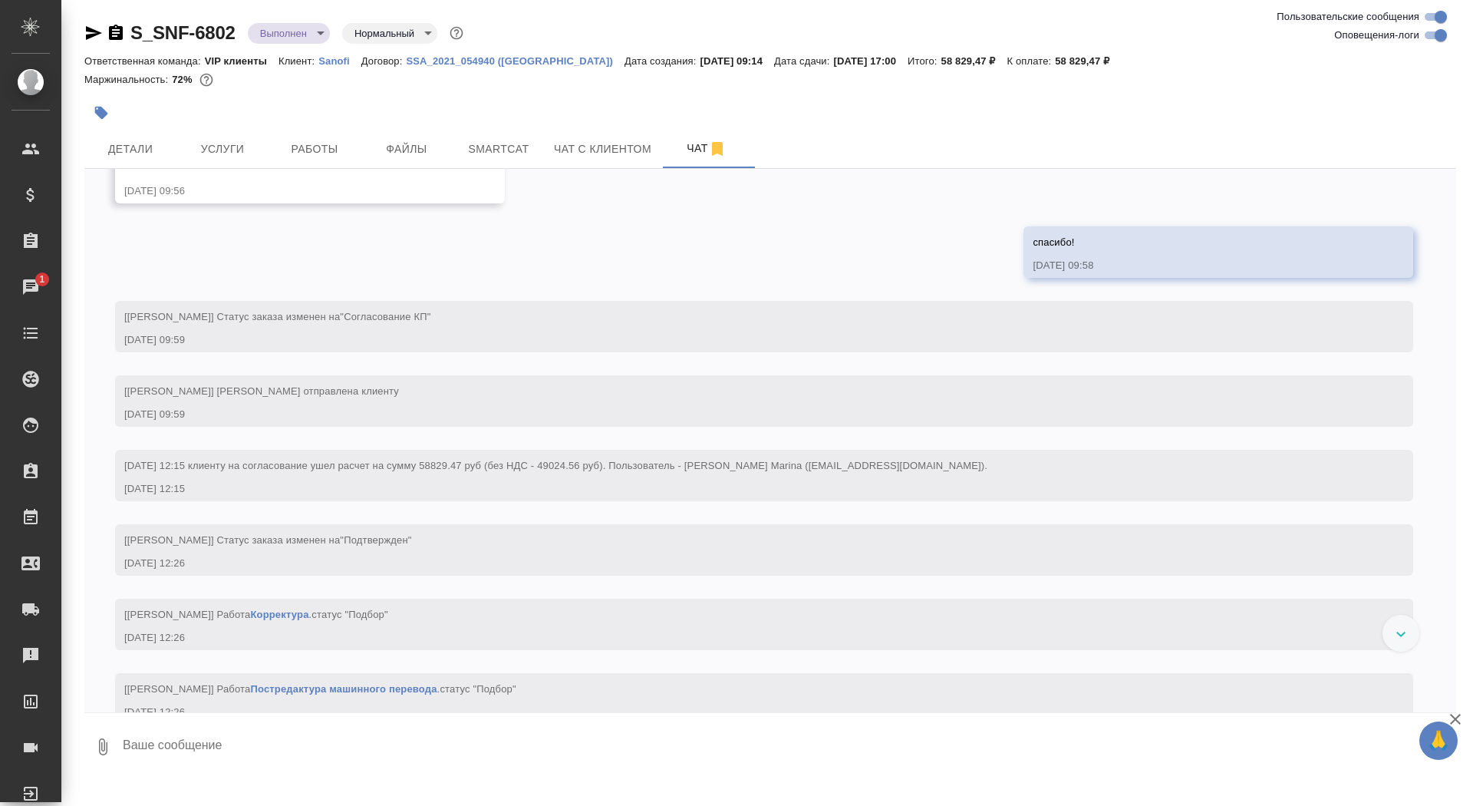
click at [115, 28] on icon "button" at bounding box center [116, 33] width 18 height 18
click at [302, 35] on body "🙏 .cls-1 fill:#fff; AWATERA Saydasheva Dilyara Клиенты Спецификации Заказы 1 Ча…" at bounding box center [736, 403] width 1473 height 806
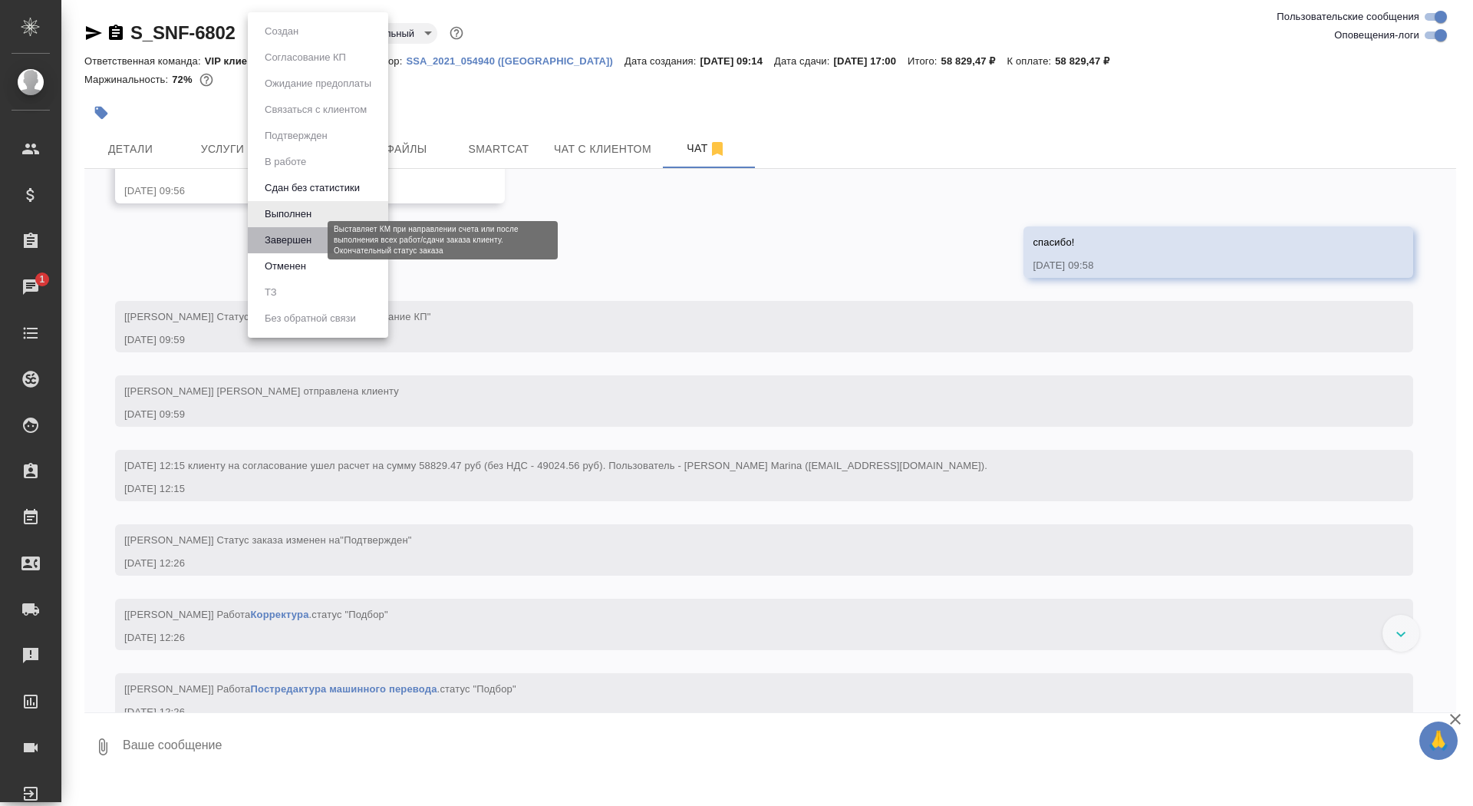
click at [302, 241] on button "Завершен" at bounding box center [288, 240] width 56 height 17
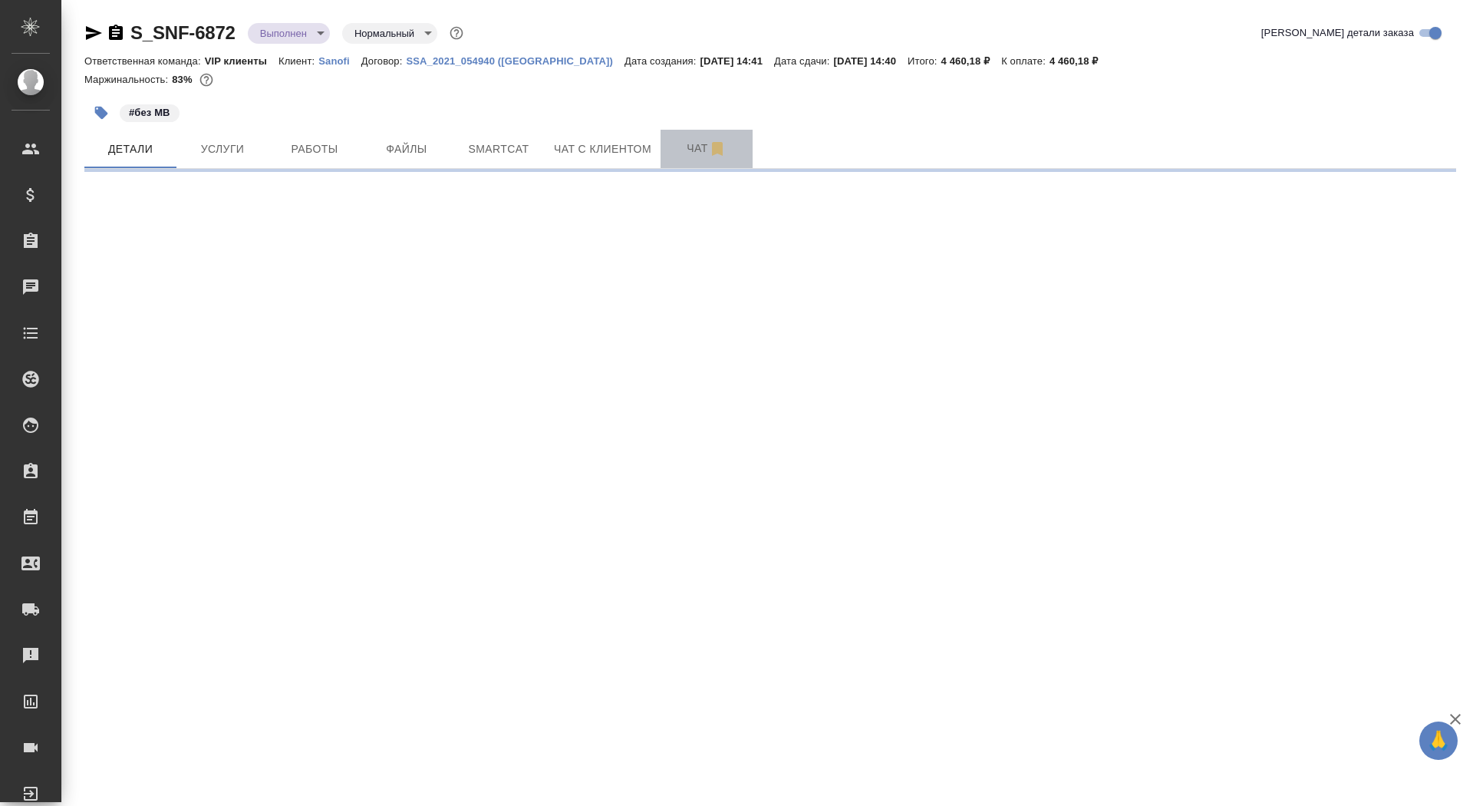
click at [669, 155] on button "Чат" at bounding box center [707, 149] width 92 height 38
select select "RU"
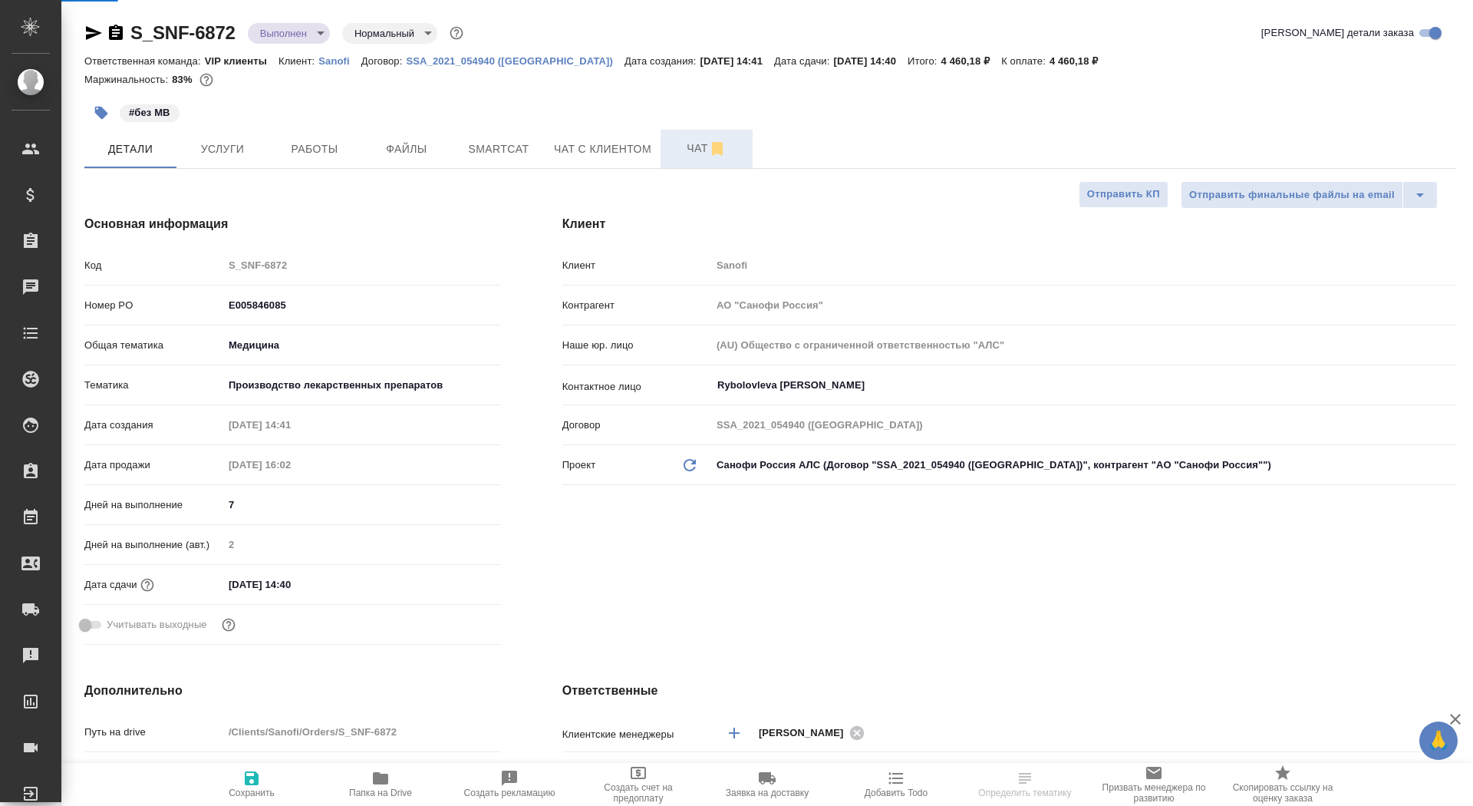
type textarea "x"
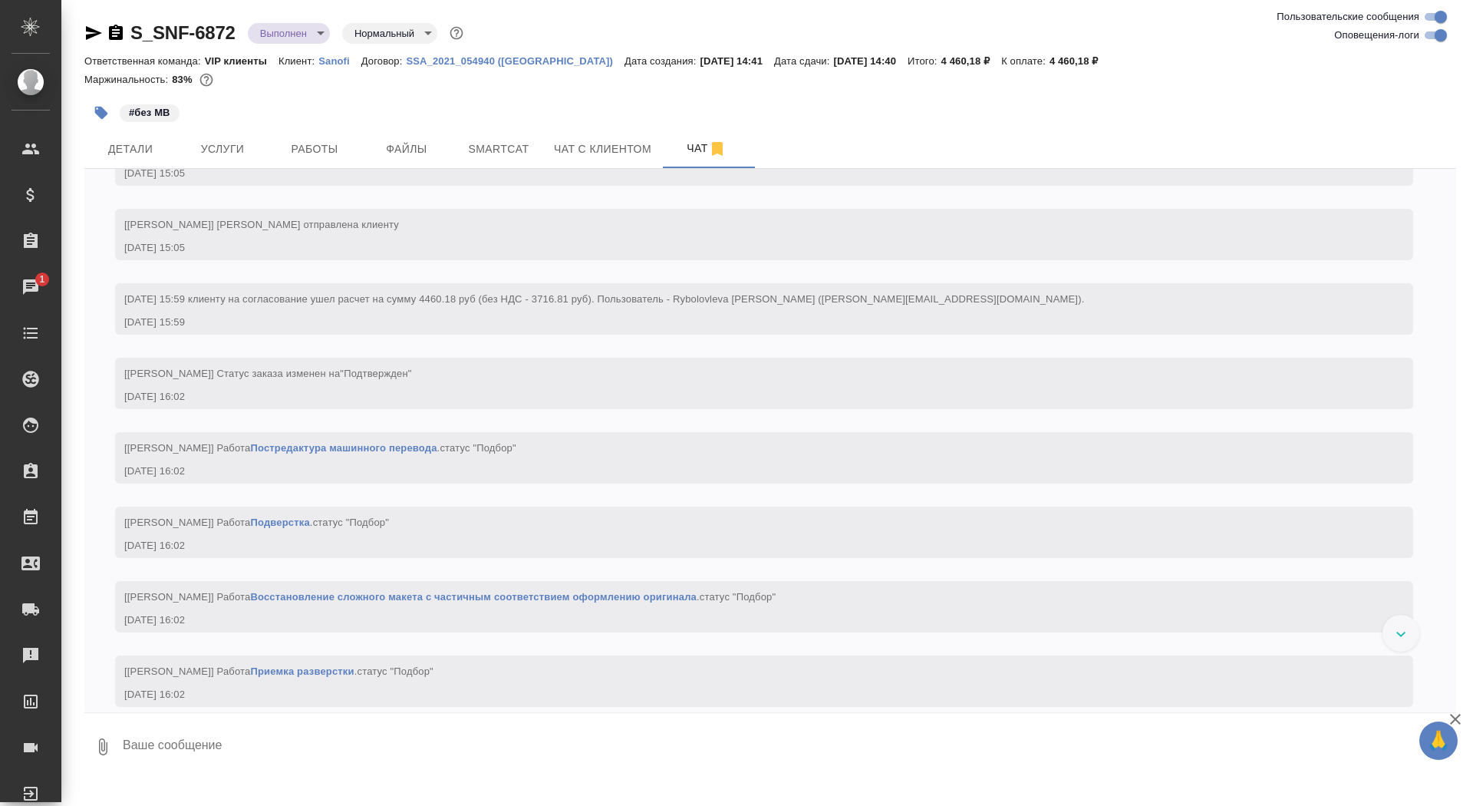
scroll to position [861, 0]
click at [109, 28] on icon "button" at bounding box center [116, 32] width 14 height 15
click at [302, 28] on body "🙏 .cls-1 fill:#fff; AWATERA Saydasheva Dilyara Клиенты Спецификации Заказы 1 Ча…" at bounding box center [736, 403] width 1473 height 806
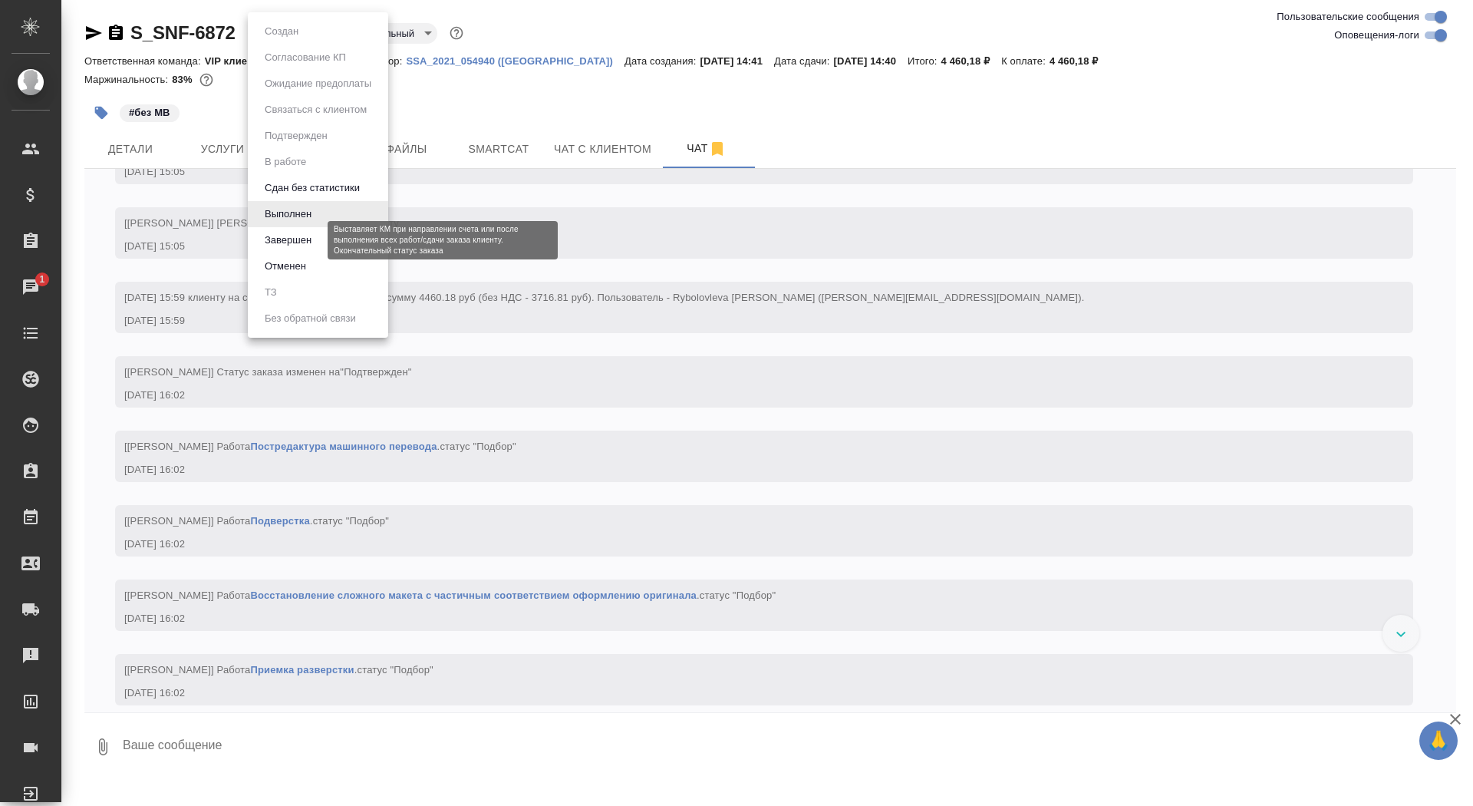
click at [305, 242] on button "Завершен" at bounding box center [288, 240] width 56 height 17
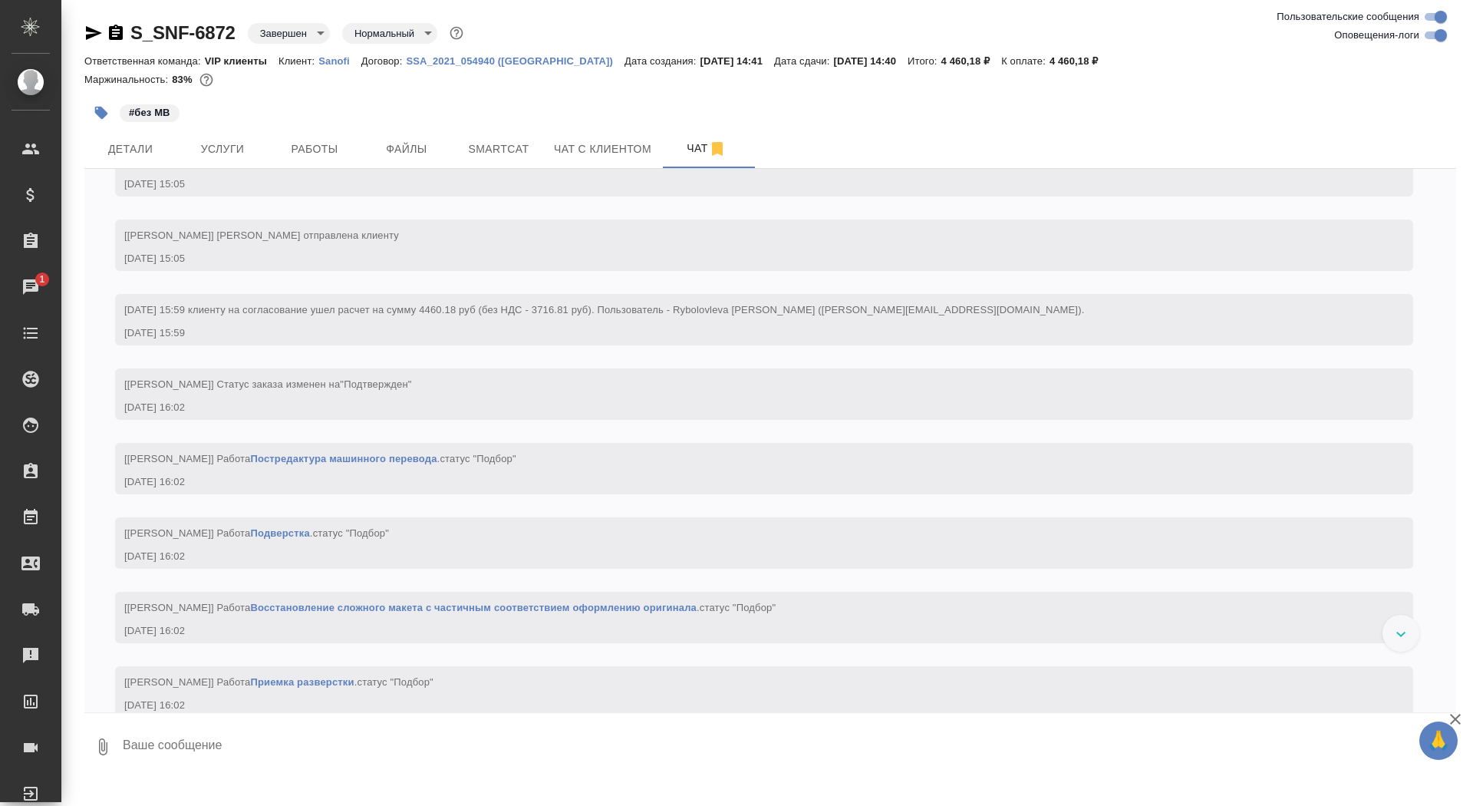
scroll to position [3493, 0]
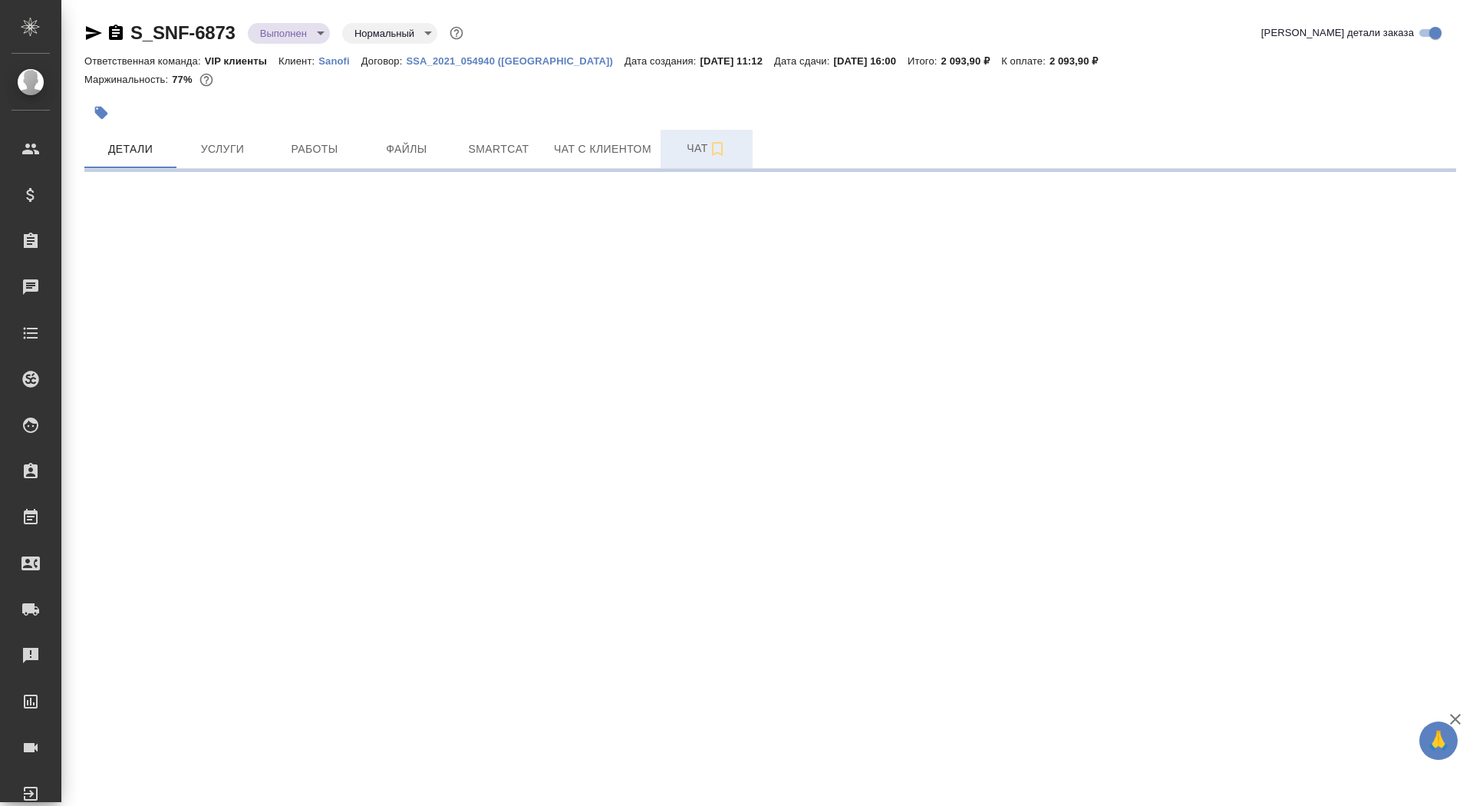
click at [677, 150] on span "Чат" at bounding box center [707, 148] width 74 height 19
select select "RU"
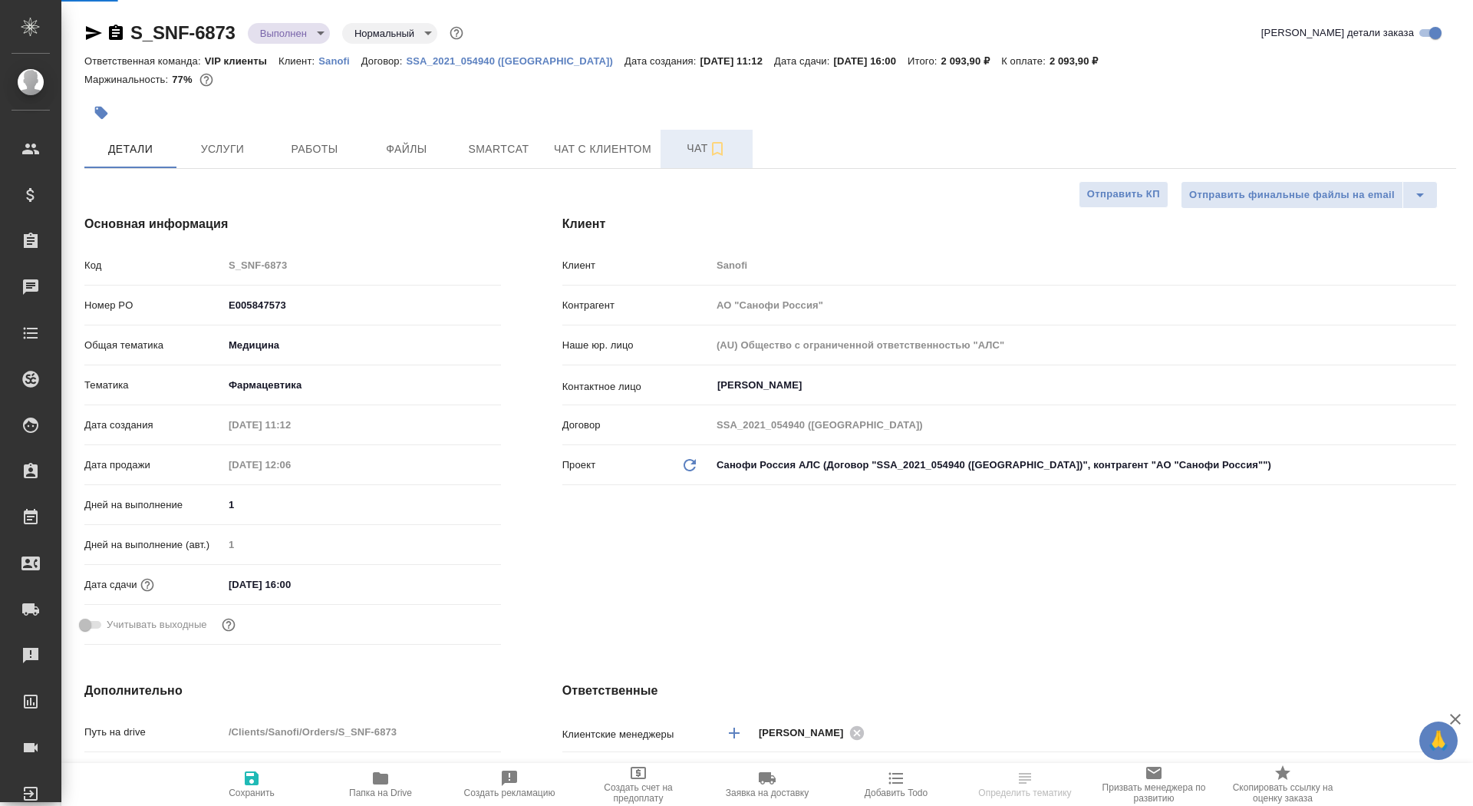
type textarea "x"
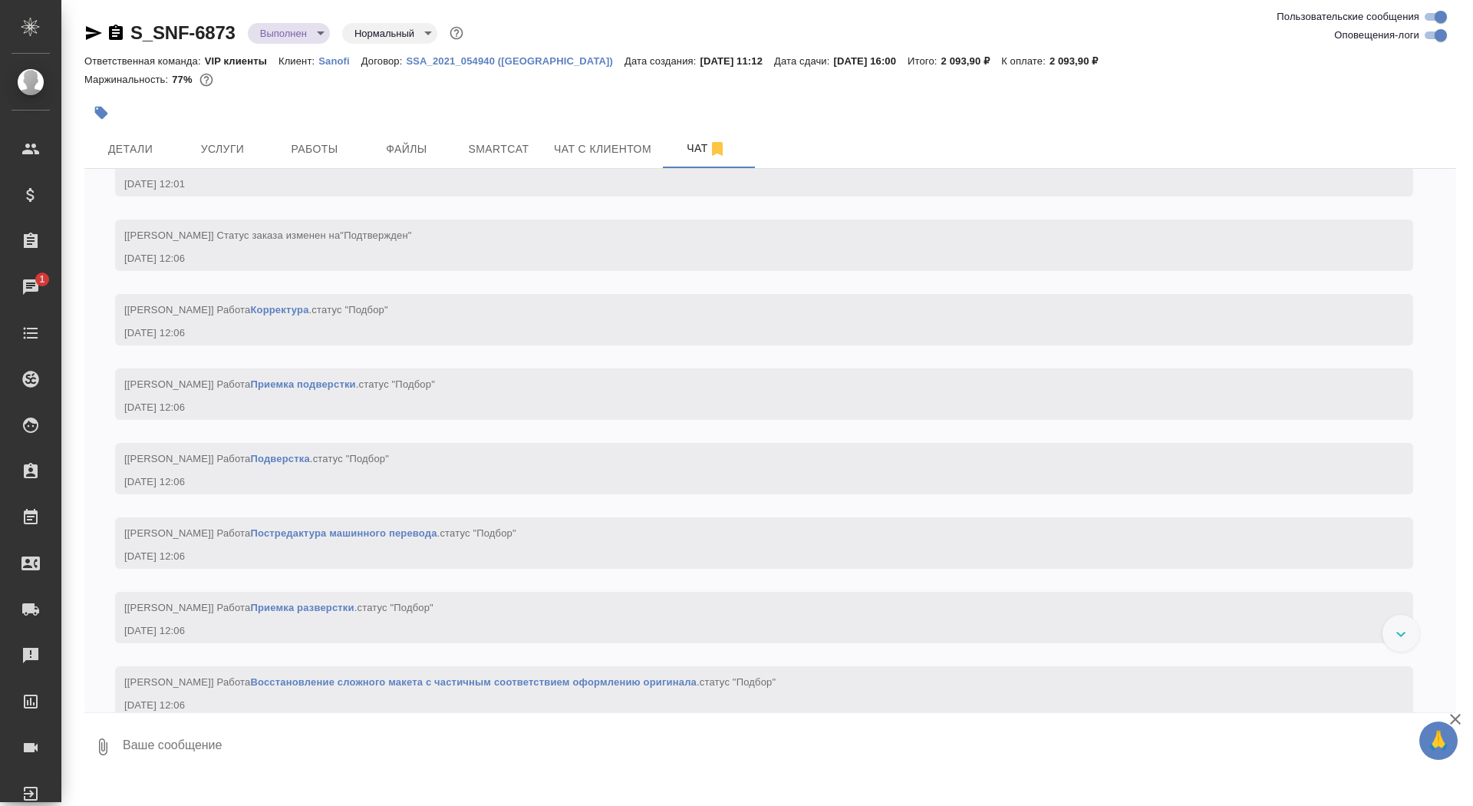
scroll to position [1224, 0]
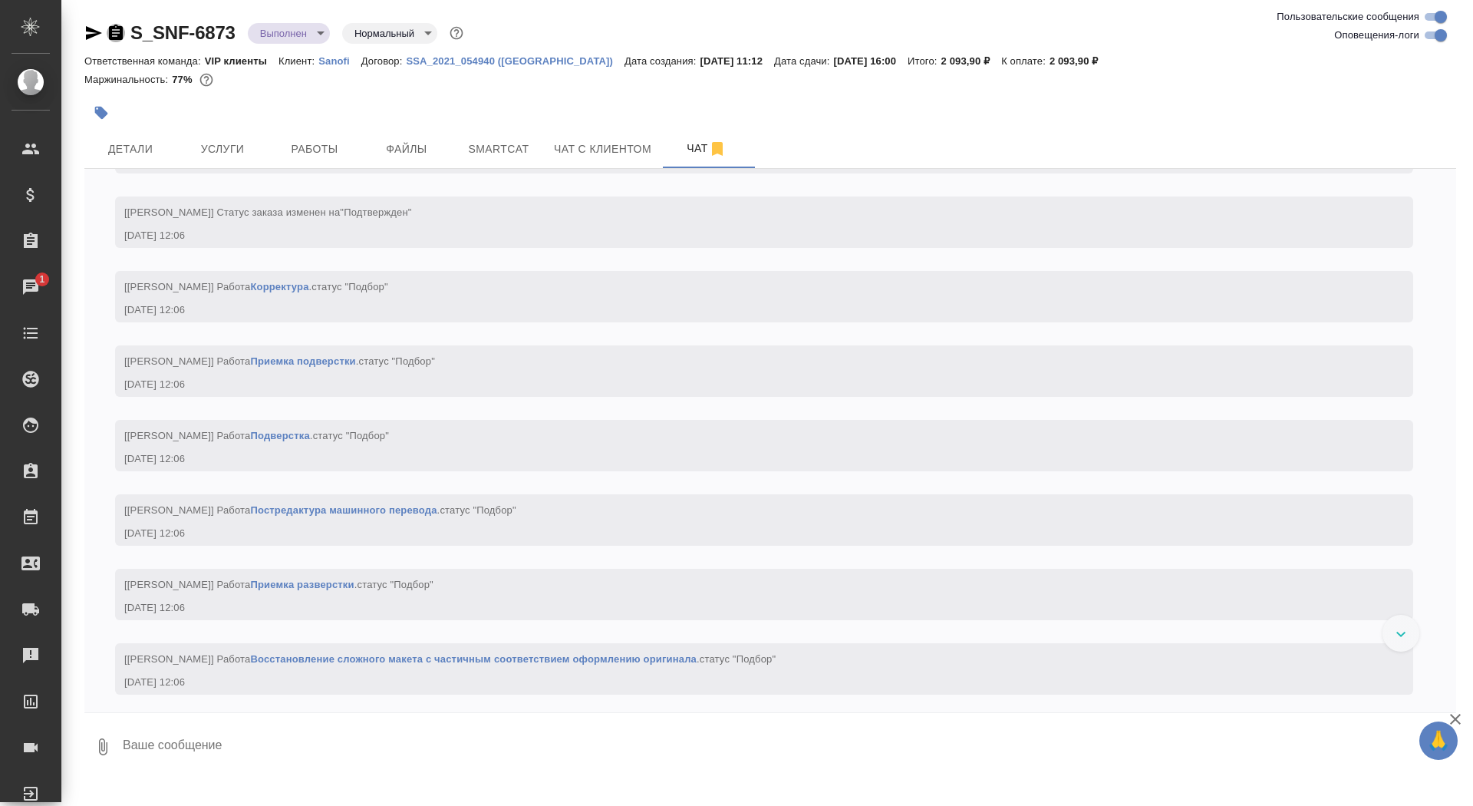
click at [107, 35] on icon "button" at bounding box center [116, 33] width 18 height 18
click at [291, 38] on body "🙏 .cls-1 fill:#fff; AWATERA Saydasheva Dilyara Клиенты Спецификации Заказы 1 Ча…" at bounding box center [736, 403] width 1473 height 806
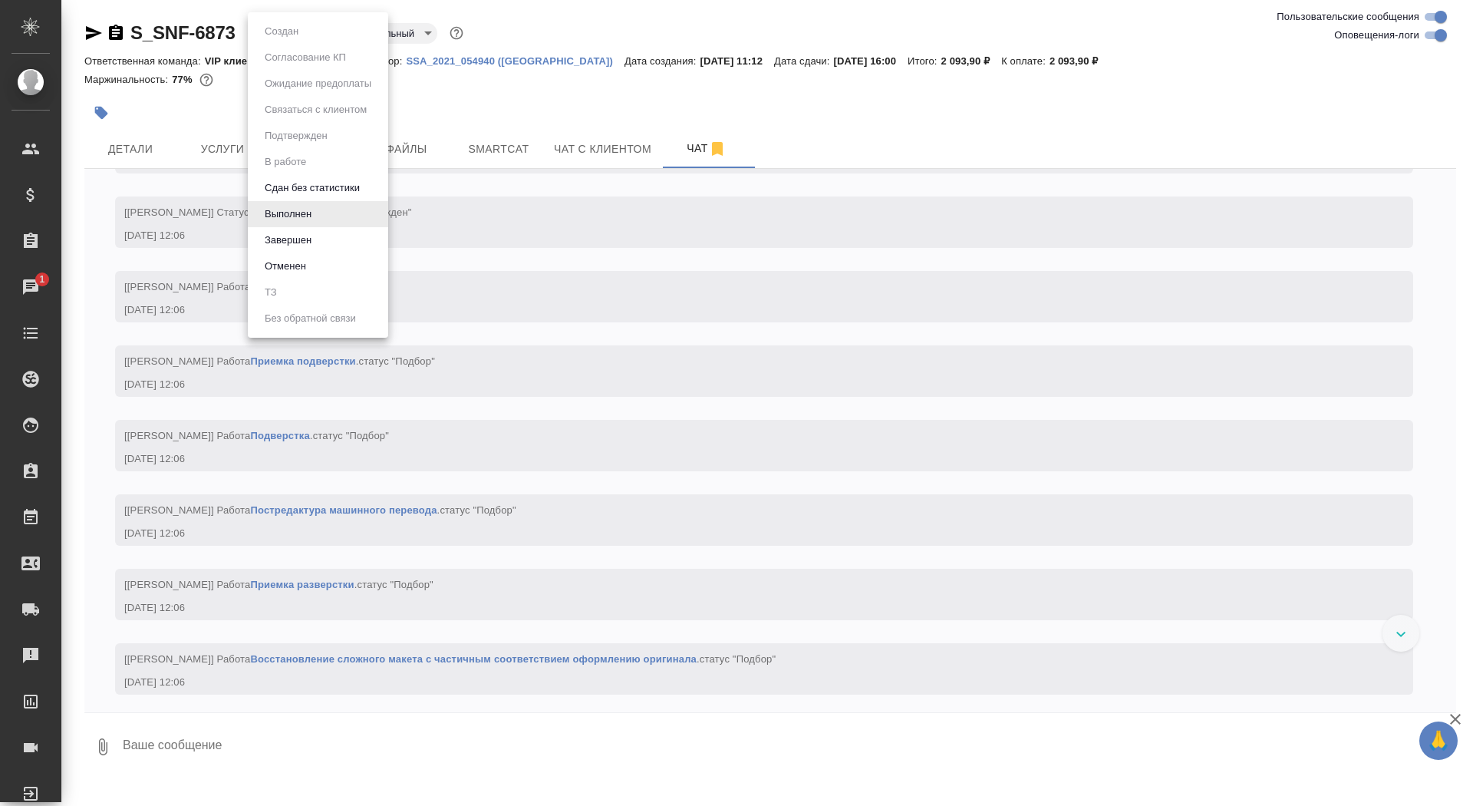
click at [342, 231] on li "Завершен" at bounding box center [318, 240] width 140 height 26
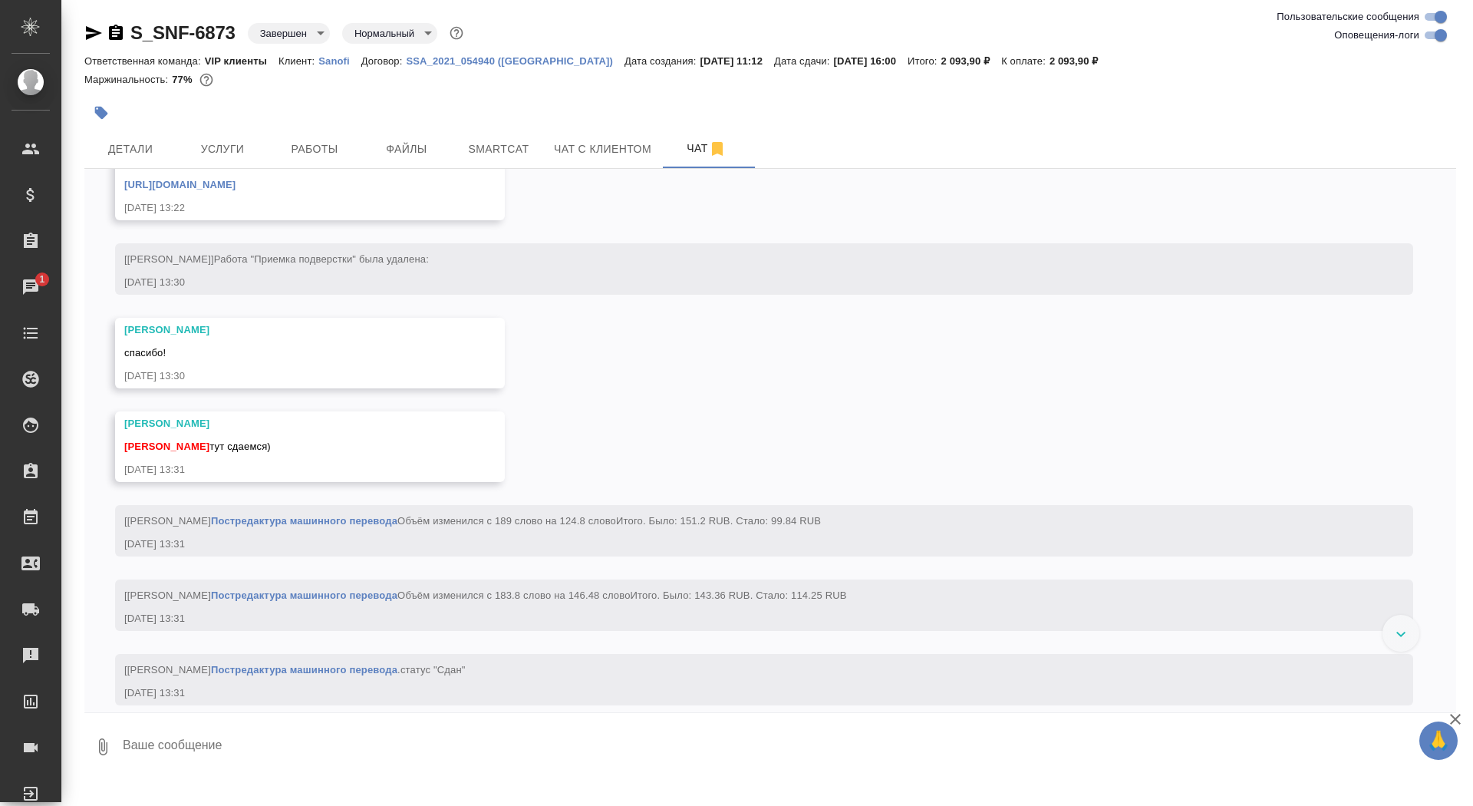
scroll to position [7254, 0]
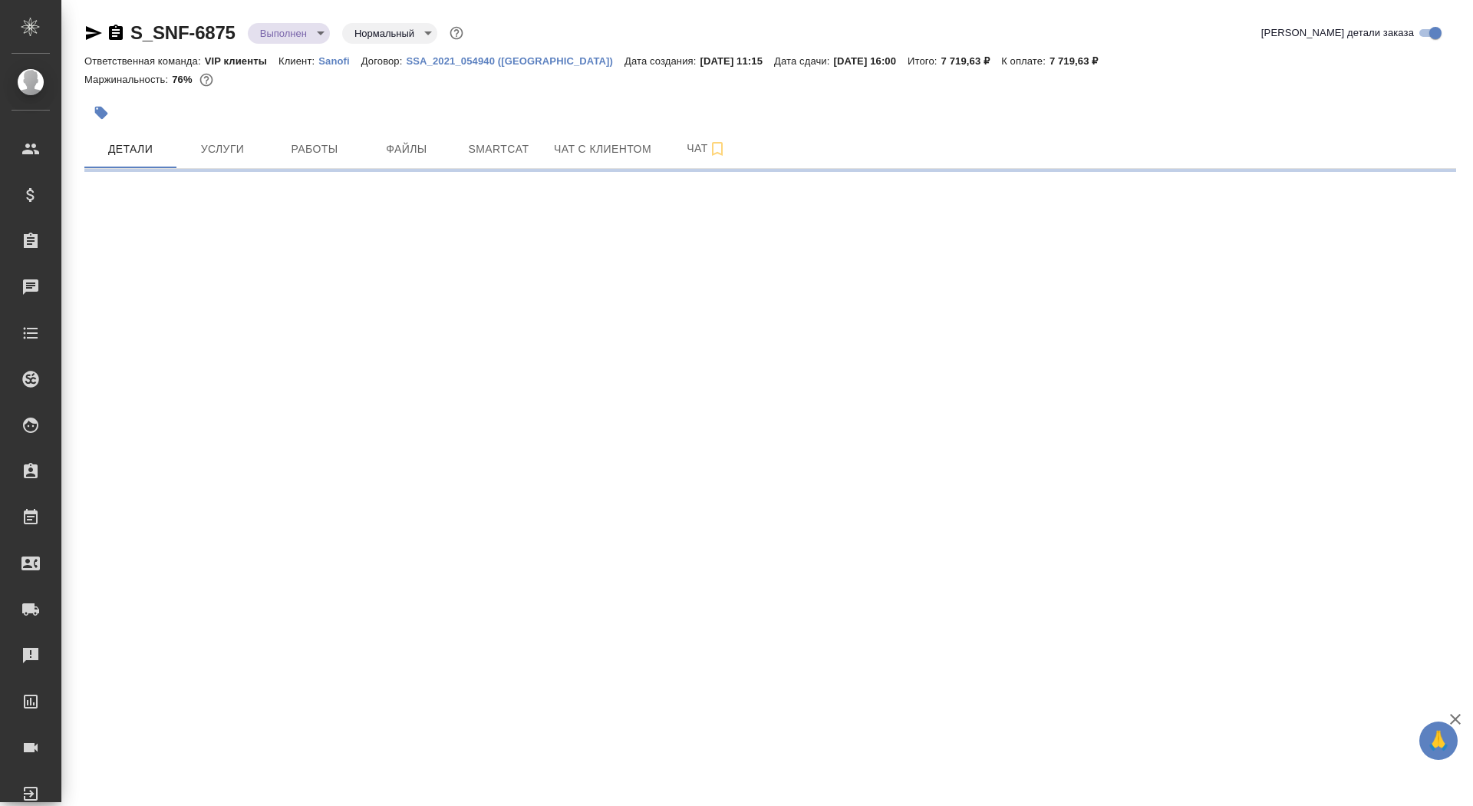
select select "RU"
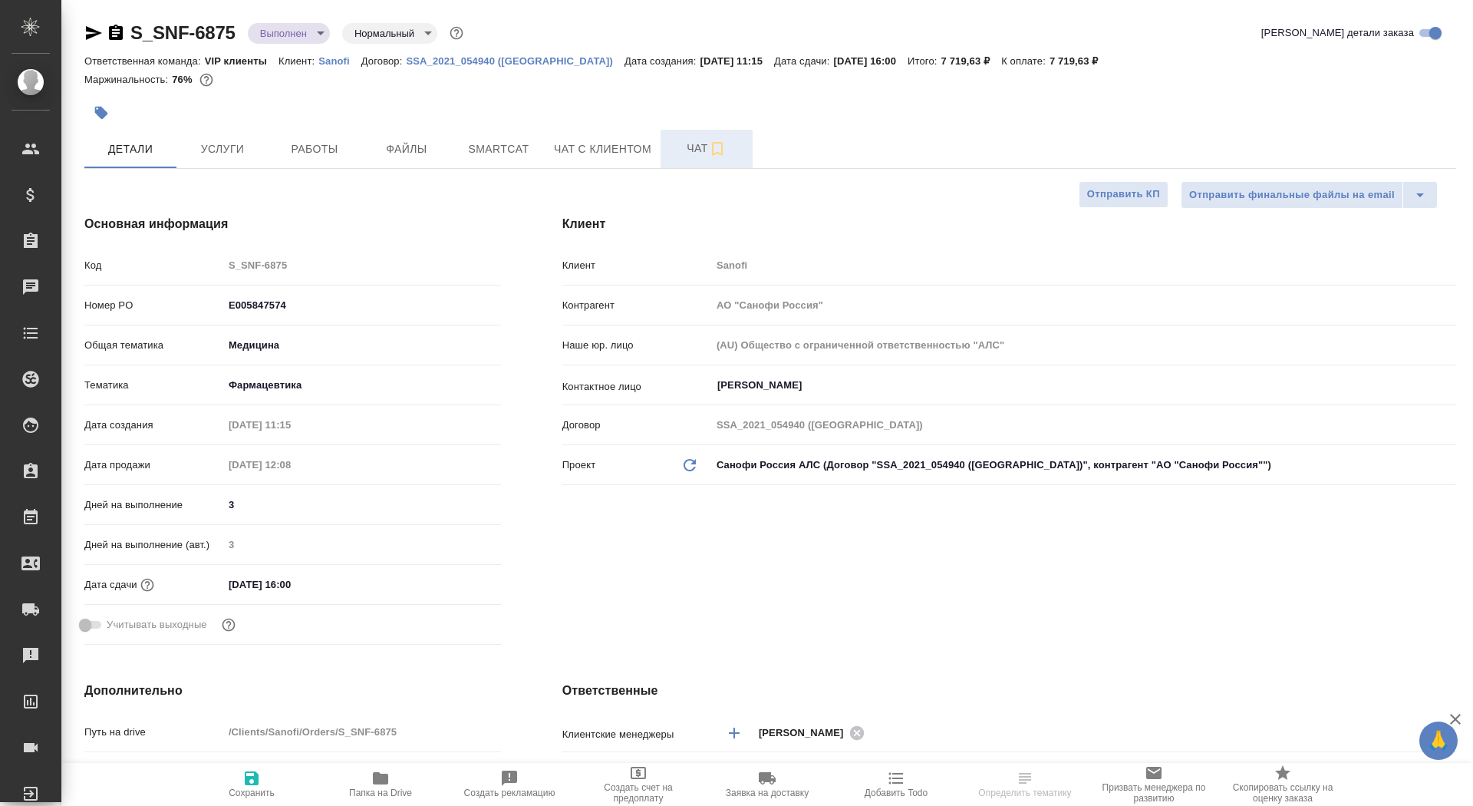
type textarea "x"
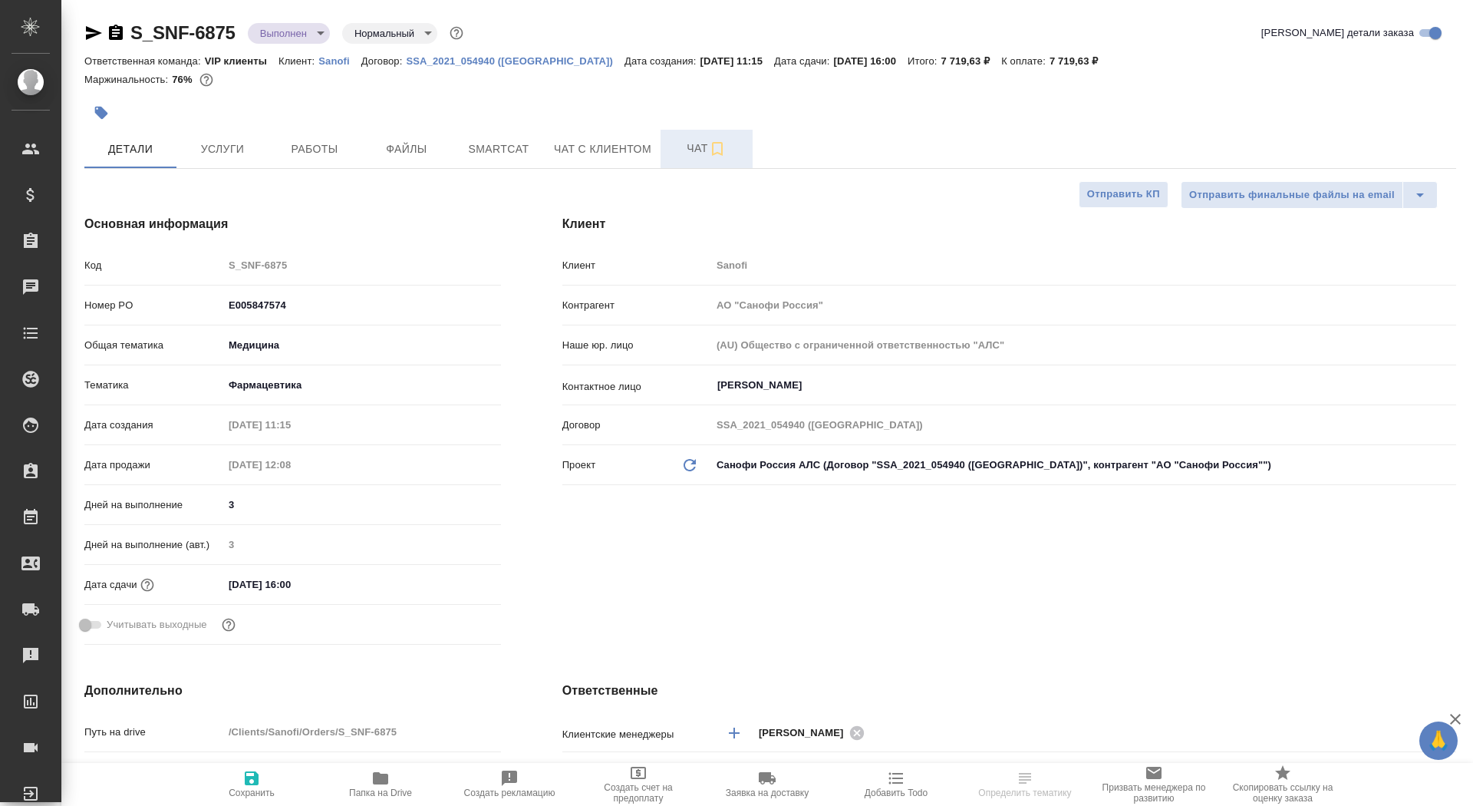
type textarea "x"
click at [687, 147] on span "Чат" at bounding box center [707, 148] width 74 height 19
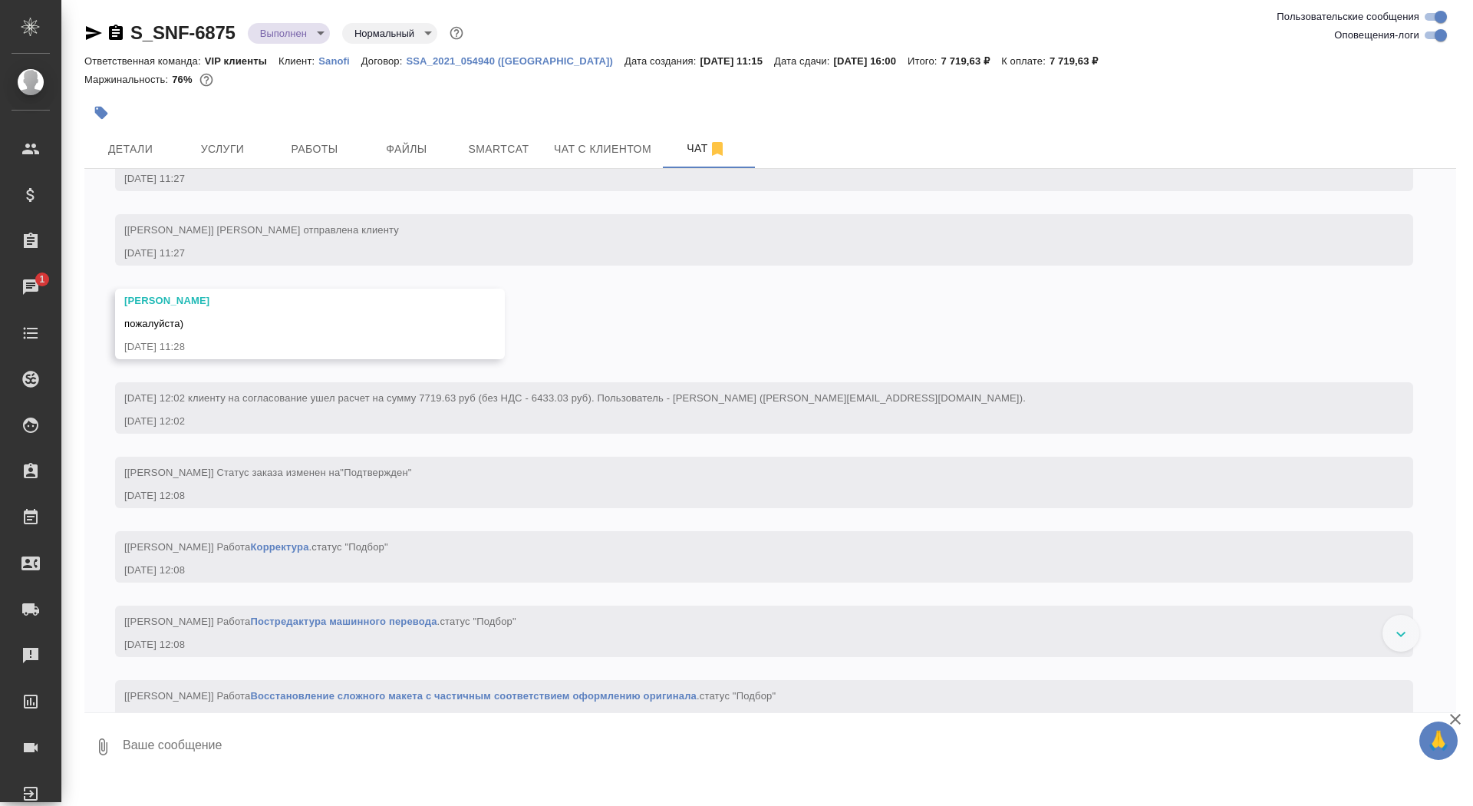
scroll to position [1350, 0]
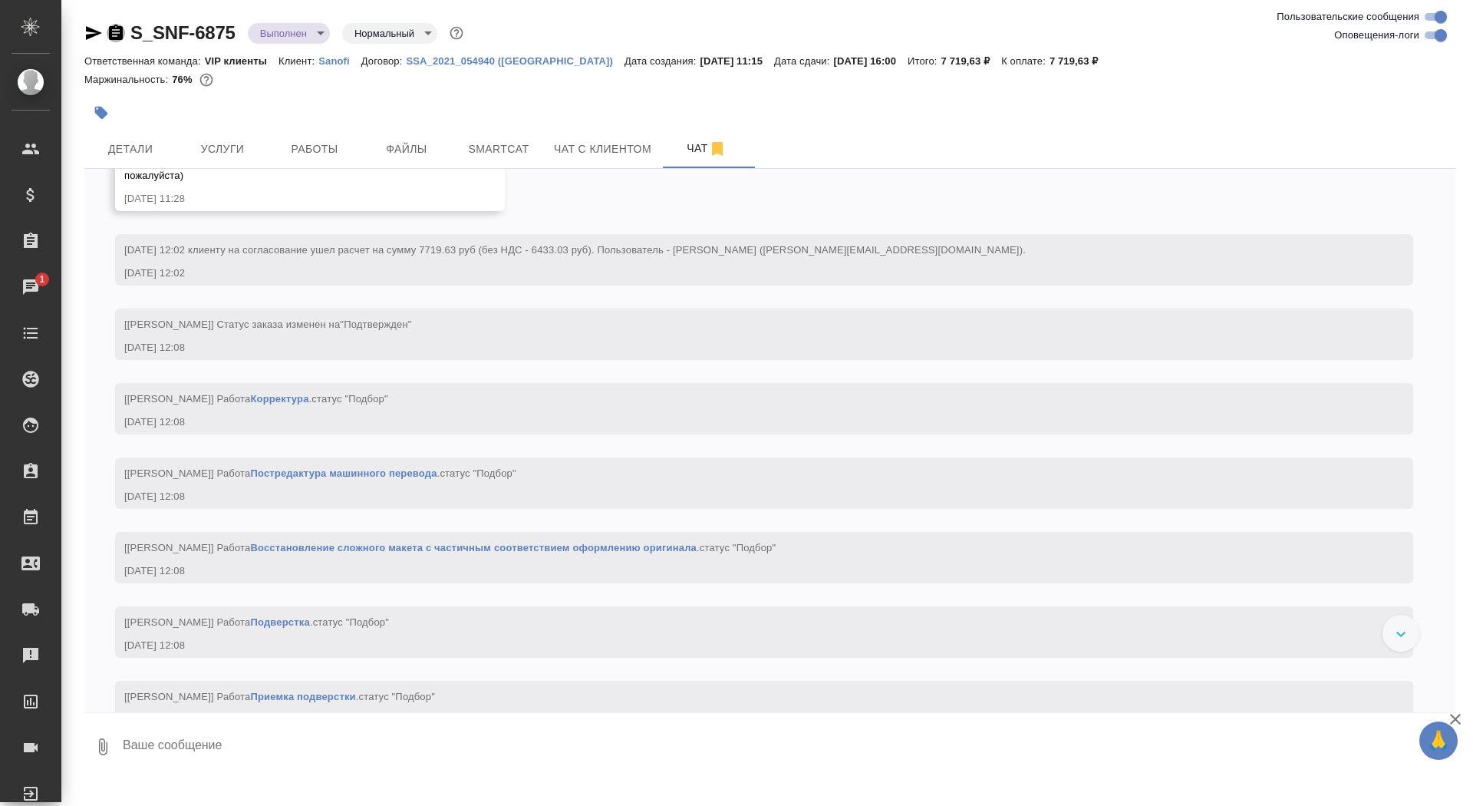
click at [112, 34] on icon "button" at bounding box center [116, 32] width 14 height 15
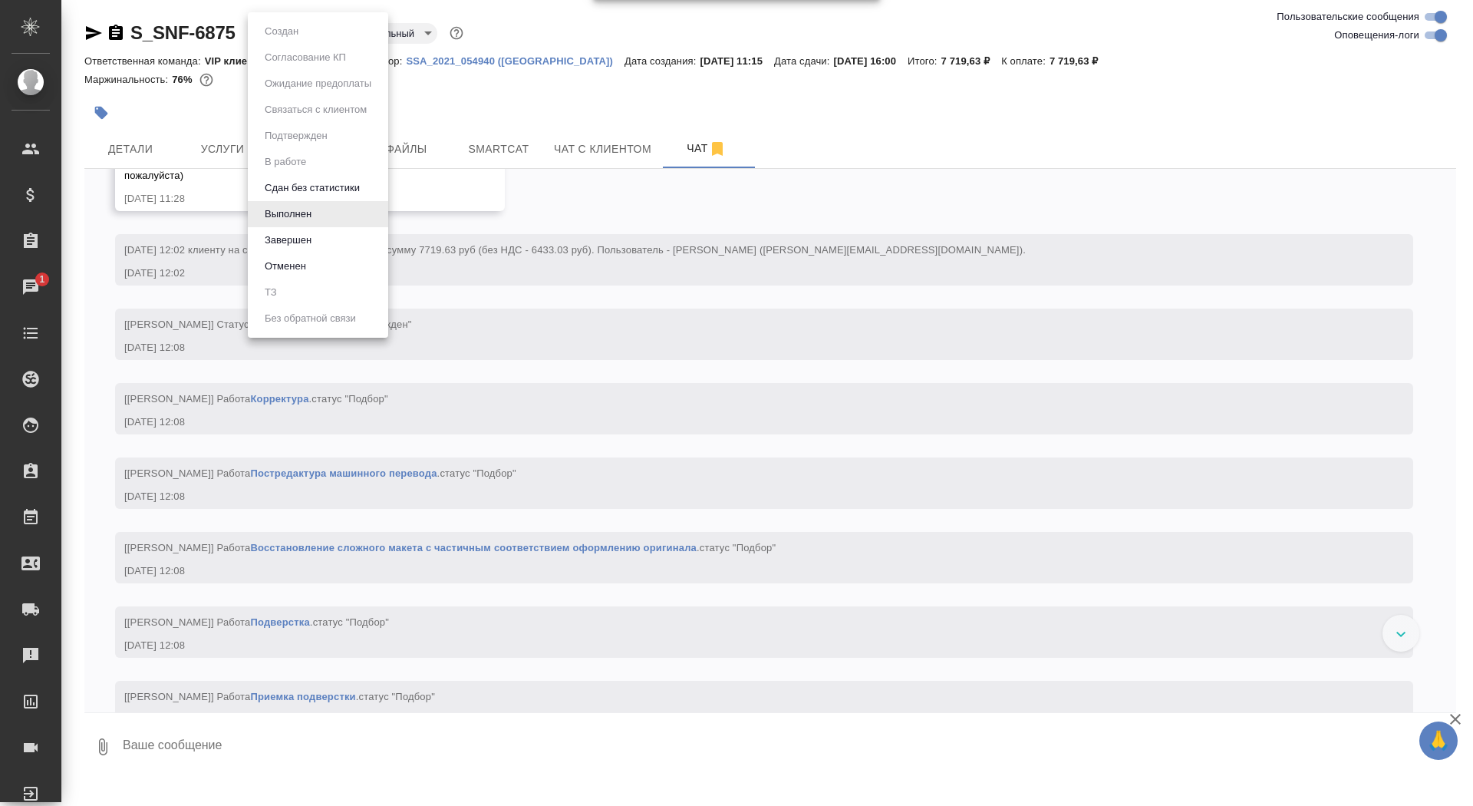
click at [317, 25] on body "🙏 .cls-1 fill:#fff; AWATERA Saydasheva Dilyara Клиенты Спецификации Заказы 1 Ча…" at bounding box center [736, 403] width 1473 height 806
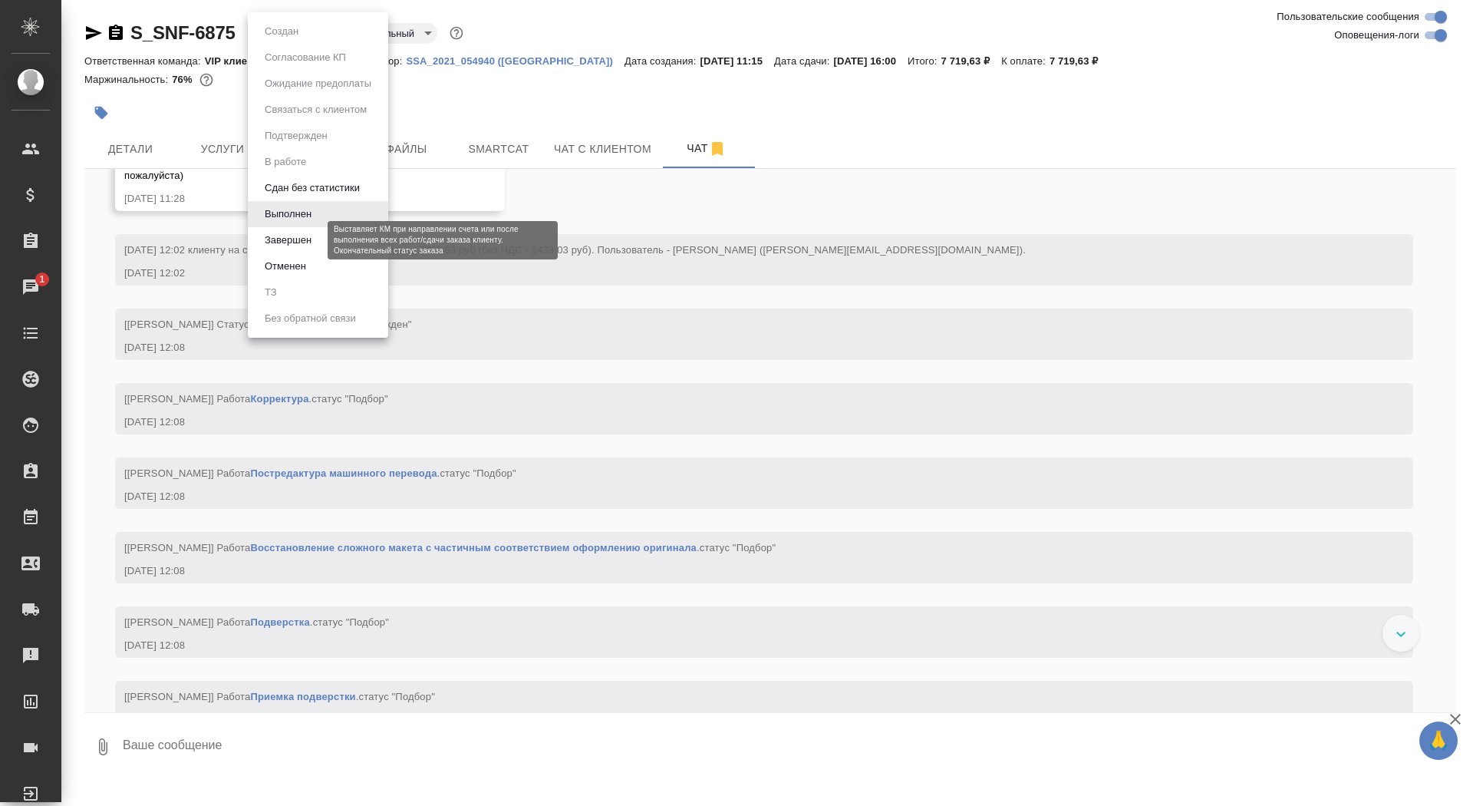
click at [292, 242] on button "Завершен" at bounding box center [288, 240] width 56 height 17
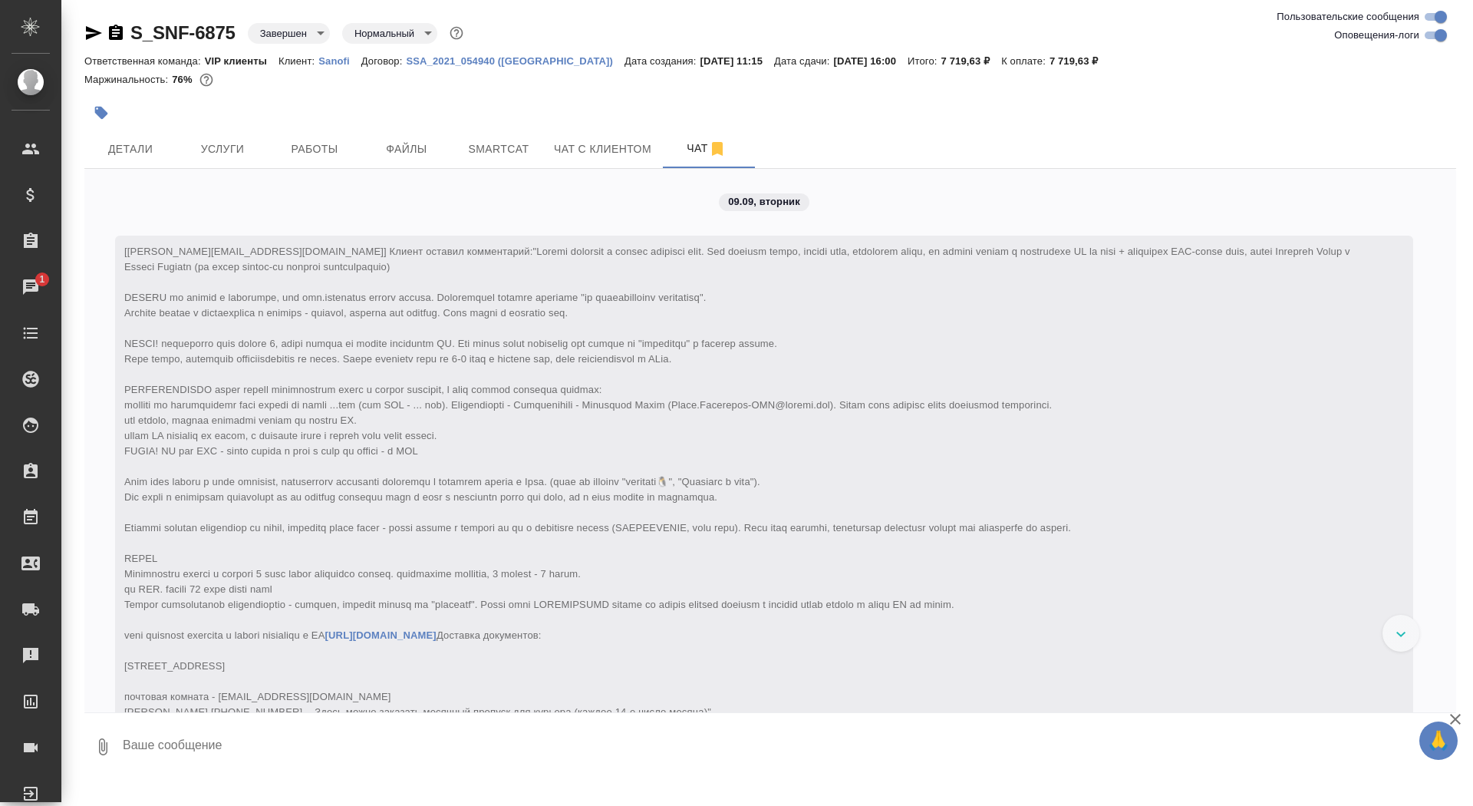
scroll to position [329, 0]
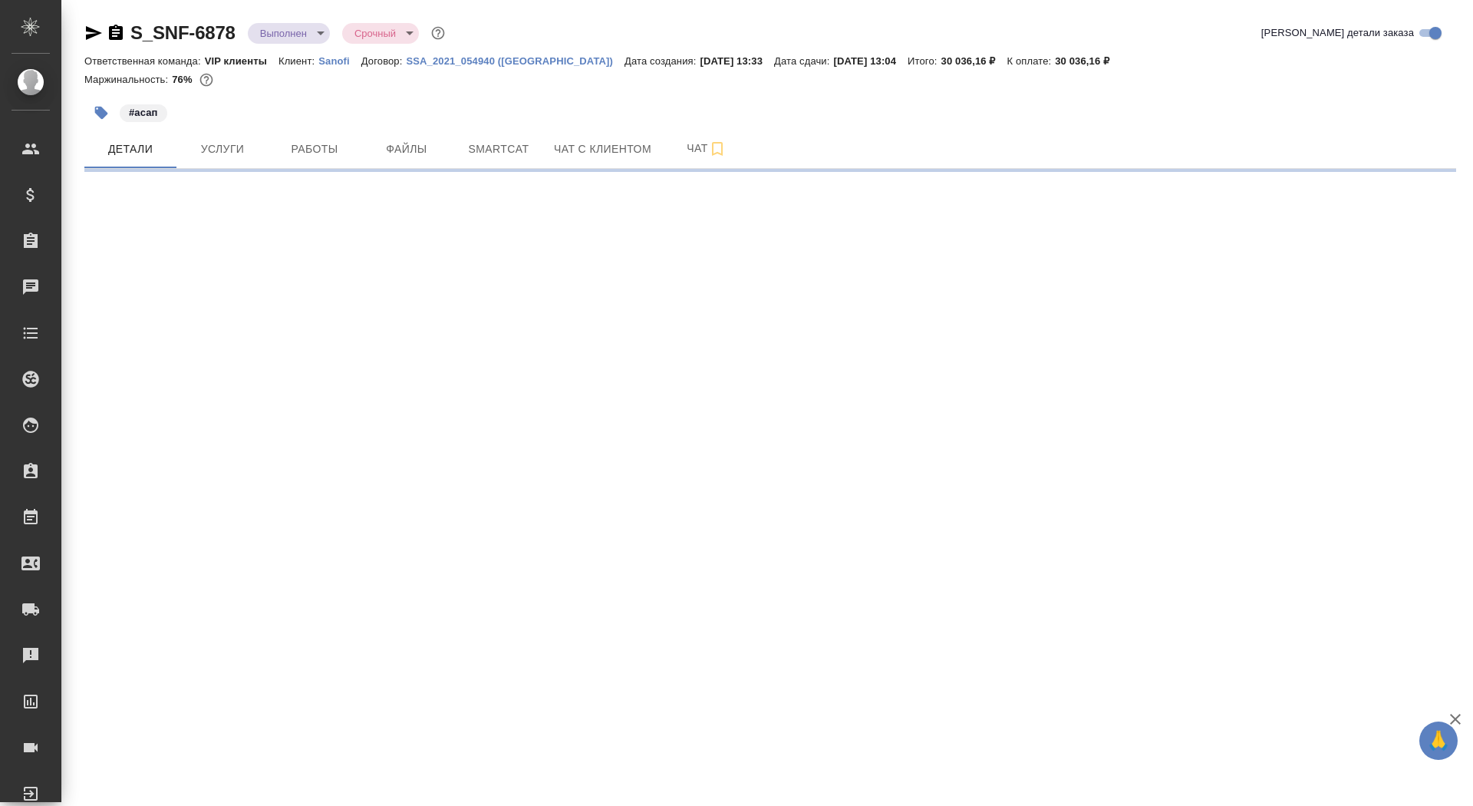
select select "RU"
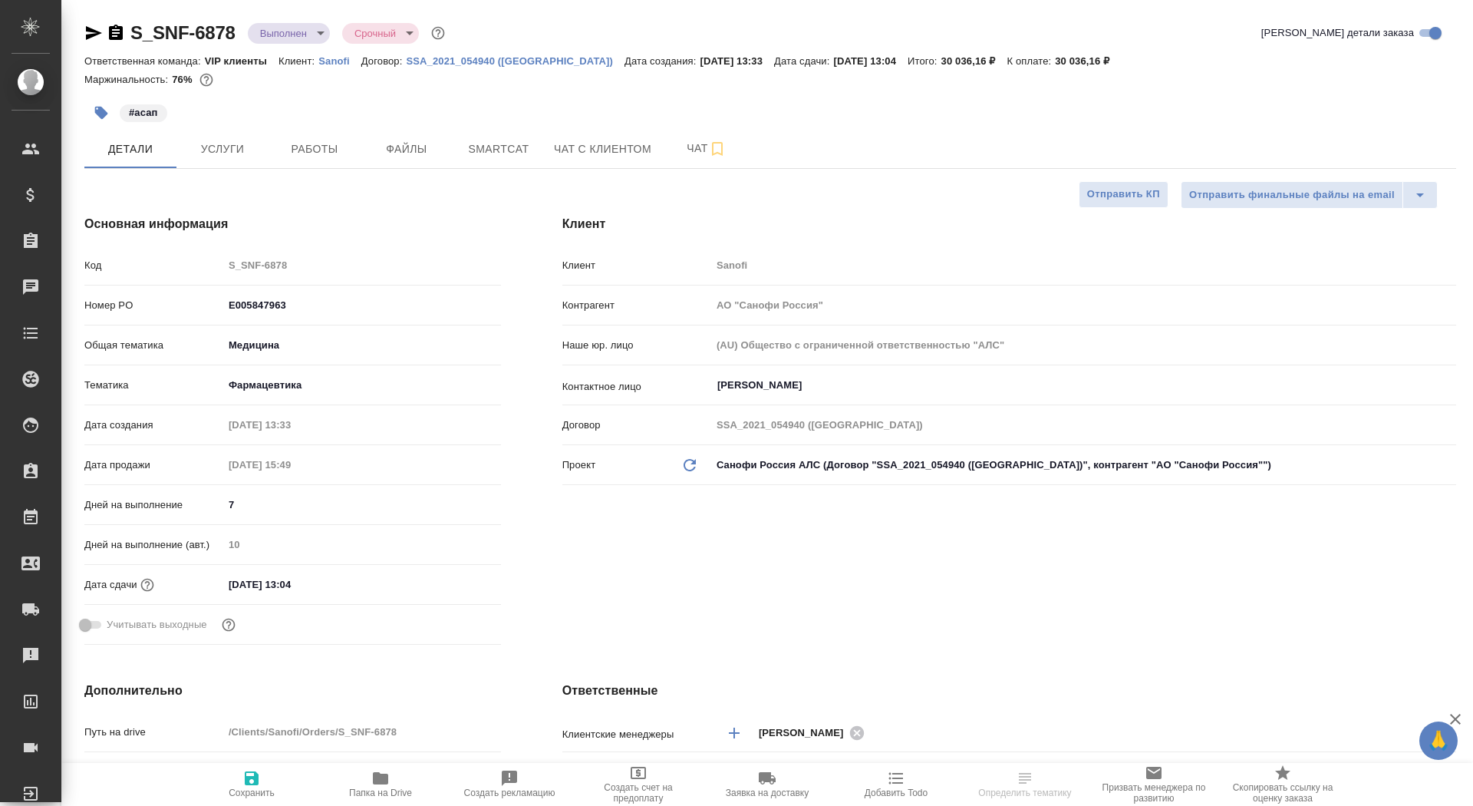
type textarea "x"
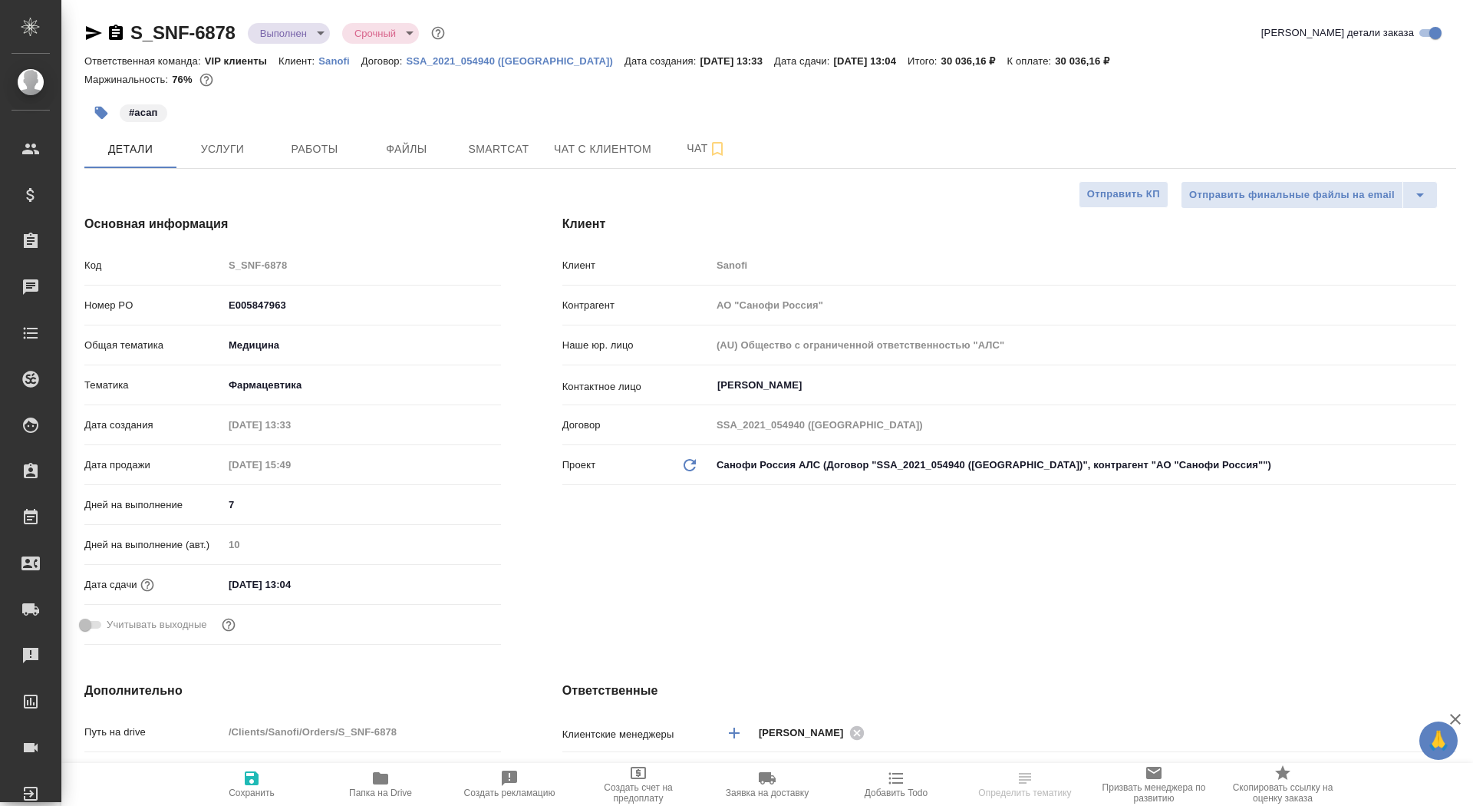
type textarea "x"
click at [698, 152] on span "Чат" at bounding box center [707, 148] width 74 height 19
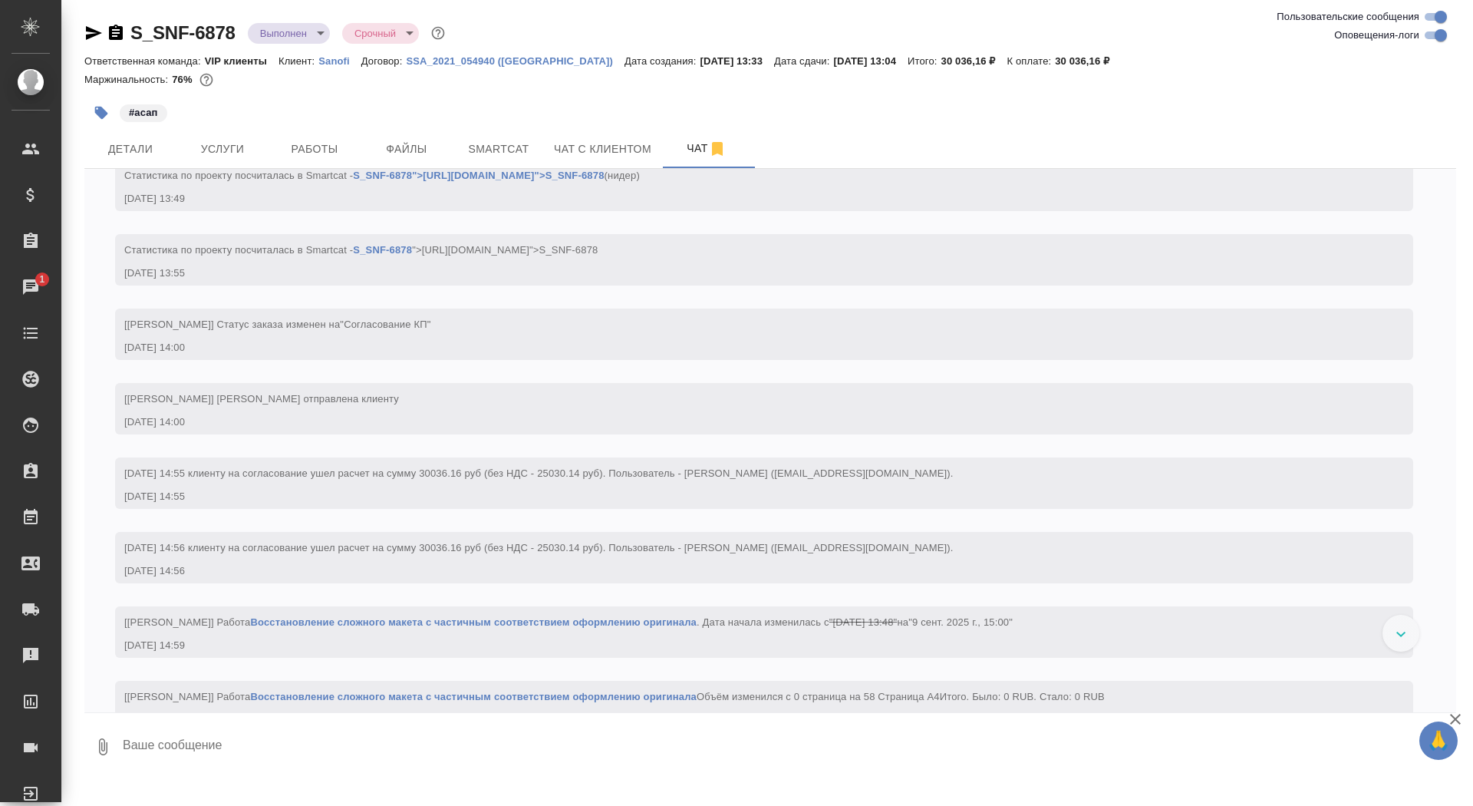
scroll to position [1445, 0]
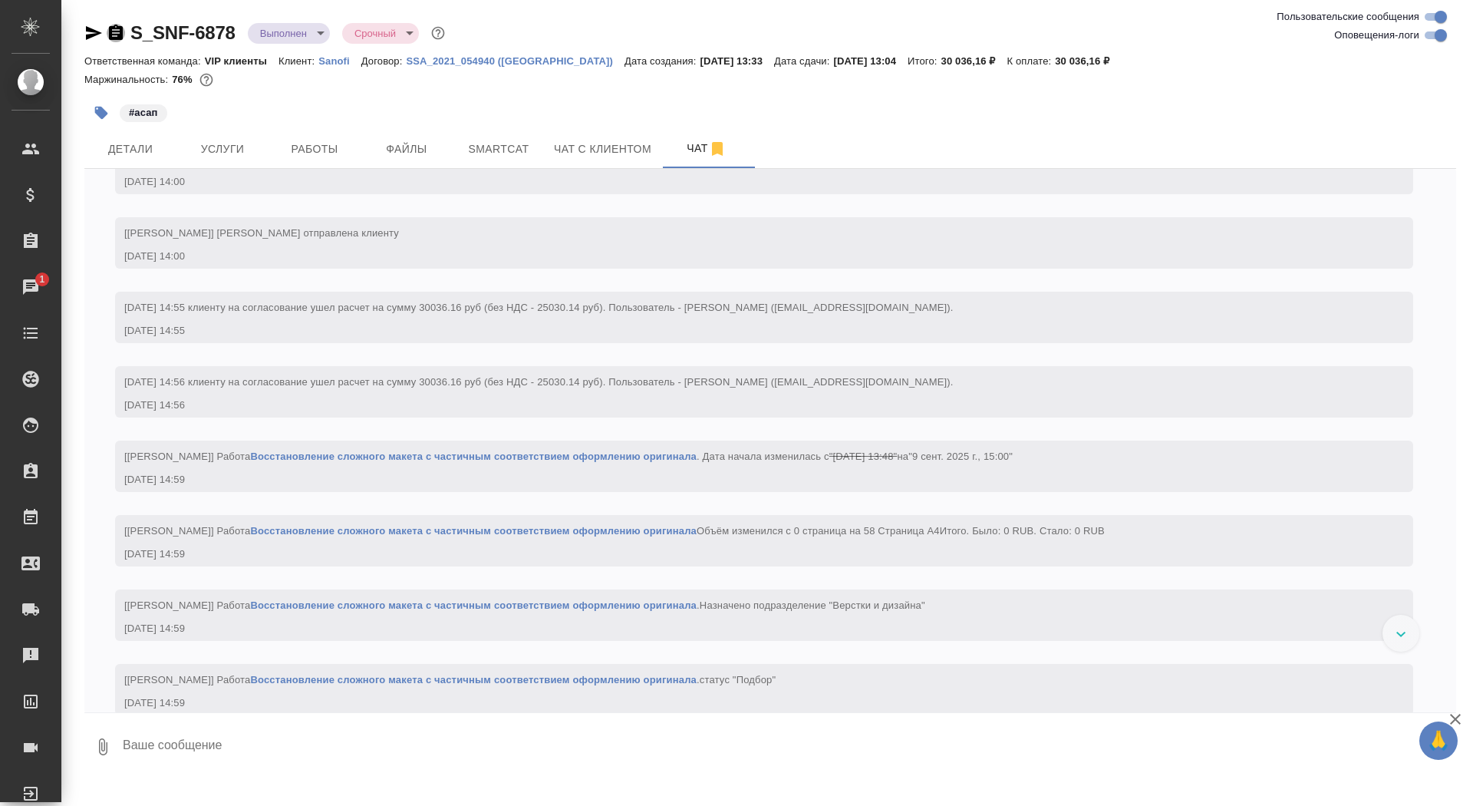
click at [123, 29] on icon "button" at bounding box center [116, 33] width 18 height 18
click at [266, 39] on body "🙏 .cls-1 fill:#fff; AWATERA Saydasheva Dilyara Клиенты Спецификации Заказы 1 Ча…" at bounding box center [736, 403] width 1473 height 806
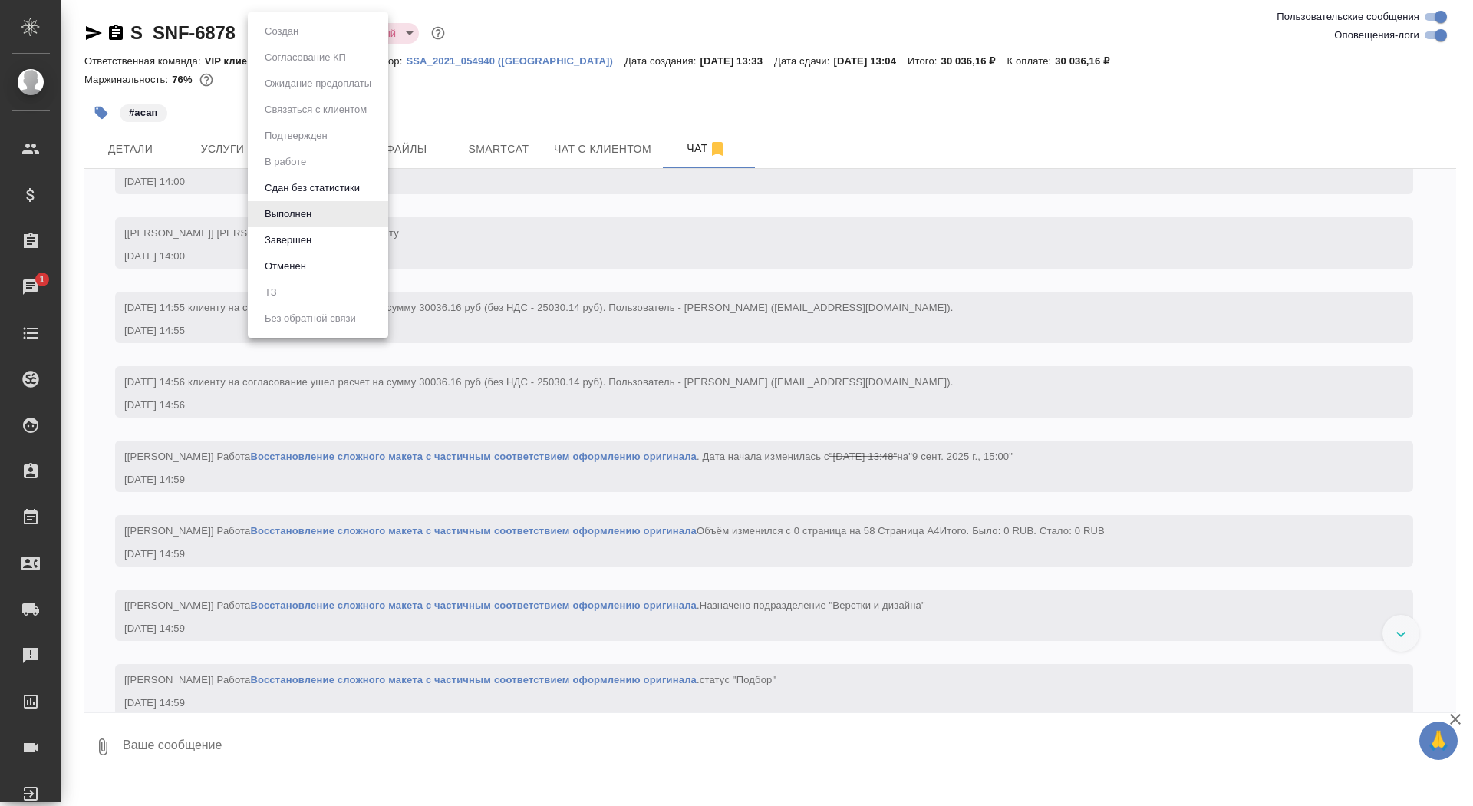
click at [315, 233] on button "Завершен" at bounding box center [288, 240] width 56 height 17
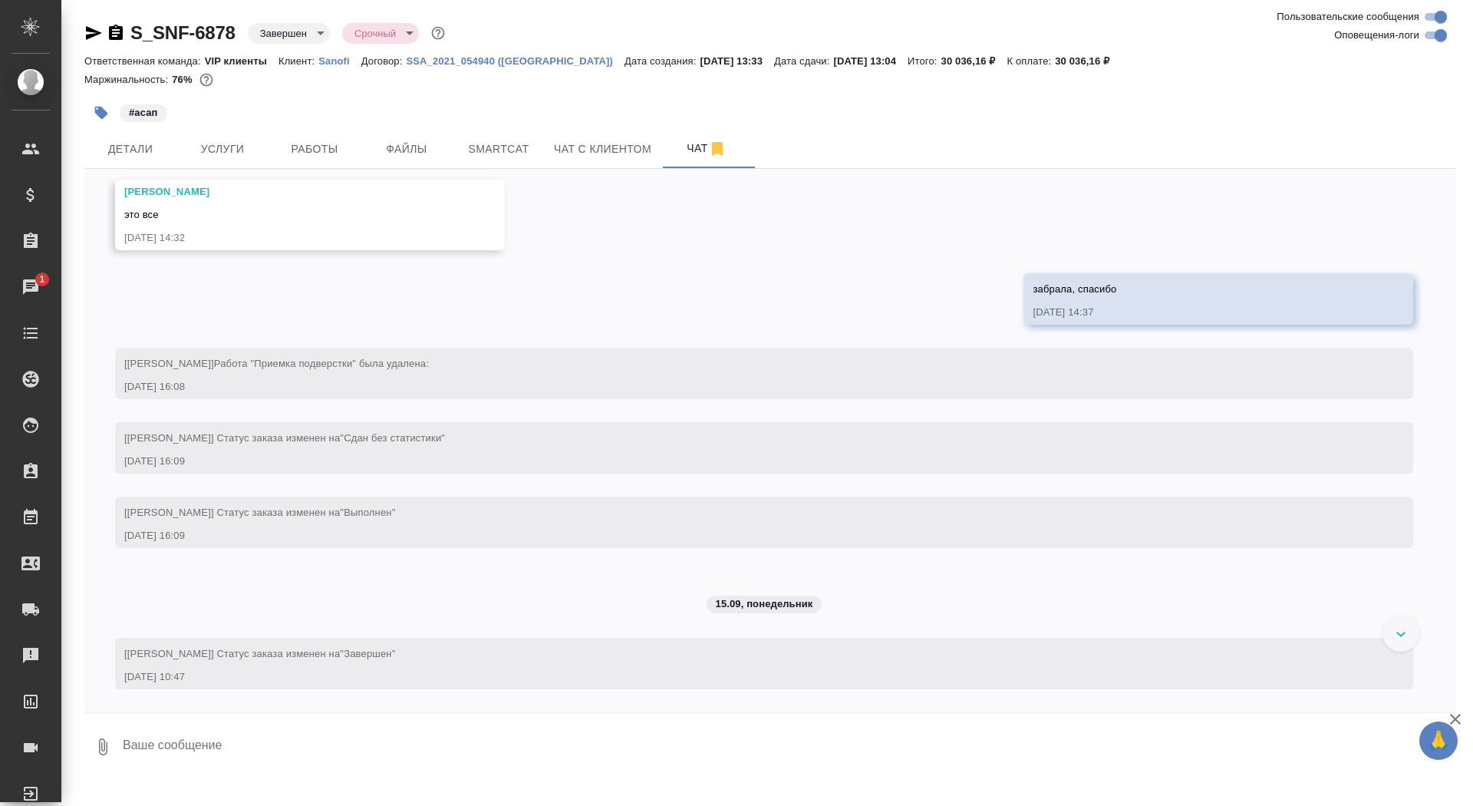
scroll to position [8645, 0]
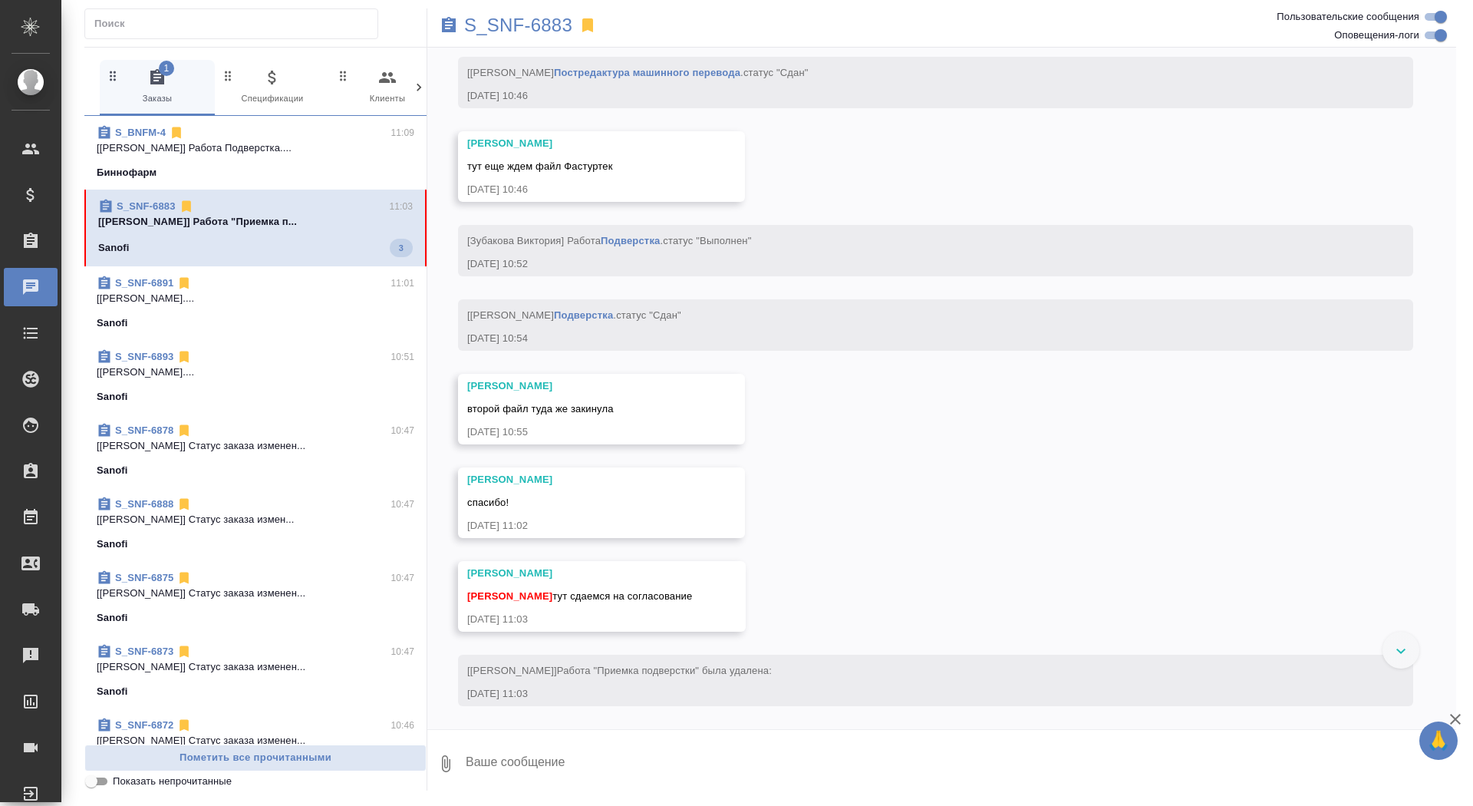
scroll to position [12384, 0]
click at [662, 721] on div "11.09, четверг [kseniya.liskina-ext@sanofi.com] Клиент оставил комментарий: htt…" at bounding box center [941, 388] width 1029 height 681
click at [665, 770] on textarea at bounding box center [960, 763] width 992 height 52
type textarea "забрала, спасибо"
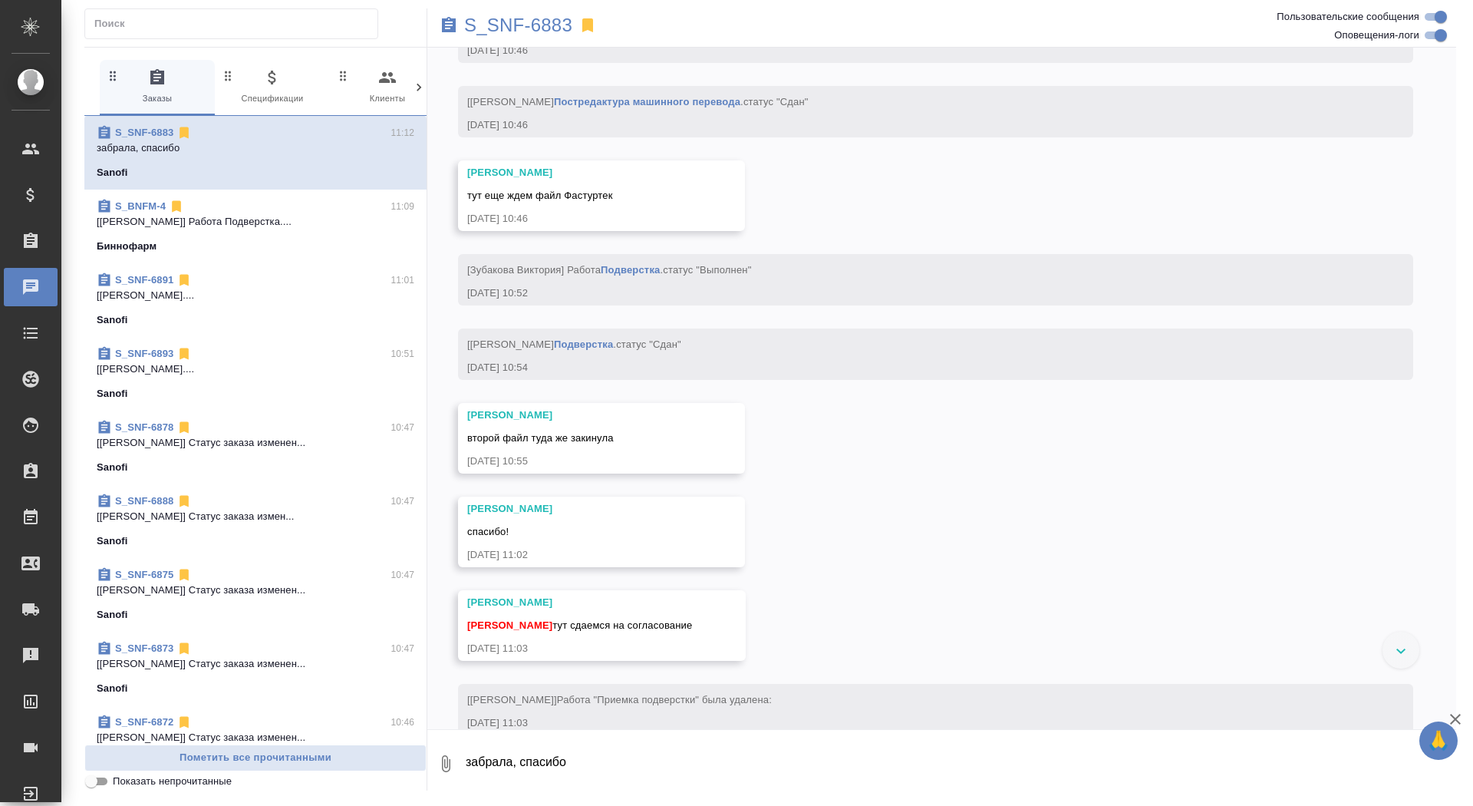
click at [530, 31] on p "S_SNF-6883" at bounding box center [518, 25] width 108 height 15
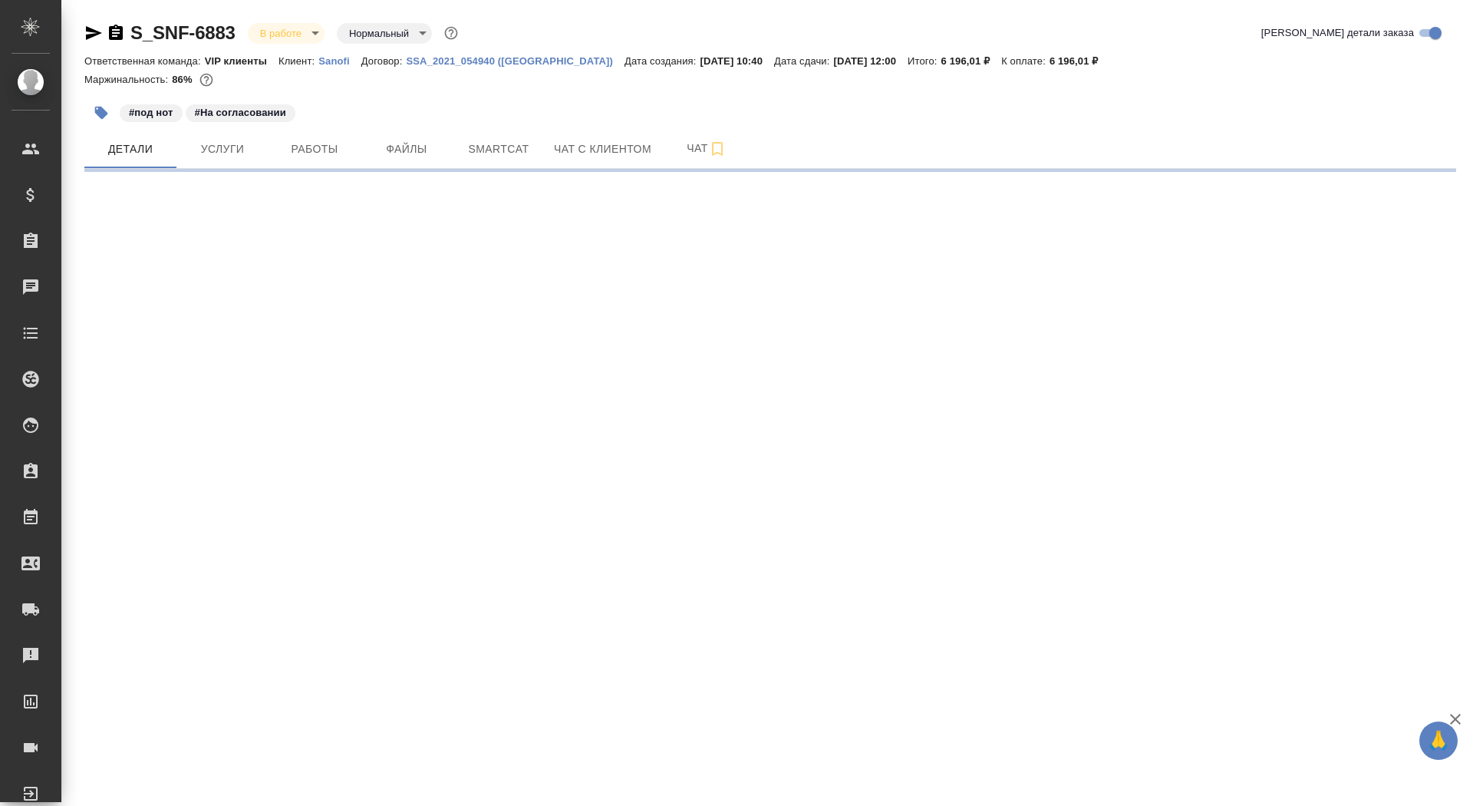
select select "RU"
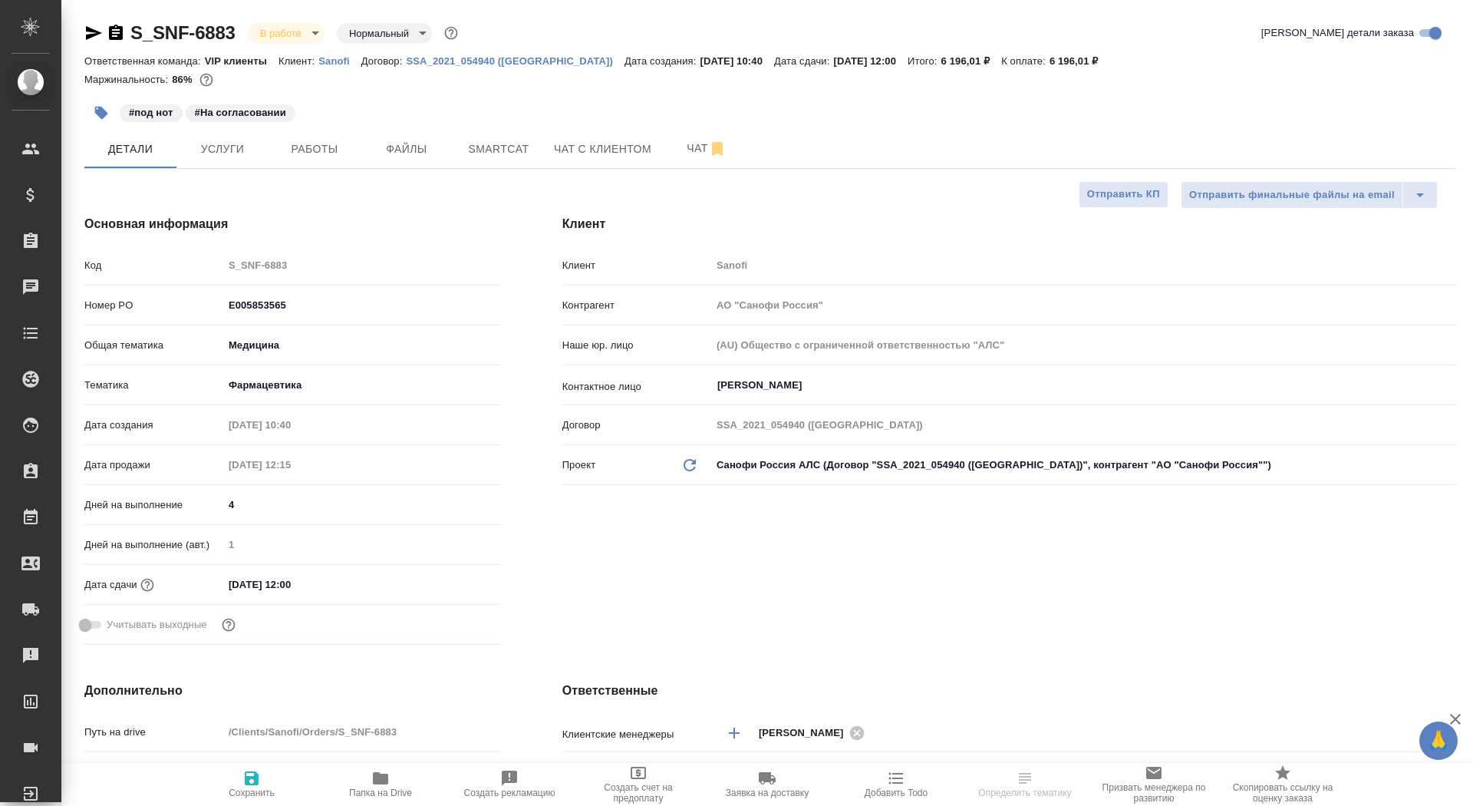
type textarea "x"
click at [114, 40] on icon "button" at bounding box center [116, 33] width 18 height 18
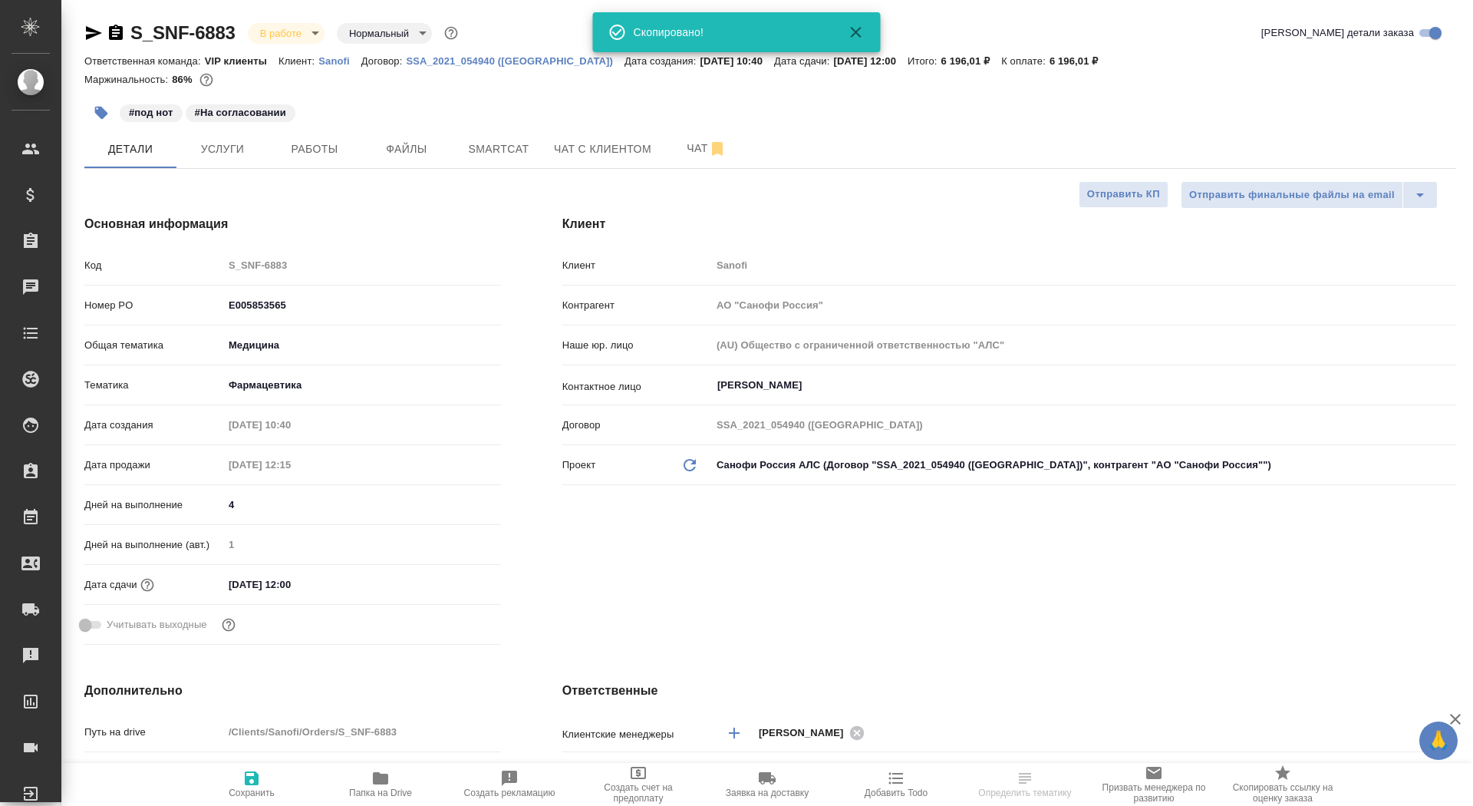
type textarea "x"
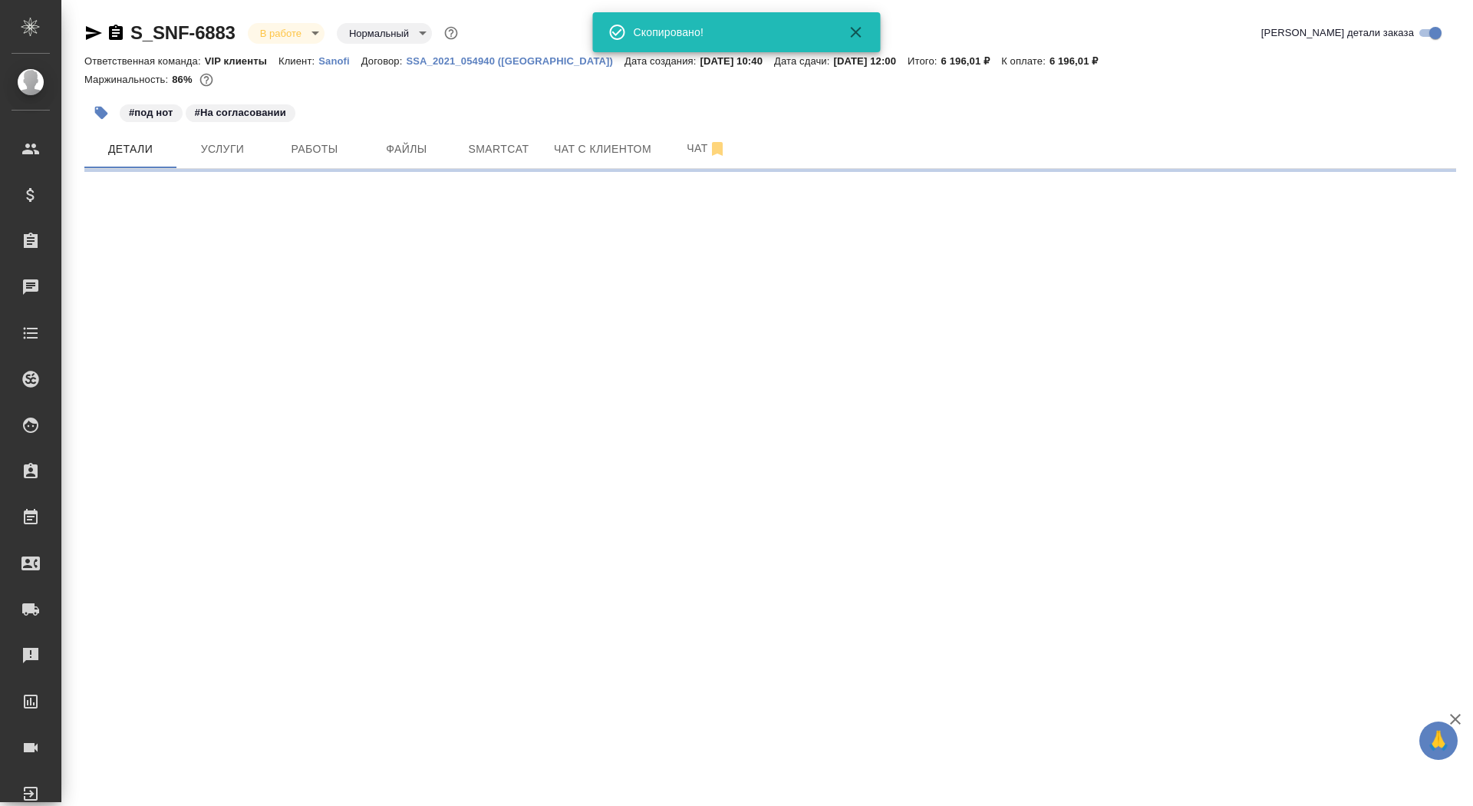
select select "RU"
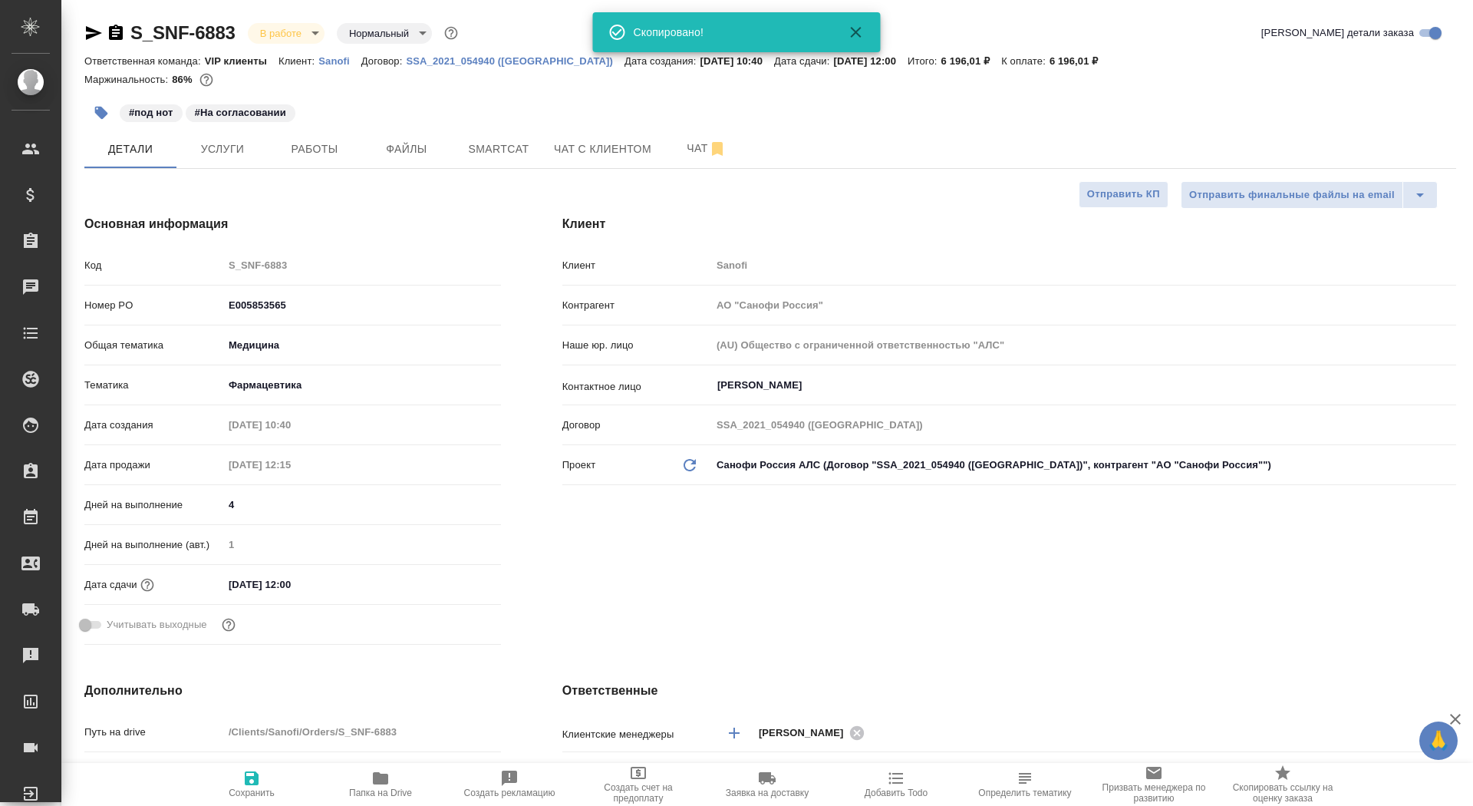
type textarea "x"
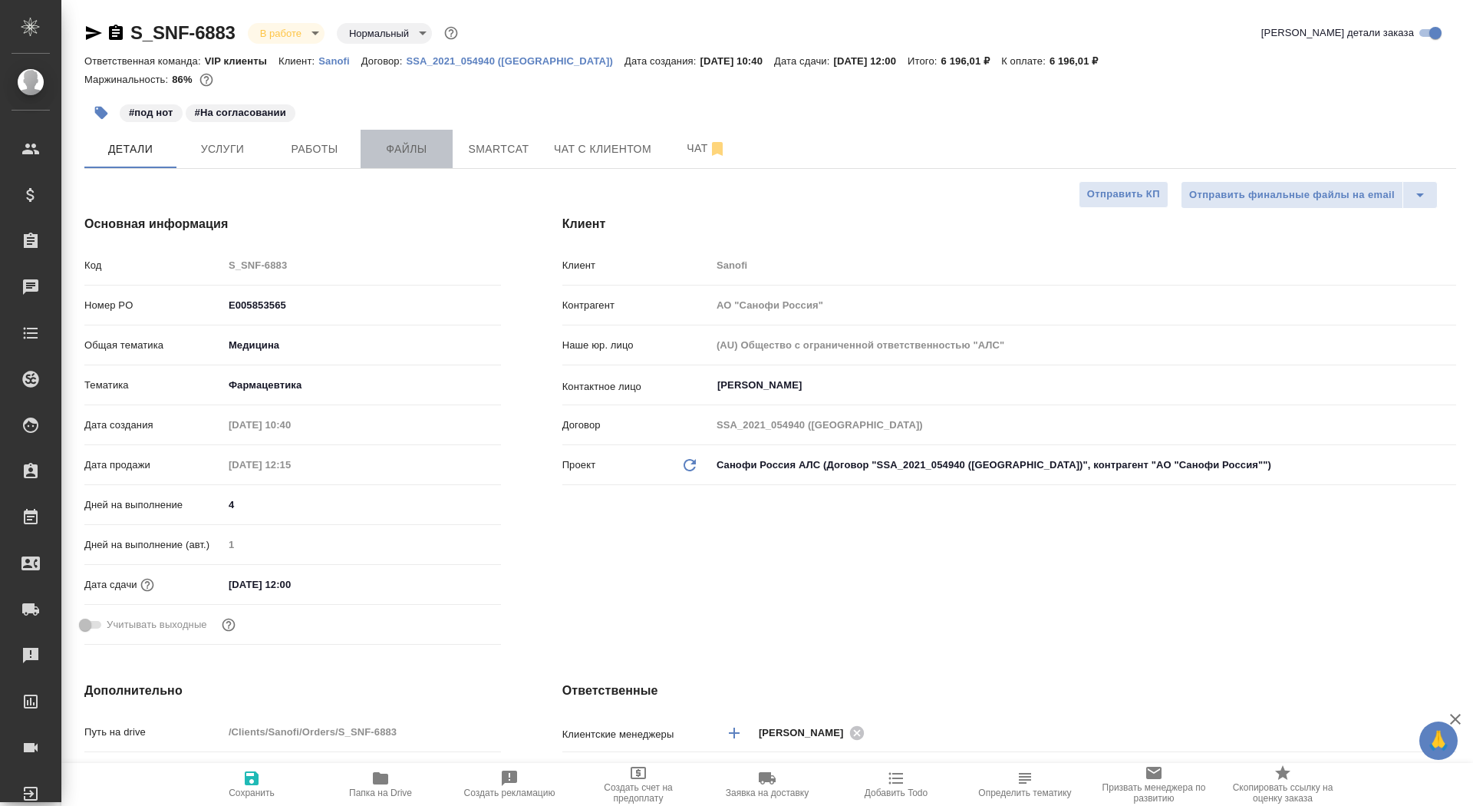
click at [403, 145] on span "Файлы" at bounding box center [407, 149] width 74 height 19
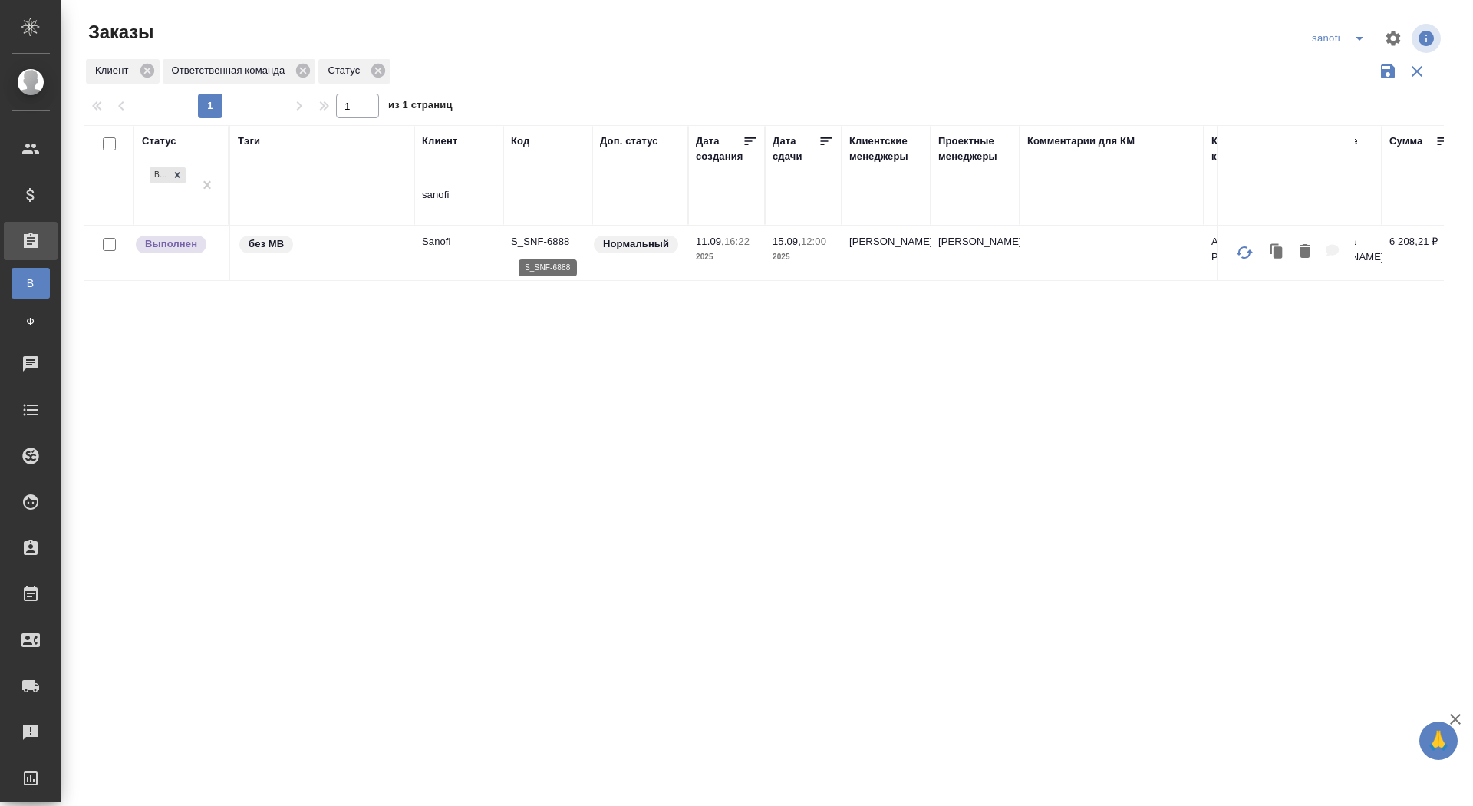
click at [562, 241] on p "S_SNF-6888" at bounding box center [548, 241] width 74 height 15
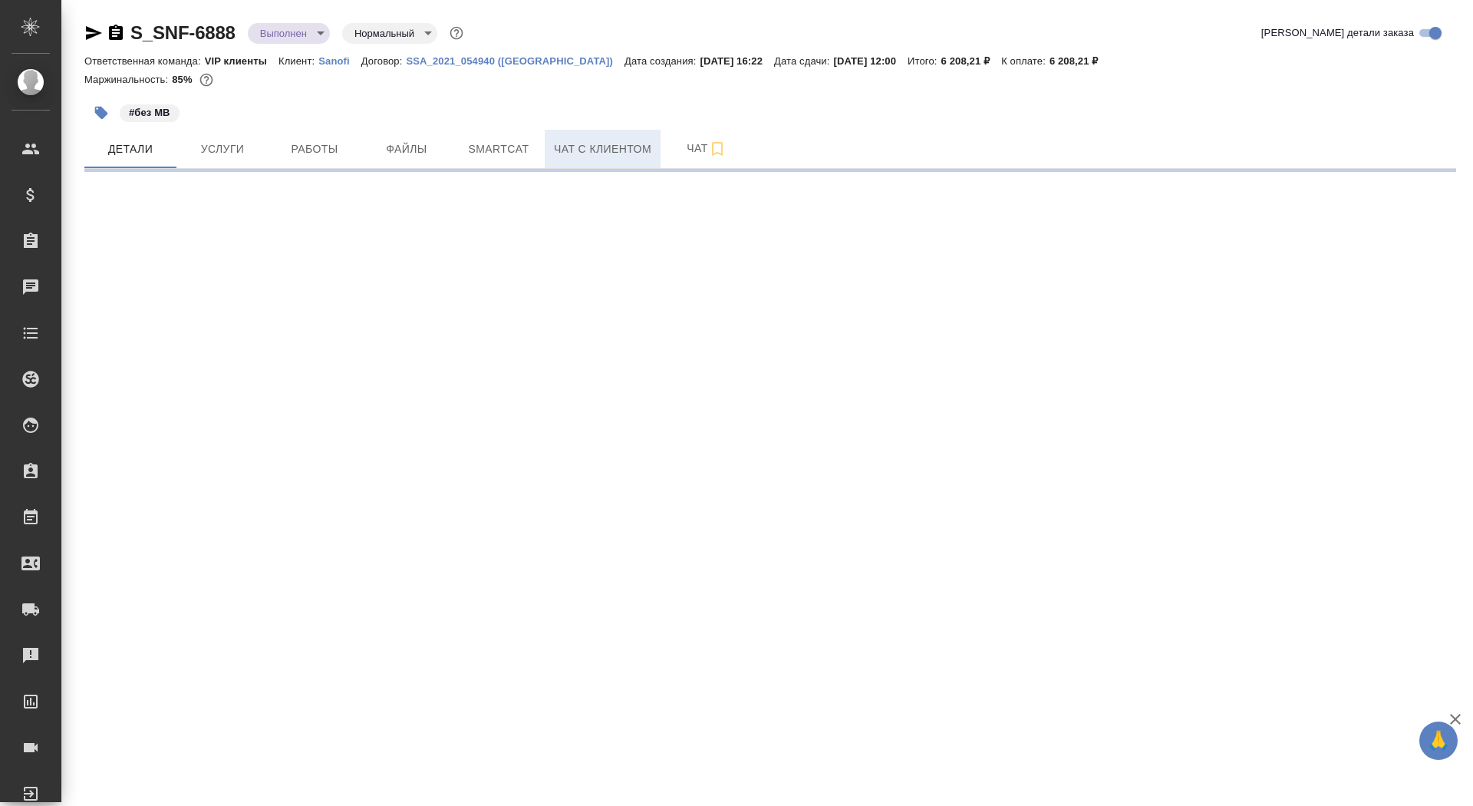
select select "RU"
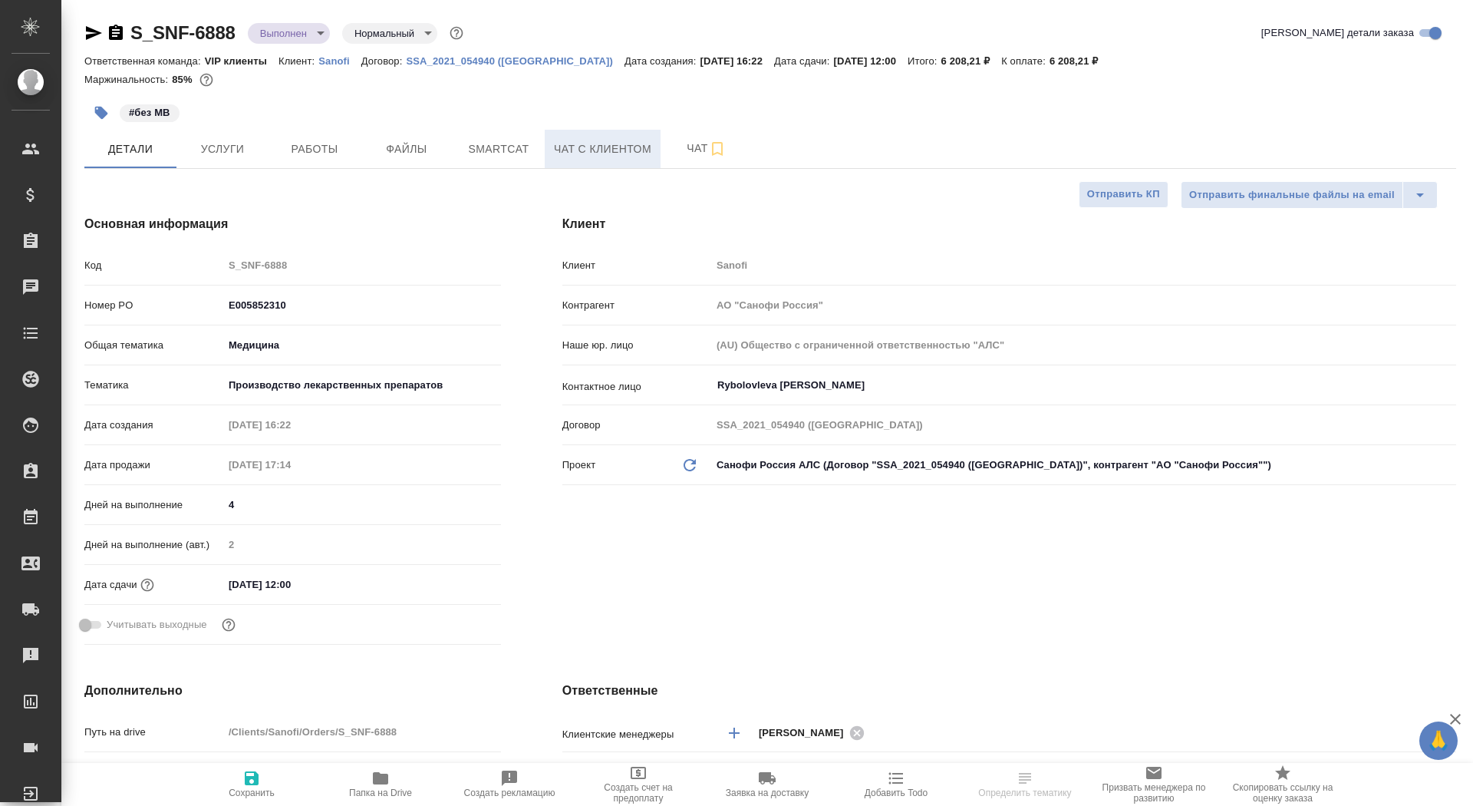
type textarea "x"
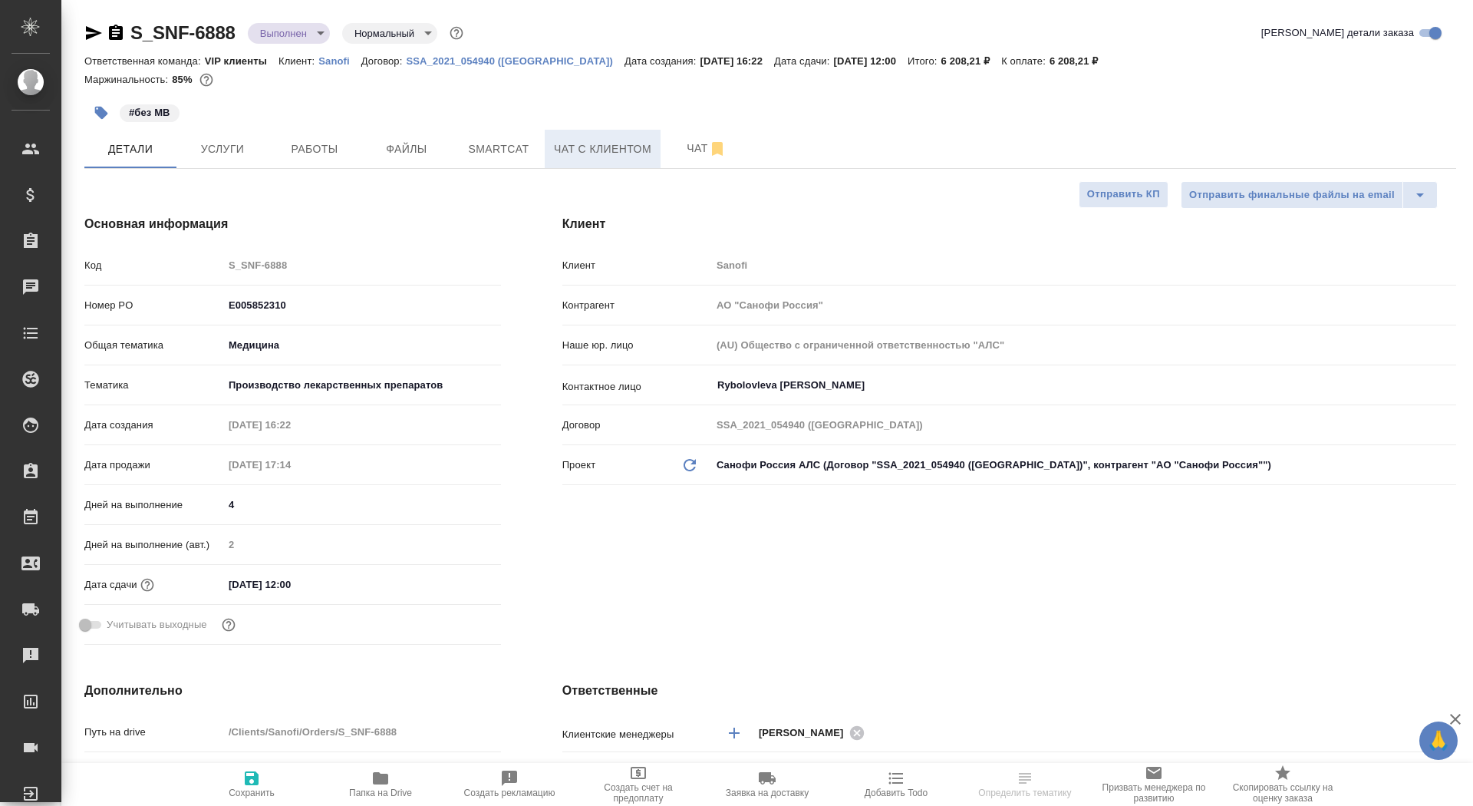
type textarea "x"
click at [690, 147] on span "Чат" at bounding box center [707, 148] width 74 height 19
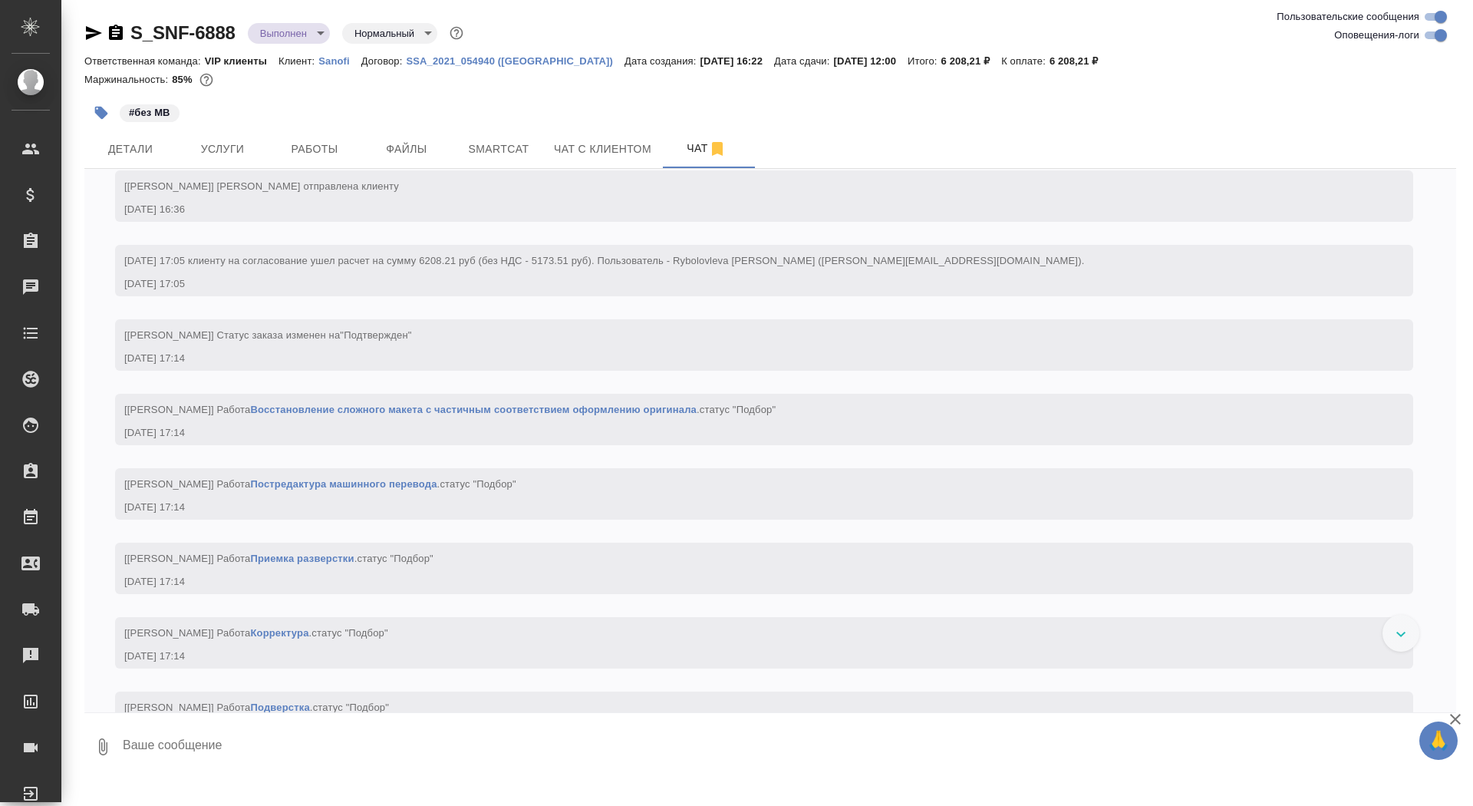
scroll to position [975, 0]
click at [115, 38] on icon "button" at bounding box center [116, 32] width 14 height 15
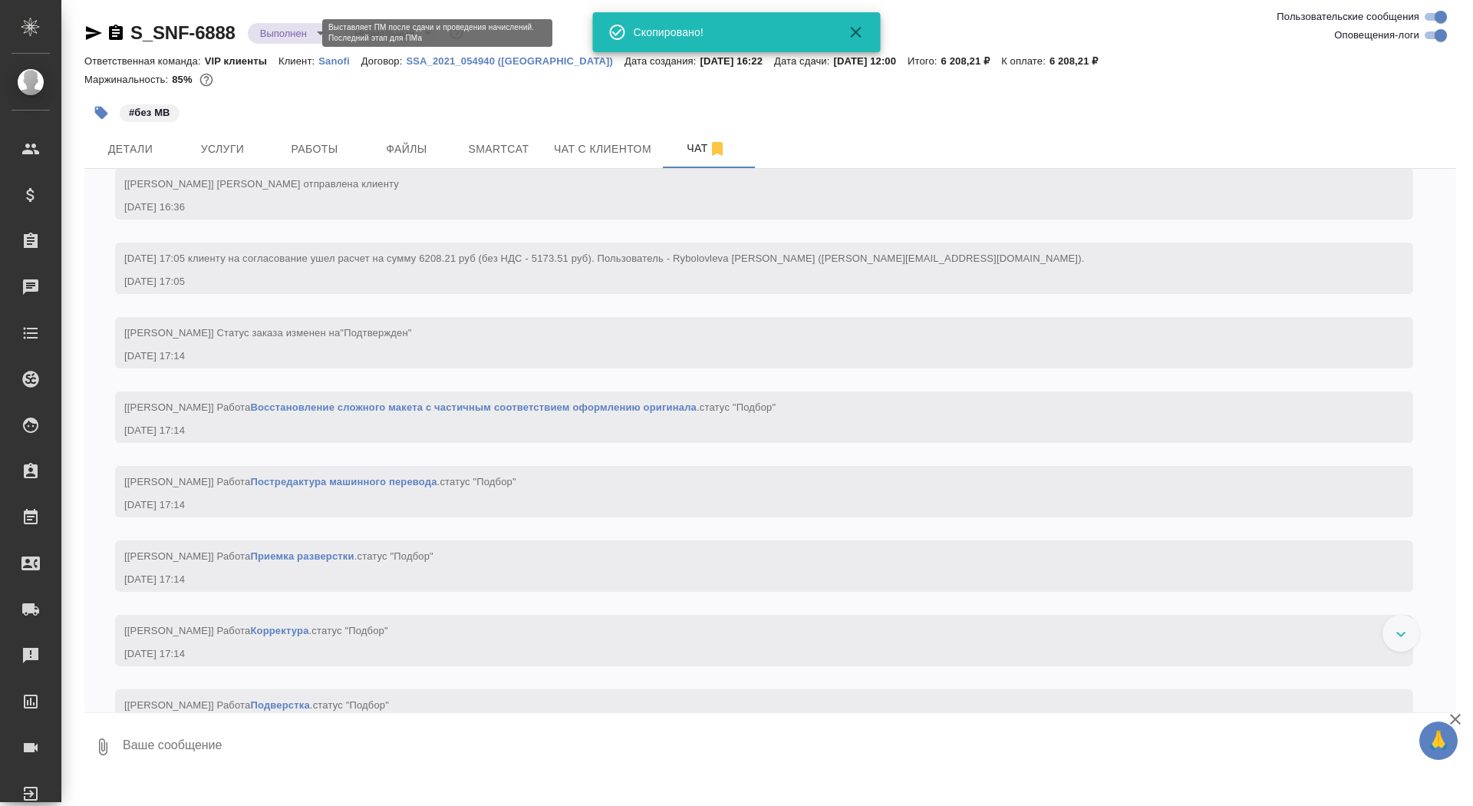
click at [305, 29] on body "🙏 .cls-1 fill:#fff; AWATERA Saydasheva Dilyara Клиенты Спецификации Заказы 0 Ча…" at bounding box center [736, 403] width 1473 height 806
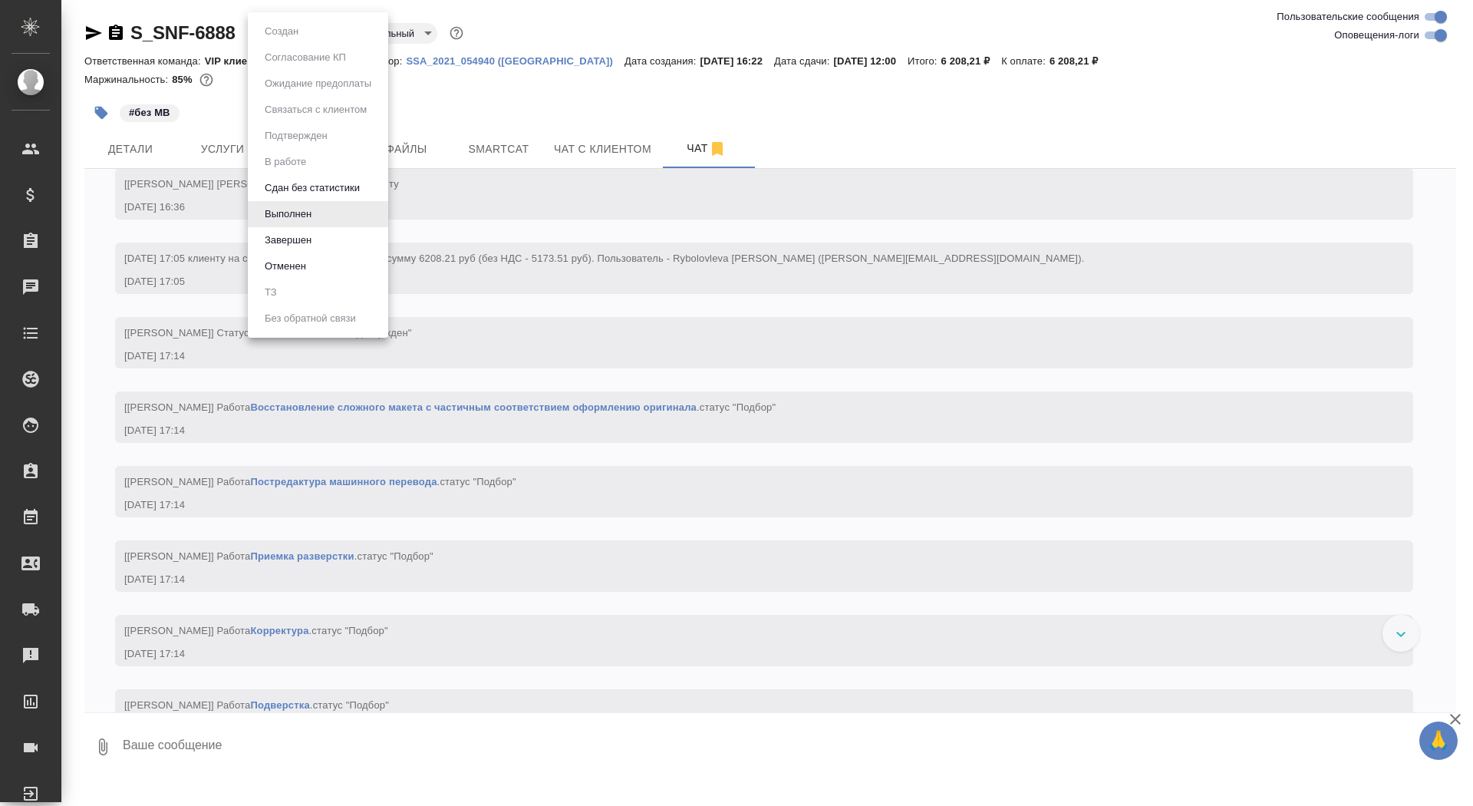
click at [328, 238] on li "Завершен" at bounding box center [318, 240] width 140 height 26
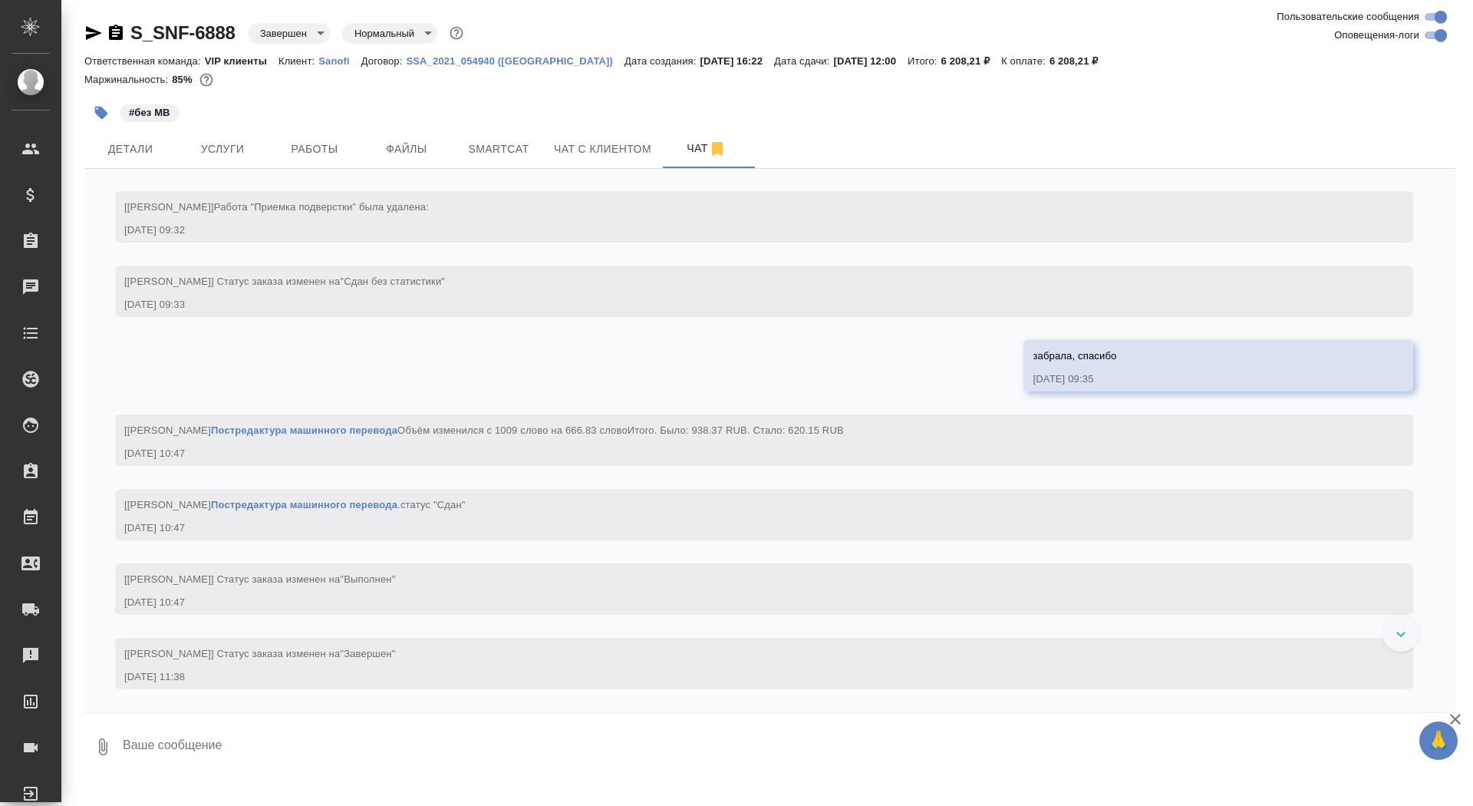
scroll to position [4302, 0]
